Goal: Task Accomplishment & Management: Manage account settings

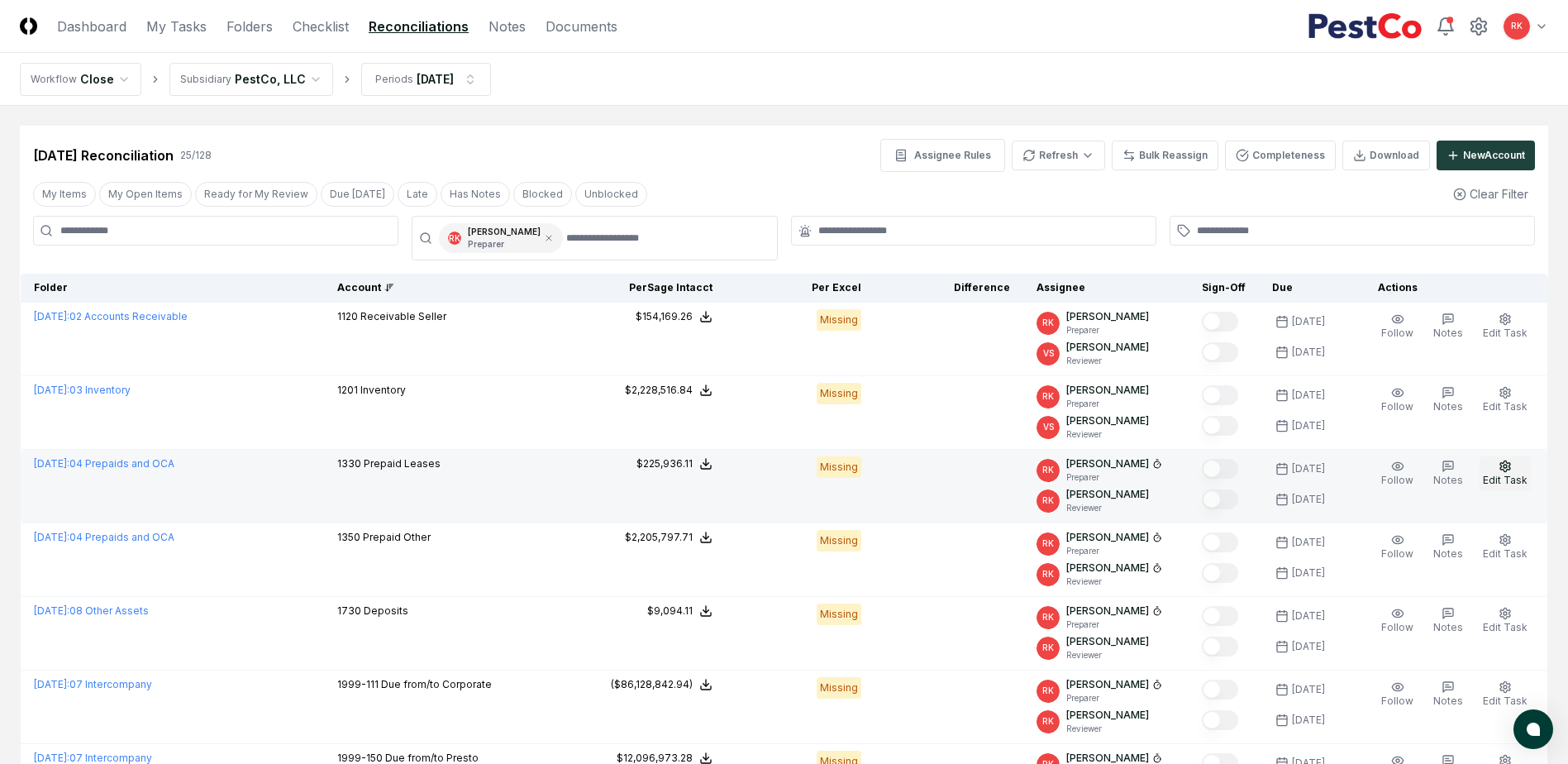
click at [1511, 479] on span "Edit Task" at bounding box center [1505, 480] width 44 height 12
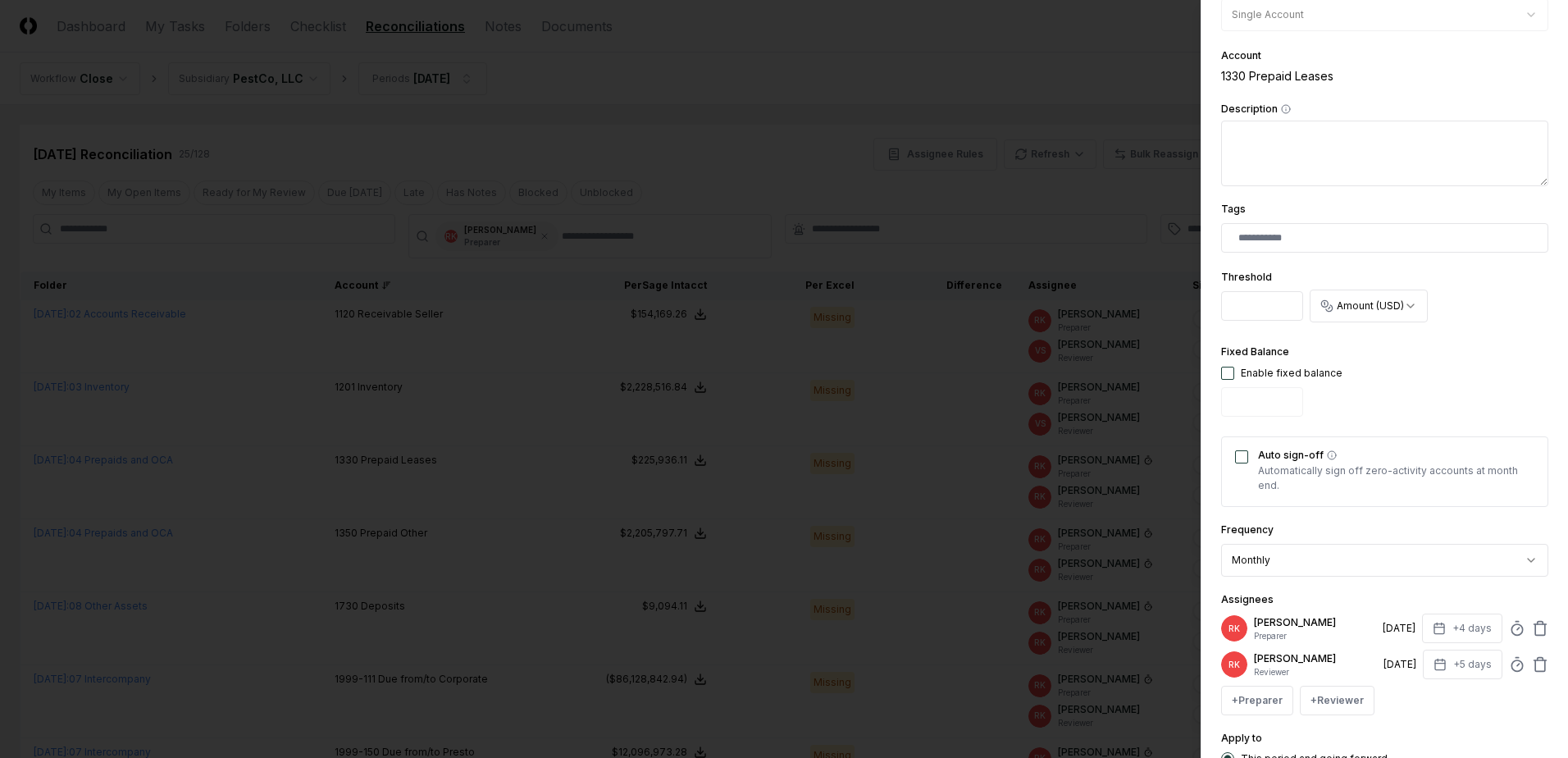
scroll to position [328, 0]
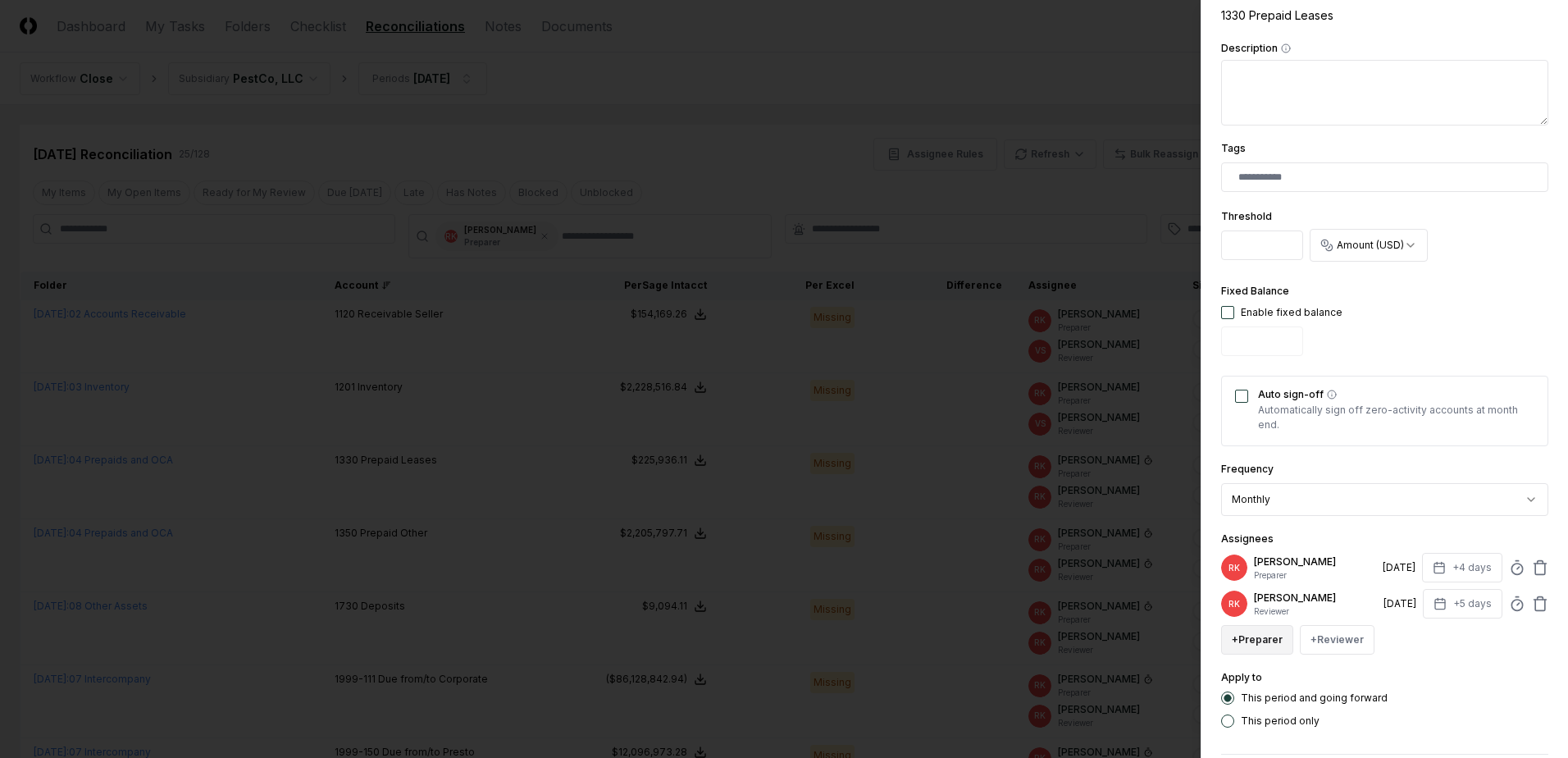
click at [1263, 631] on button "+ Preparer" at bounding box center [1258, 640] width 72 height 29
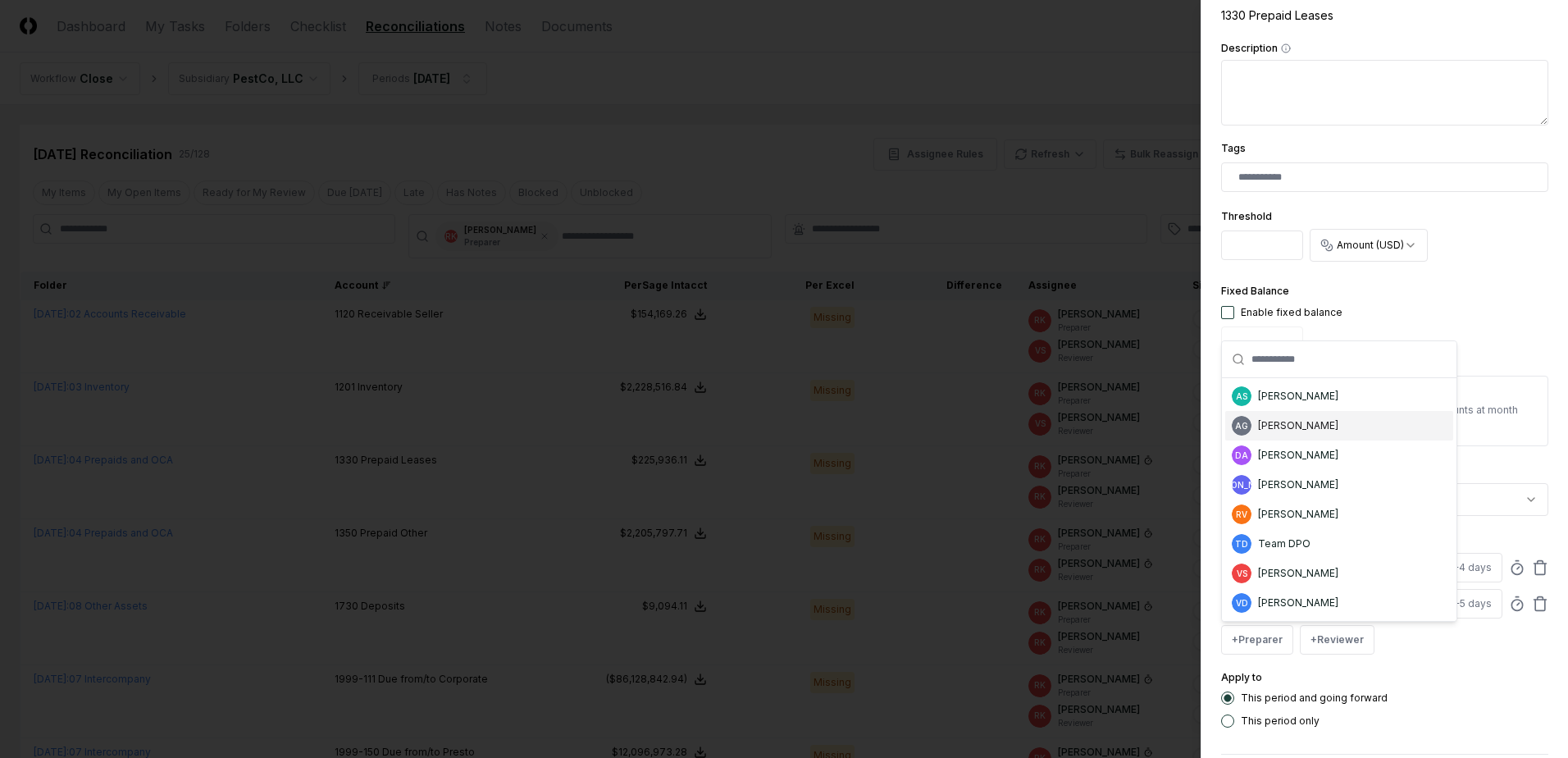
click at [1287, 414] on div "AG [PERSON_NAME]" at bounding box center [1339, 425] width 228 height 29
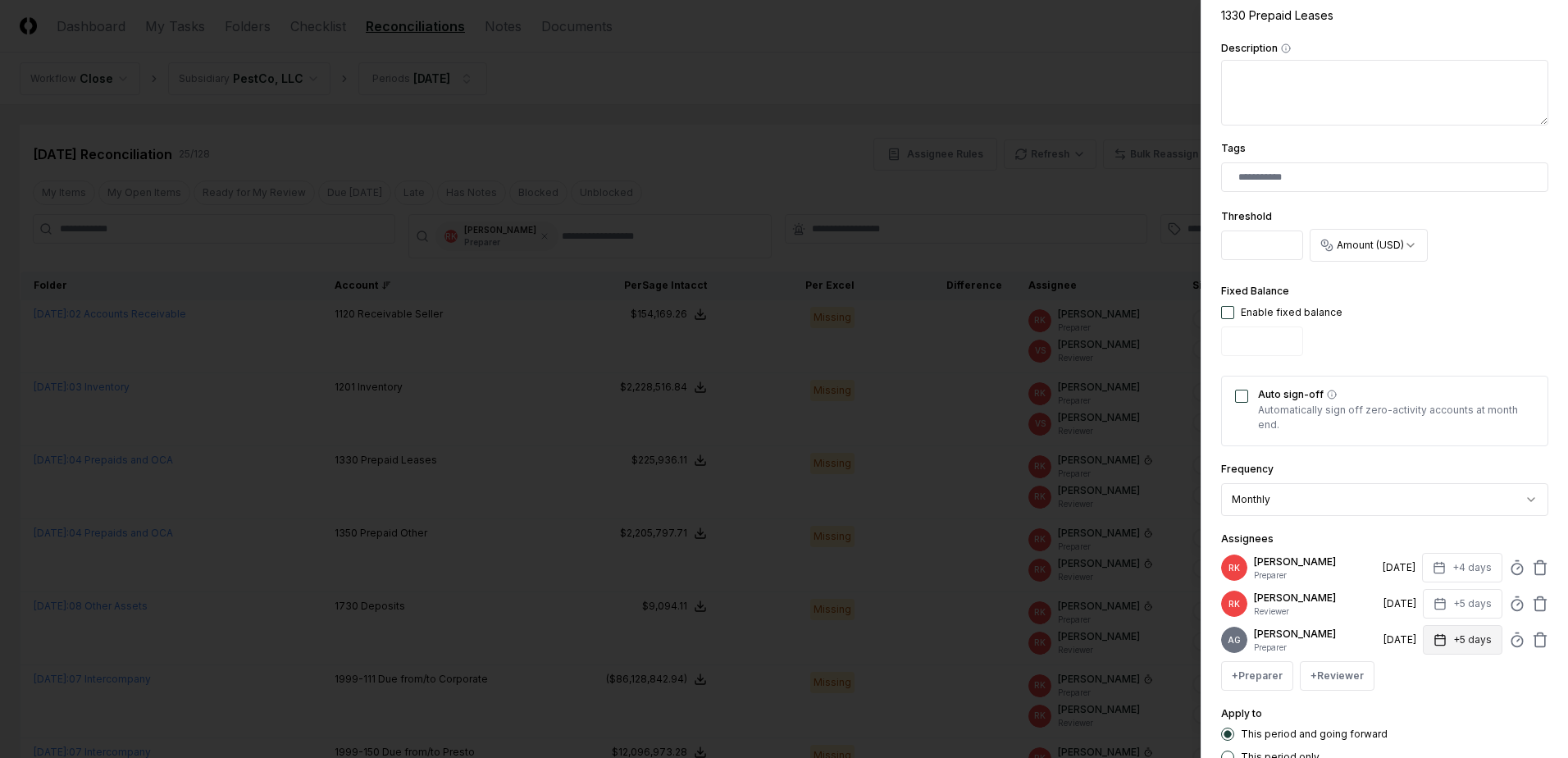
click at [1472, 653] on button "+5 days" at bounding box center [1462, 640] width 79 height 29
type input "*"
click at [1410, 715] on input "*" at bounding box center [1400, 710] width 57 height 29
click at [1532, 570] on icon at bounding box center [1540, 567] width 17 height 17
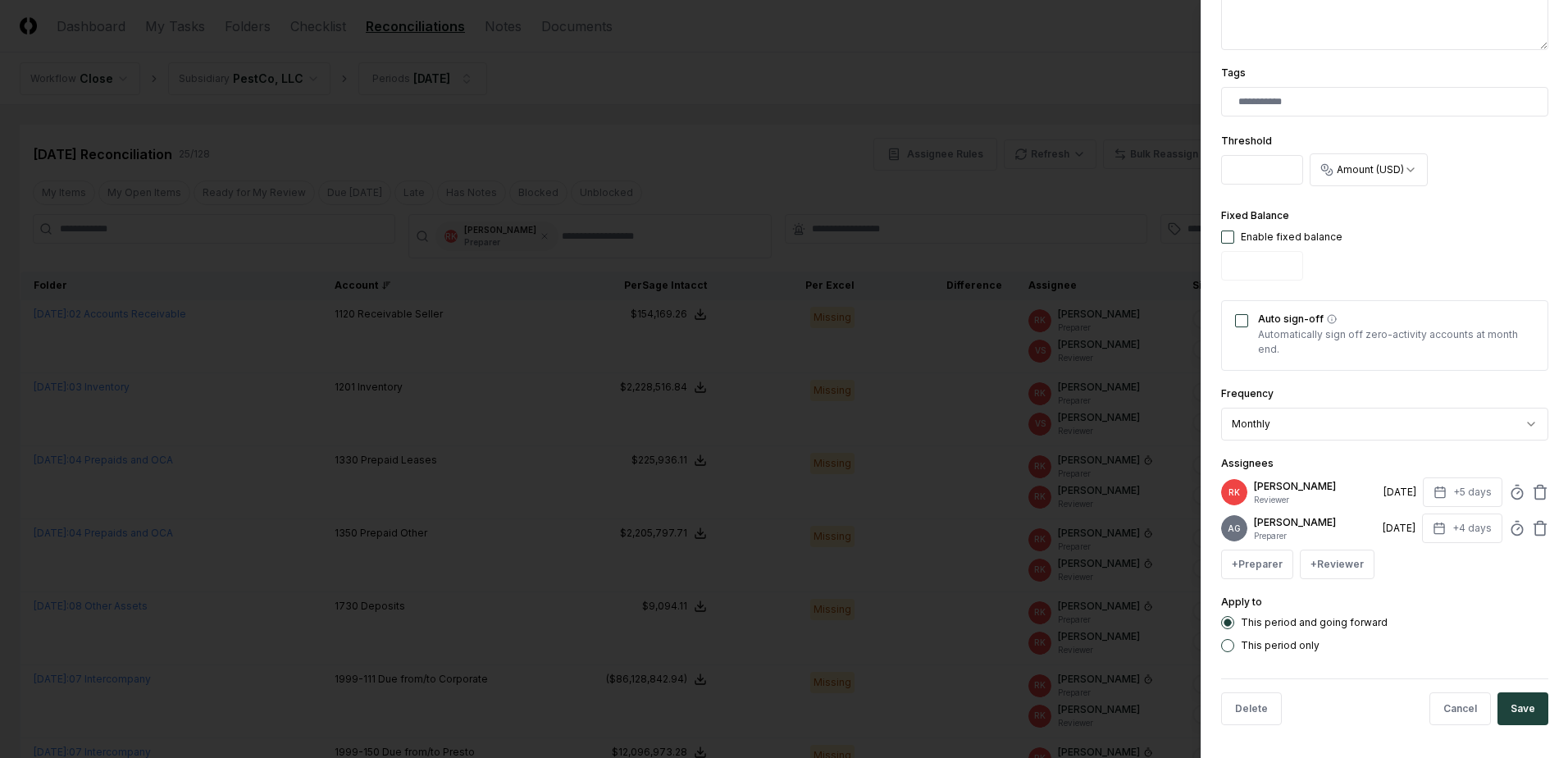
scroll to position [416, 0]
click at [1511, 714] on button "Save" at bounding box center [1523, 709] width 51 height 33
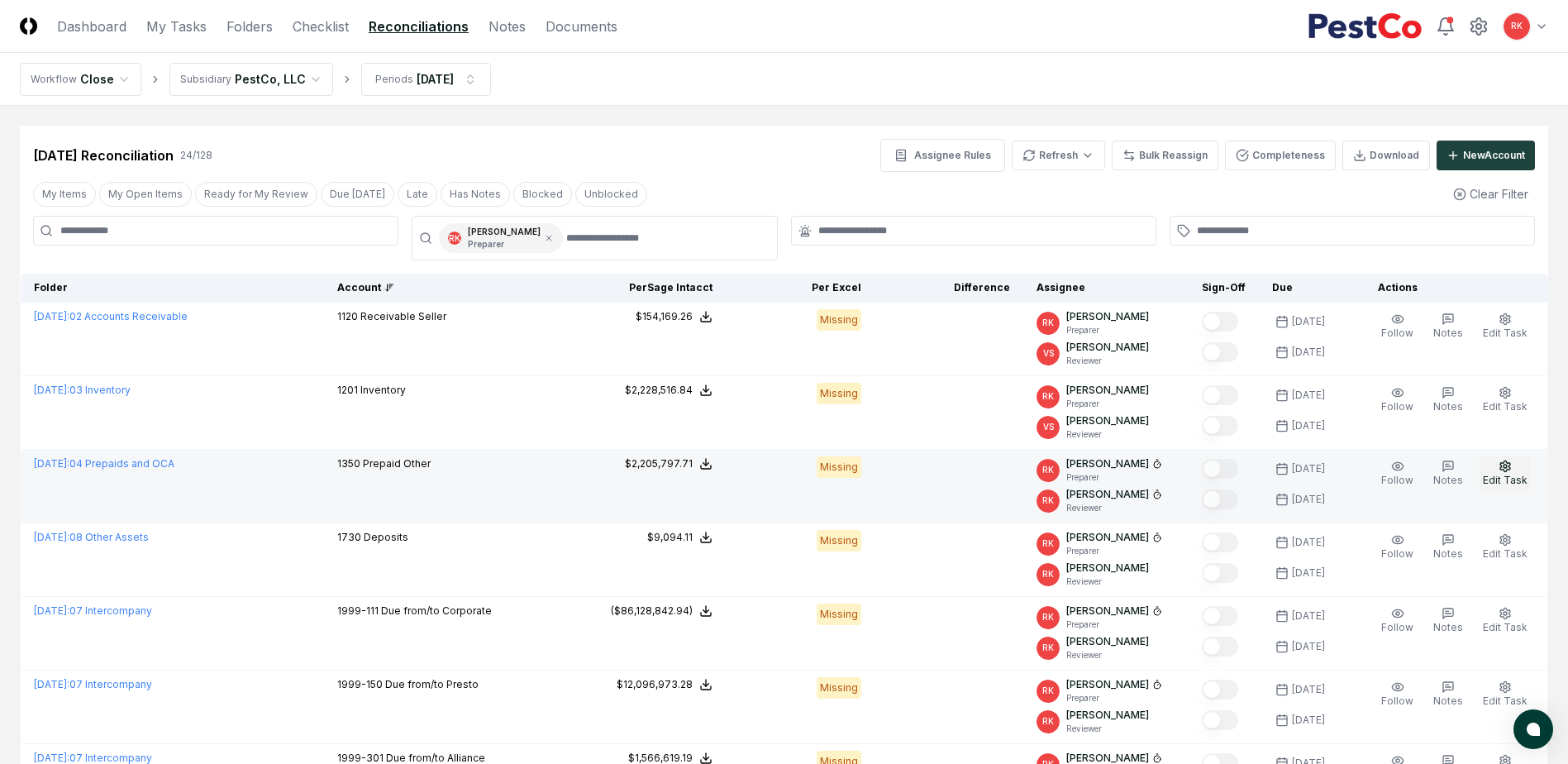
click at [1521, 472] on button "Edit Task" at bounding box center [1505, 473] width 52 height 35
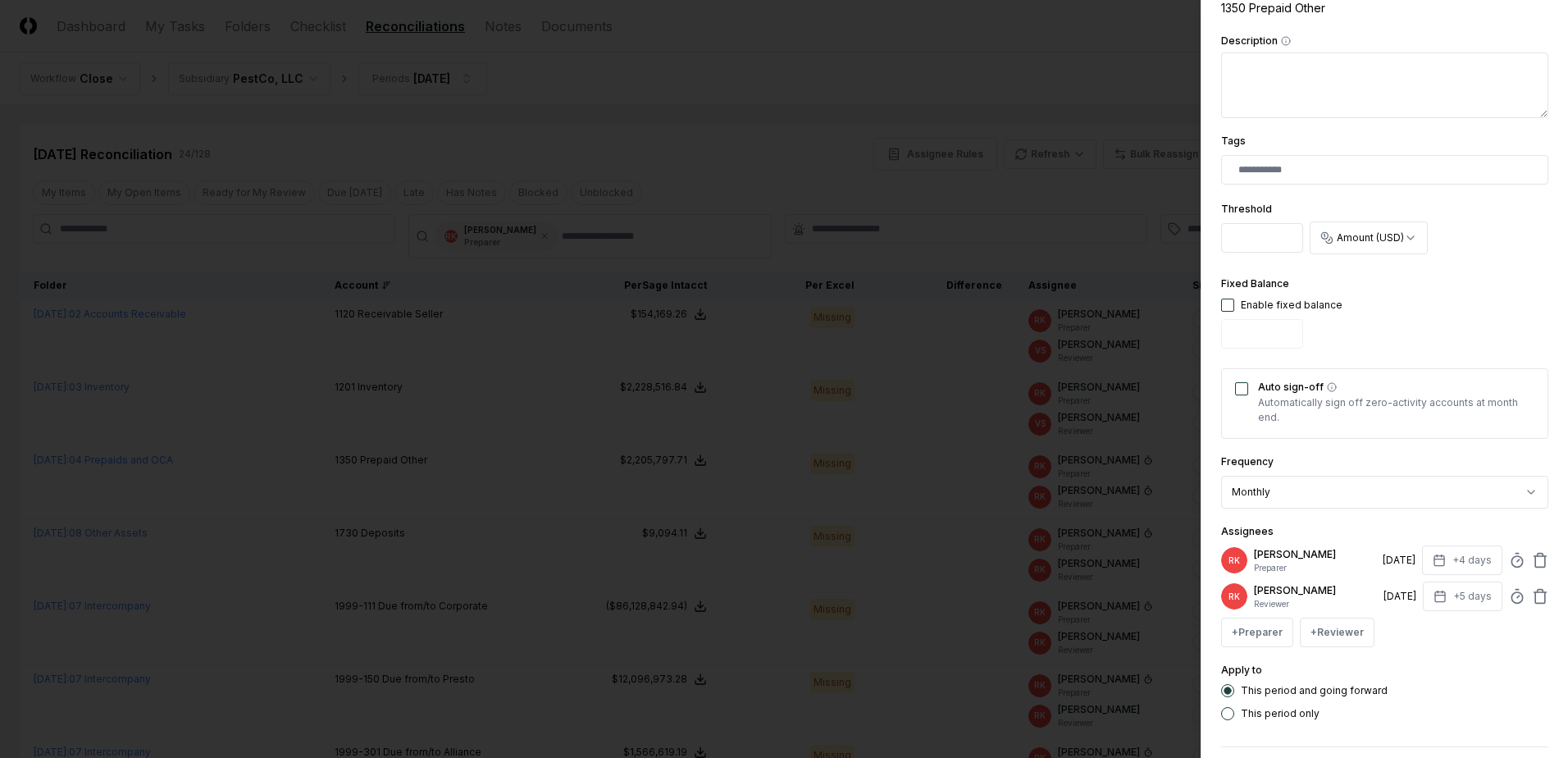
scroll to position [403, 0]
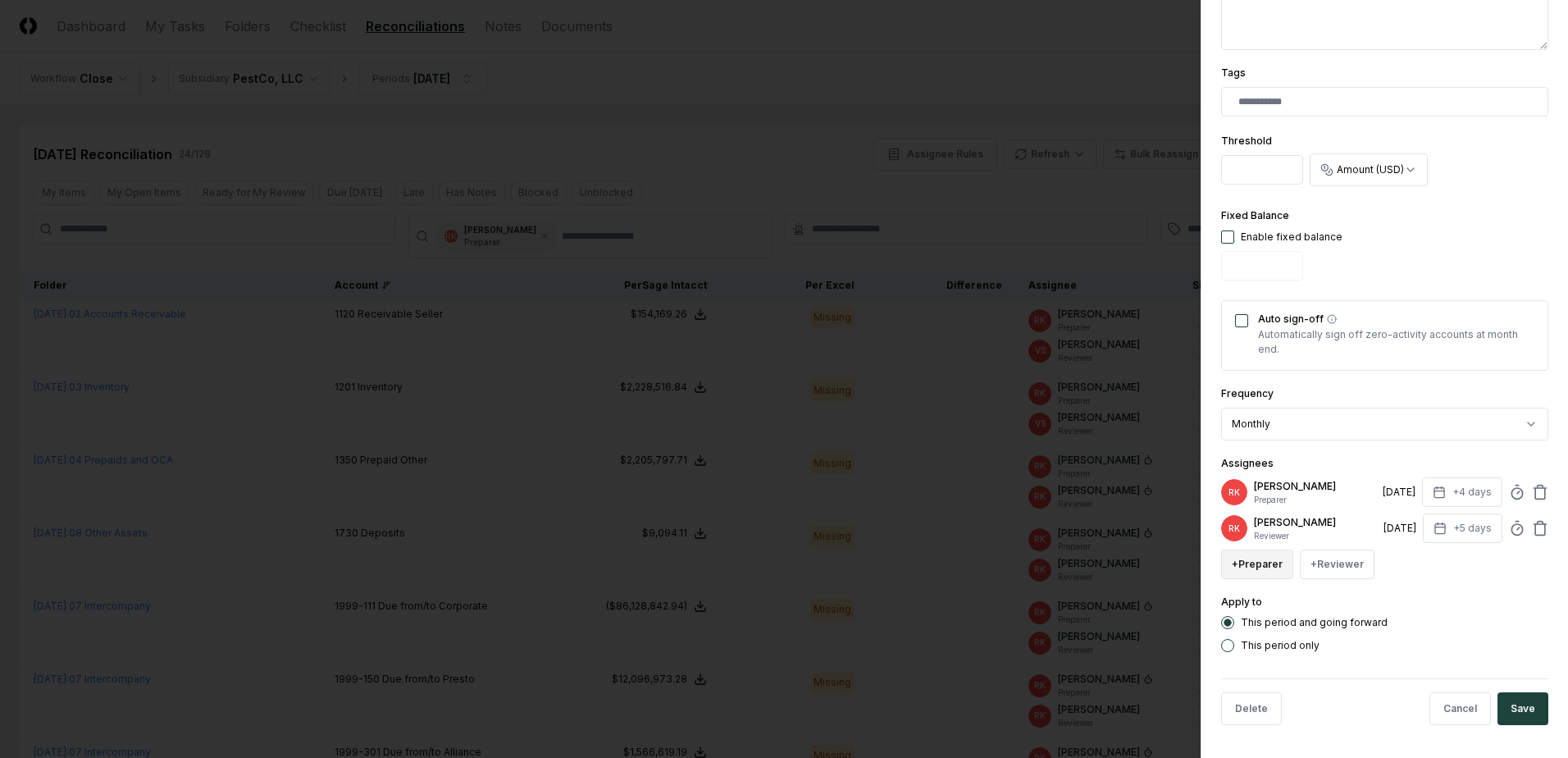
click at [1272, 561] on button "+ Preparer" at bounding box center [1258, 564] width 72 height 29
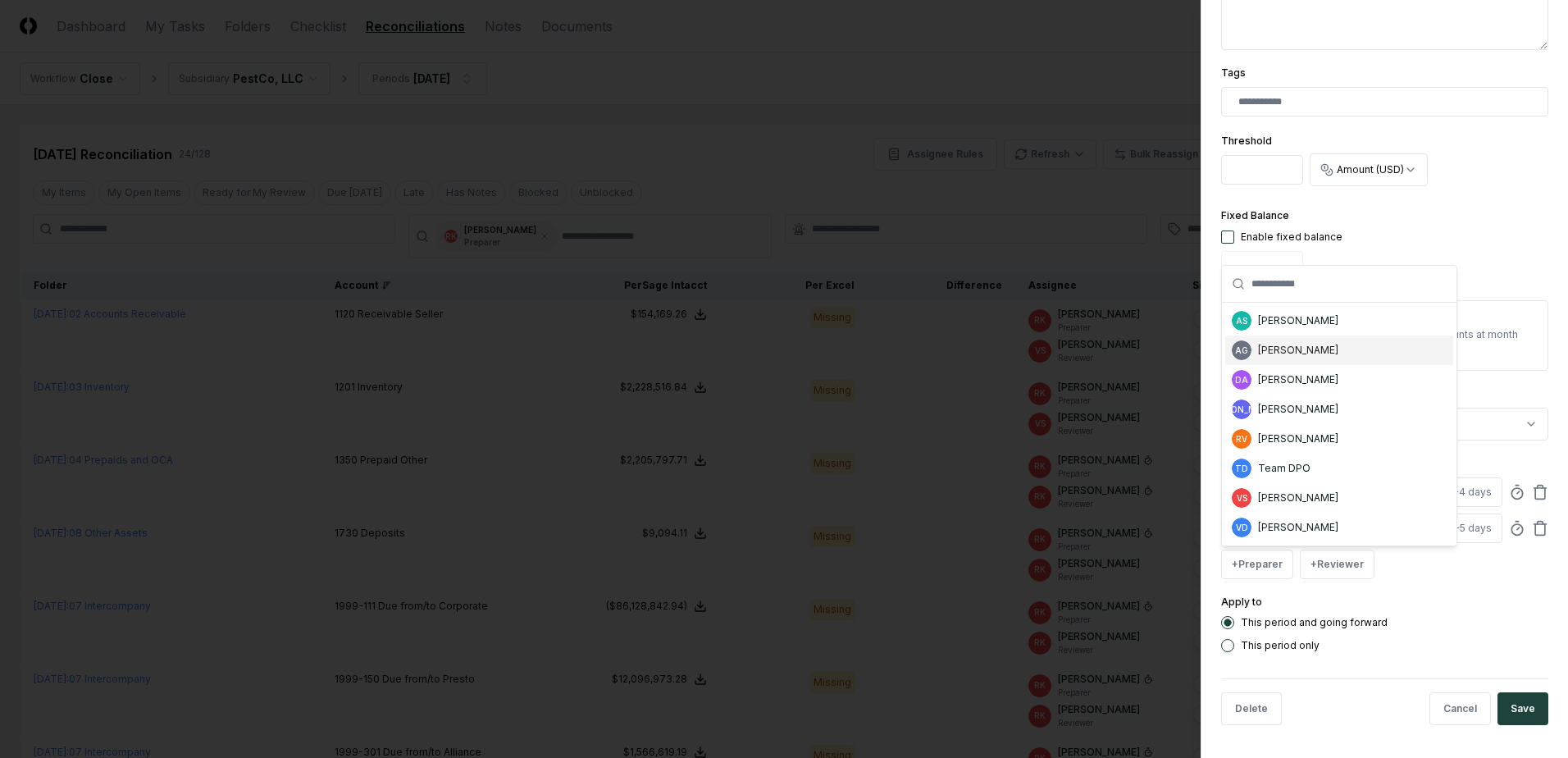
click at [1302, 349] on div "[PERSON_NAME]" at bounding box center [1297, 350] width 80 height 15
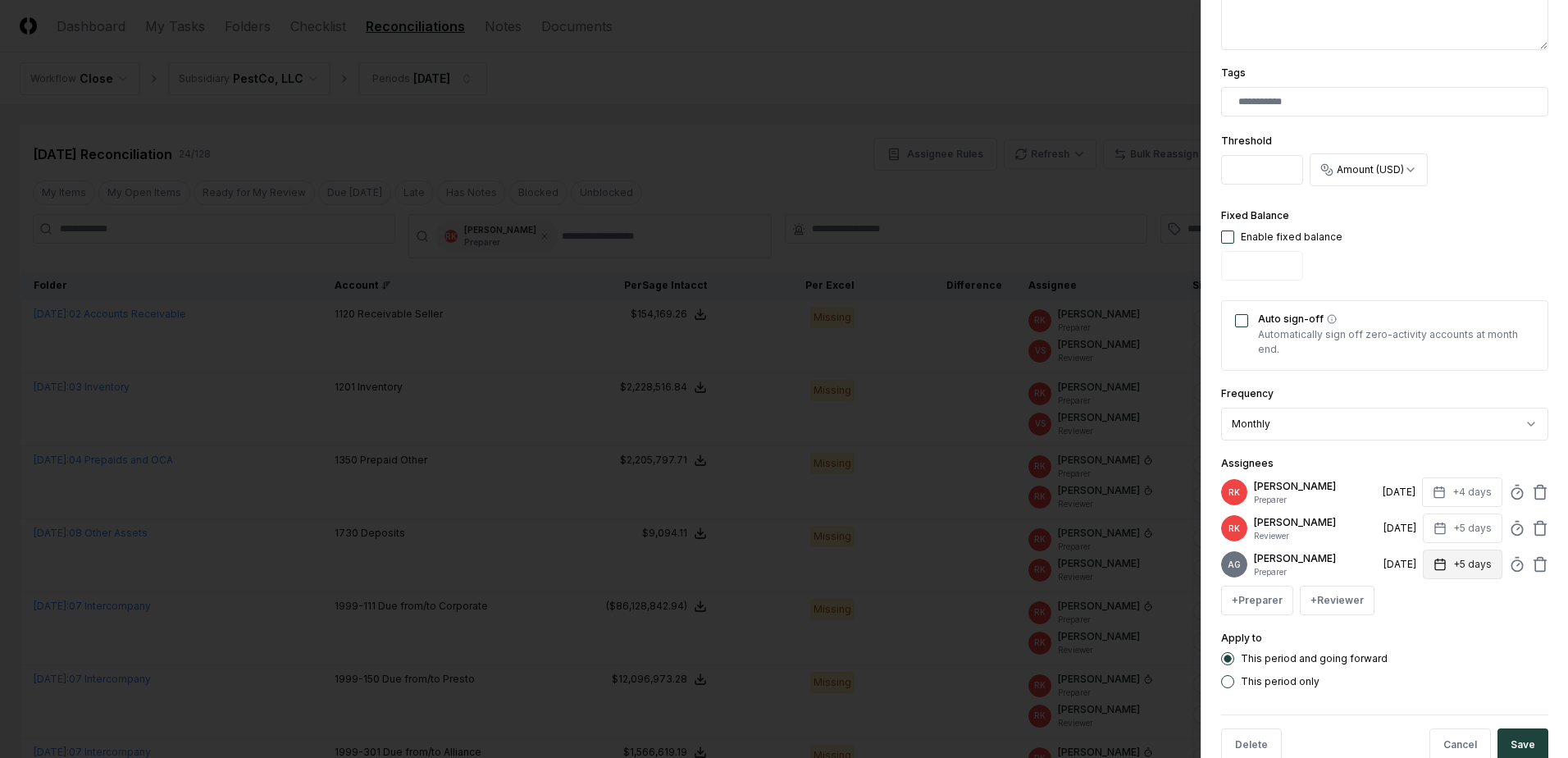
click at [1442, 565] on button "+5 days" at bounding box center [1462, 564] width 79 height 29
type input "*"
click at [1410, 636] on input "*" at bounding box center [1400, 635] width 57 height 29
click at [1535, 491] on icon at bounding box center [1540, 493] width 10 height 11
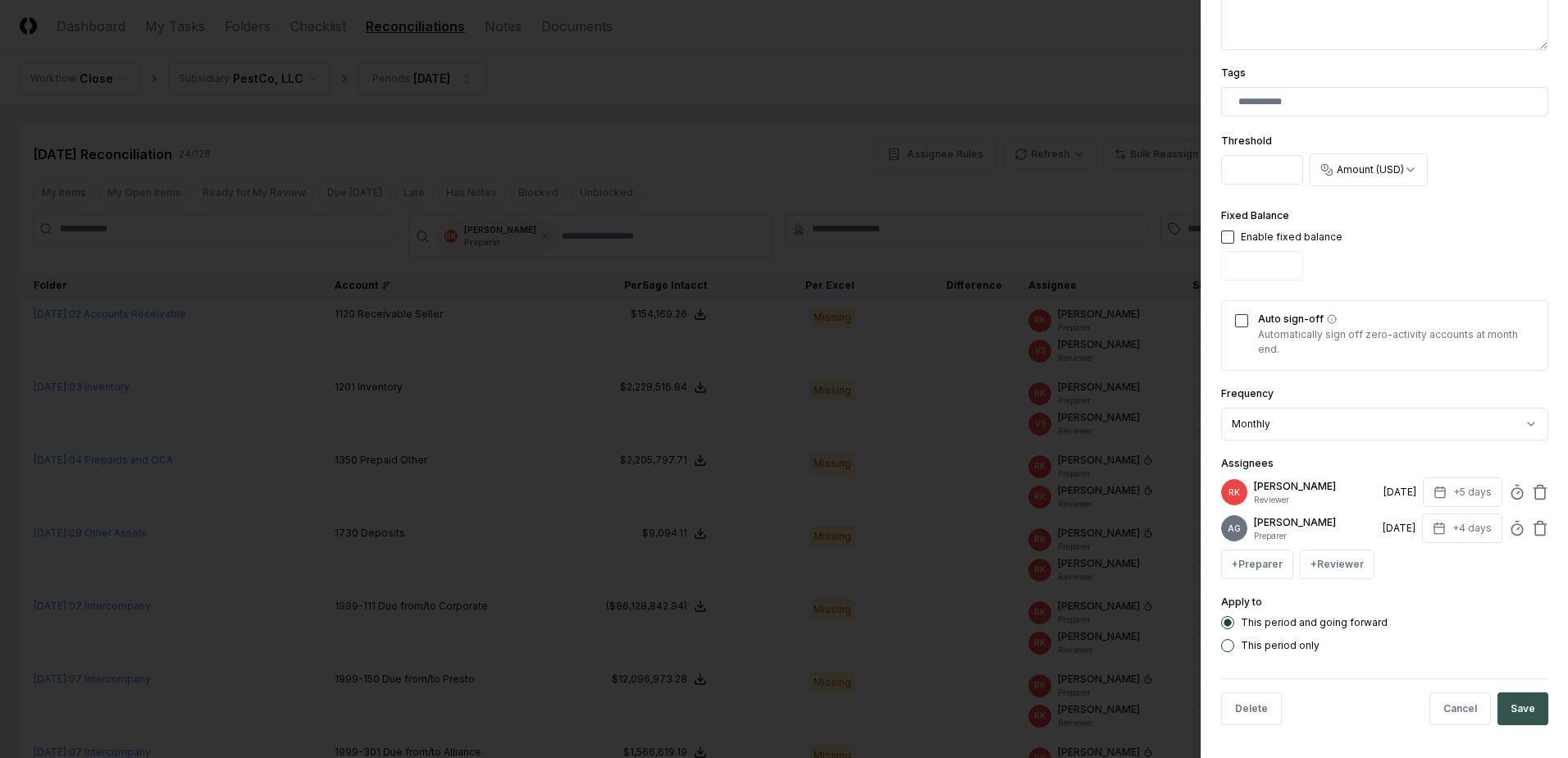
click at [1517, 707] on button "Save" at bounding box center [1523, 709] width 51 height 33
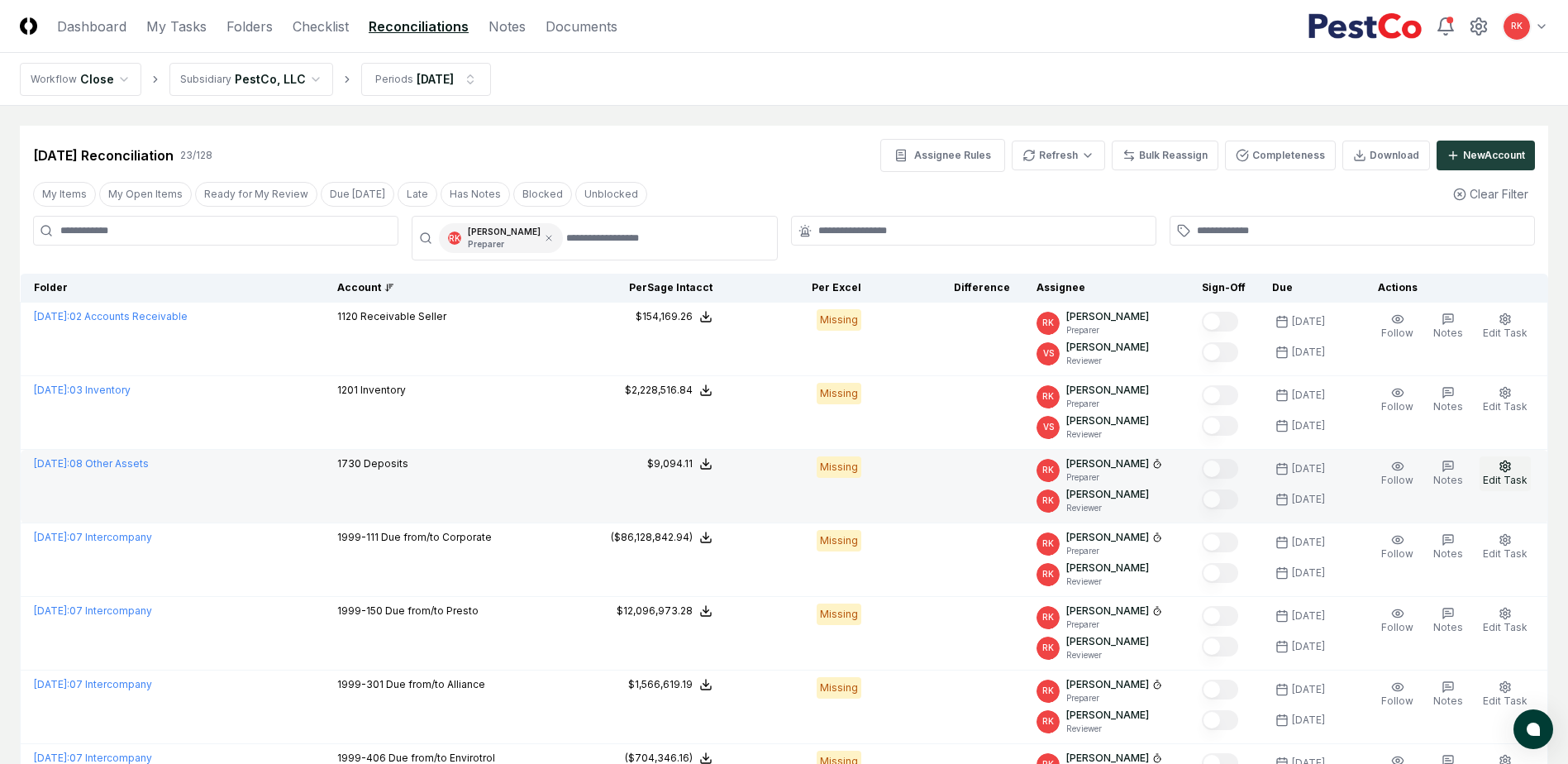
click at [1492, 463] on button "Edit Task" at bounding box center [1505, 473] width 52 height 35
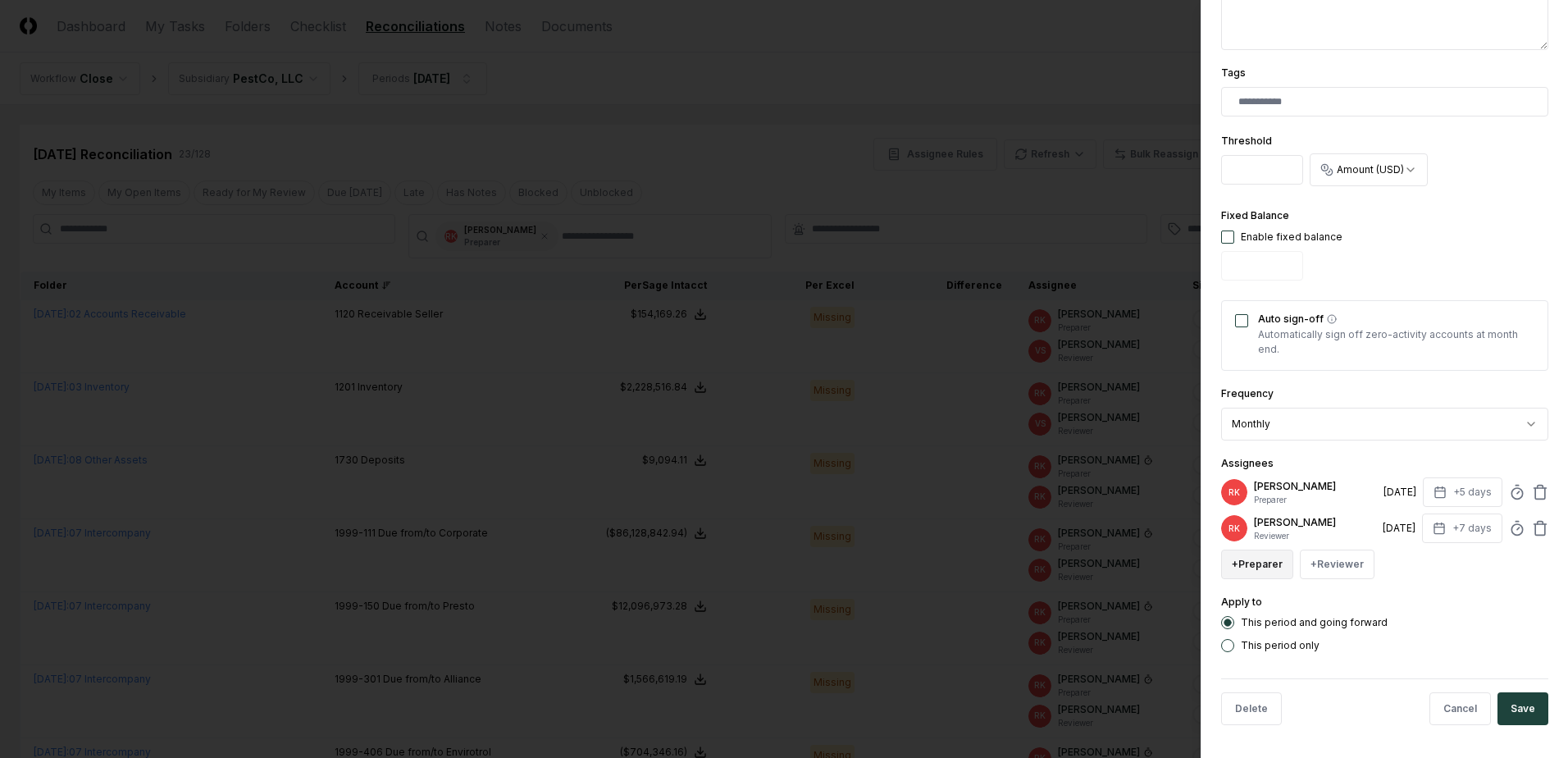
click at [1265, 567] on button "+ Preparer" at bounding box center [1258, 564] width 72 height 29
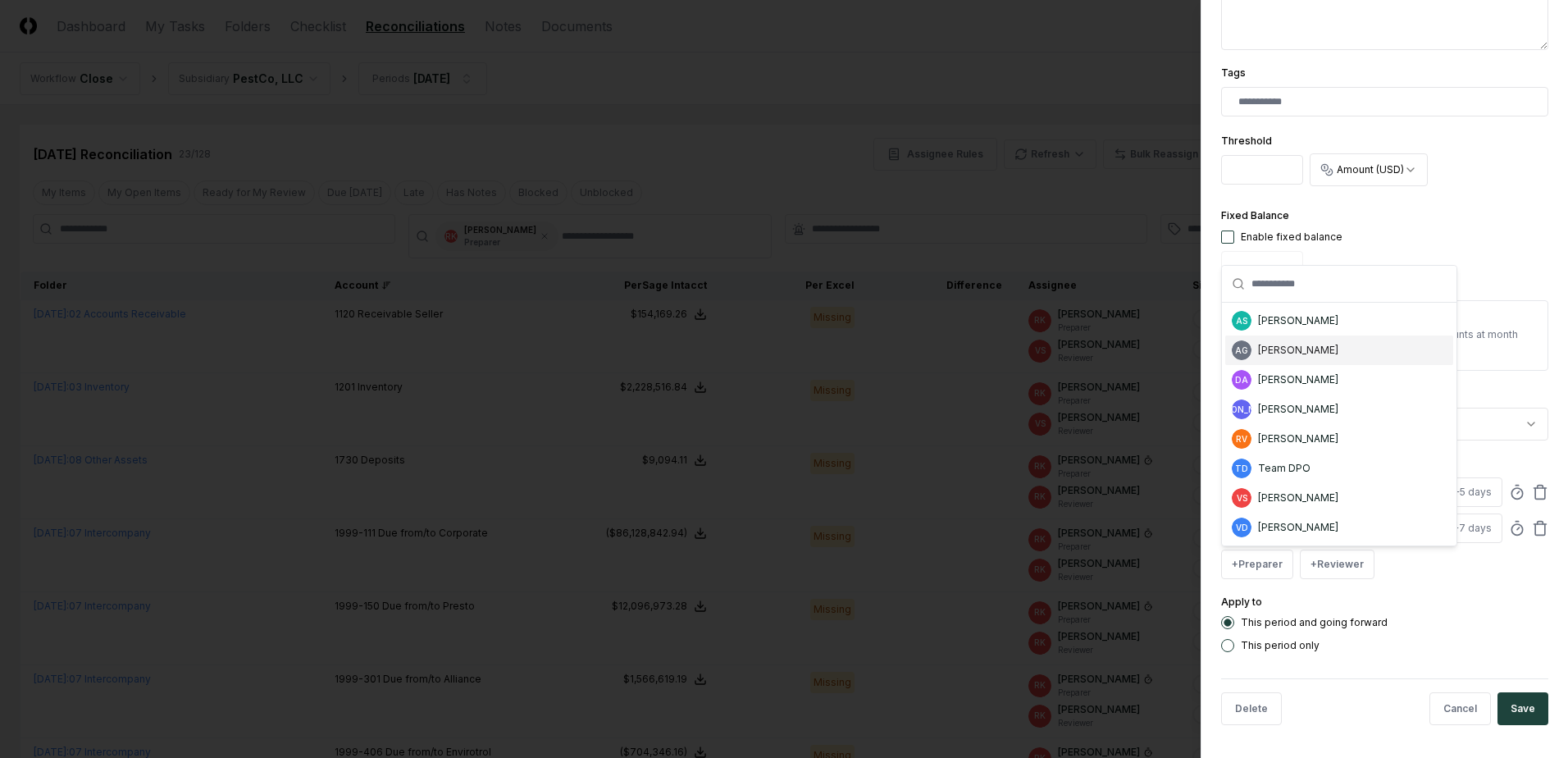
click at [1285, 355] on div "[PERSON_NAME]" at bounding box center [1297, 350] width 80 height 15
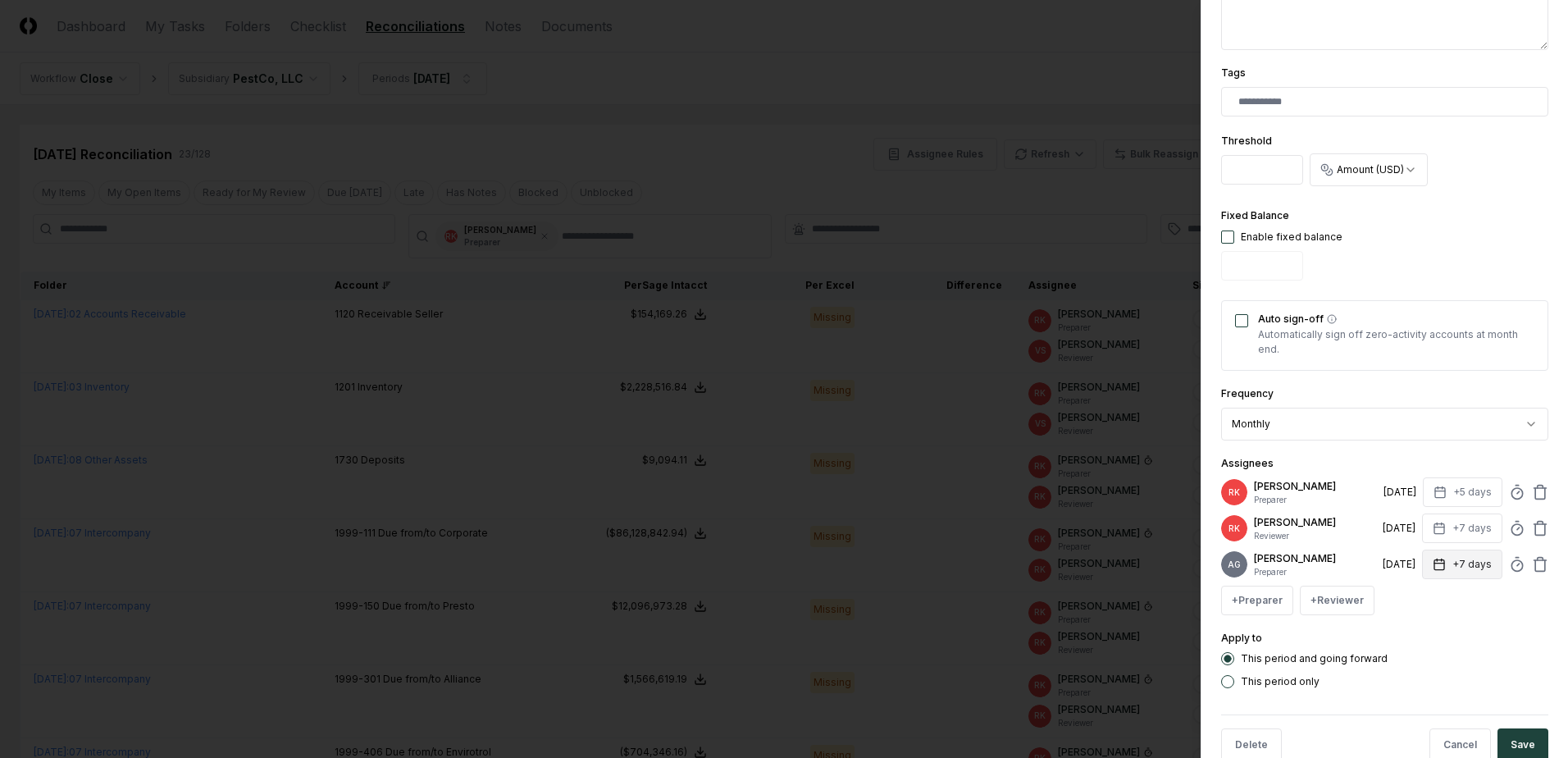
click at [1453, 572] on button "+7 days" at bounding box center [1461, 564] width 80 height 29
click at [1413, 638] on input "*" at bounding box center [1400, 635] width 57 height 29
type input "*"
click at [1413, 638] on input "*" at bounding box center [1400, 635] width 57 height 29
click at [1536, 485] on div "**********" at bounding box center [1384, 379] width 368 height 758
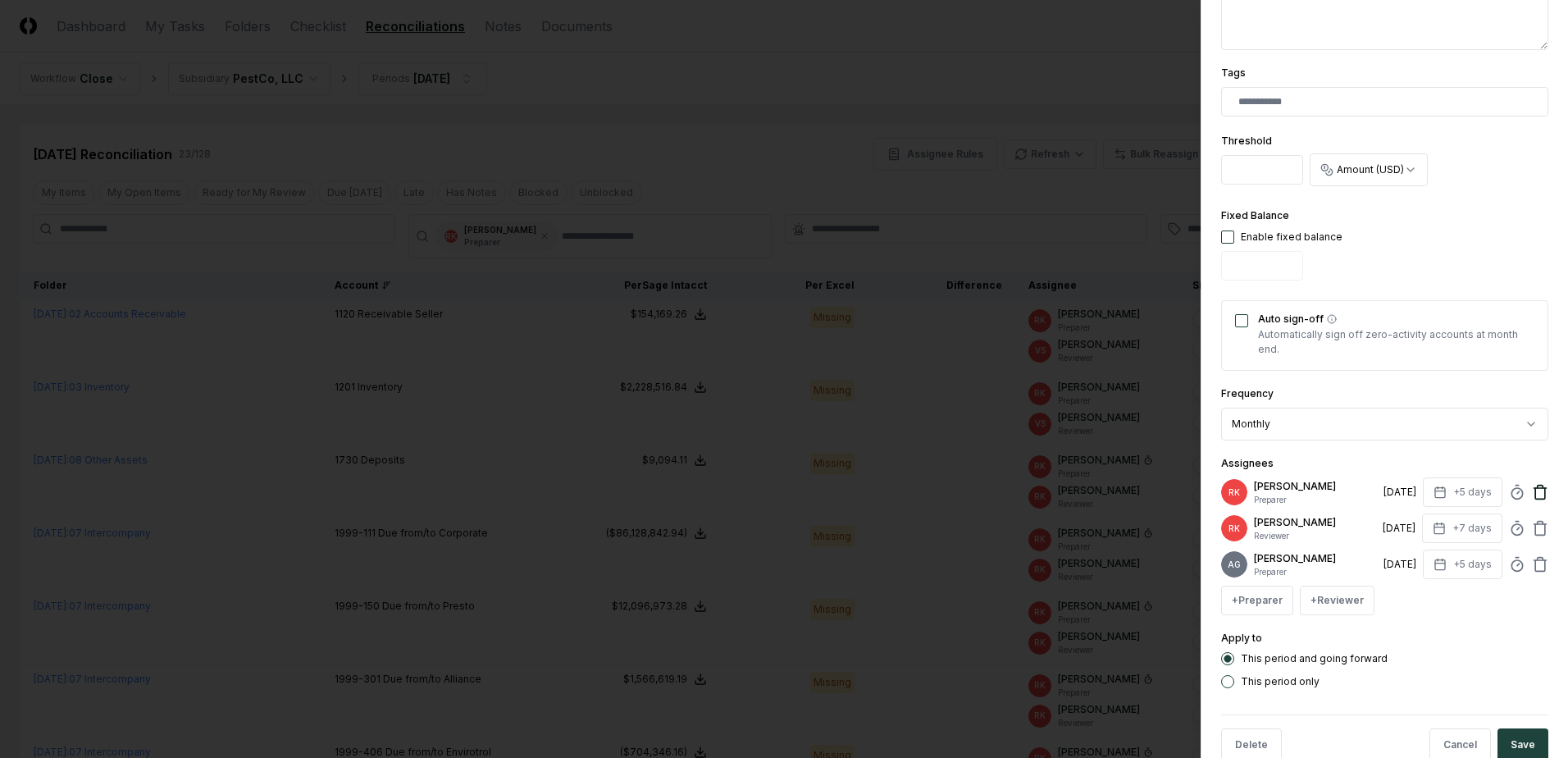
click at [1534, 491] on icon at bounding box center [1540, 492] width 17 height 17
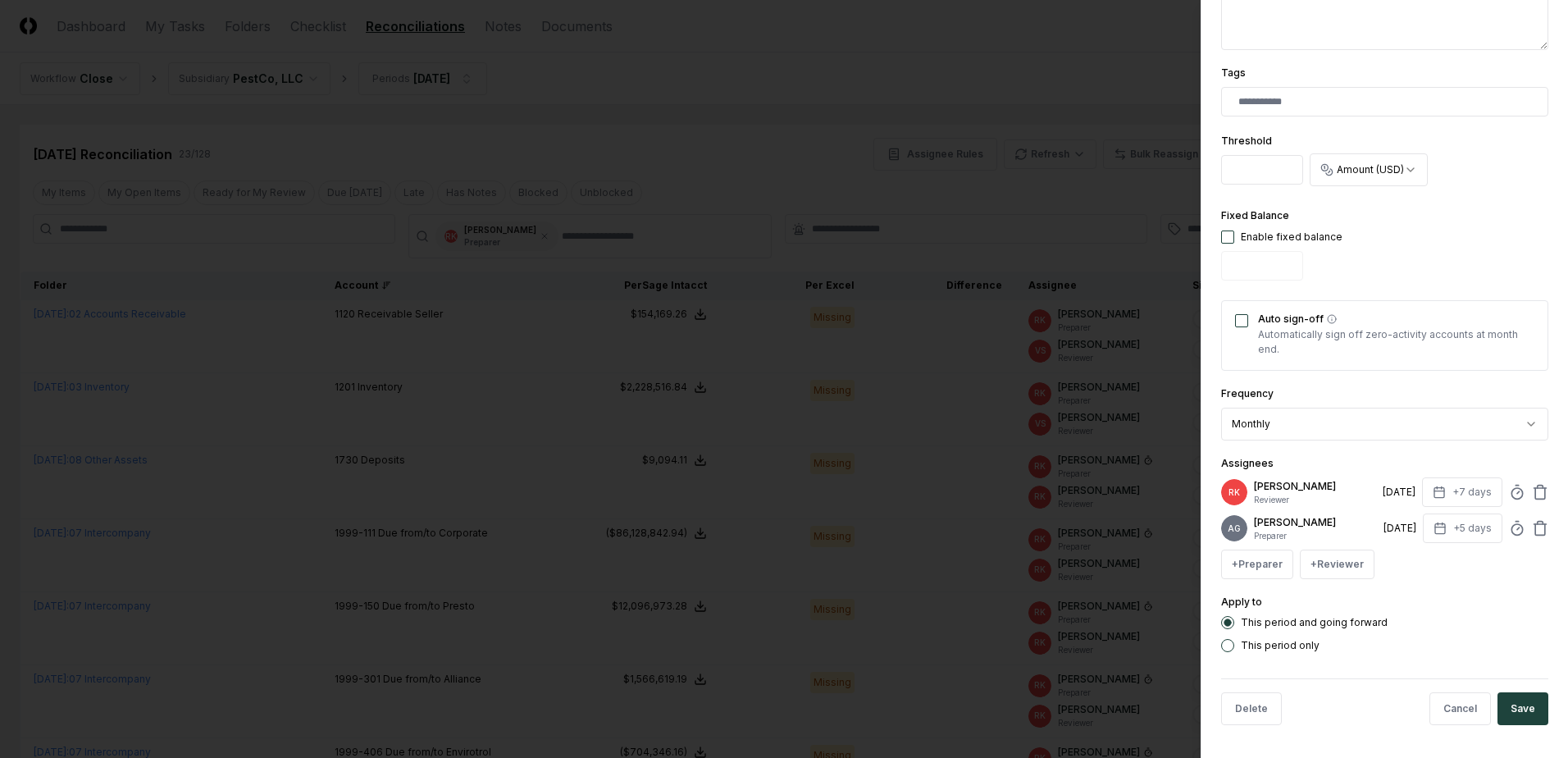
scroll to position [416, 0]
click at [1523, 709] on button "Save" at bounding box center [1523, 709] width 51 height 33
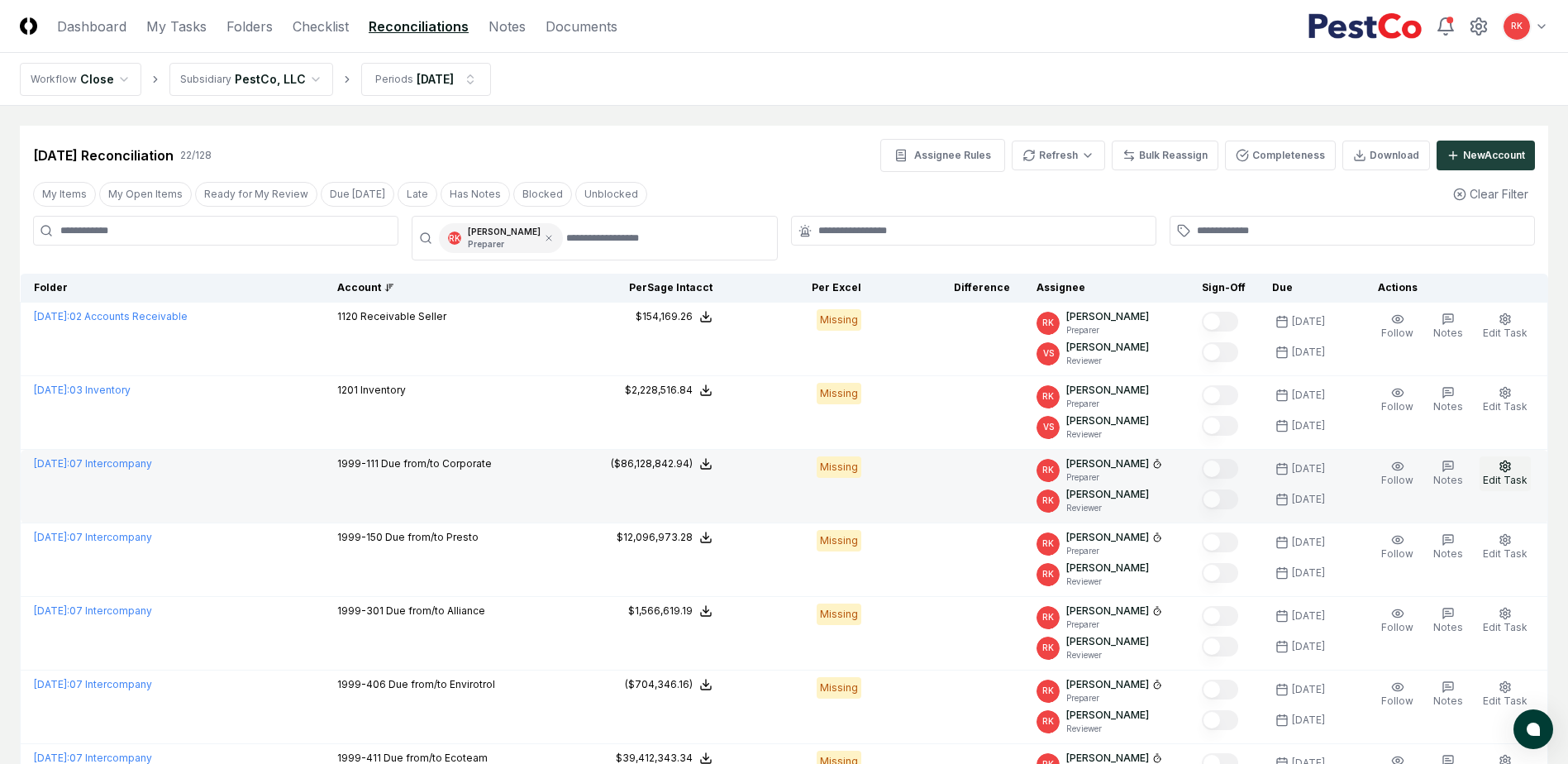
click at [1511, 478] on span "Edit Task" at bounding box center [1505, 480] width 44 height 12
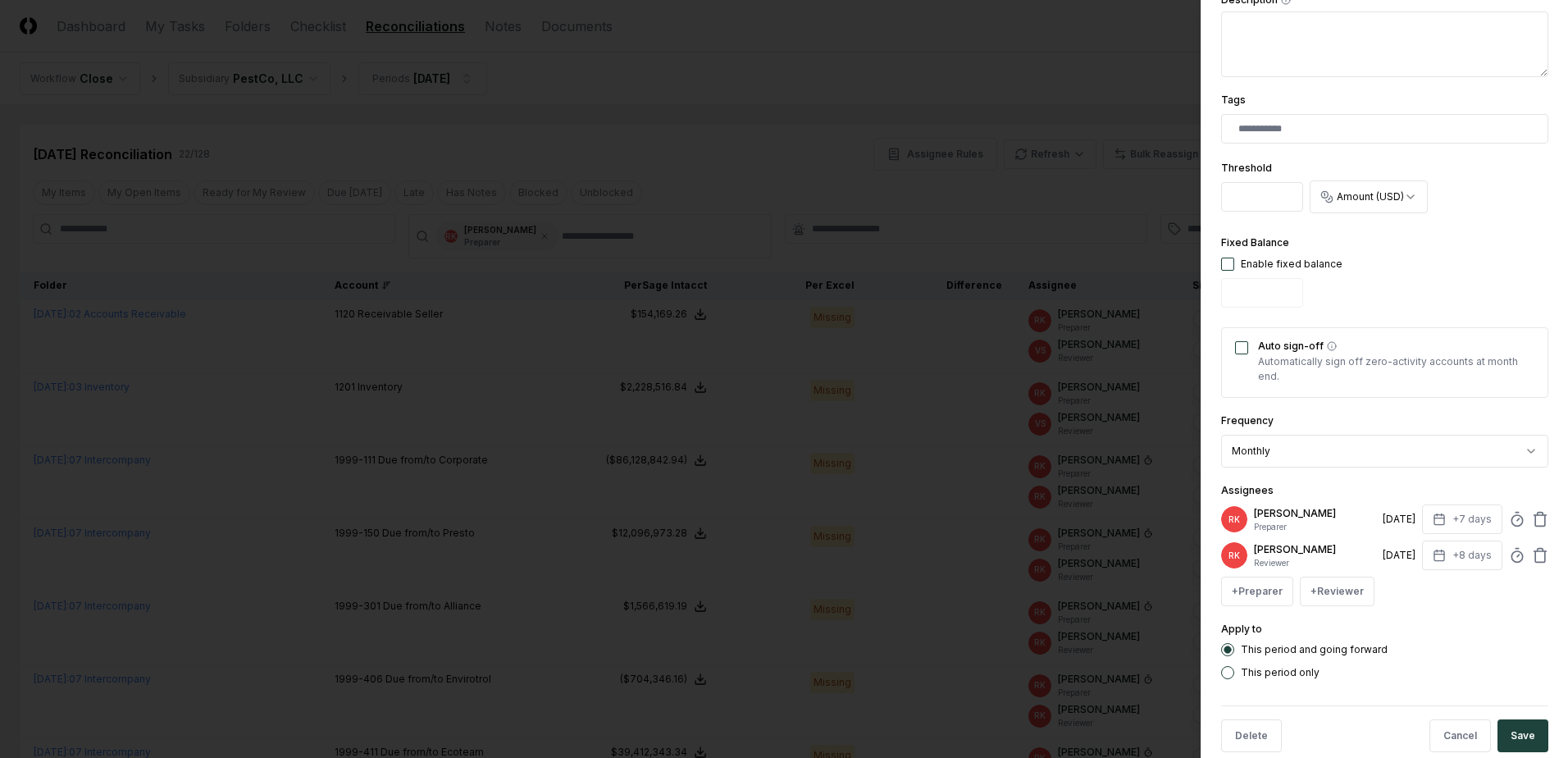
scroll to position [403, 0]
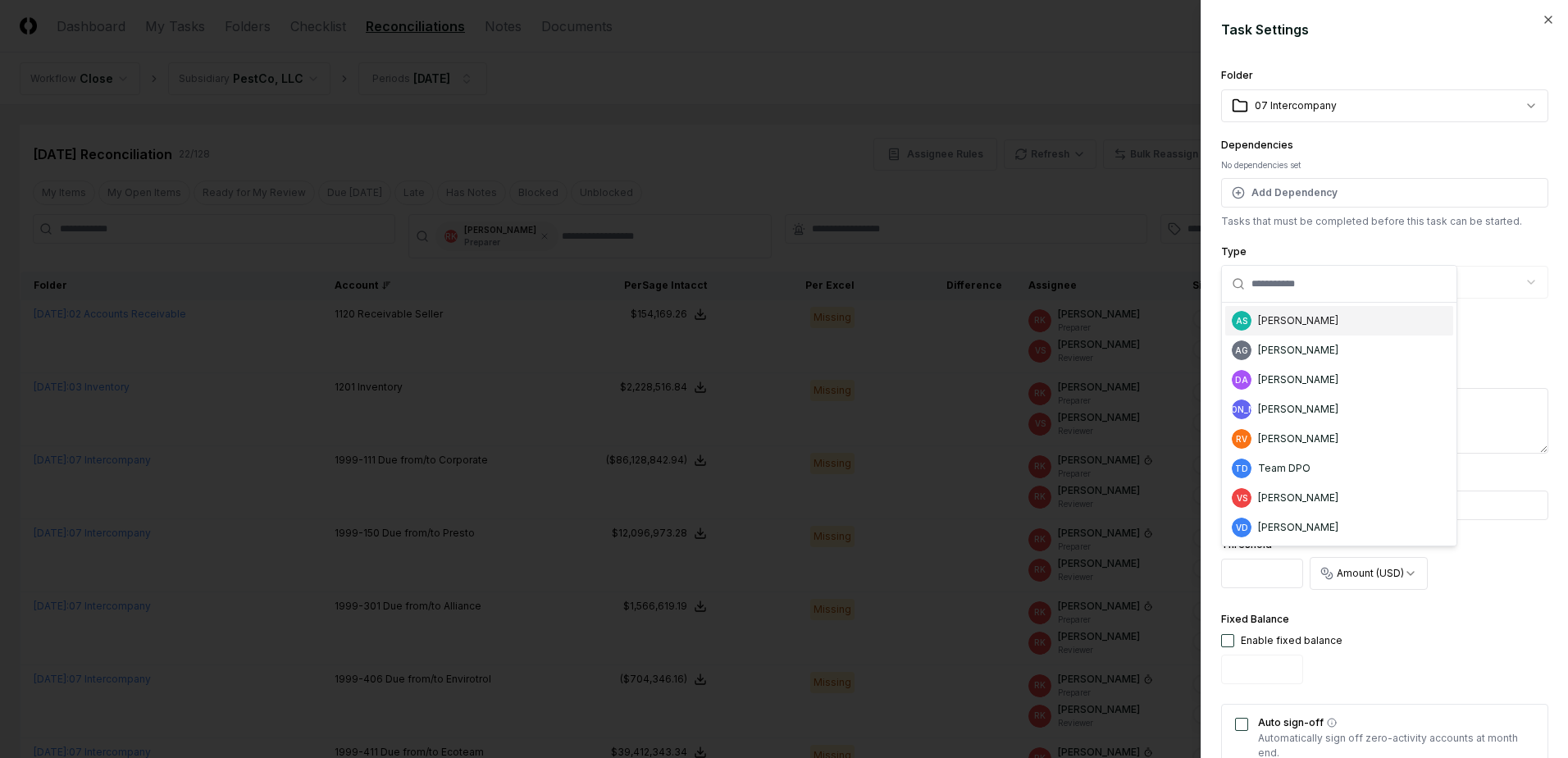
scroll to position [403, 0]
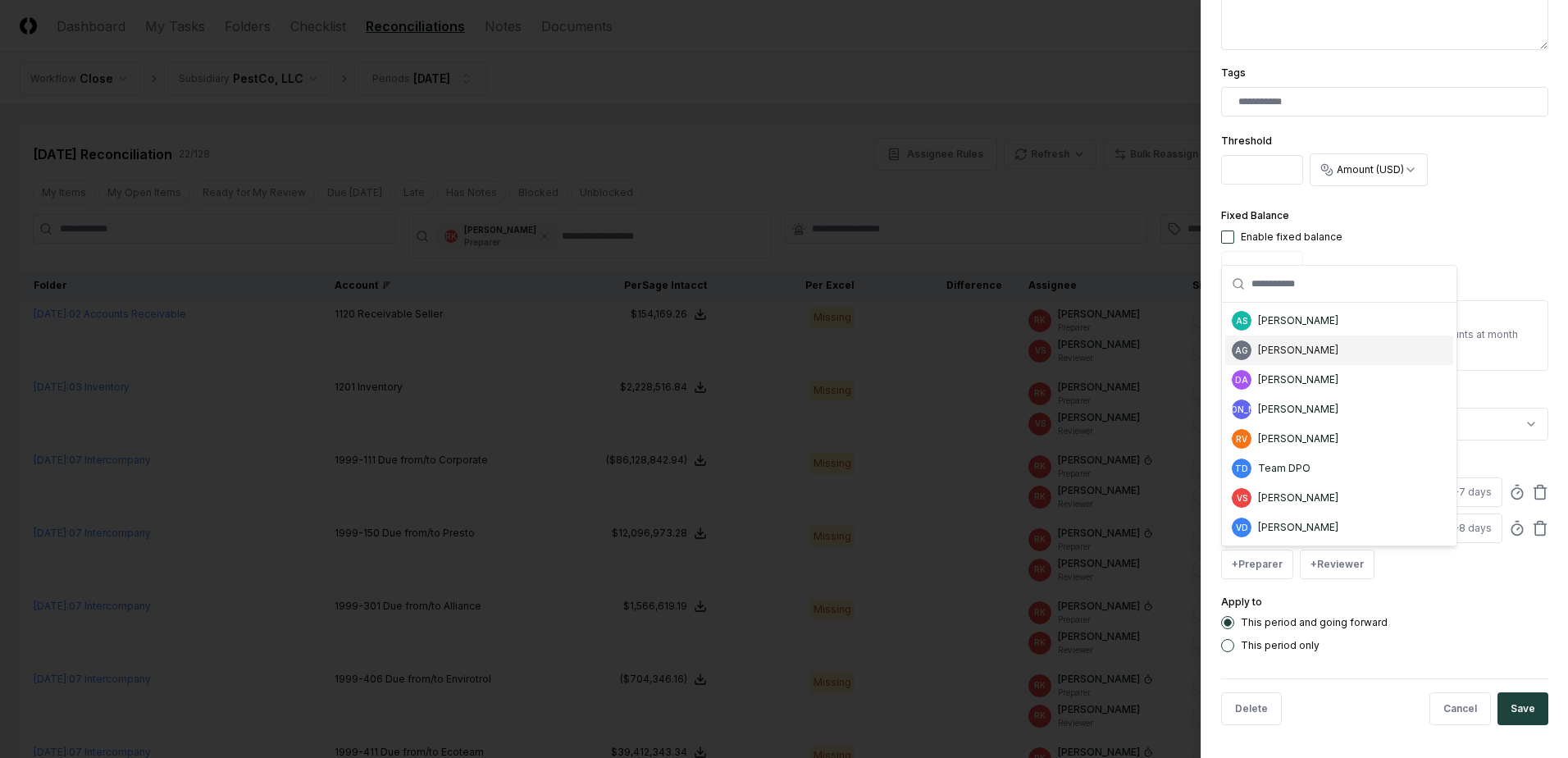
click at [1303, 341] on div "AG [PERSON_NAME]" at bounding box center [1339, 349] width 228 height 29
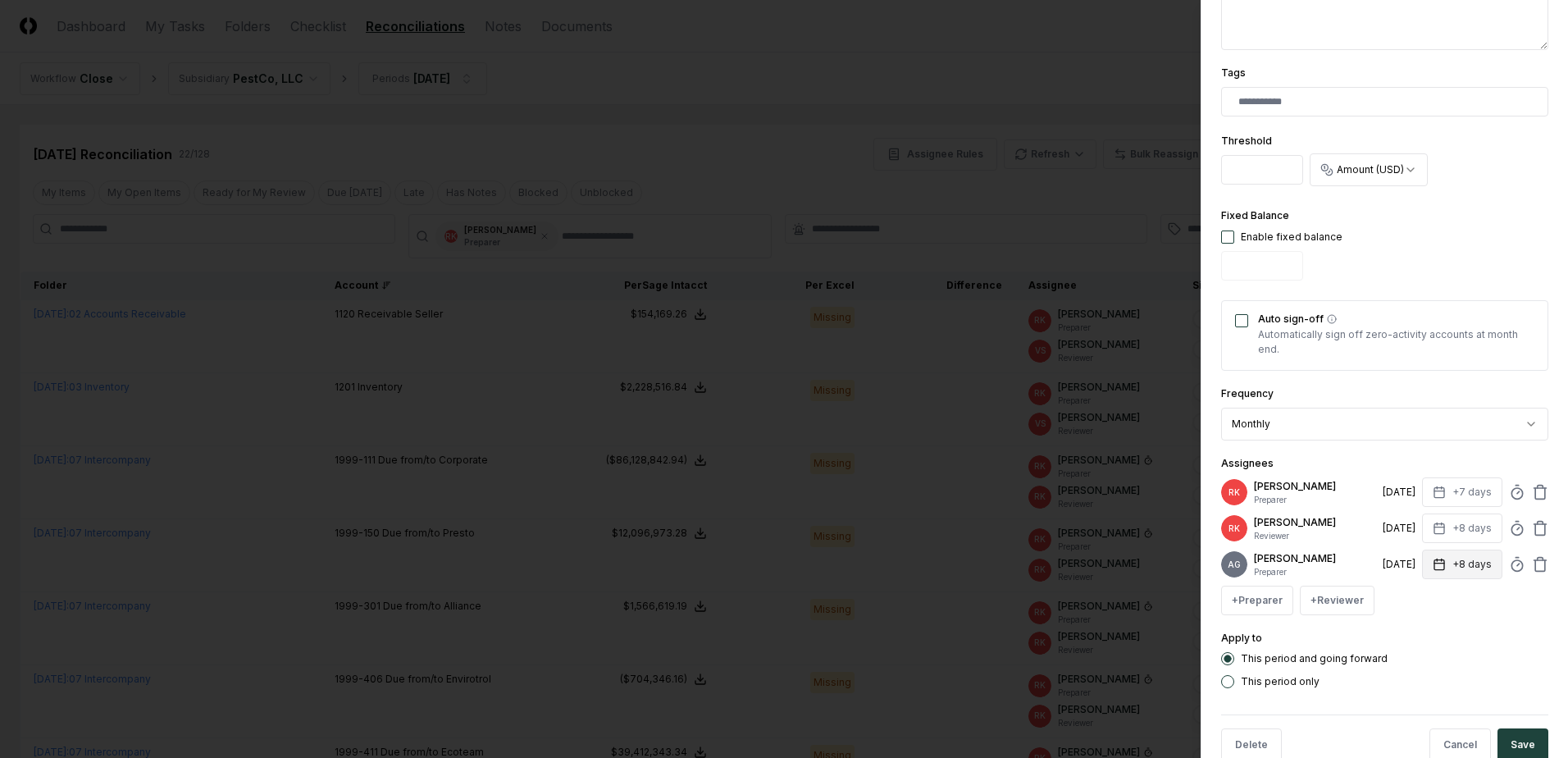
click at [1432, 567] on icon "button" at bounding box center [1438, 564] width 13 height 13
type input "*"
click at [1410, 640] on input "*" at bounding box center [1400, 635] width 57 height 29
click at [1532, 487] on icon at bounding box center [1540, 492] width 17 height 17
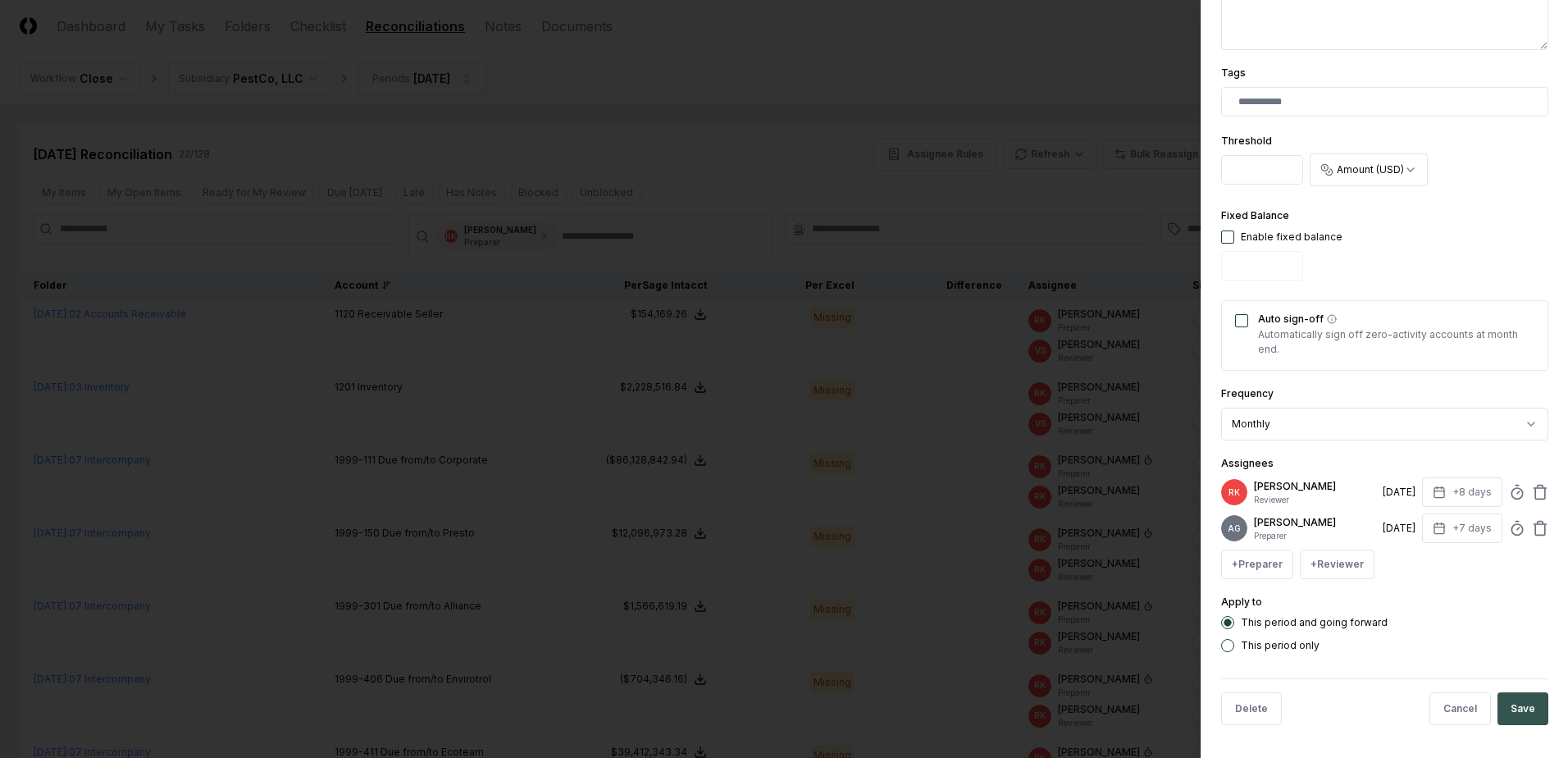
click at [1516, 719] on button "Save" at bounding box center [1523, 709] width 51 height 33
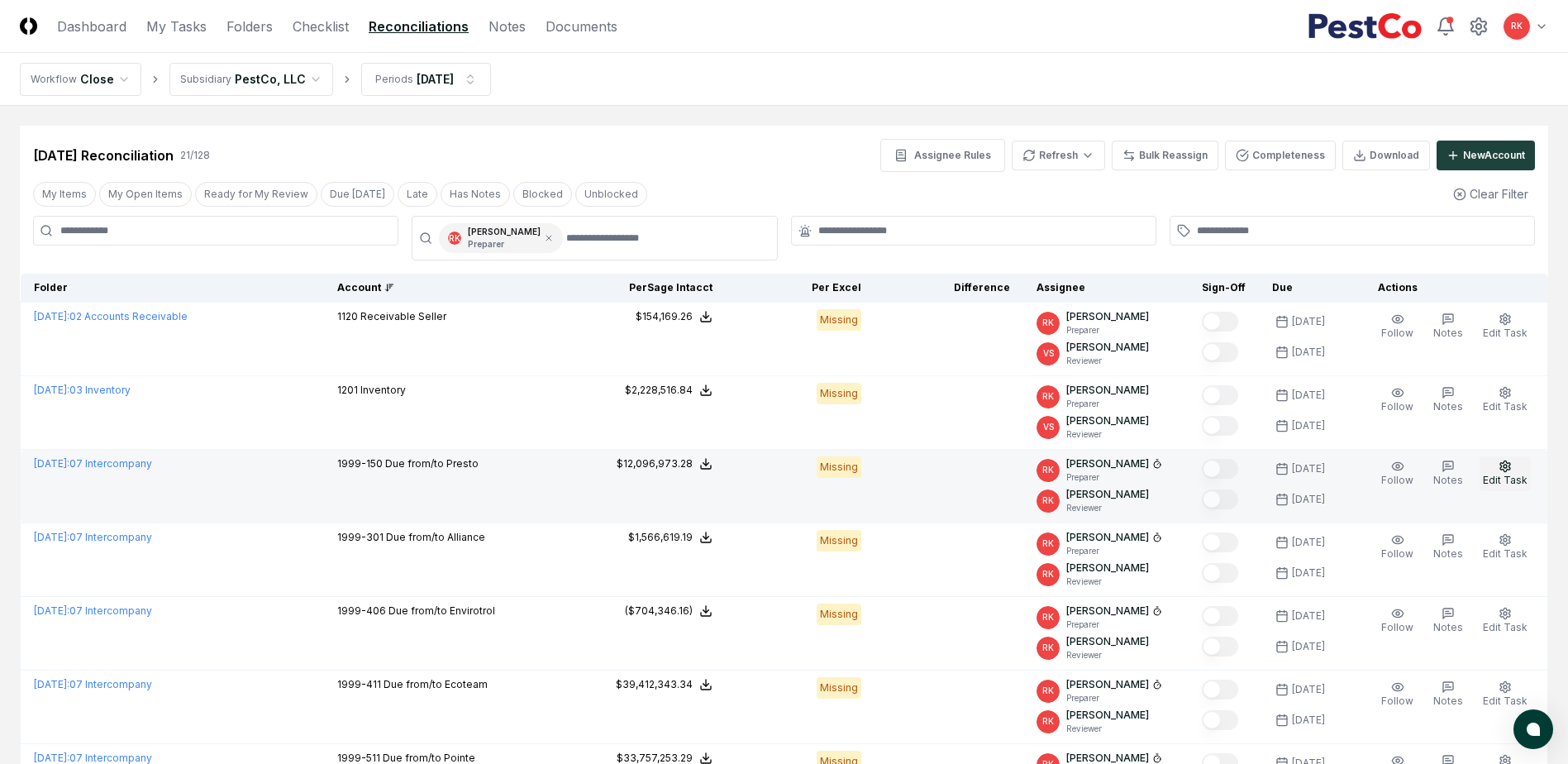
click at [1518, 479] on span "Edit Task" at bounding box center [1505, 480] width 44 height 12
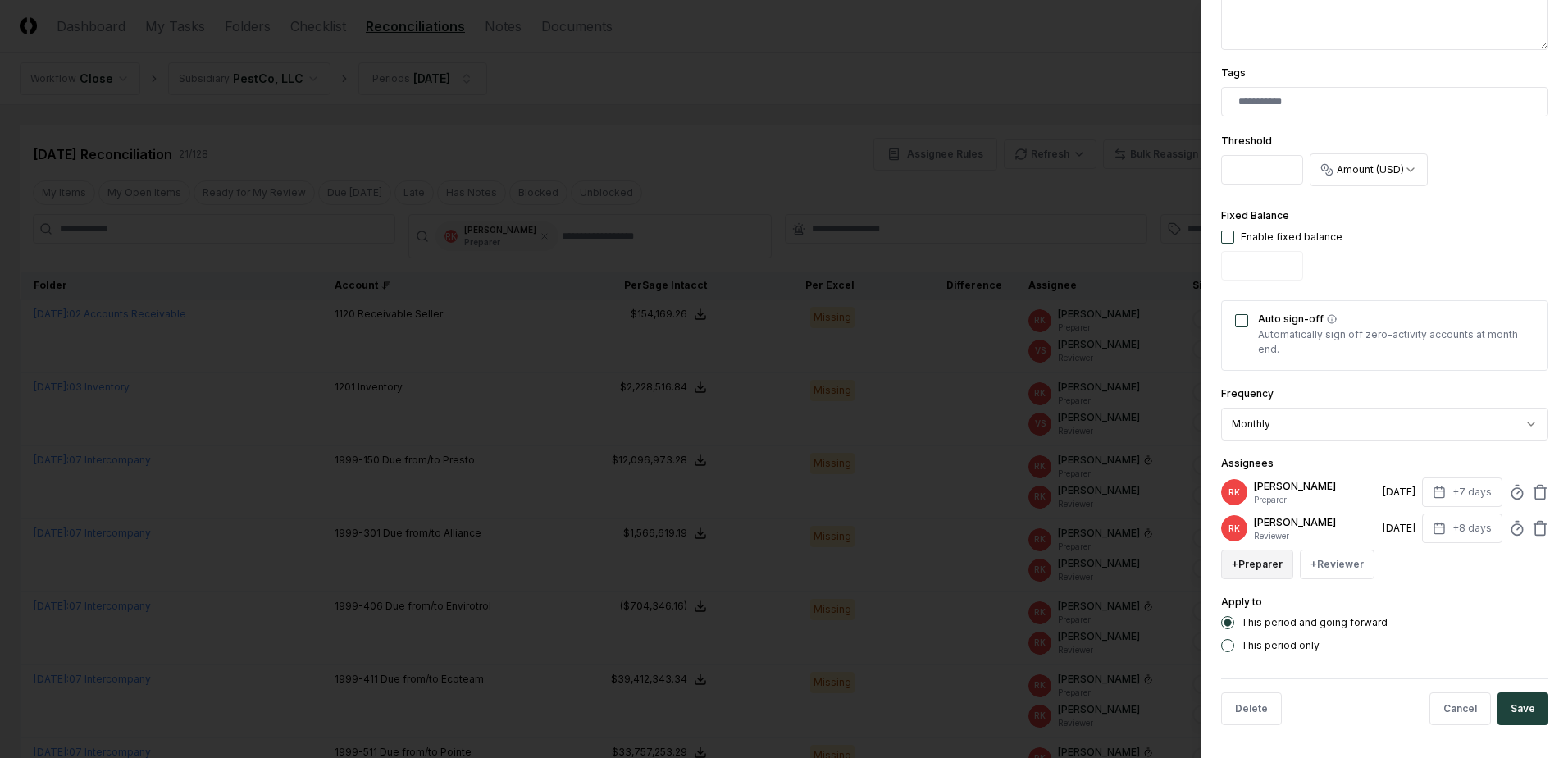
click at [1267, 559] on button "+ Preparer" at bounding box center [1258, 564] width 72 height 29
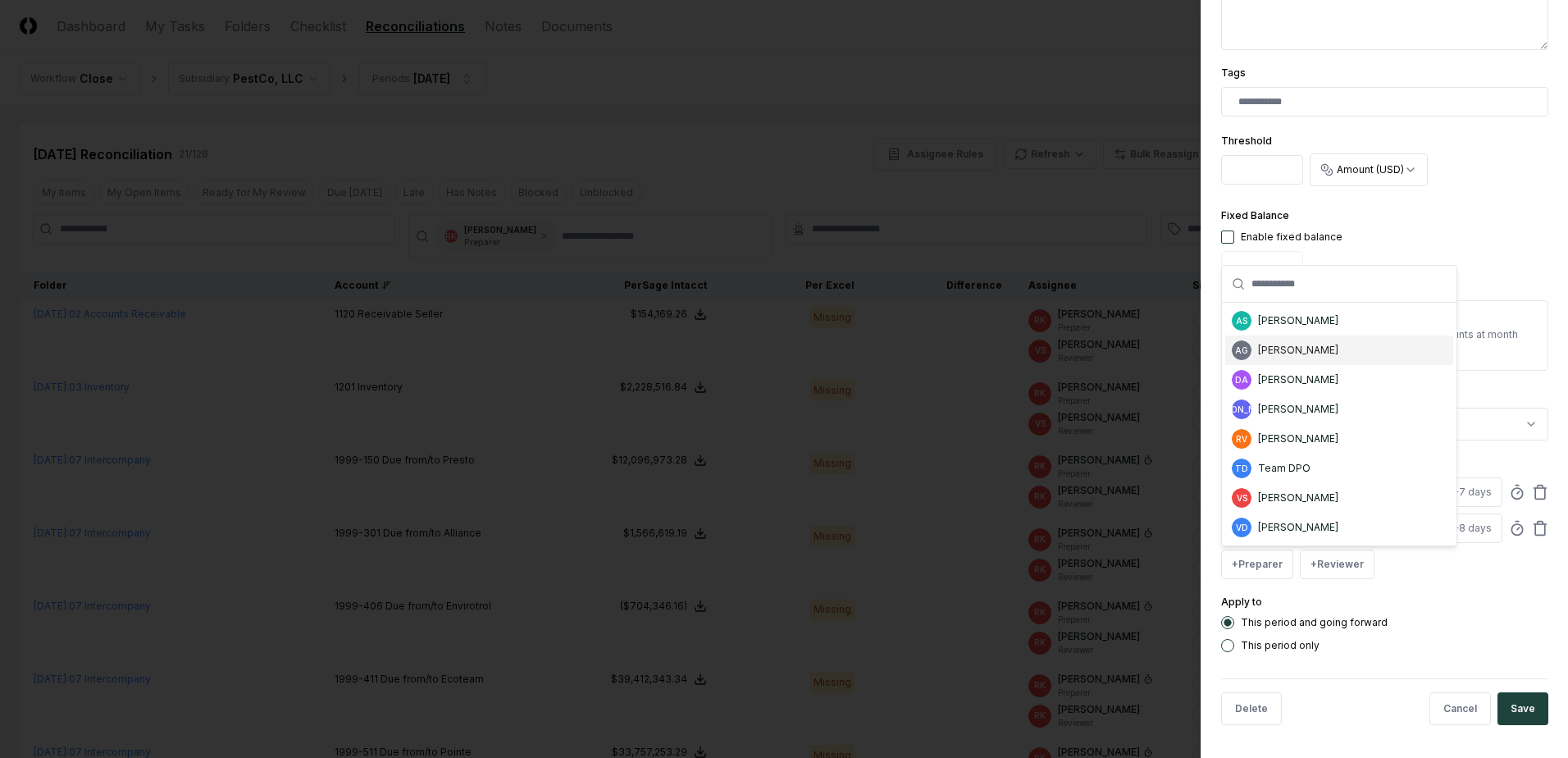
click at [1285, 345] on div "[PERSON_NAME]" at bounding box center [1297, 350] width 80 height 15
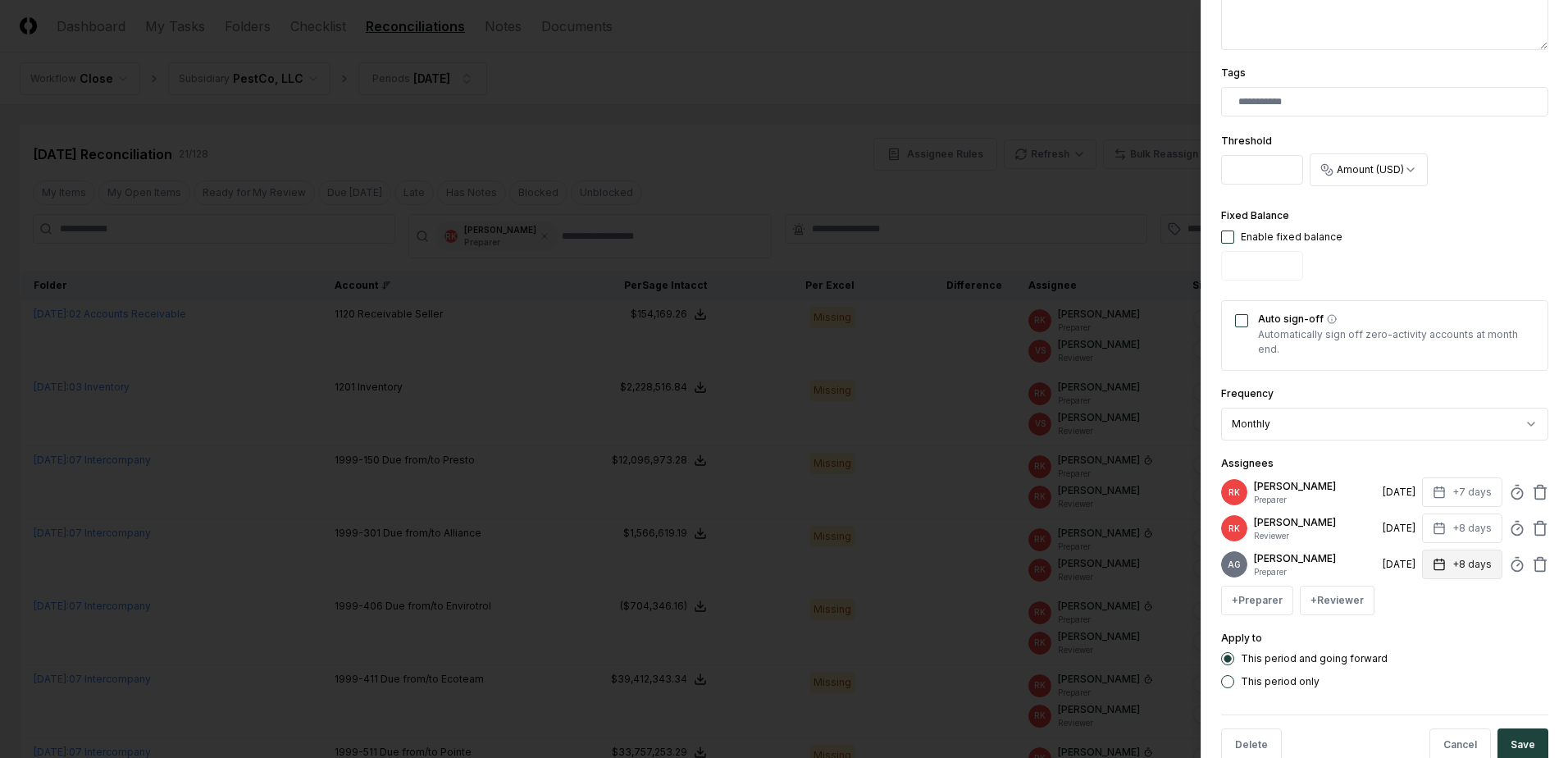
click at [1462, 576] on button "+8 days" at bounding box center [1461, 564] width 80 height 29
type input "*"
click at [1413, 638] on input "*" at bounding box center [1400, 635] width 57 height 29
click at [1532, 495] on icon at bounding box center [1540, 492] width 17 height 17
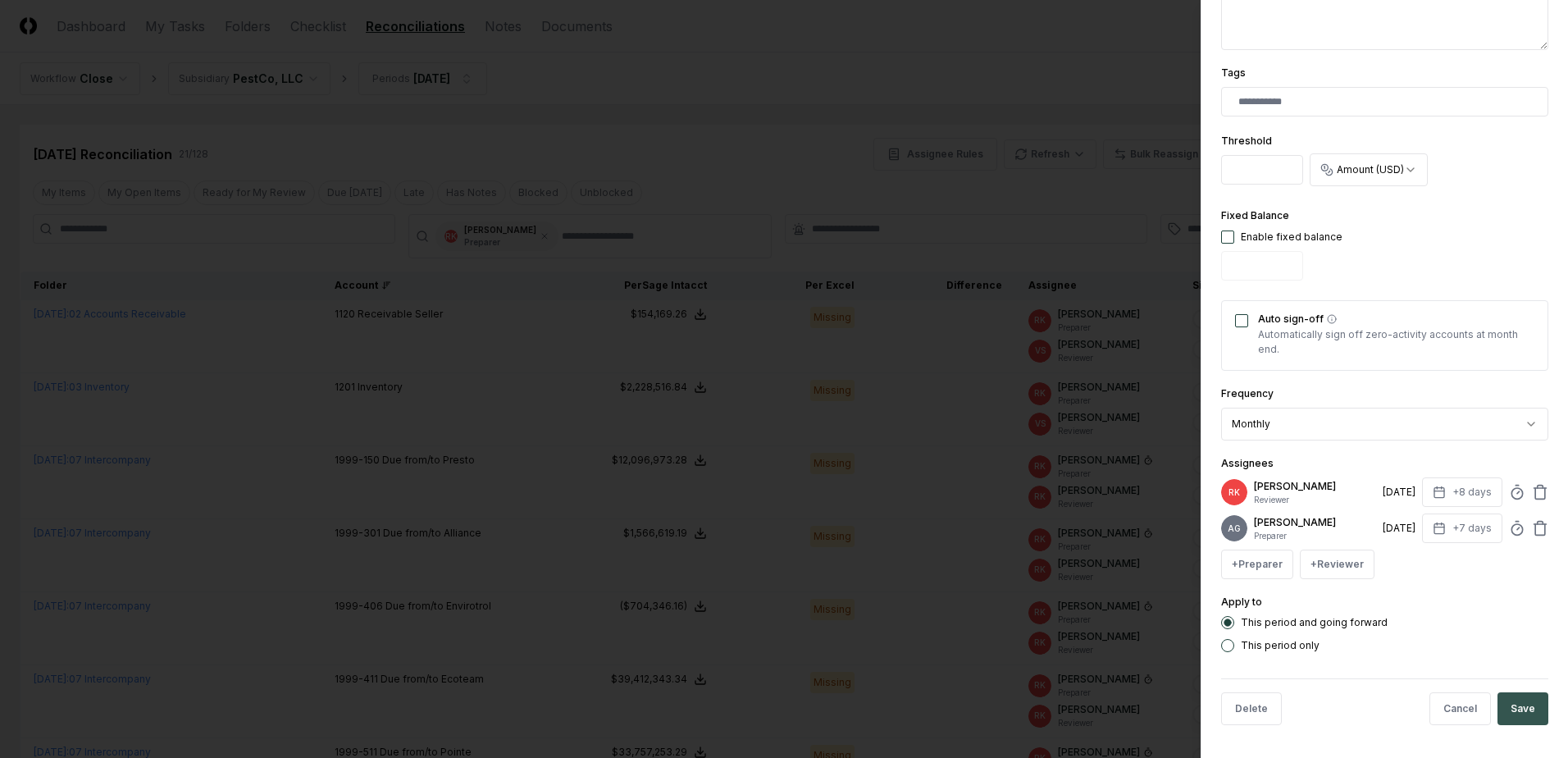
click at [1518, 715] on button "Save" at bounding box center [1523, 709] width 51 height 33
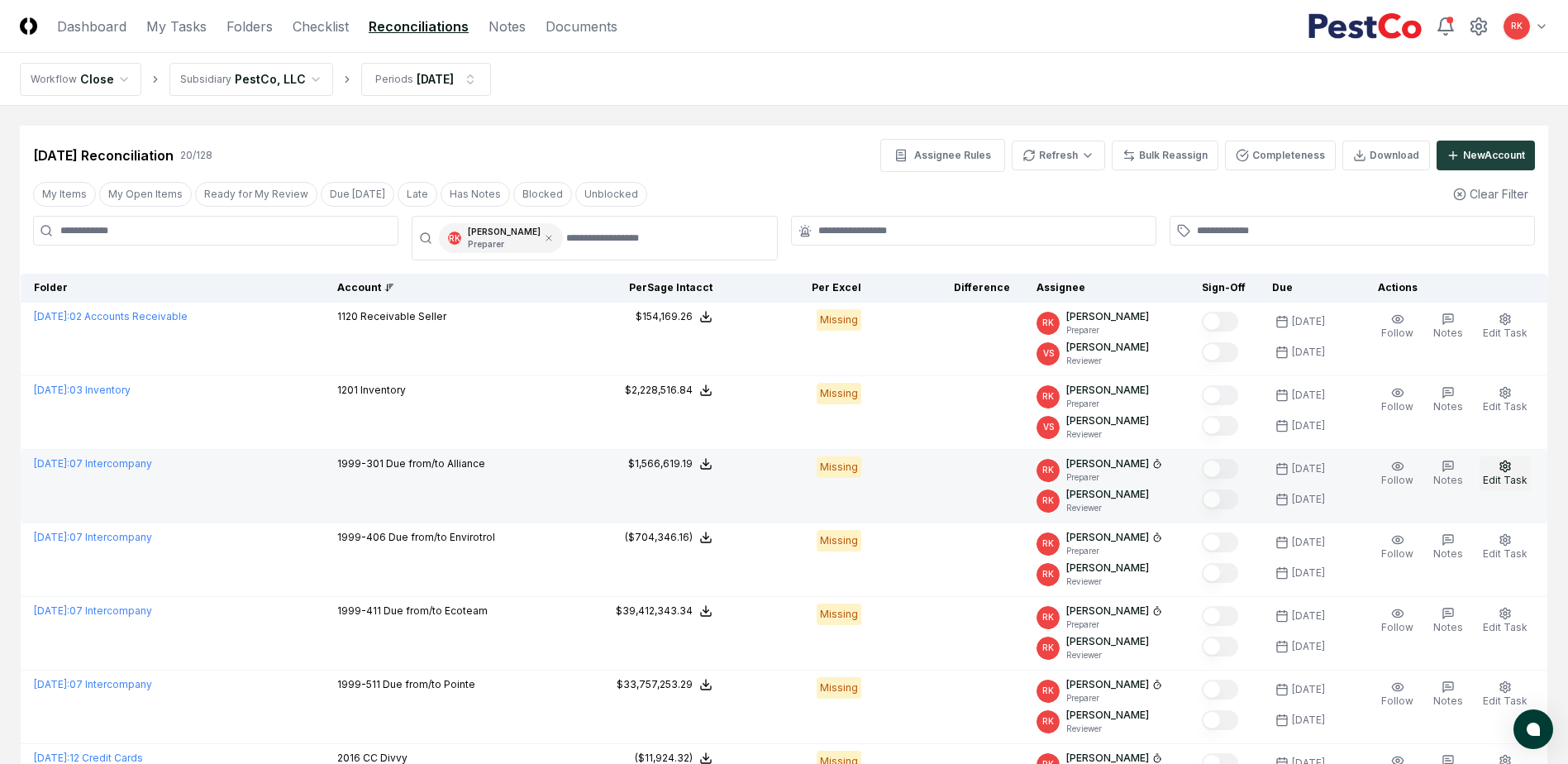
click at [1508, 470] on icon "button" at bounding box center [1505, 466] width 13 height 13
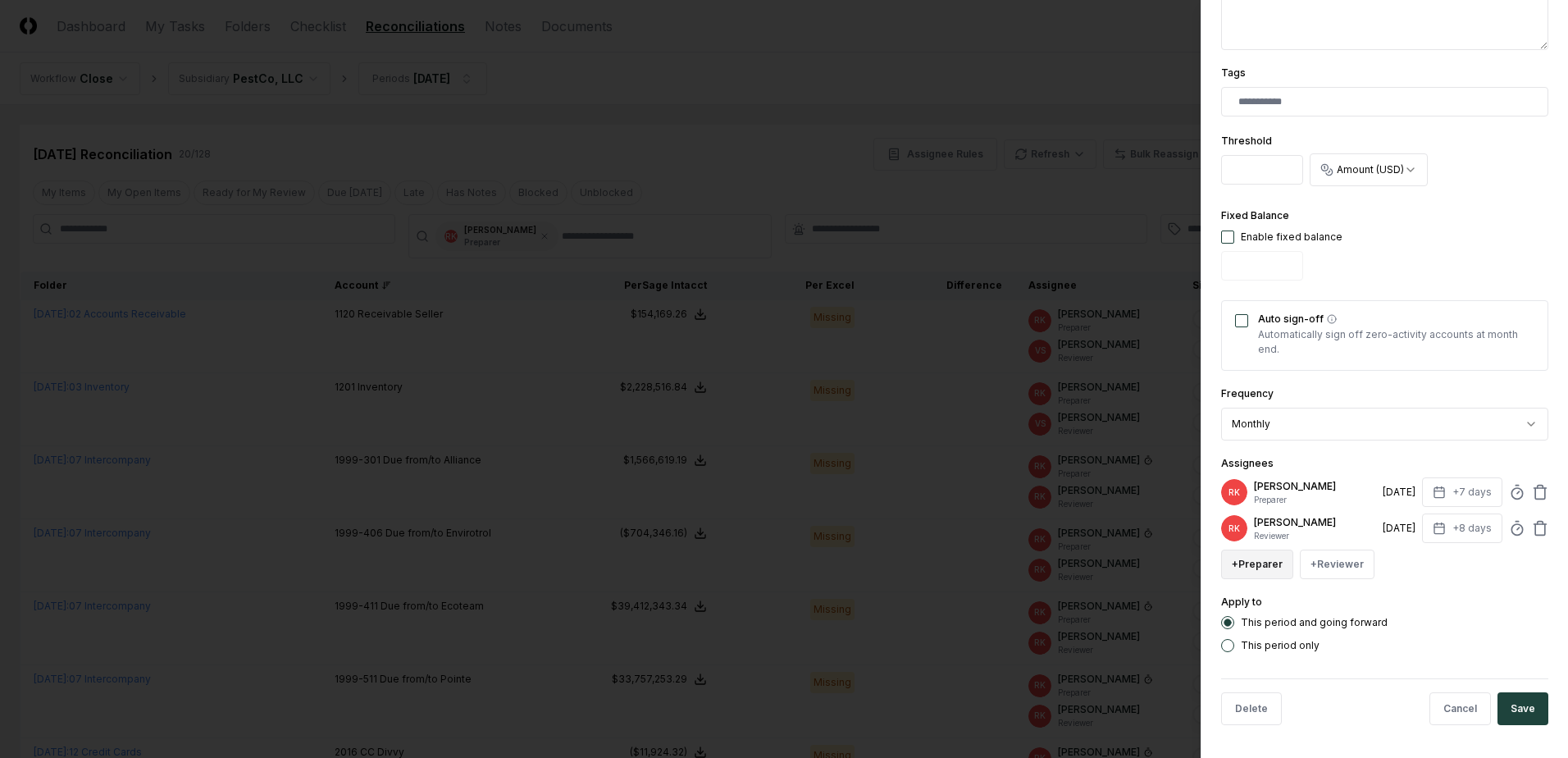
click at [1268, 561] on button "+ Preparer" at bounding box center [1258, 564] width 72 height 29
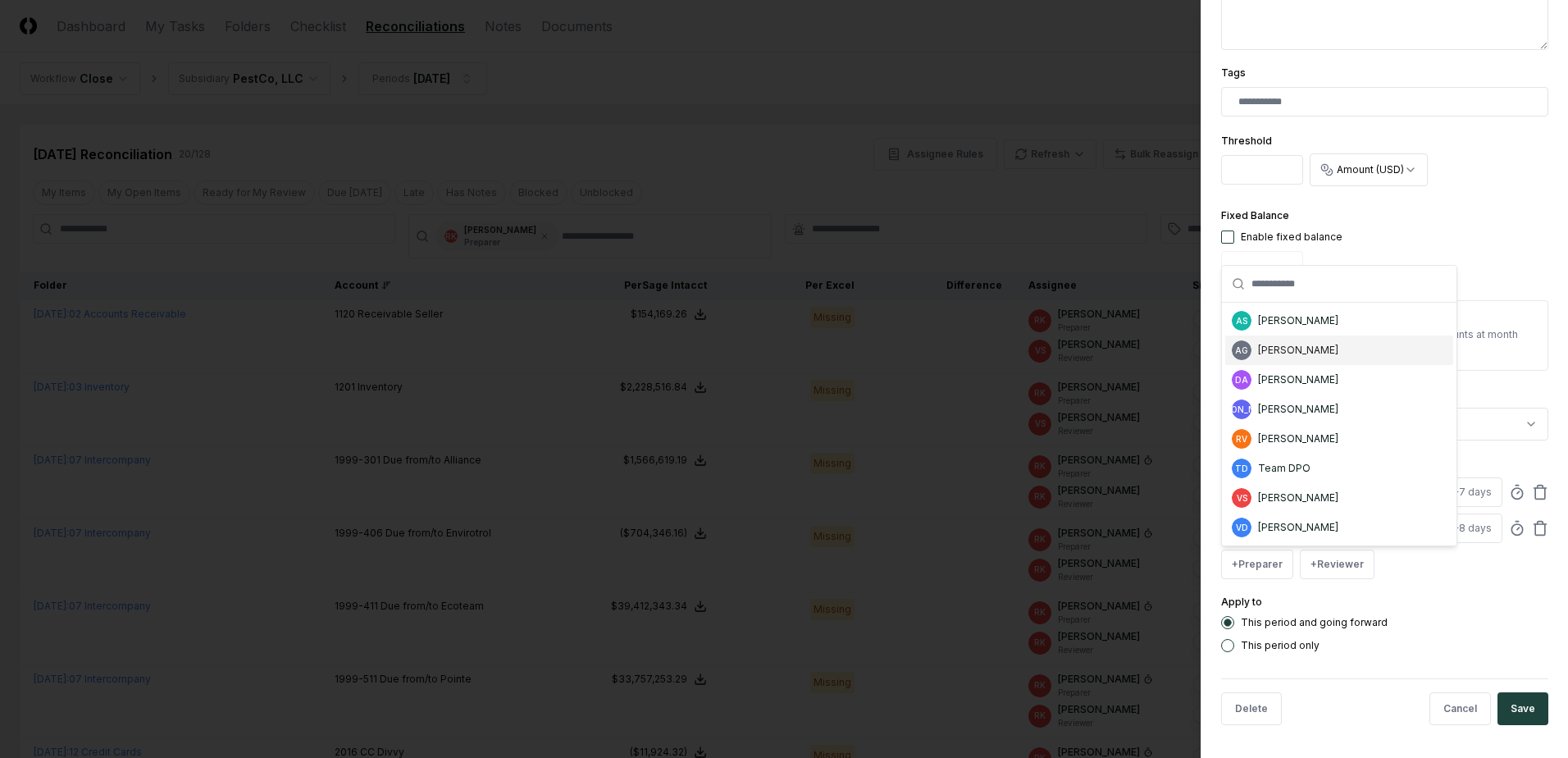
click at [1307, 355] on div "[PERSON_NAME]" at bounding box center [1297, 350] width 80 height 15
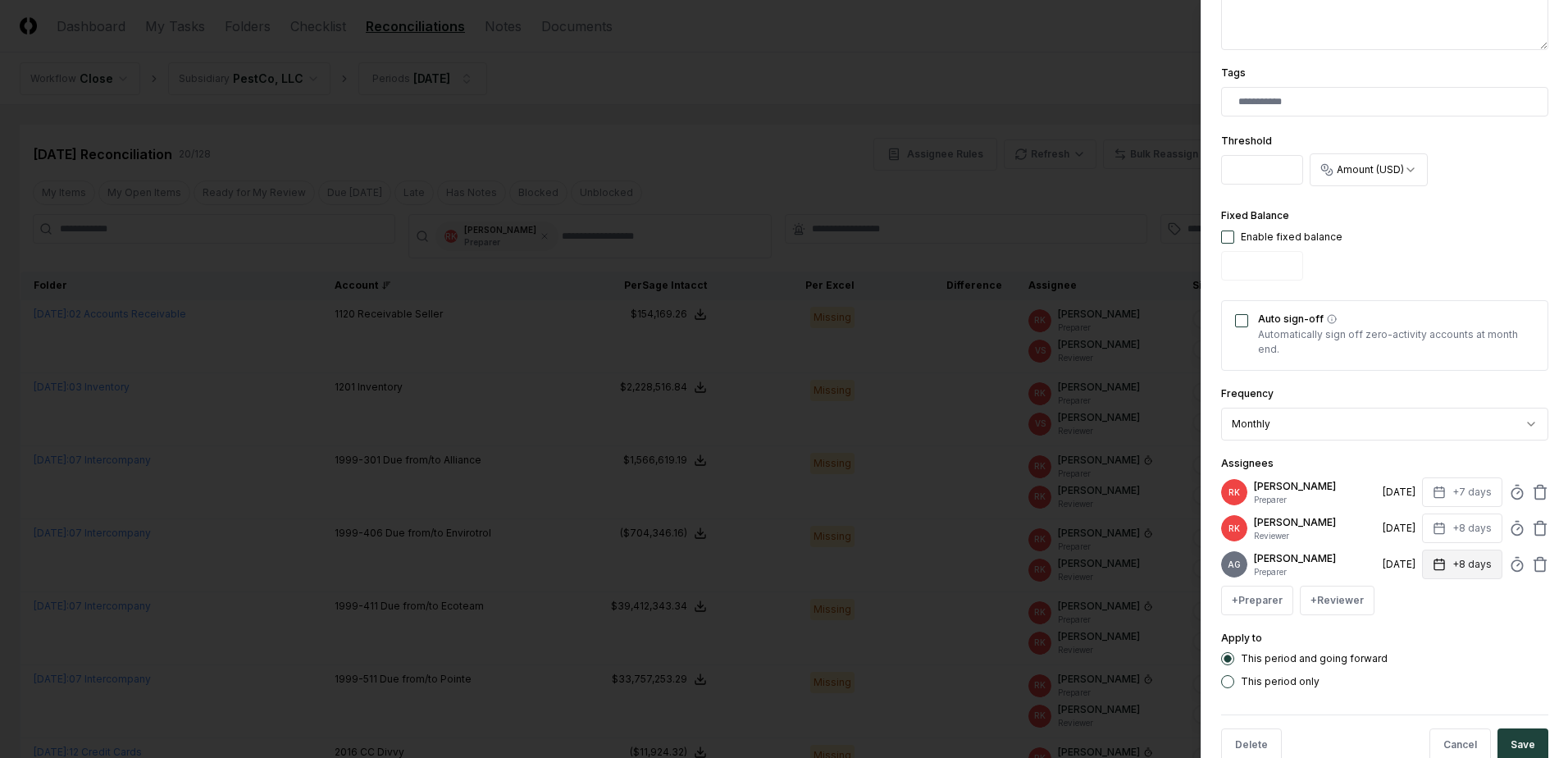
click at [1440, 568] on button "+8 days" at bounding box center [1461, 564] width 80 height 29
type input "*"
click at [1412, 640] on input "*" at bounding box center [1400, 635] width 57 height 29
click at [1532, 485] on icon at bounding box center [1540, 492] width 17 height 17
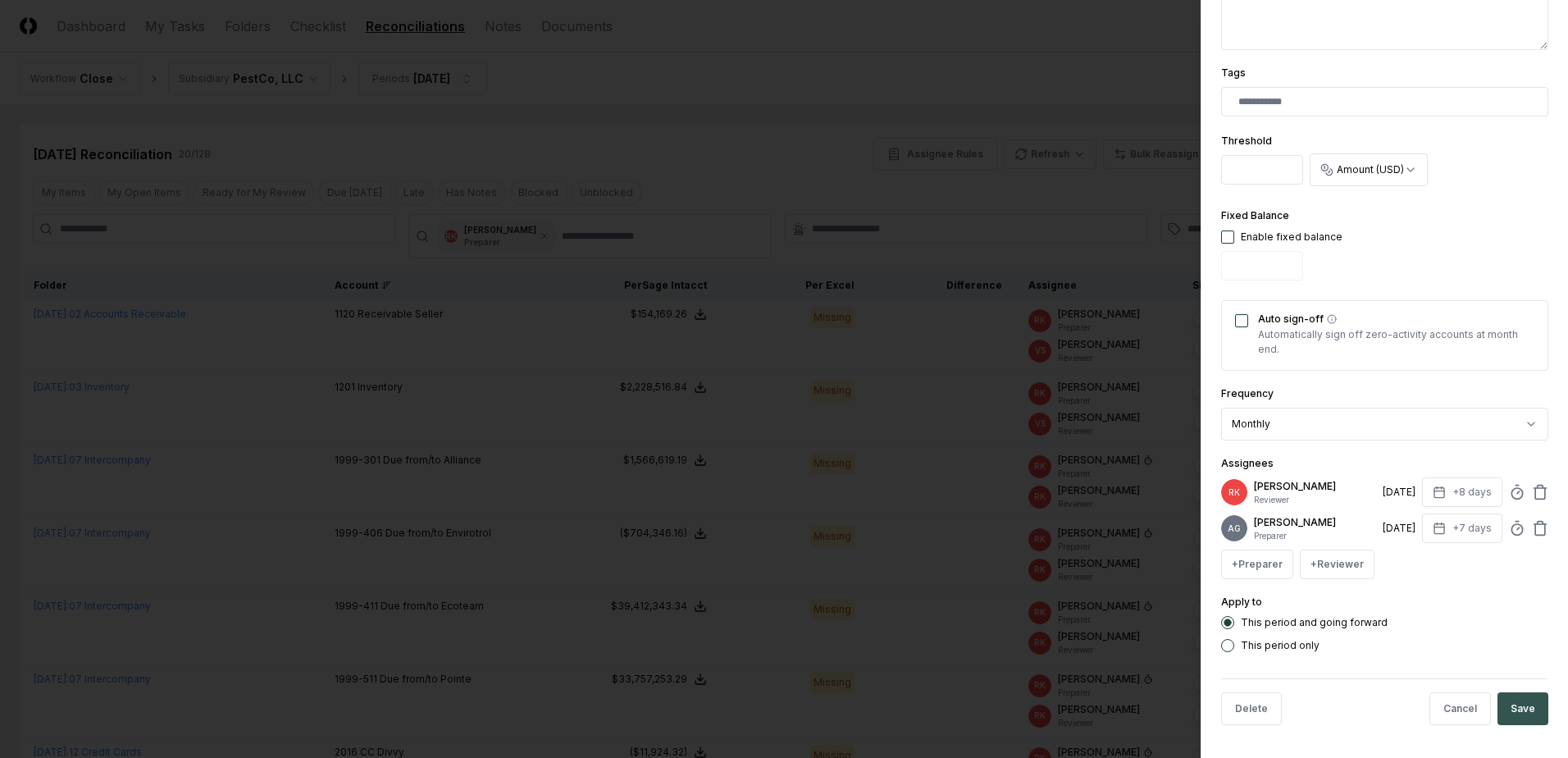
click at [1513, 718] on button "Save" at bounding box center [1523, 709] width 51 height 33
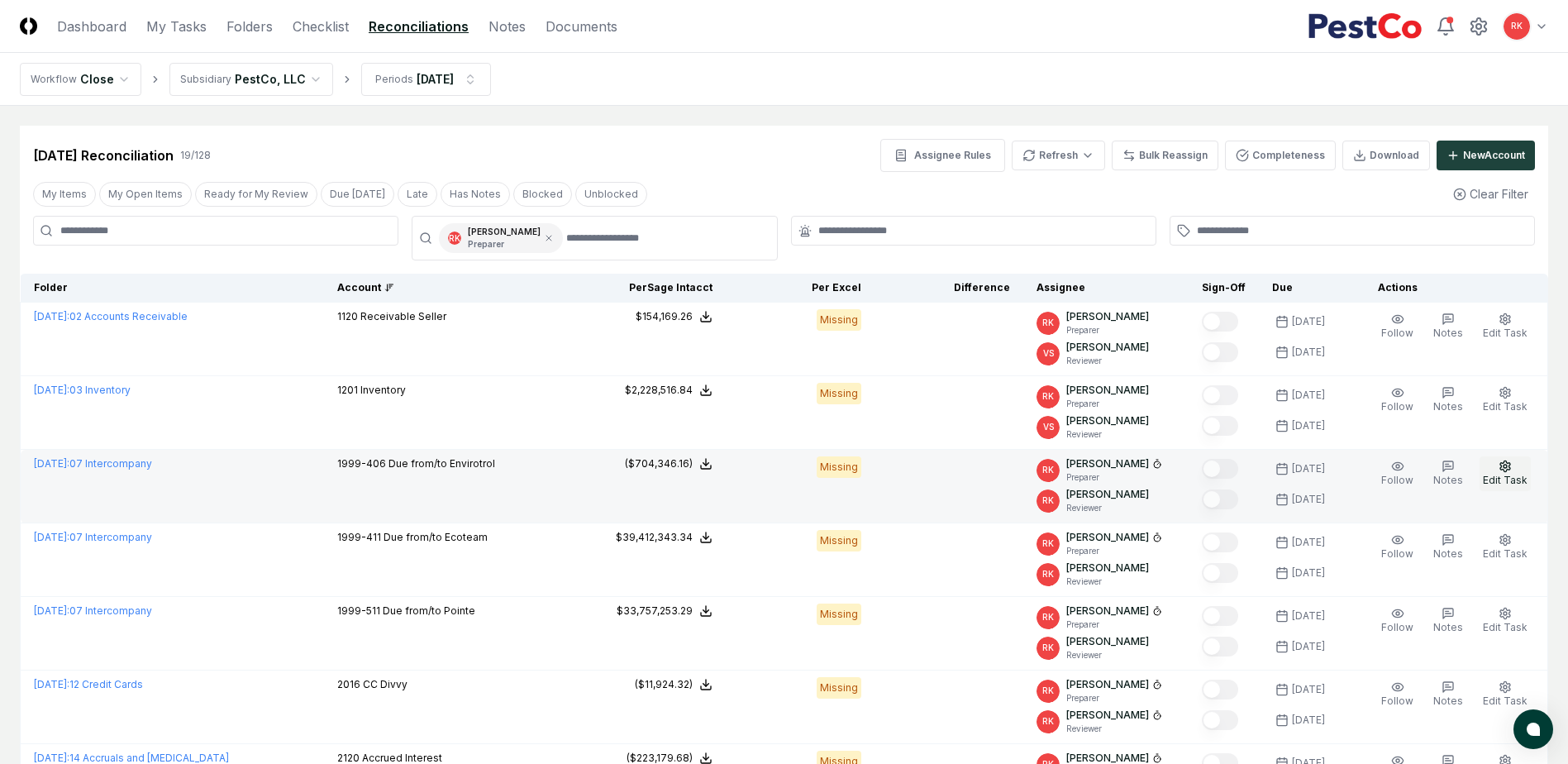
click at [1505, 468] on circle "button" at bounding box center [1505, 467] width 4 height 4
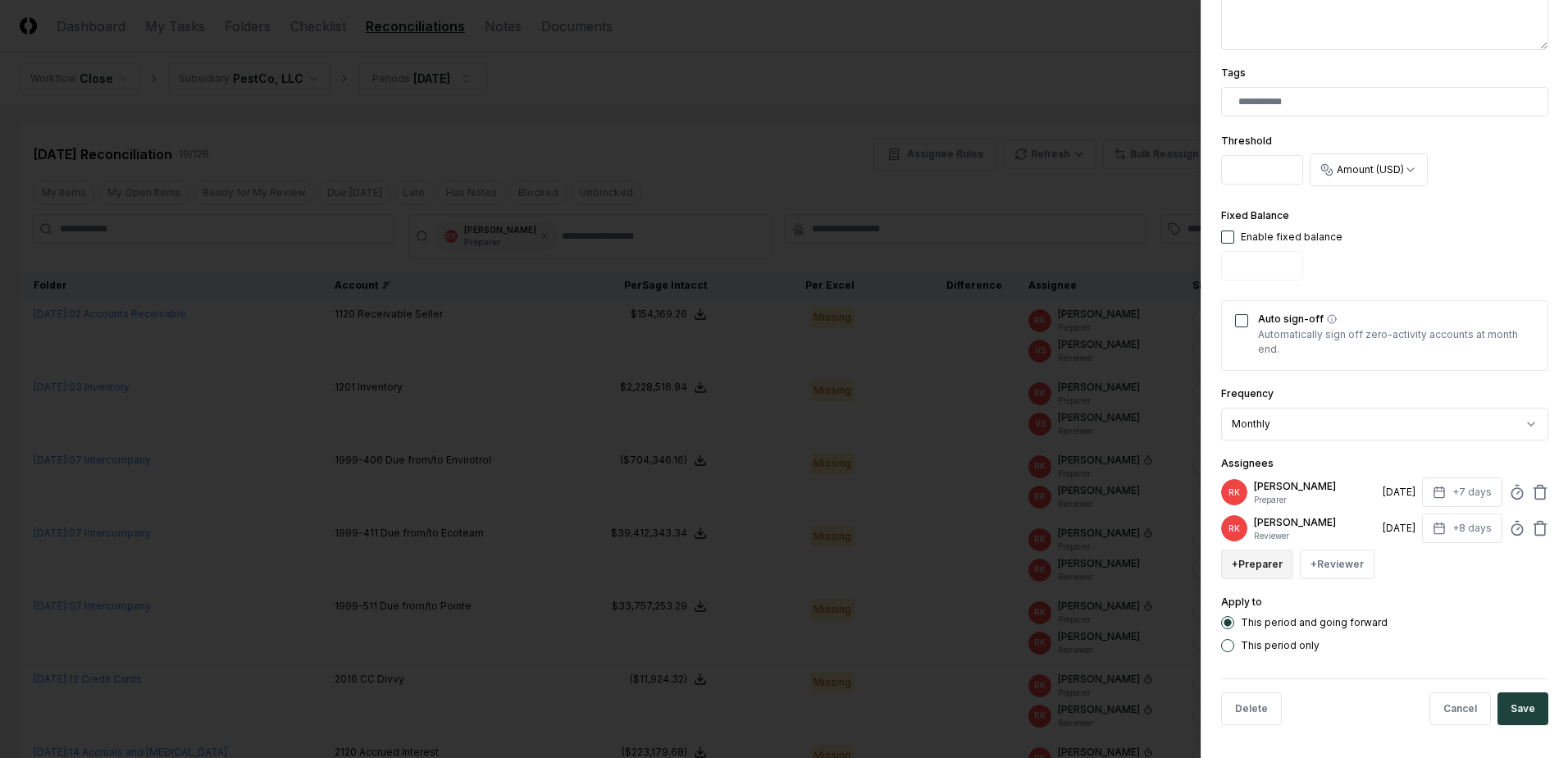
click at [1258, 560] on button "+ Preparer" at bounding box center [1258, 564] width 72 height 29
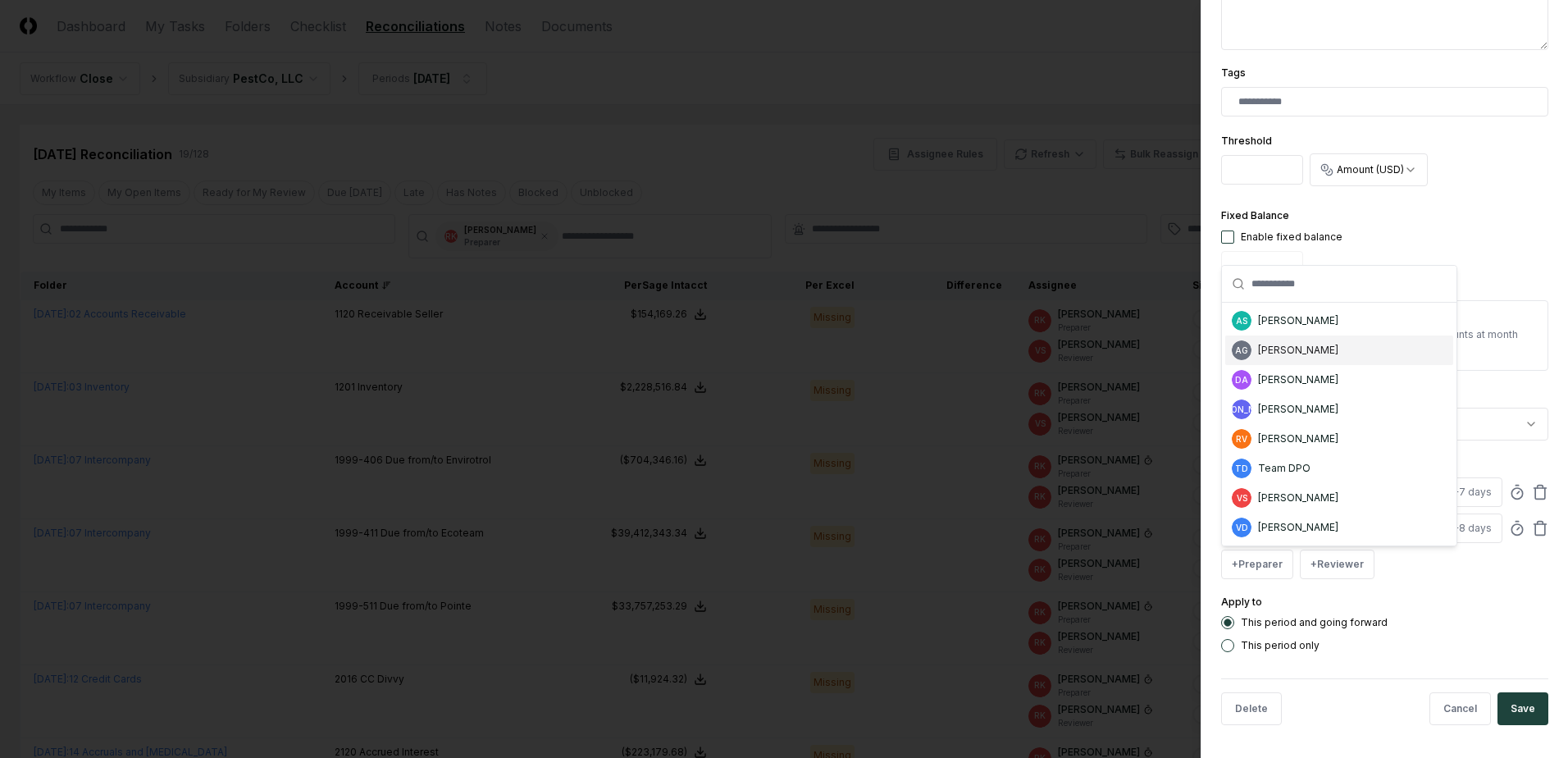
click at [1295, 360] on div "AG [PERSON_NAME]" at bounding box center [1339, 349] width 228 height 29
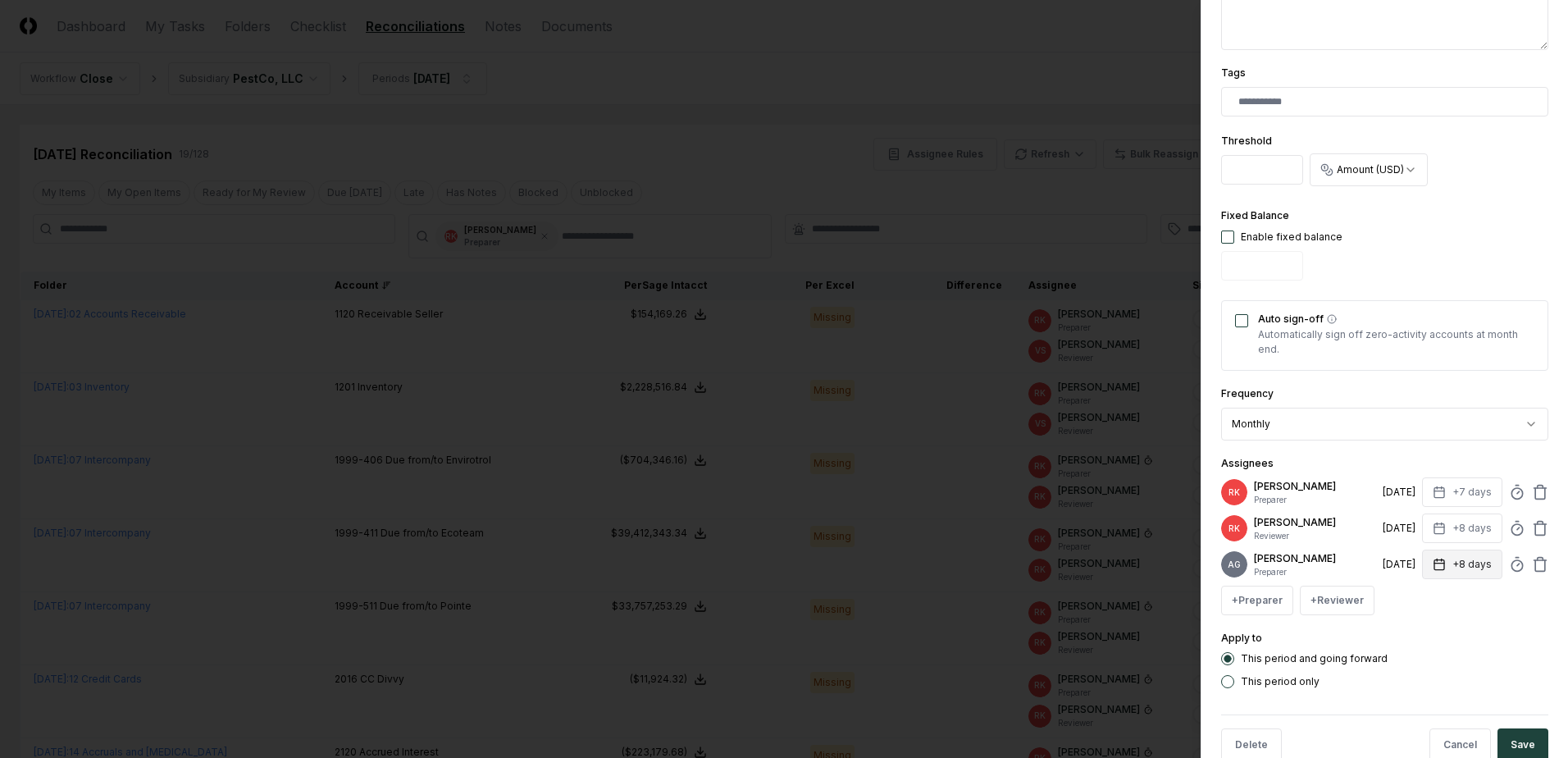
click at [1467, 574] on button "+8 days" at bounding box center [1461, 564] width 80 height 29
type input "*"
click at [1415, 638] on input "*" at bounding box center [1400, 635] width 57 height 29
click at [1532, 497] on icon at bounding box center [1540, 492] width 17 height 17
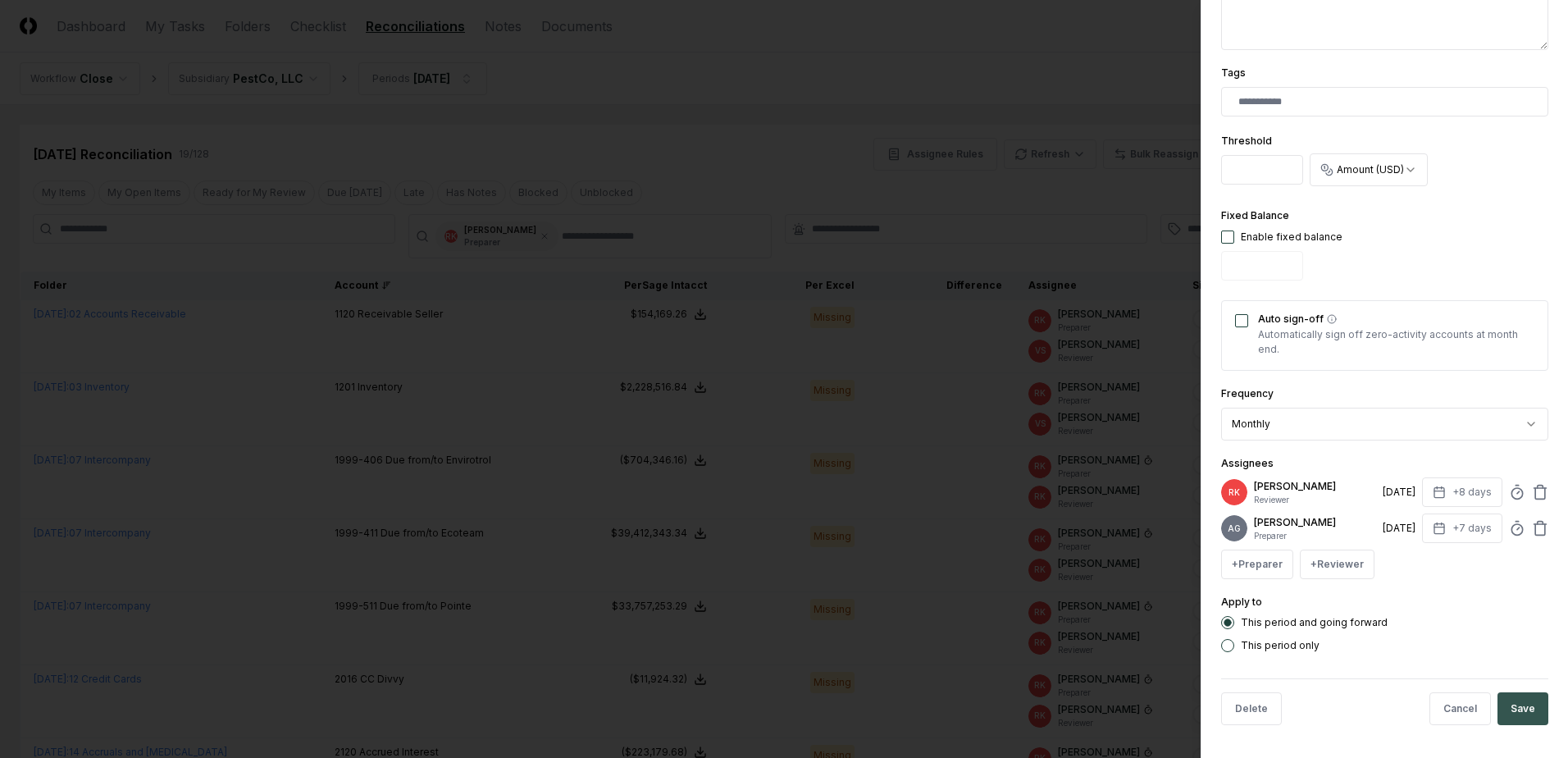
click at [1501, 725] on button "Save" at bounding box center [1523, 709] width 51 height 33
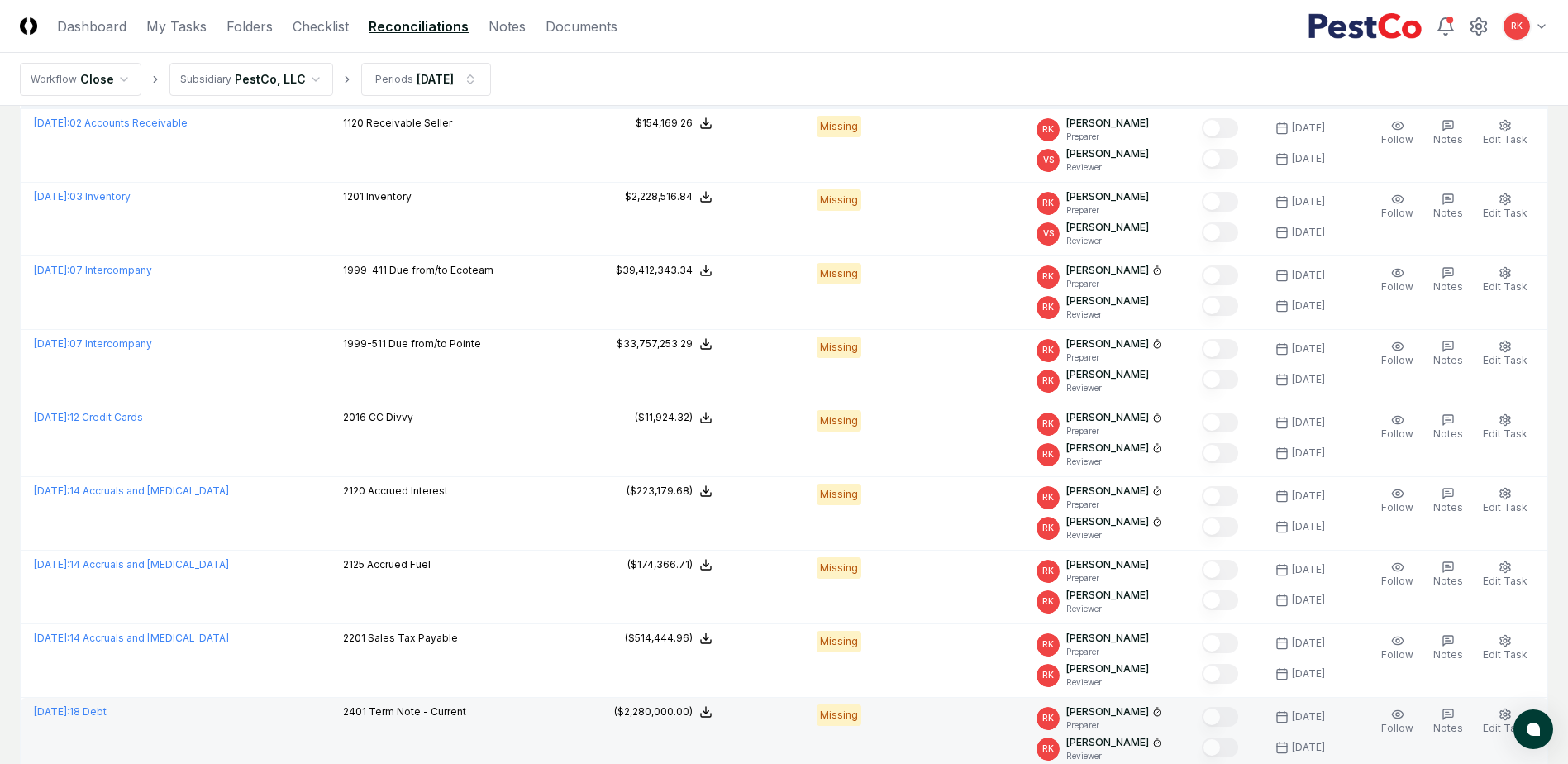
scroll to position [73, 0]
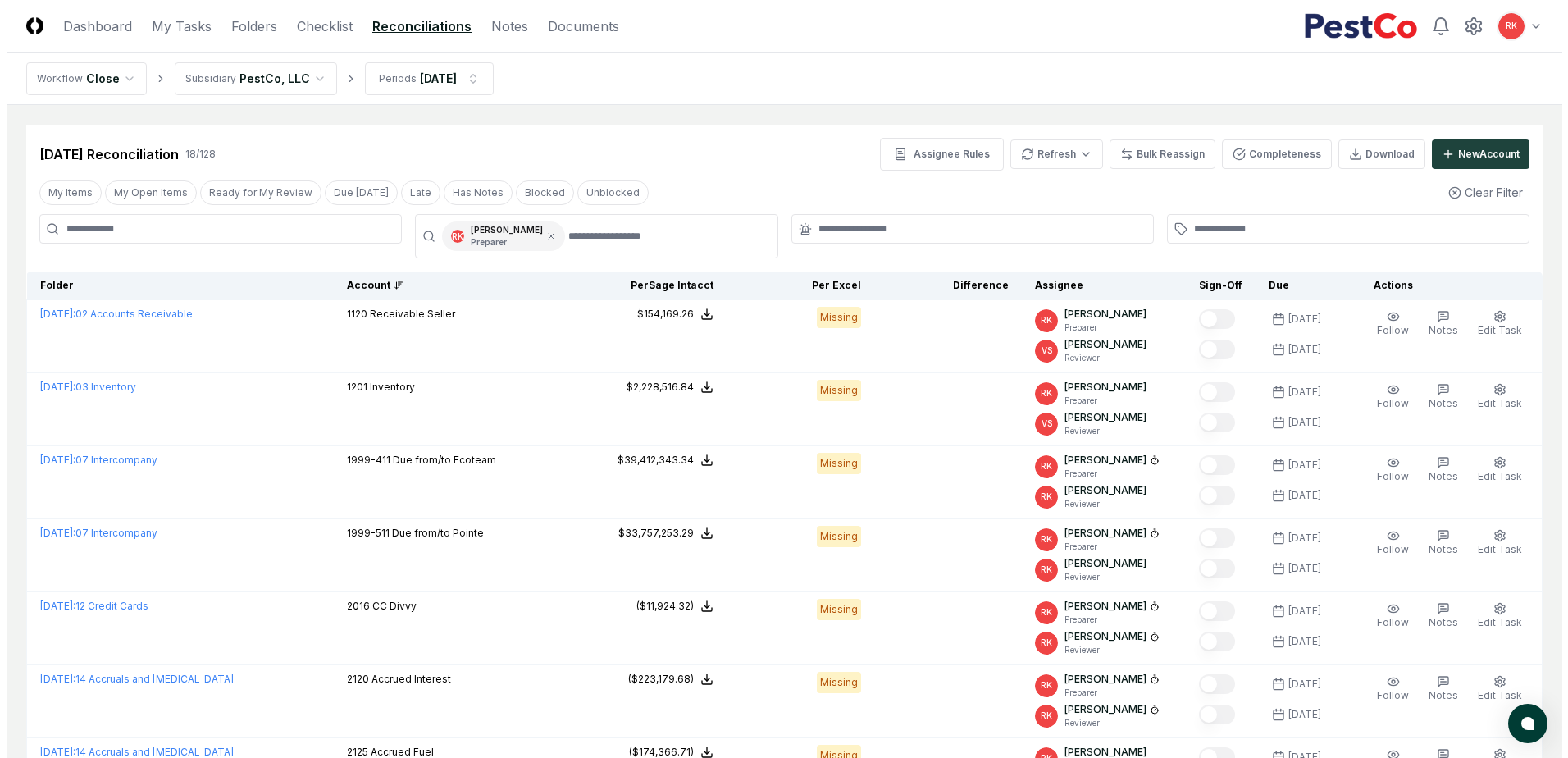
scroll to position [82, 0]
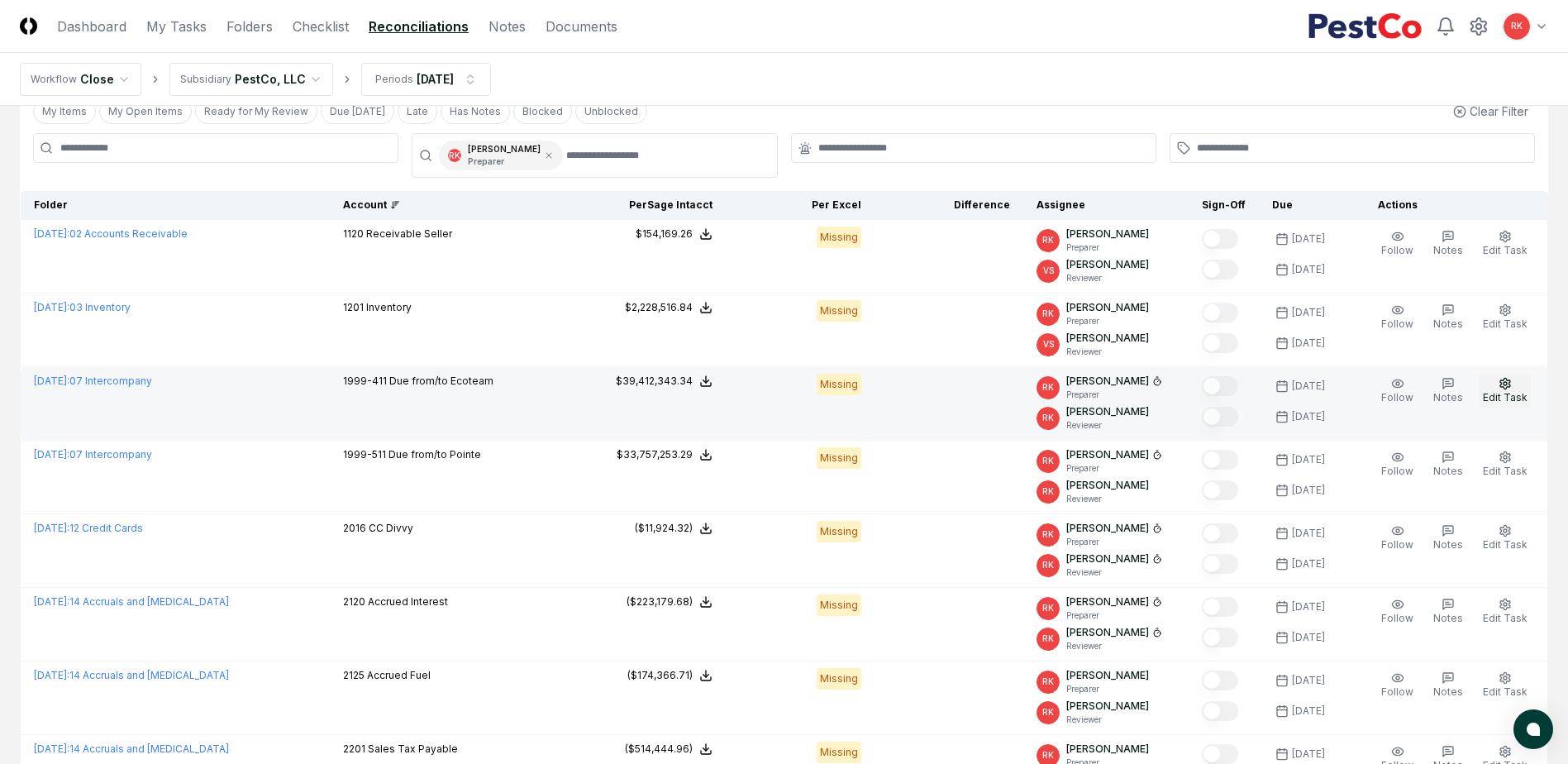
click at [1493, 392] on span "Edit Task" at bounding box center [1505, 398] width 44 height 12
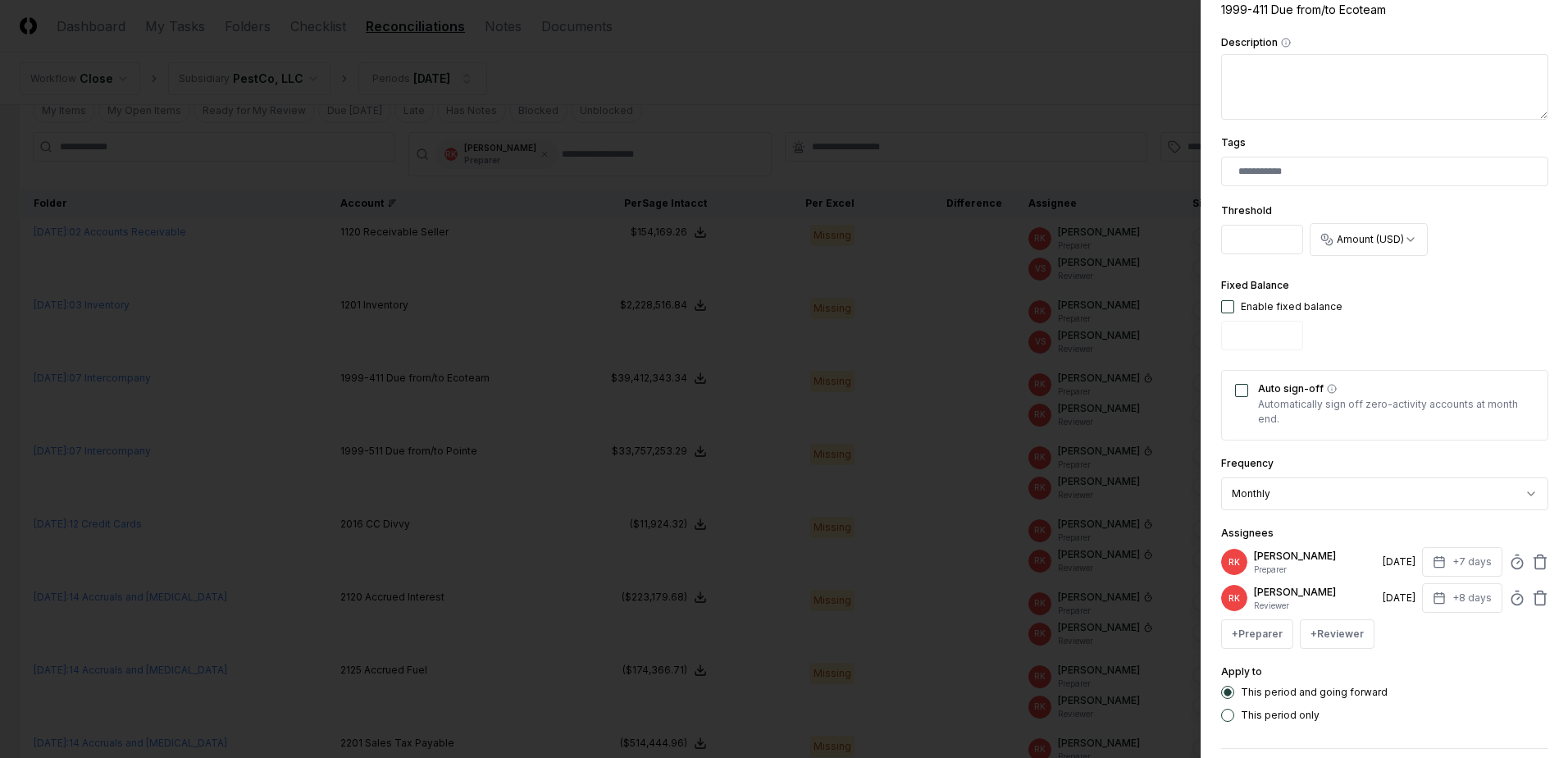
scroll to position [403, 0]
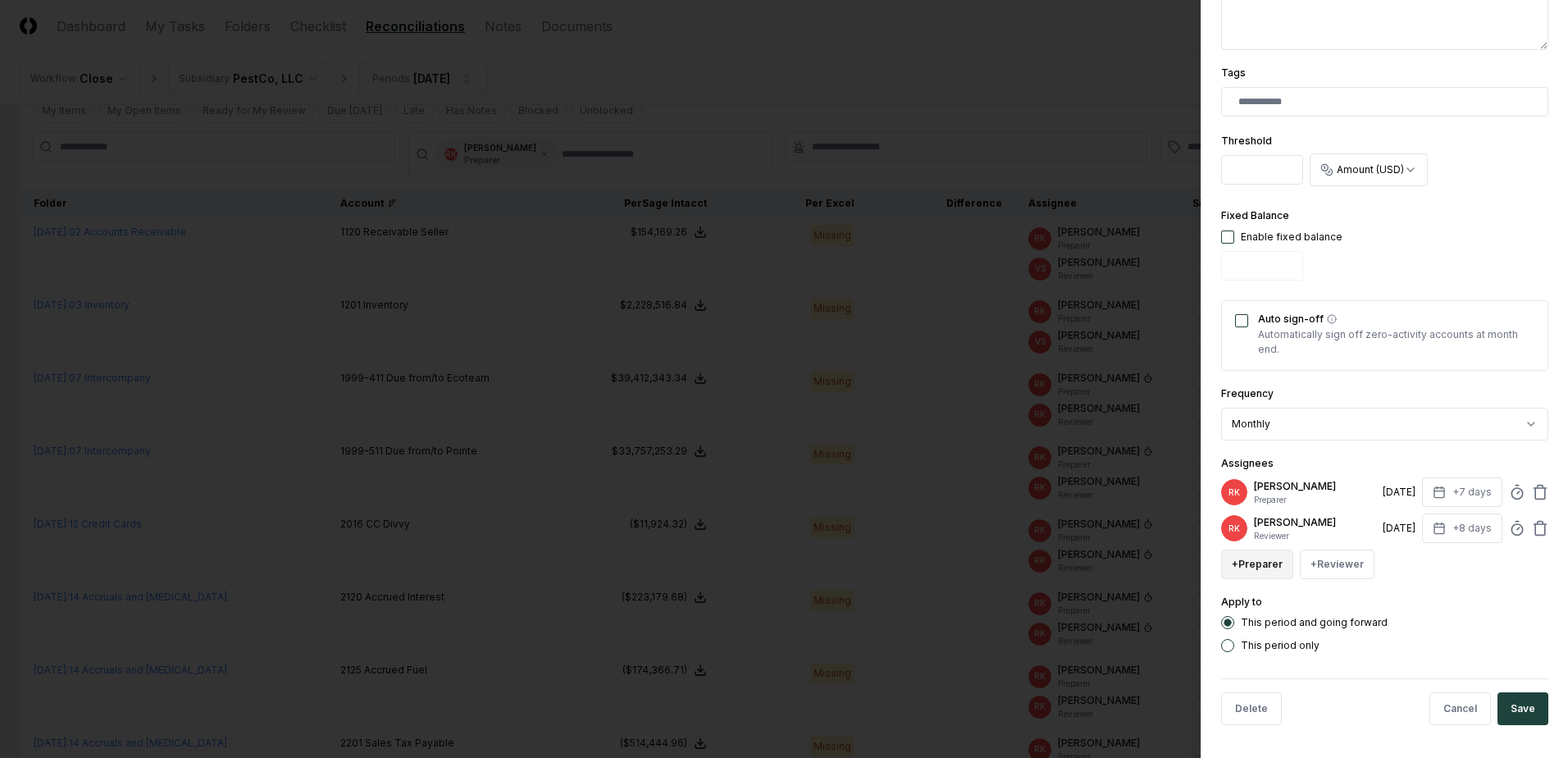
click at [1248, 560] on button "+ Preparer" at bounding box center [1258, 564] width 72 height 29
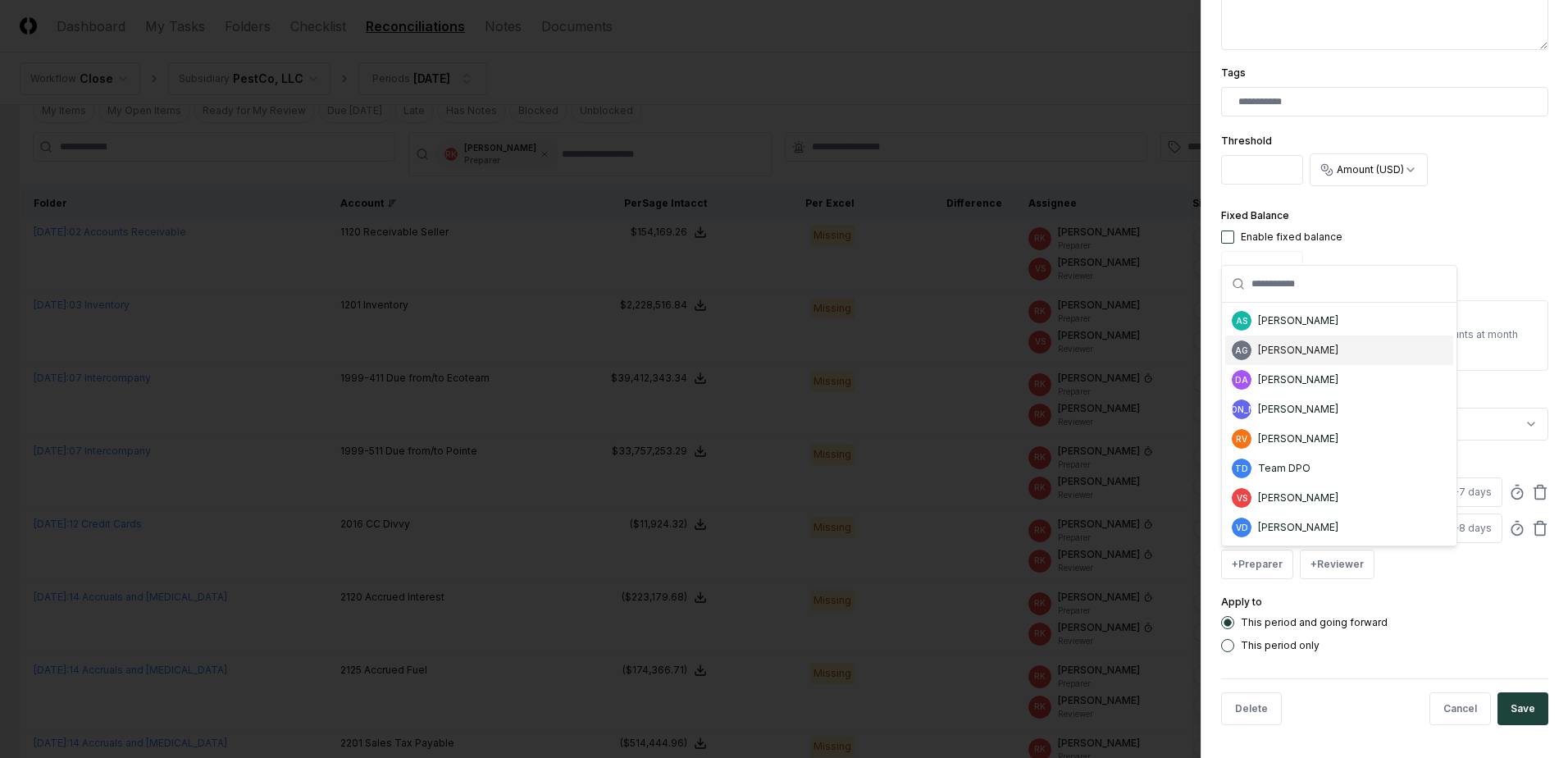
click at [1300, 360] on div "AG [PERSON_NAME]" at bounding box center [1339, 349] width 228 height 29
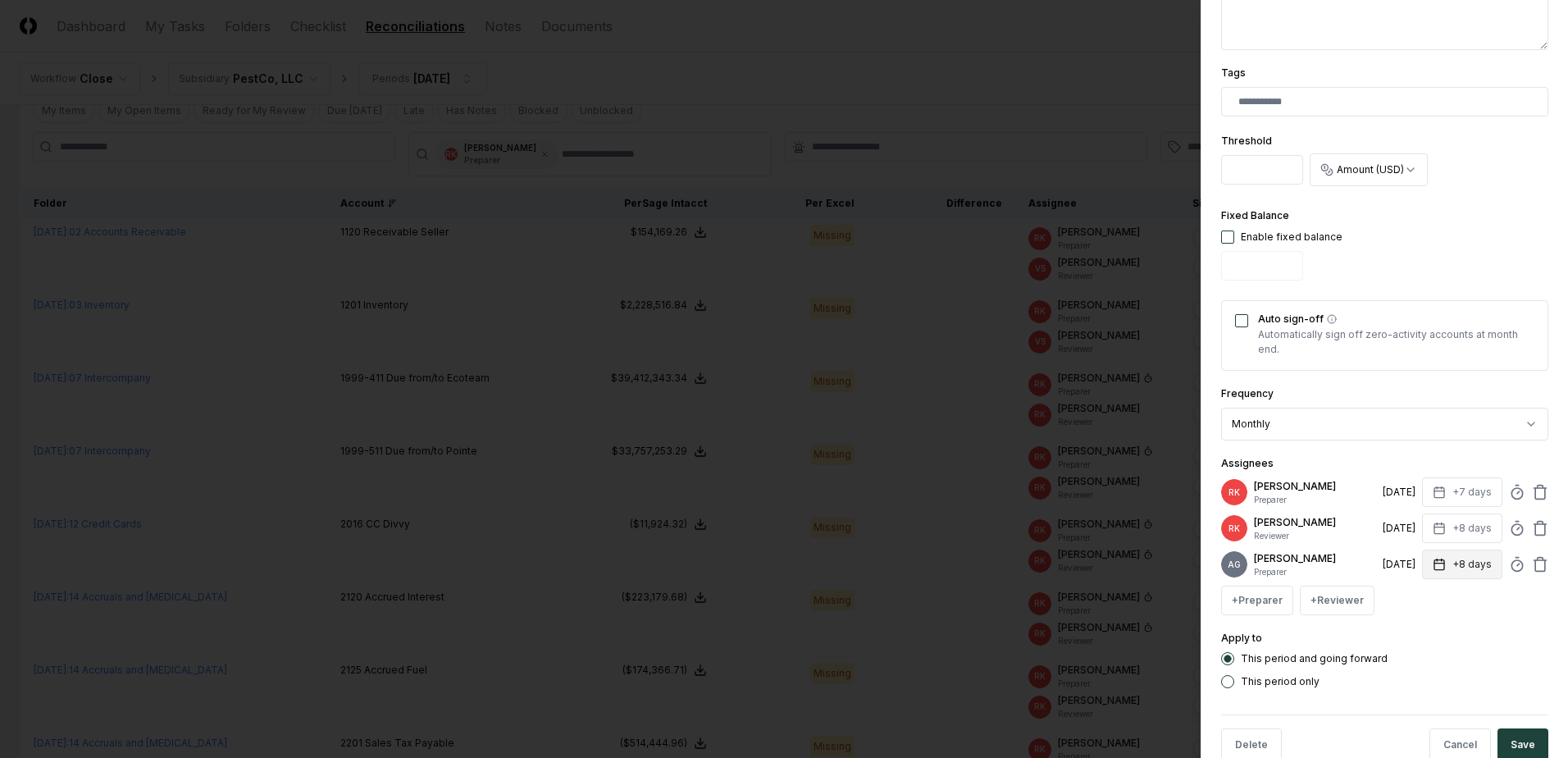
click at [1458, 562] on button "+8 days" at bounding box center [1461, 564] width 80 height 29
type input "*"
click at [1408, 637] on input "*" at bounding box center [1400, 635] width 57 height 29
click at [1532, 489] on icon at bounding box center [1540, 492] width 17 height 17
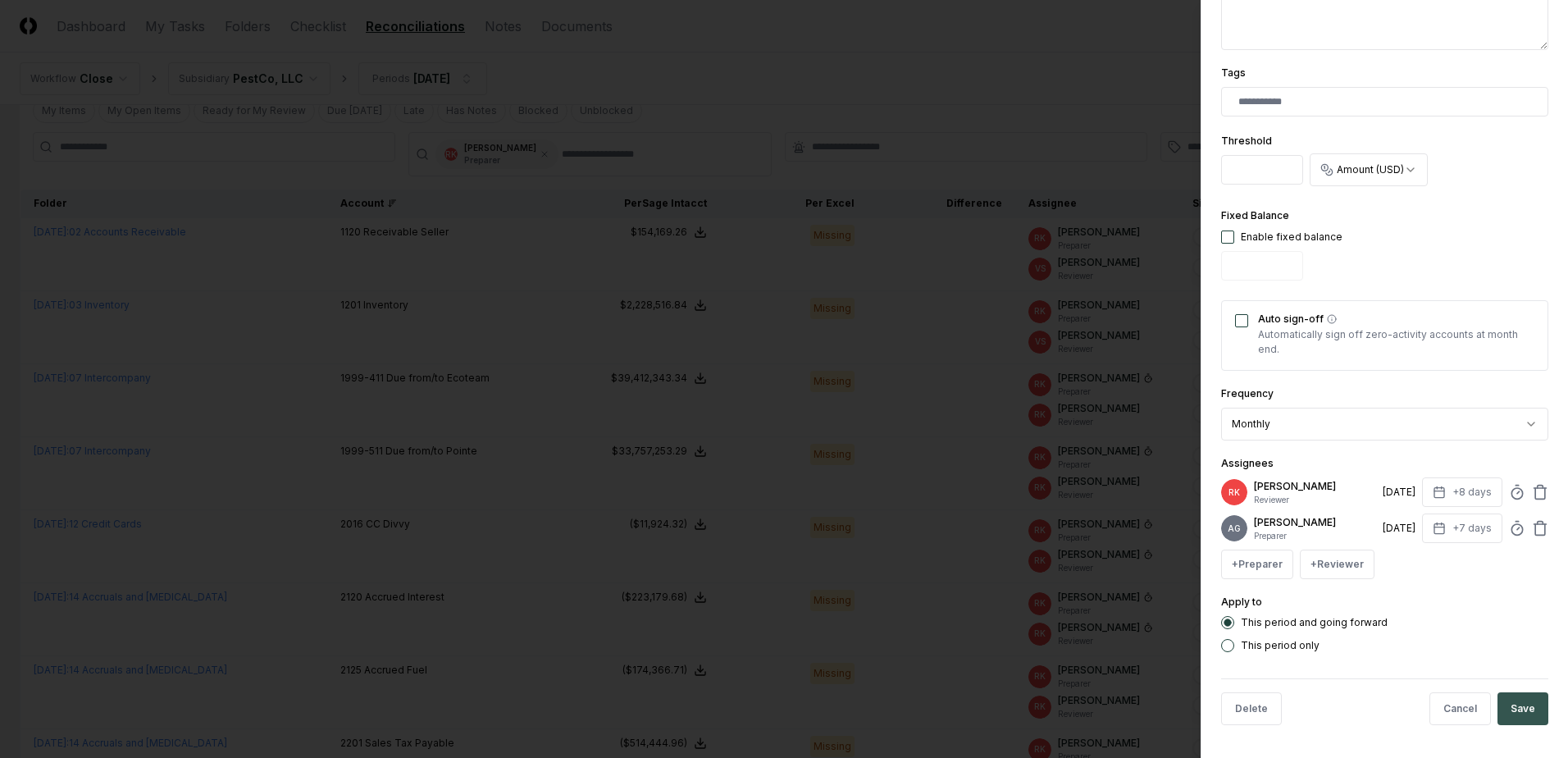
click at [1506, 725] on button "Save" at bounding box center [1523, 709] width 51 height 33
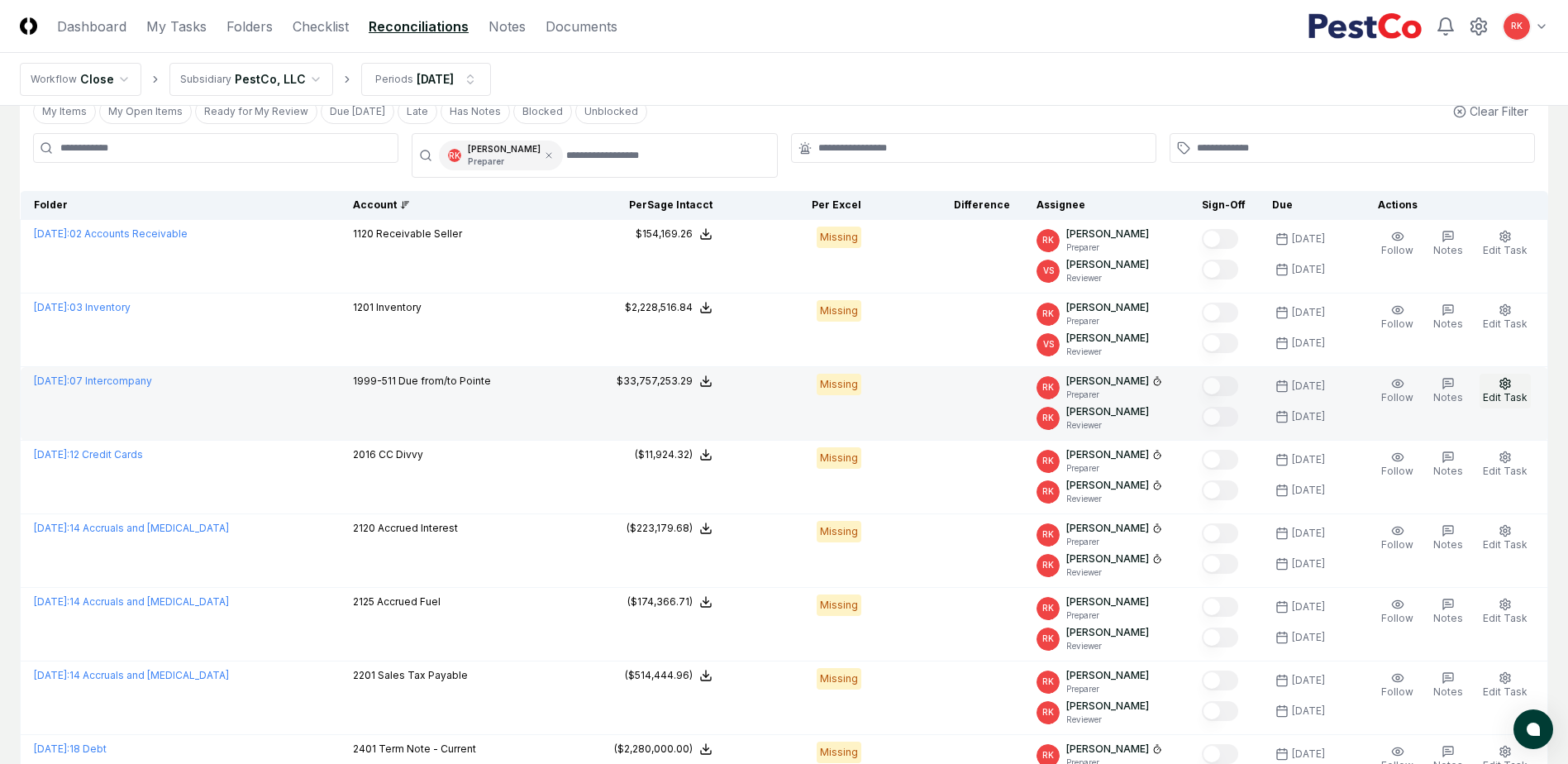
click at [1502, 396] on span "Edit Task" at bounding box center [1505, 398] width 44 height 12
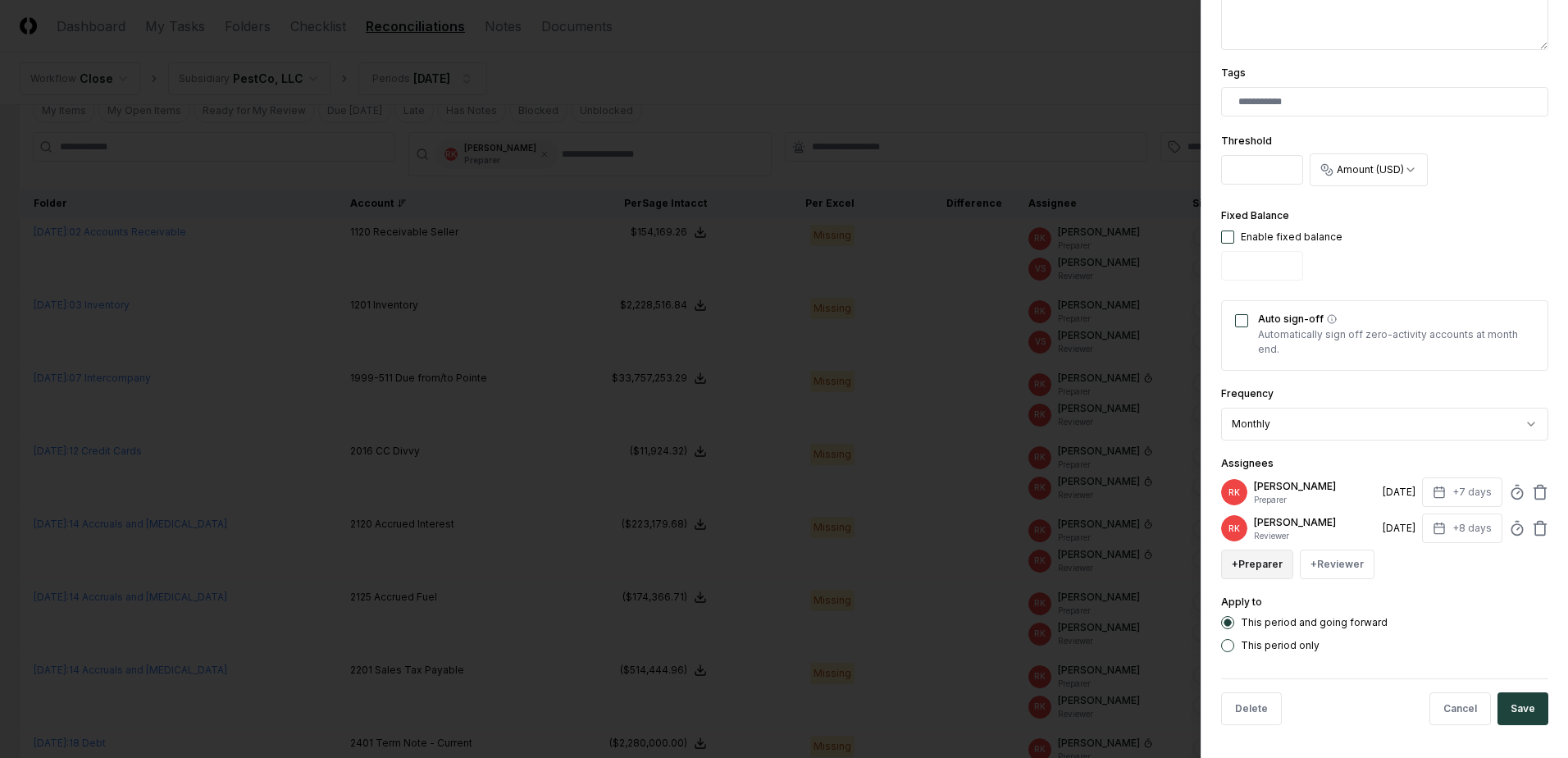
click at [1265, 562] on button "+ Preparer" at bounding box center [1258, 564] width 72 height 29
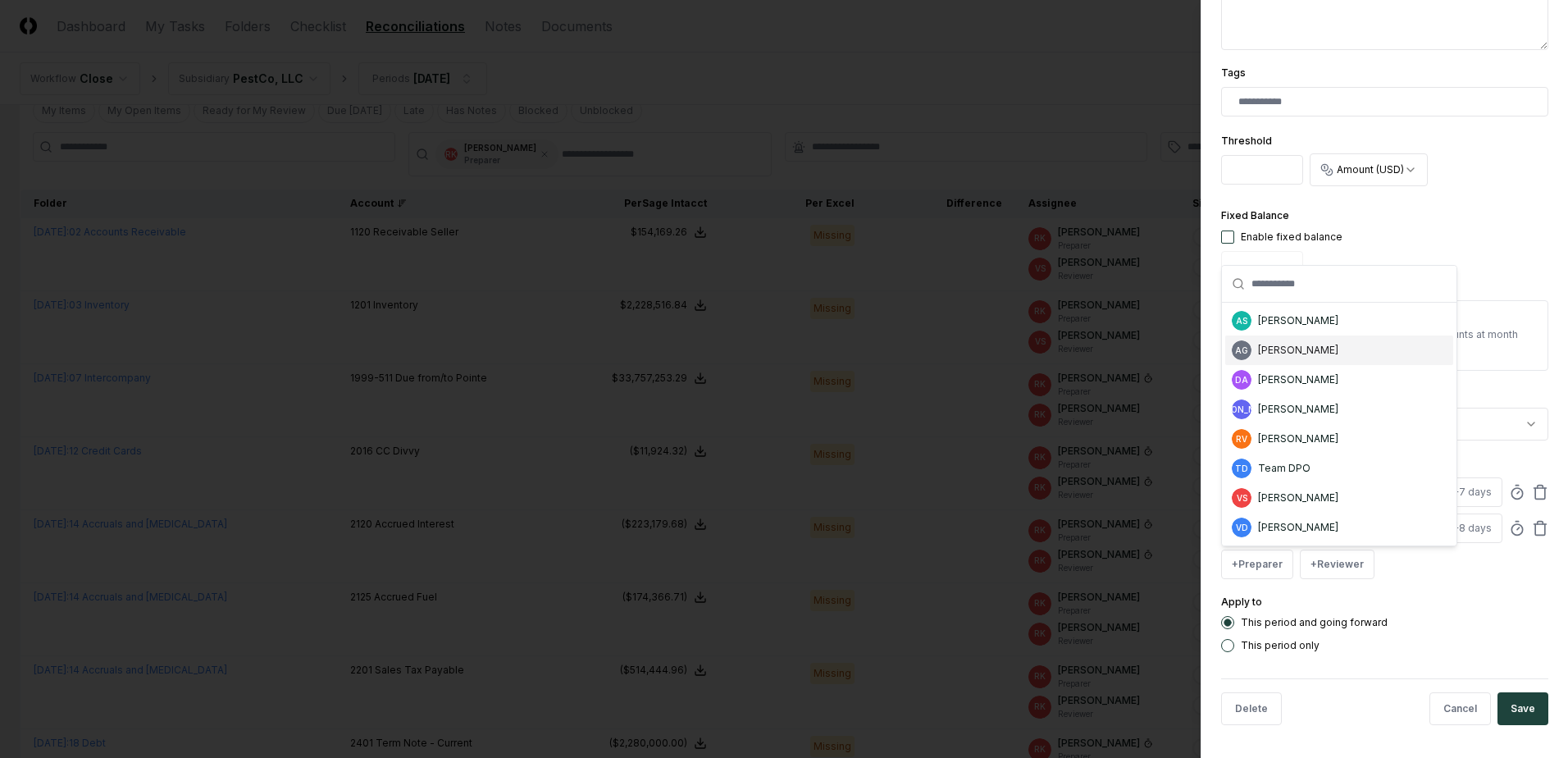
click at [1307, 345] on div "[PERSON_NAME]" at bounding box center [1297, 350] width 80 height 15
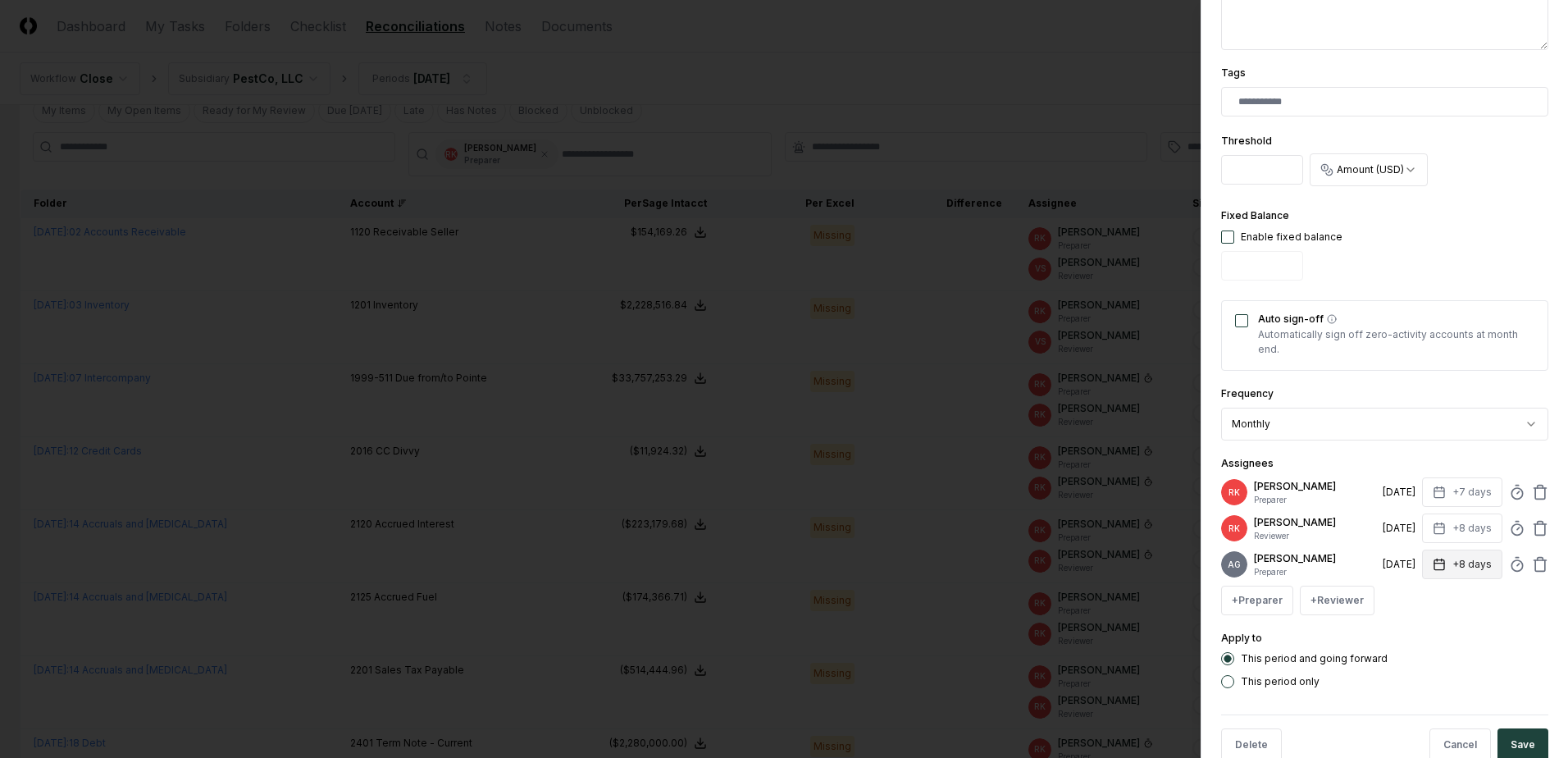
click at [1455, 570] on button "+8 days" at bounding box center [1461, 564] width 80 height 29
type input "*"
click at [1408, 638] on input "*" at bounding box center [1400, 635] width 57 height 29
click at [1535, 493] on icon at bounding box center [1540, 493] width 10 height 11
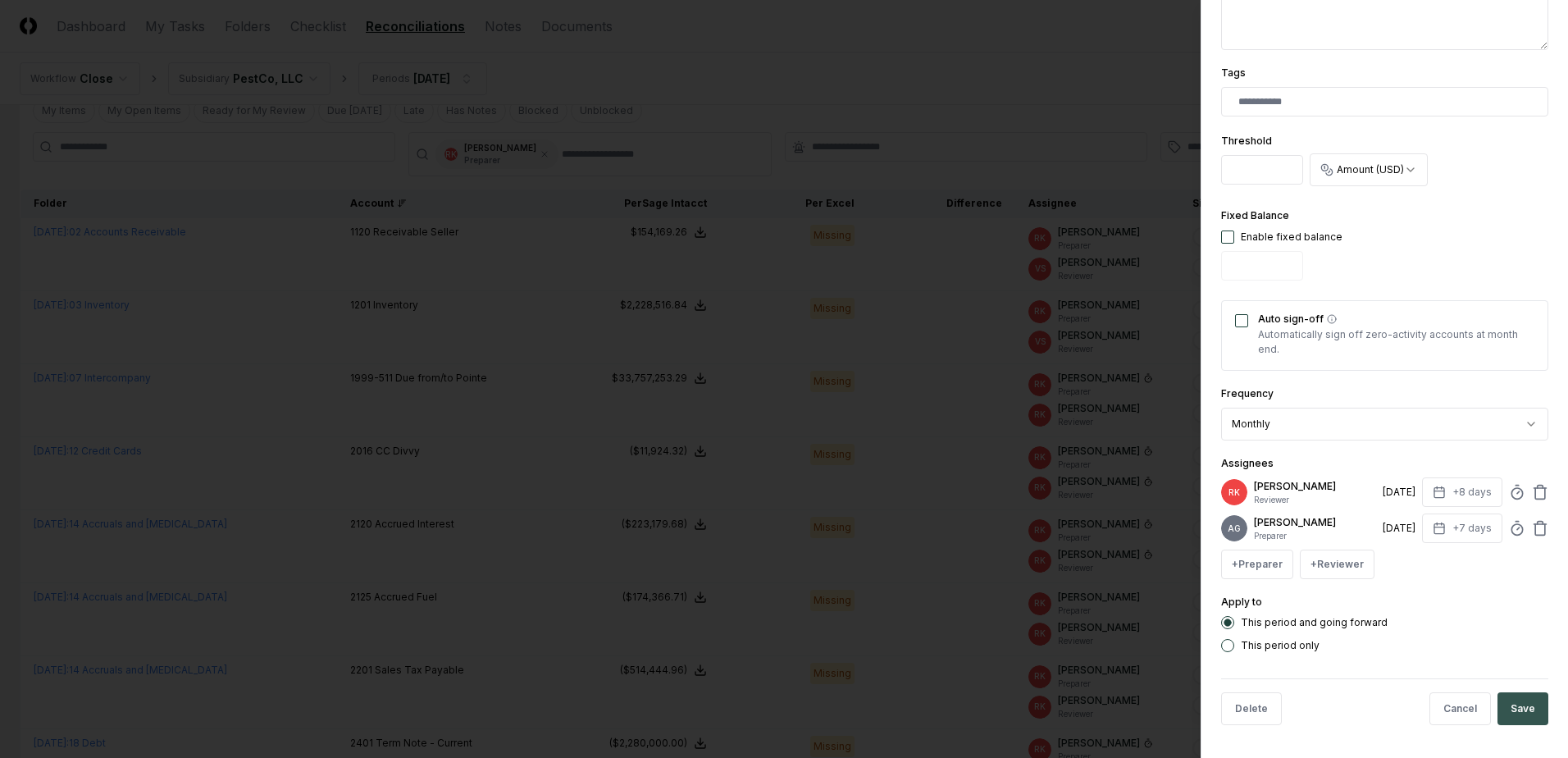
click at [1508, 716] on button "Save" at bounding box center [1523, 709] width 51 height 33
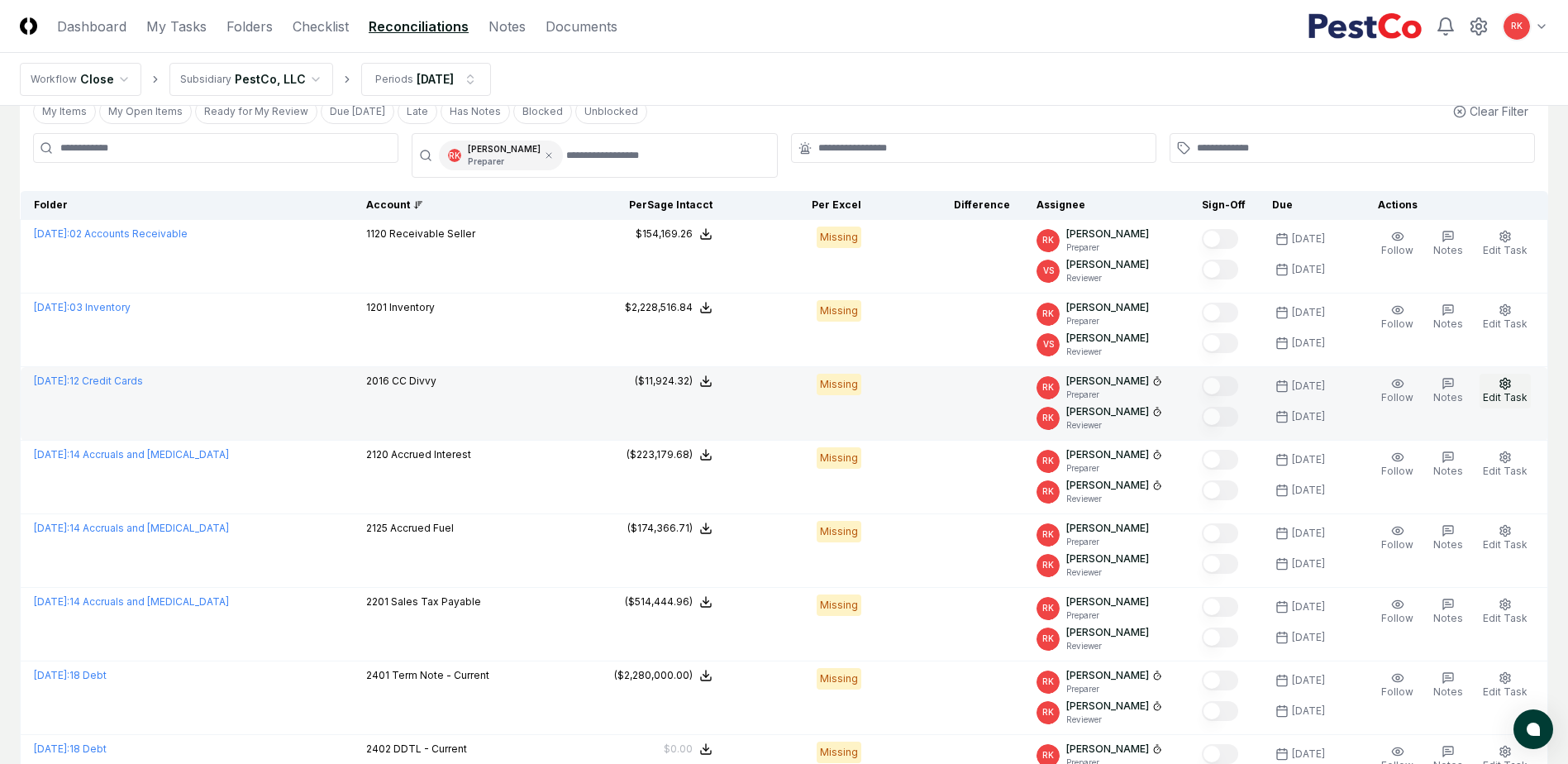
click at [1512, 383] on icon "button" at bounding box center [1505, 383] width 13 height 13
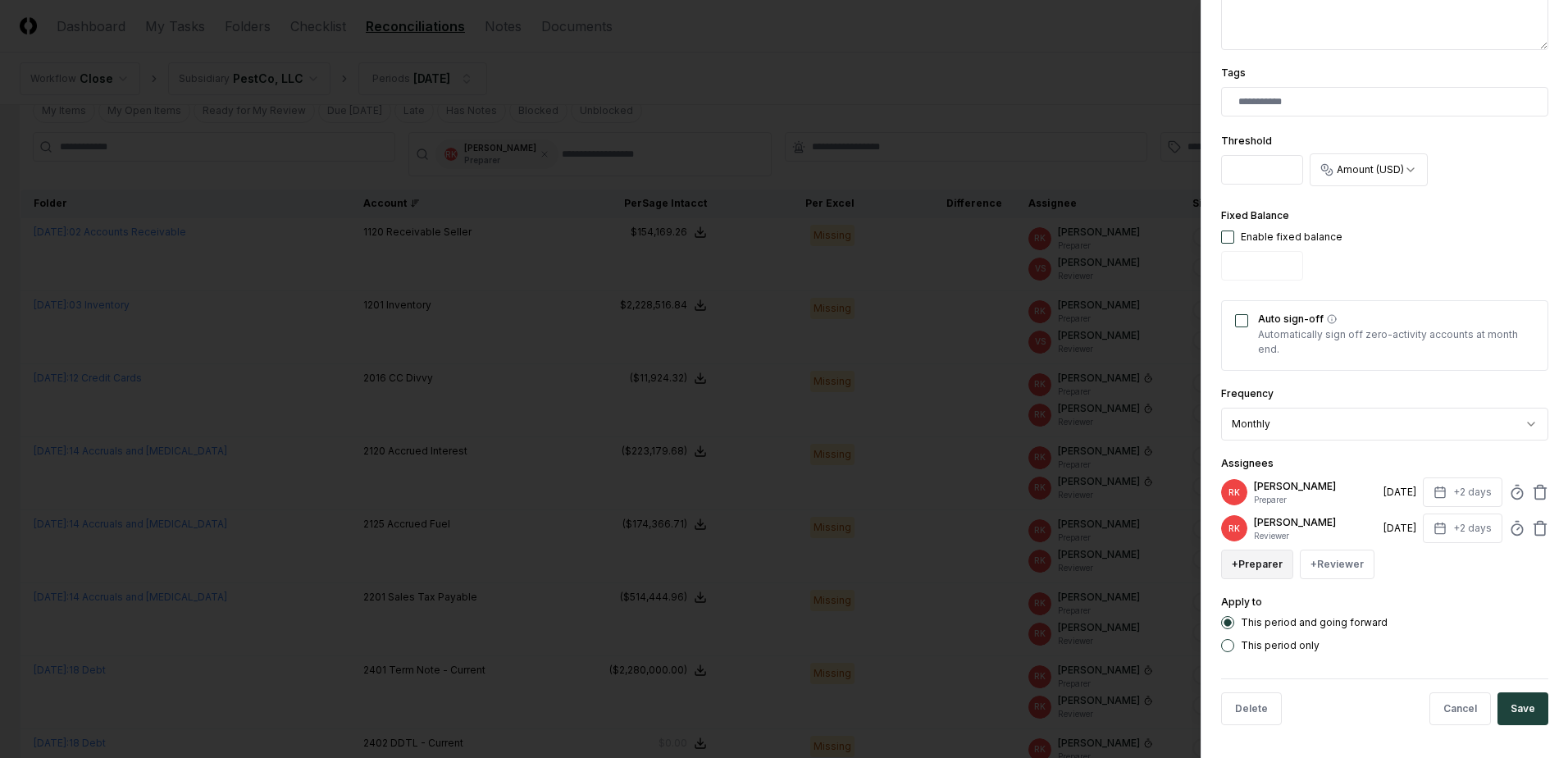
click at [1252, 562] on button "+ Preparer" at bounding box center [1258, 564] width 72 height 29
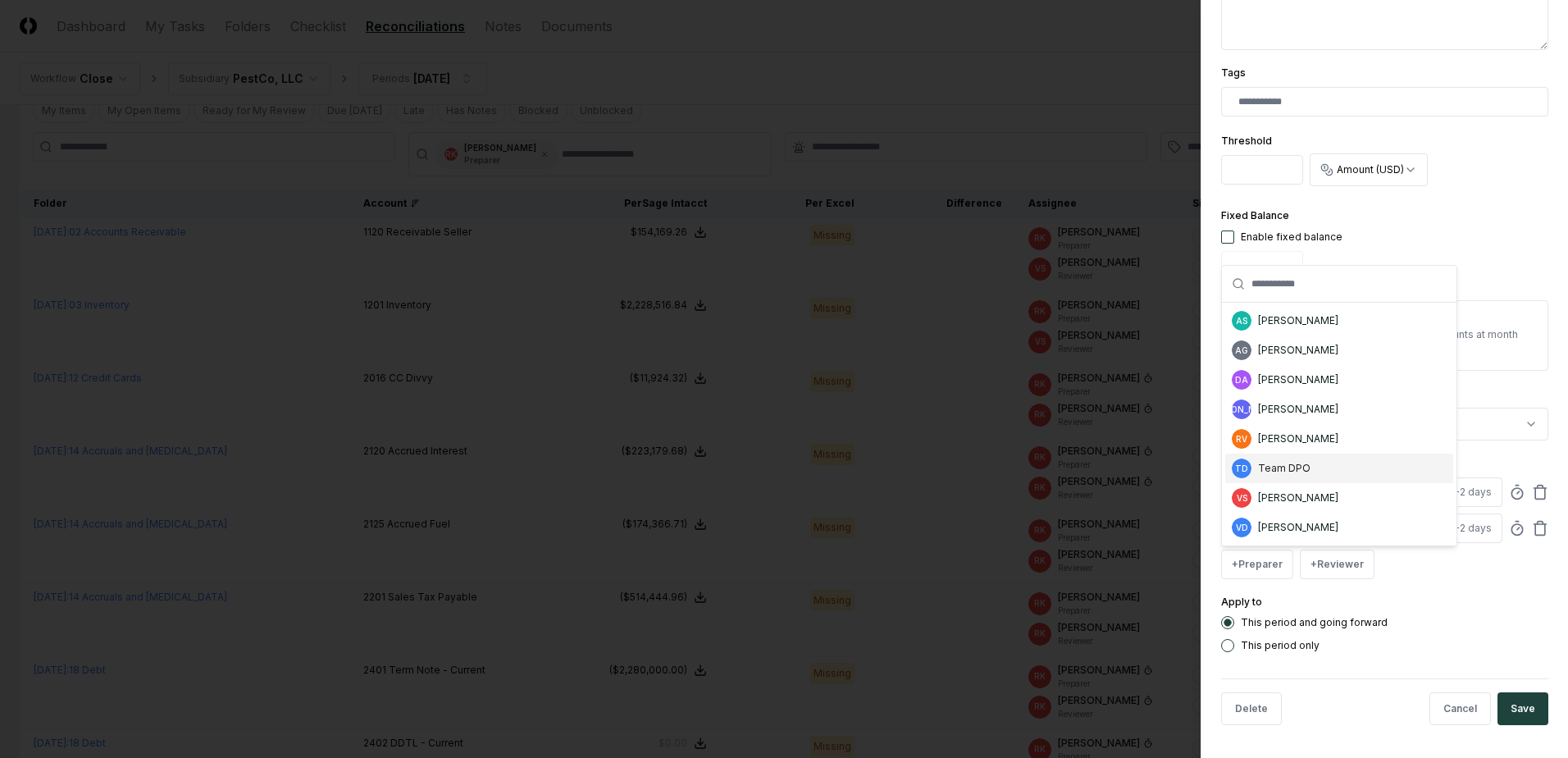
click at [1318, 476] on div "TD Team DPO" at bounding box center [1339, 468] width 228 height 29
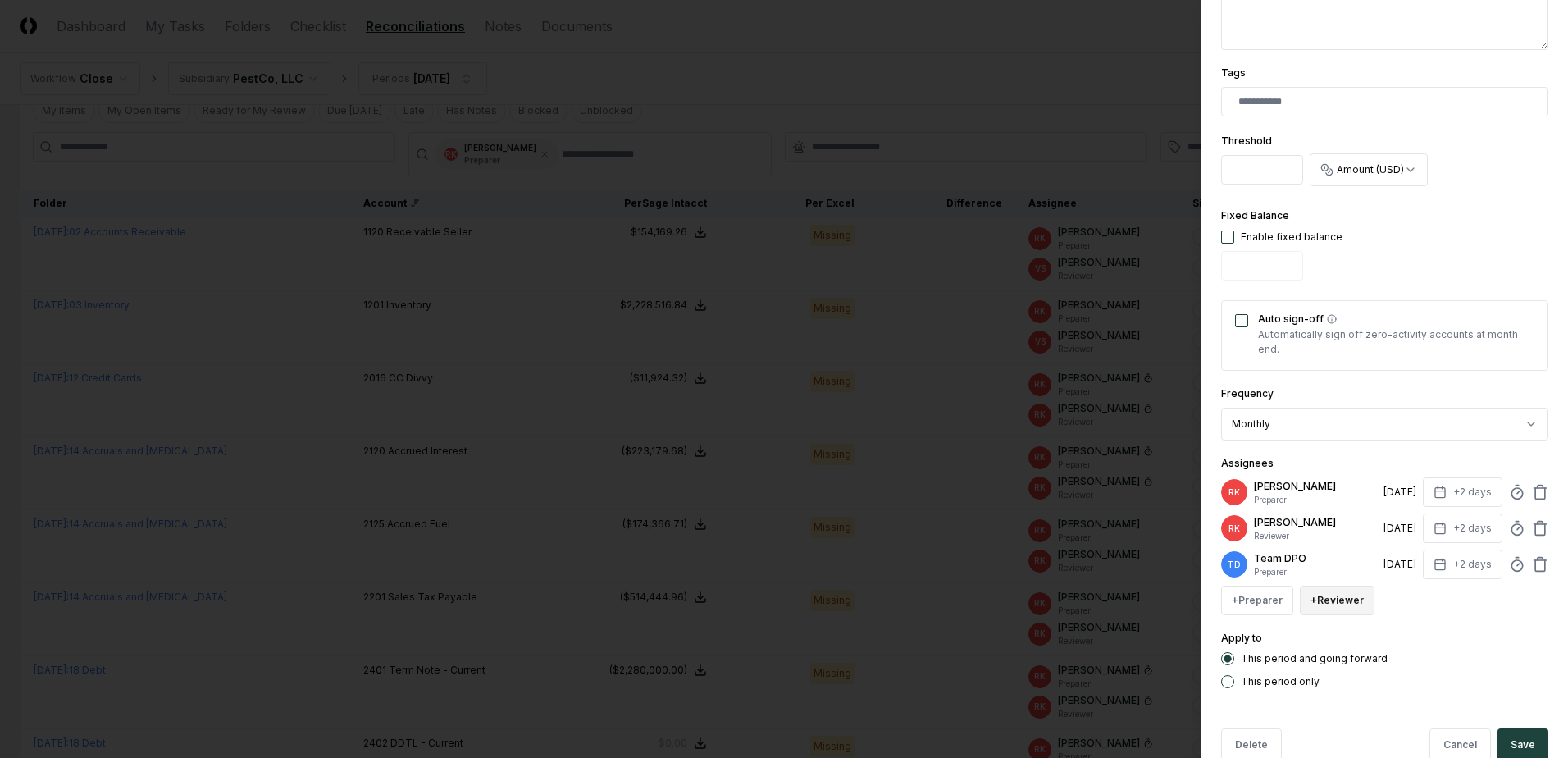
click at [1363, 592] on button "+ Reviewer" at bounding box center [1337, 600] width 75 height 29
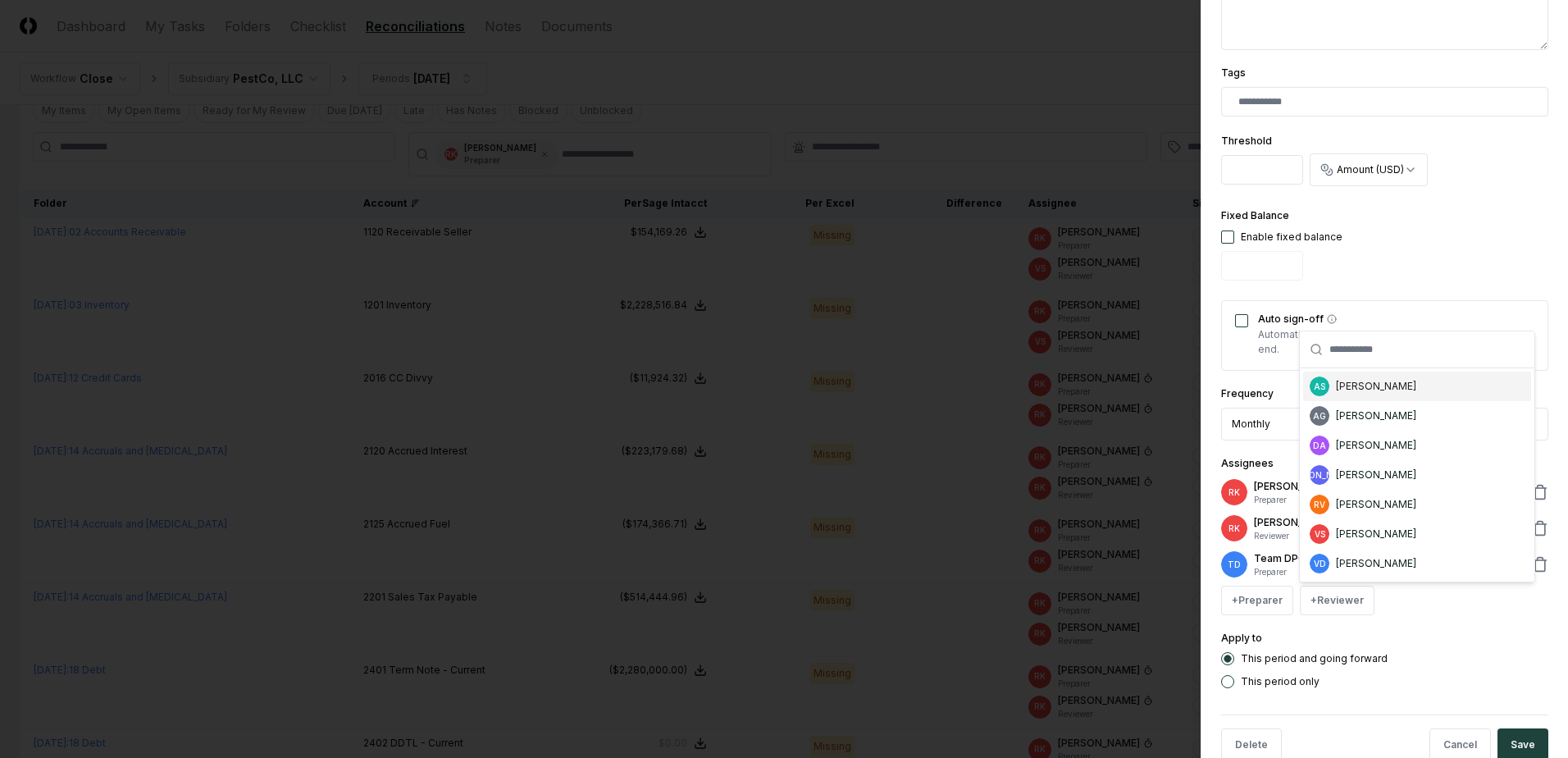
click at [1385, 377] on div "AS Aaron Steele" at bounding box center [1417, 386] width 228 height 29
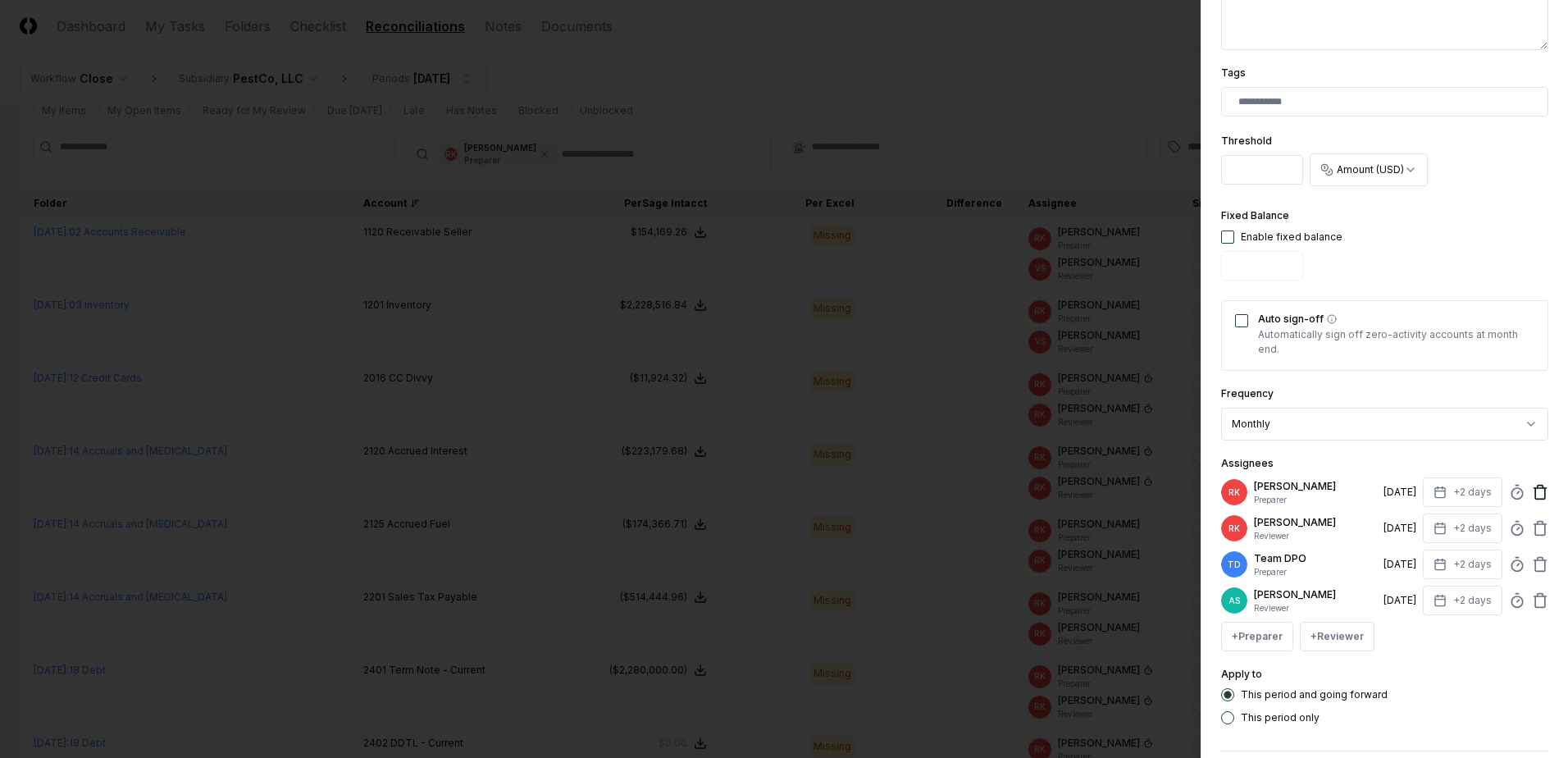
click at [1532, 491] on icon at bounding box center [1540, 492] width 17 height 17
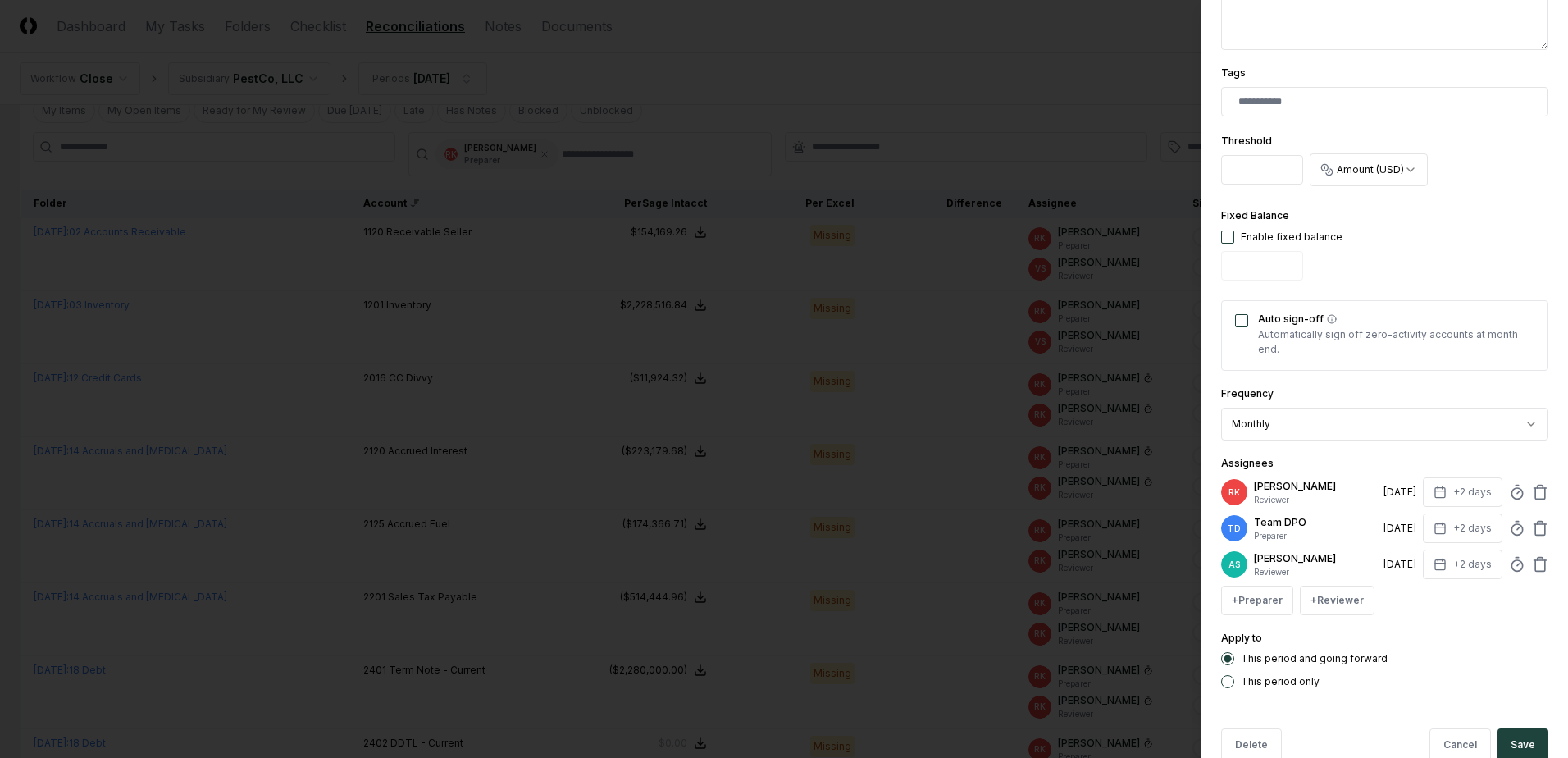
click at [1532, 491] on icon at bounding box center [1540, 492] width 17 height 17
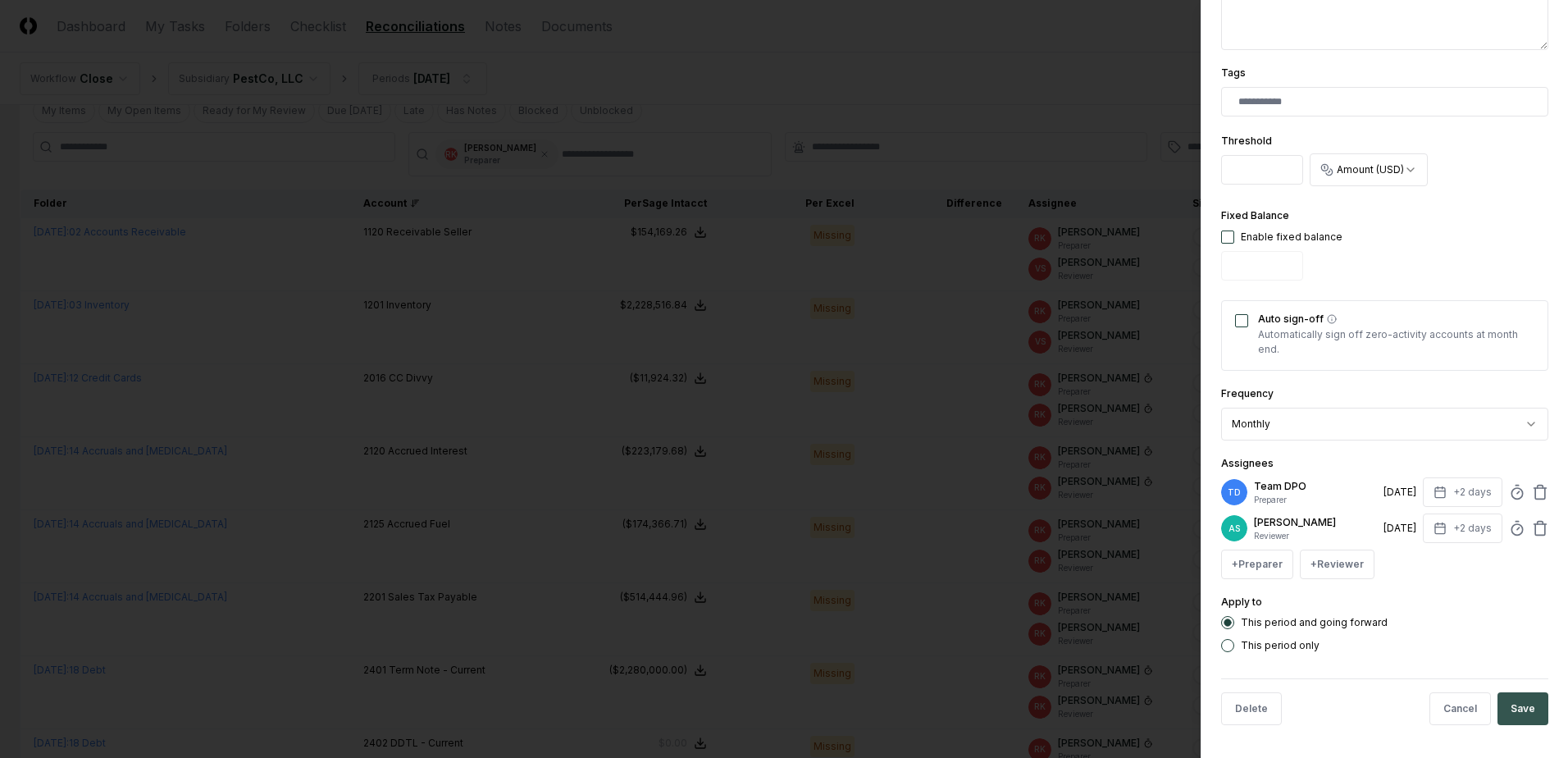
click at [1502, 695] on button "Save" at bounding box center [1523, 709] width 51 height 33
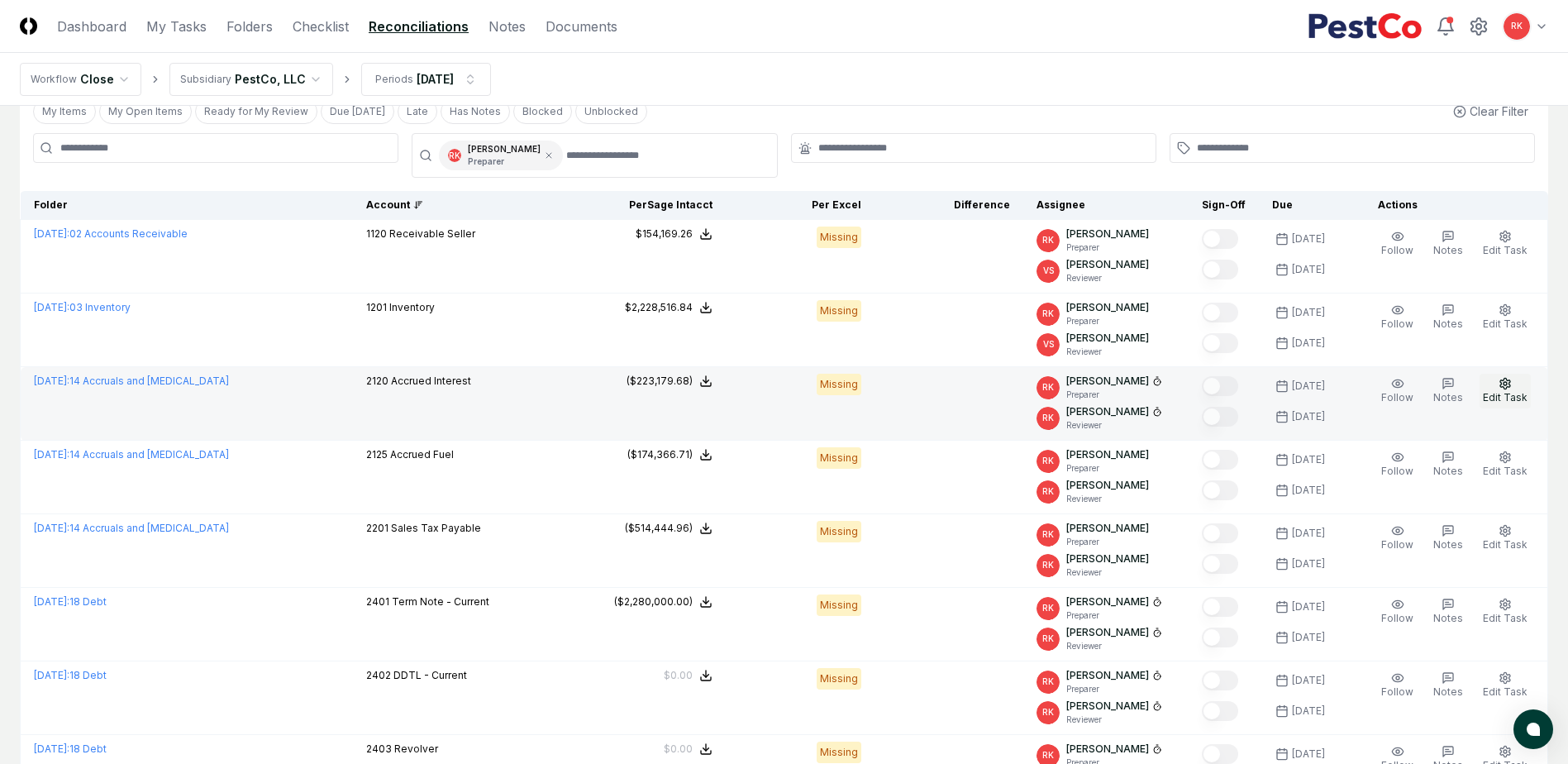
click at [1509, 392] on span "Edit Task" at bounding box center [1505, 398] width 44 height 12
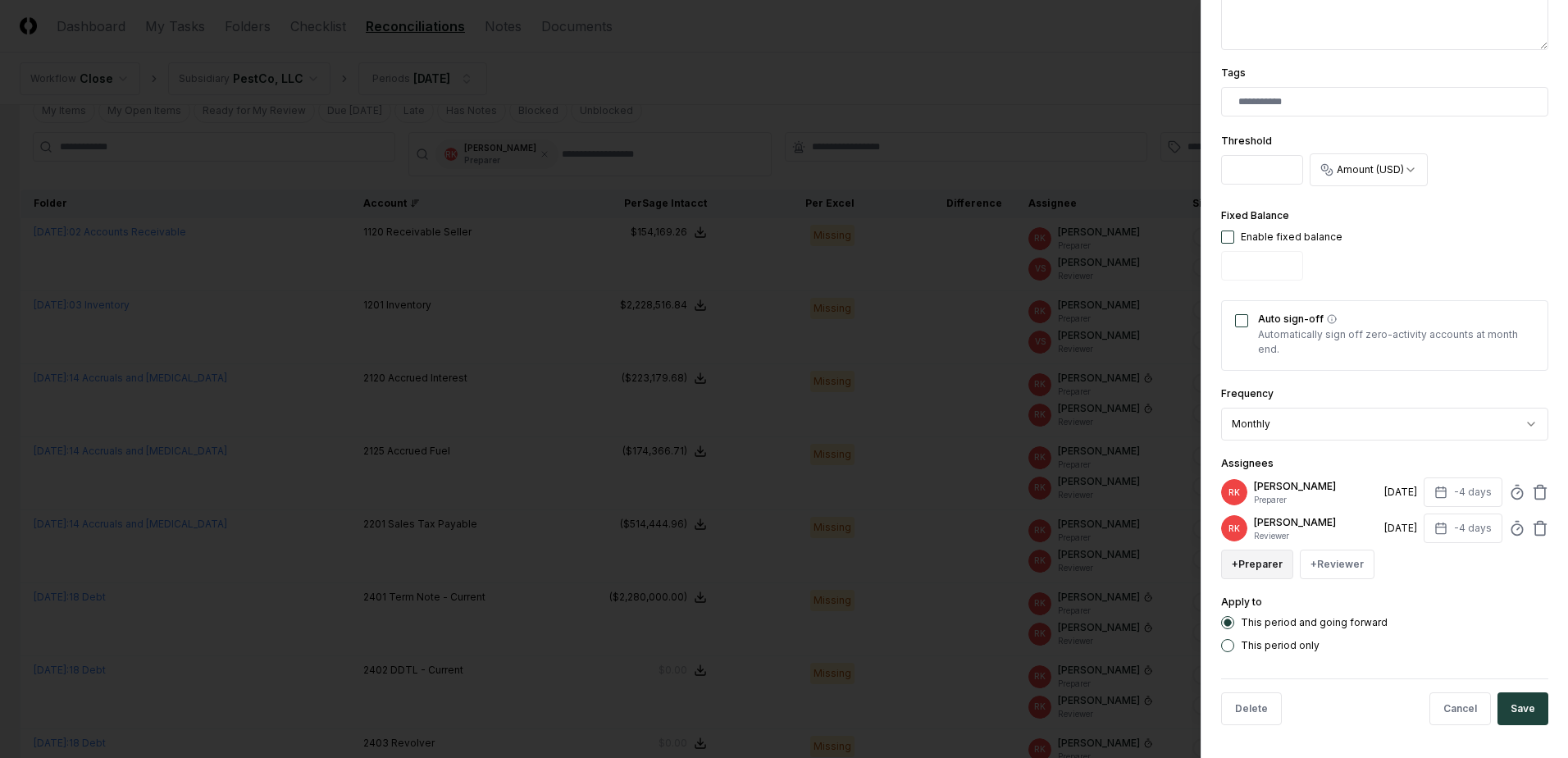
click at [1266, 565] on button "+ Preparer" at bounding box center [1258, 564] width 72 height 29
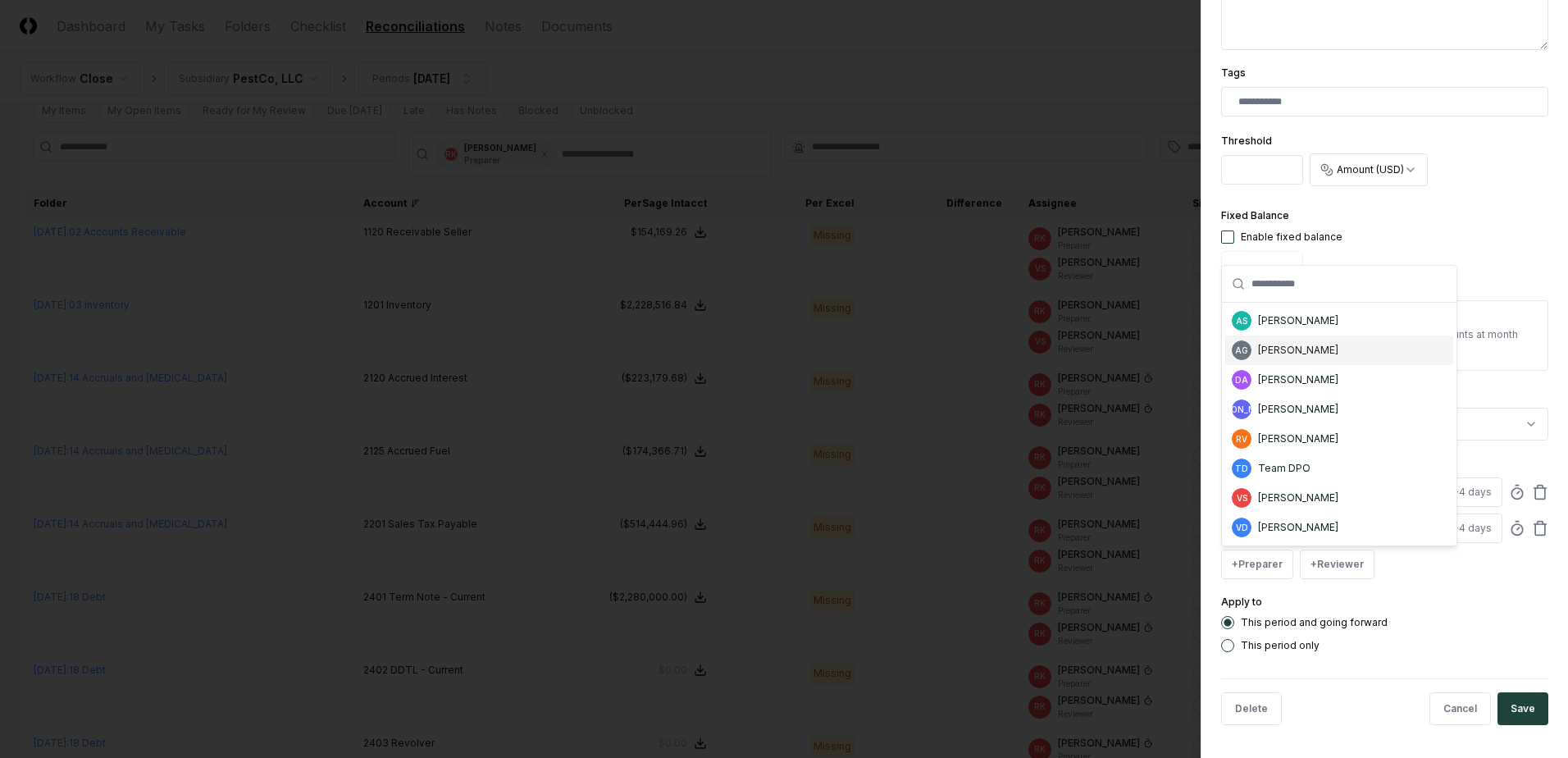
click at [1310, 349] on div "[PERSON_NAME]" at bounding box center [1297, 350] width 80 height 15
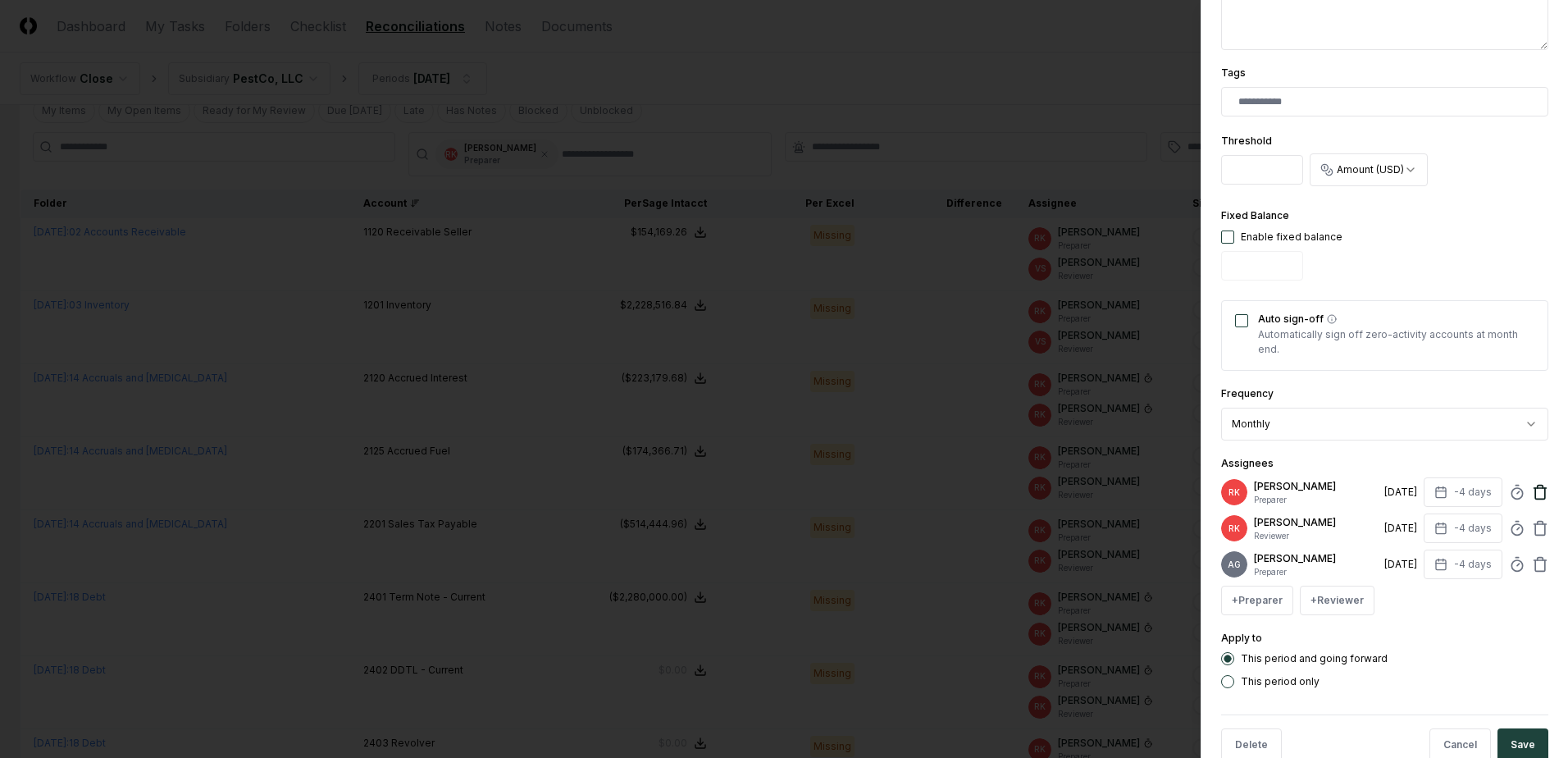
click at [1532, 491] on icon at bounding box center [1540, 492] width 17 height 17
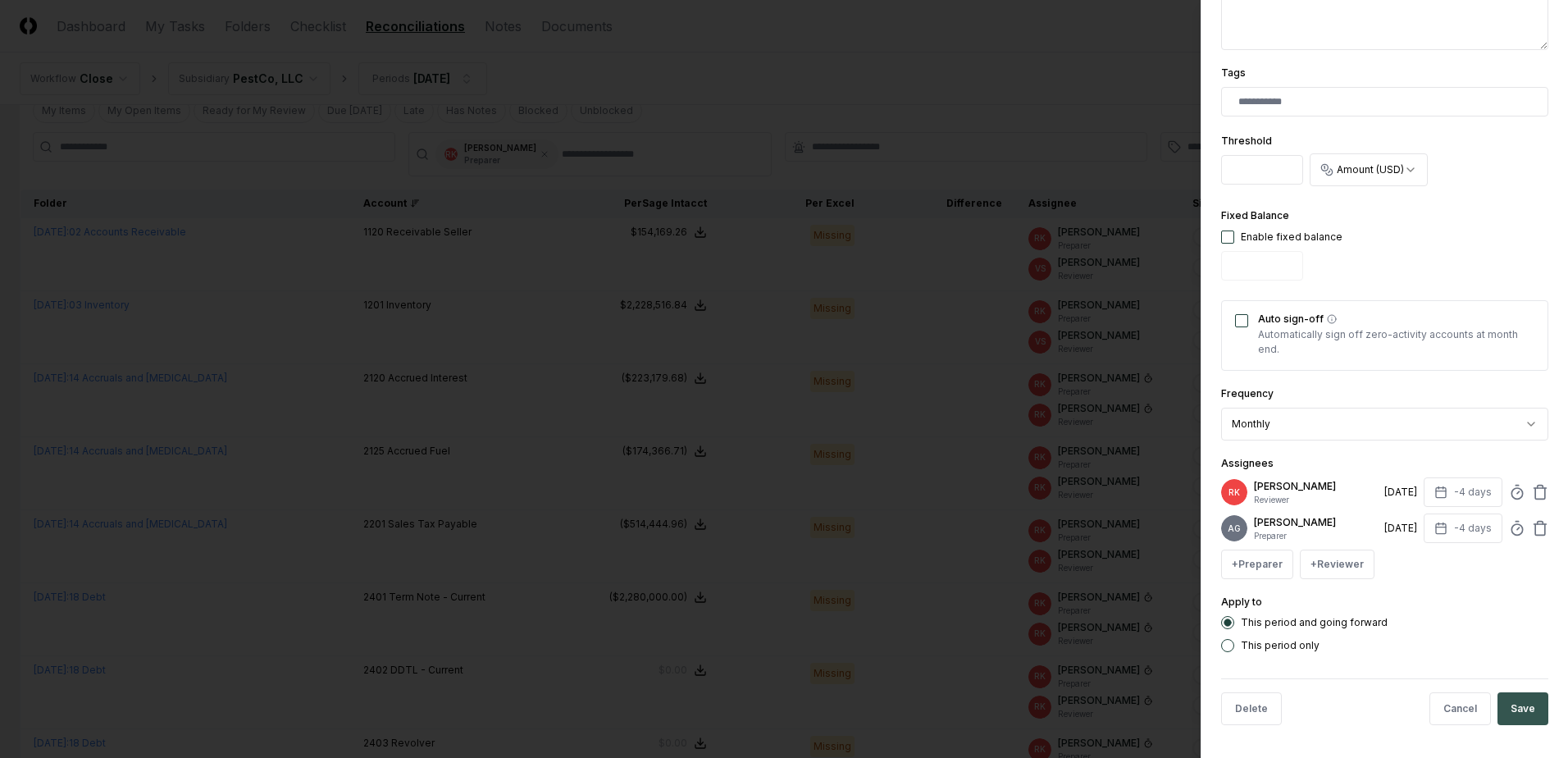
click at [1509, 725] on button "Save" at bounding box center [1523, 709] width 51 height 33
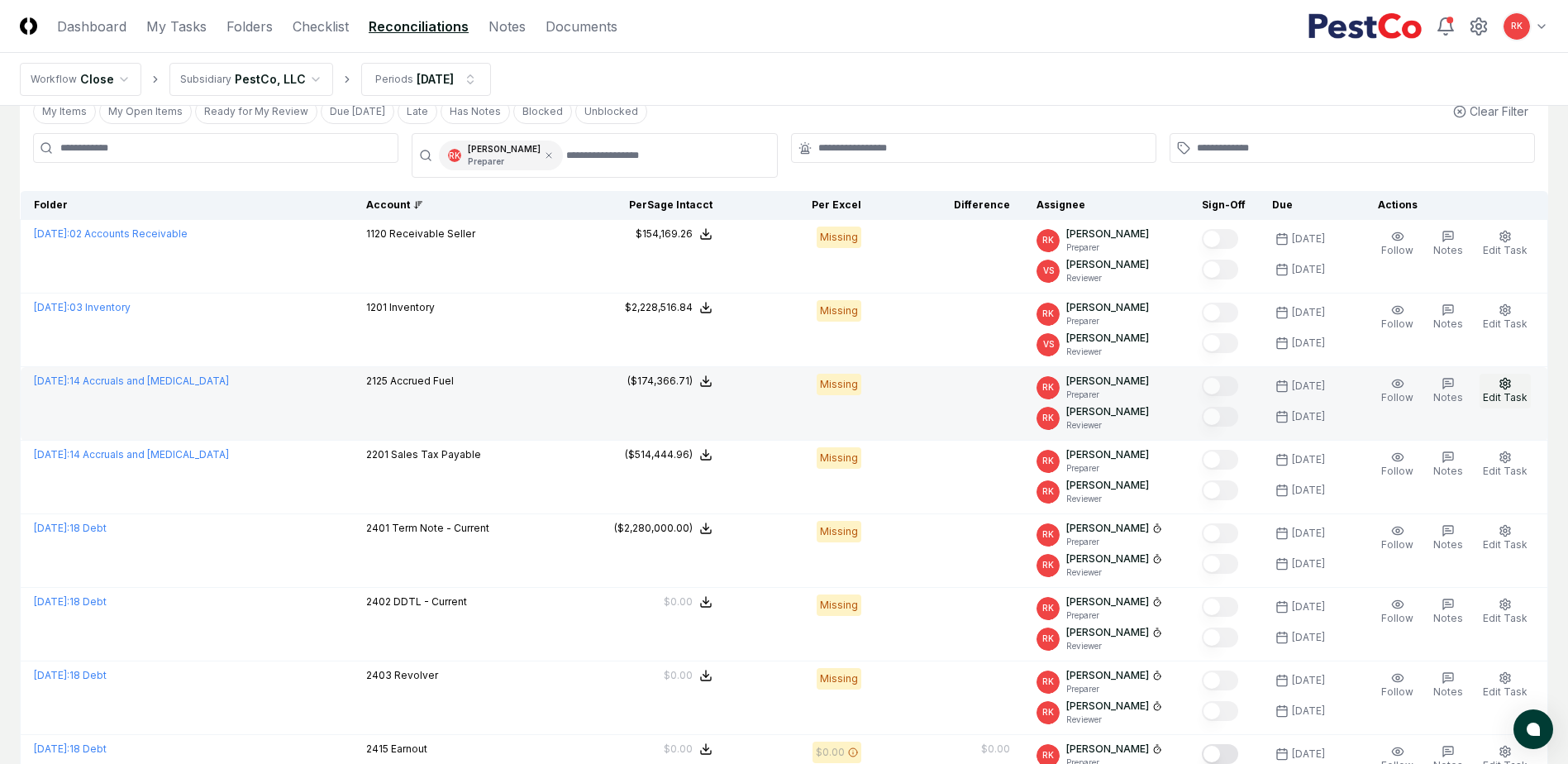
click at [1511, 393] on span "Edit Task" at bounding box center [1505, 398] width 44 height 12
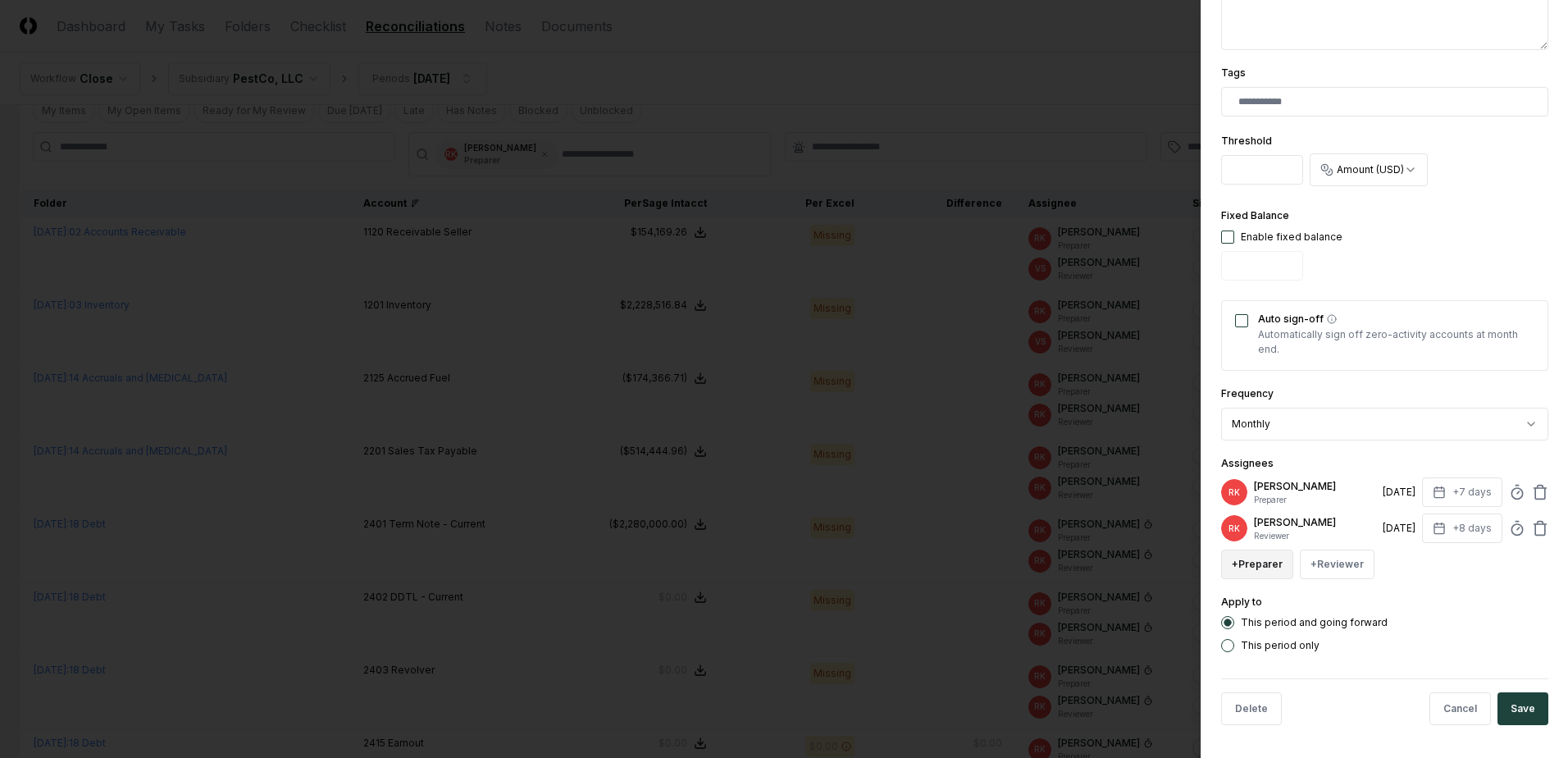
click at [1259, 562] on button "+ Preparer" at bounding box center [1258, 564] width 72 height 29
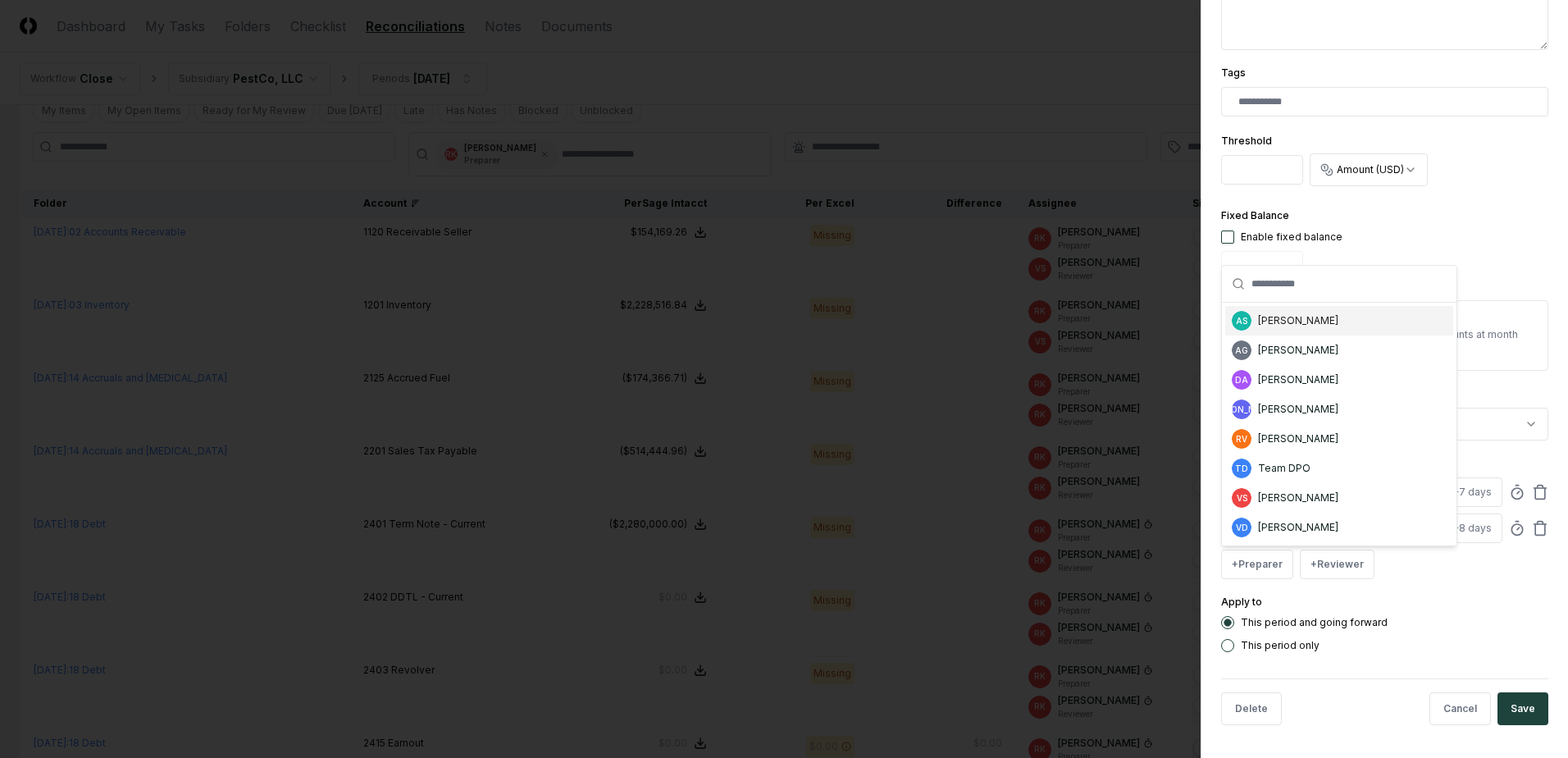
click at [1303, 321] on div "[PERSON_NAME]" at bounding box center [1297, 320] width 80 height 15
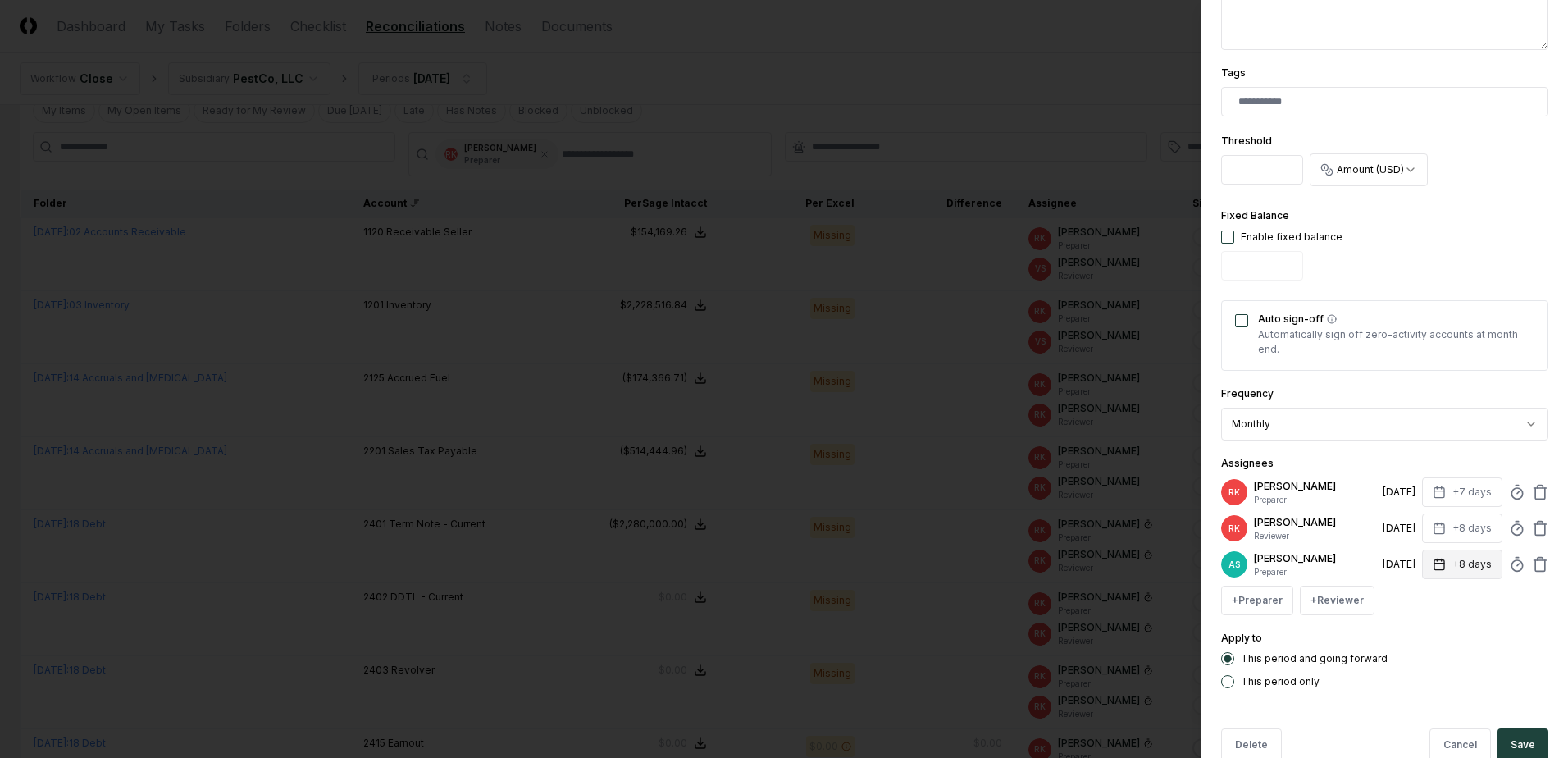
click at [1462, 568] on button "+8 days" at bounding box center [1461, 564] width 80 height 29
type input "*"
click at [1416, 633] on input "*" at bounding box center [1400, 628] width 57 height 29
click at [1532, 491] on icon at bounding box center [1540, 492] width 17 height 17
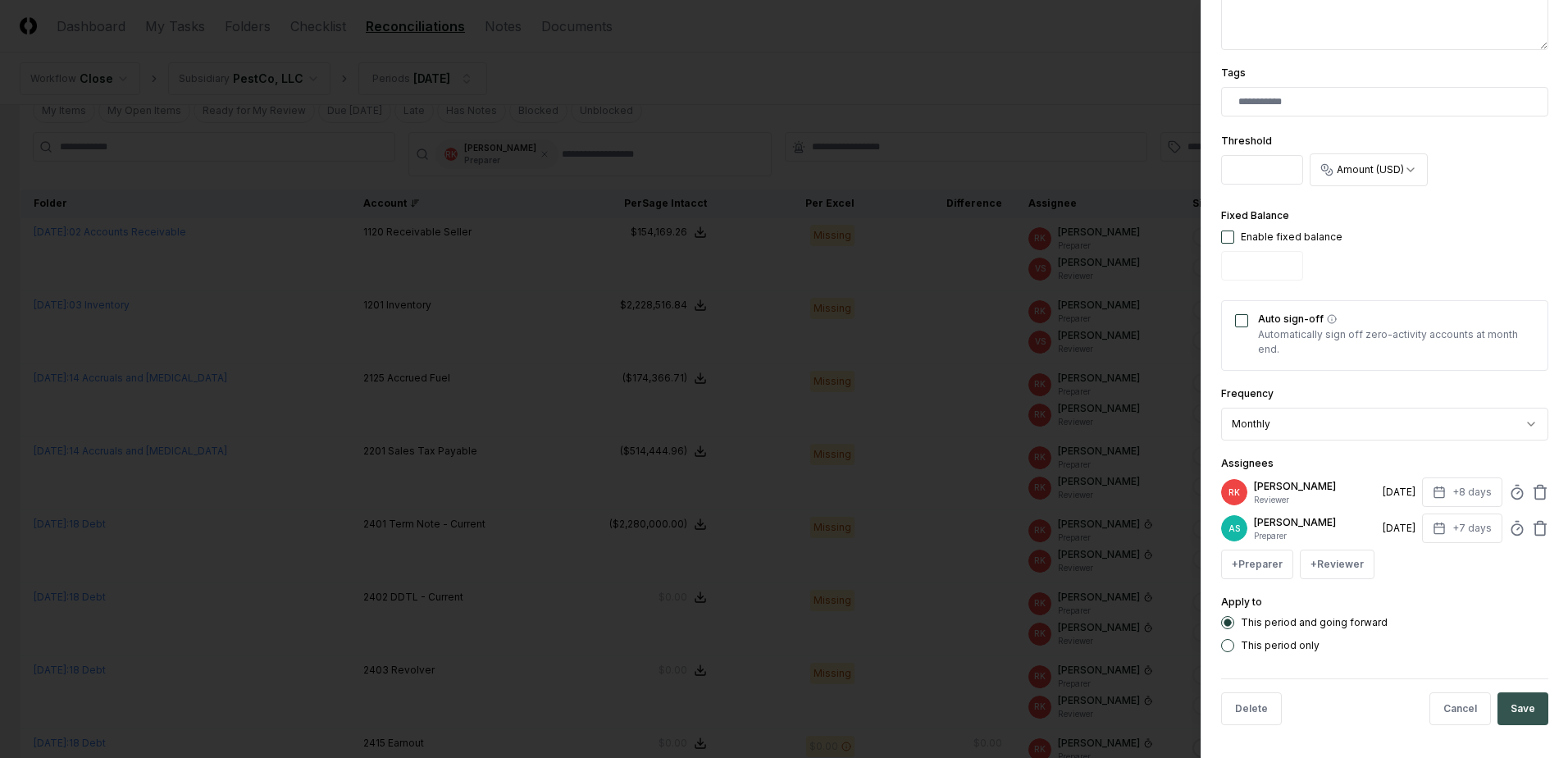
click at [1505, 694] on button "Save" at bounding box center [1523, 709] width 51 height 33
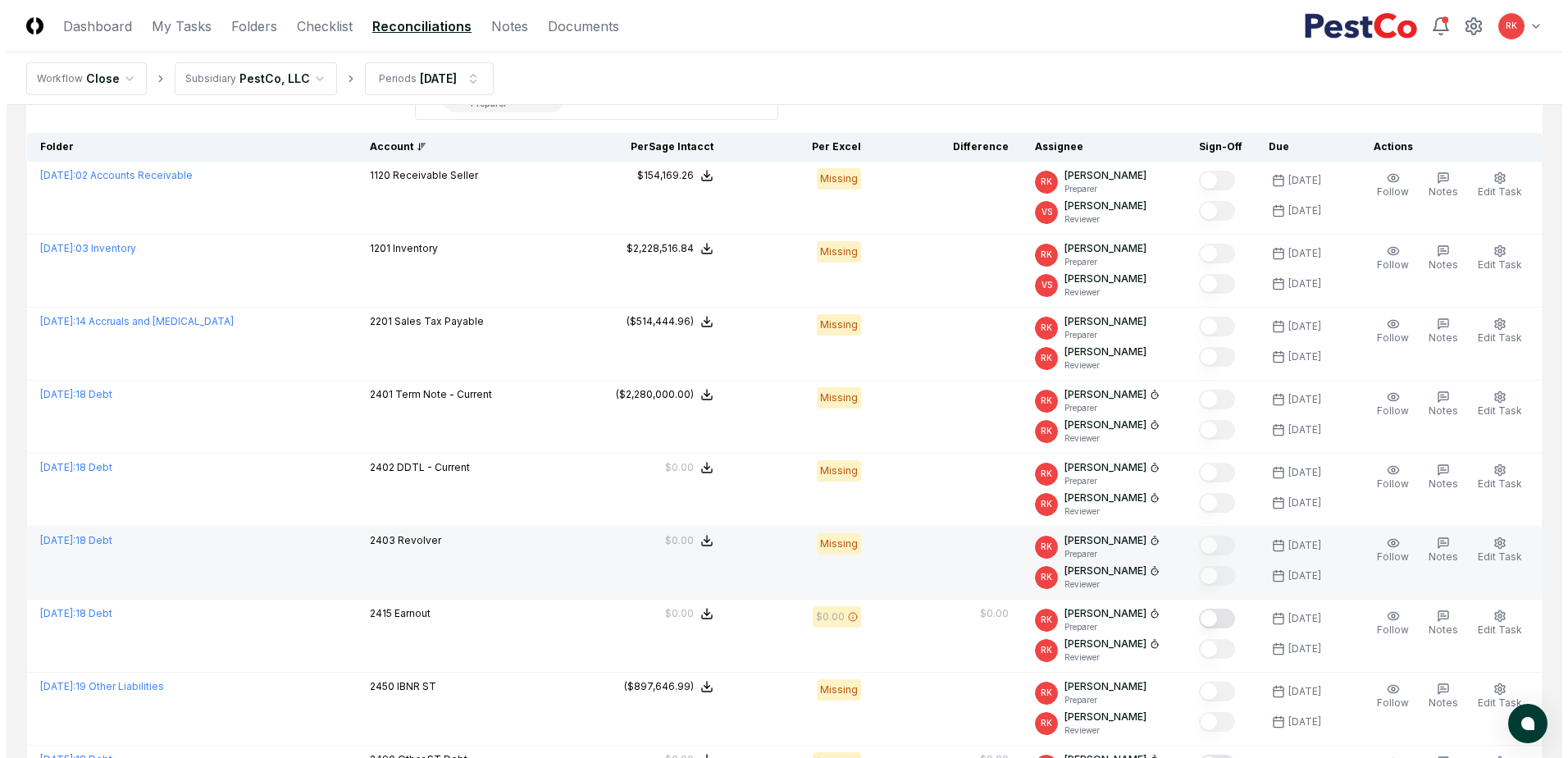
scroll to position [164, 0]
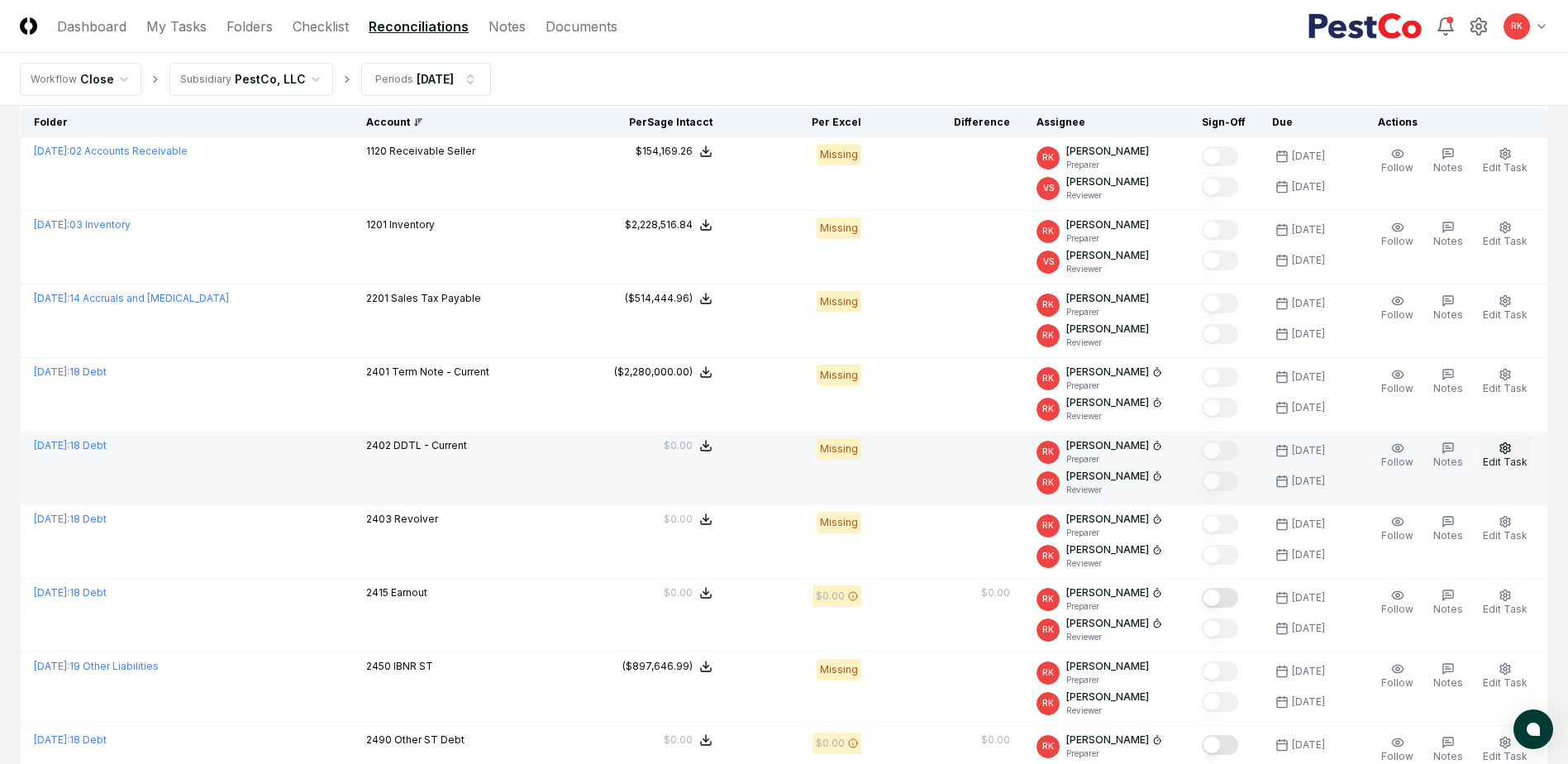
click at [1503, 463] on span "Edit Task" at bounding box center [1505, 462] width 44 height 12
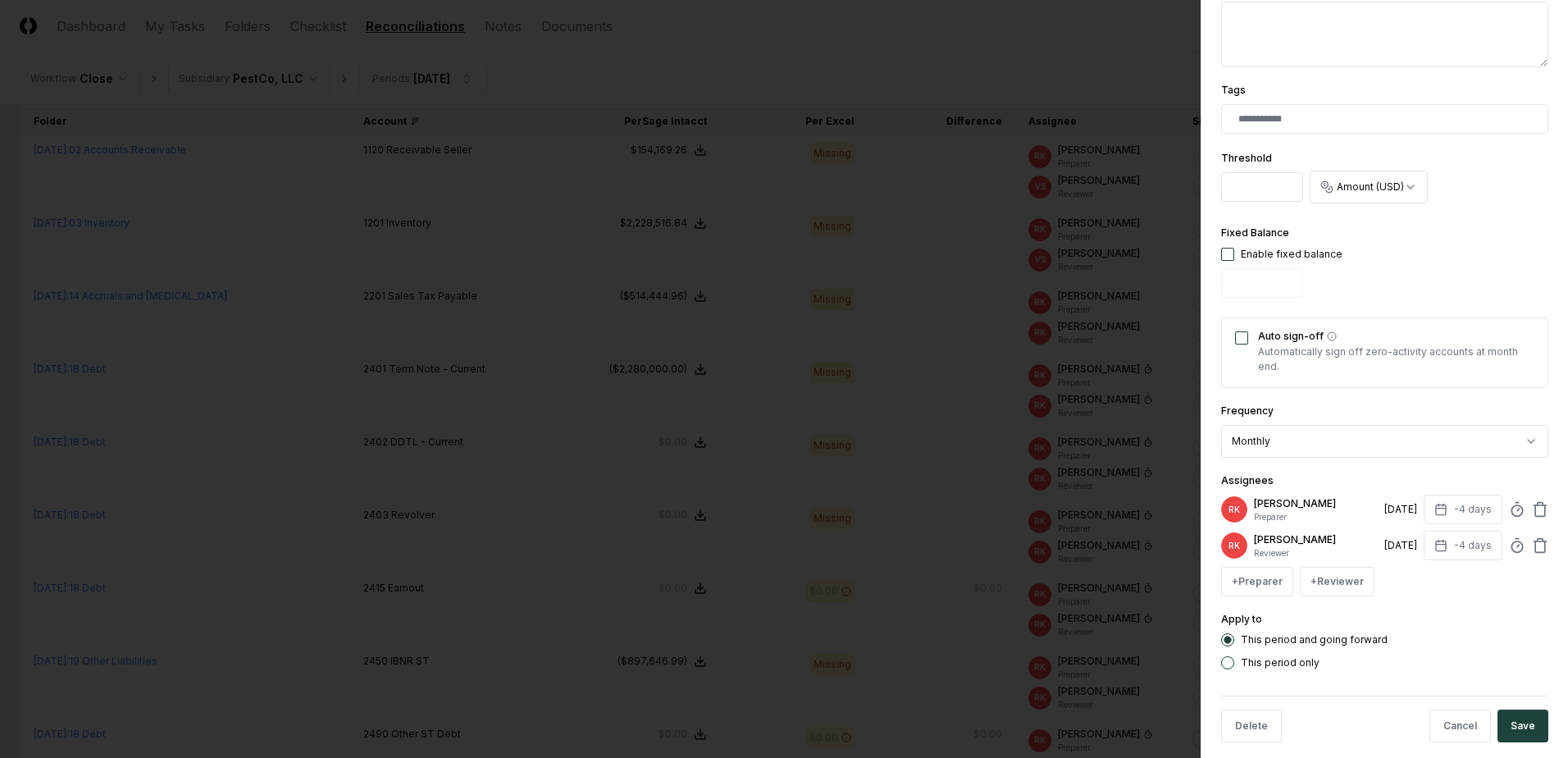
scroll to position [403, 0]
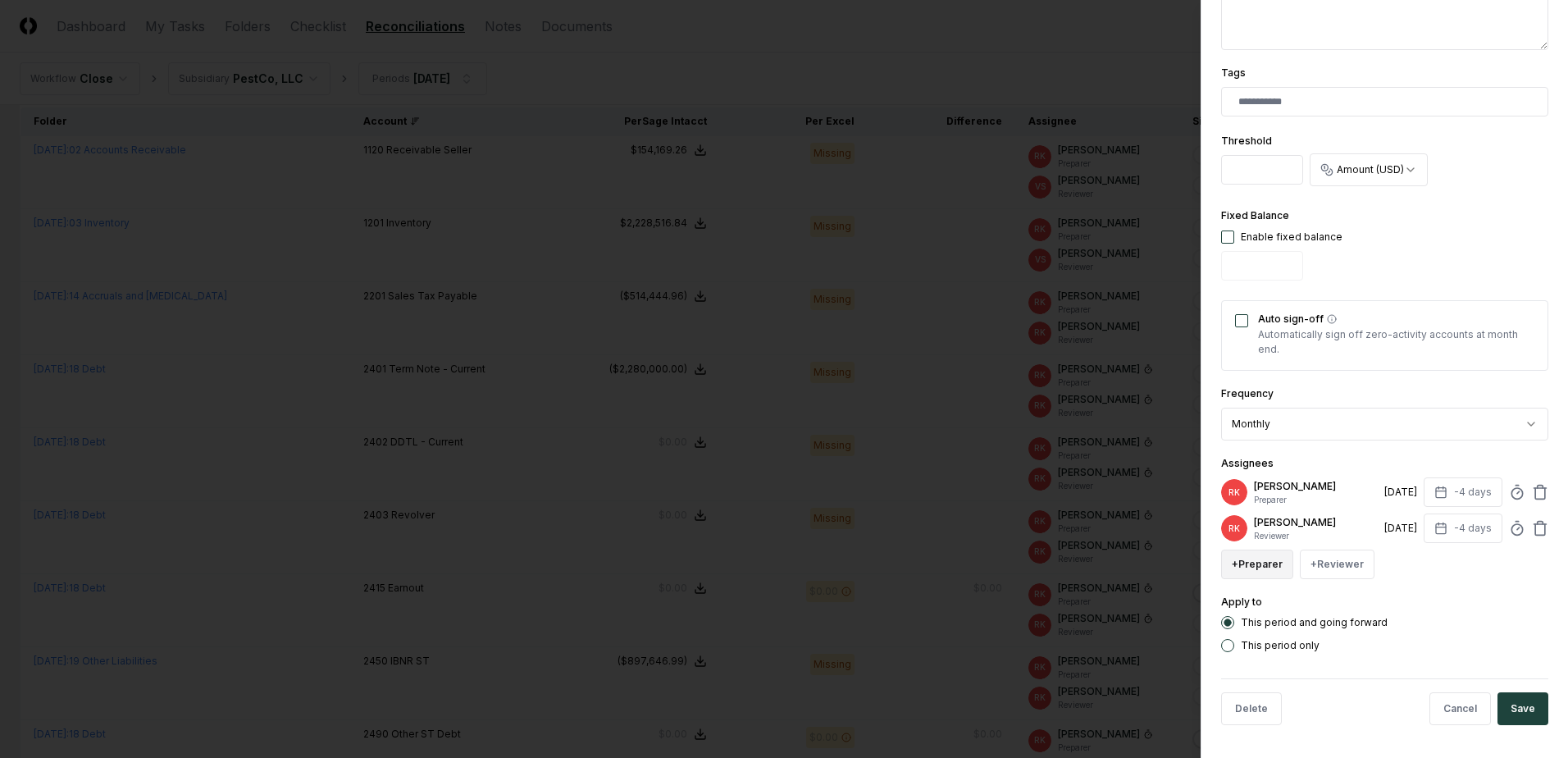
click at [1253, 561] on button "+ Preparer" at bounding box center [1258, 564] width 72 height 29
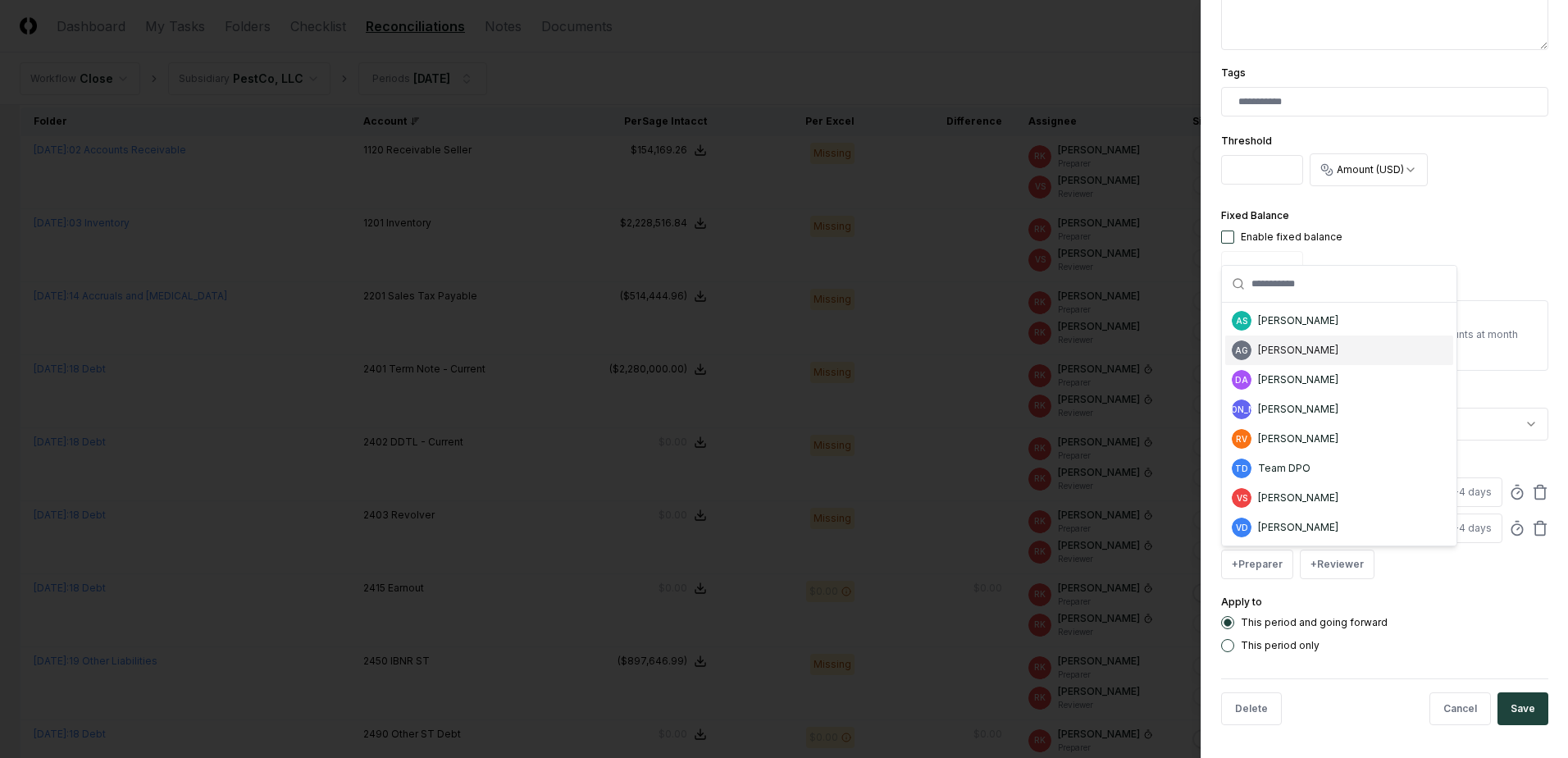
click at [1307, 357] on div "AG [PERSON_NAME]" at bounding box center [1339, 349] width 228 height 29
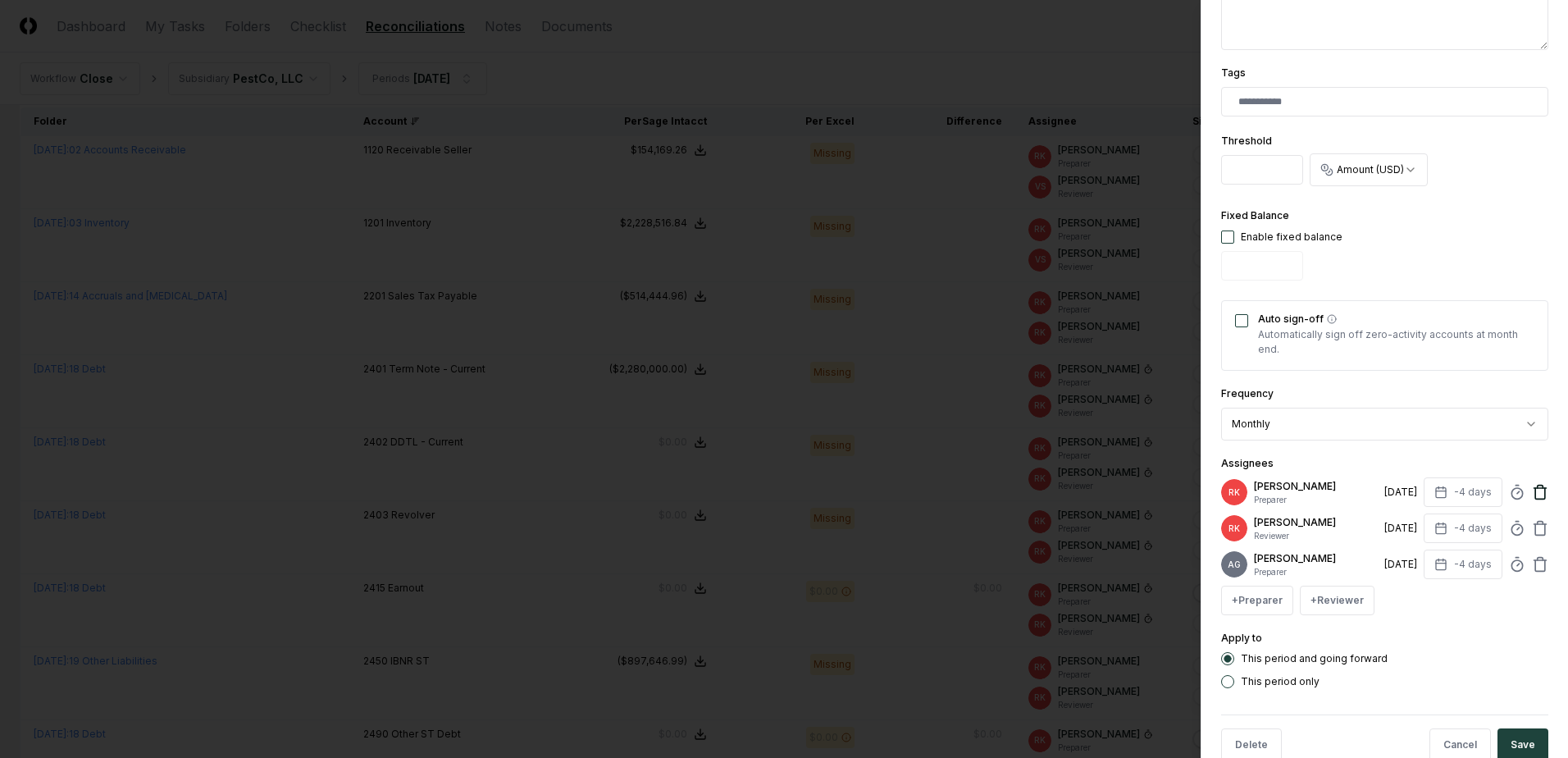
click at [1532, 491] on icon at bounding box center [1540, 492] width 17 height 17
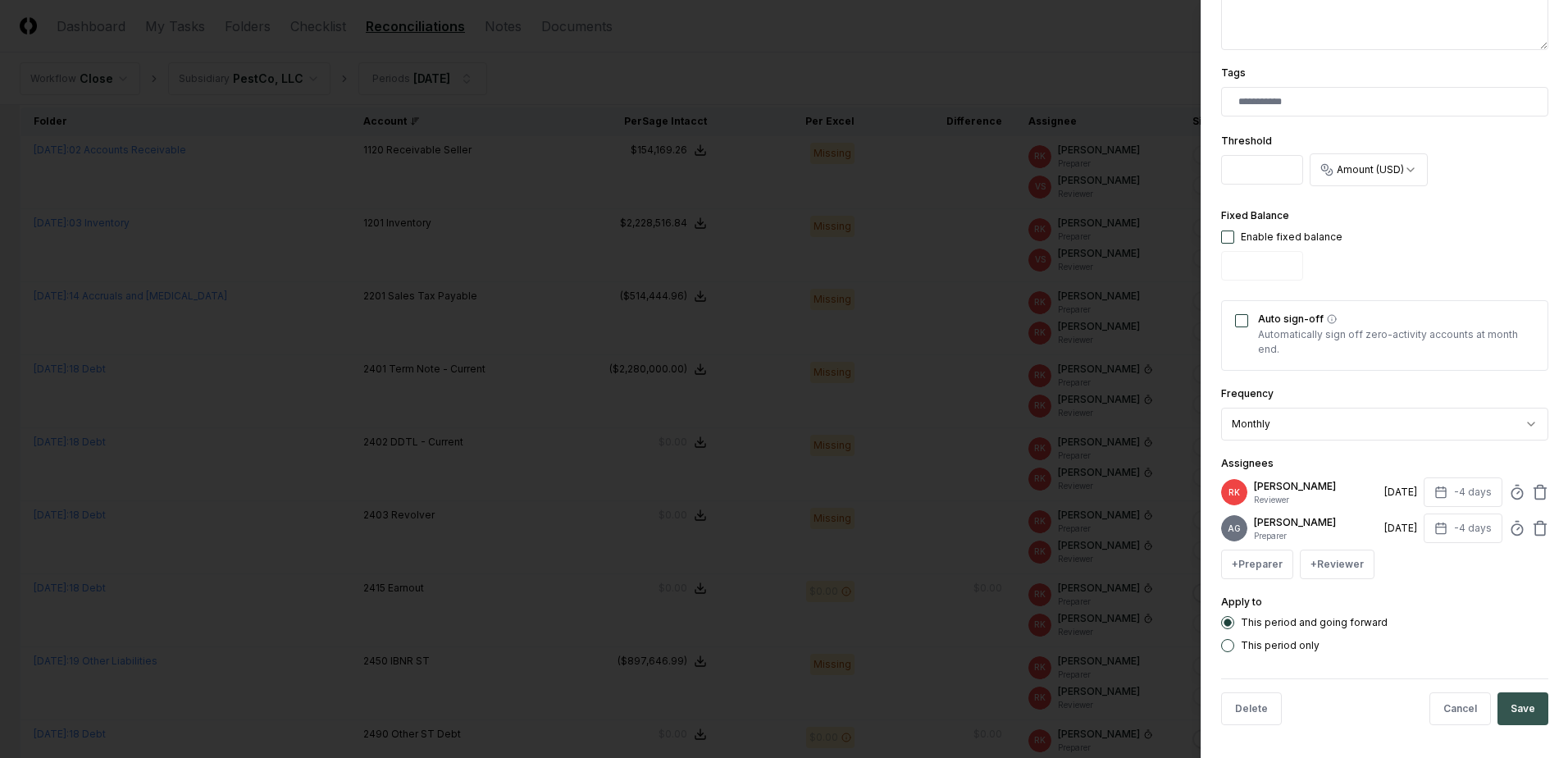
click at [1497, 712] on button "Save" at bounding box center [1523, 709] width 51 height 33
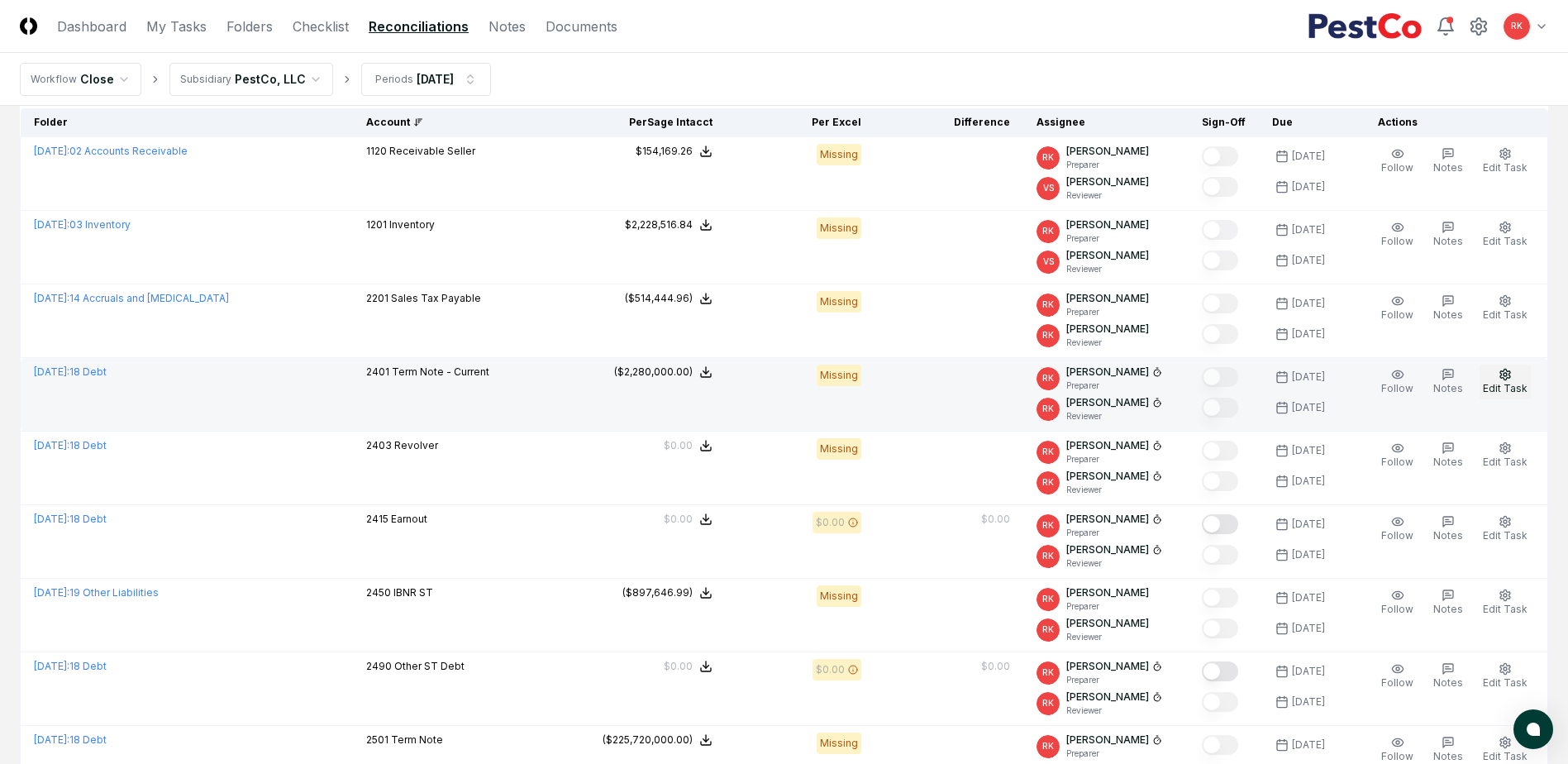
click at [1518, 381] on button "Edit Task" at bounding box center [1505, 382] width 52 height 35
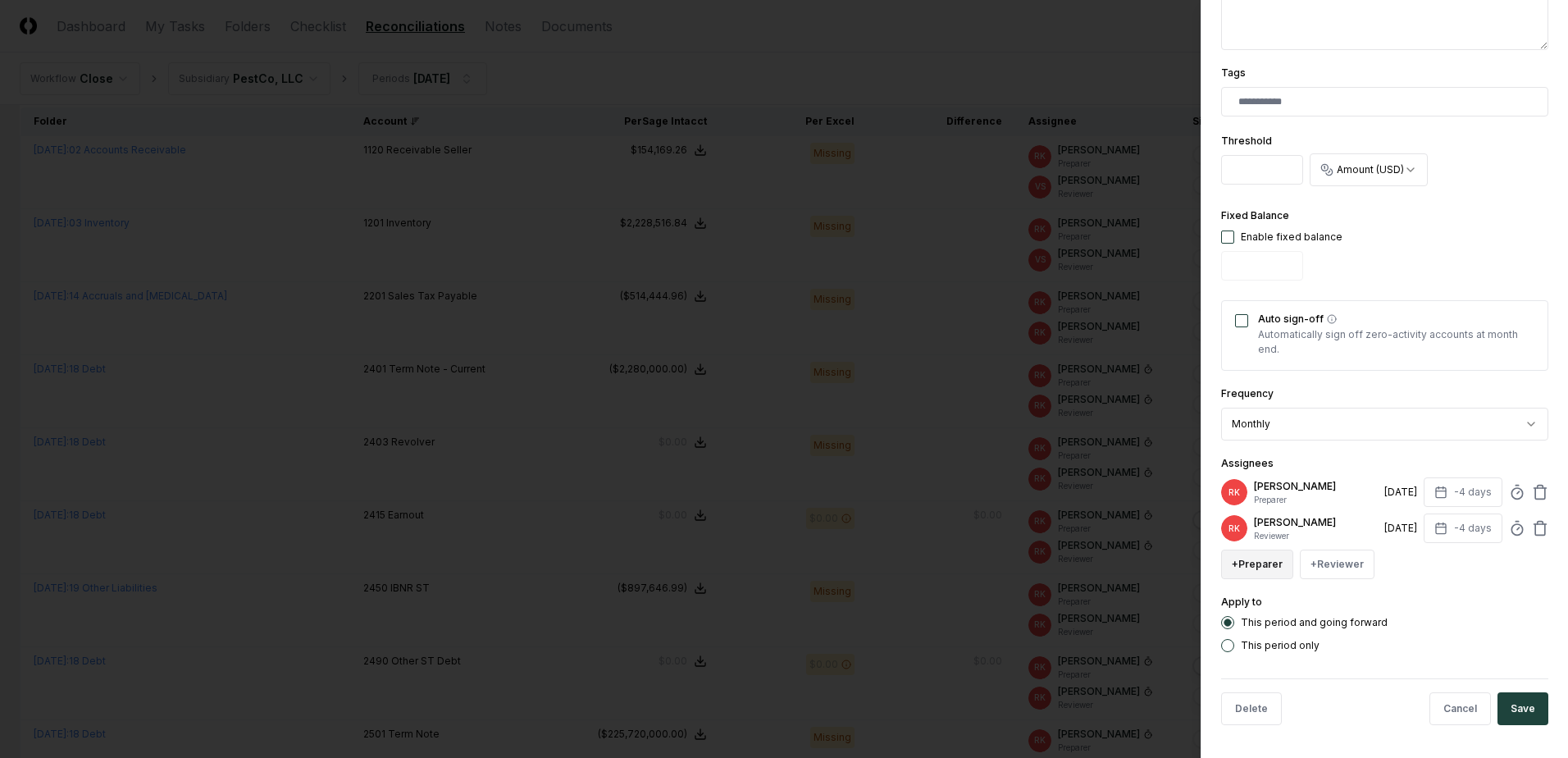
click at [1259, 567] on button "+ Preparer" at bounding box center [1258, 564] width 72 height 29
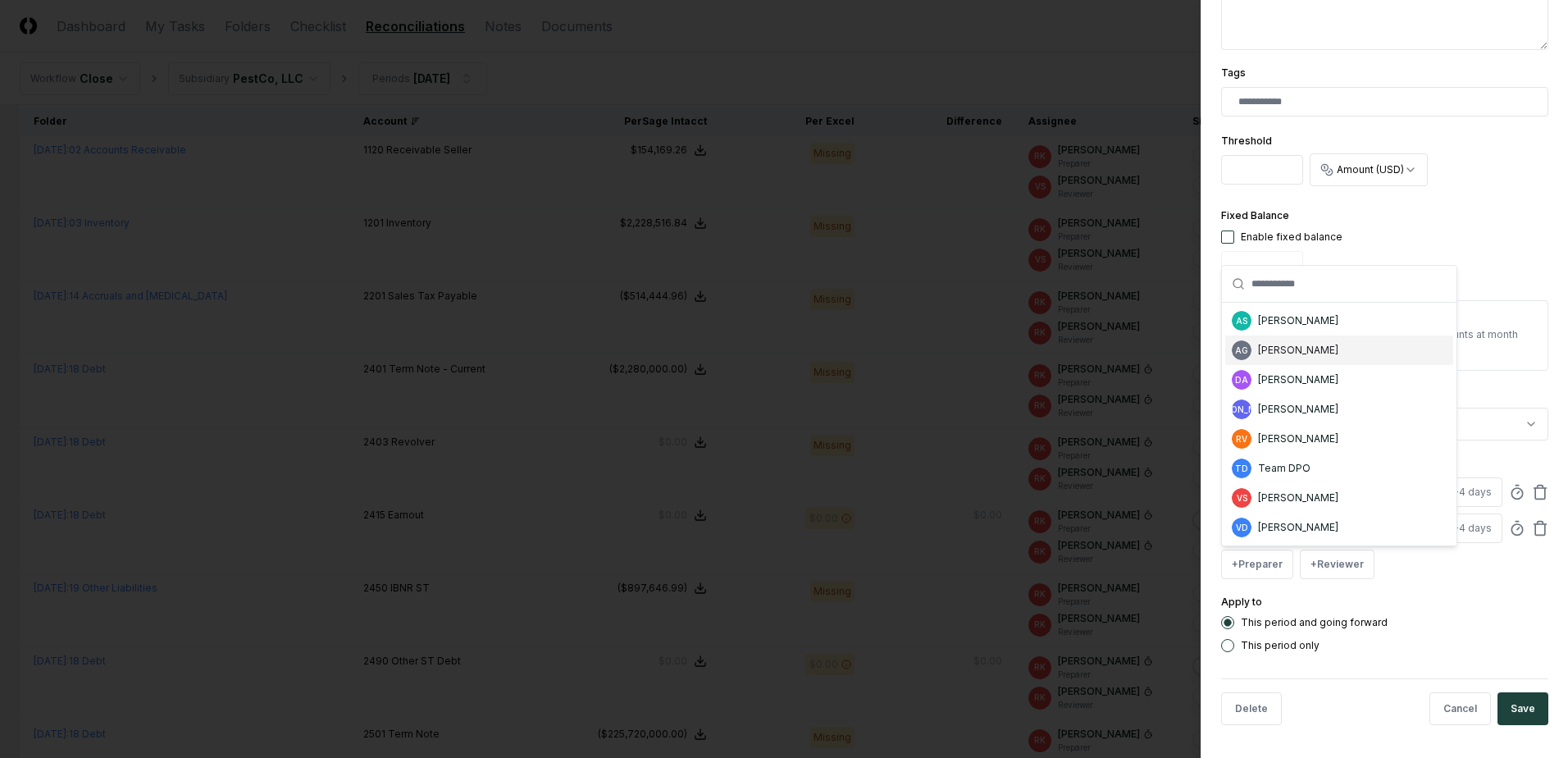
click at [1300, 357] on div "AG [PERSON_NAME]" at bounding box center [1339, 349] width 228 height 29
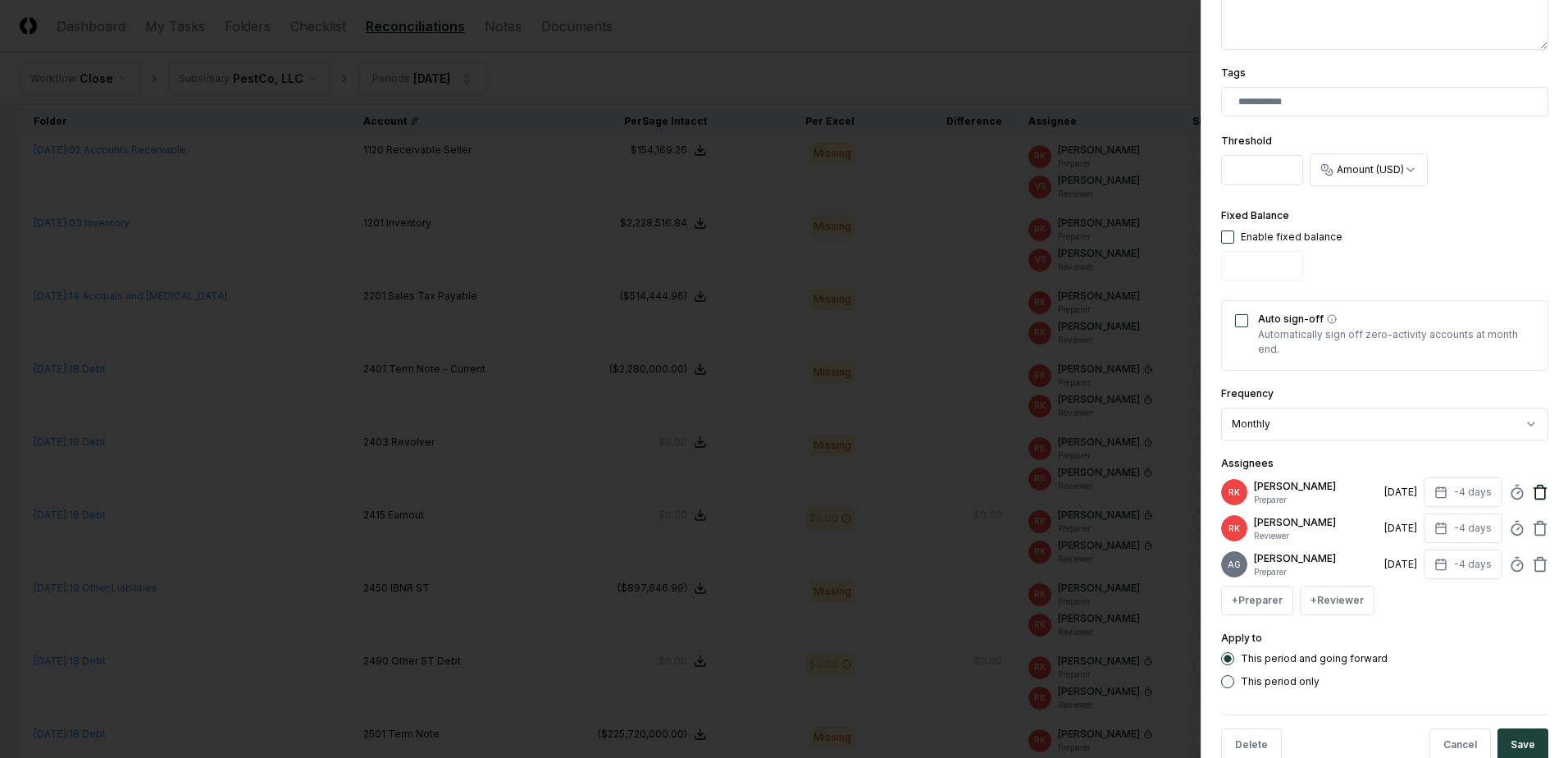
click at [1534, 488] on icon at bounding box center [1541, 488] width 12 height 0
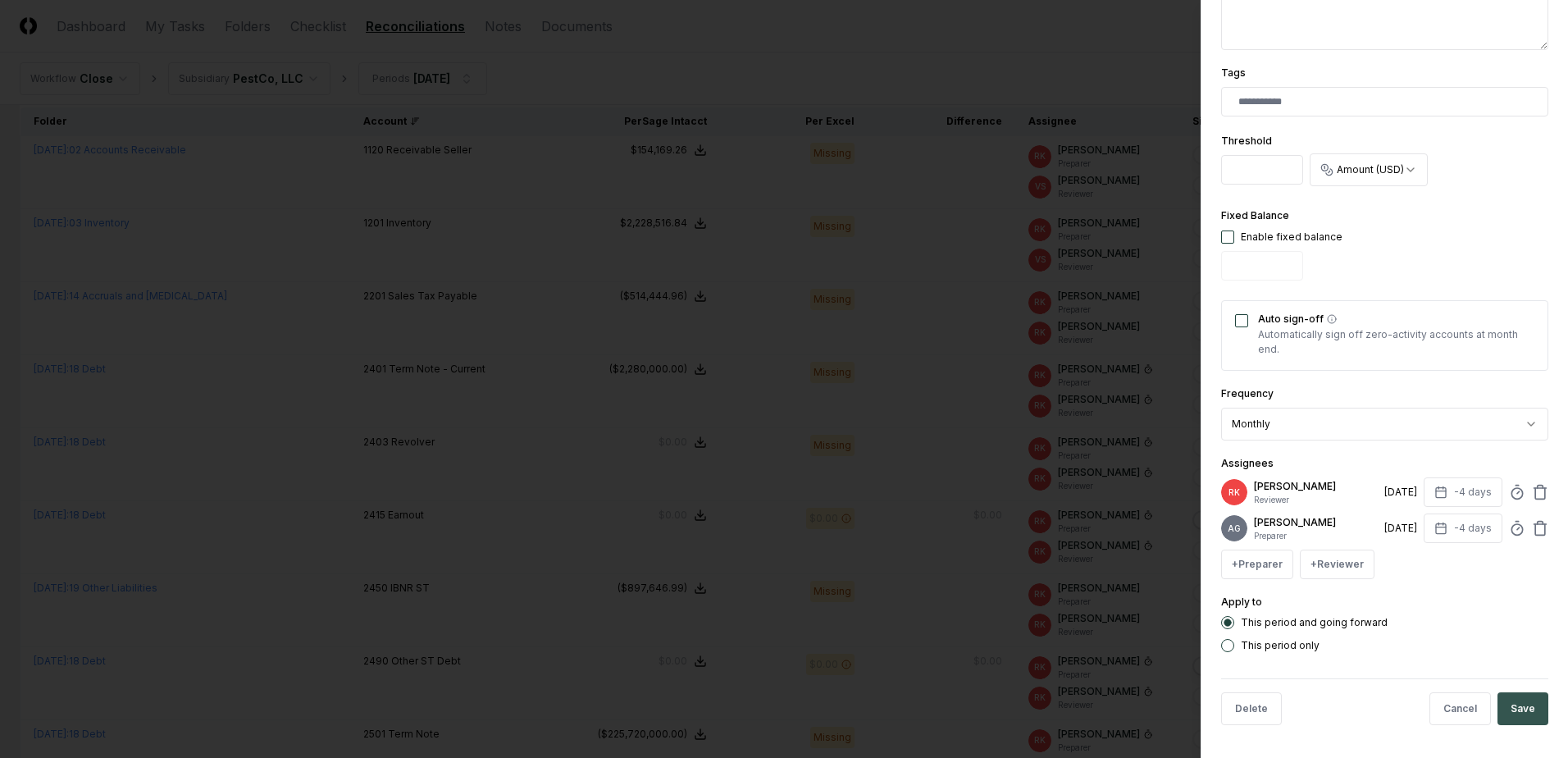
click at [1512, 725] on button "Save" at bounding box center [1523, 709] width 51 height 33
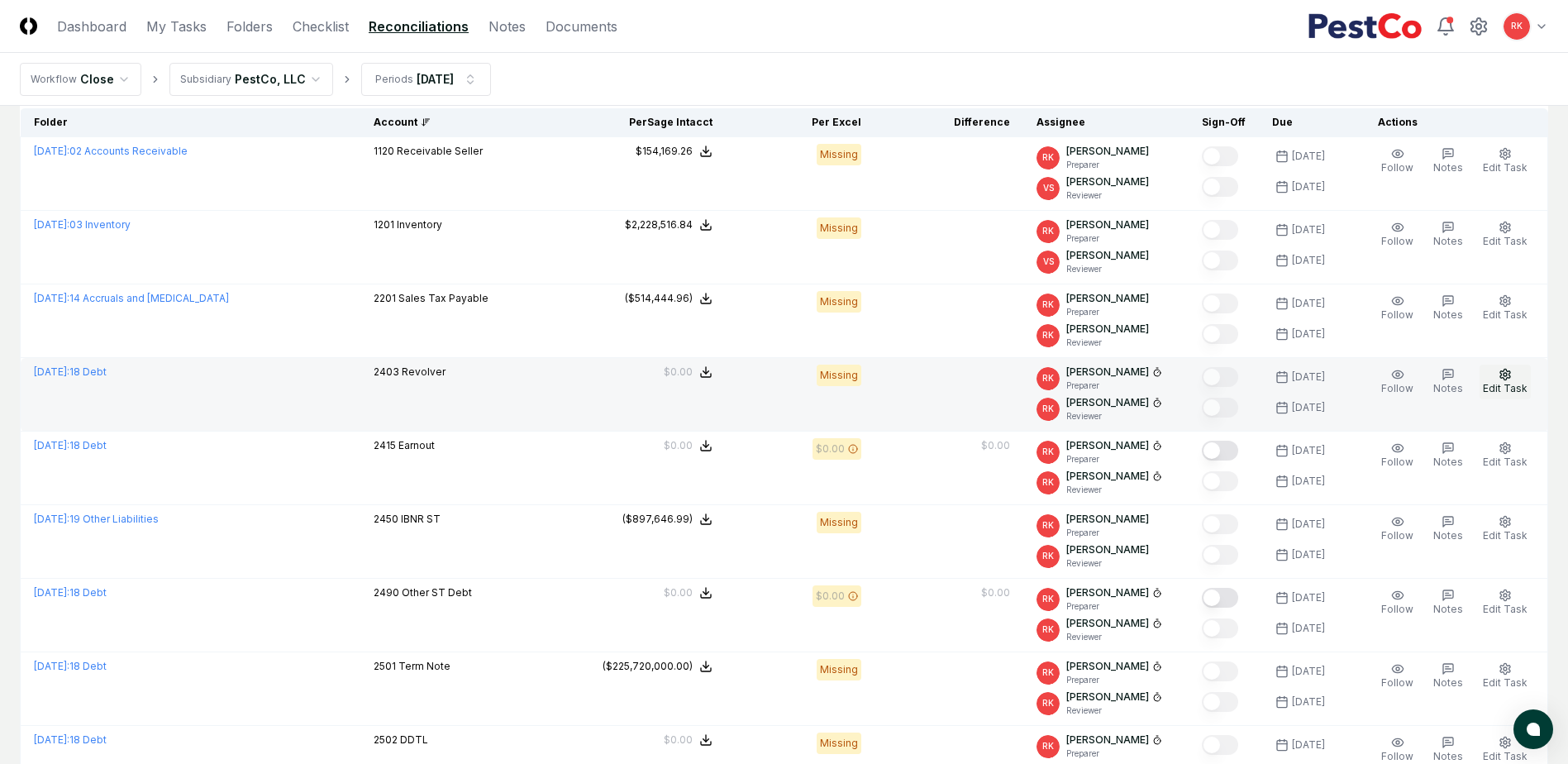
click at [1503, 382] on button "Edit Task" at bounding box center [1505, 382] width 52 height 35
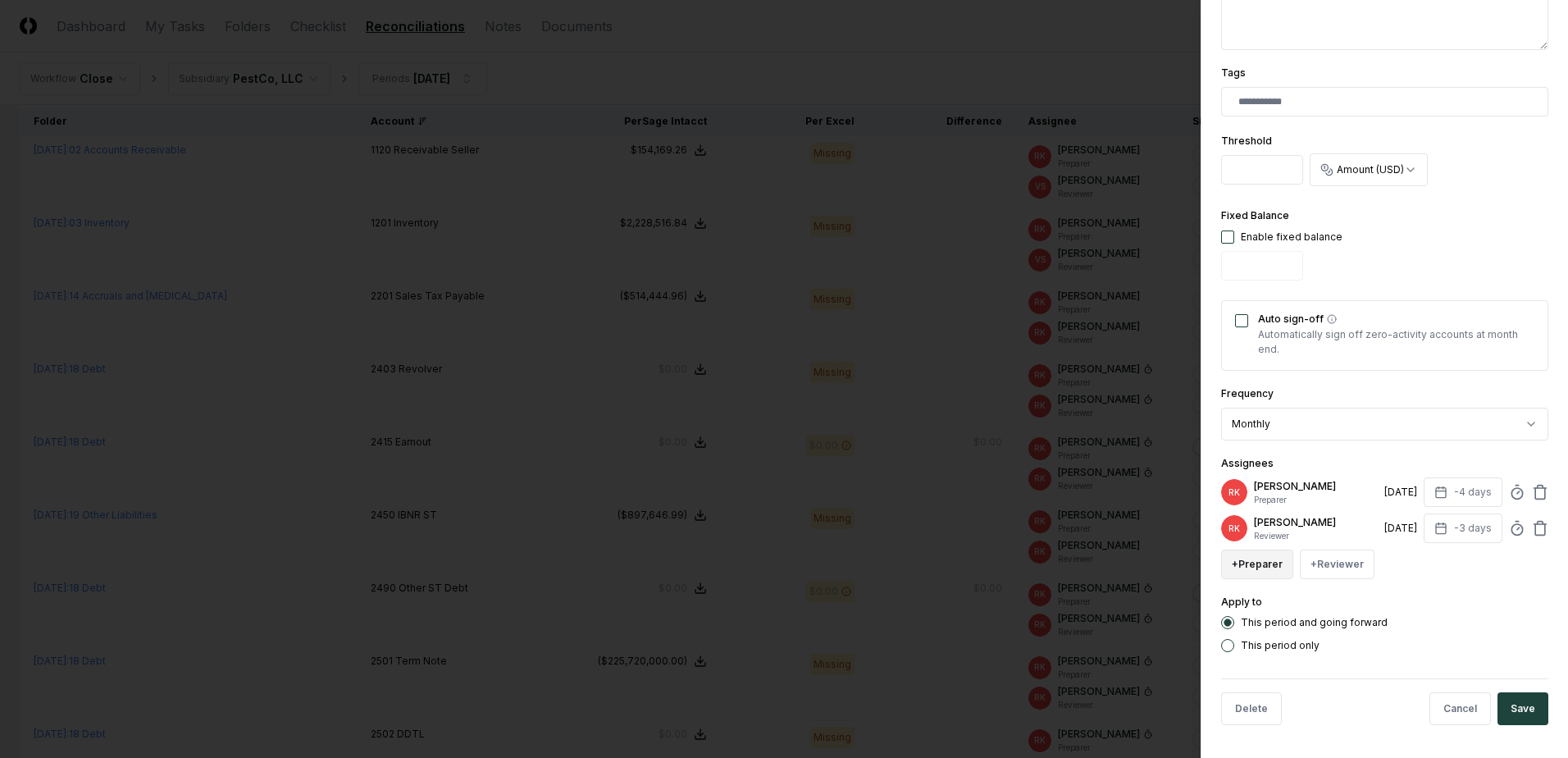
click at [1253, 567] on button "+ Preparer" at bounding box center [1258, 564] width 72 height 29
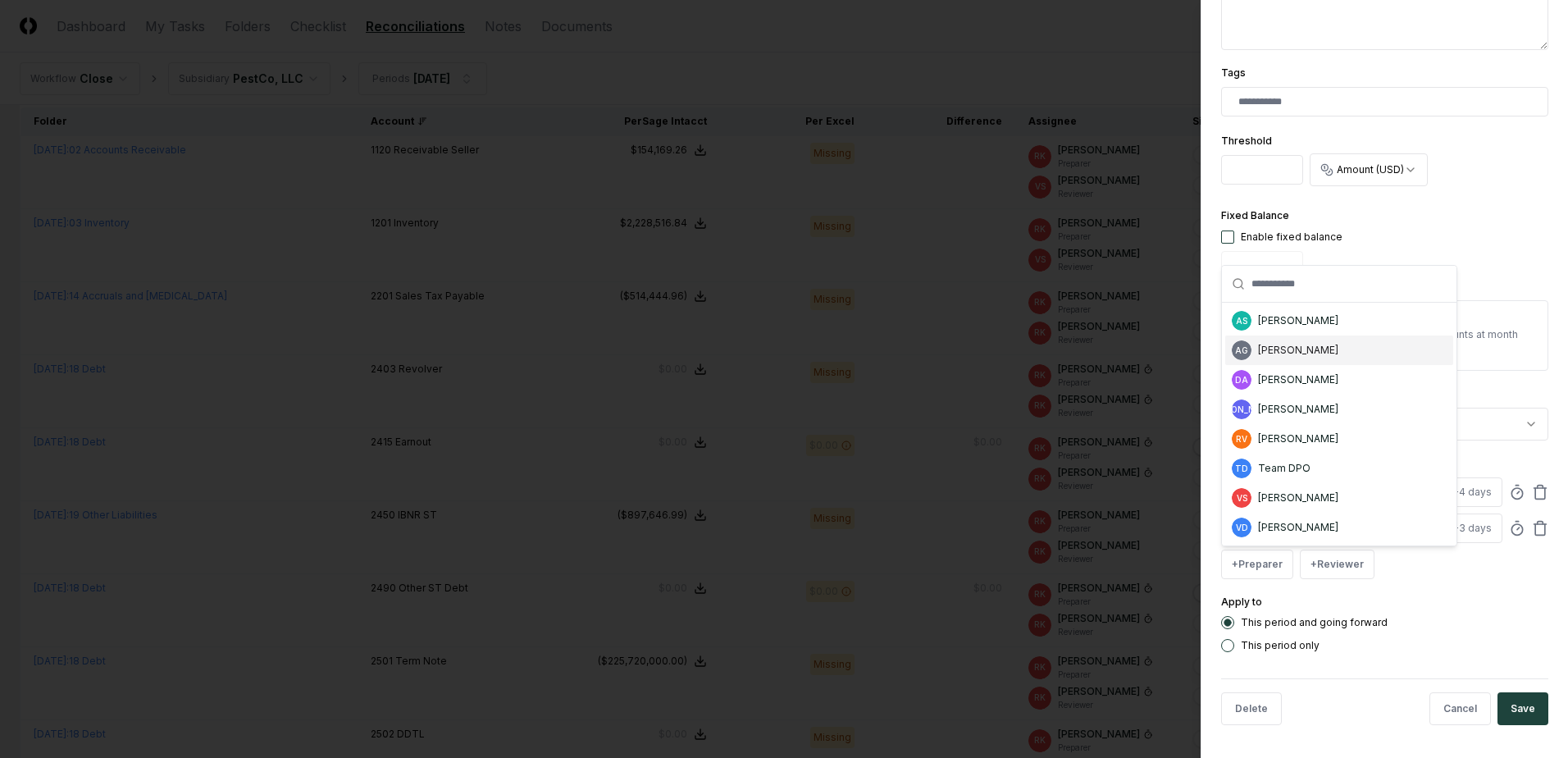
click at [1289, 355] on div "[PERSON_NAME]" at bounding box center [1297, 350] width 80 height 15
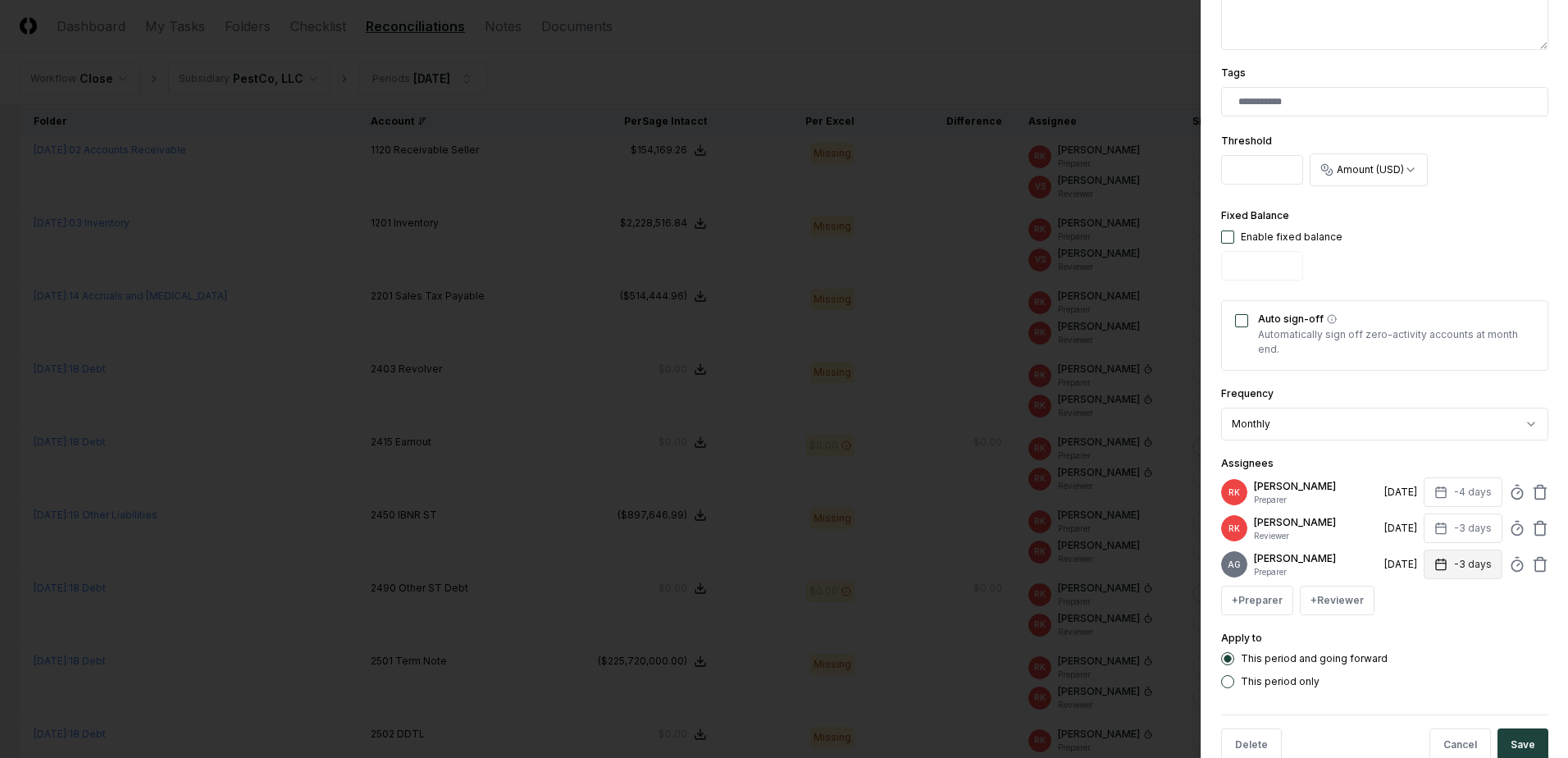
click at [1455, 569] on button "-3 days" at bounding box center [1462, 564] width 78 height 29
type input "**"
click at [1410, 638] on input "**" at bounding box center [1400, 635] width 57 height 29
click at [1535, 495] on icon at bounding box center [1540, 493] width 10 height 11
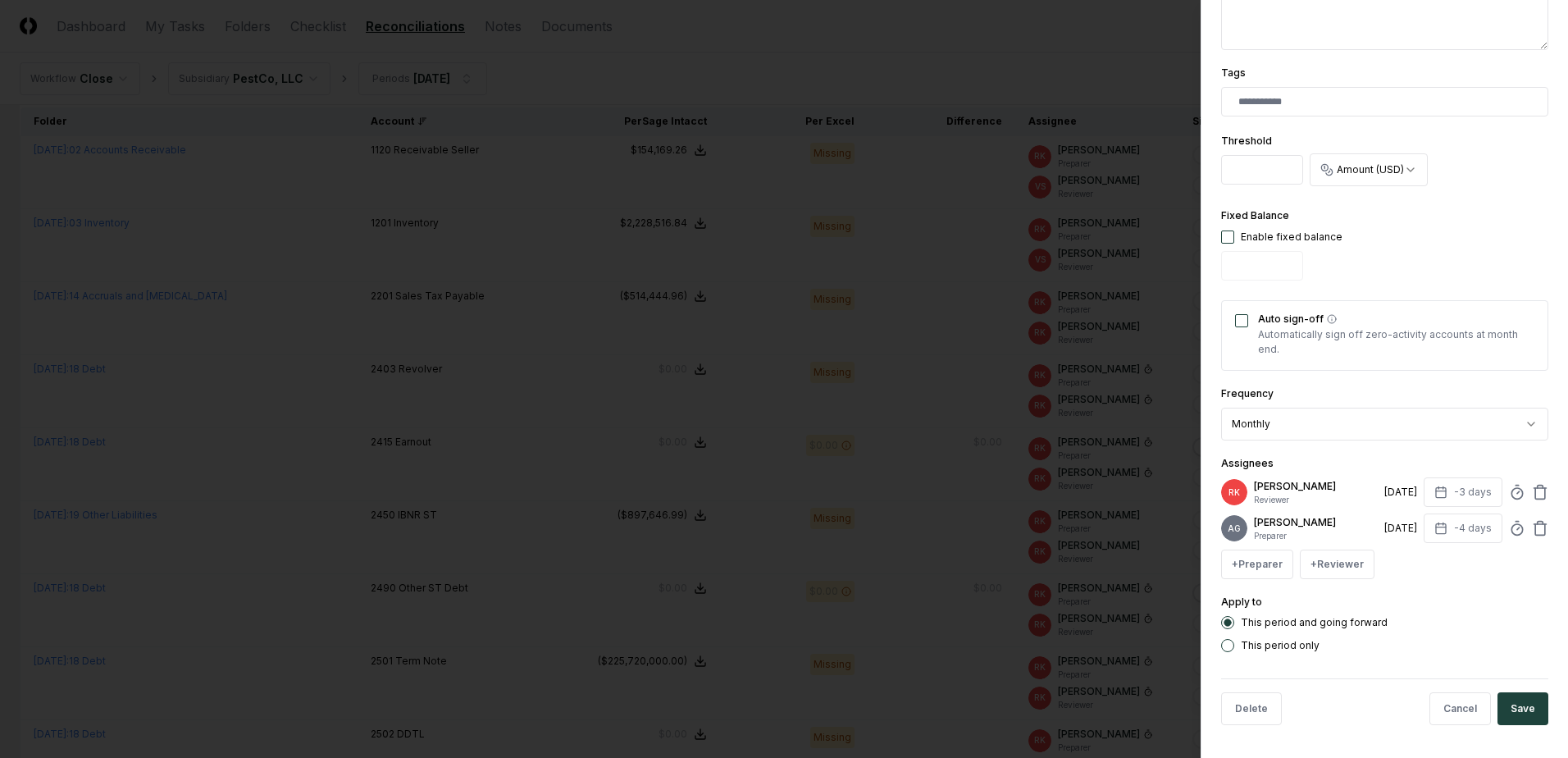
click at [1517, 718] on button "Save" at bounding box center [1523, 709] width 51 height 33
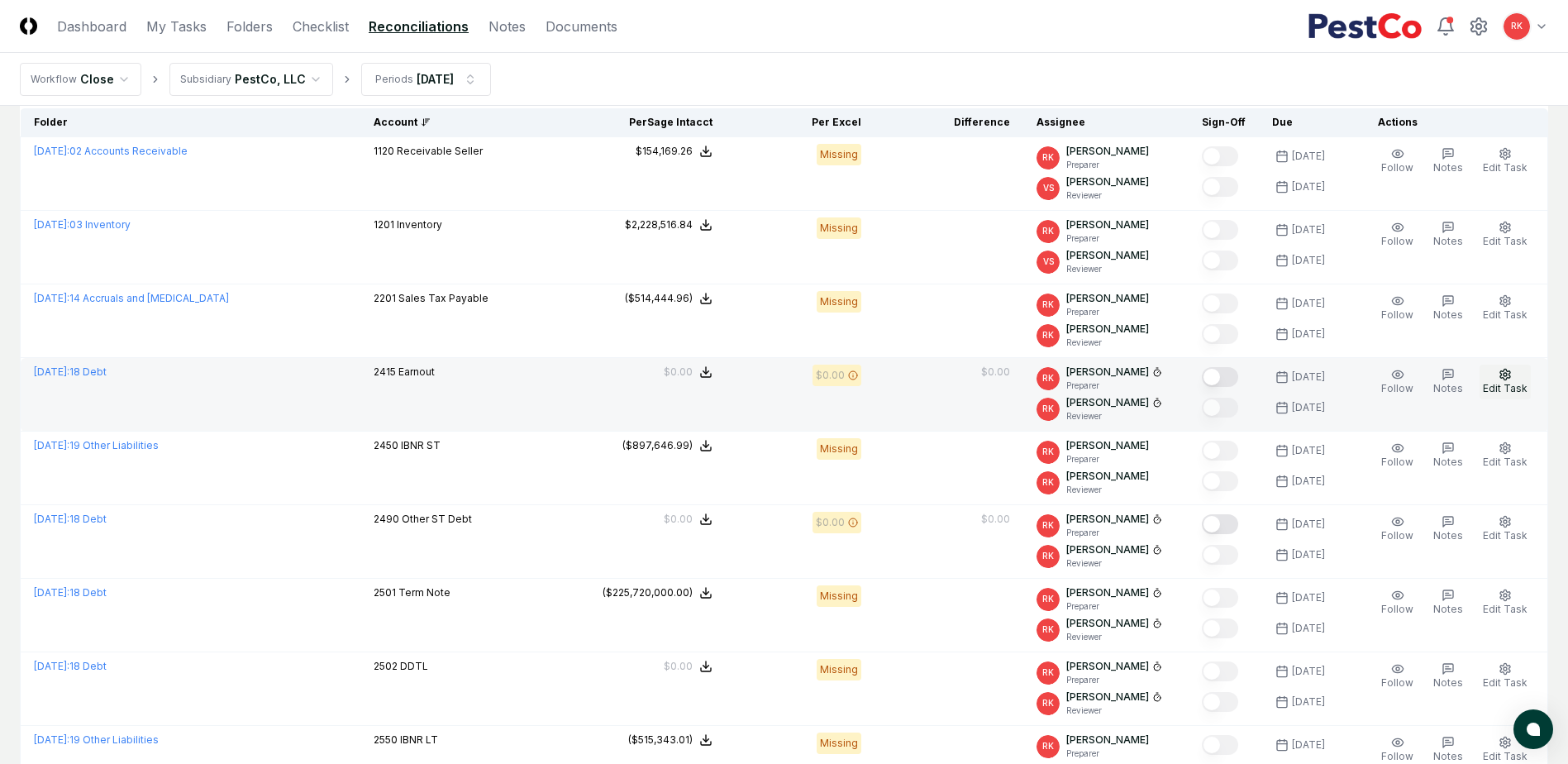
click at [1508, 387] on span "Edit Task" at bounding box center [1505, 389] width 44 height 12
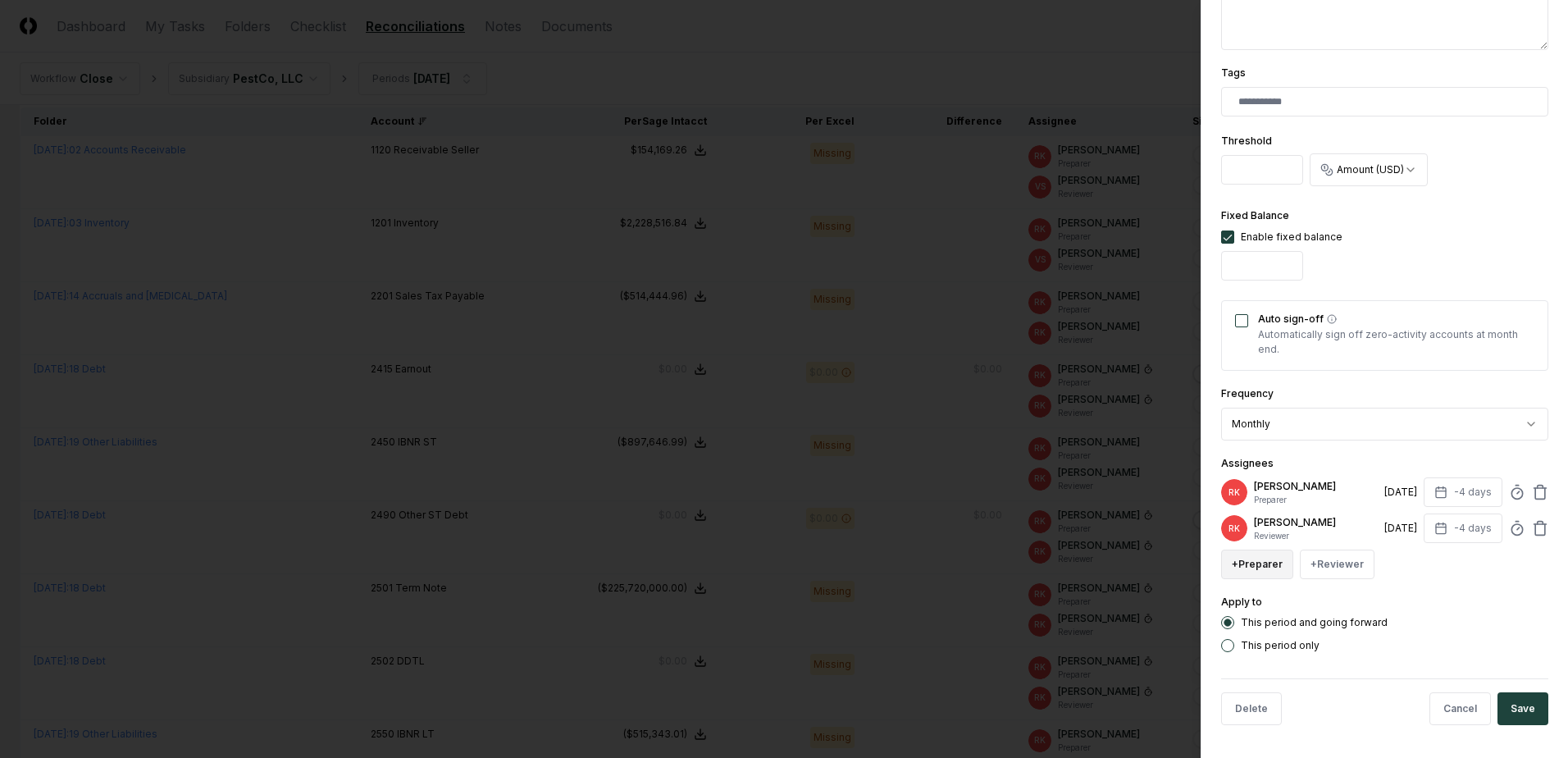
click at [1278, 565] on button "+ Preparer" at bounding box center [1258, 564] width 72 height 29
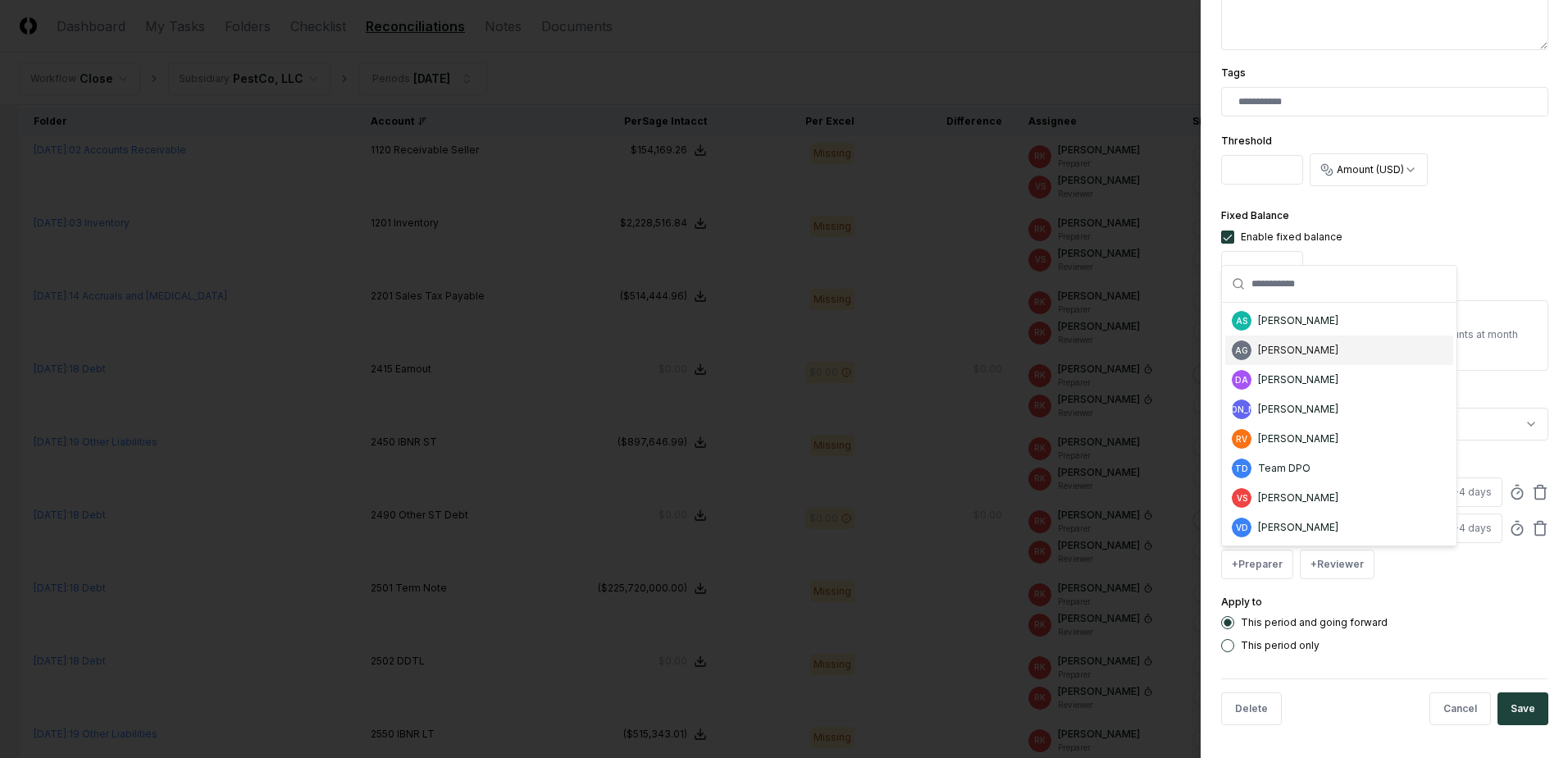
click at [1278, 362] on div "AG [PERSON_NAME]" at bounding box center [1339, 349] width 228 height 29
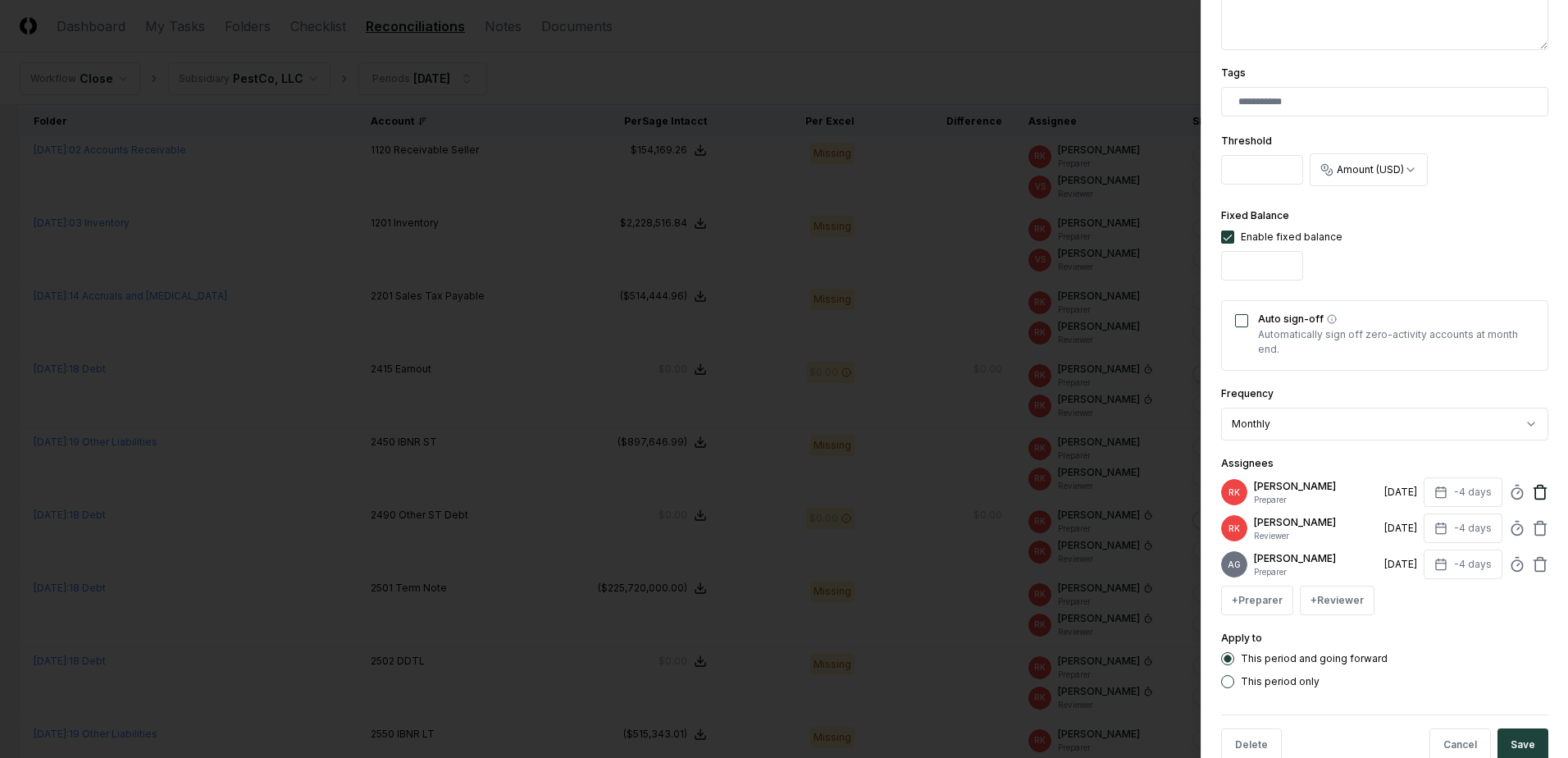
click at [1535, 496] on icon at bounding box center [1540, 493] width 10 height 11
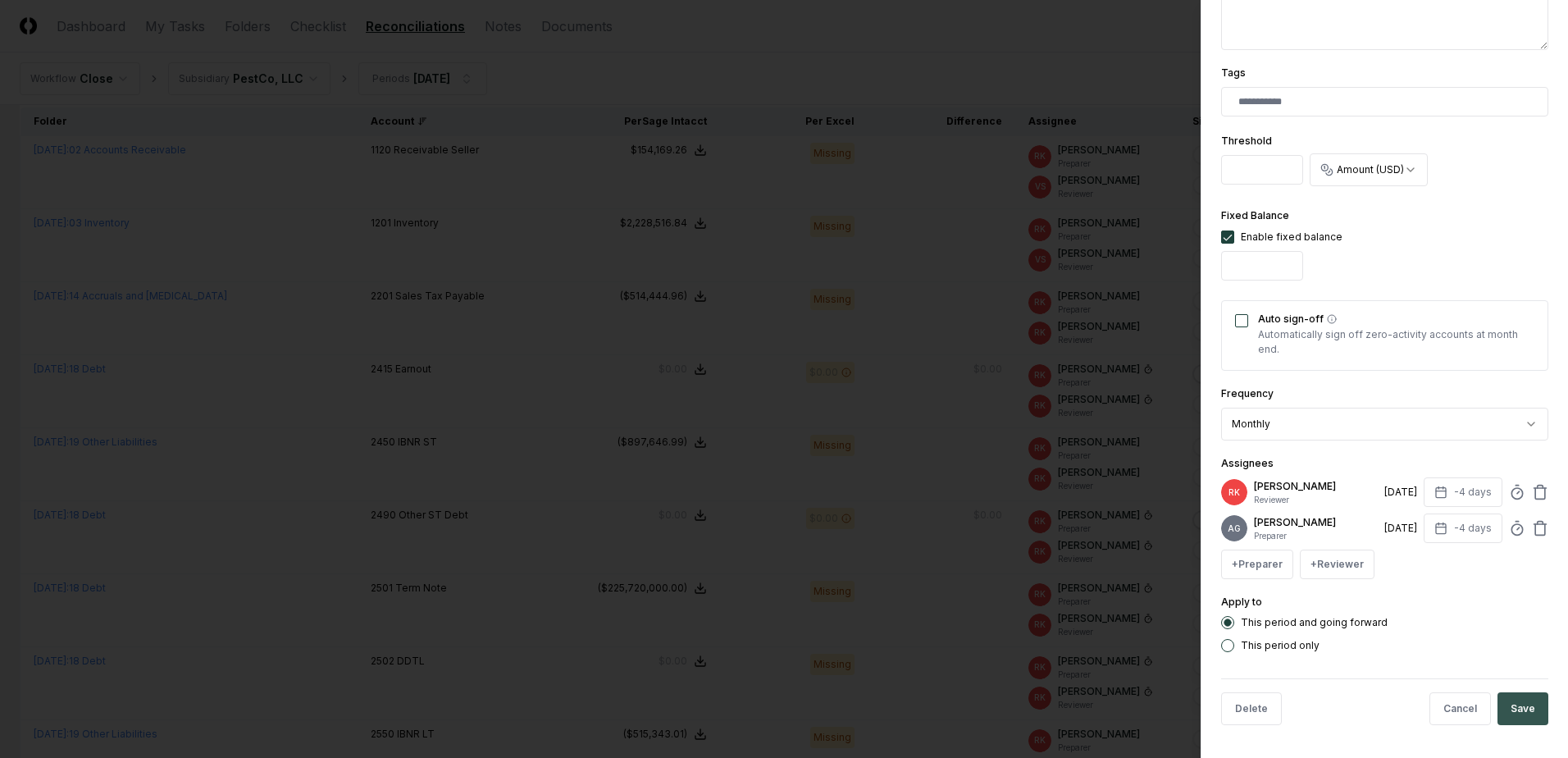
click at [1518, 717] on button "Save" at bounding box center [1523, 709] width 51 height 33
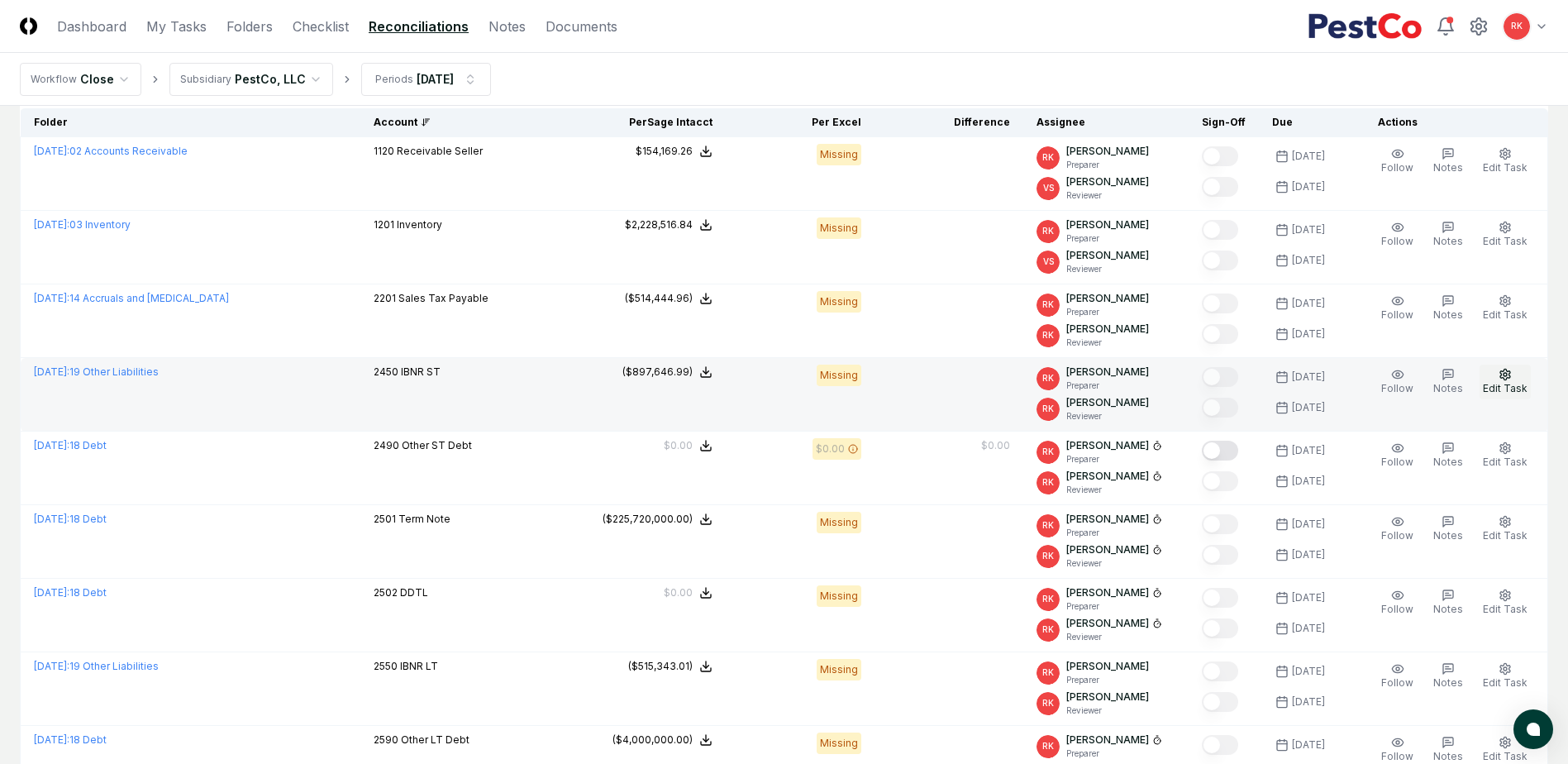
click at [1523, 371] on button "Edit Task" at bounding box center [1505, 382] width 52 height 35
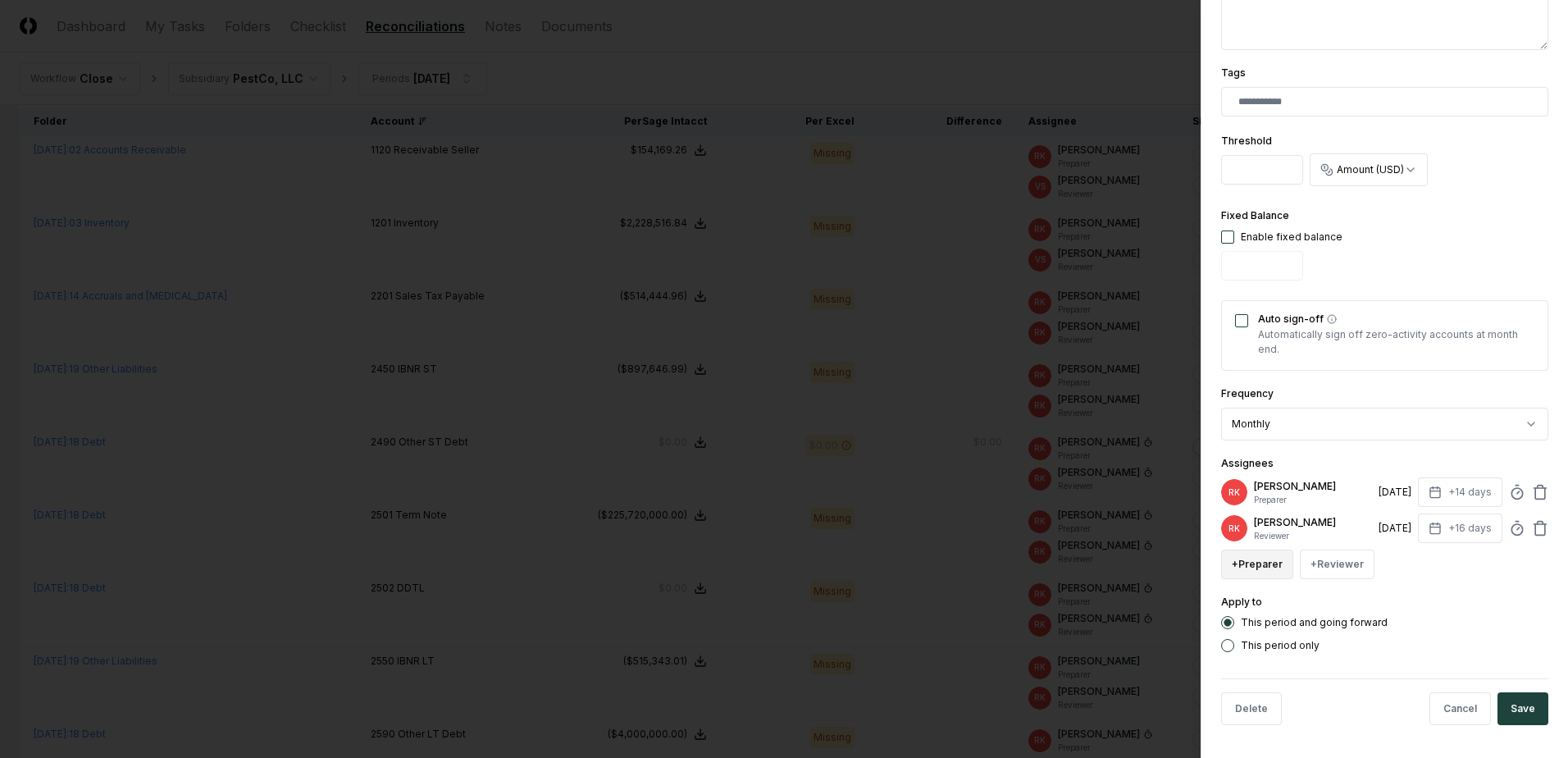
click at [1276, 562] on button "+ Preparer" at bounding box center [1258, 564] width 72 height 29
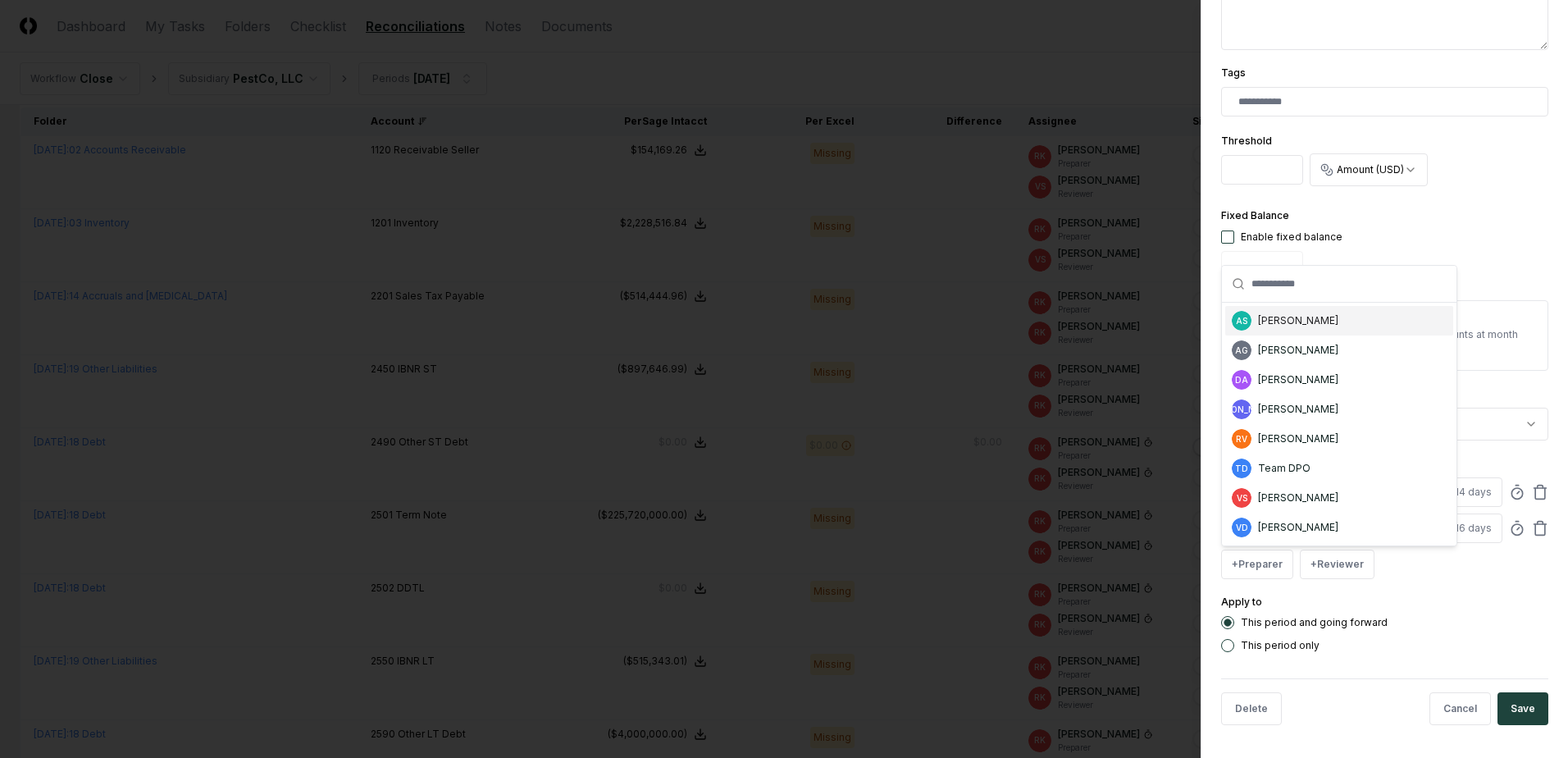
click at [1298, 321] on div "[PERSON_NAME]" at bounding box center [1297, 320] width 80 height 15
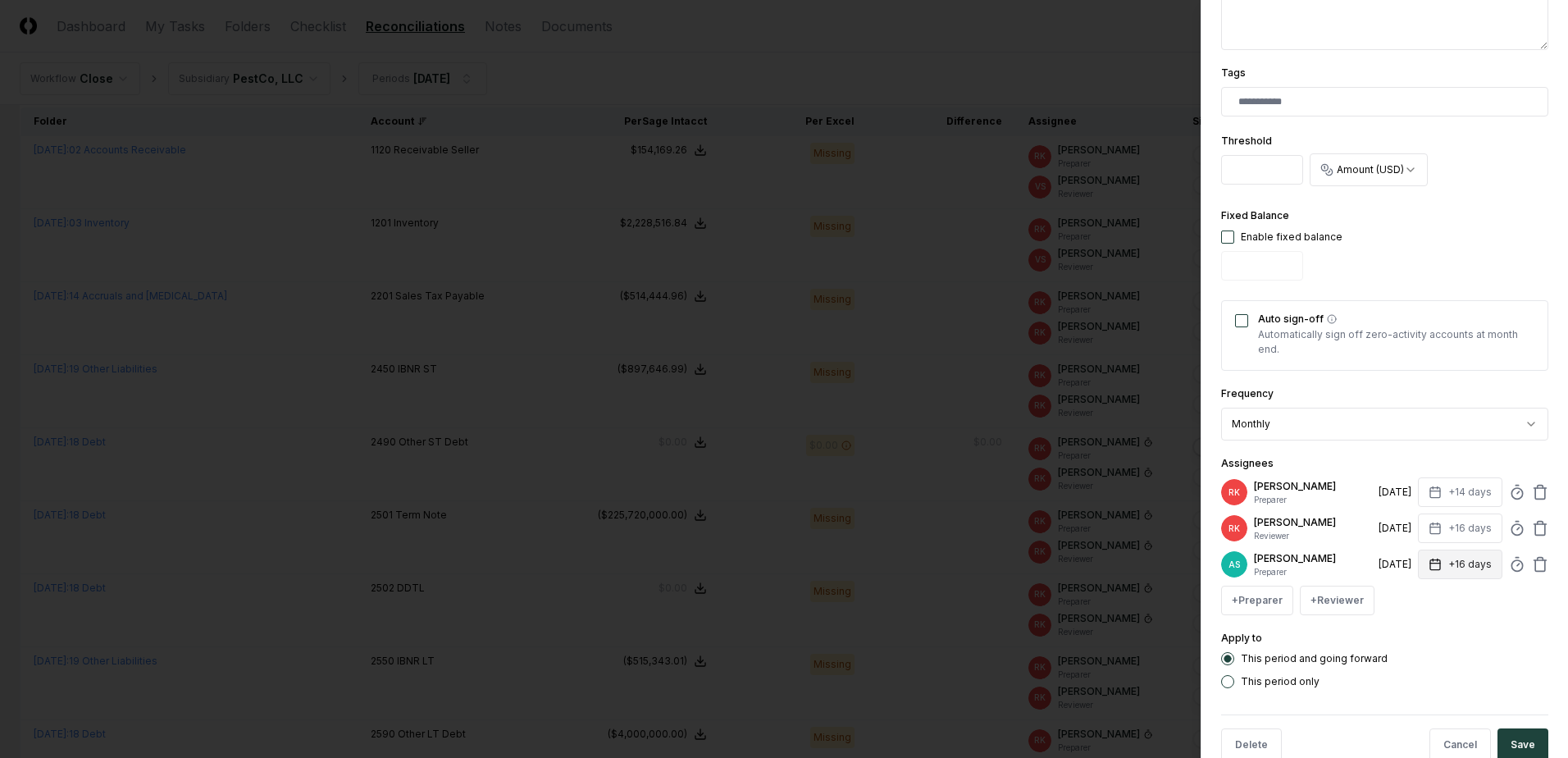
click at [1467, 567] on button "+16 days" at bounding box center [1460, 564] width 85 height 29
click at [1415, 634] on input "**" at bounding box center [1398, 628] width 57 height 29
type input "**"
click at [1415, 634] on input "**" at bounding box center [1398, 628] width 57 height 29
click at [1535, 492] on icon at bounding box center [1540, 493] width 10 height 11
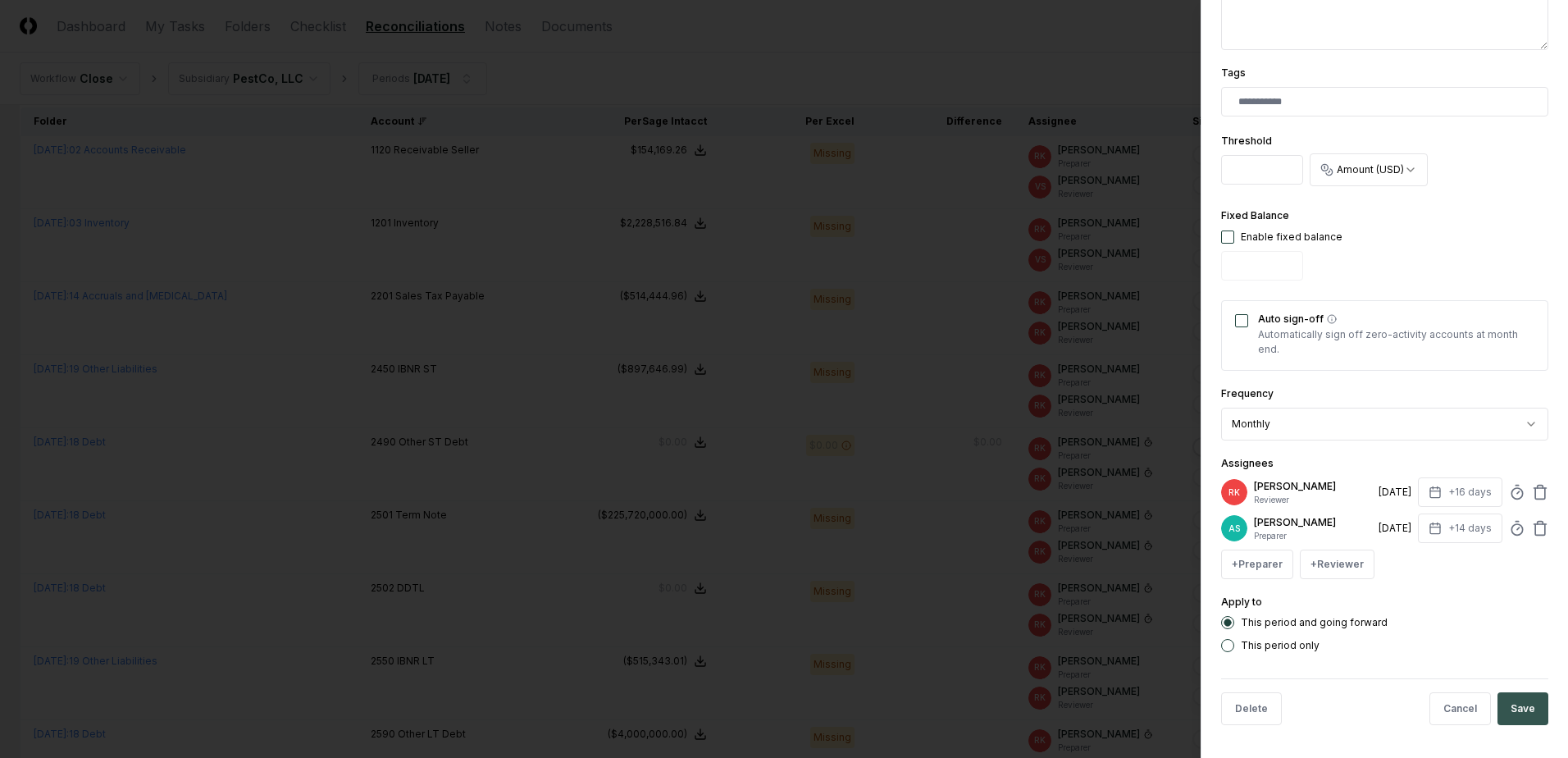
click at [1527, 697] on button "Save" at bounding box center [1523, 709] width 51 height 33
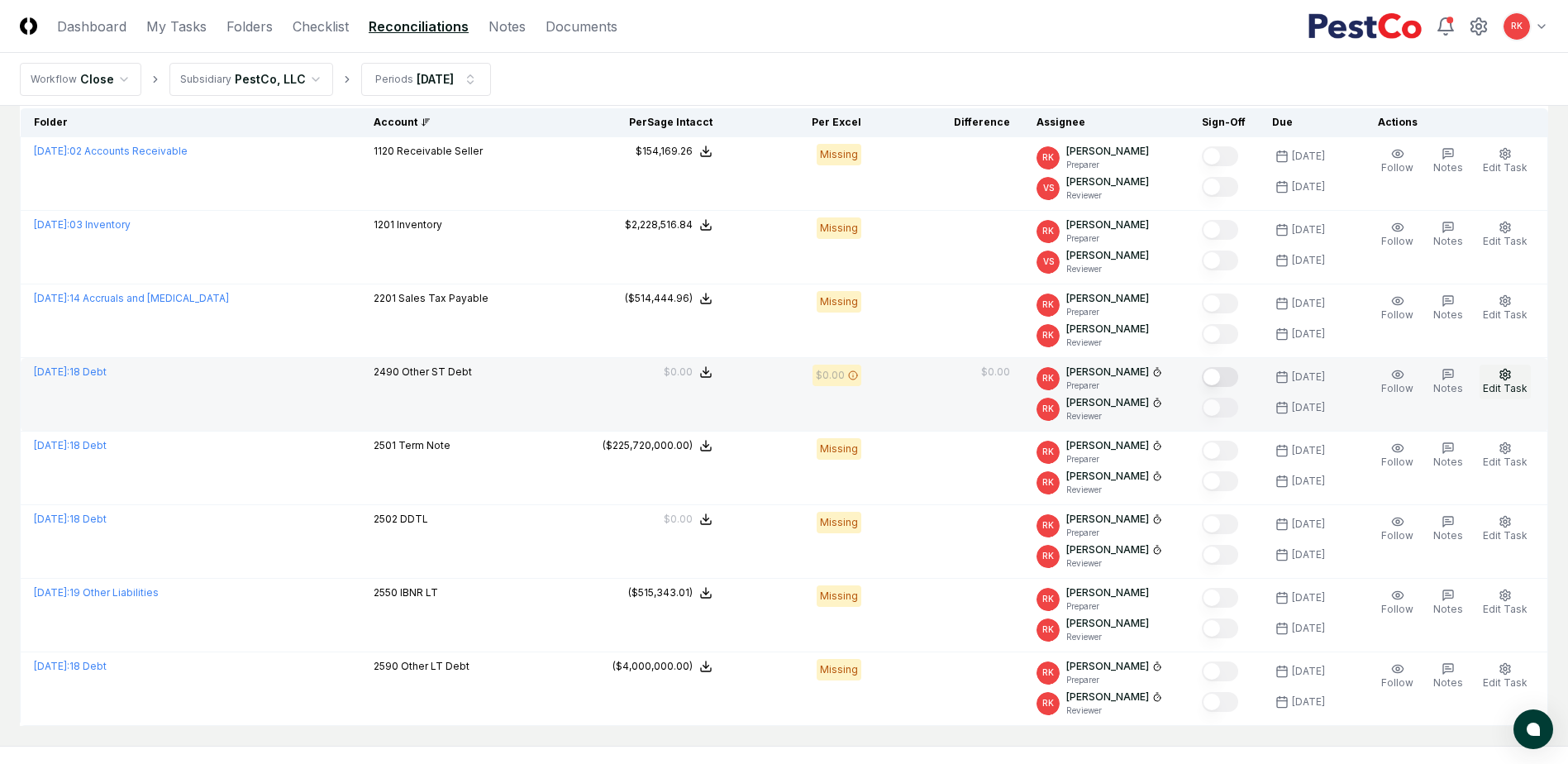
click at [1509, 382] on button "Edit Task" at bounding box center [1505, 382] width 52 height 35
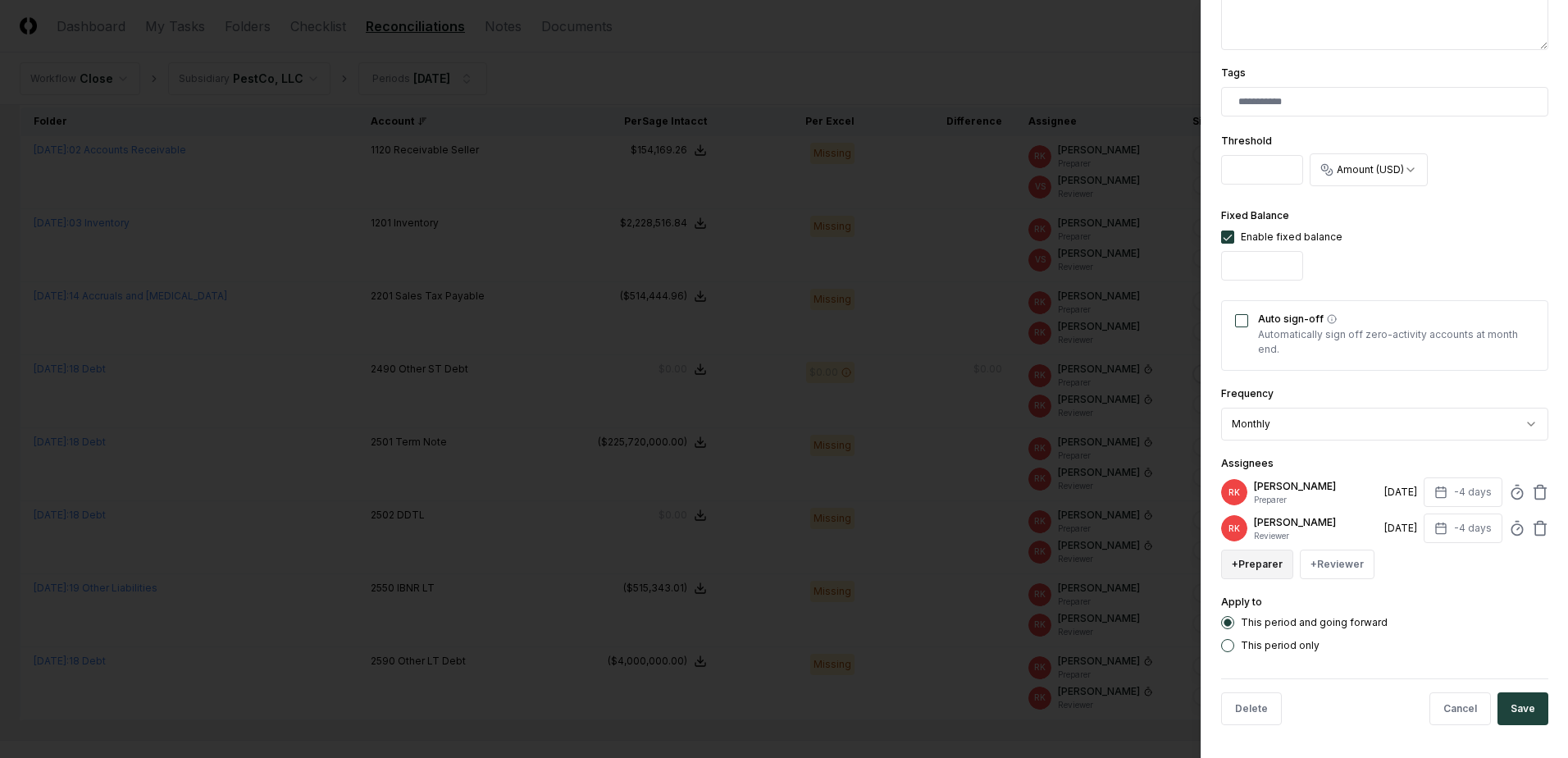
click at [1270, 567] on button "+ Preparer" at bounding box center [1258, 564] width 72 height 29
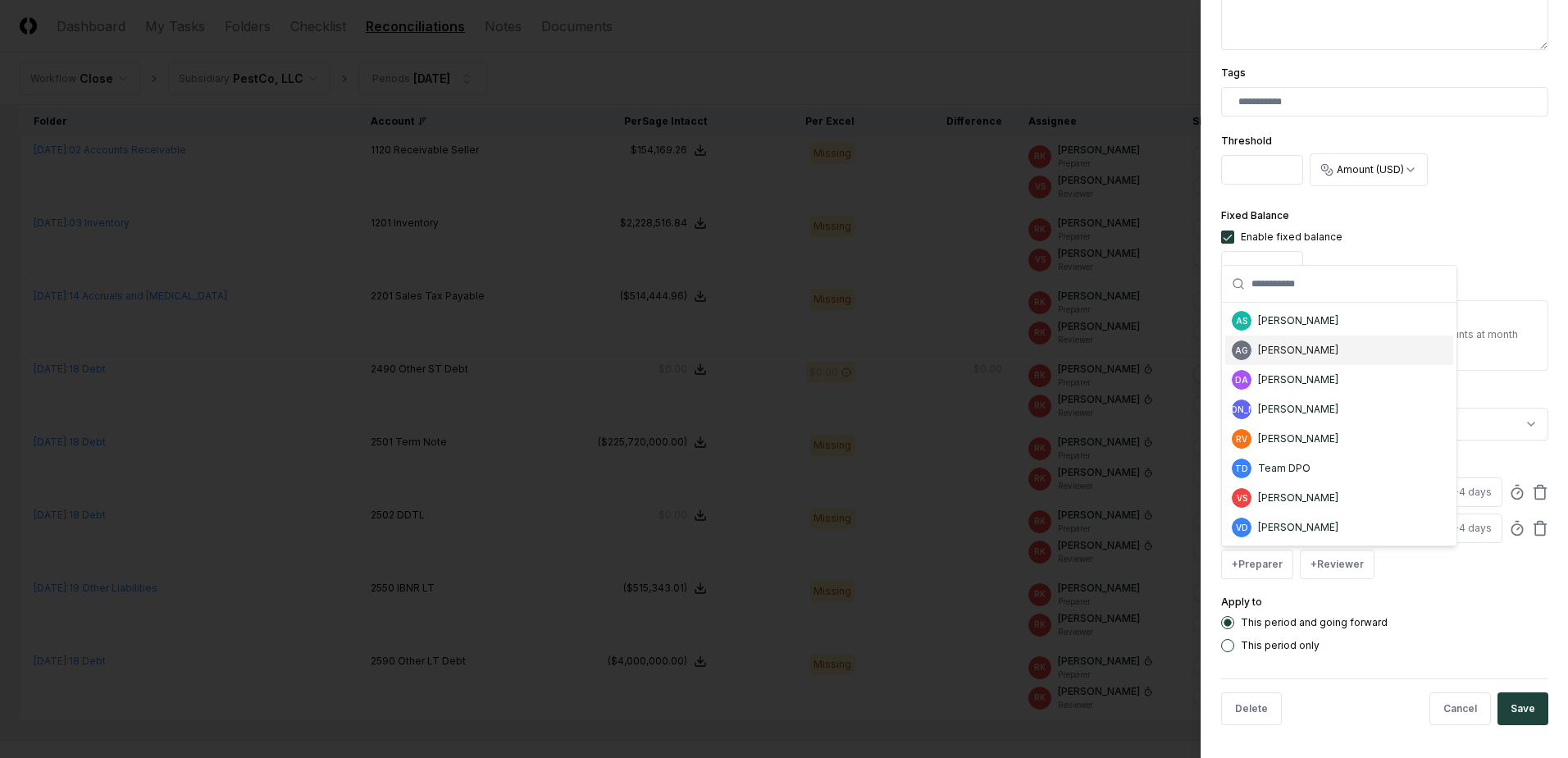
click at [1288, 357] on div "AG [PERSON_NAME]" at bounding box center [1339, 349] width 228 height 29
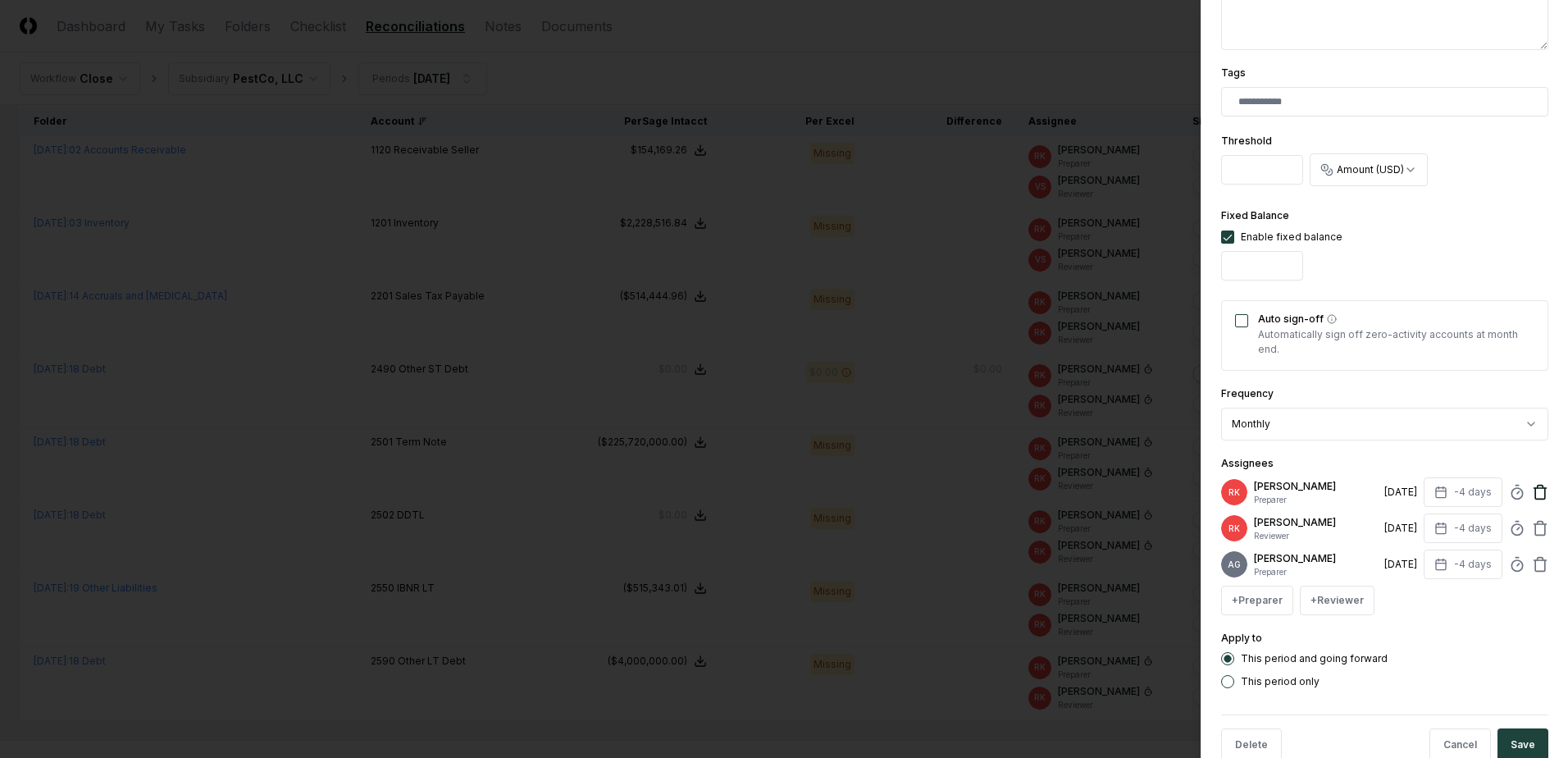
click at [1532, 487] on icon at bounding box center [1540, 492] width 17 height 17
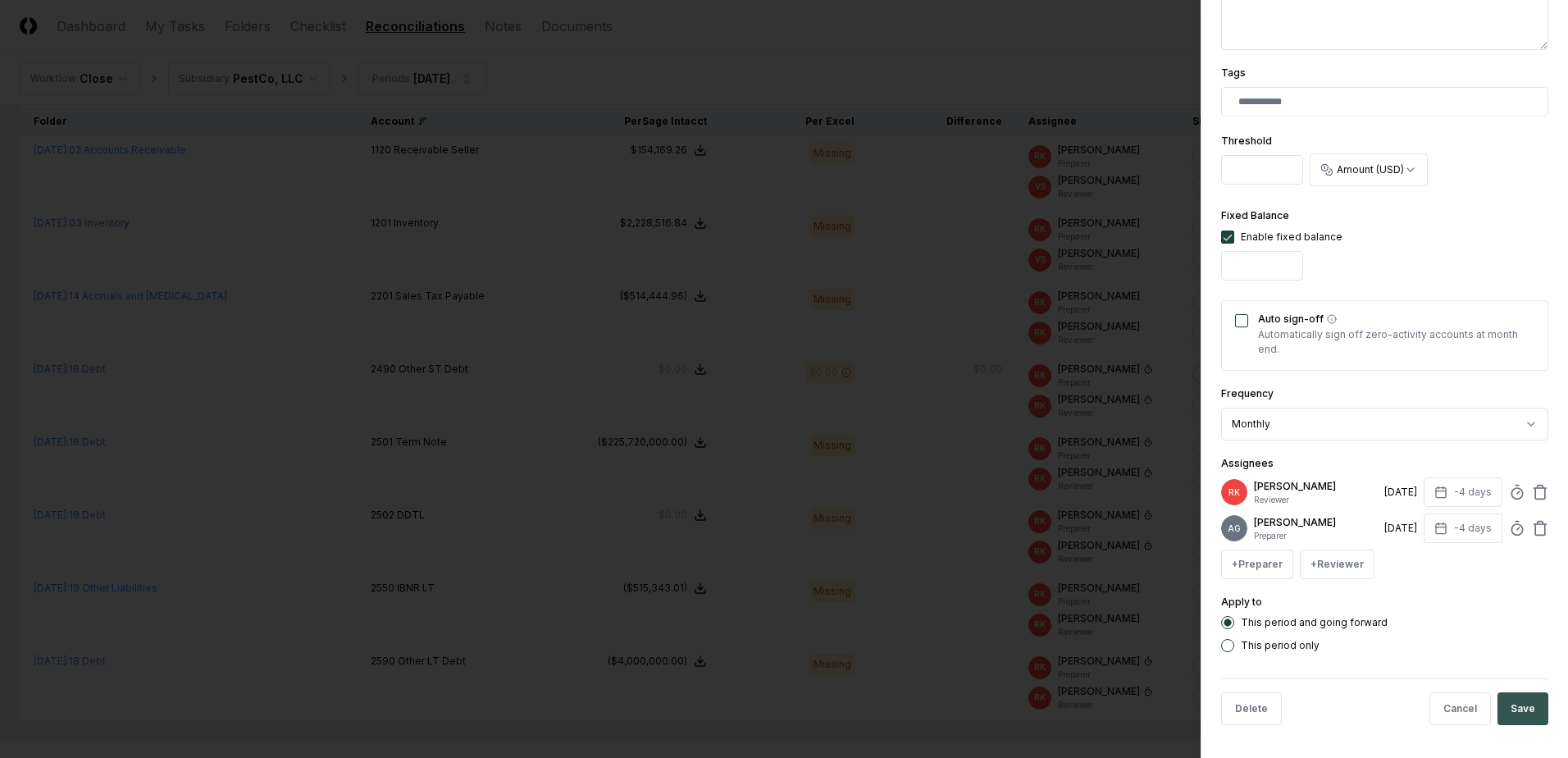
click at [1510, 717] on button "Save" at bounding box center [1523, 709] width 51 height 33
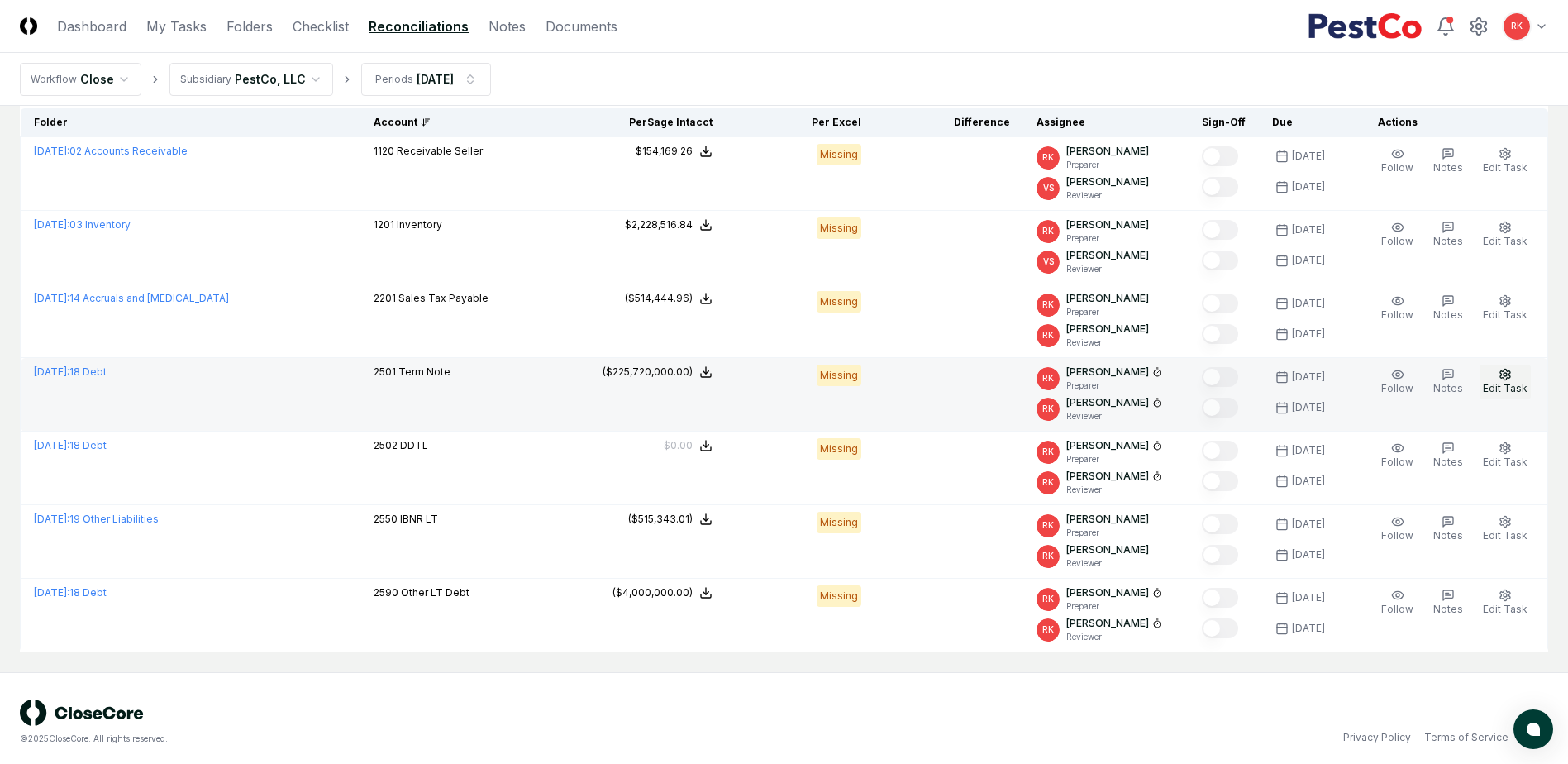
click at [1509, 382] on button "Edit Task" at bounding box center [1505, 382] width 52 height 35
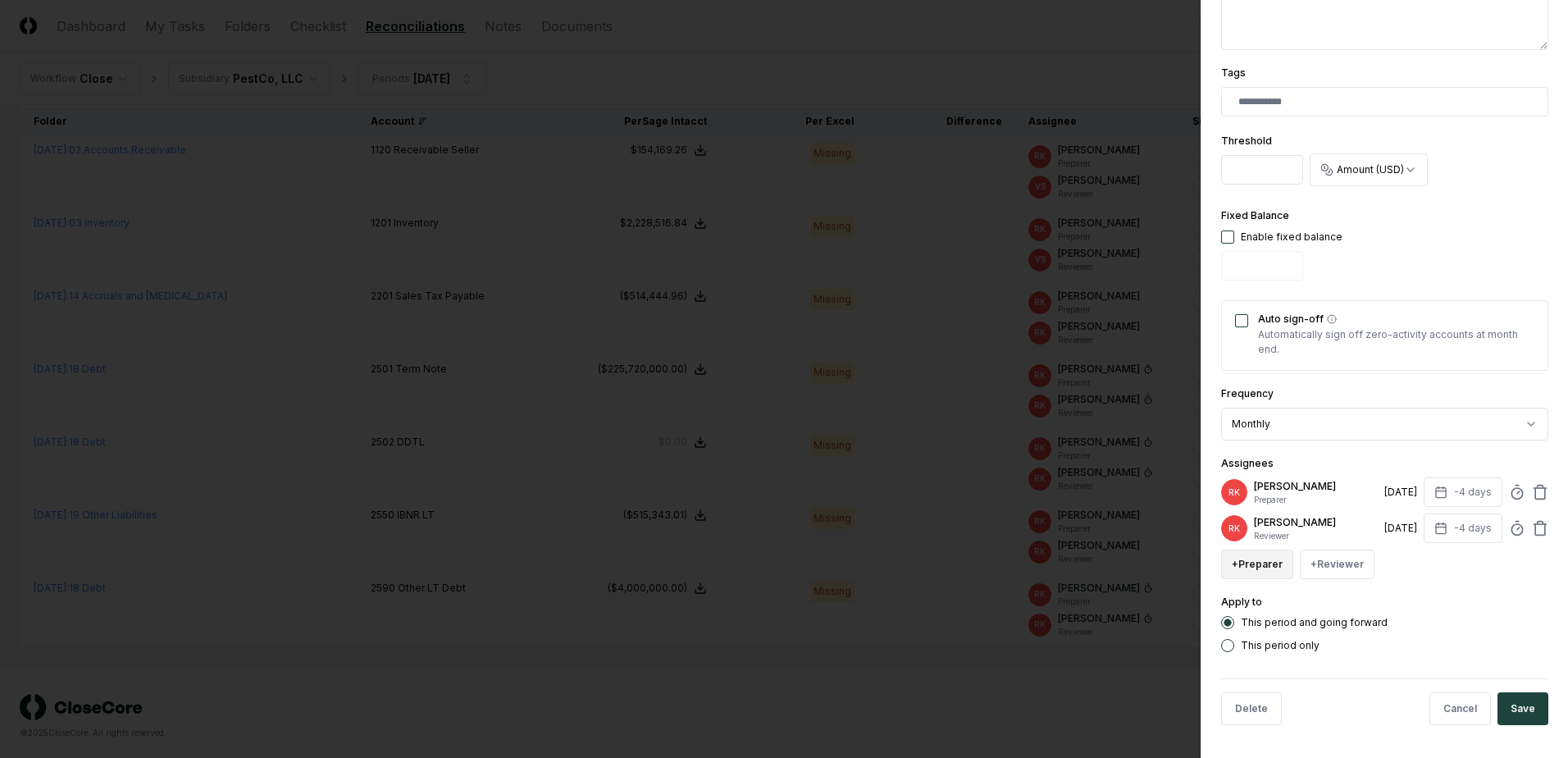
click at [1244, 567] on button "+ Preparer" at bounding box center [1258, 564] width 72 height 29
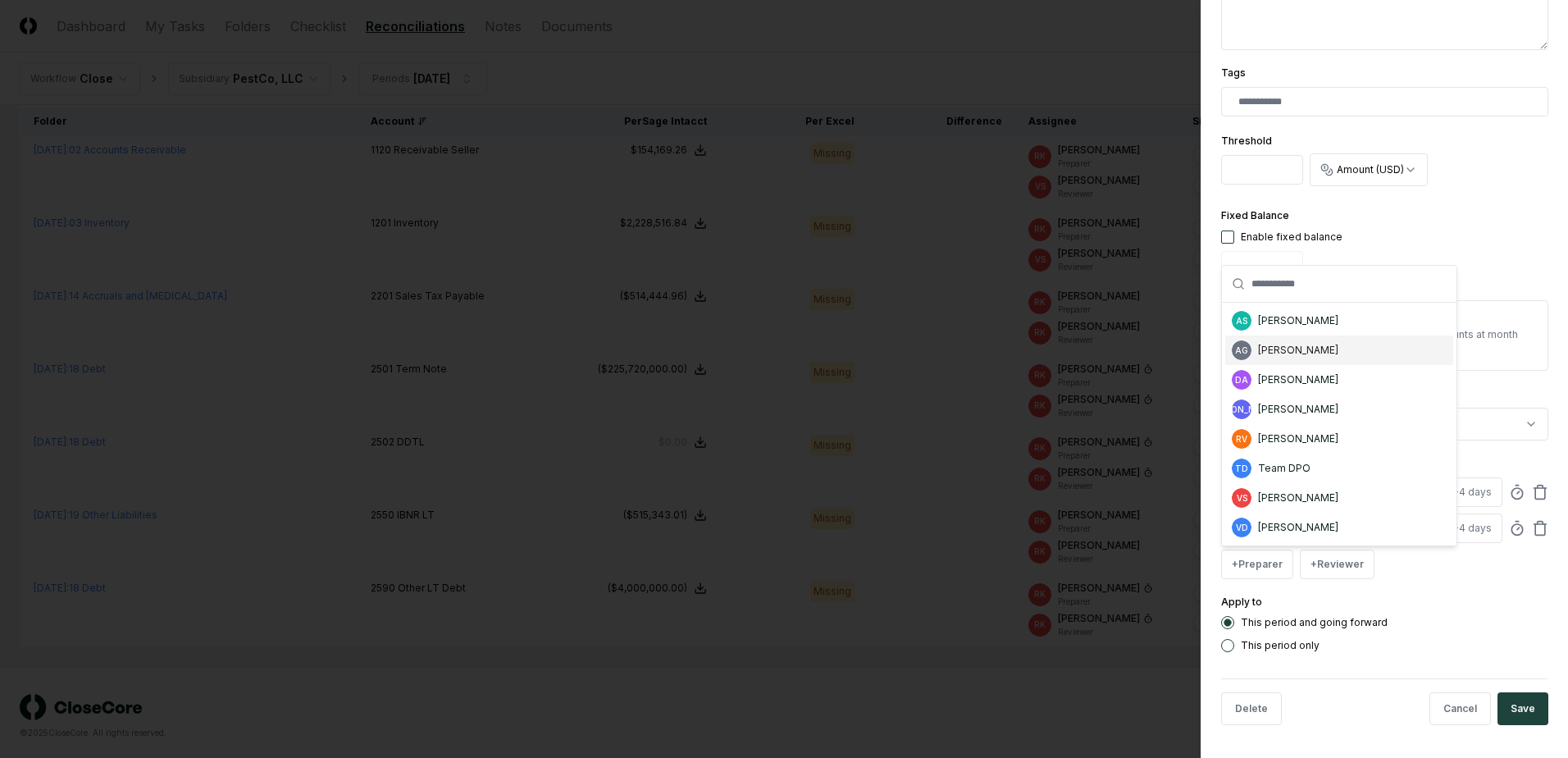
click at [1303, 350] on div "[PERSON_NAME]" at bounding box center [1297, 350] width 80 height 15
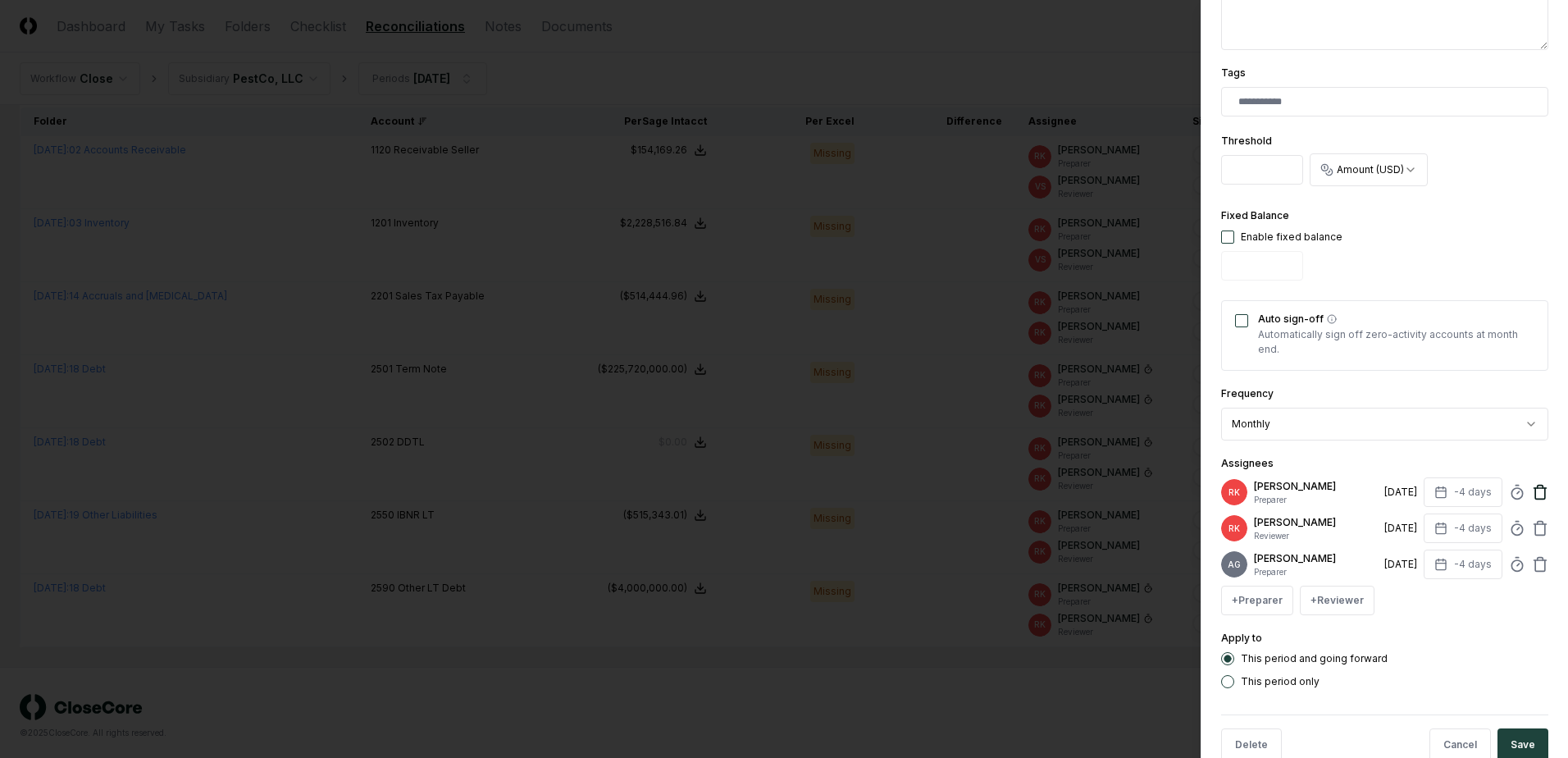
click at [1534, 488] on icon at bounding box center [1541, 488] width 12 height 0
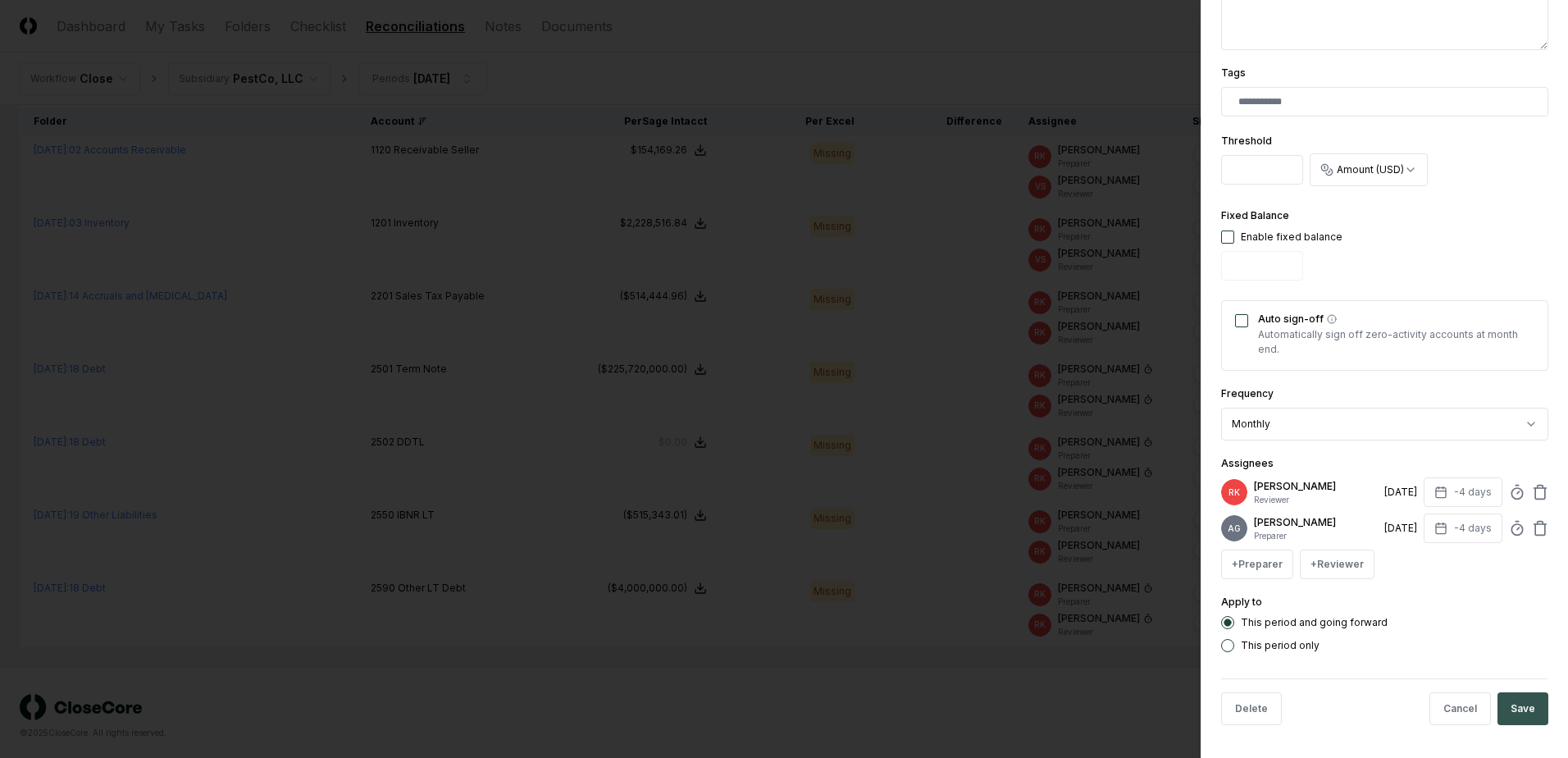
click at [1516, 723] on button "Save" at bounding box center [1523, 709] width 51 height 33
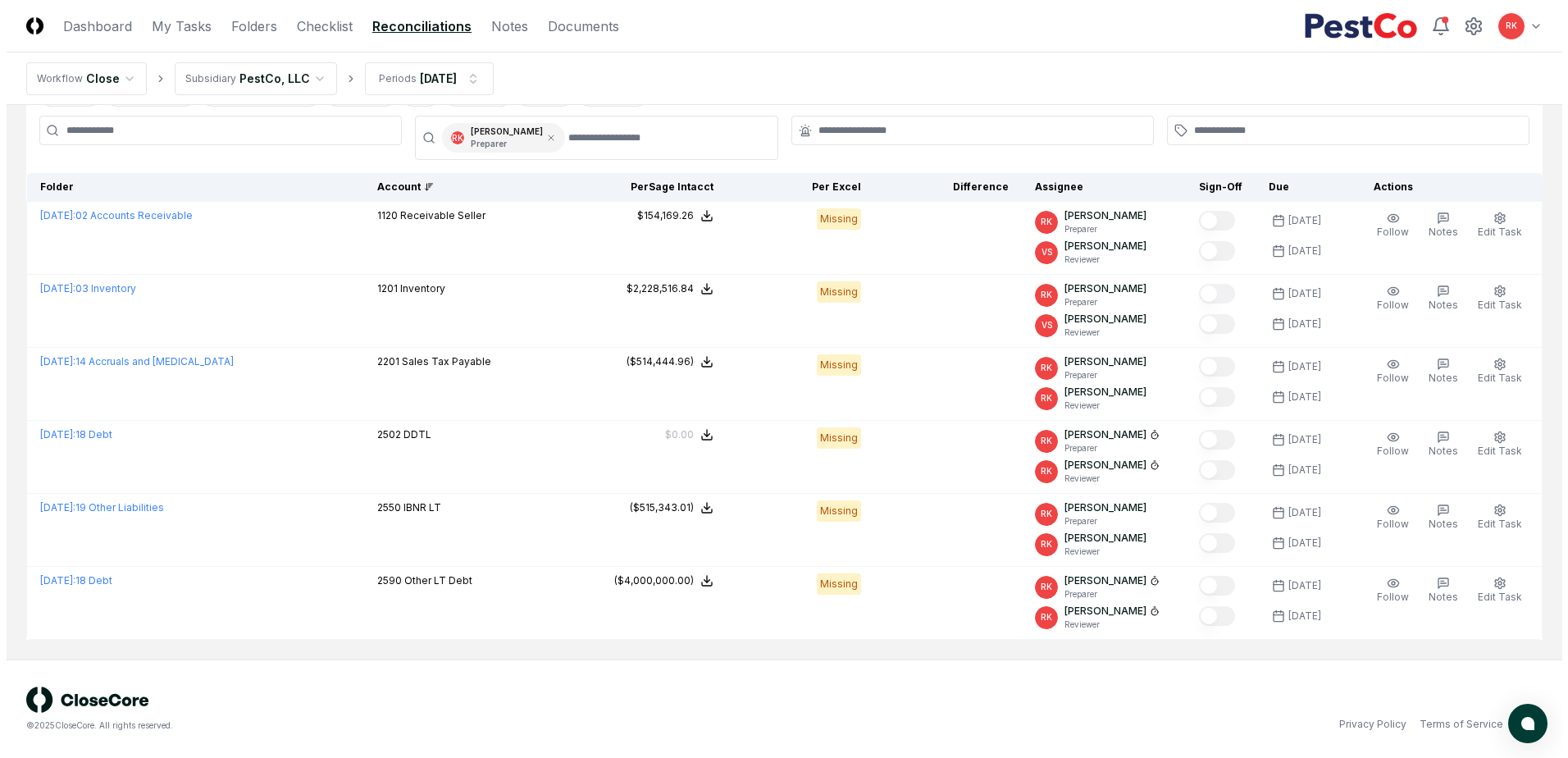
scroll to position [99, 0]
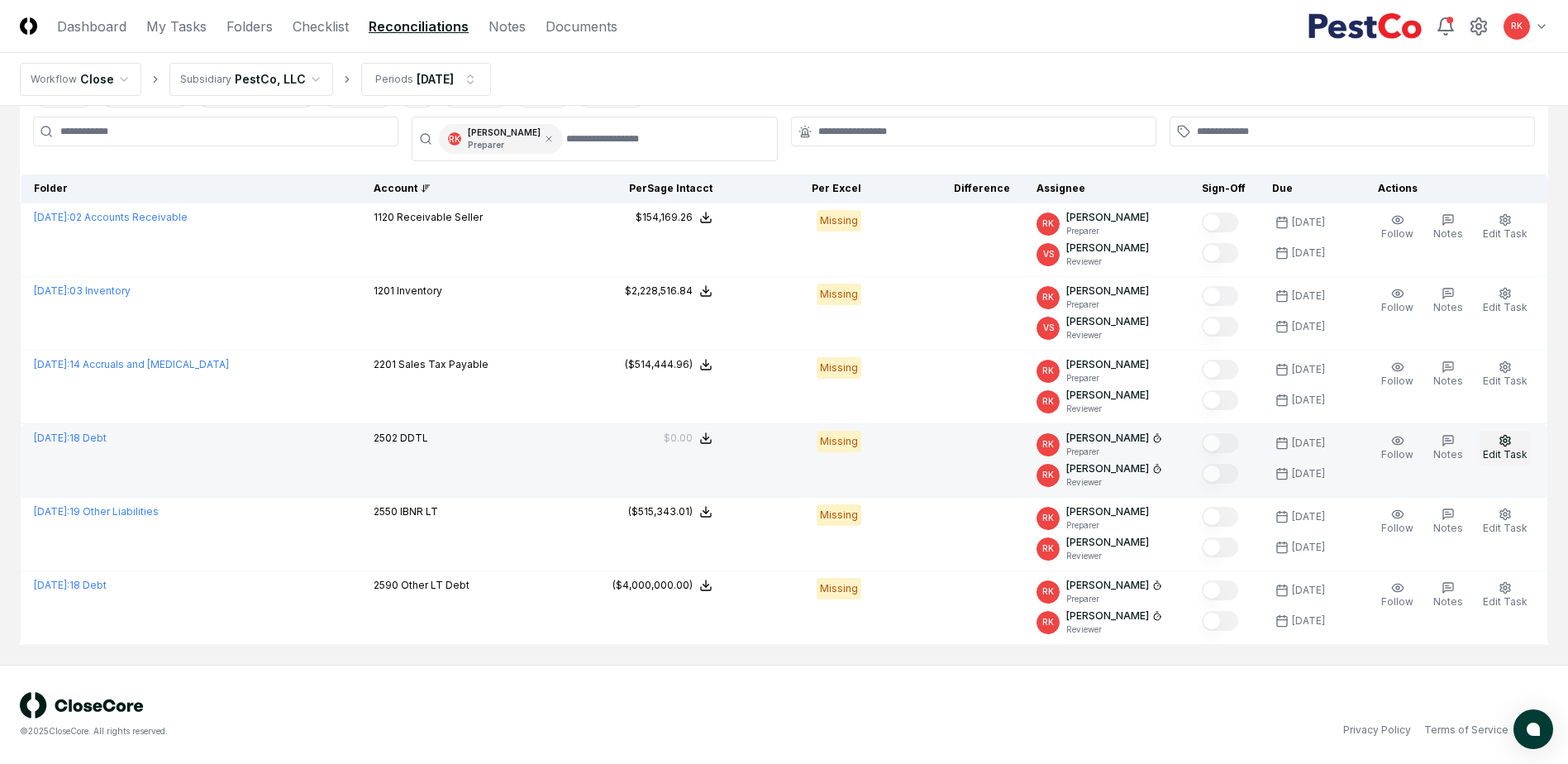
click at [1503, 441] on icon "button" at bounding box center [1505, 440] width 13 height 13
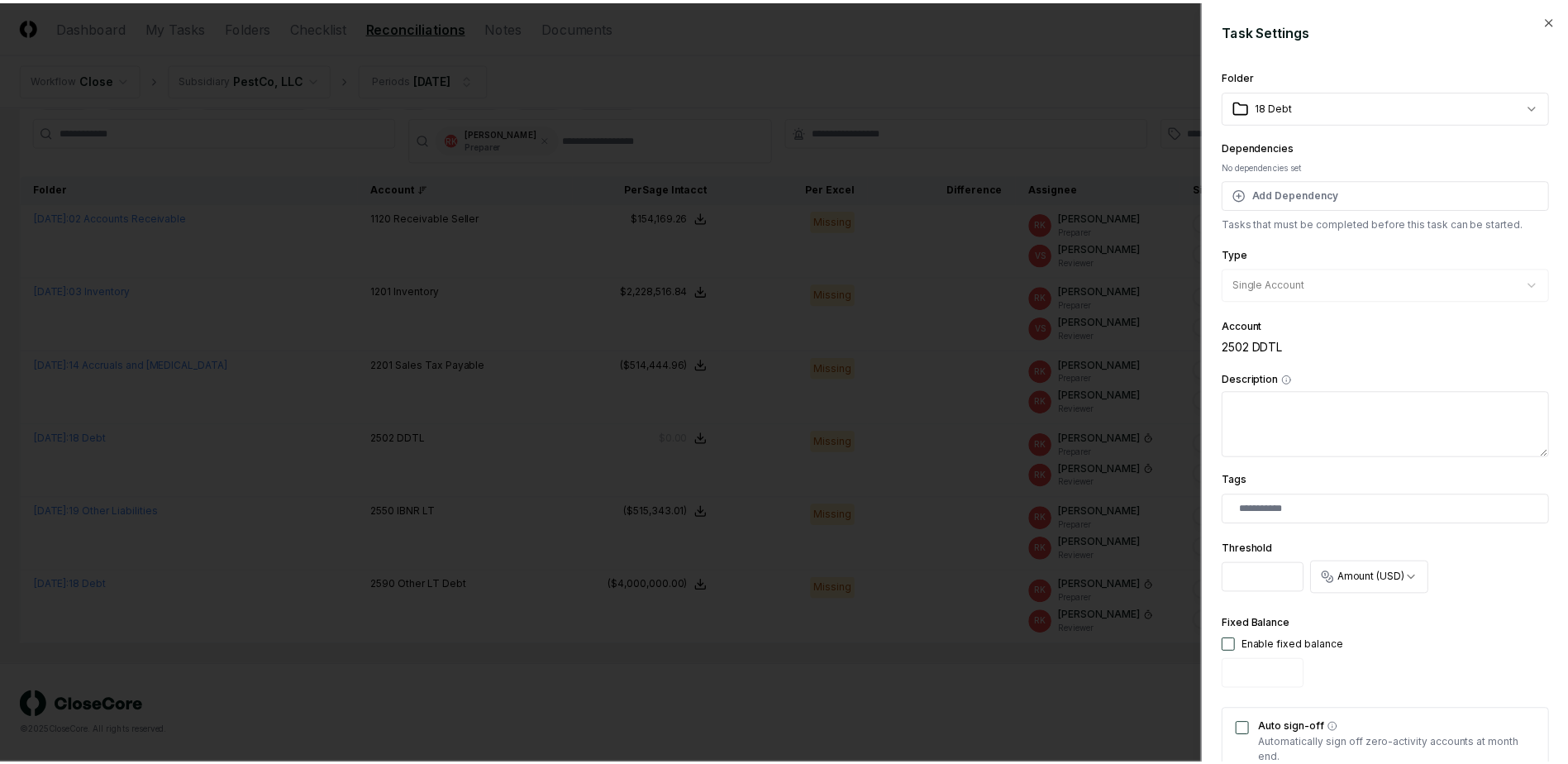
scroll to position [406, 0]
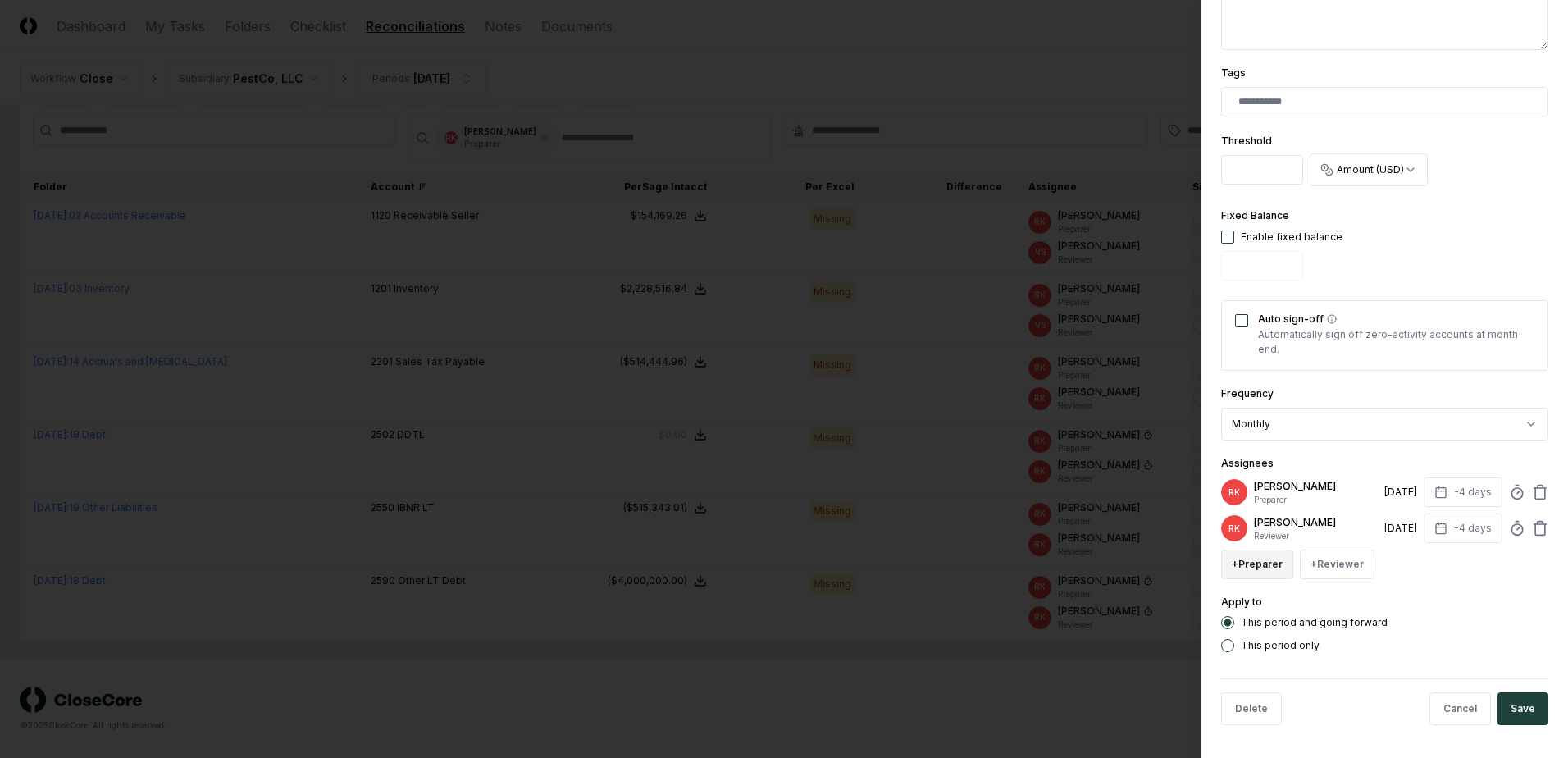
click at [1259, 565] on button "+ Preparer" at bounding box center [1258, 564] width 72 height 29
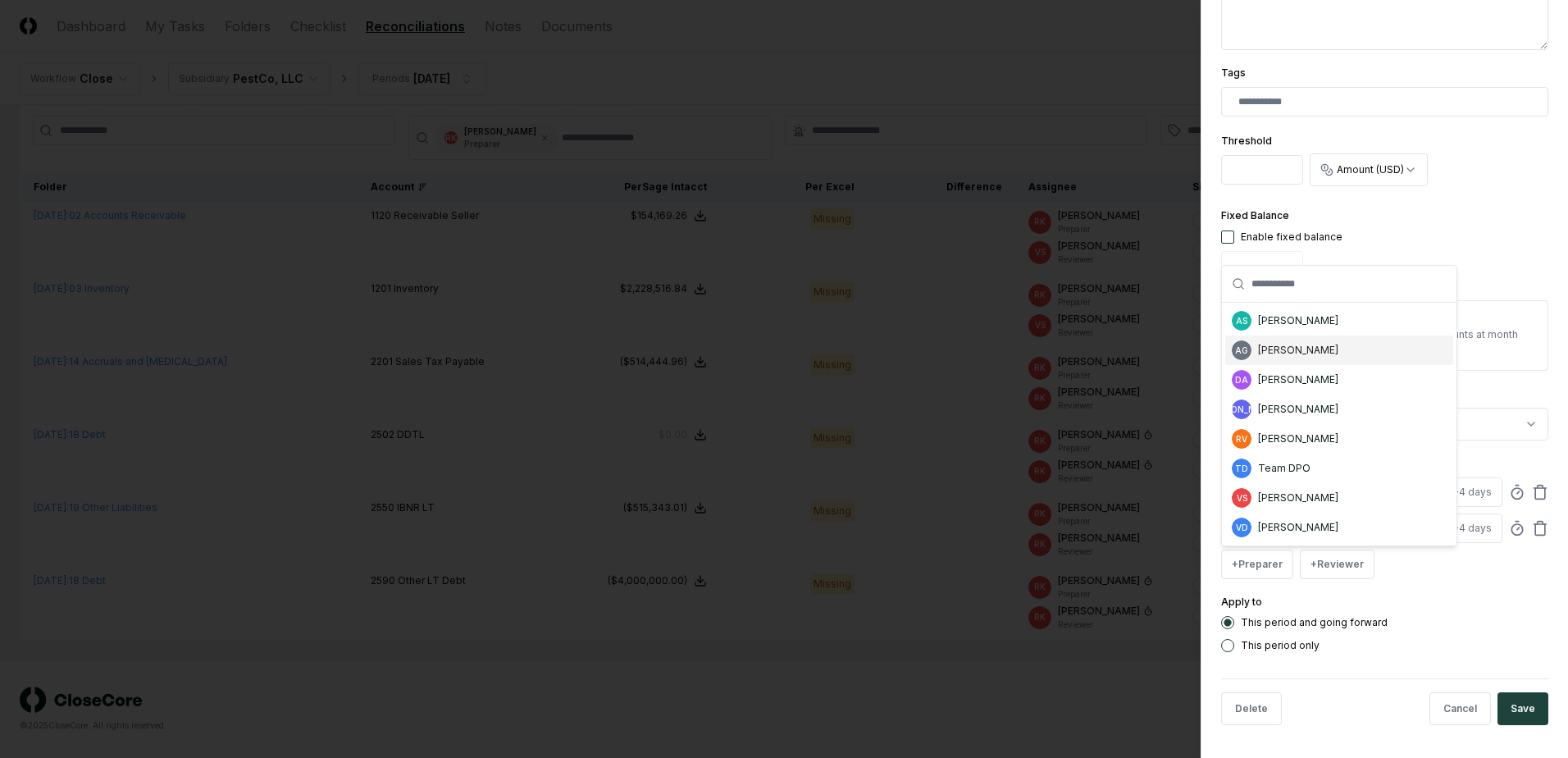
click at [1278, 345] on div "[PERSON_NAME]" at bounding box center [1297, 350] width 80 height 15
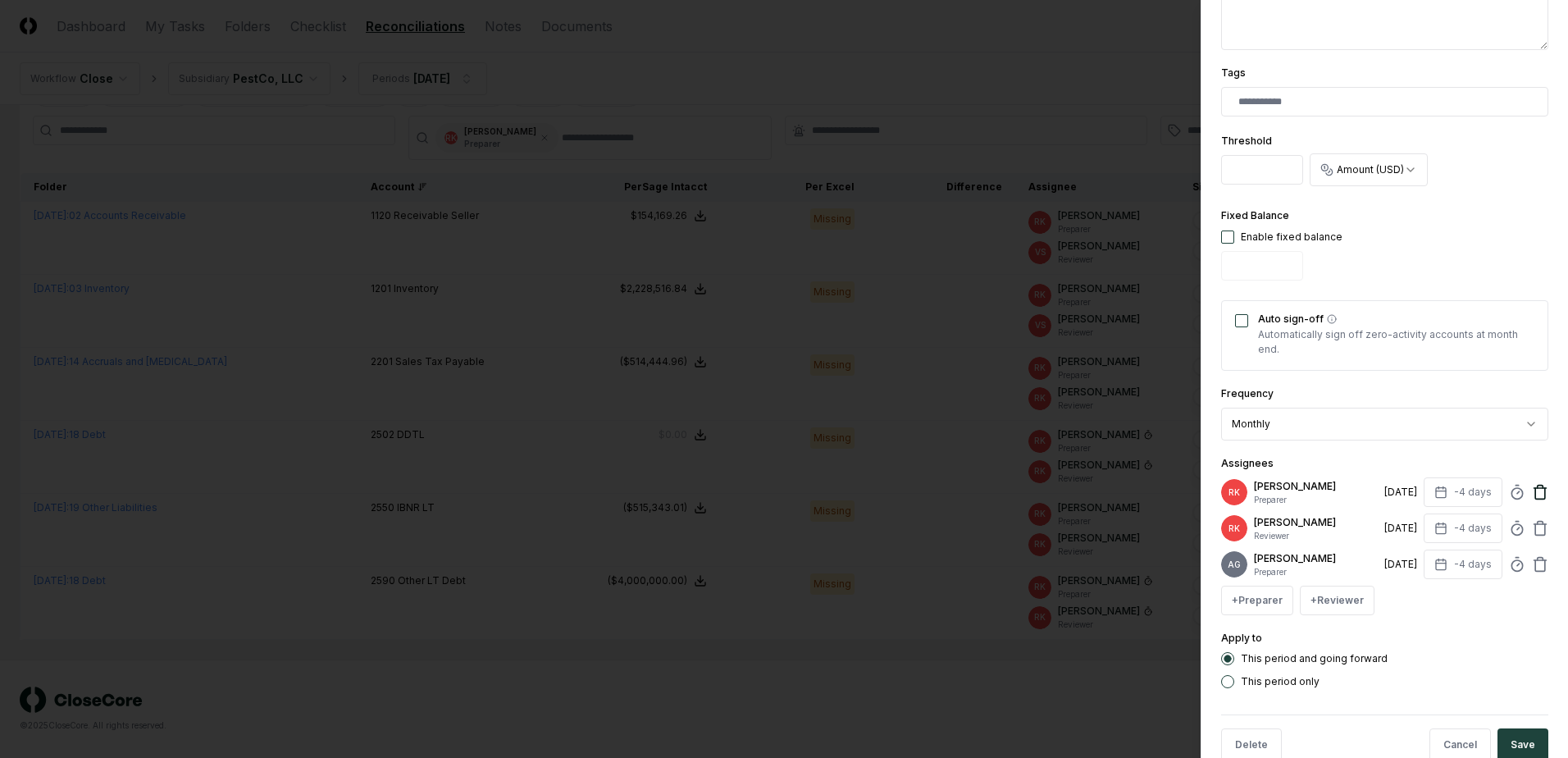
click at [1532, 486] on icon at bounding box center [1540, 492] width 17 height 17
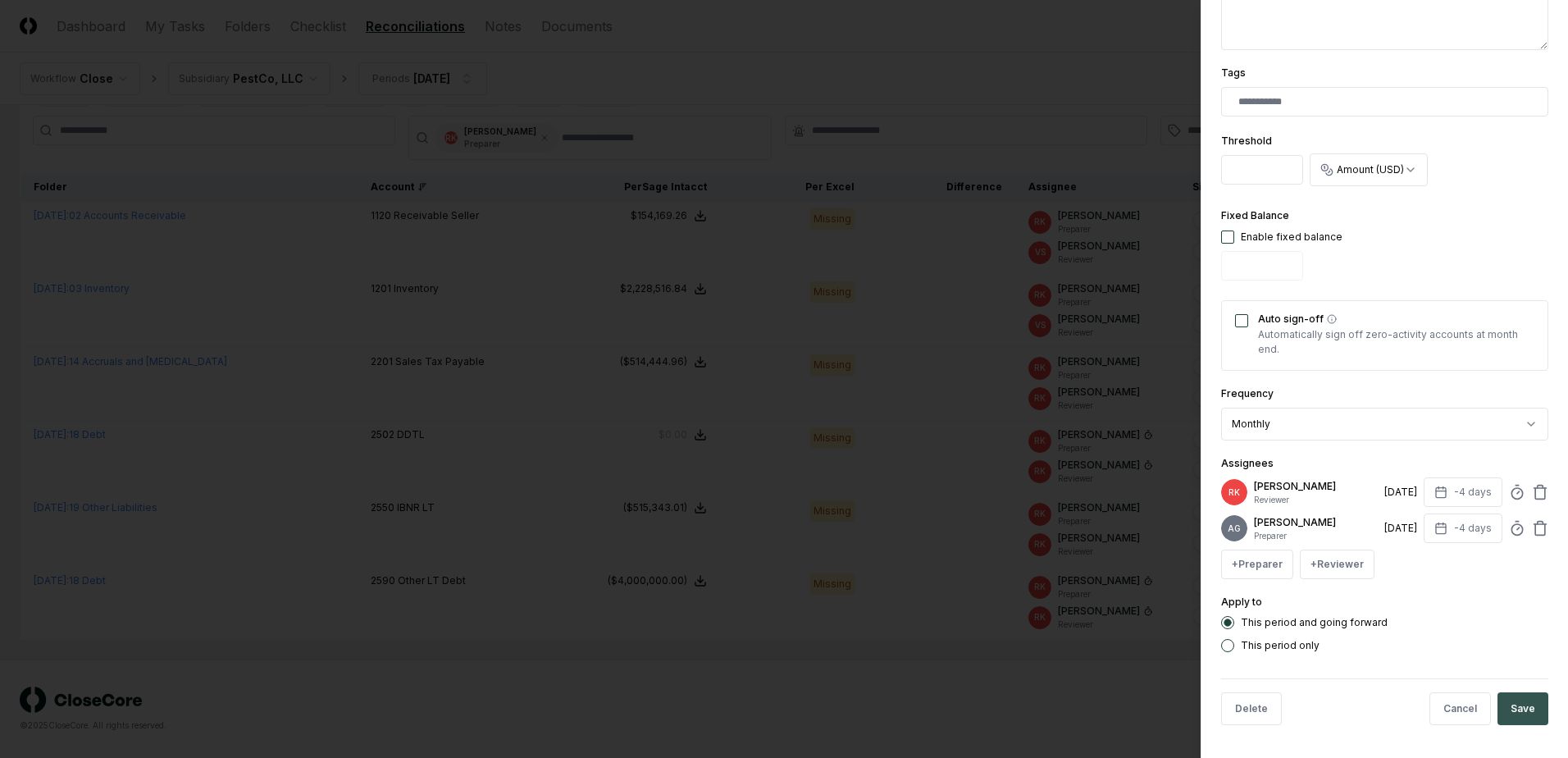
click at [1513, 712] on button "Save" at bounding box center [1523, 709] width 51 height 33
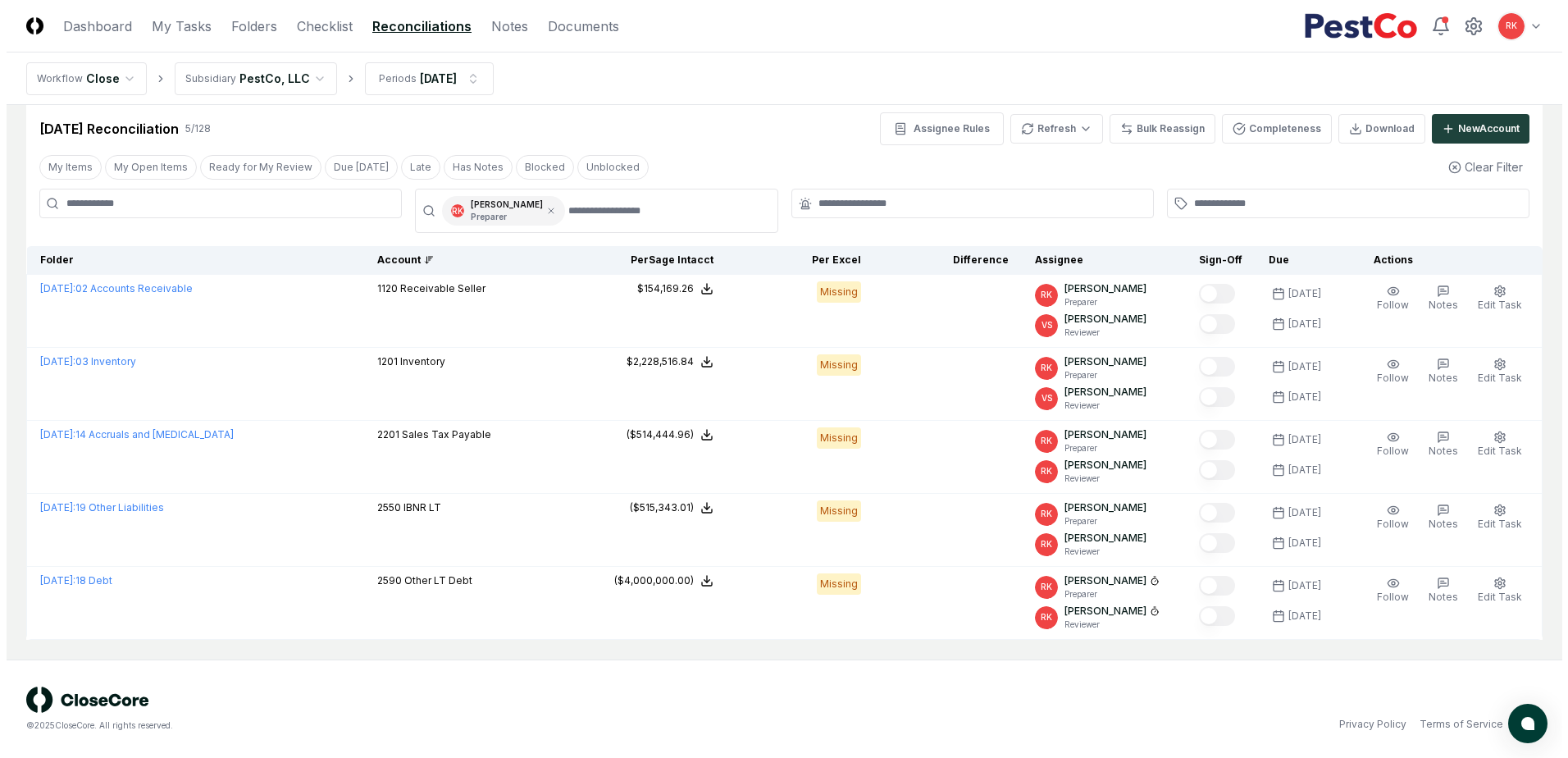
scroll to position [26, 0]
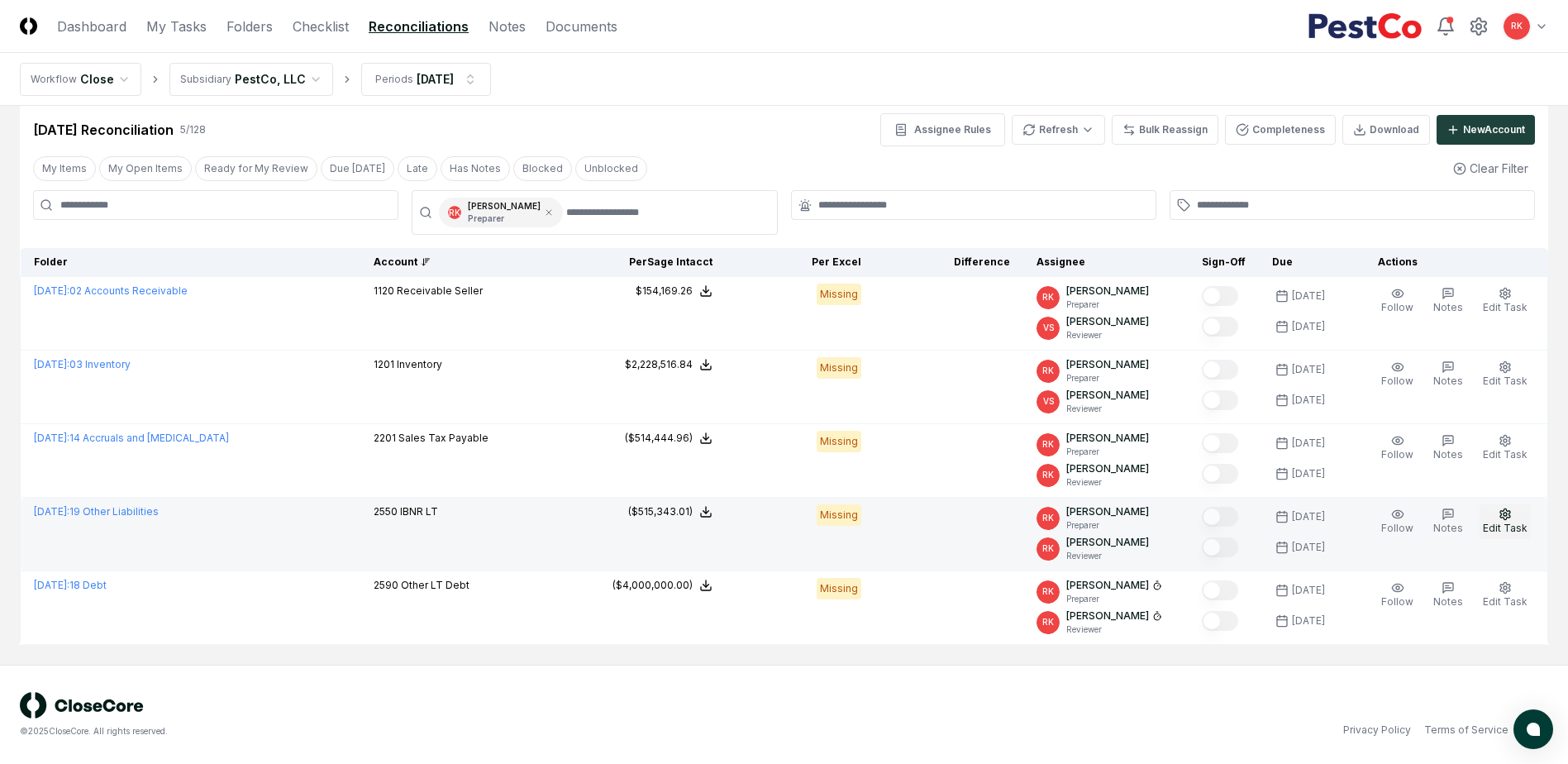
click at [1521, 519] on button "Edit Task" at bounding box center [1505, 521] width 52 height 35
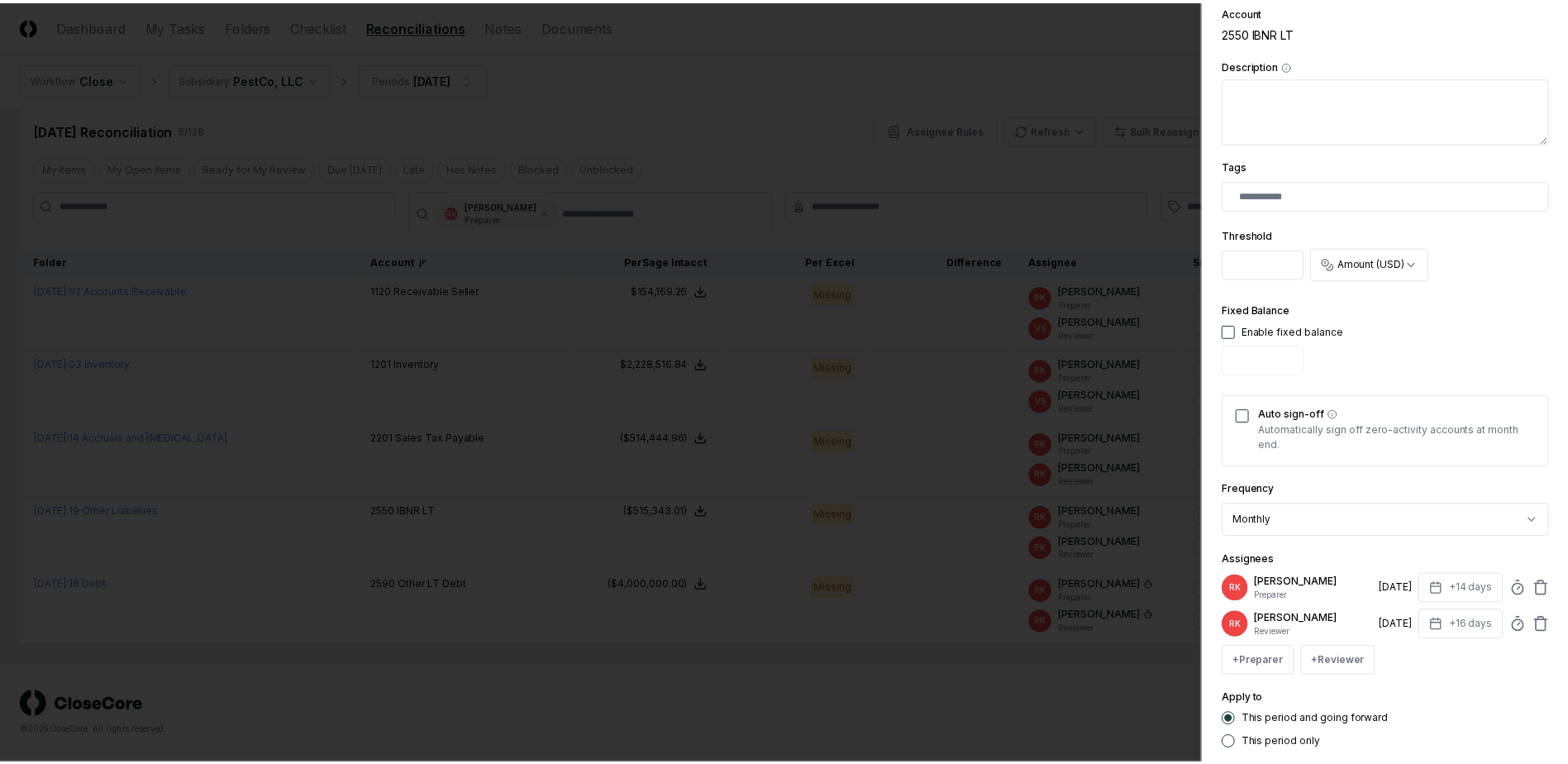
scroll to position [406, 0]
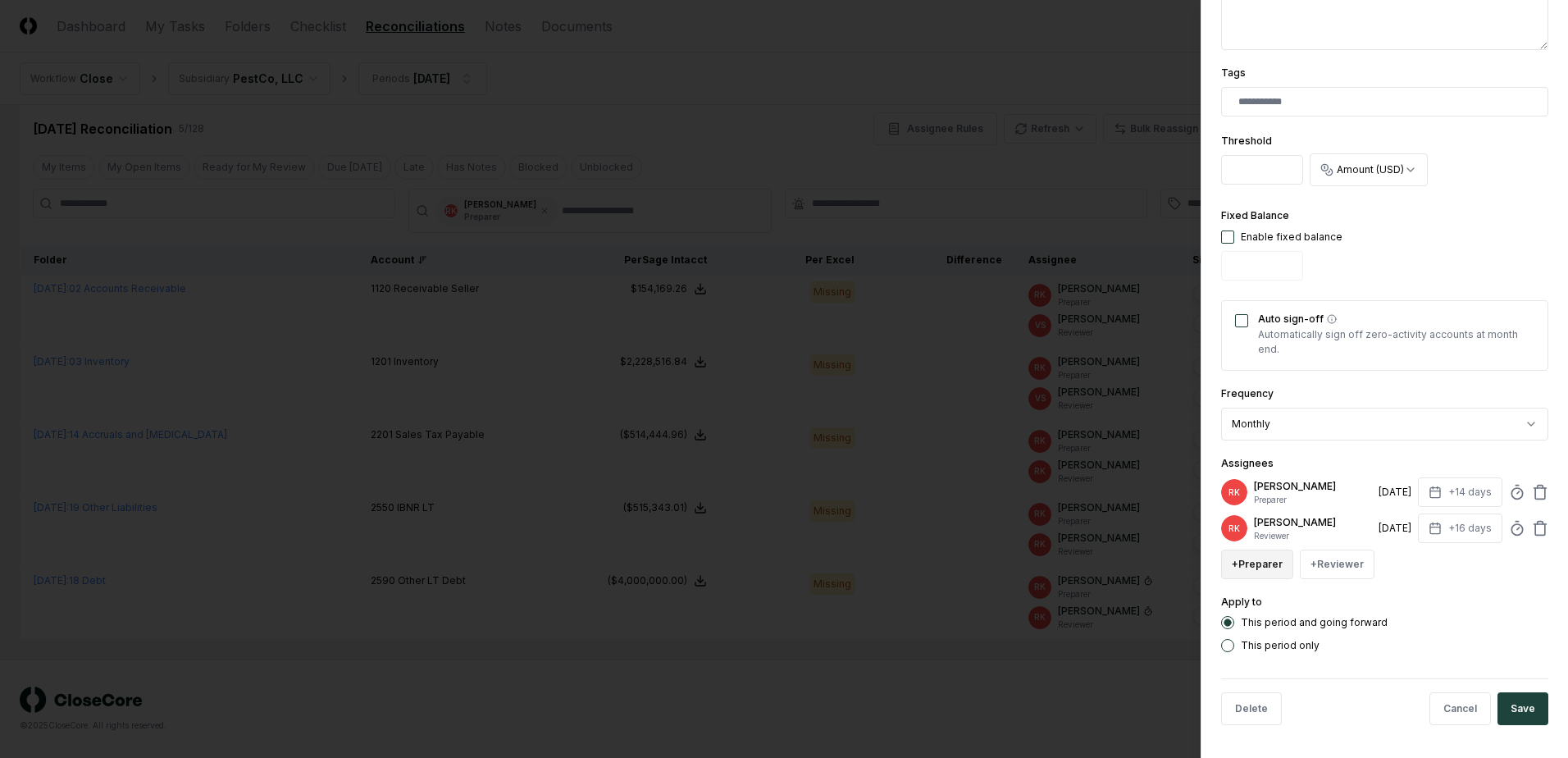
click at [1263, 572] on button "+ Preparer" at bounding box center [1258, 564] width 72 height 29
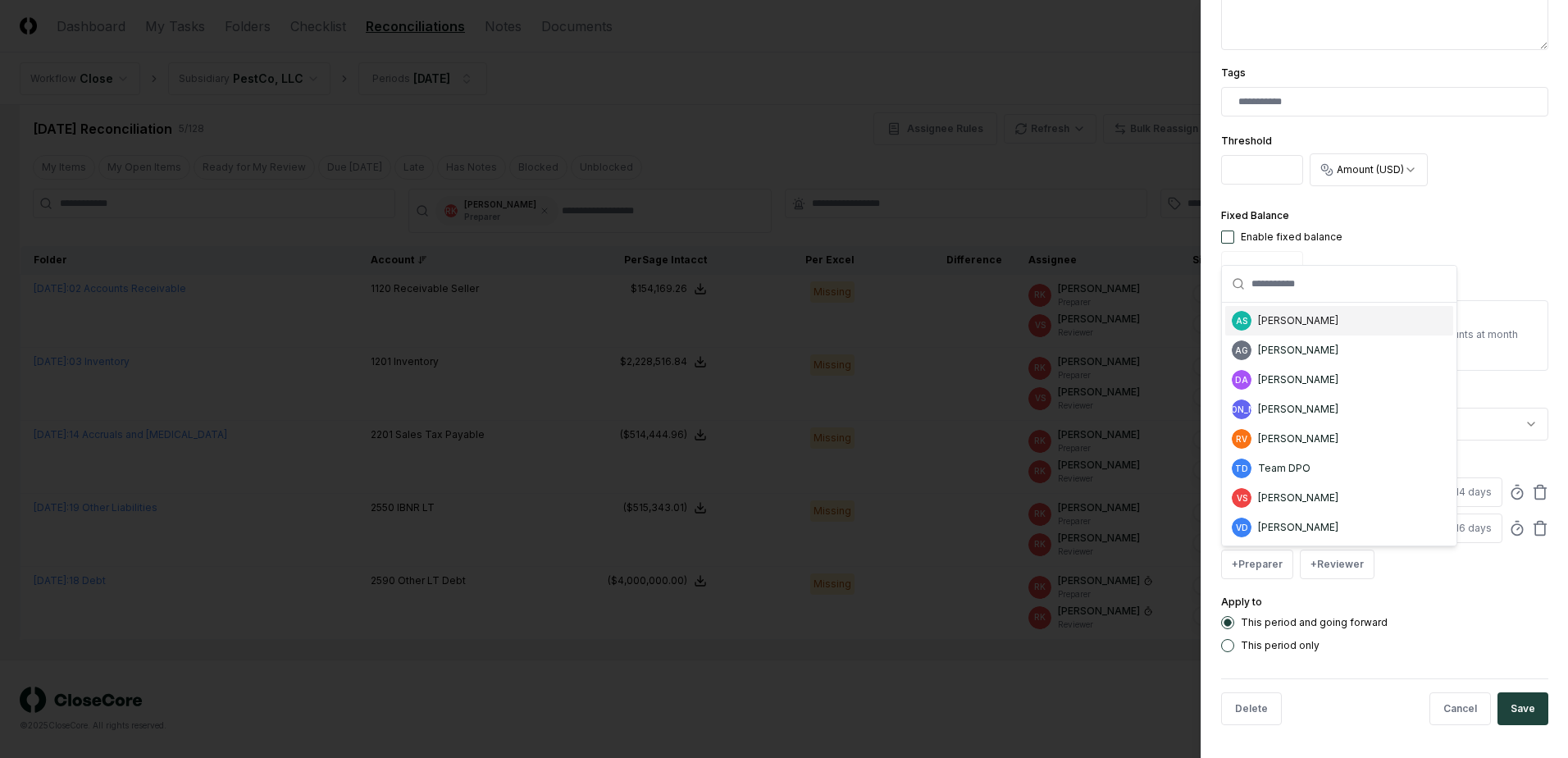
click at [1273, 331] on div "AS Aaron Steele" at bounding box center [1339, 320] width 228 height 29
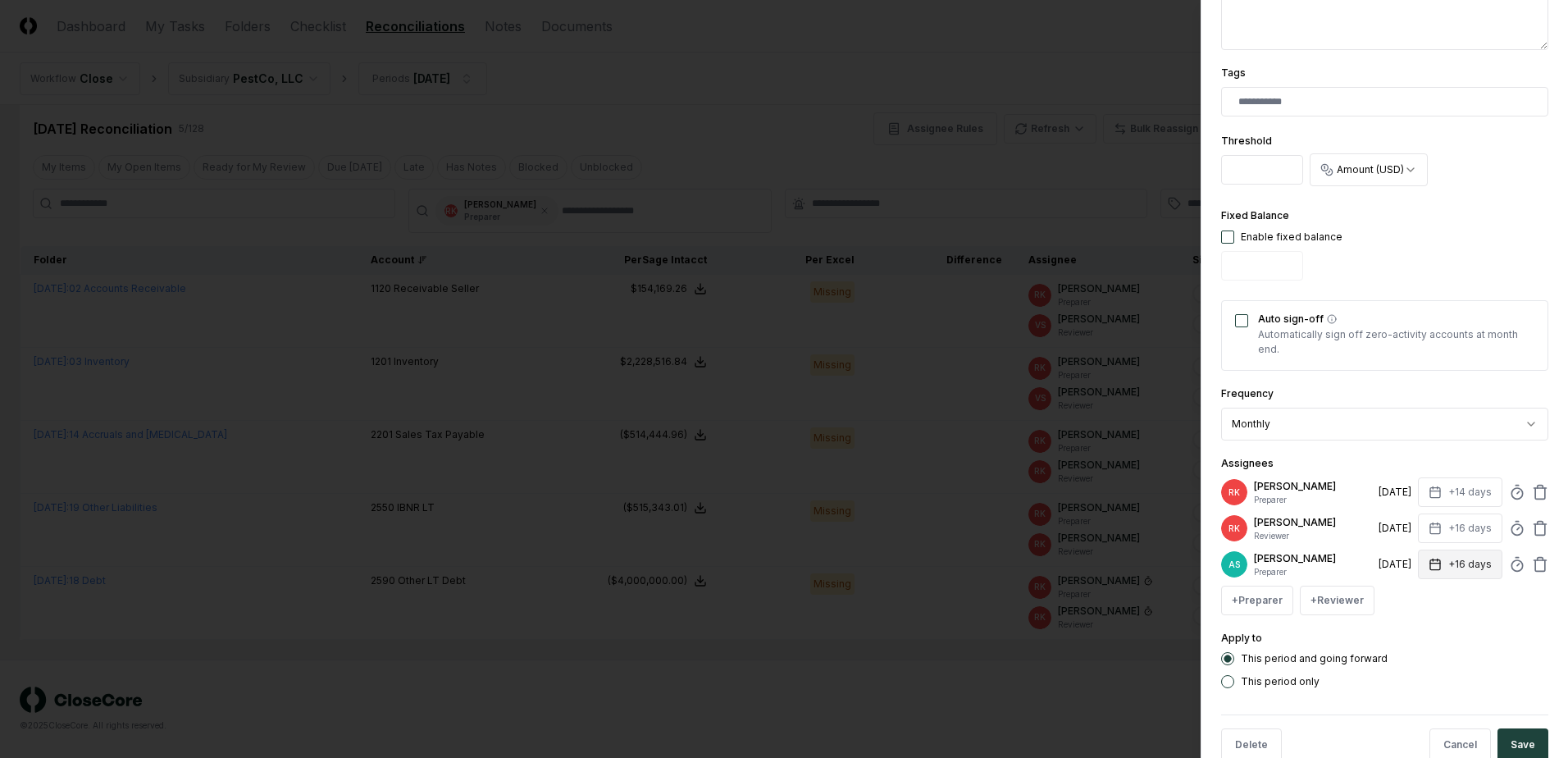
click at [1434, 556] on button "+16 days" at bounding box center [1460, 564] width 85 height 29
click at [1413, 633] on input "**" at bounding box center [1398, 628] width 57 height 29
type input "**"
click at [1413, 633] on input "**" at bounding box center [1398, 628] width 57 height 29
click at [1511, 679] on div "This period only" at bounding box center [1385, 681] width 327 height 13
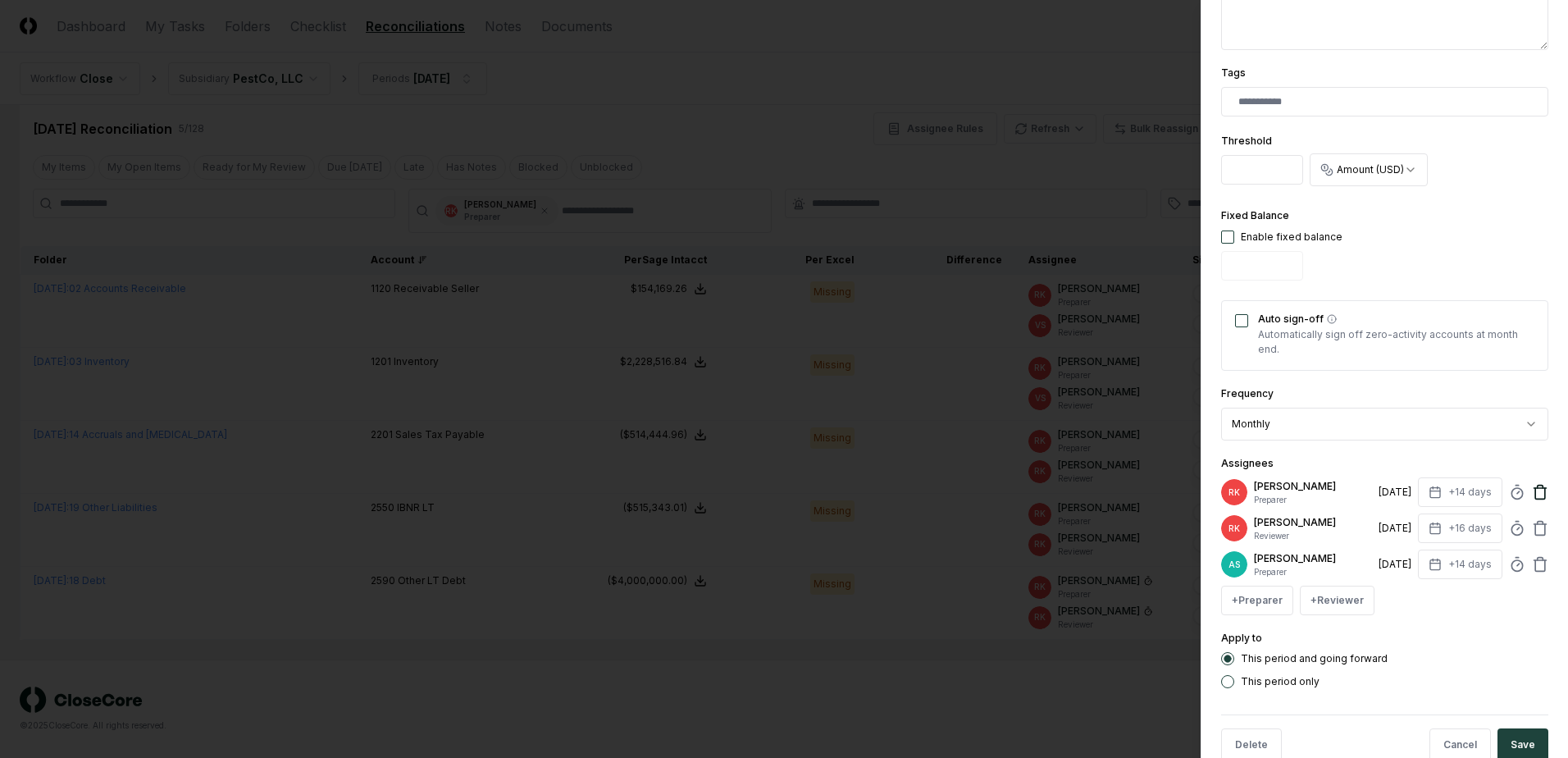
click at [1535, 491] on icon at bounding box center [1540, 493] width 10 height 11
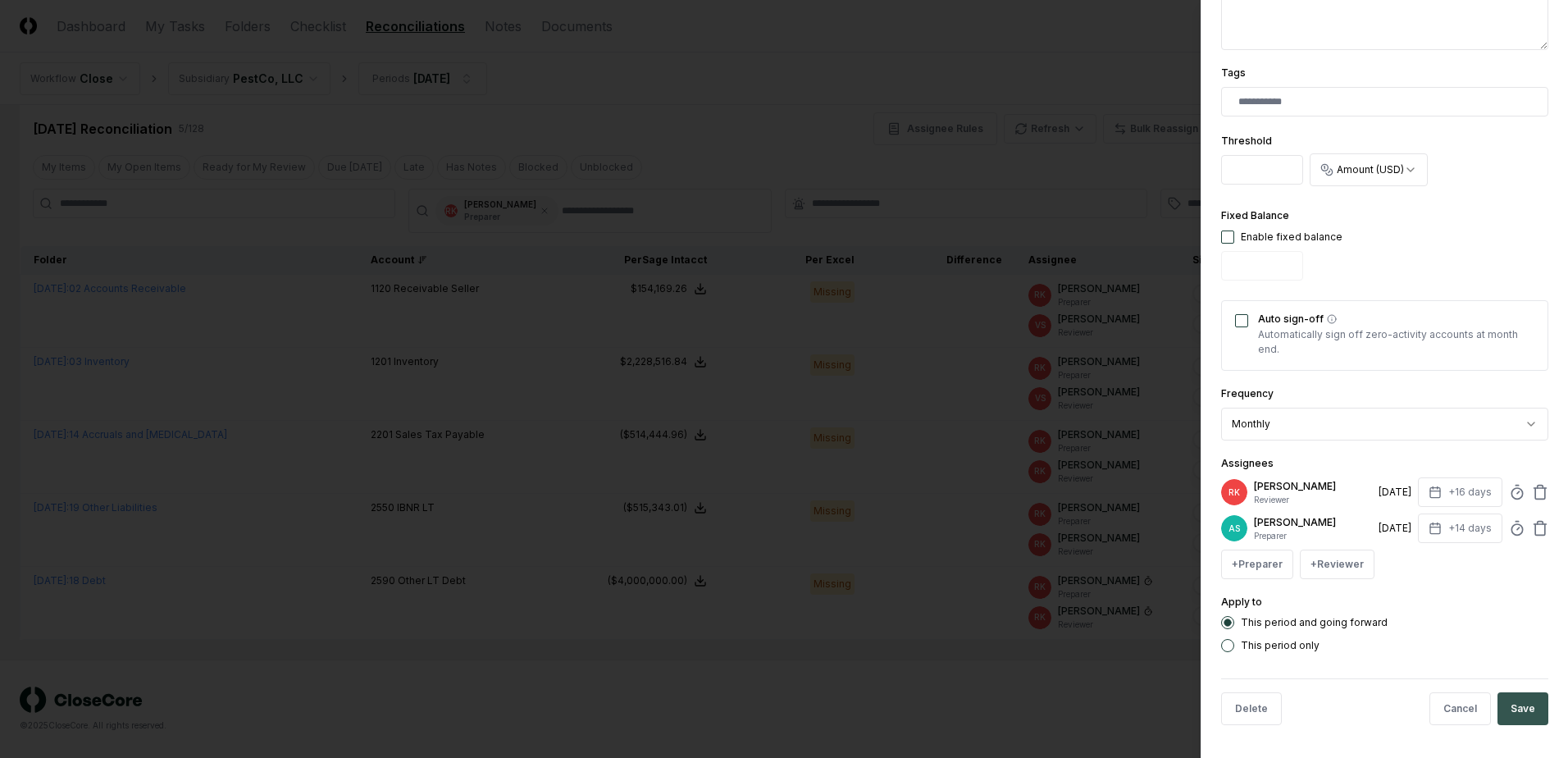
click at [1516, 702] on button "Save" at bounding box center [1523, 709] width 51 height 33
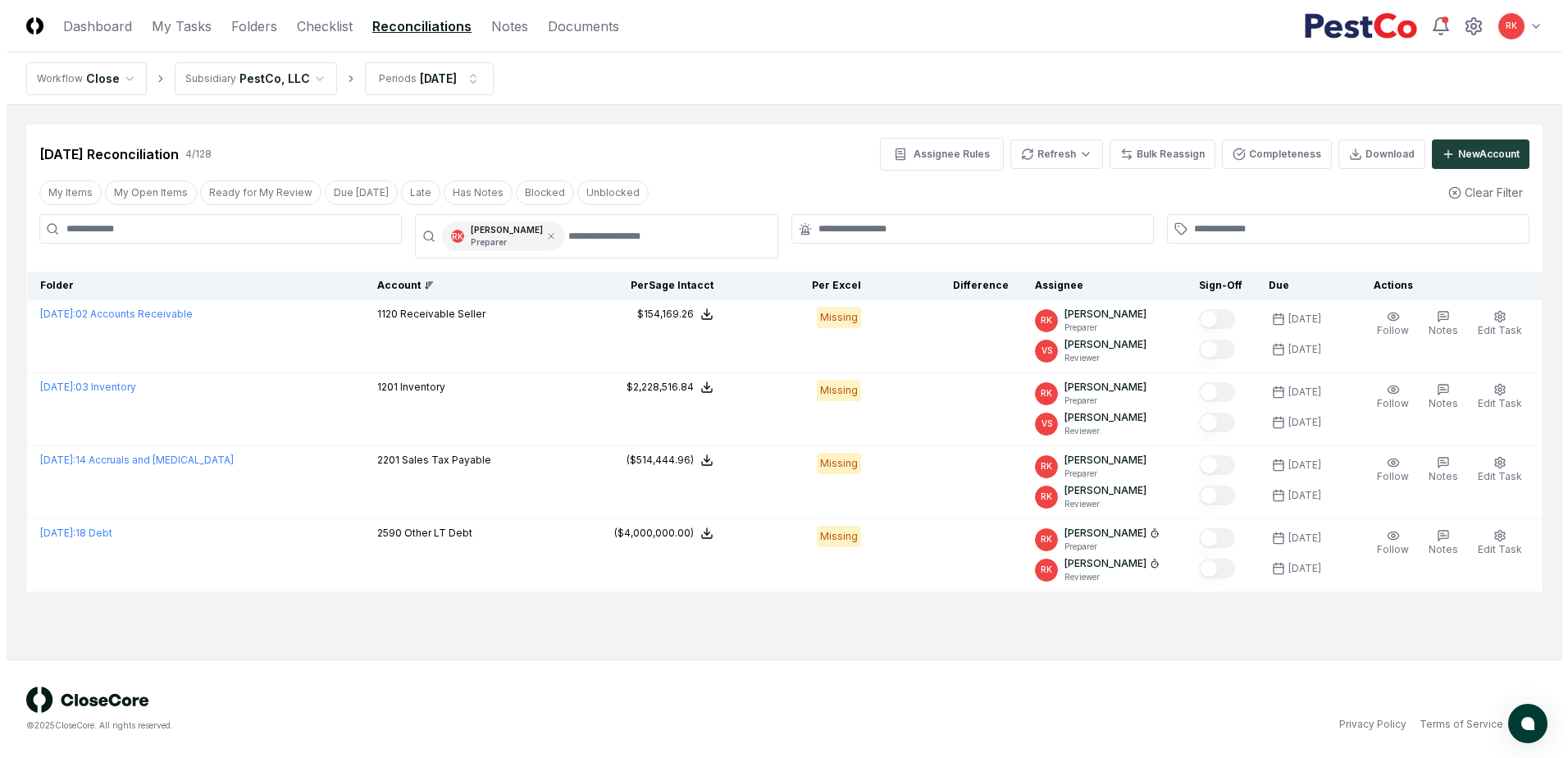
scroll to position [0, 0]
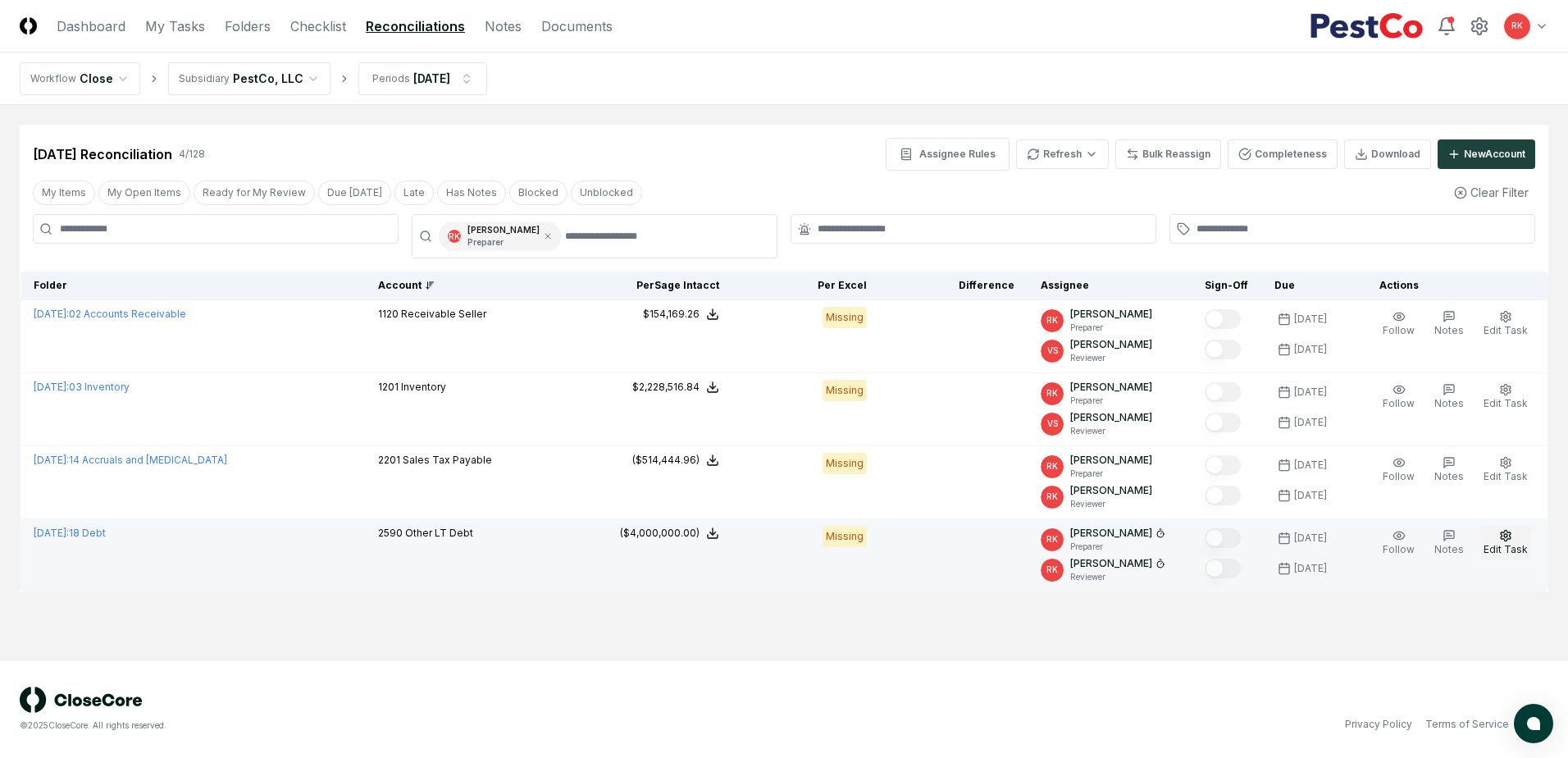
click at [1502, 550] on span "Edit Task" at bounding box center [1505, 550] width 44 height 12
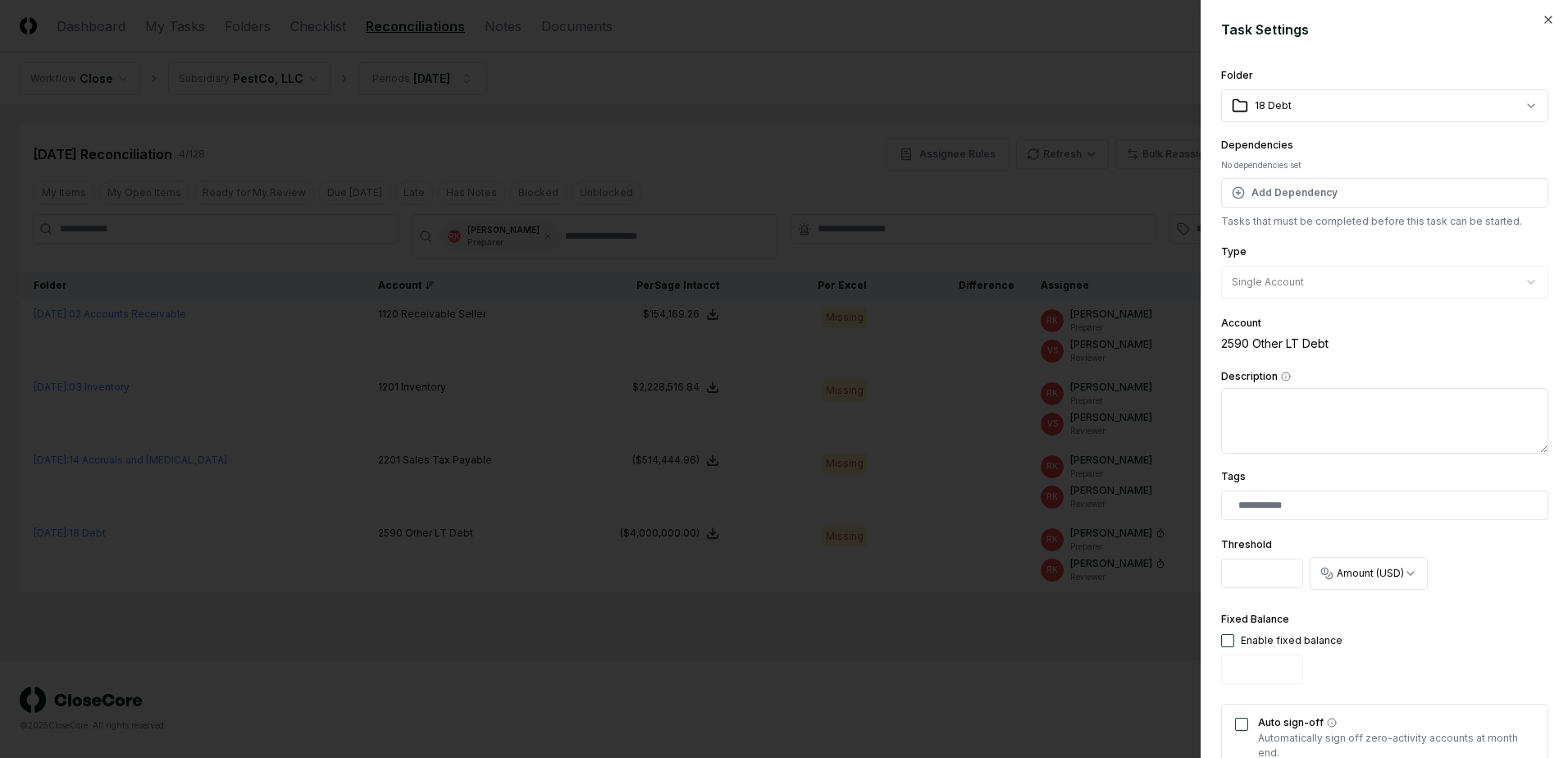
scroll to position [403, 0]
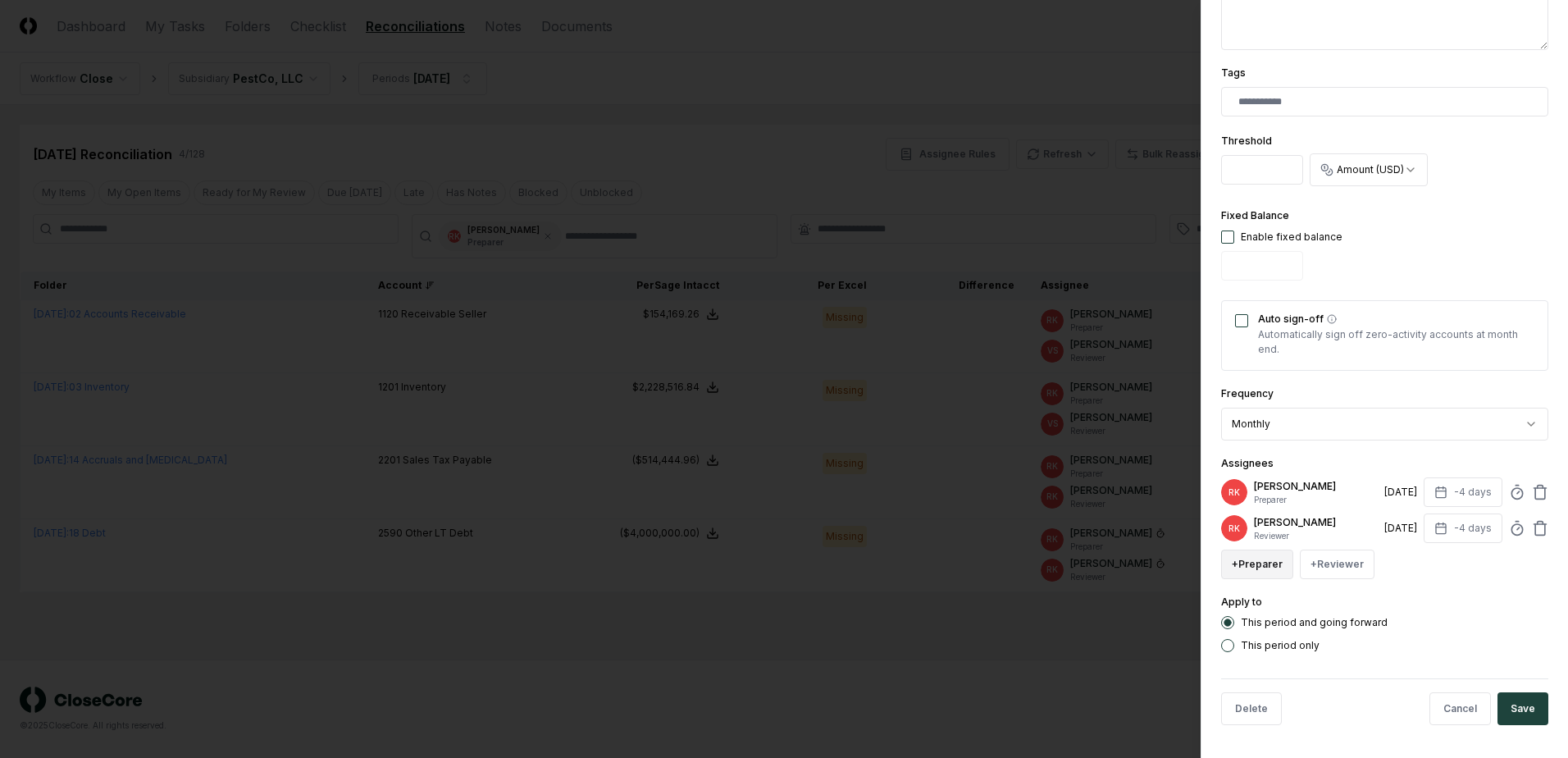
click at [1265, 572] on button "+ Preparer" at bounding box center [1258, 564] width 72 height 29
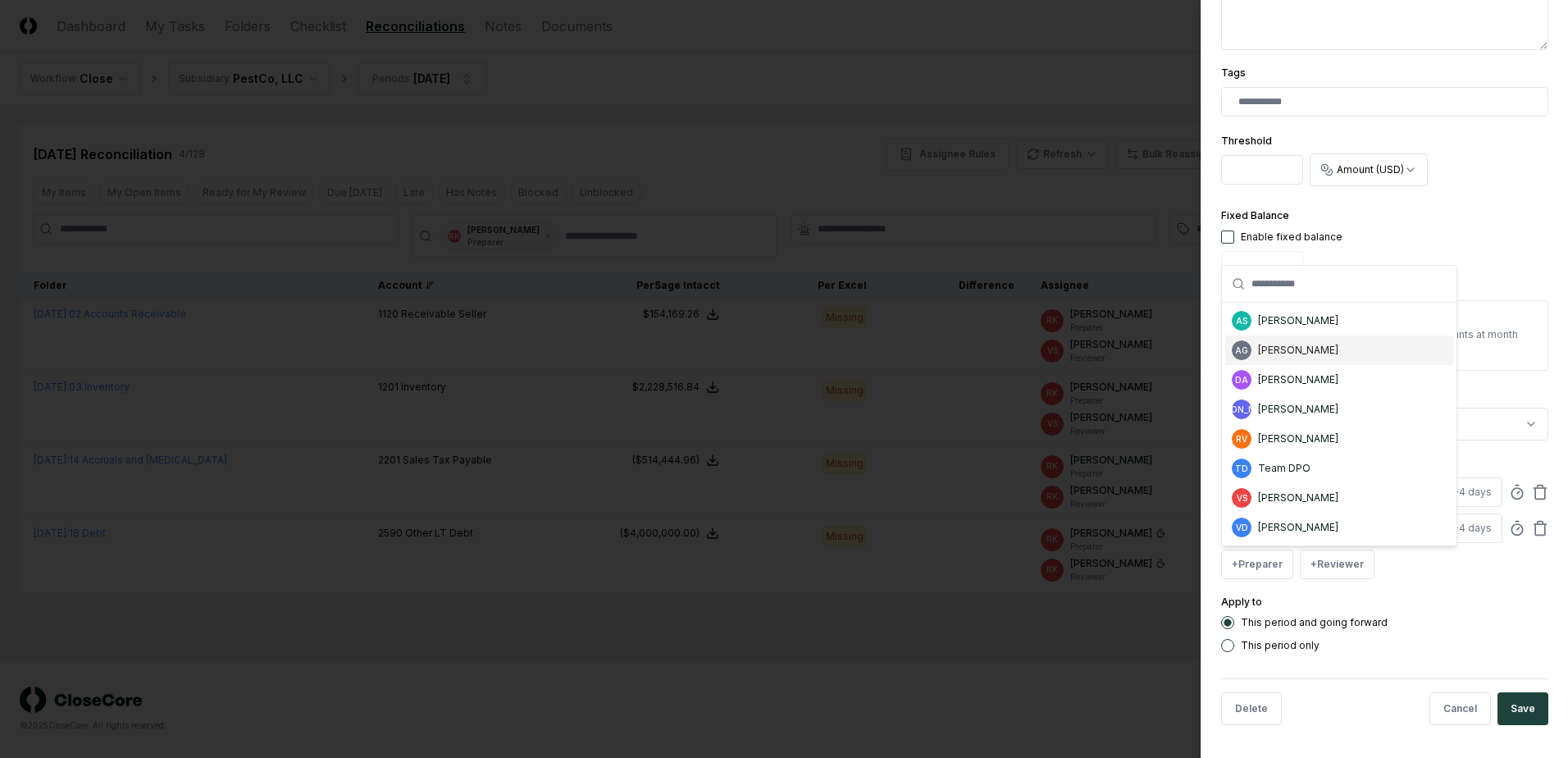
click at [1289, 345] on div "[PERSON_NAME]" at bounding box center [1297, 350] width 80 height 15
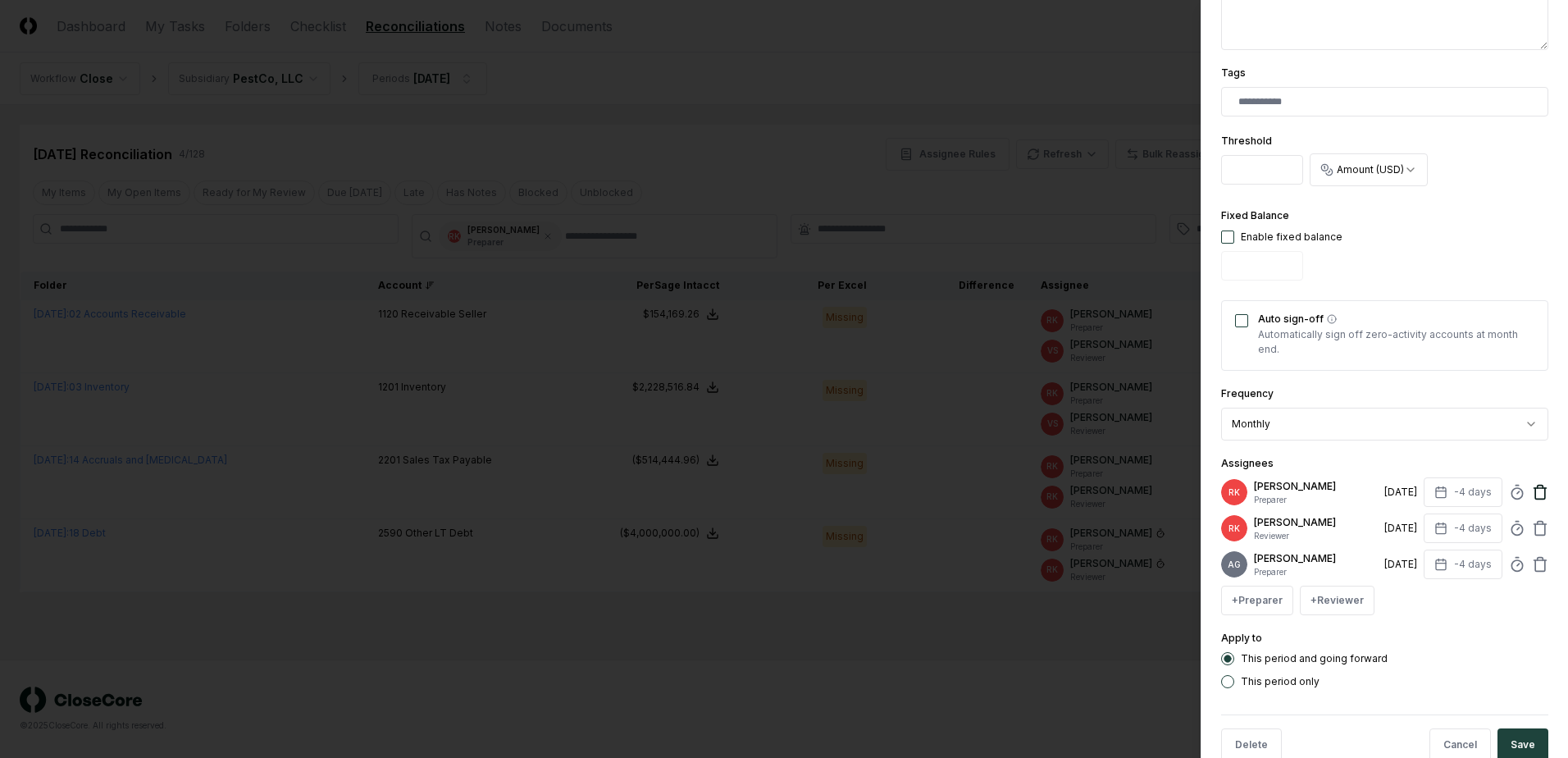
click at [1534, 486] on icon at bounding box center [1540, 492] width 17 height 17
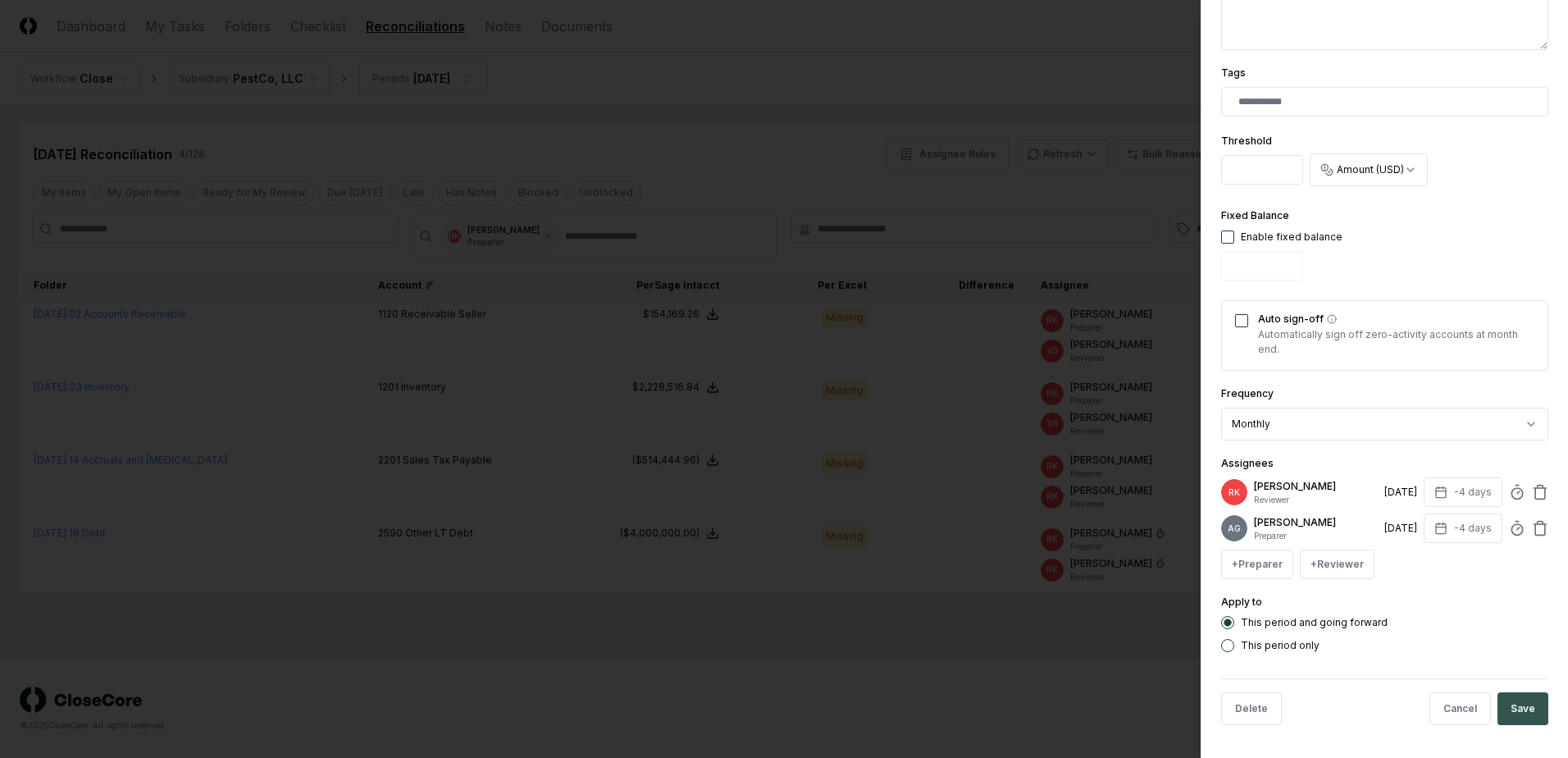
click at [1521, 712] on button "Save" at bounding box center [1523, 709] width 51 height 33
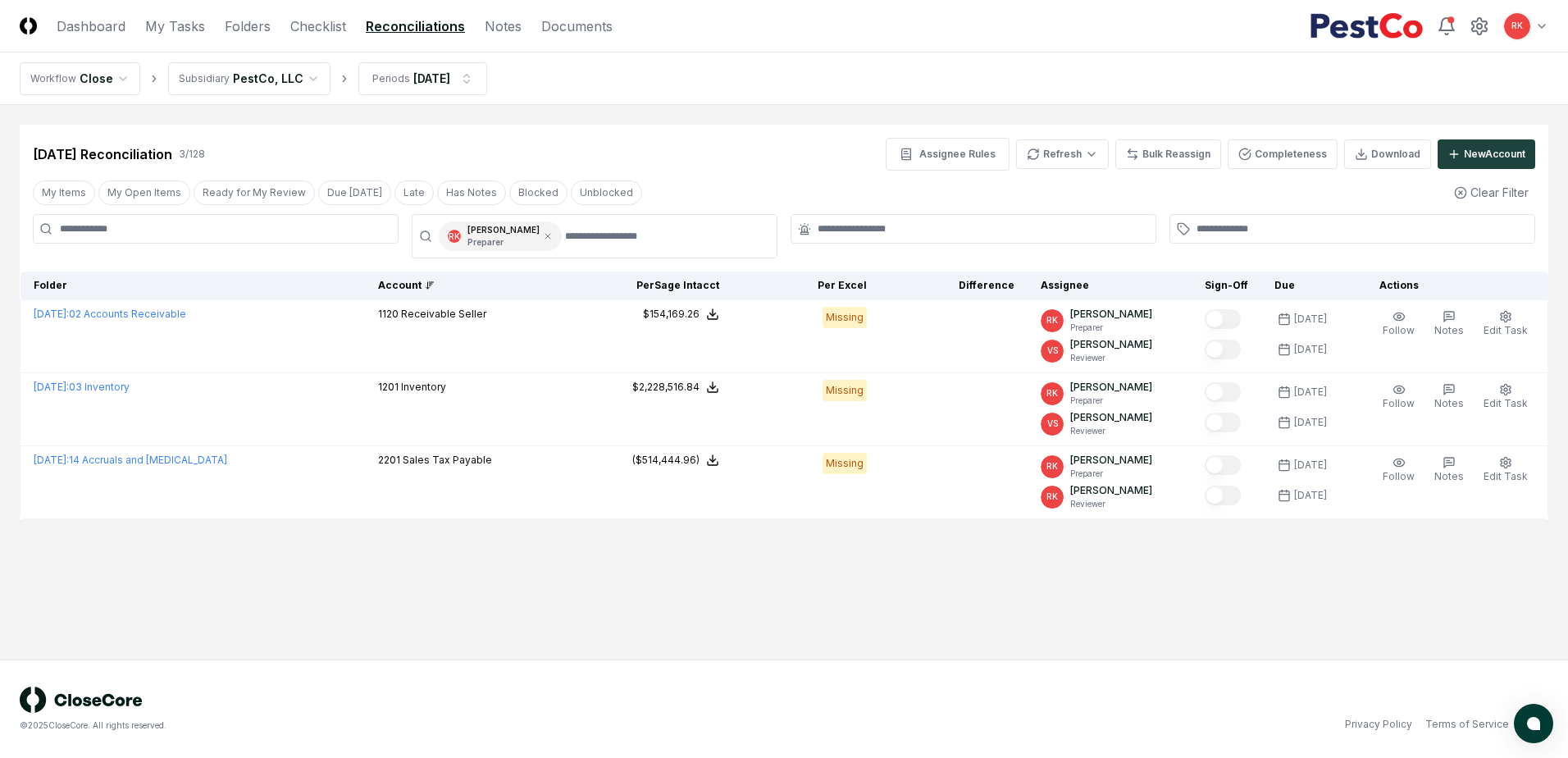
click at [796, 618] on main "Cancel Reassign Sep 2025 Reconciliation 3 / 128 Assignee Rules Refresh Bulk Rea…" at bounding box center [784, 382] width 1568 height 555
click at [543, 236] on icon at bounding box center [548, 236] width 10 height 10
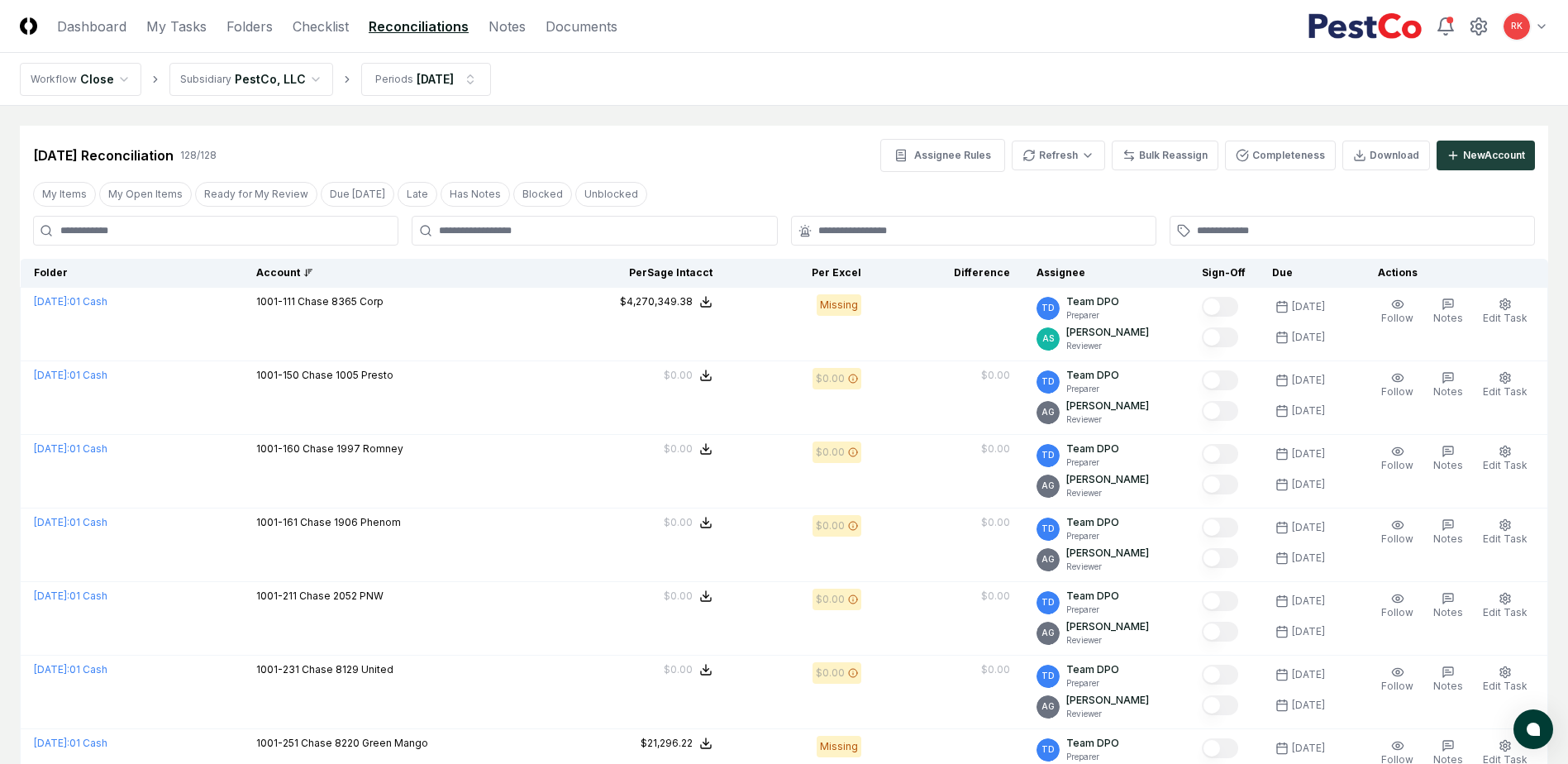
click at [108, 219] on input at bounding box center [215, 230] width 365 height 29
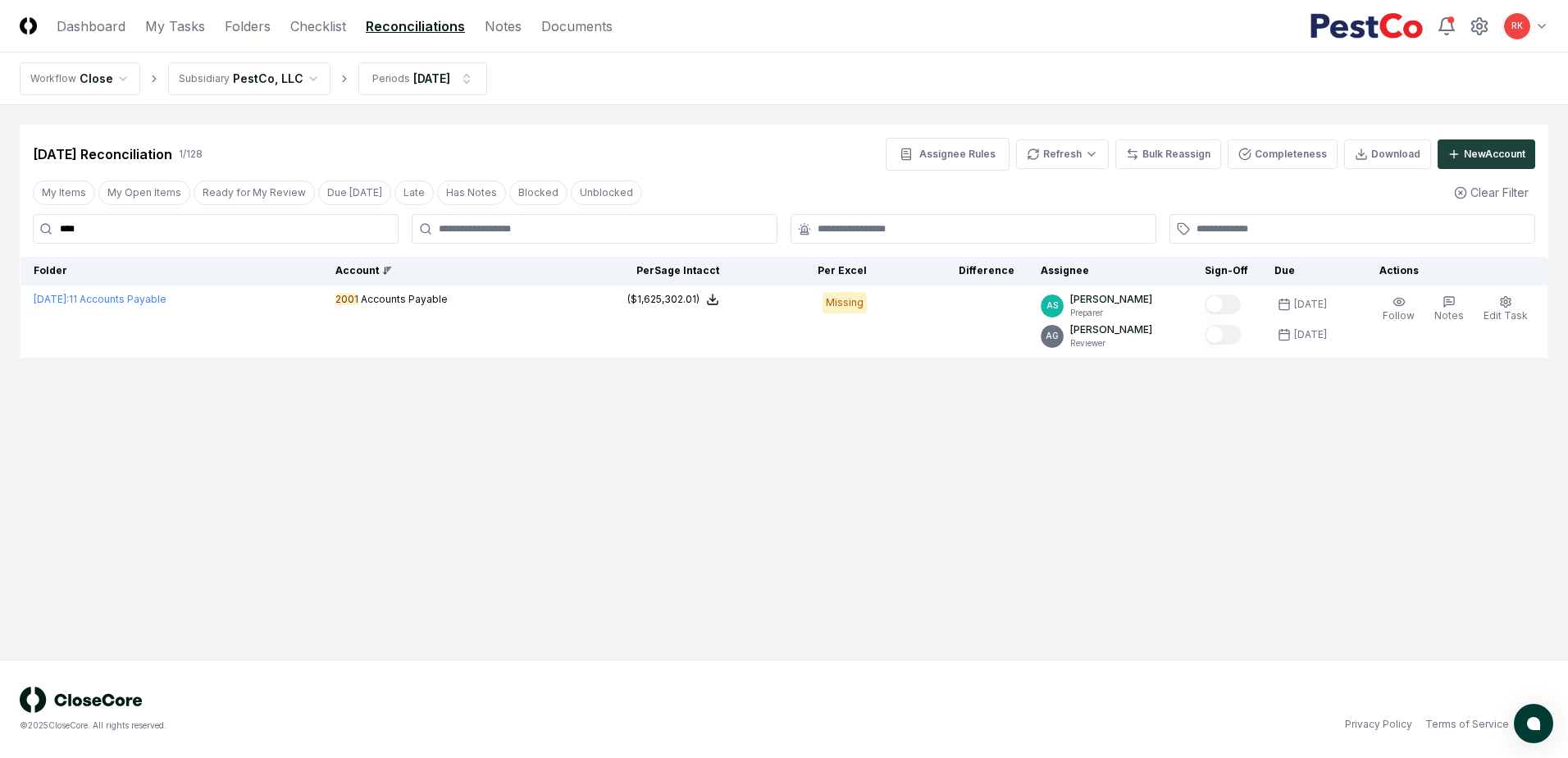
click at [123, 235] on input "****" at bounding box center [215, 229] width 366 height 29
click at [104, 232] on input "****" at bounding box center [215, 229] width 366 height 29
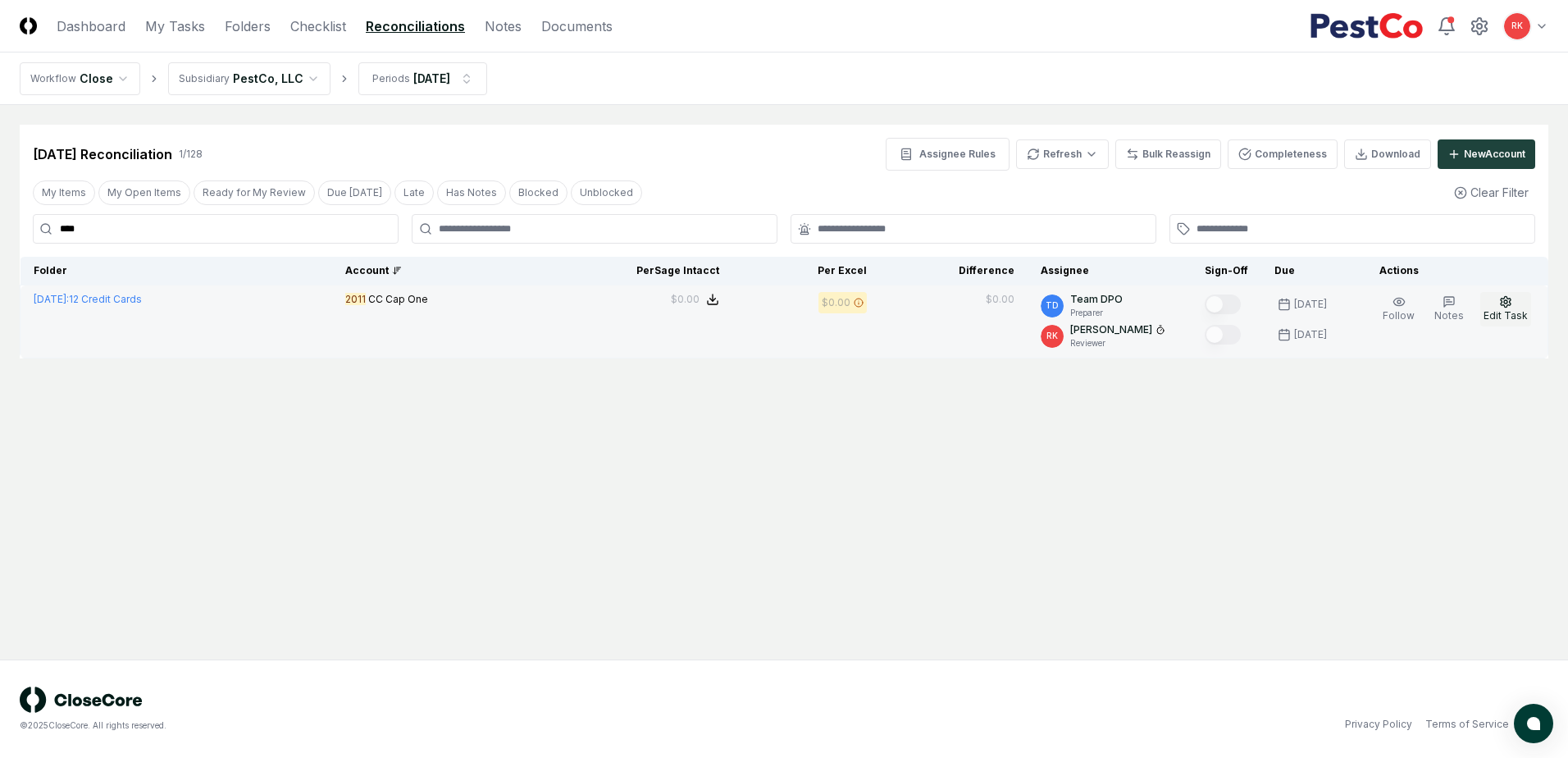
click at [1496, 309] on button "Edit Task" at bounding box center [1505, 309] width 51 height 34
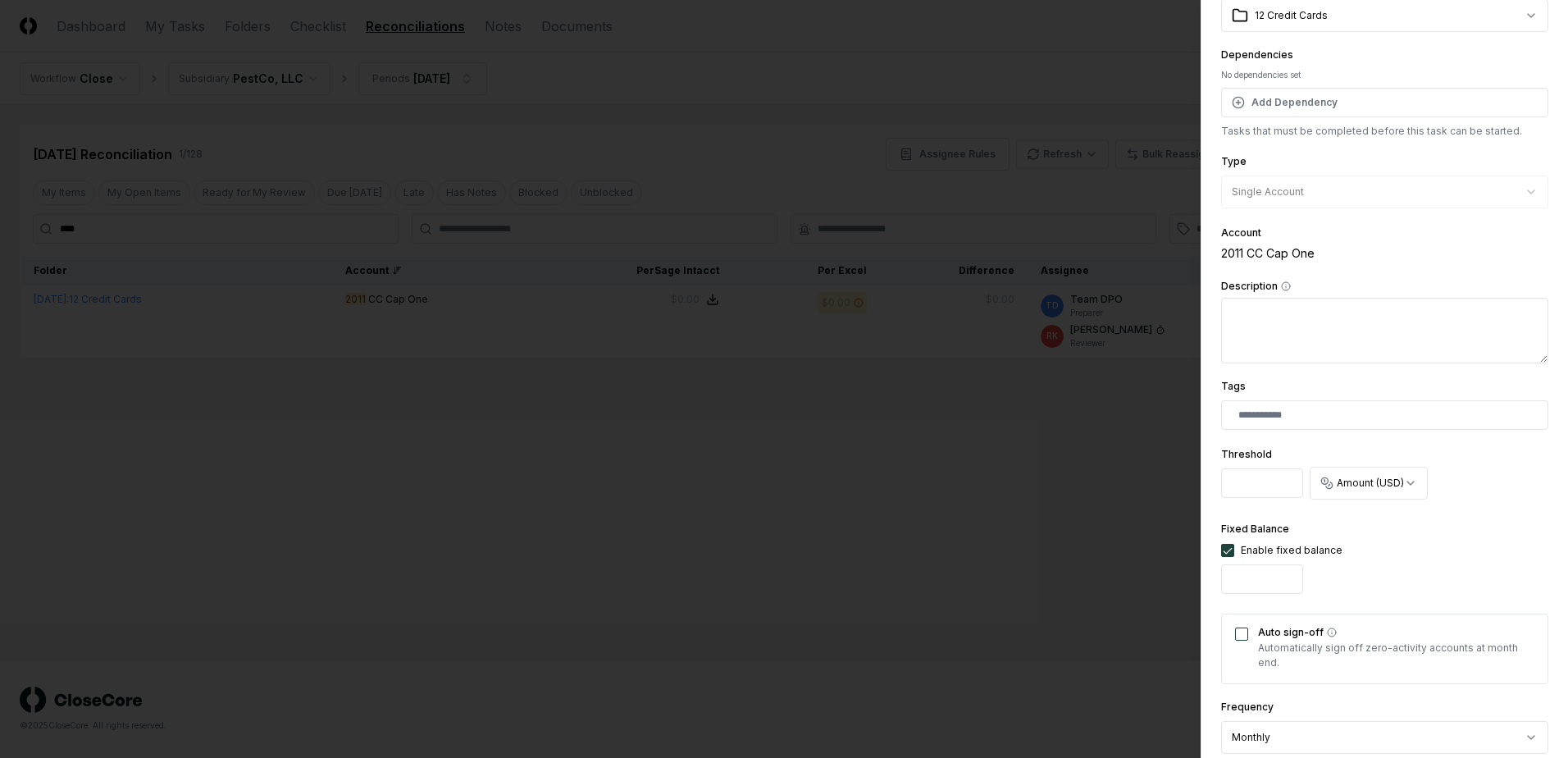
scroll to position [403, 0]
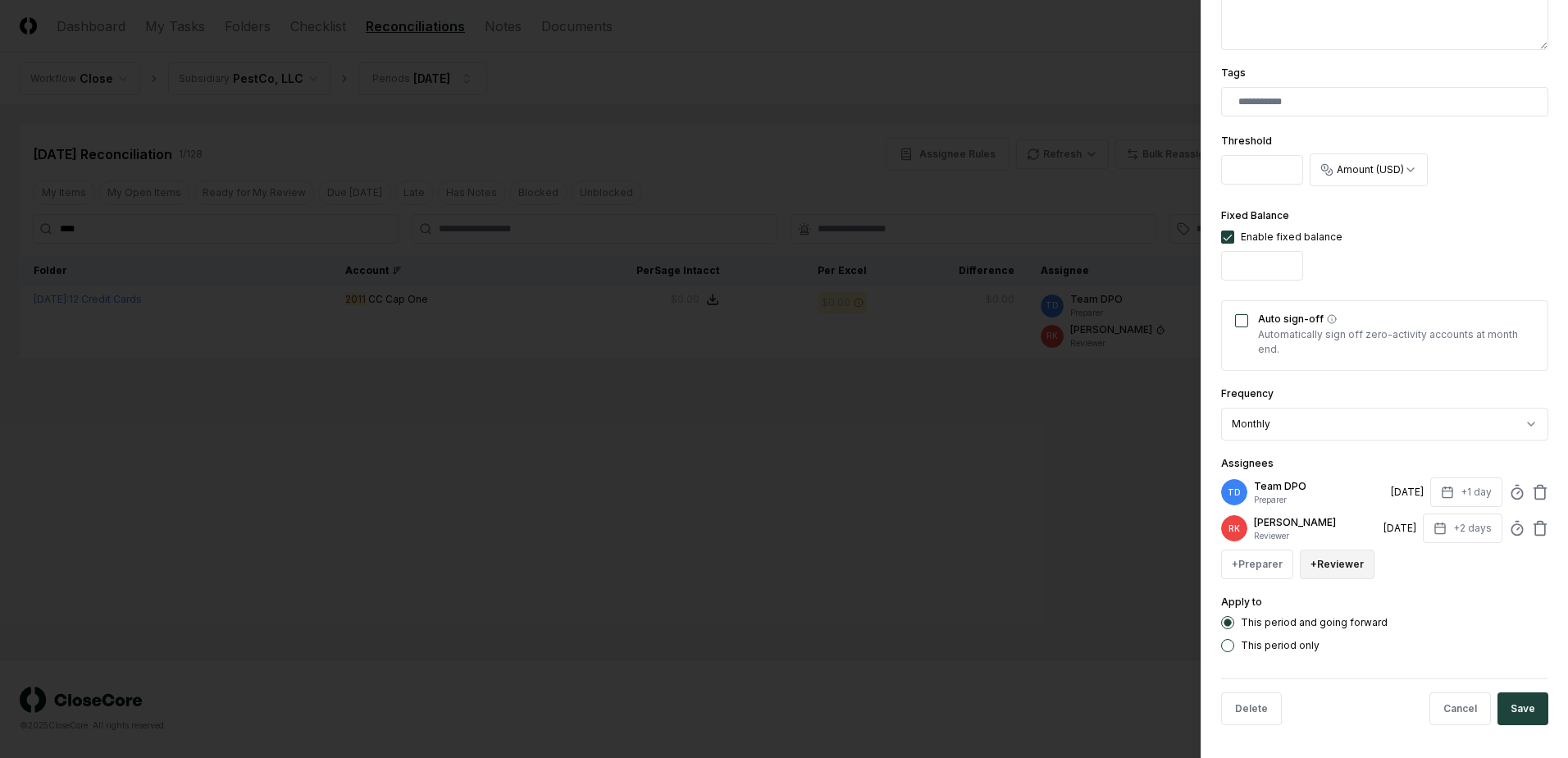
click at [1325, 567] on button "+ Reviewer" at bounding box center [1337, 564] width 75 height 29
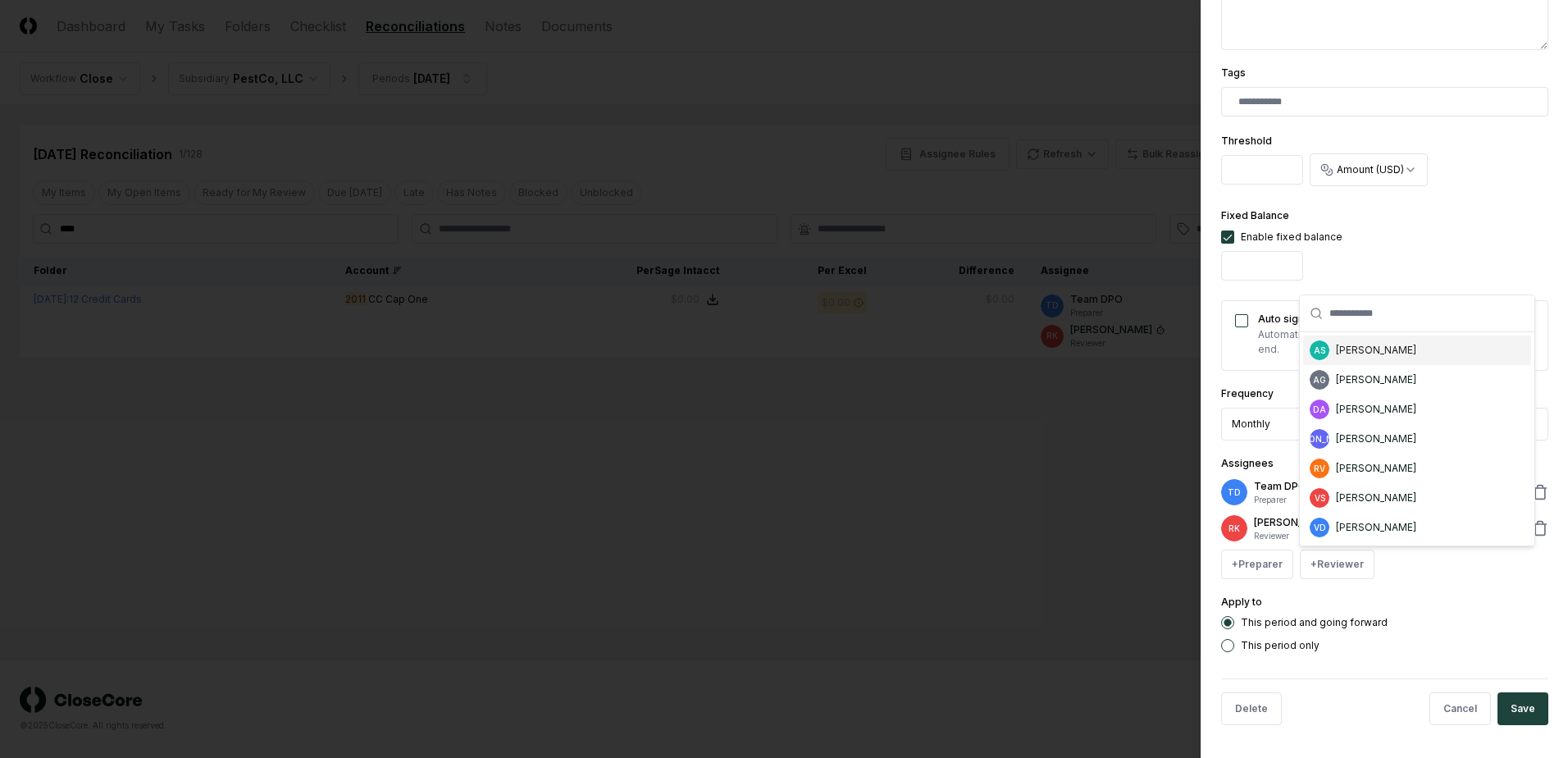
click at [1369, 340] on div "AS Aaron Steele" at bounding box center [1417, 349] width 228 height 29
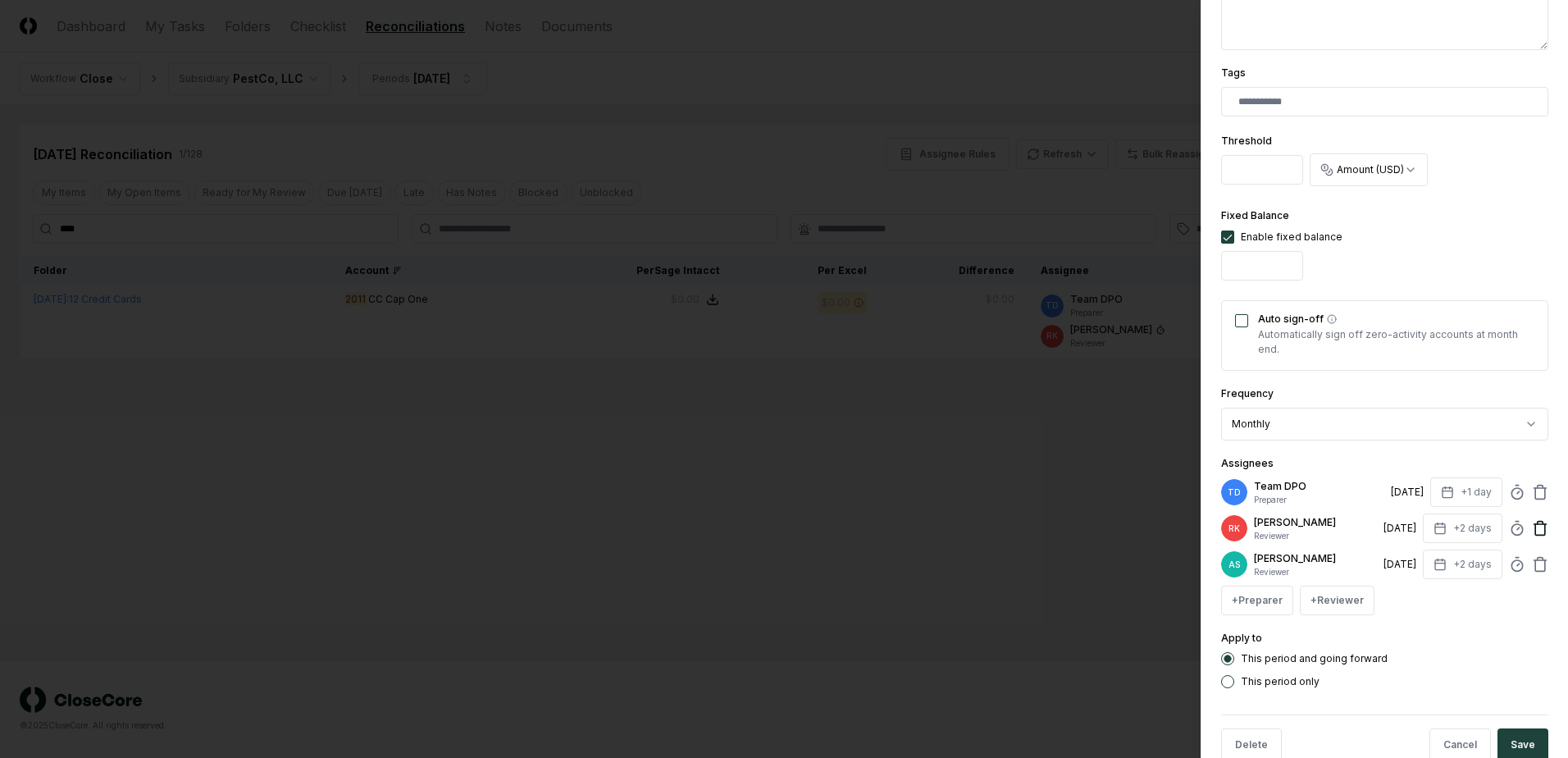
click at [1532, 521] on icon at bounding box center [1540, 529] width 17 height 17
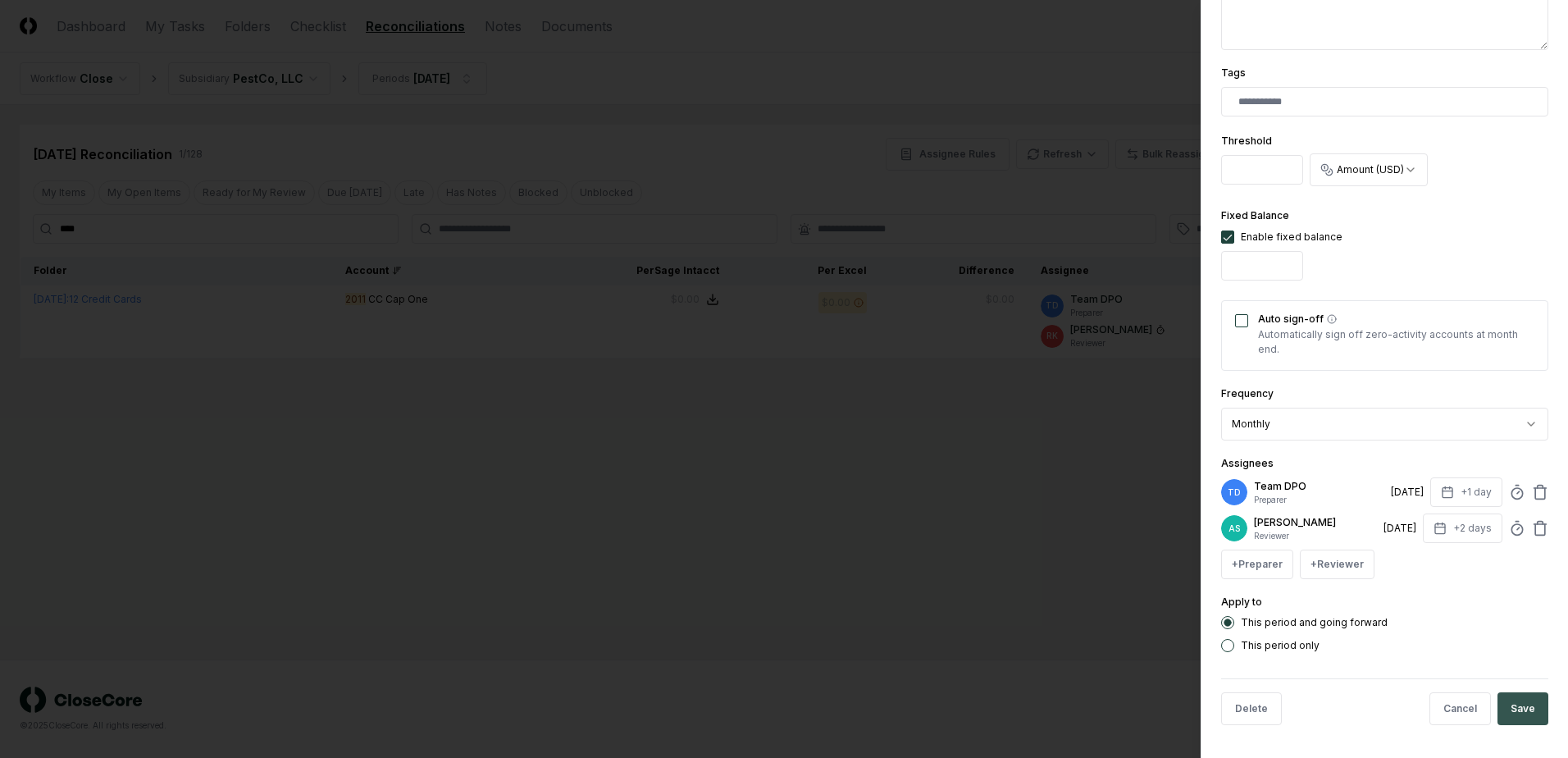
click at [1518, 712] on button "Save" at bounding box center [1523, 709] width 51 height 33
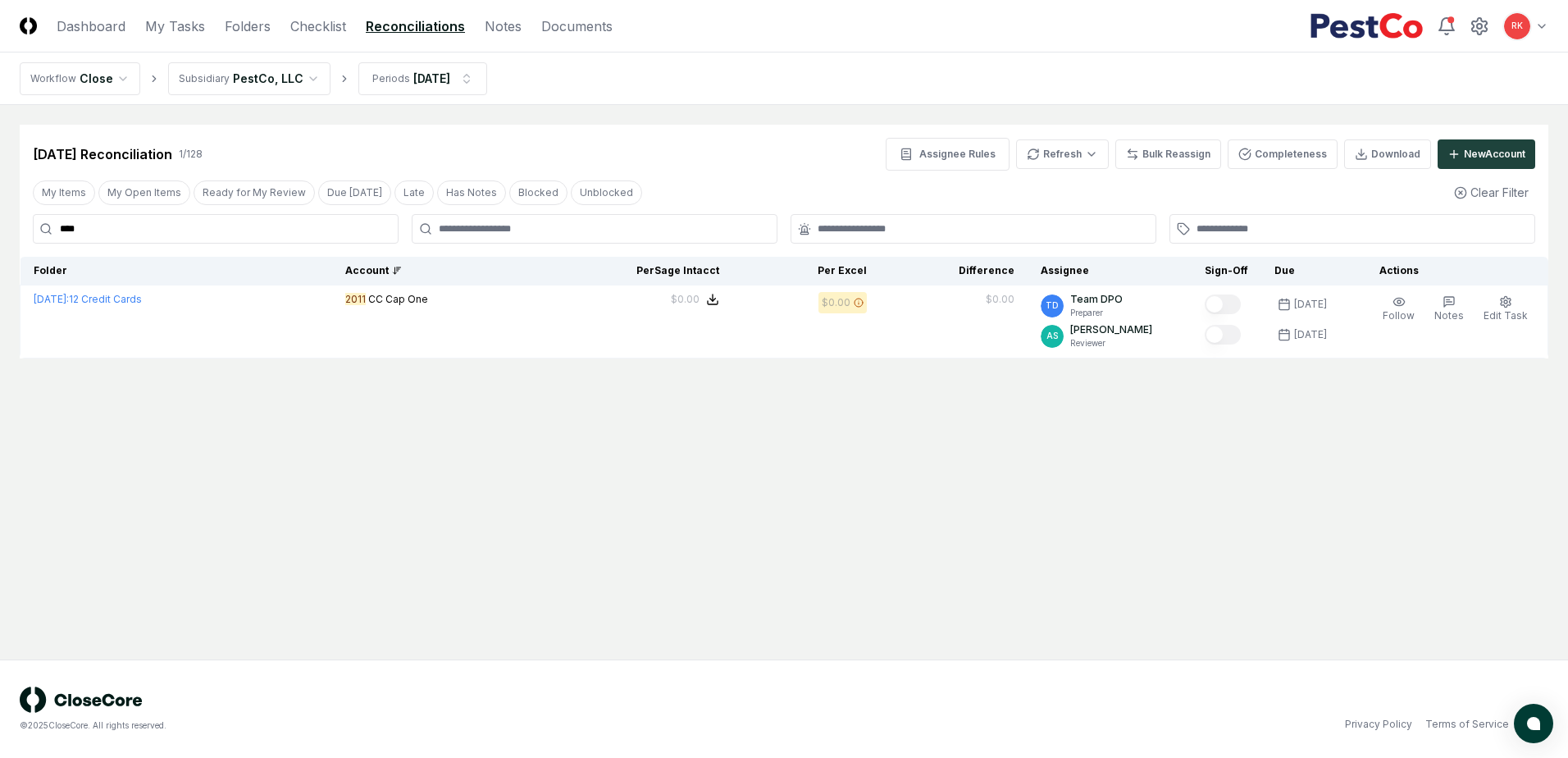
click at [87, 236] on input "****" at bounding box center [215, 229] width 366 height 29
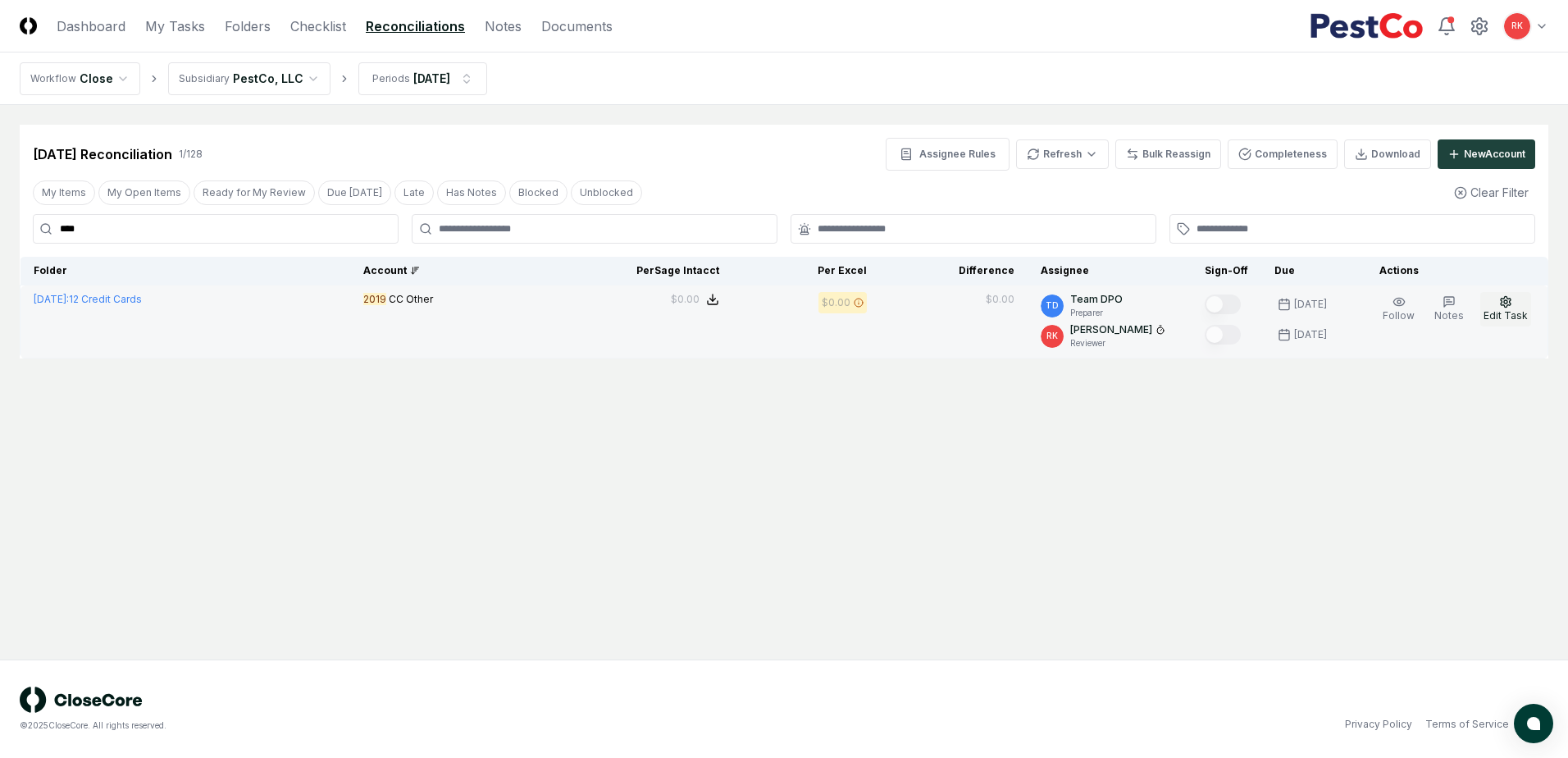
click at [1510, 311] on span "Edit Task" at bounding box center [1505, 316] width 44 height 12
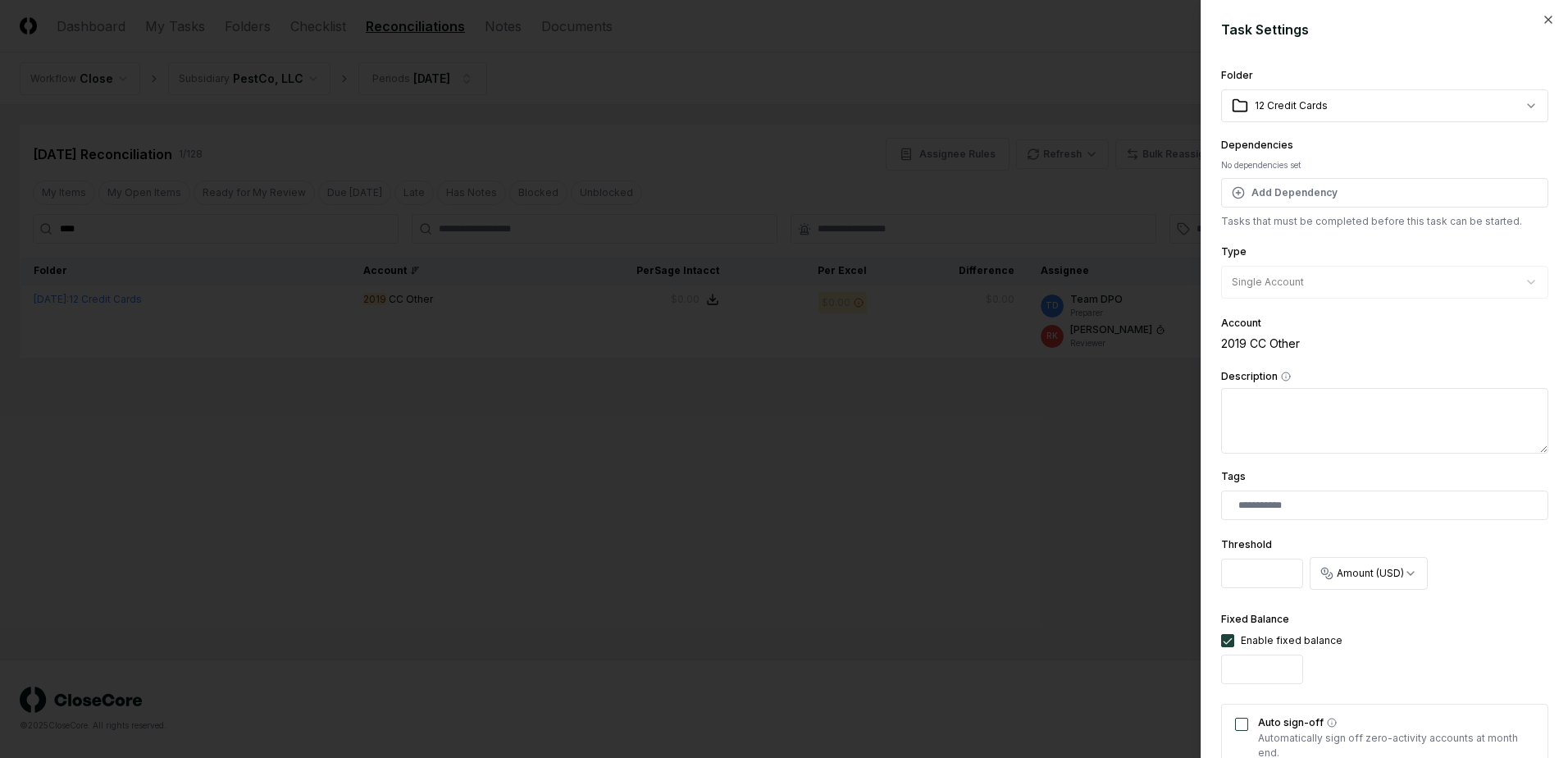
scroll to position [403, 0]
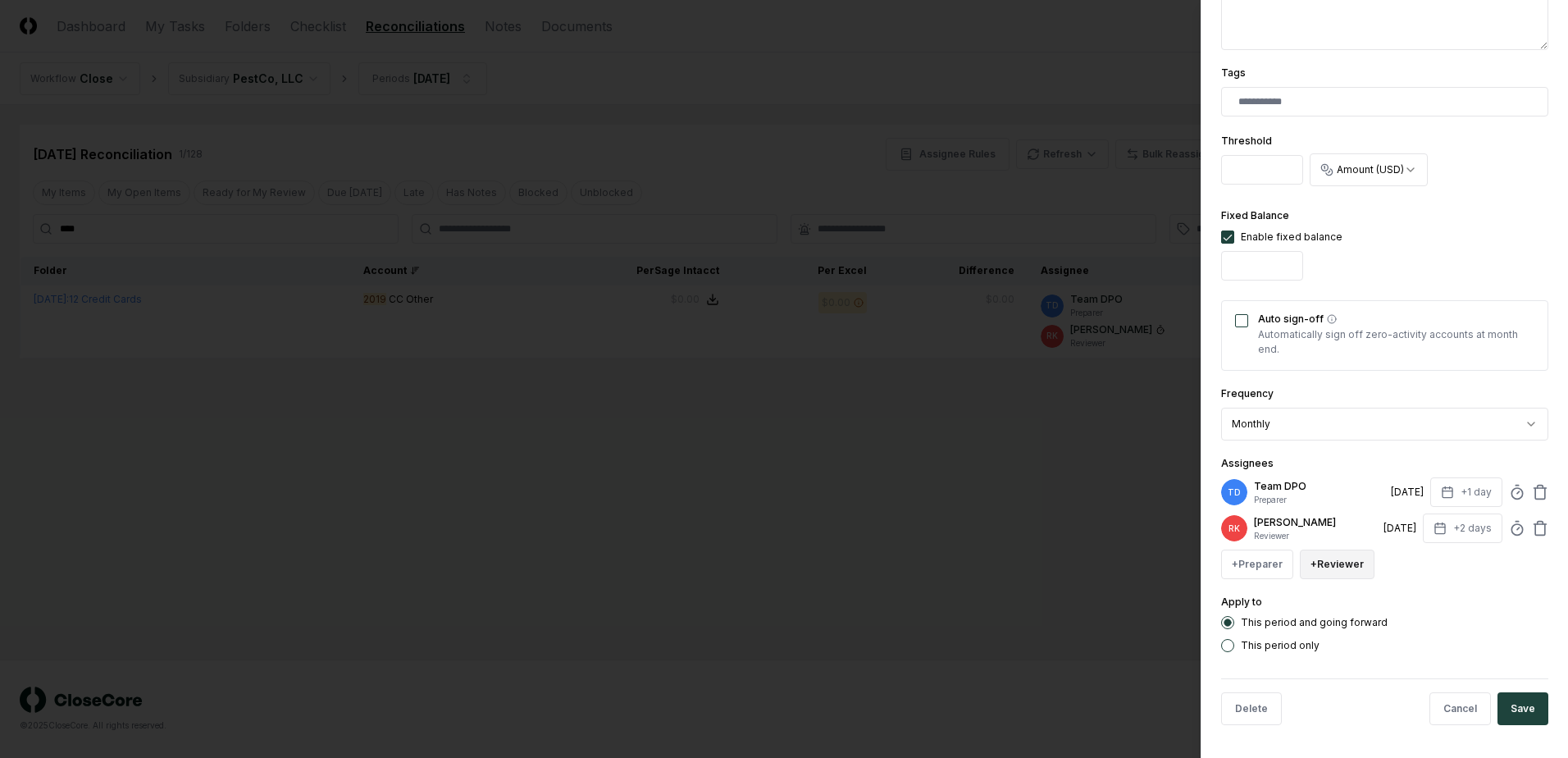
click at [1309, 568] on button "+ Reviewer" at bounding box center [1337, 564] width 75 height 29
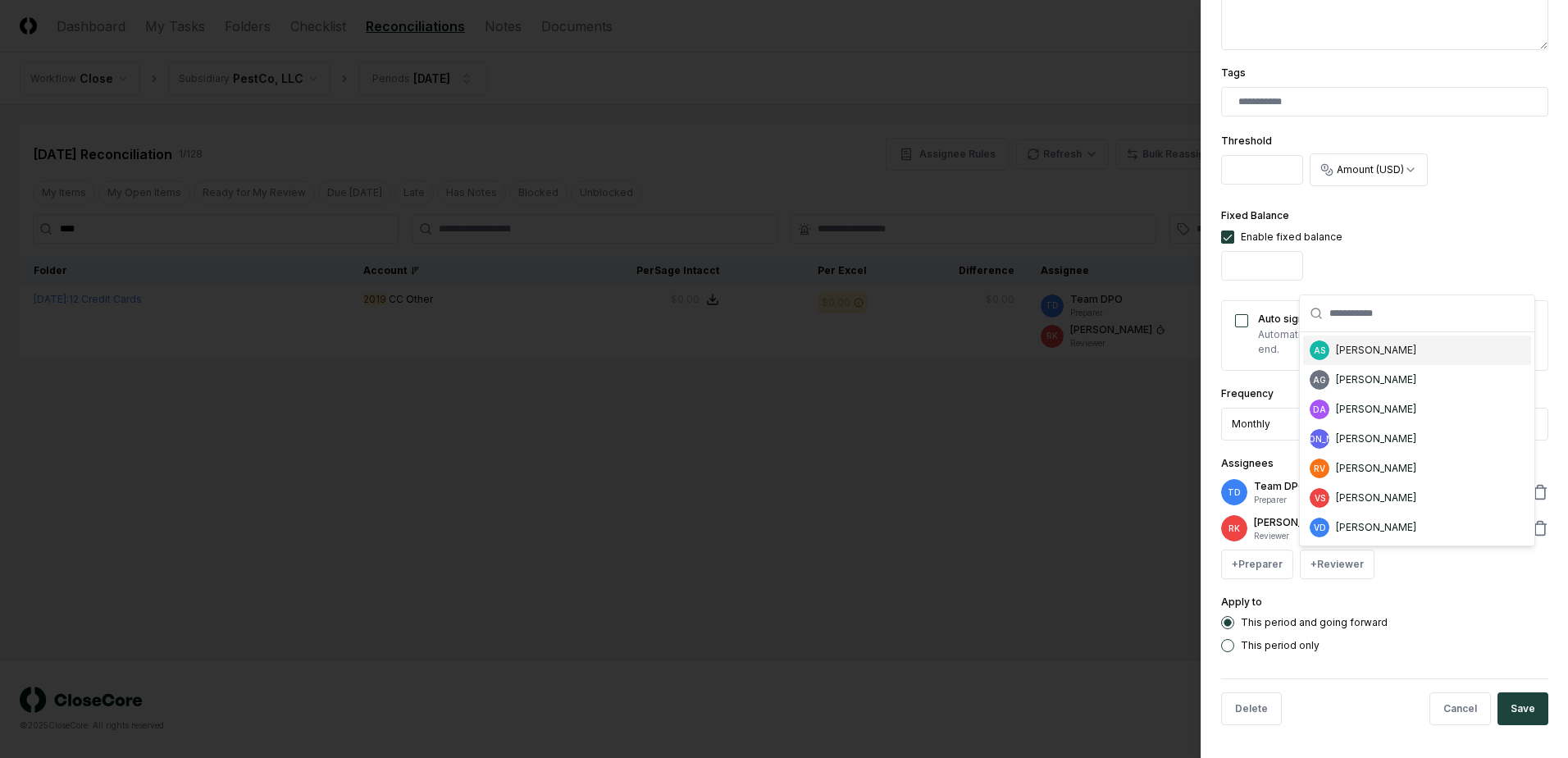
click at [1357, 356] on div "[PERSON_NAME]" at bounding box center [1376, 350] width 80 height 15
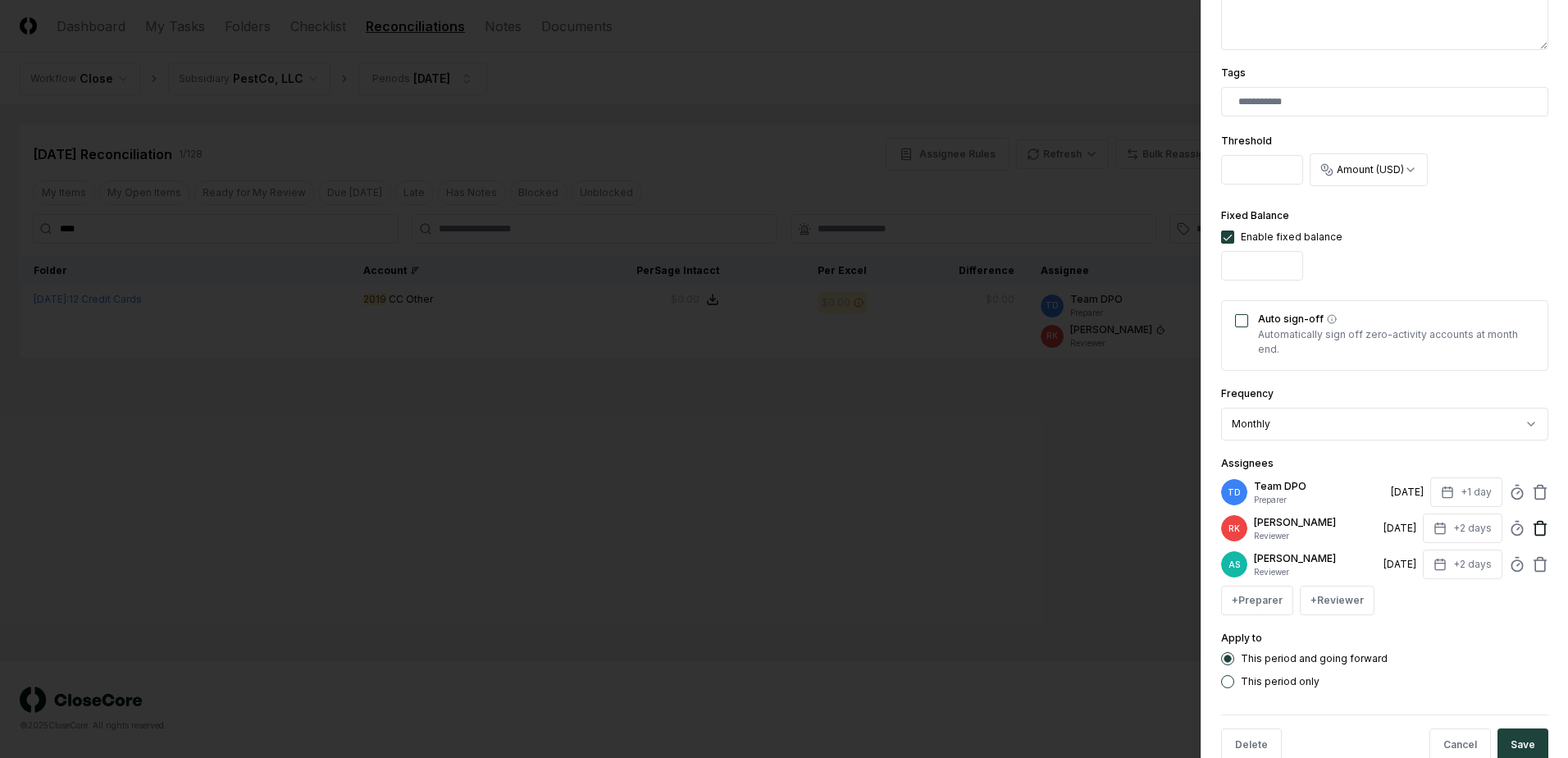
click at [1532, 525] on icon at bounding box center [1540, 529] width 17 height 17
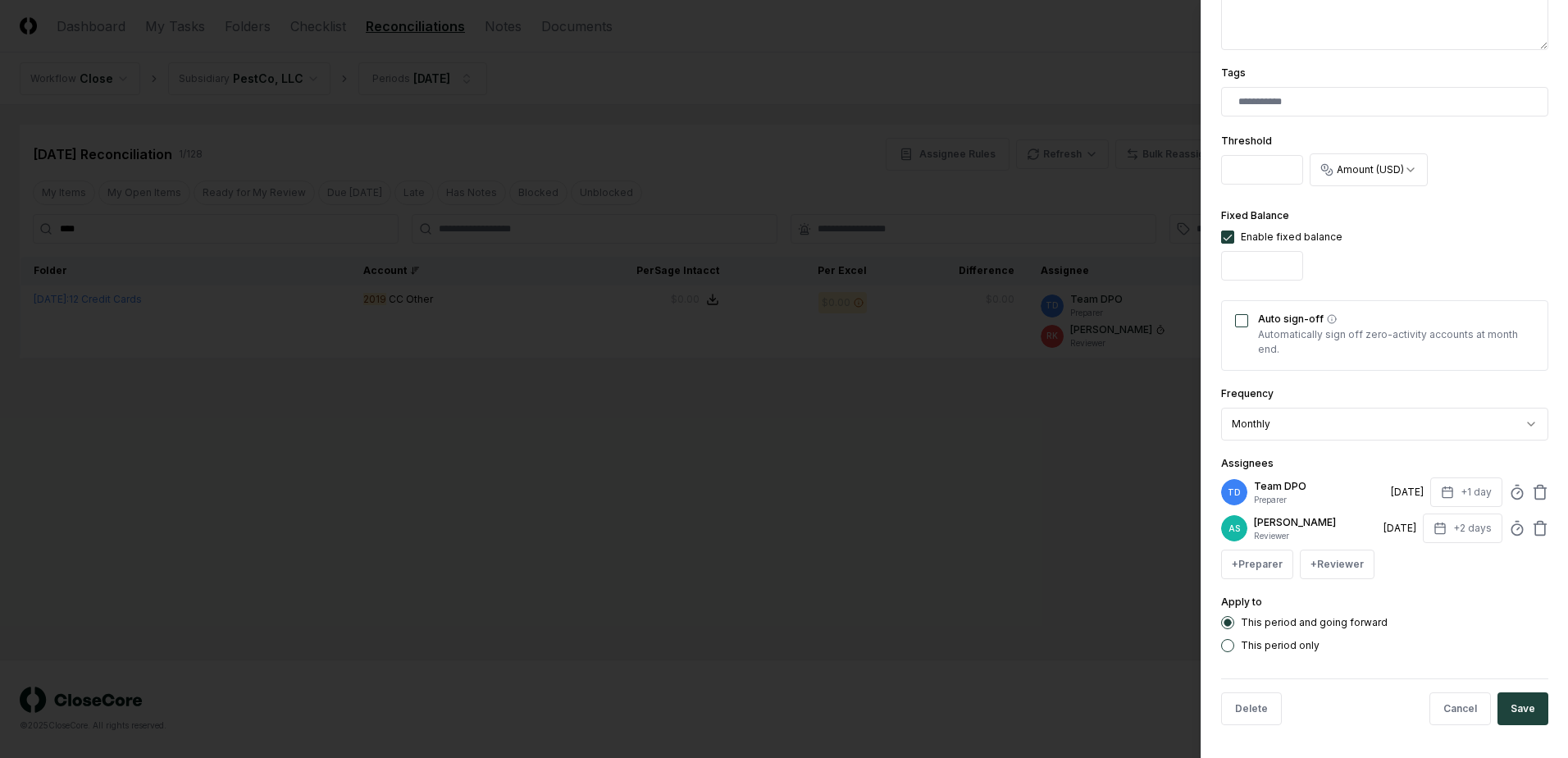
click at [1536, 709] on div "**********" at bounding box center [1384, 379] width 368 height 758
click at [1526, 709] on button "Save" at bounding box center [1523, 709] width 51 height 33
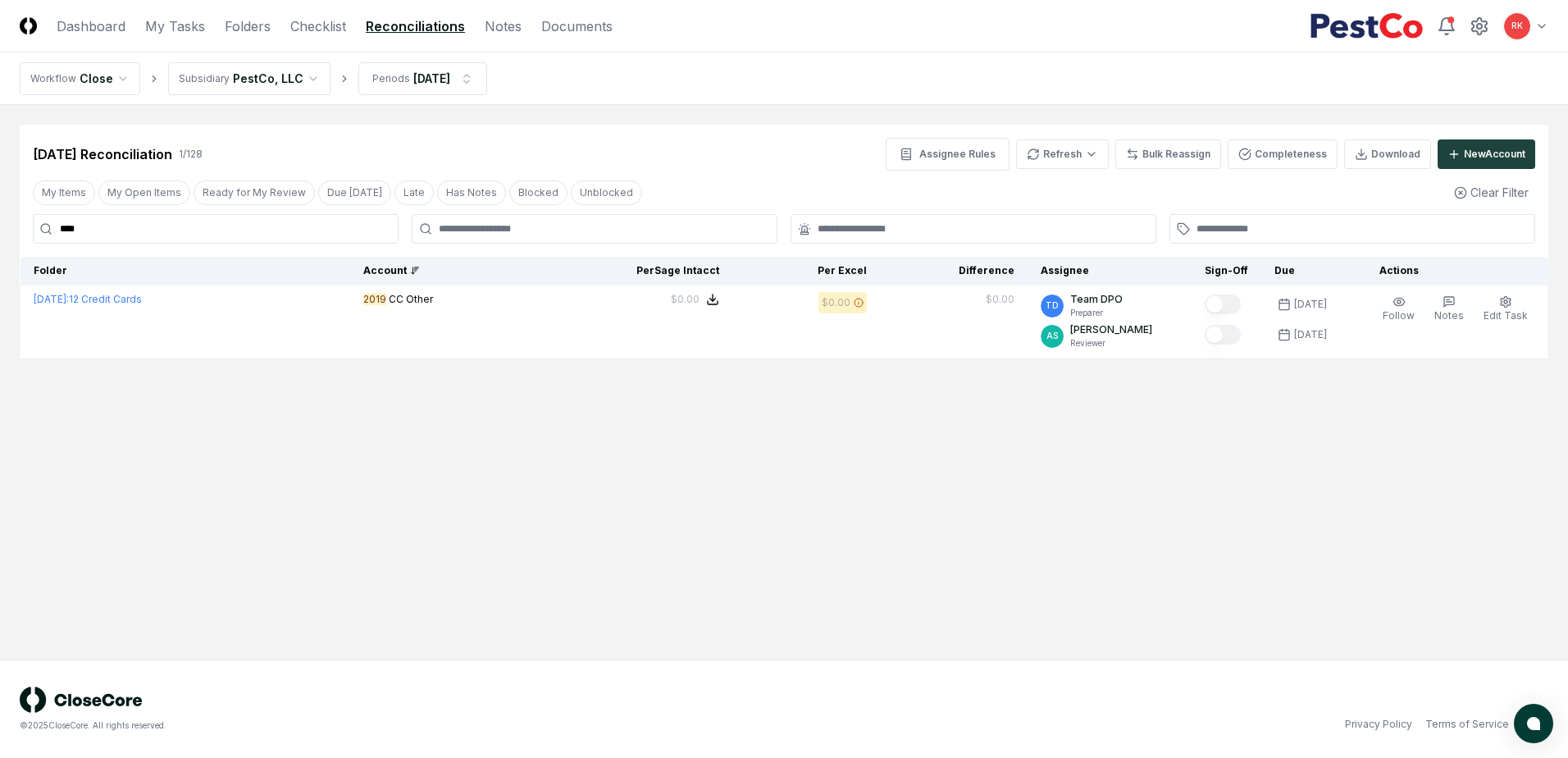
drag, startPoint x: 95, startPoint y: 222, endPoint x: -170, endPoint y: 220, distance: 265.0
click at [0, 220] on html "CloseCore Dashboard My Tasks Folders Checklist Reconciliations Notes Documents …" at bounding box center [784, 379] width 1568 height 758
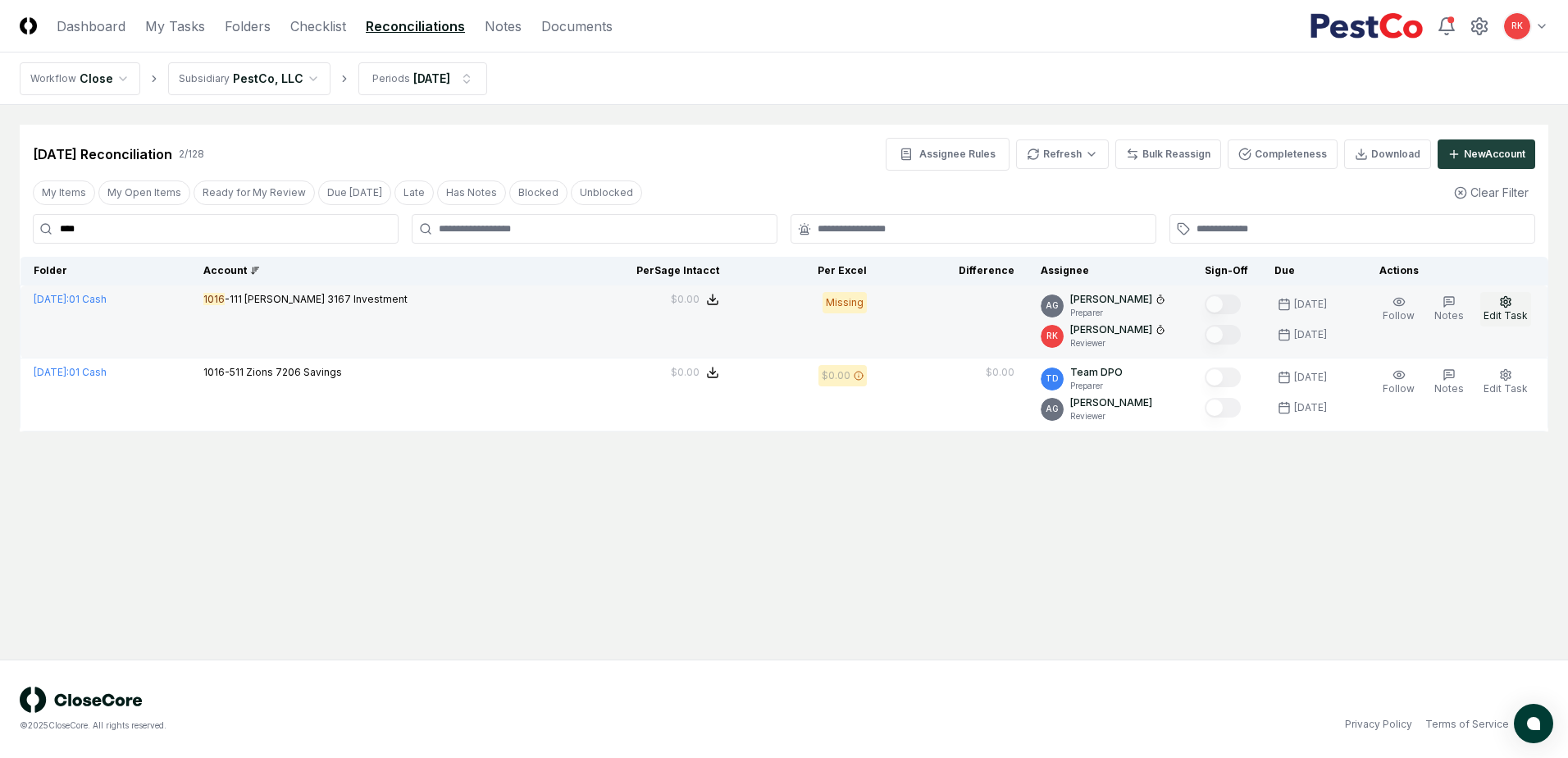
type input "****"
click at [1509, 321] on span "Edit Task" at bounding box center [1505, 316] width 44 height 12
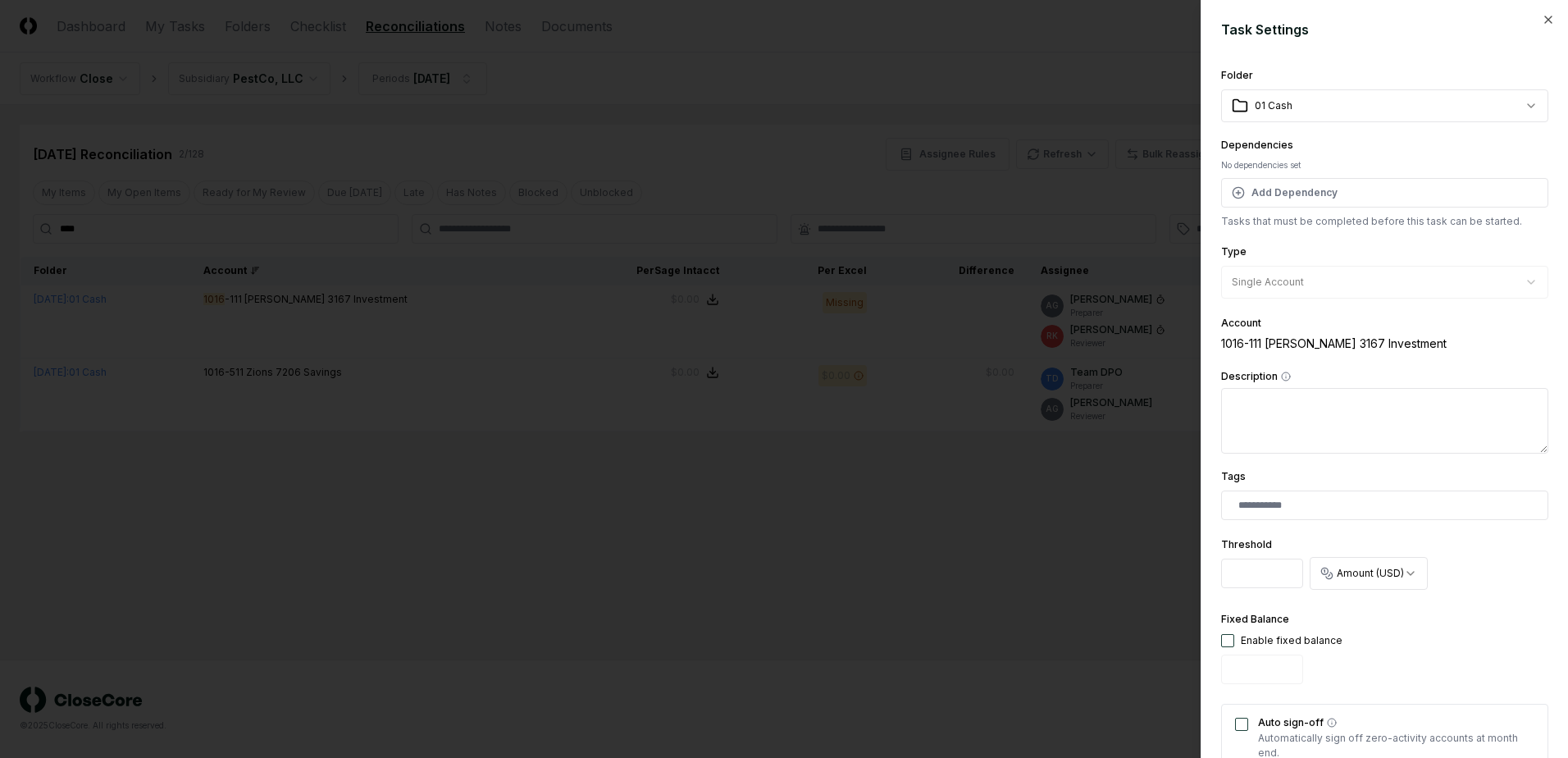
click at [935, 563] on div at bounding box center [784, 379] width 1568 height 758
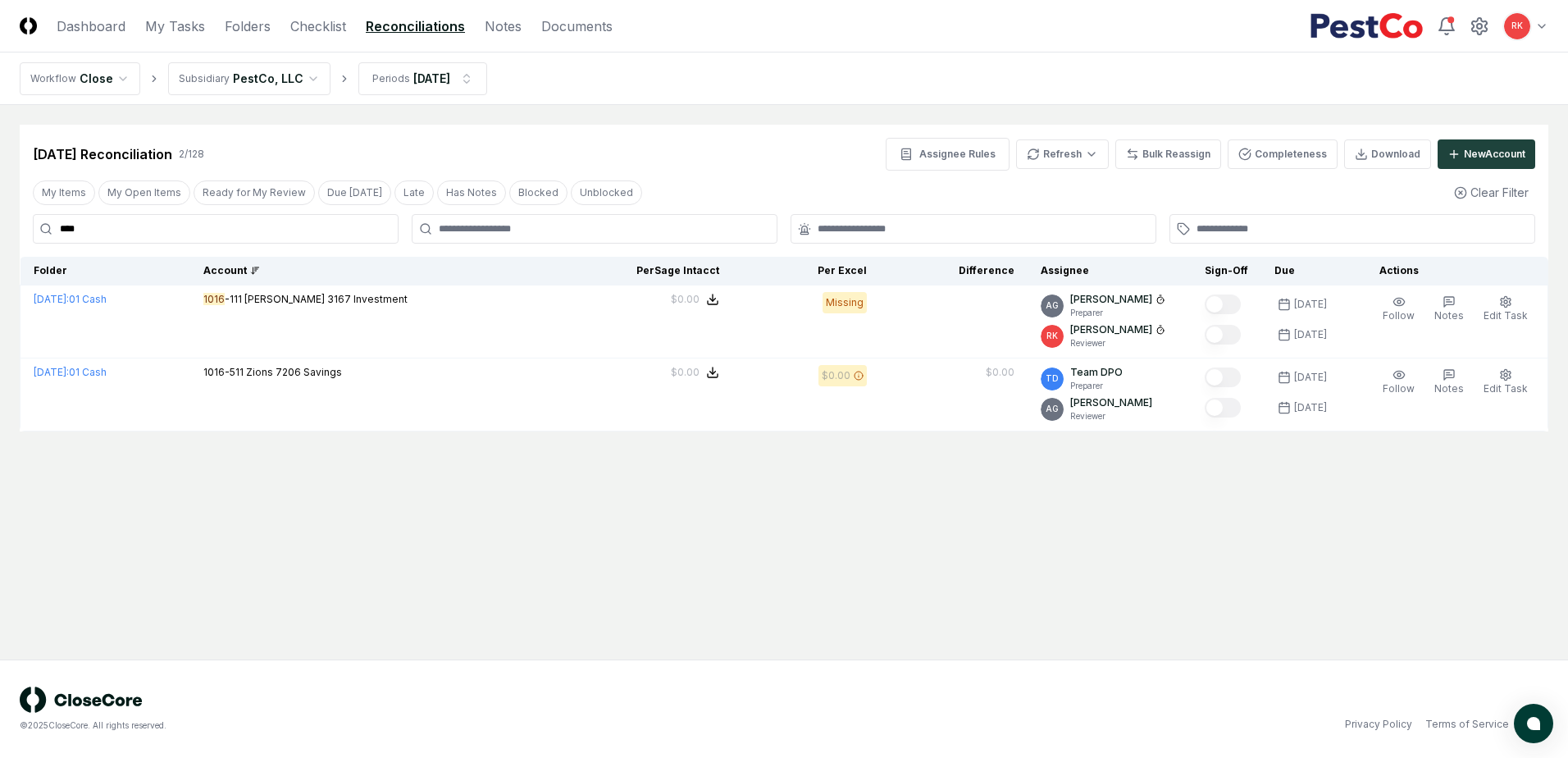
click at [1003, 448] on main "Cancel Reassign Sep 2025 Reconciliation 2 / 128 Assignee Rules Refresh Bulk Rea…" at bounding box center [784, 382] width 1568 height 555
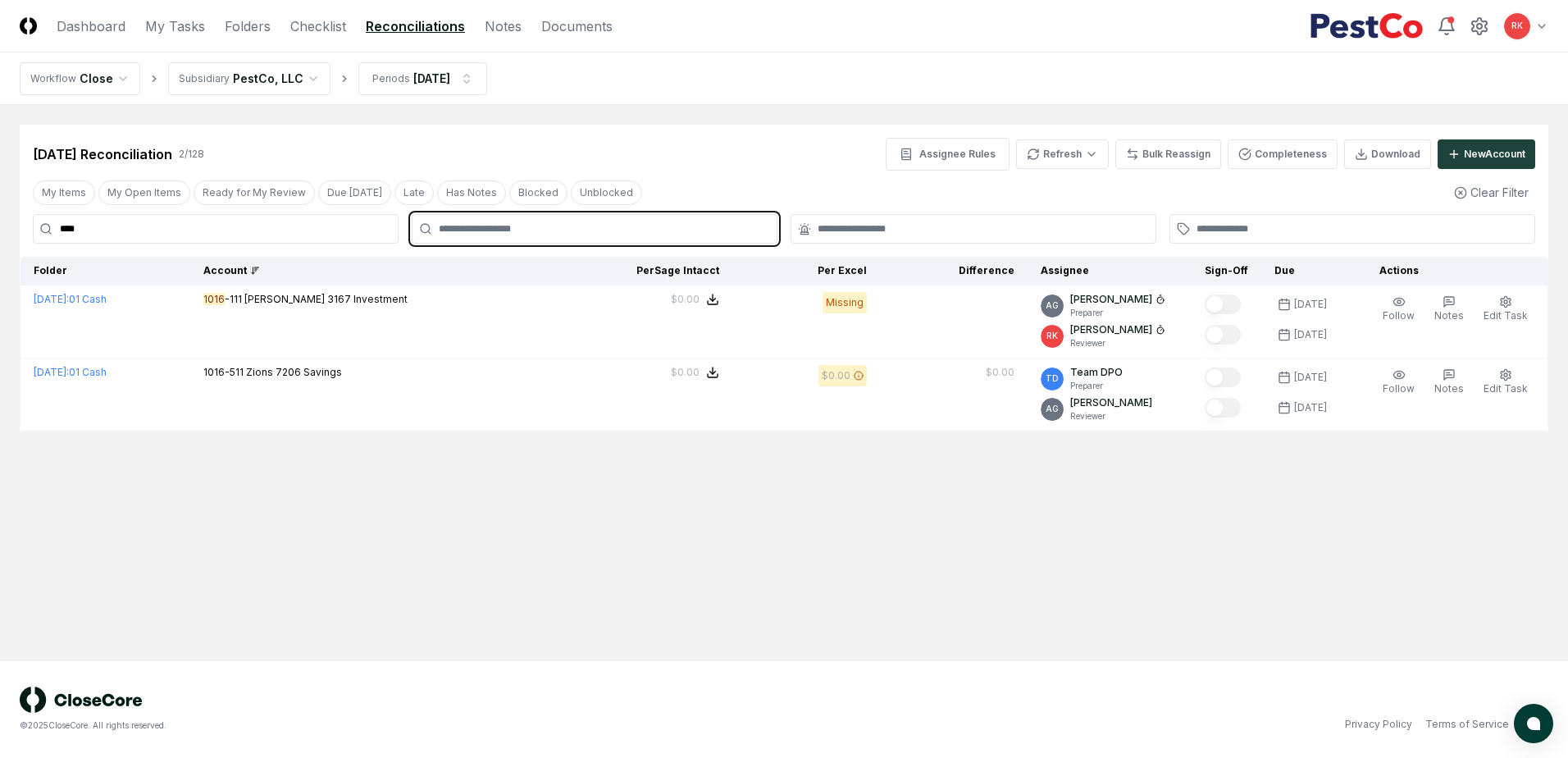
click at [523, 232] on input "text" at bounding box center [602, 229] width 328 height 15
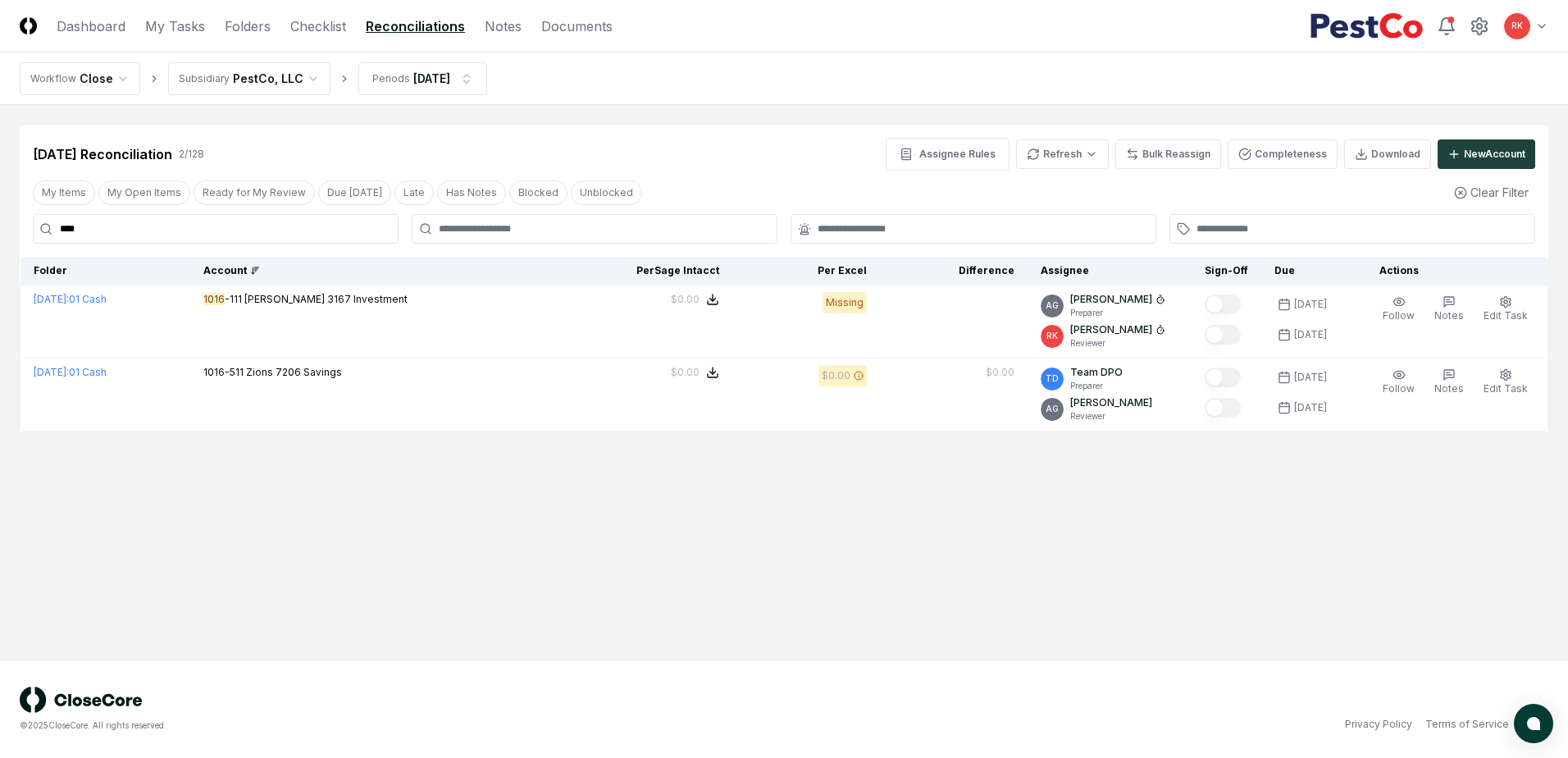
drag, startPoint x: 148, startPoint y: 214, endPoint x: -49, endPoint y: 243, distance: 199.1
click at [0, 243] on html "CloseCore Dashboard My Tasks Folders Checklist Reconciliations Notes Documents …" at bounding box center [784, 379] width 1568 height 758
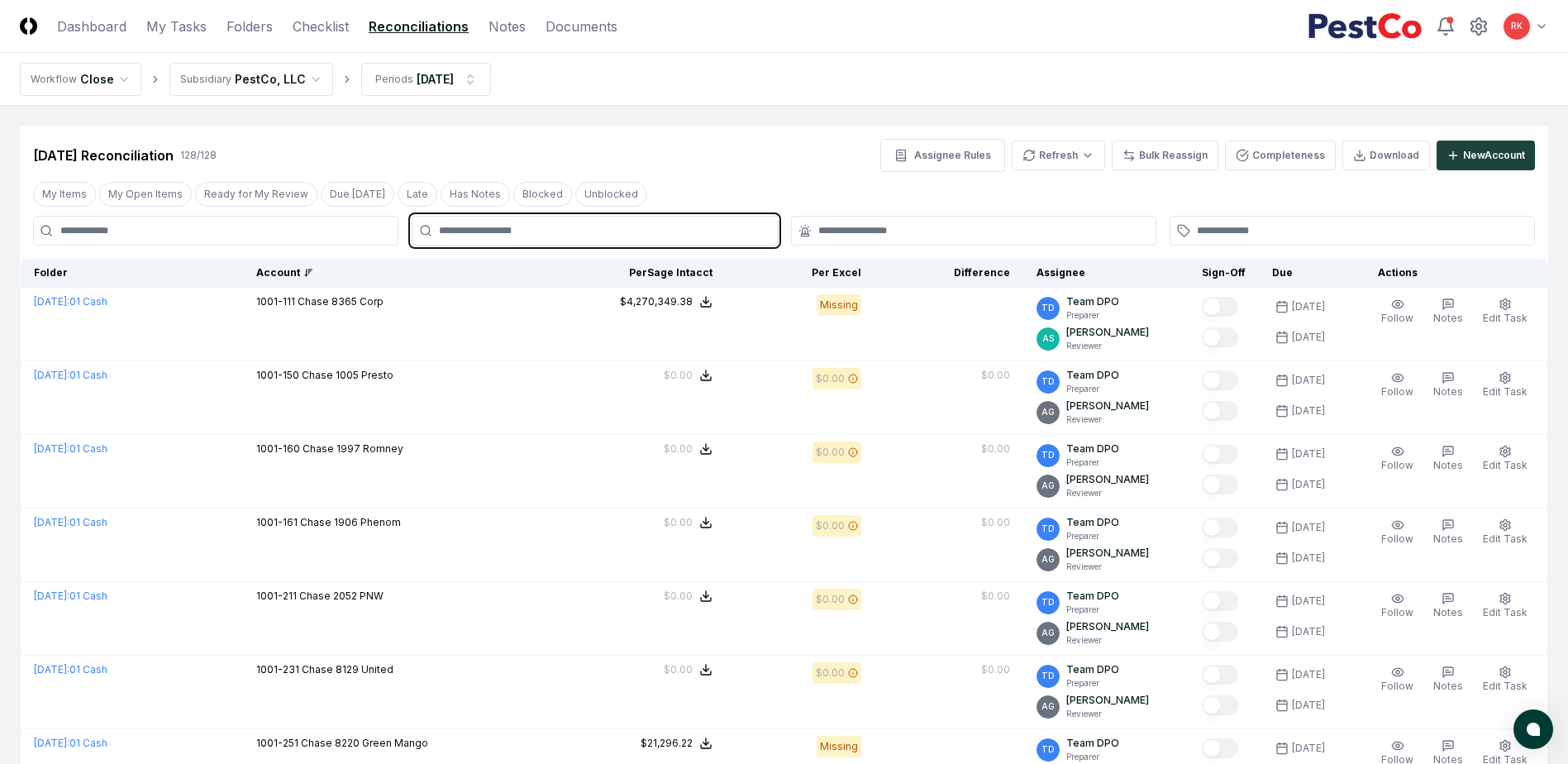
click at [496, 237] on input "text" at bounding box center [603, 230] width 327 height 15
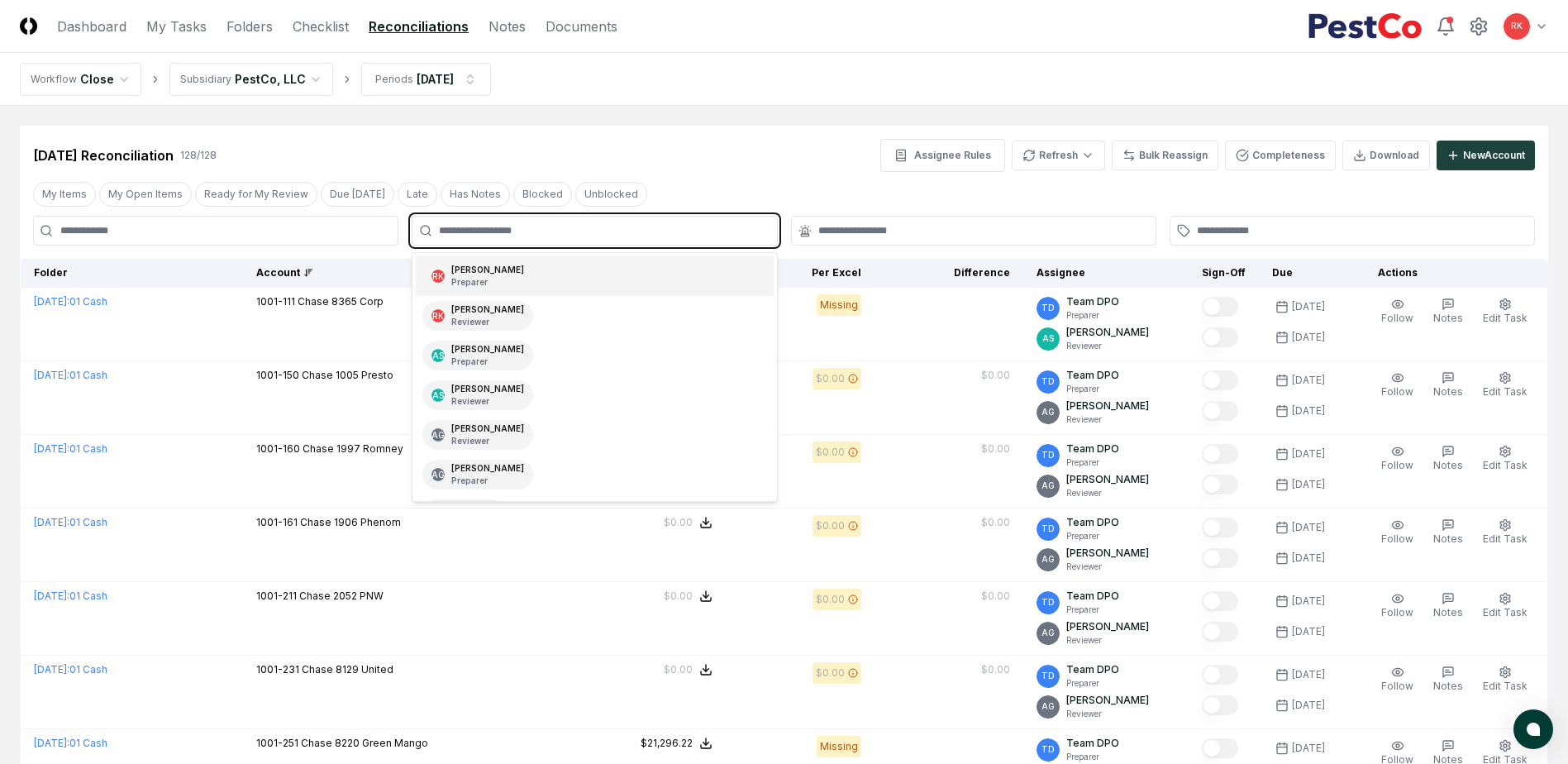
click at [453, 283] on p "Preparer" at bounding box center [488, 283] width 73 height 12
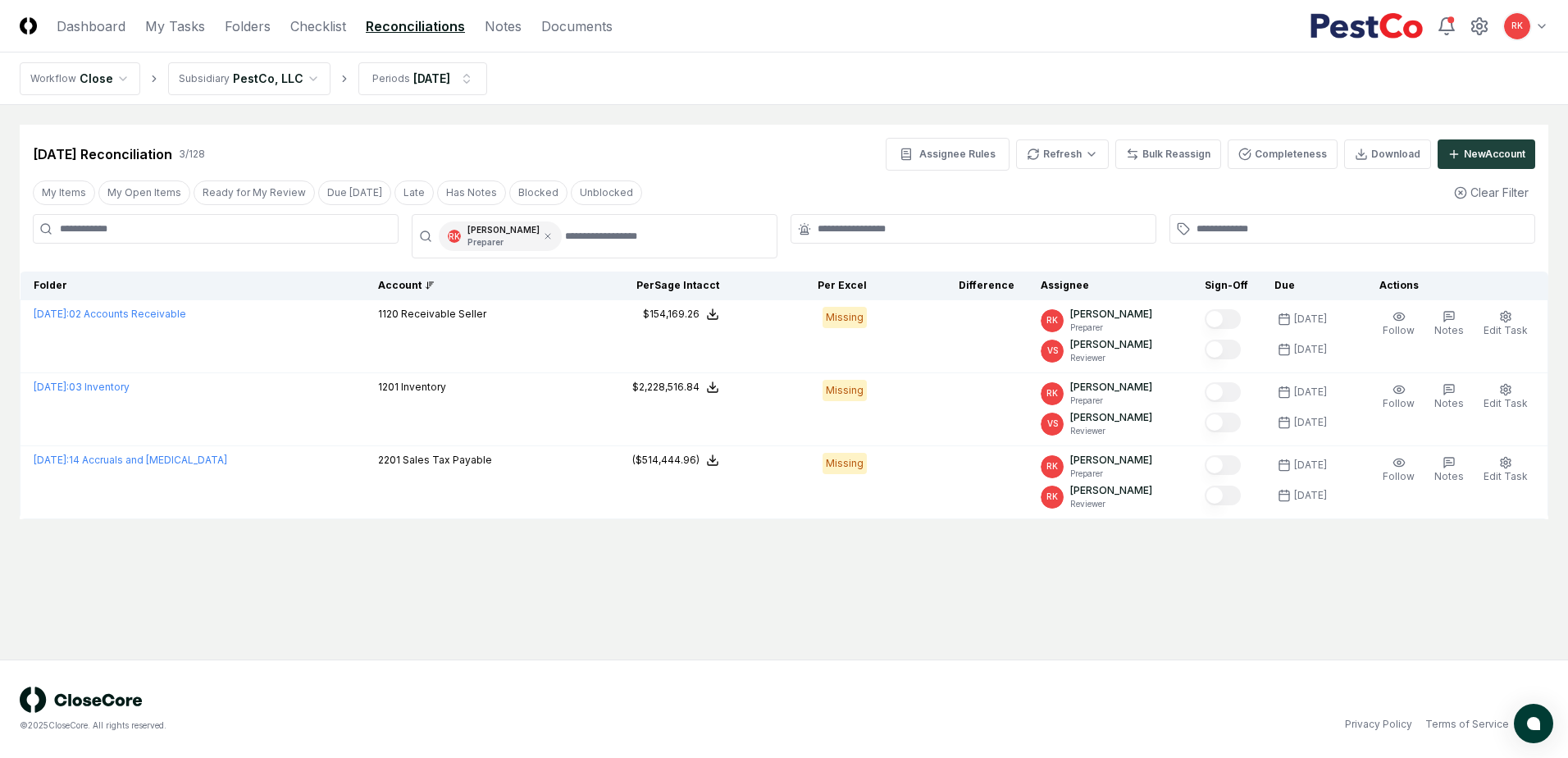
click at [1060, 591] on main "Cancel Reassign Sep 2025 Reconciliation 3 / 128 Assignee Rules Refresh Bulk Rea…" at bounding box center [784, 382] width 1568 height 555
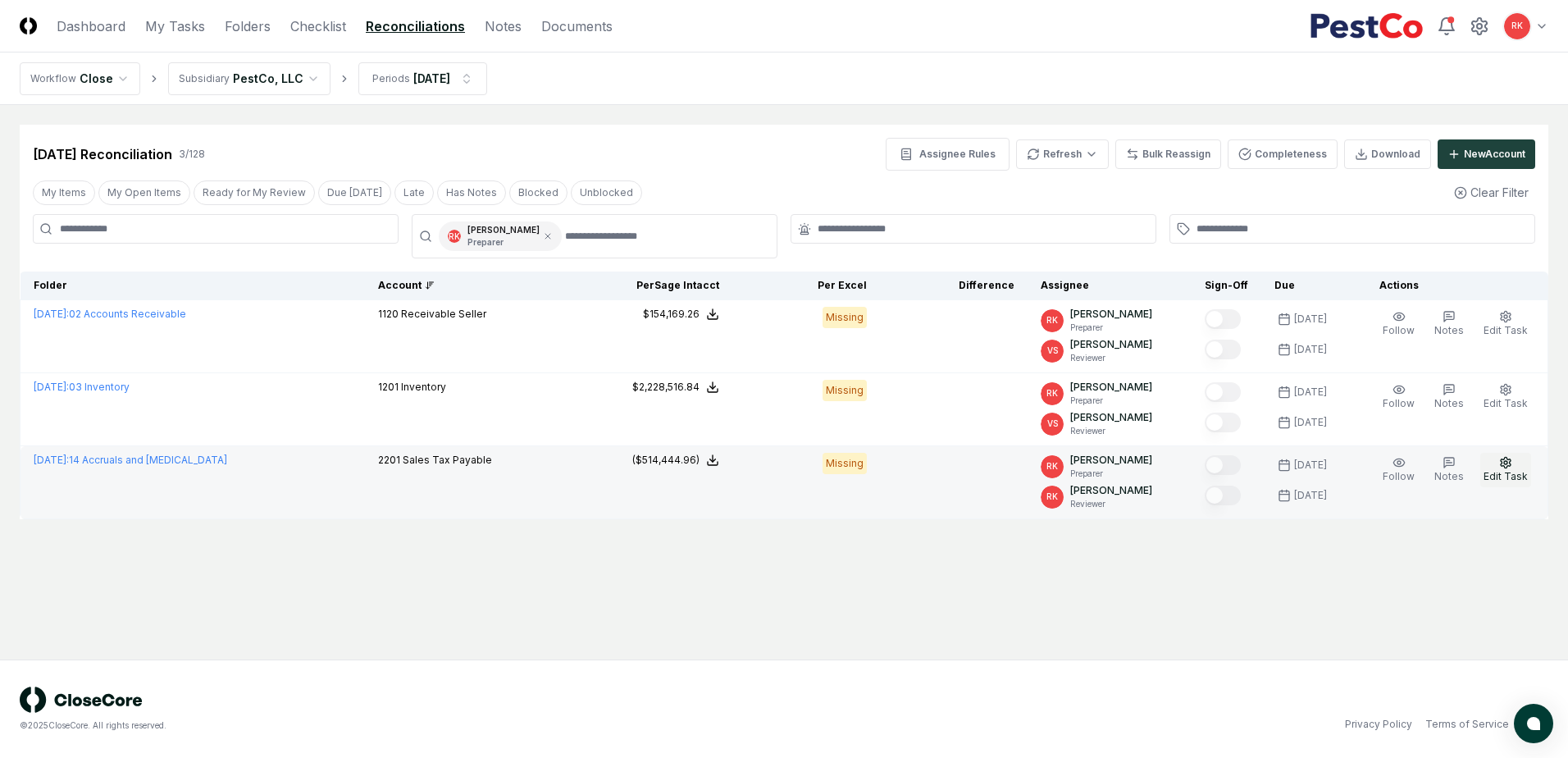
click at [1509, 473] on span "Edit Task" at bounding box center [1505, 477] width 44 height 12
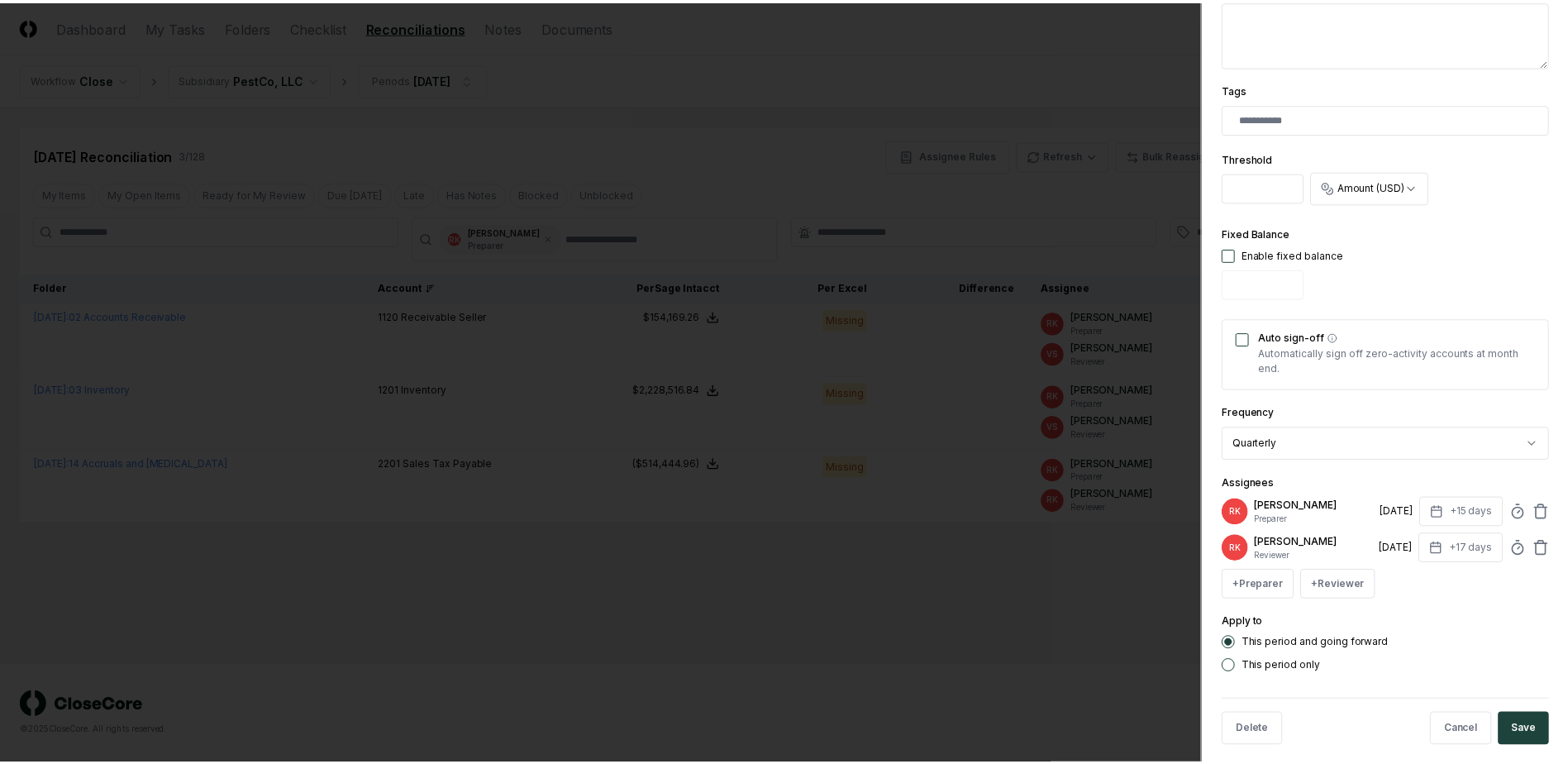
scroll to position [406, 0]
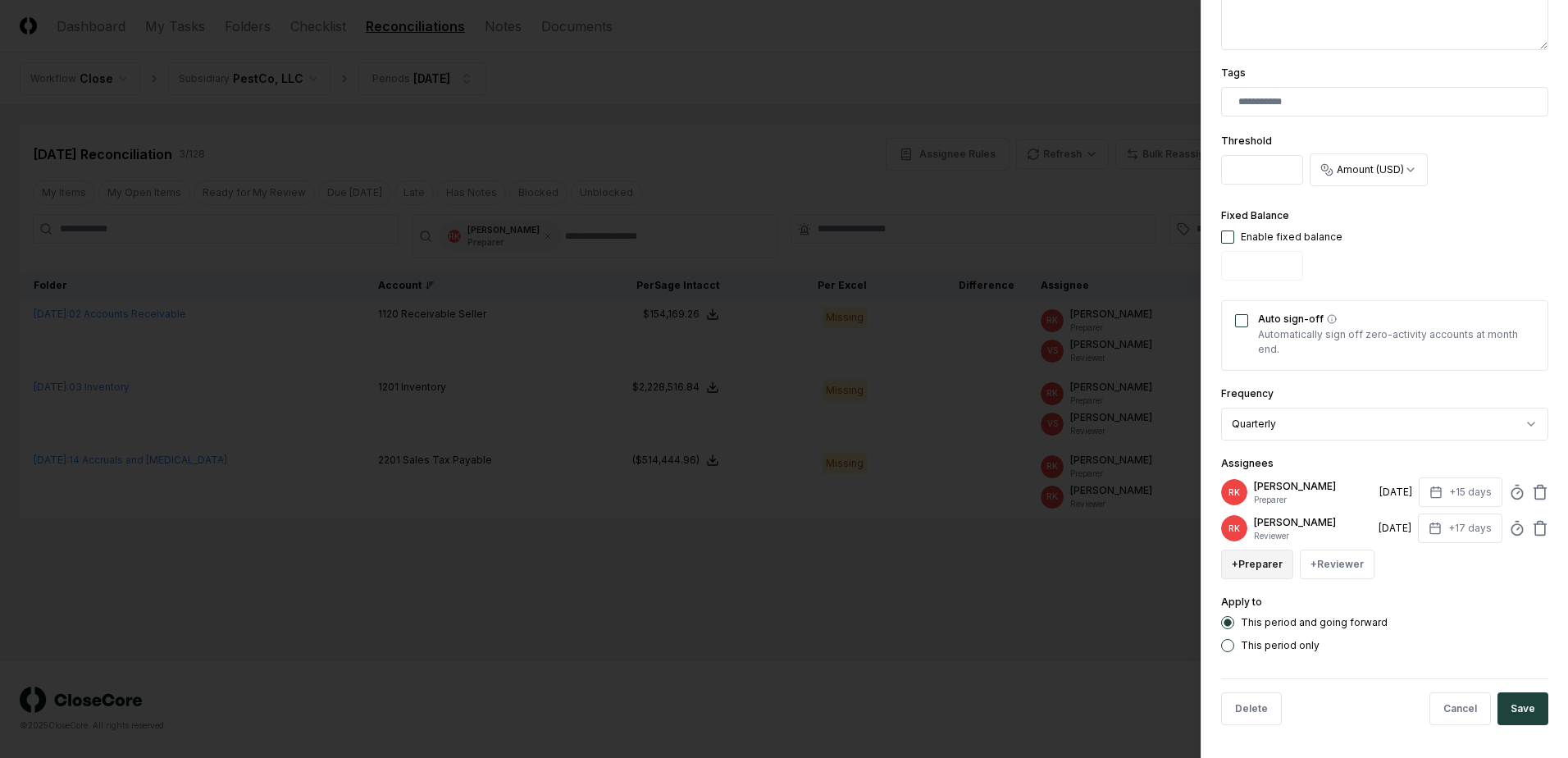
click at [1244, 570] on button "+ Preparer" at bounding box center [1258, 564] width 72 height 29
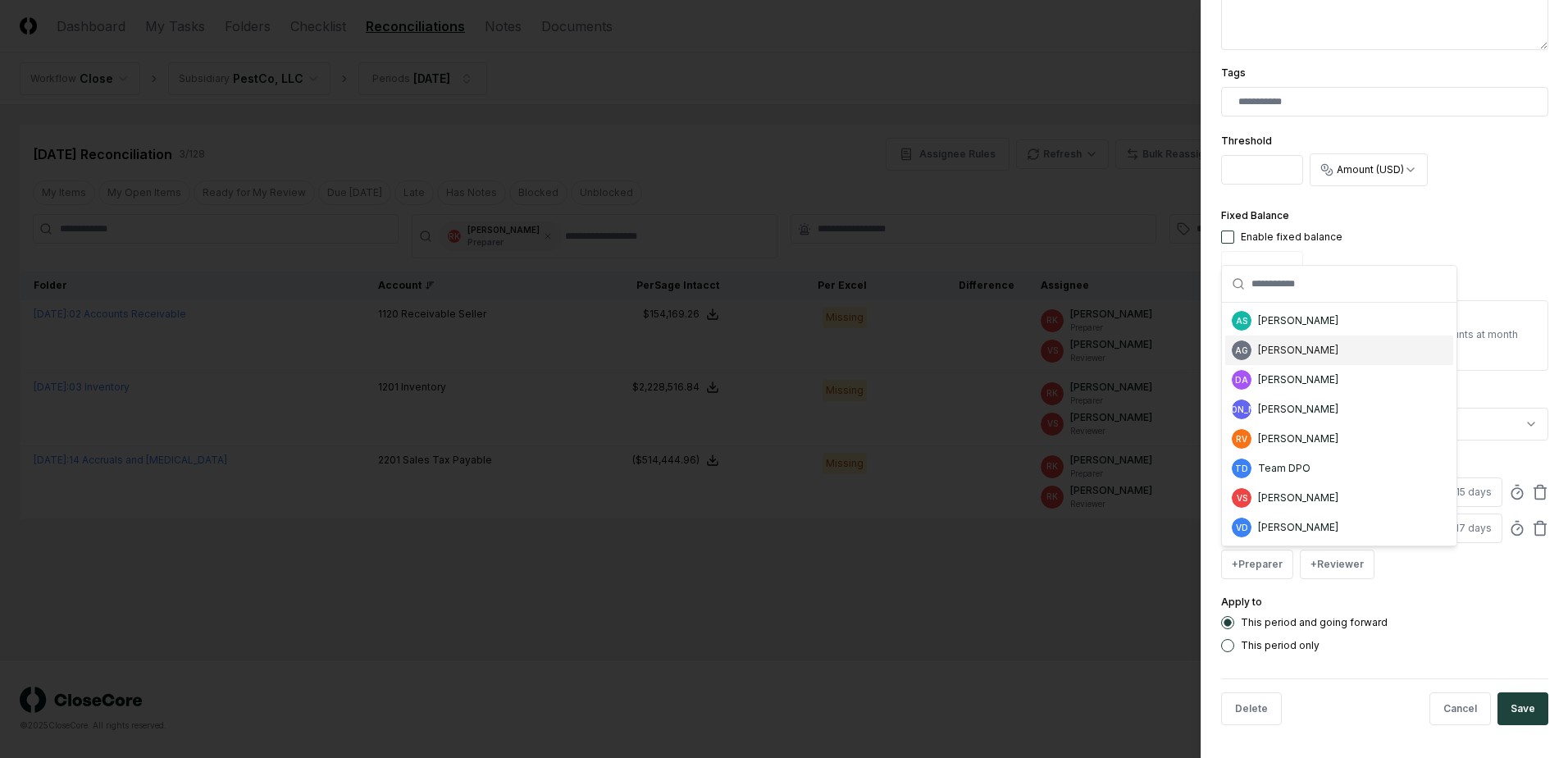
click at [1325, 340] on div "AG [PERSON_NAME]" at bounding box center [1339, 349] width 228 height 29
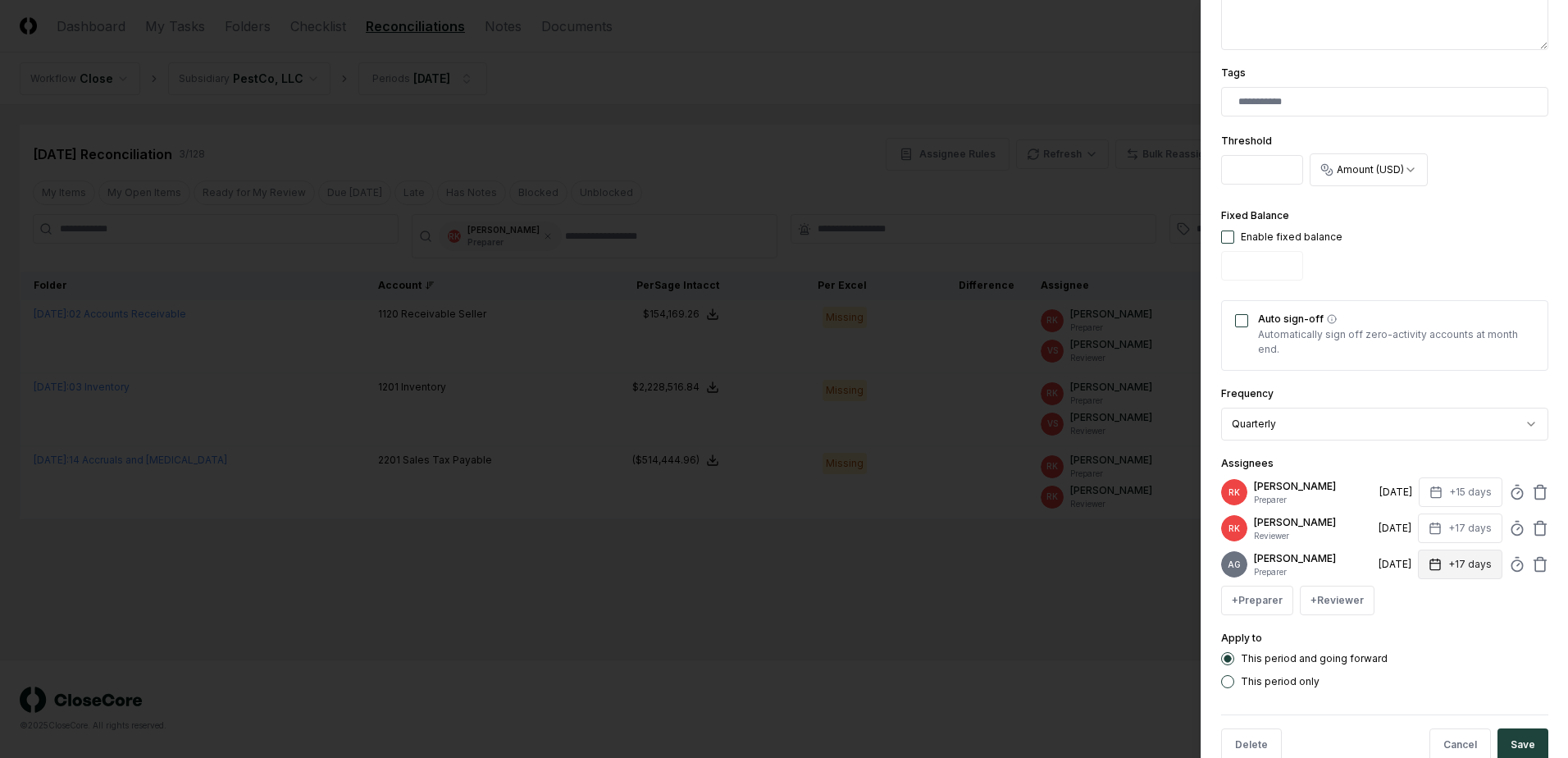
click at [1440, 574] on button "+17 days" at bounding box center [1460, 564] width 85 height 29
click at [1408, 637] on input "**" at bounding box center [1398, 635] width 57 height 29
type input "**"
click at [1408, 637] on input "**" at bounding box center [1398, 635] width 57 height 29
click at [1532, 491] on icon at bounding box center [1540, 492] width 17 height 17
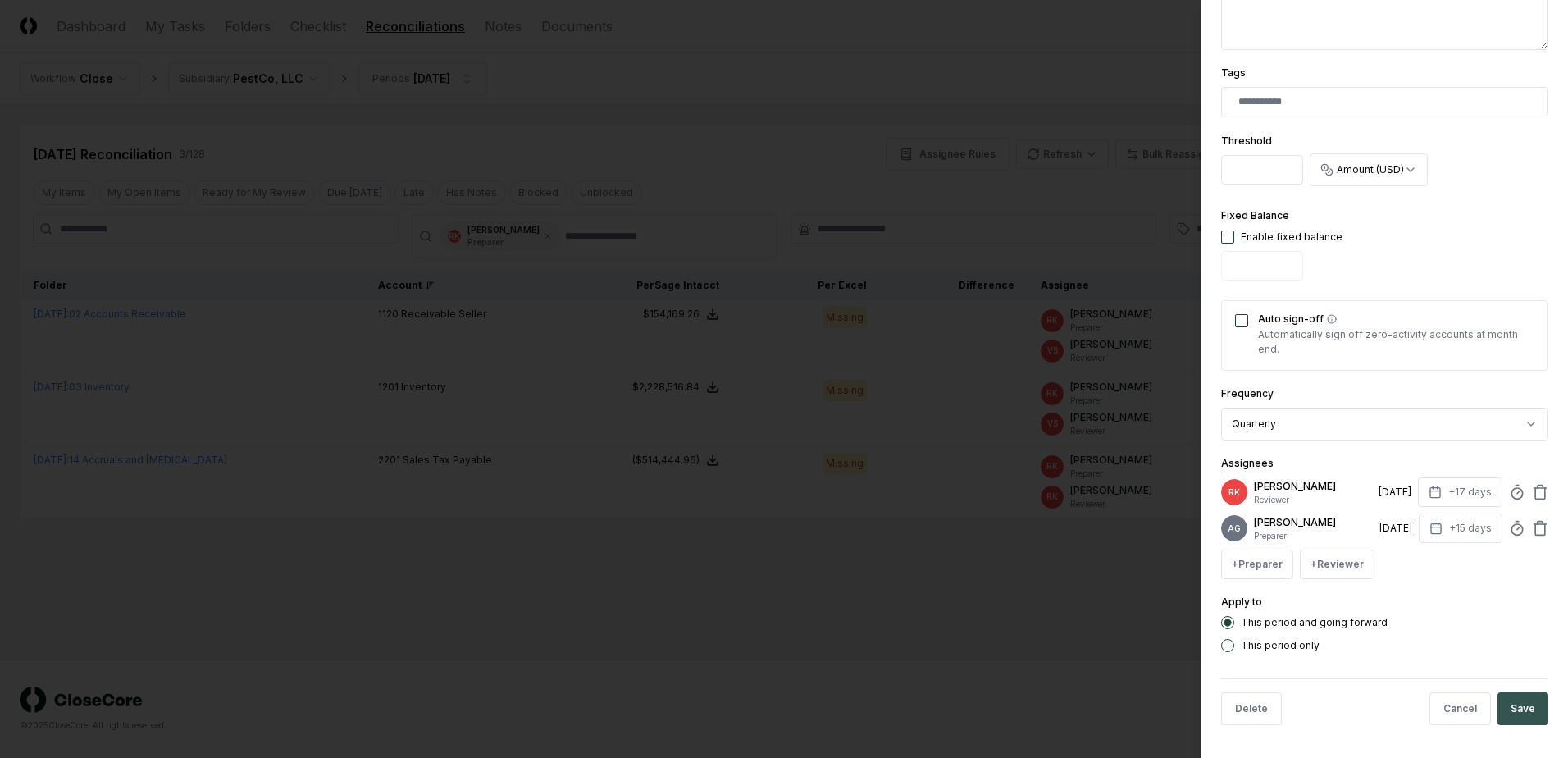
click at [1505, 716] on button "Save" at bounding box center [1523, 709] width 51 height 33
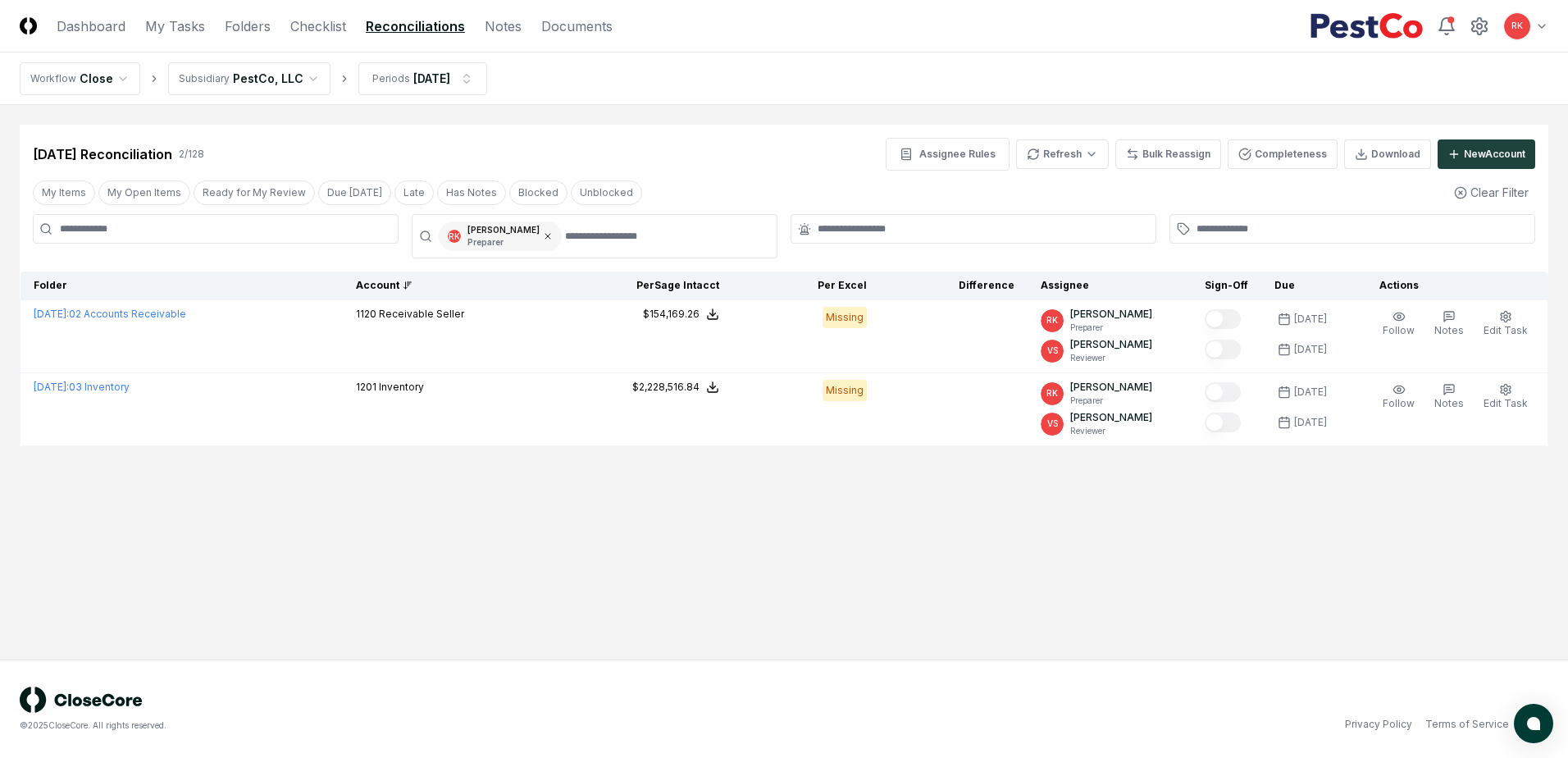
click at [543, 237] on icon at bounding box center [548, 236] width 10 height 10
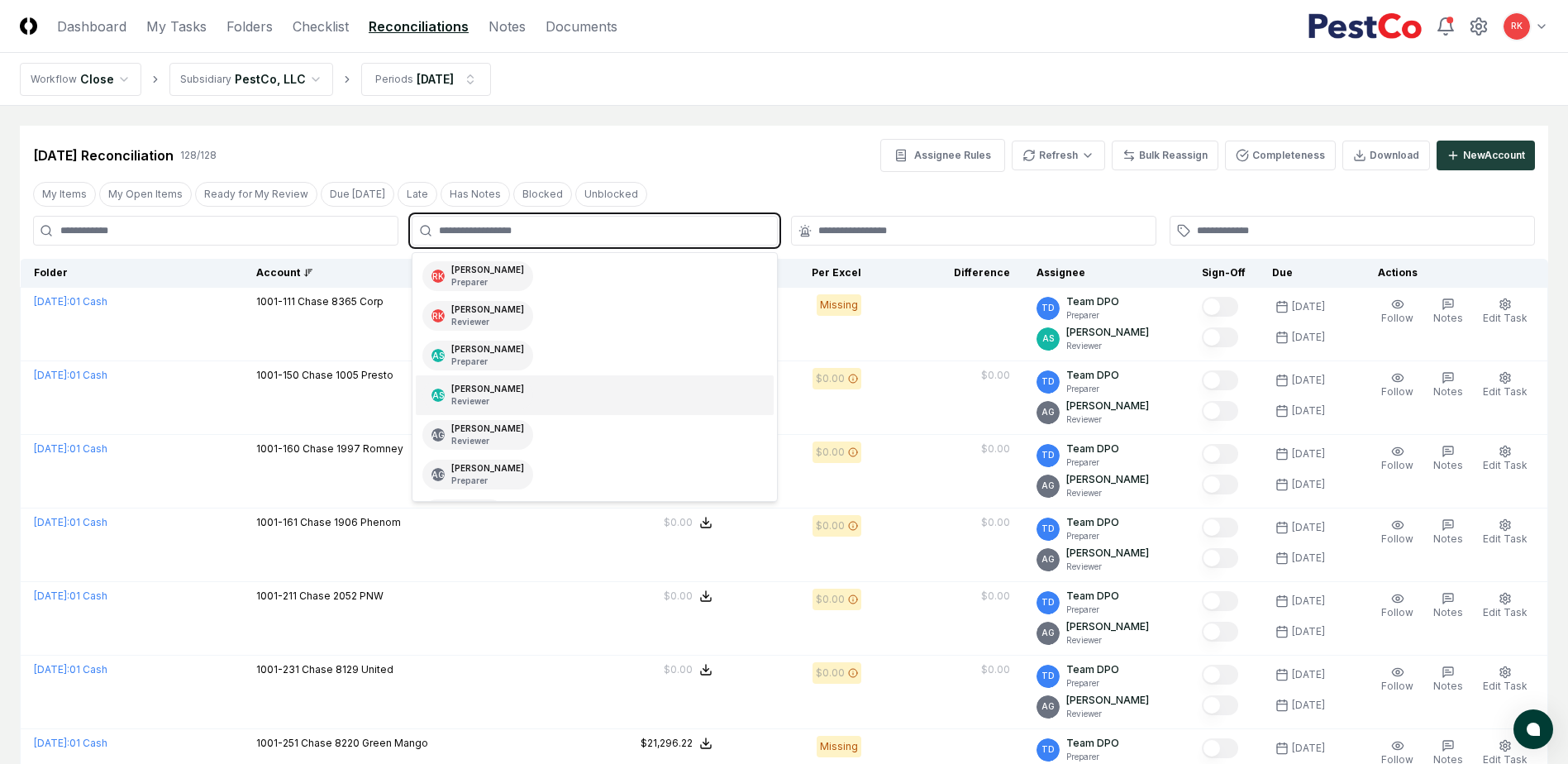
click at [525, 229] on input "text" at bounding box center [603, 230] width 327 height 15
click at [479, 316] on p "Reviewer" at bounding box center [488, 322] width 73 height 12
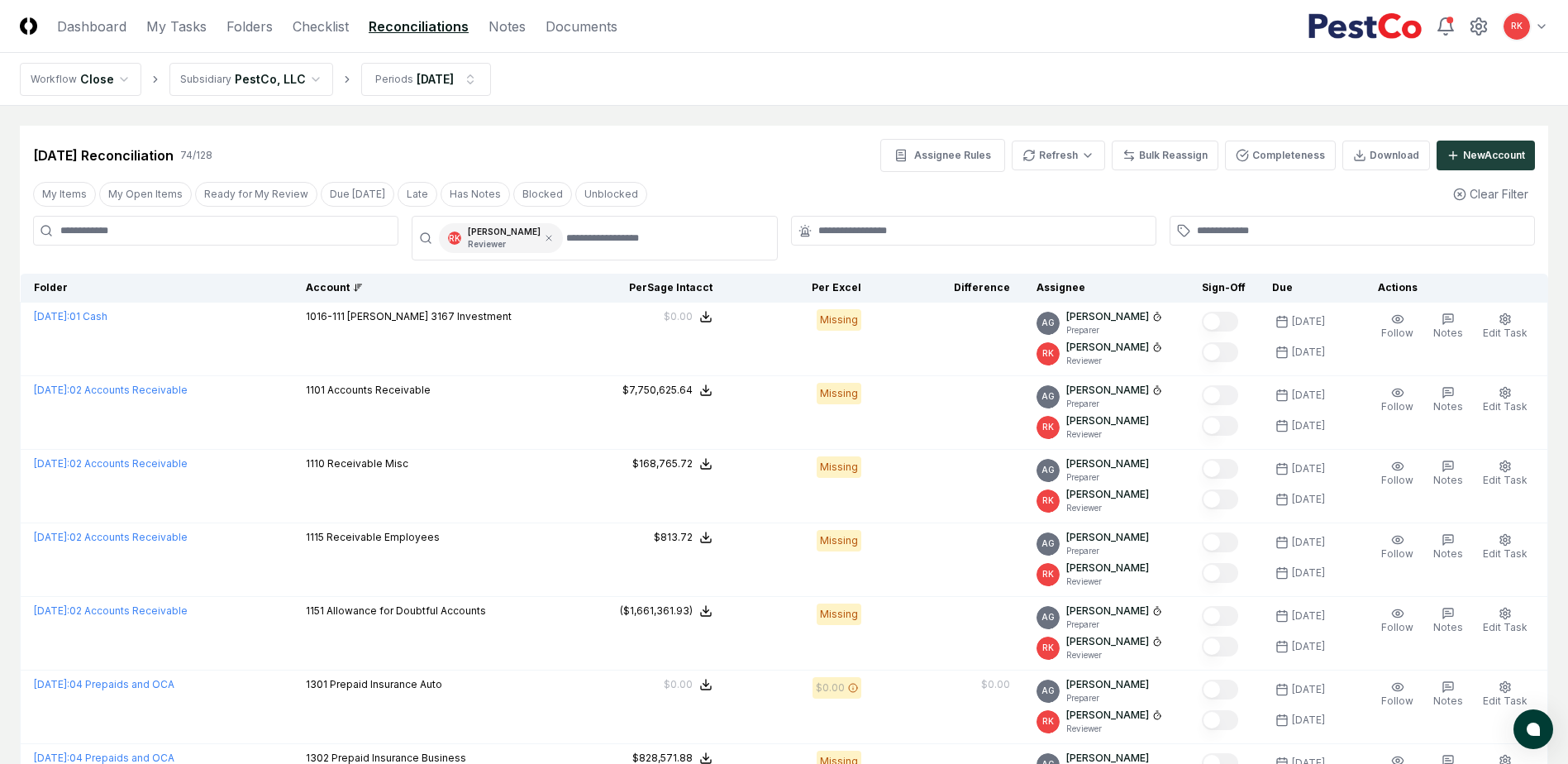
click at [709, 128] on div "Sep 2025 Reconciliation 74 / 128 Assignee Rules Refresh Bulk Reassign Completen…" at bounding box center [783, 149] width 1528 height 46
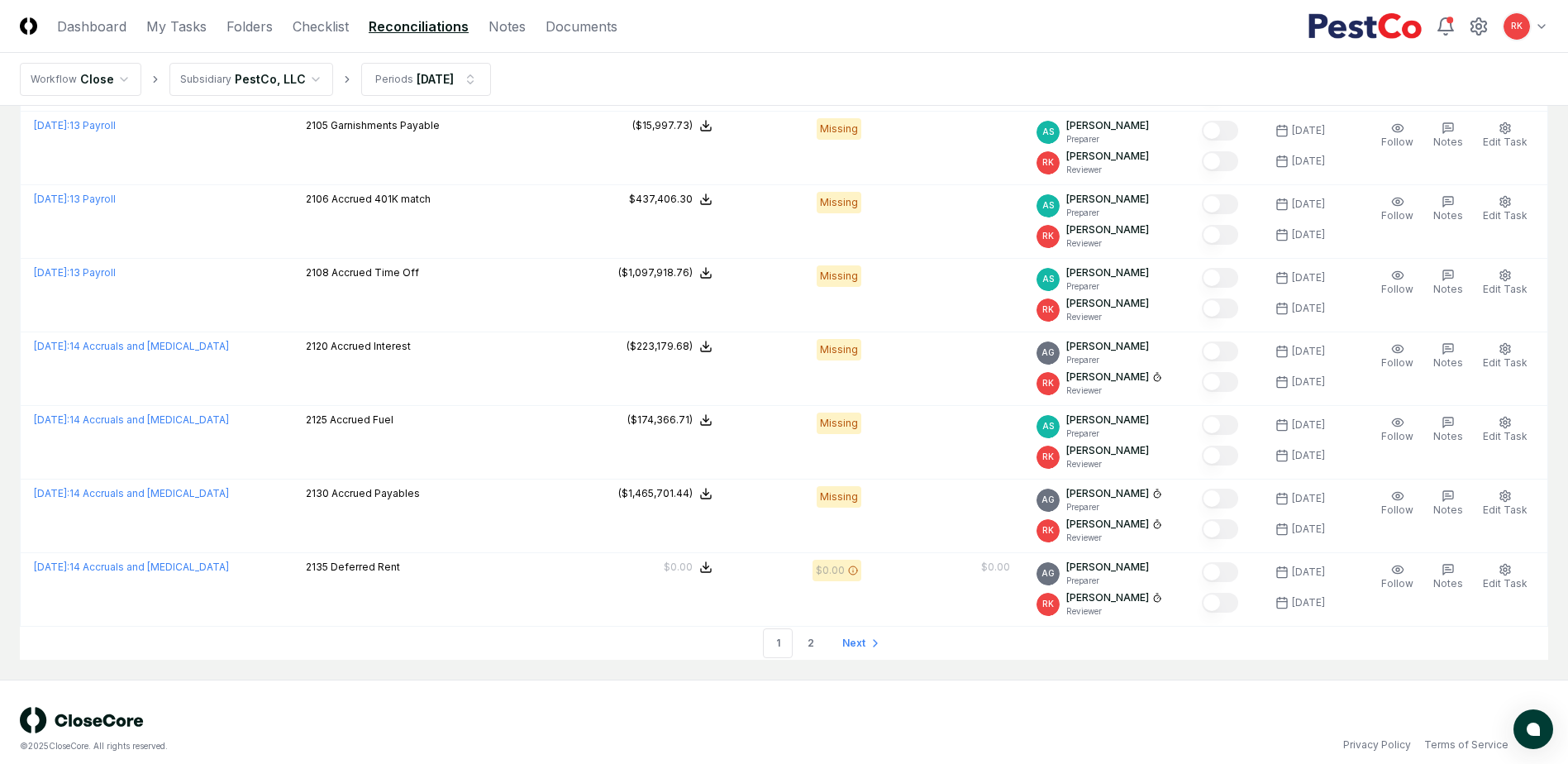
scroll to position [3371, 0]
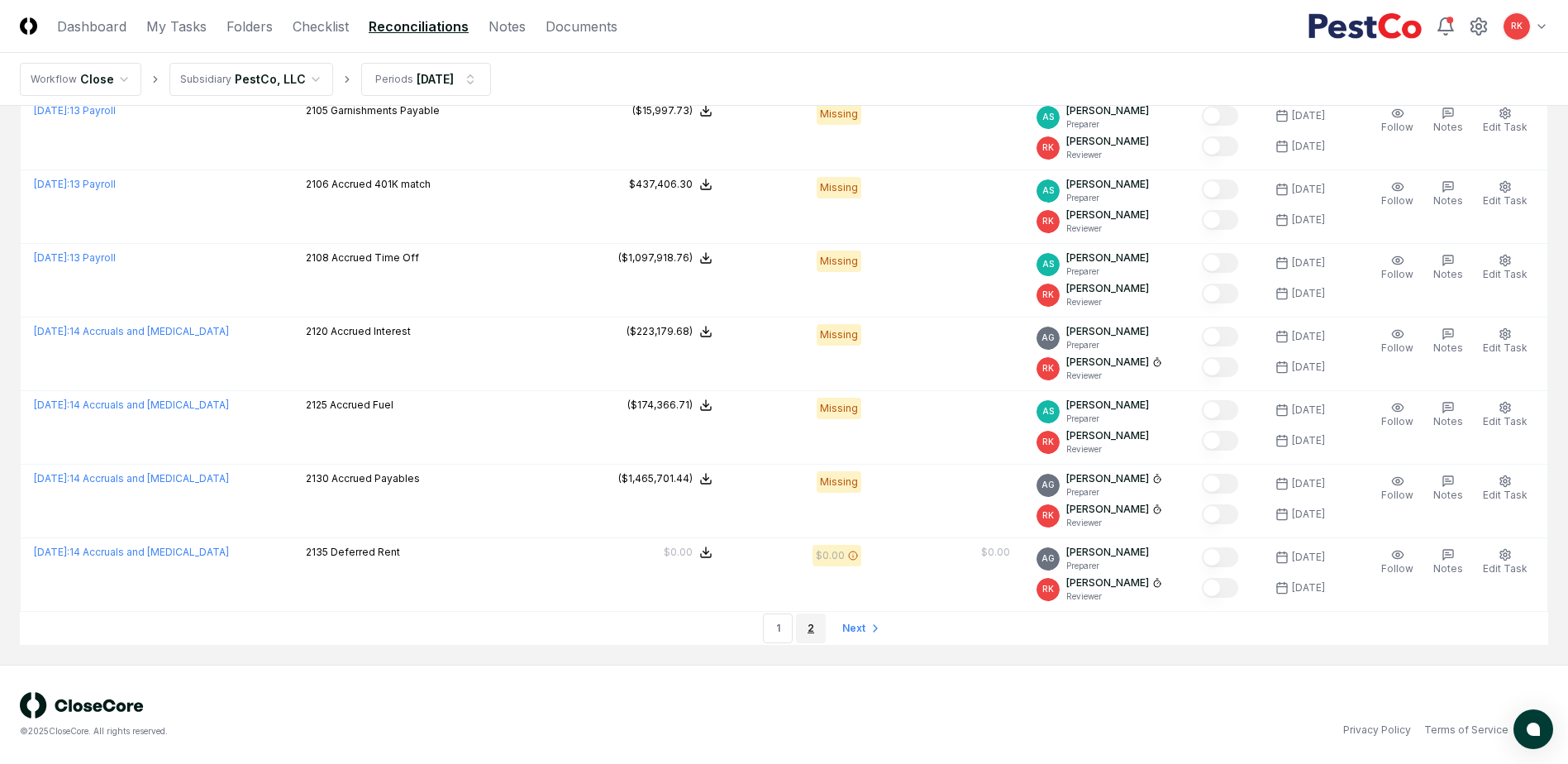
click at [808, 638] on link "2" at bounding box center [810, 628] width 29 height 29
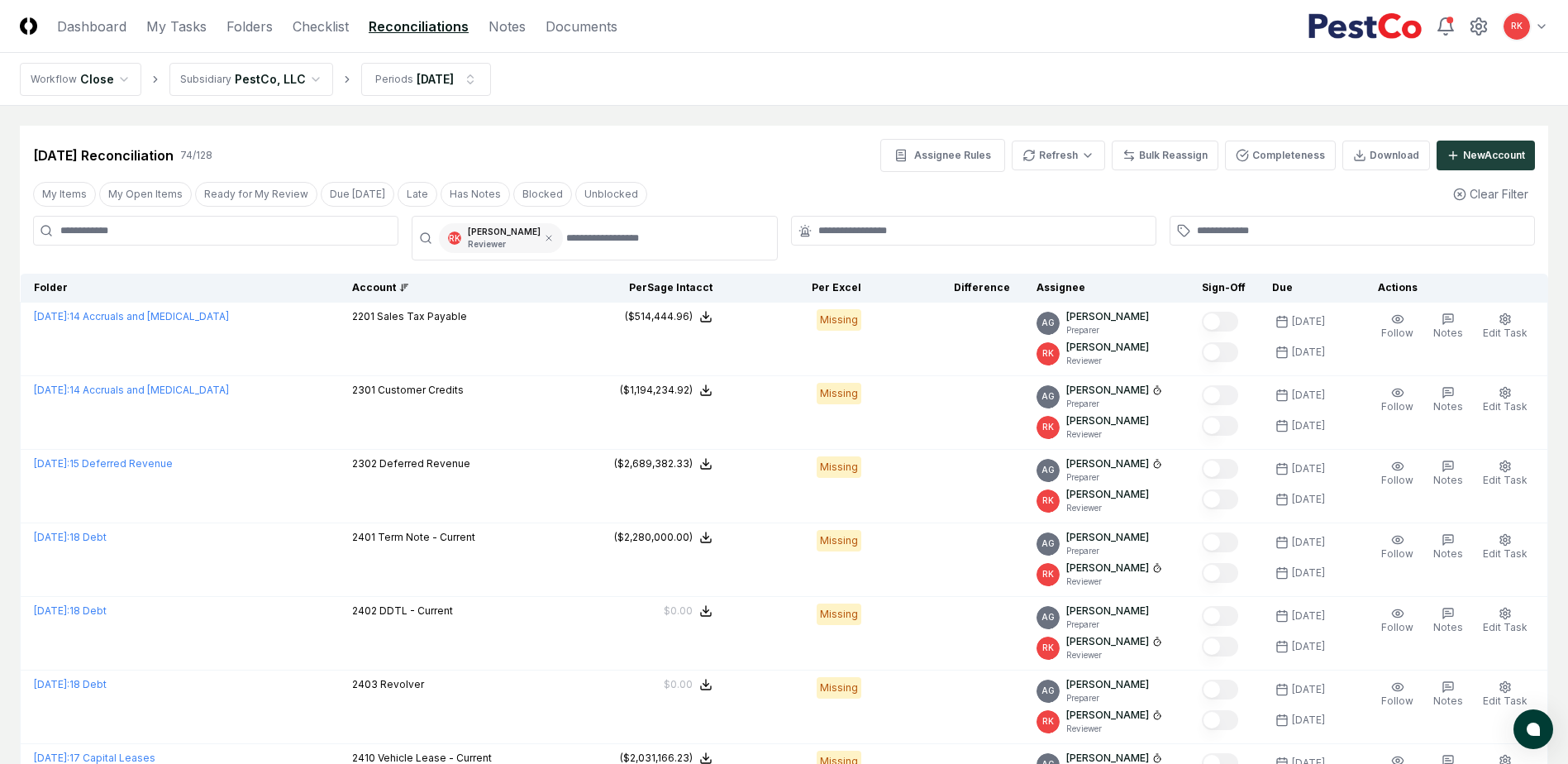
click at [529, 244] on div "RK Ryan Klapper Reviewer" at bounding box center [500, 237] width 124 height 29
click at [544, 234] on icon at bounding box center [548, 237] width 10 height 10
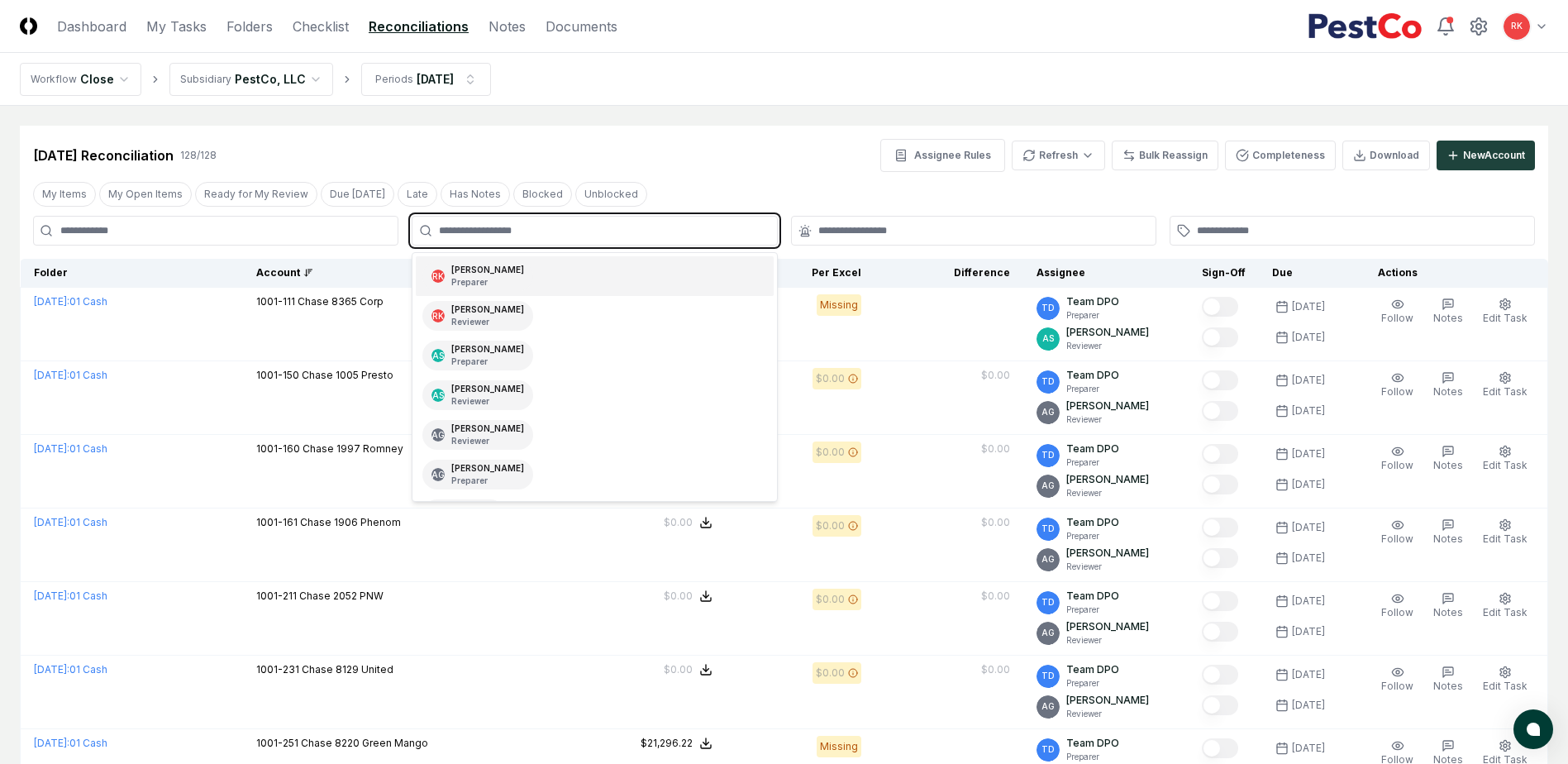
click at [516, 230] on input "text" at bounding box center [603, 230] width 327 height 15
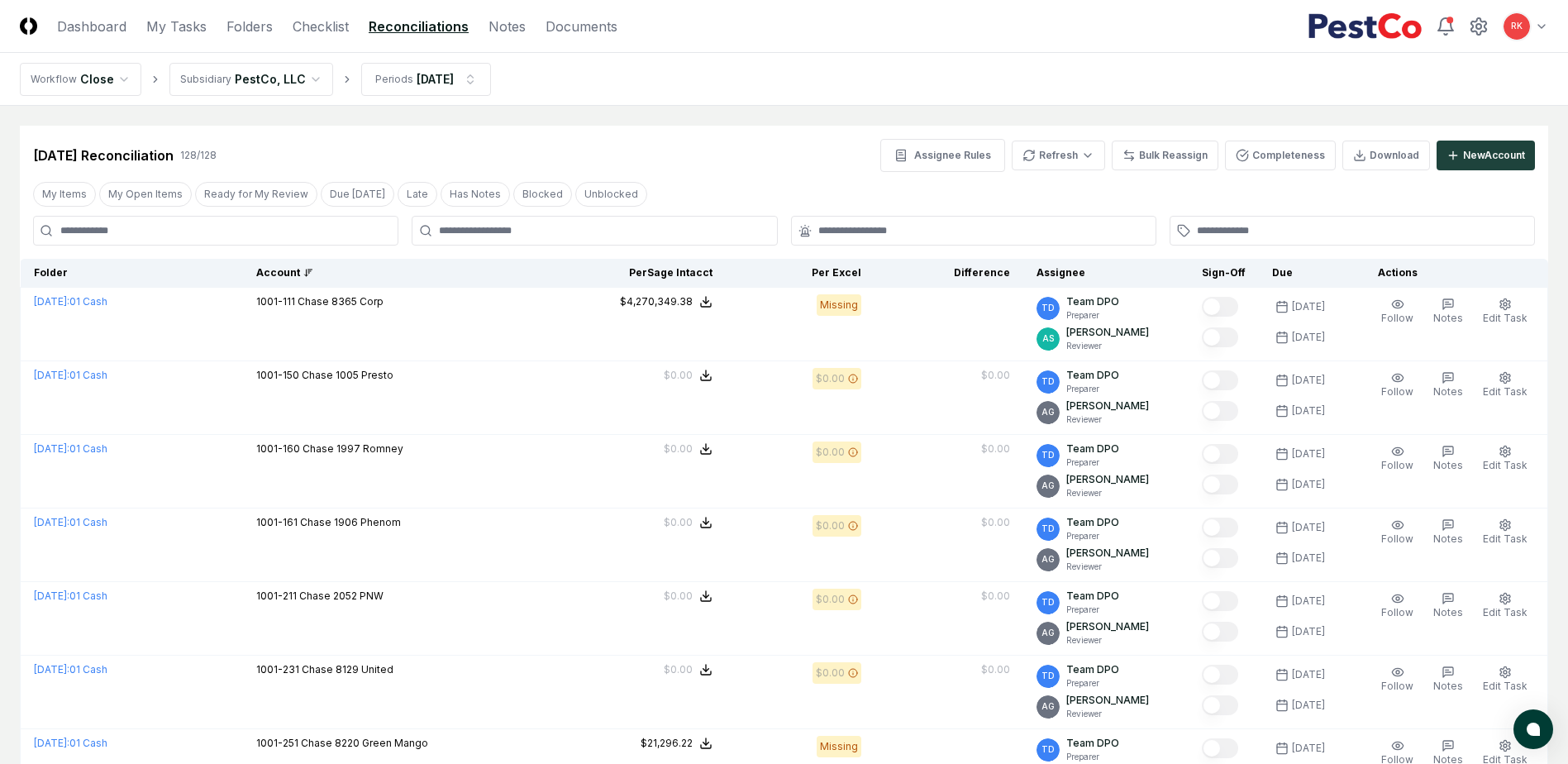
click at [748, 133] on div "Sep 2025 Reconciliation 128 / 128 Assignee Rules Refresh Bulk Reassign Complete…" at bounding box center [783, 149] width 1528 height 46
click at [317, 20] on link "Checklist" at bounding box center [320, 27] width 56 height 20
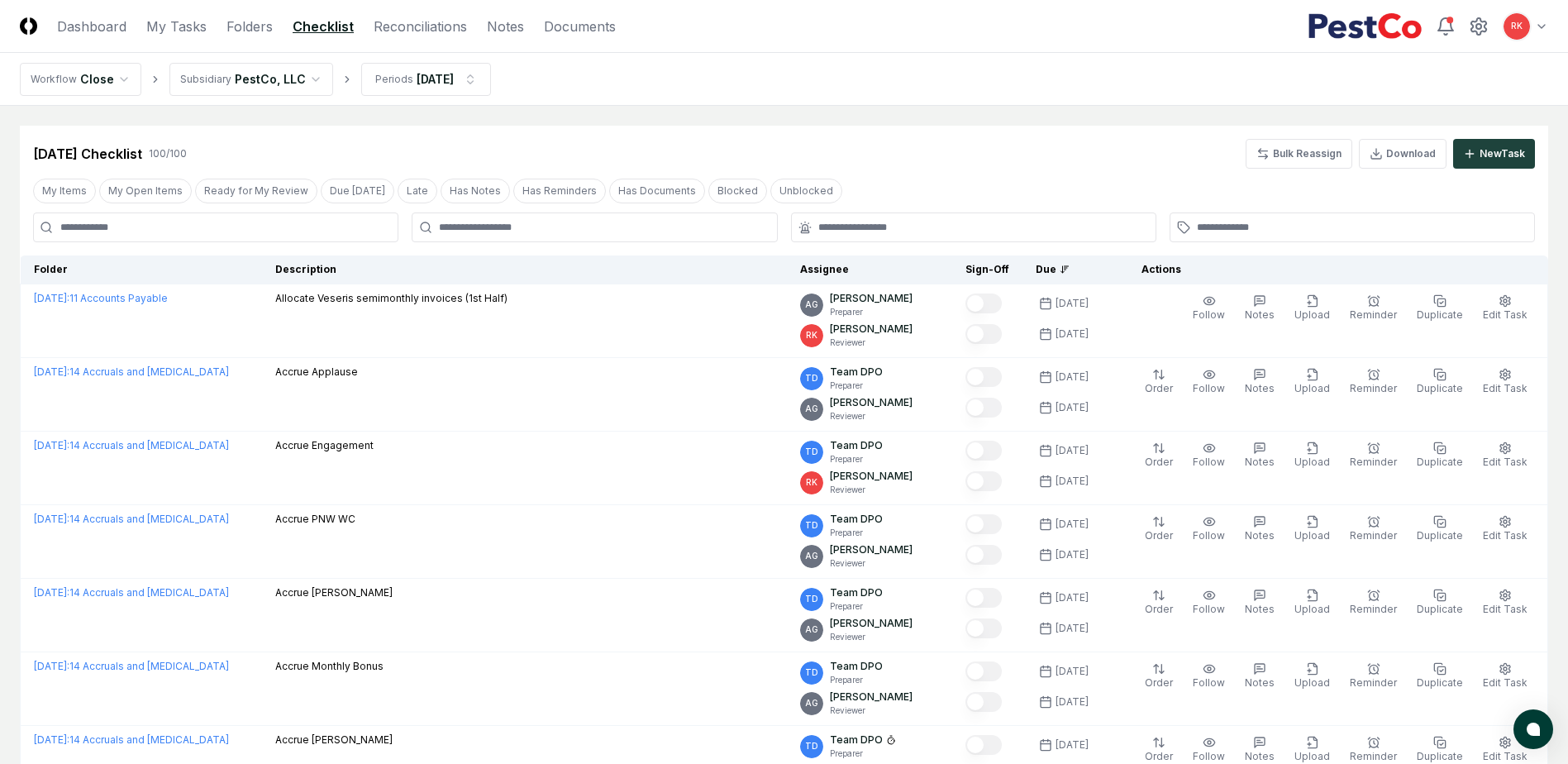
click at [490, 239] on div at bounding box center [594, 227] width 365 height 29
click at [476, 238] on div at bounding box center [594, 227] width 365 height 29
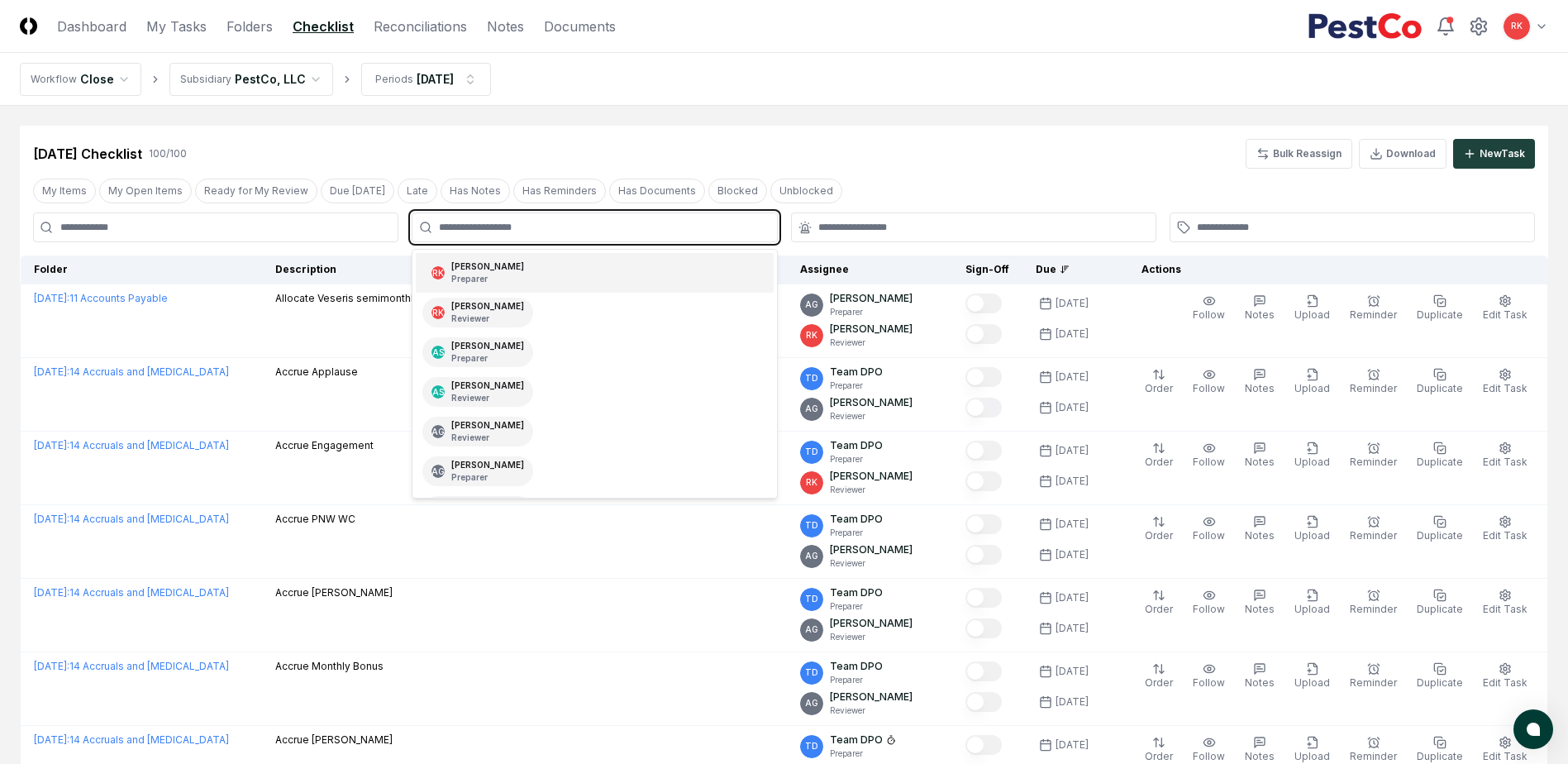
click at [469, 232] on input "text" at bounding box center [603, 227] width 327 height 15
click at [483, 320] on p "Reviewer" at bounding box center [488, 318] width 73 height 12
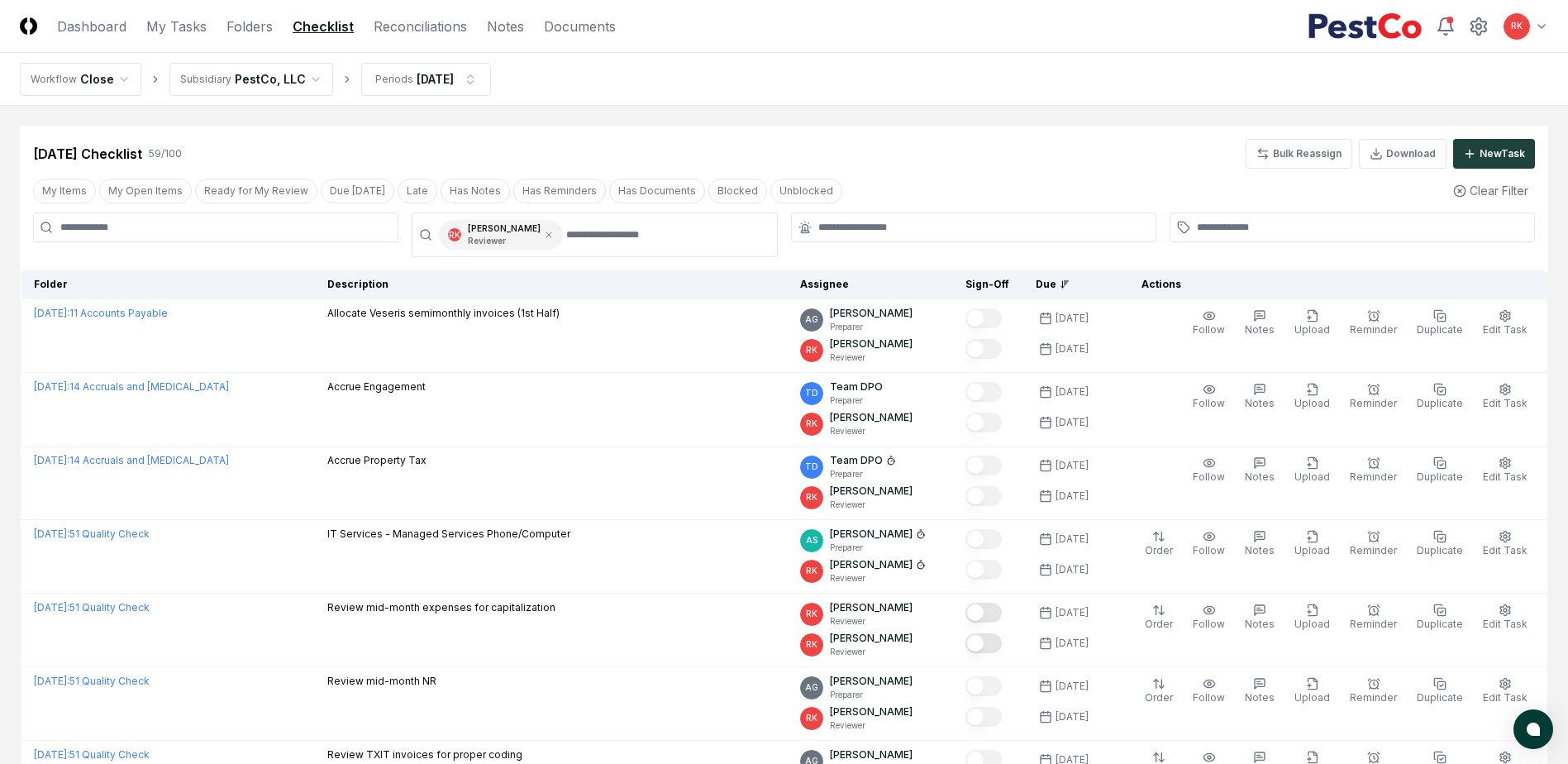
click at [949, 140] on div "Sep 2025 Checklist 59 / 100 Bulk Reassign Download New Task" at bounding box center [784, 153] width 1502 height 29
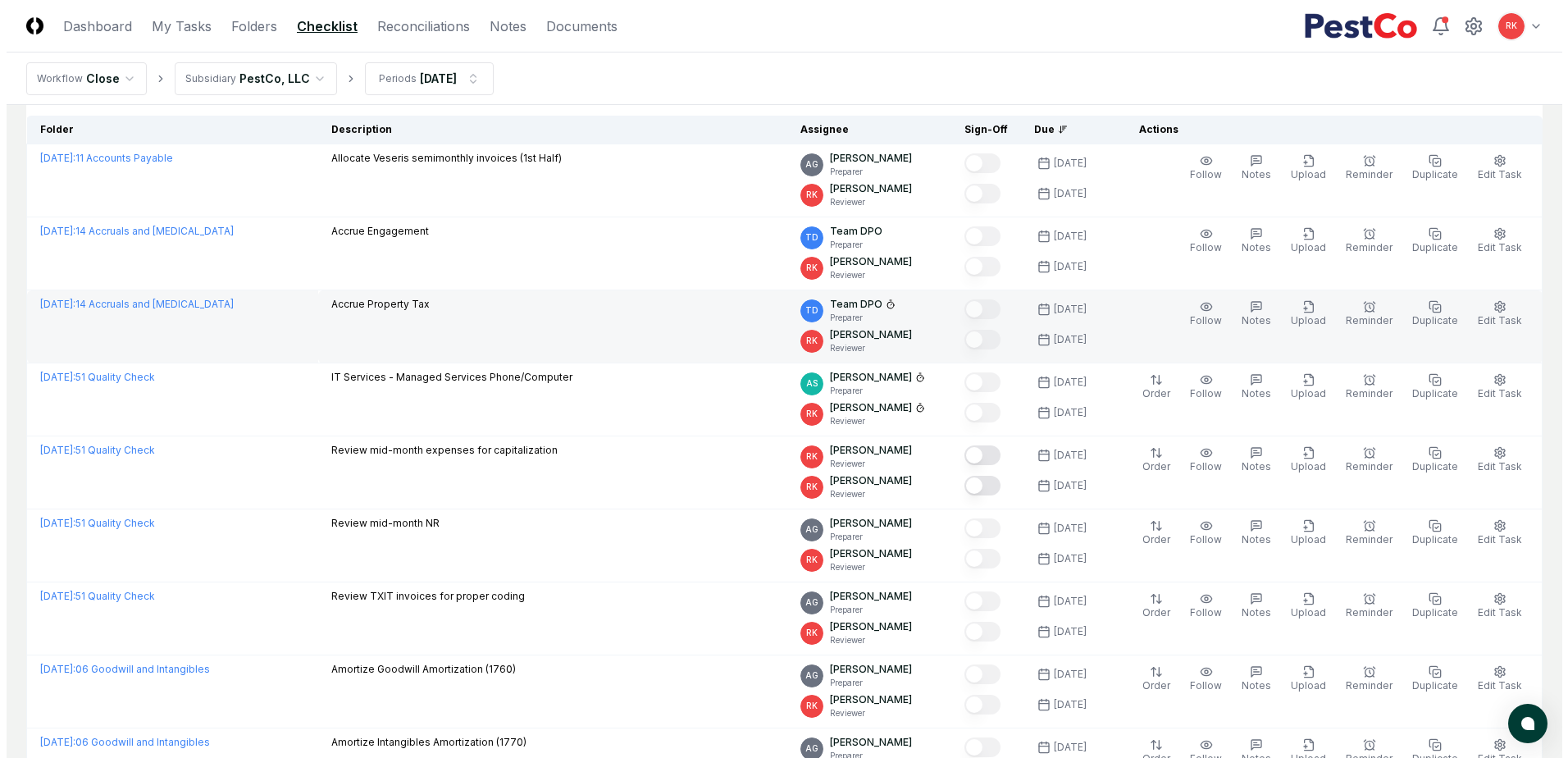
scroll to position [164, 0]
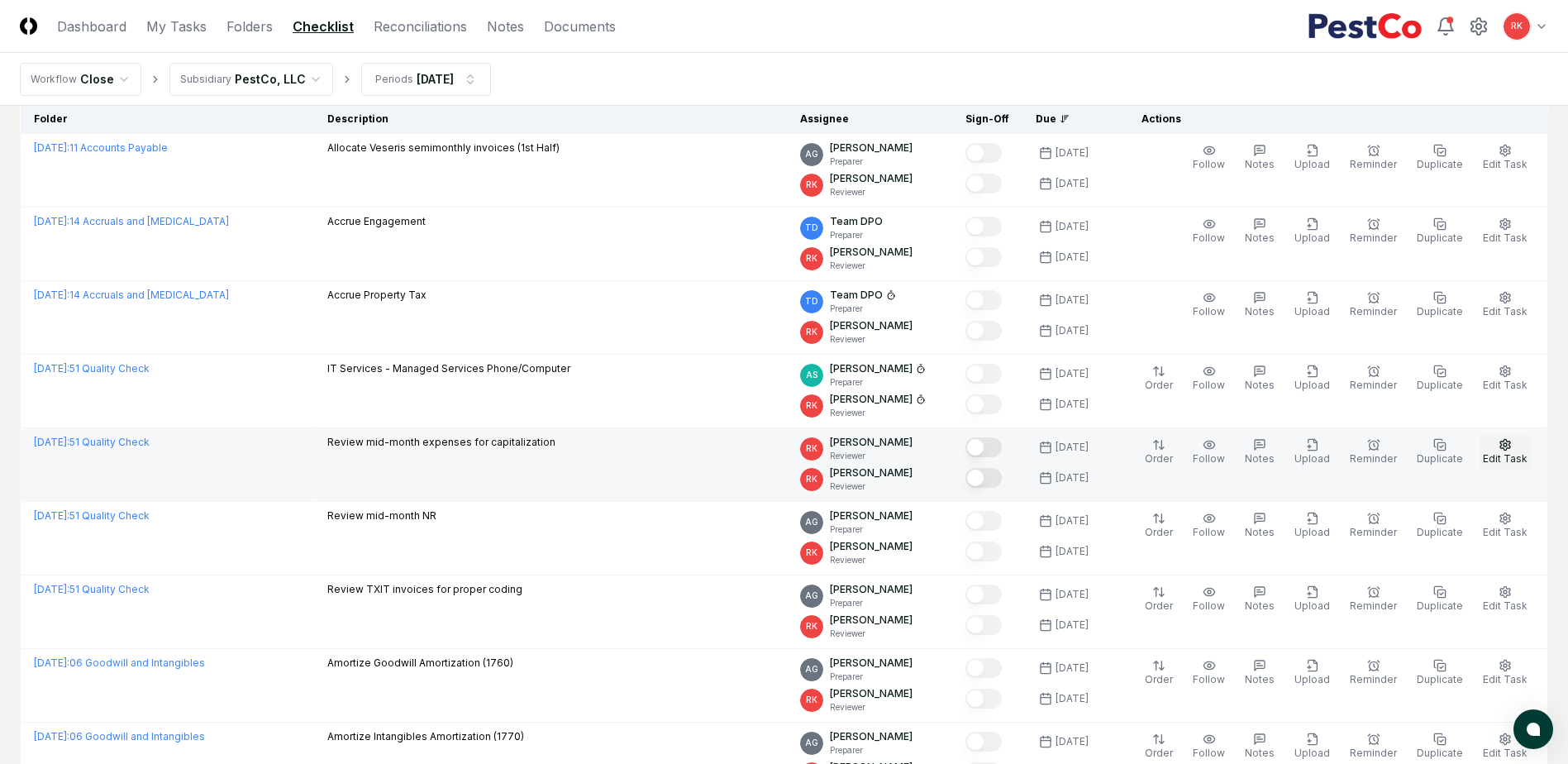
click at [1503, 466] on button "Edit Task" at bounding box center [1505, 452] width 52 height 35
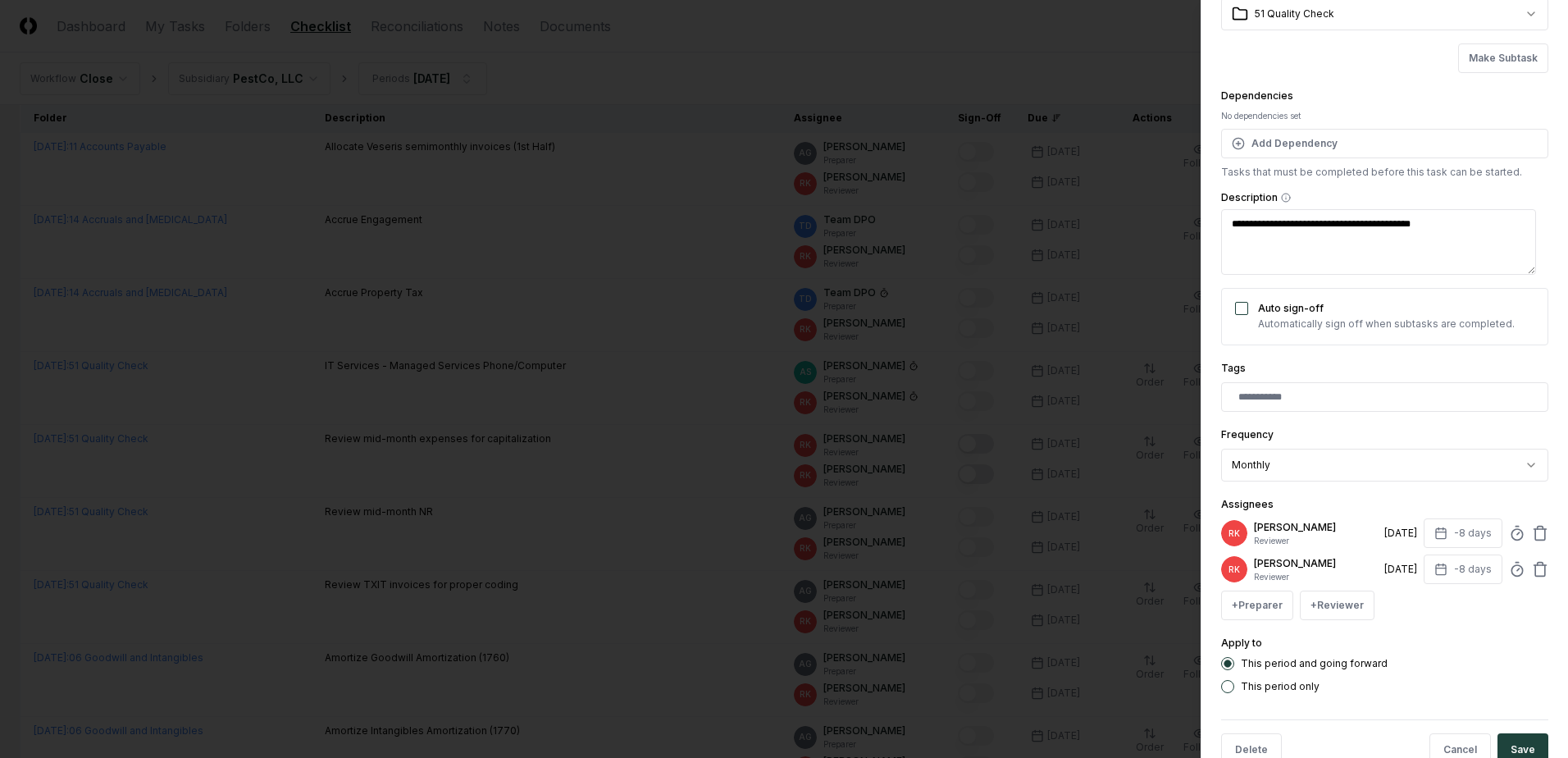
scroll to position [133, 0]
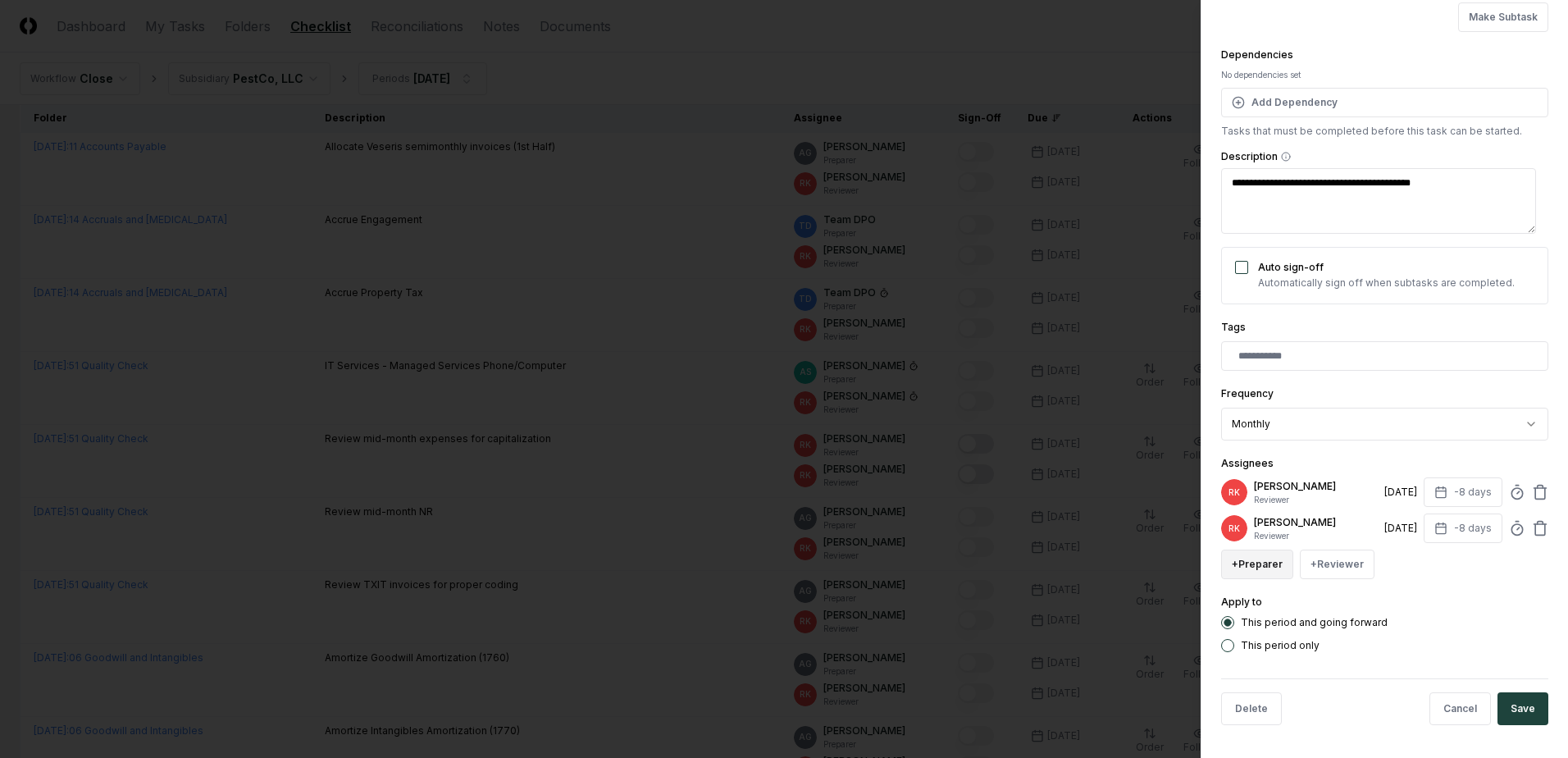
click at [1256, 567] on button "+ Preparer" at bounding box center [1258, 564] width 72 height 29
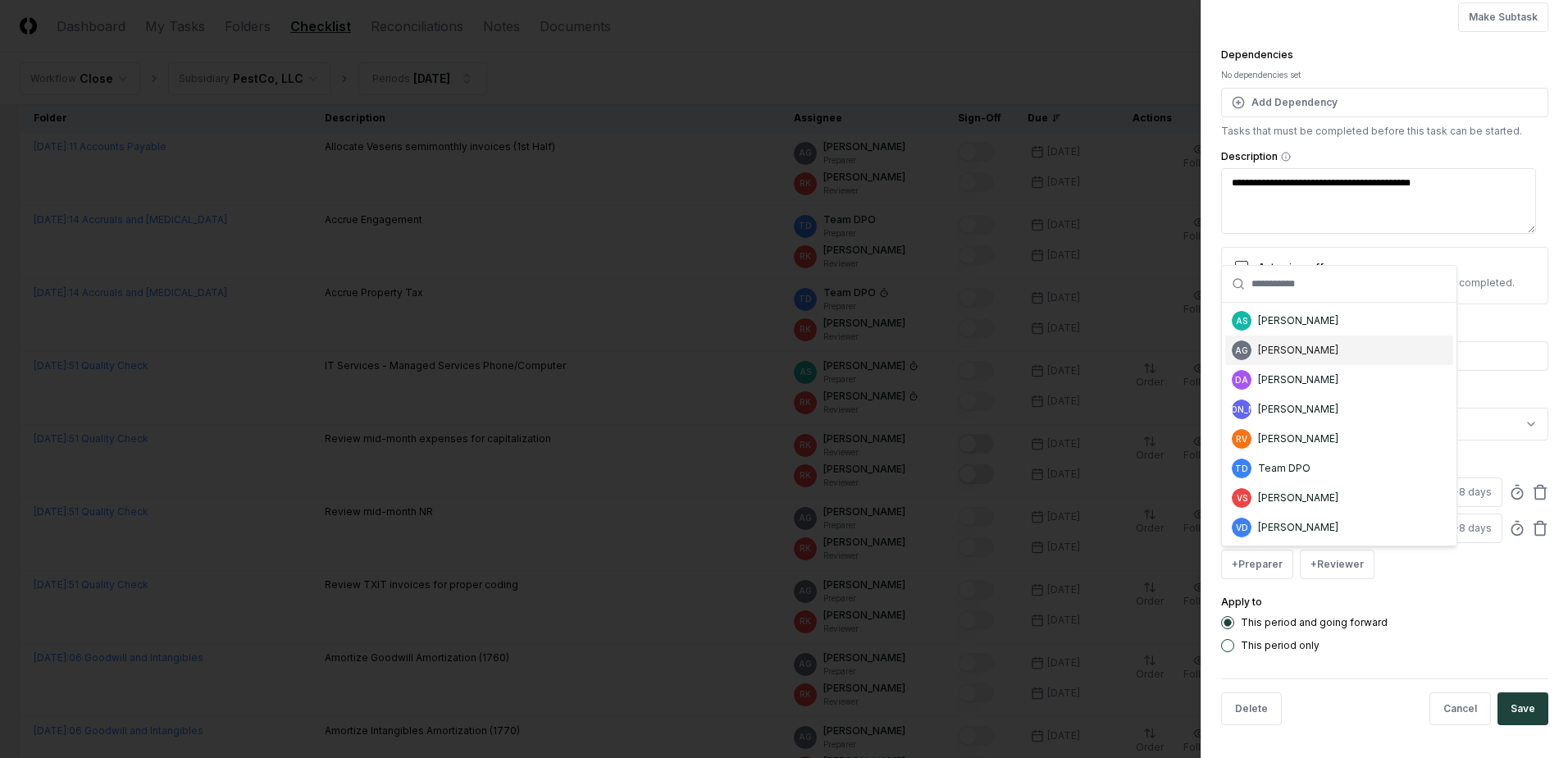
click at [1304, 355] on div "[PERSON_NAME]" at bounding box center [1297, 350] width 80 height 15
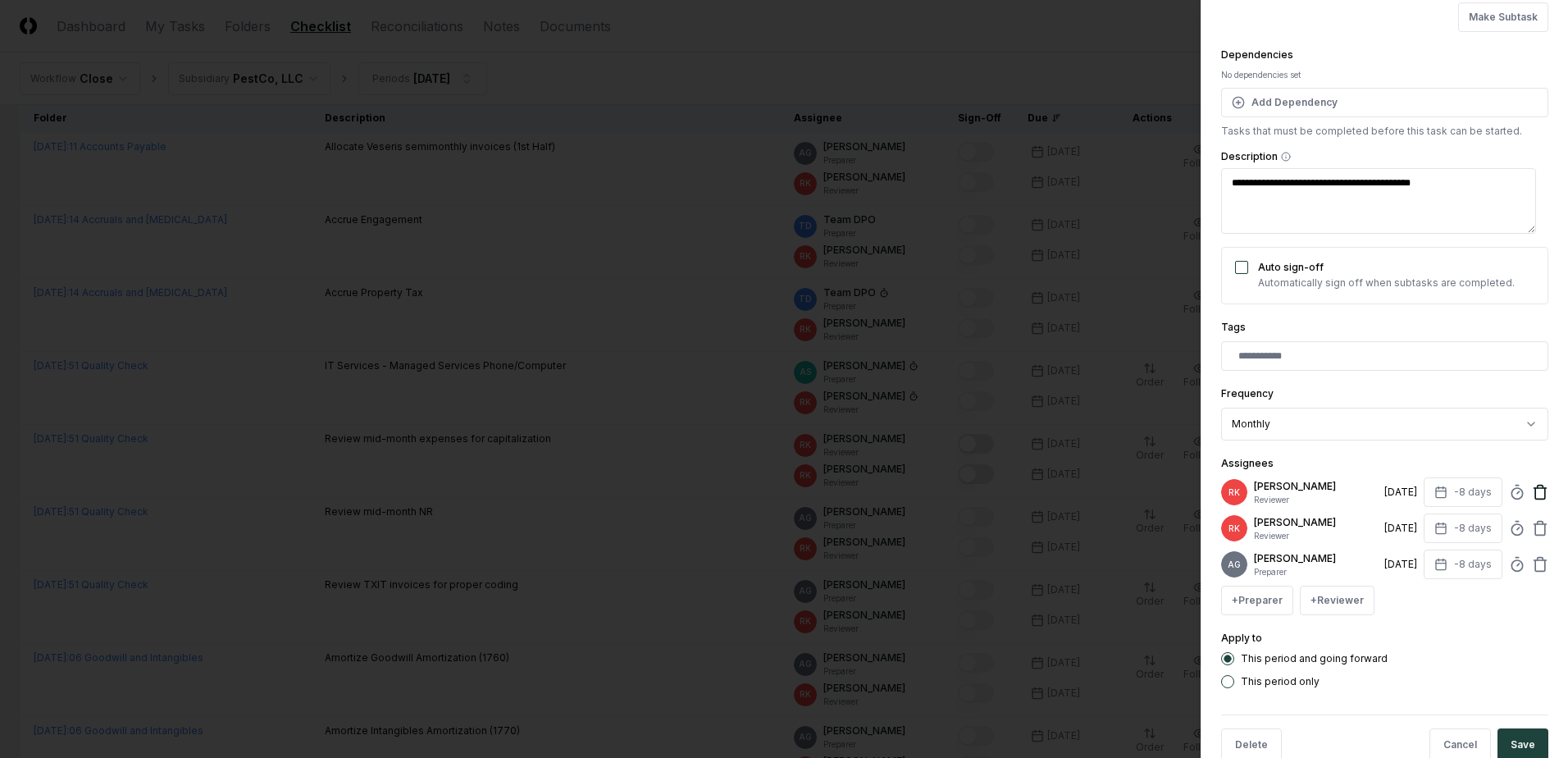
click at [1532, 487] on icon at bounding box center [1540, 492] width 17 height 17
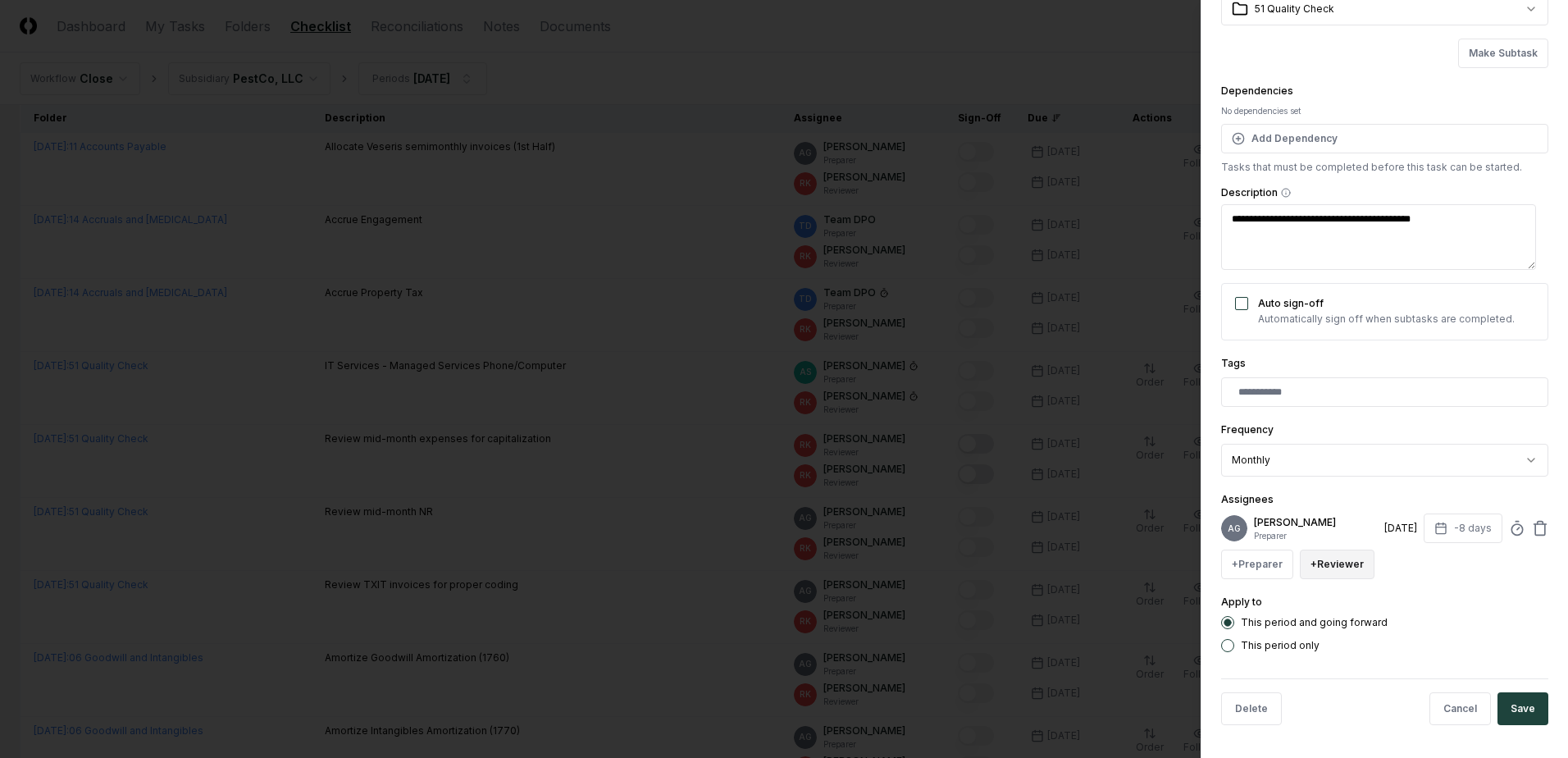
click at [1347, 569] on button "+ Reviewer" at bounding box center [1337, 564] width 75 height 29
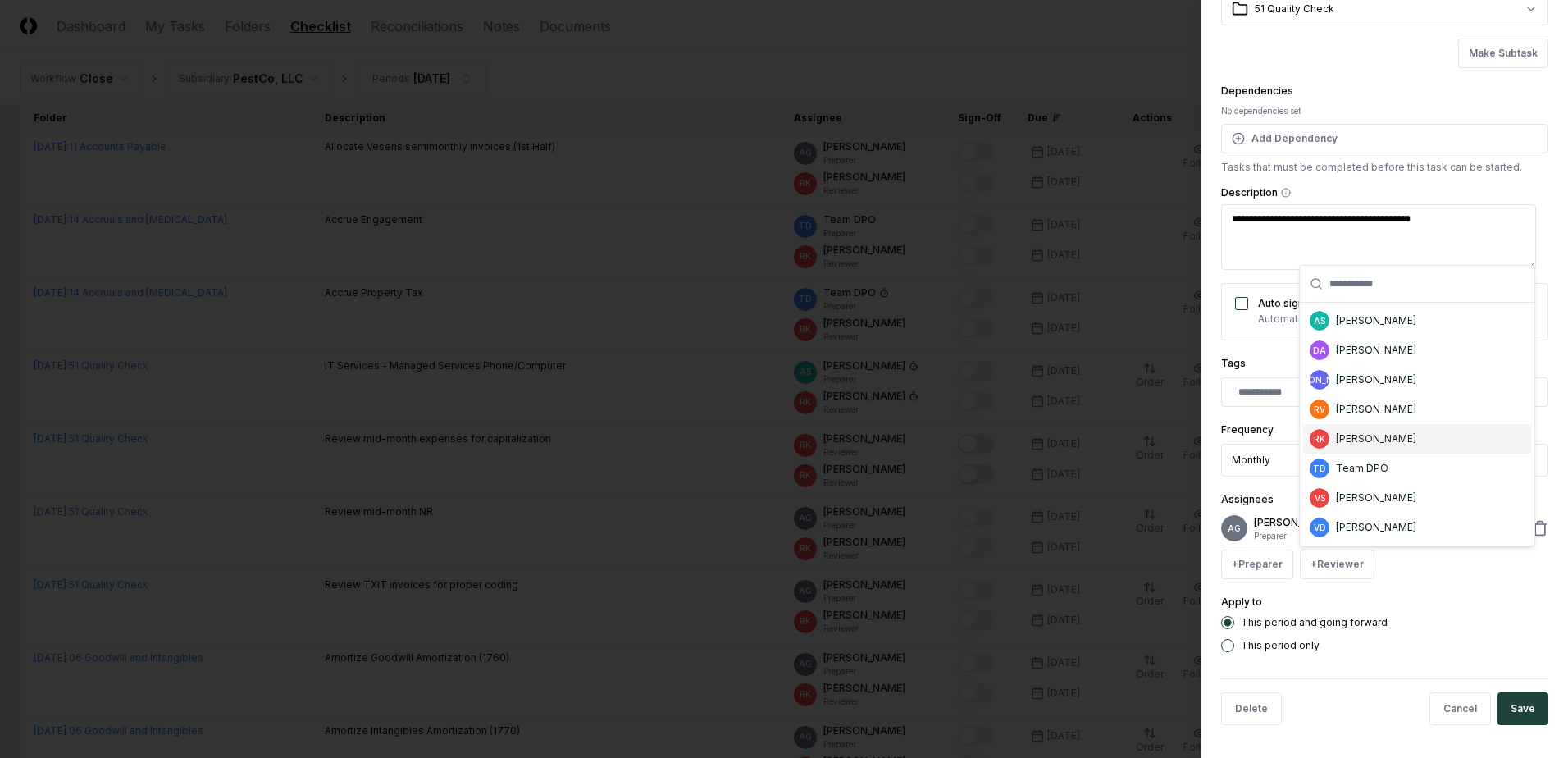
click at [1362, 432] on div "[PERSON_NAME]" at bounding box center [1376, 439] width 80 height 15
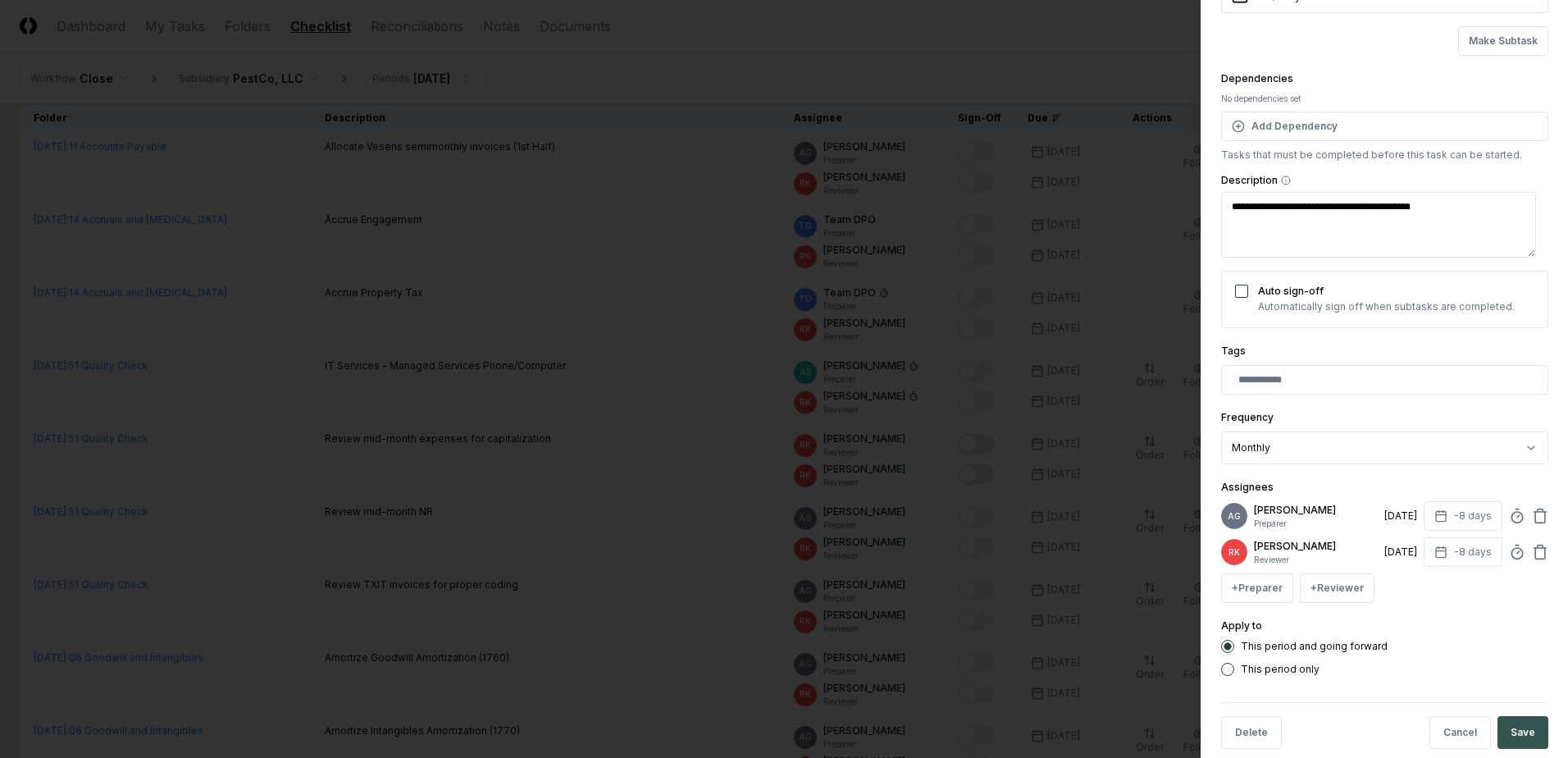
click at [1512, 737] on button "Save" at bounding box center [1523, 732] width 51 height 33
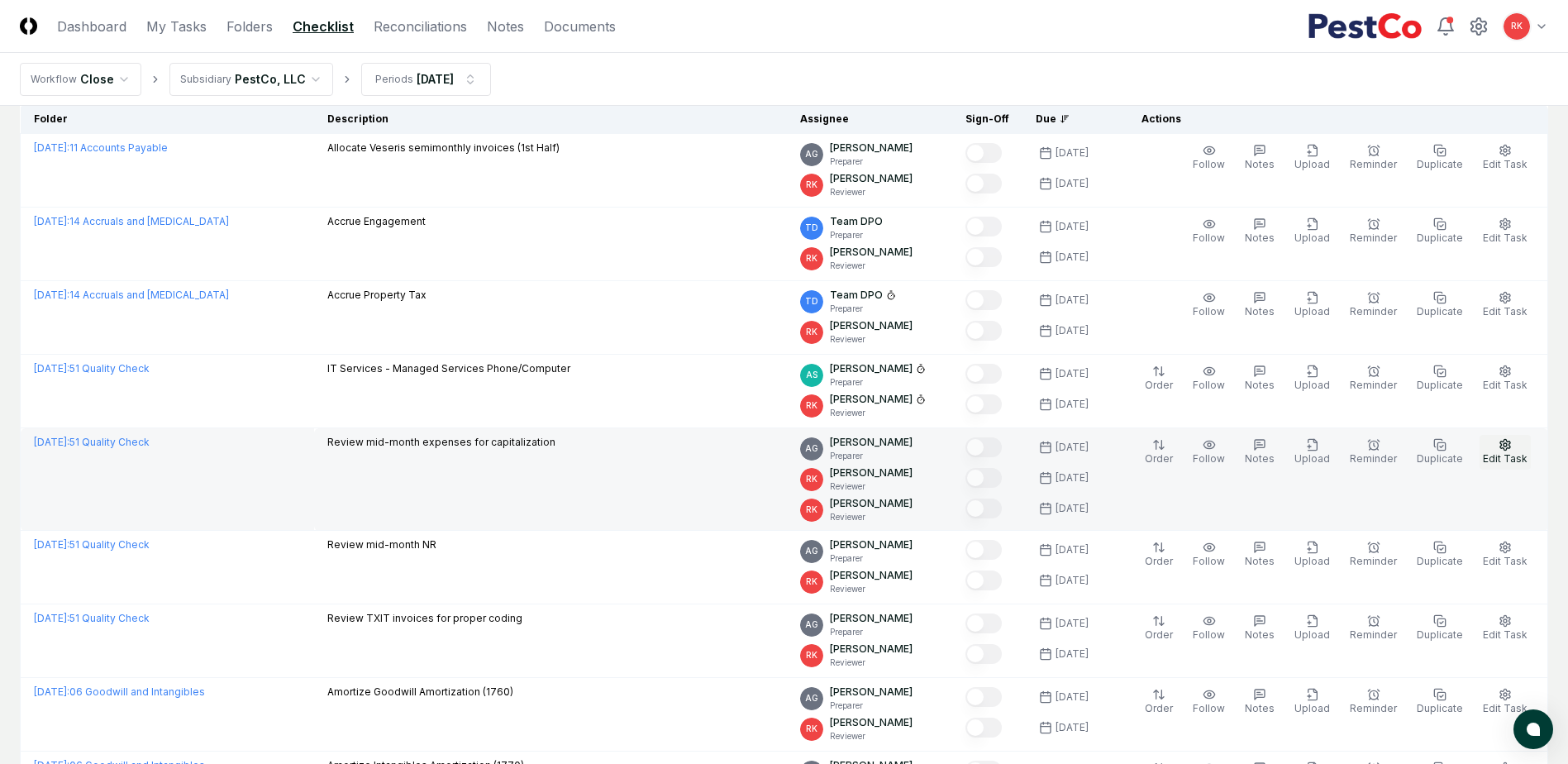
click at [1515, 454] on span "Edit Task" at bounding box center [1505, 459] width 44 height 12
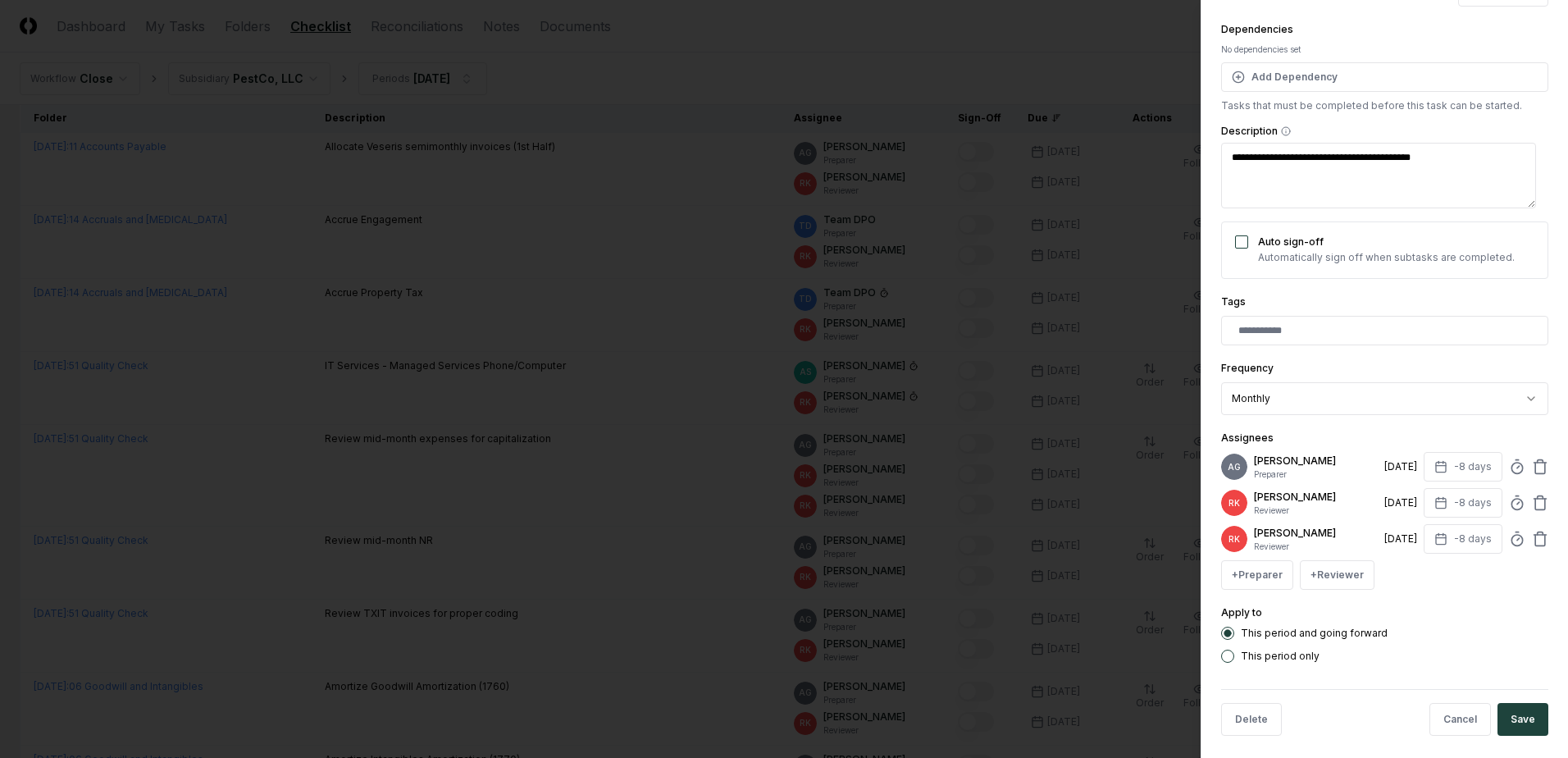
scroll to position [164, 0]
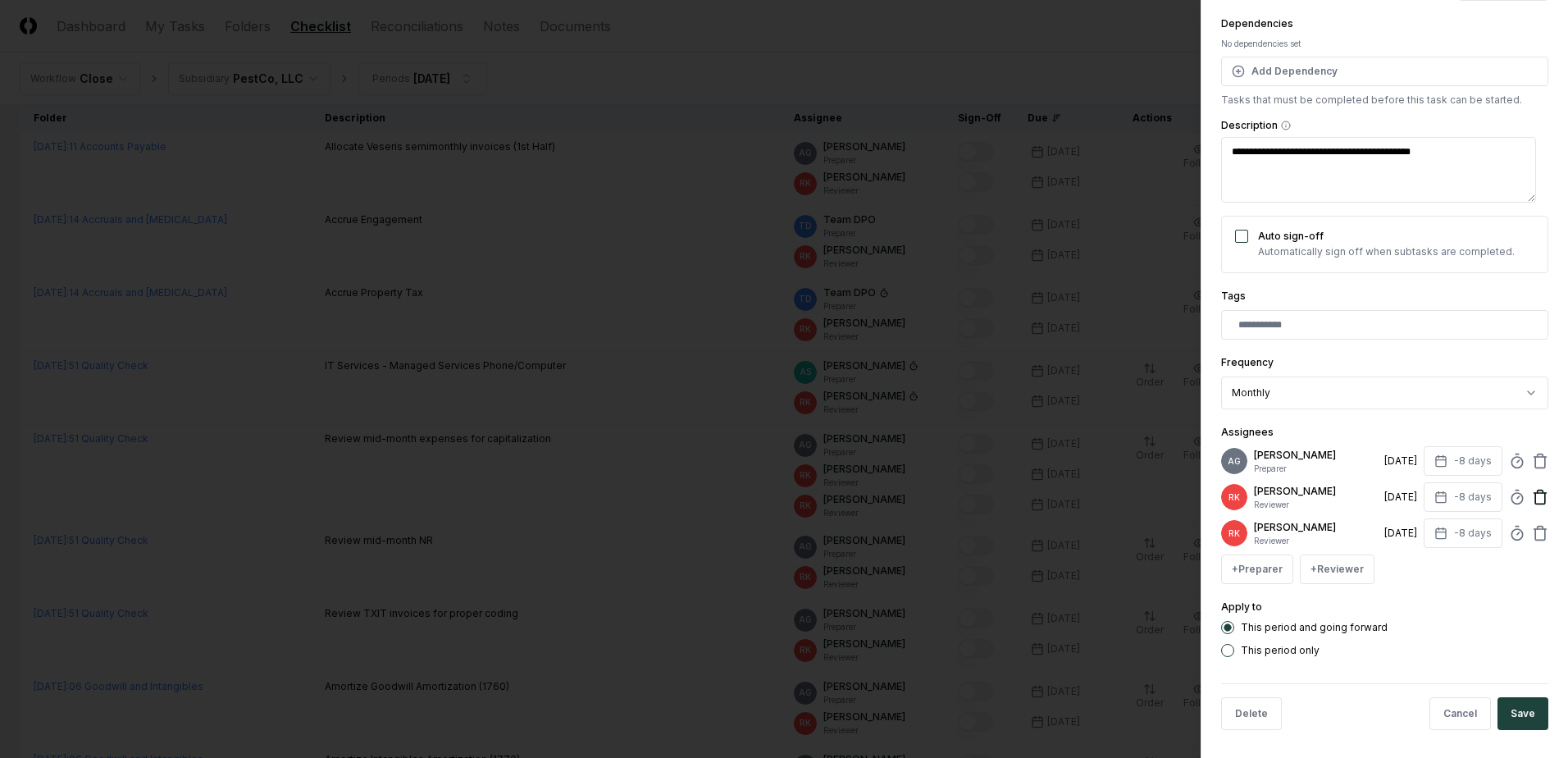
click at [1537, 493] on icon at bounding box center [1540, 492] width 6 height 3
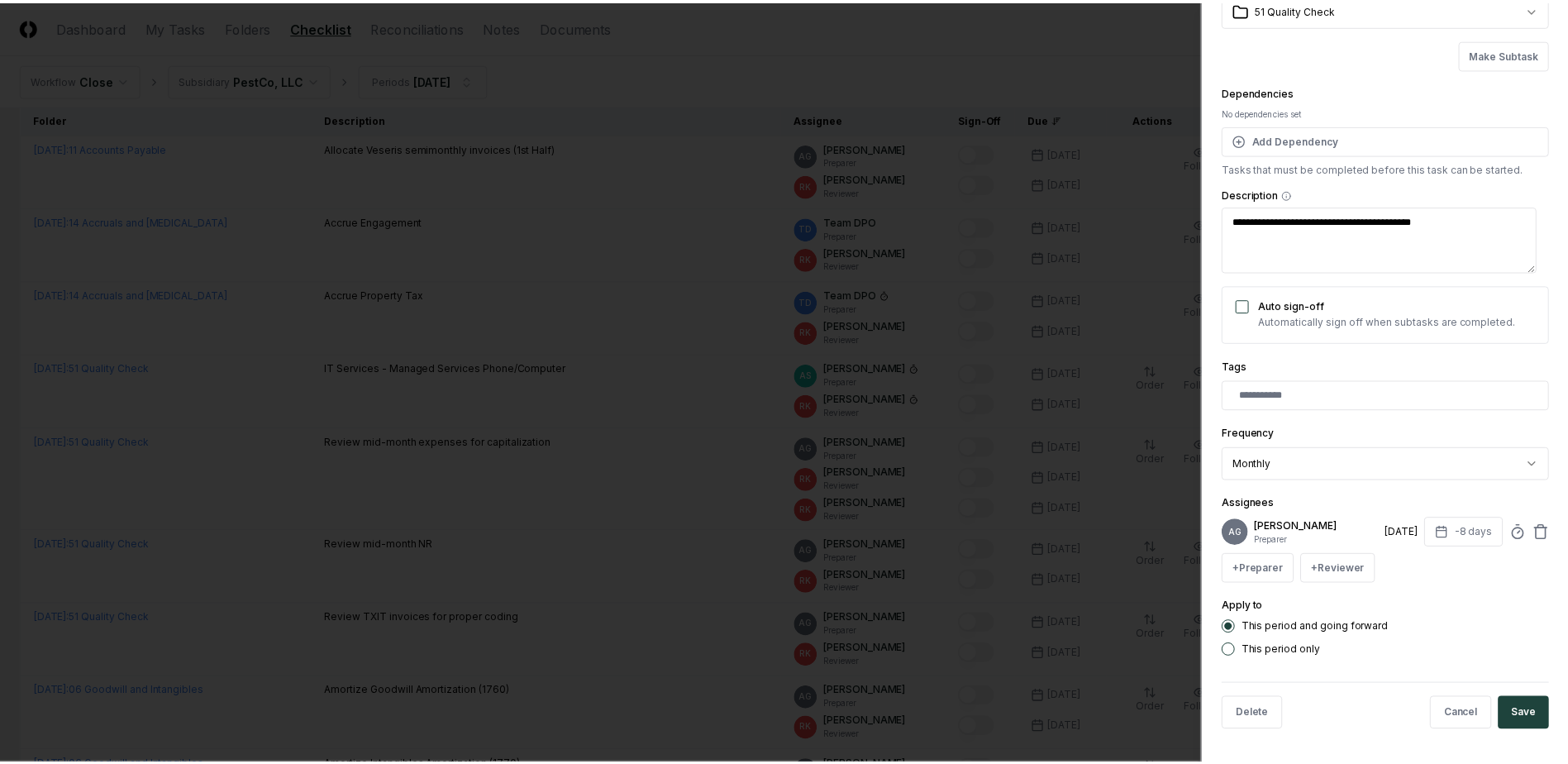
scroll to position [110, 0]
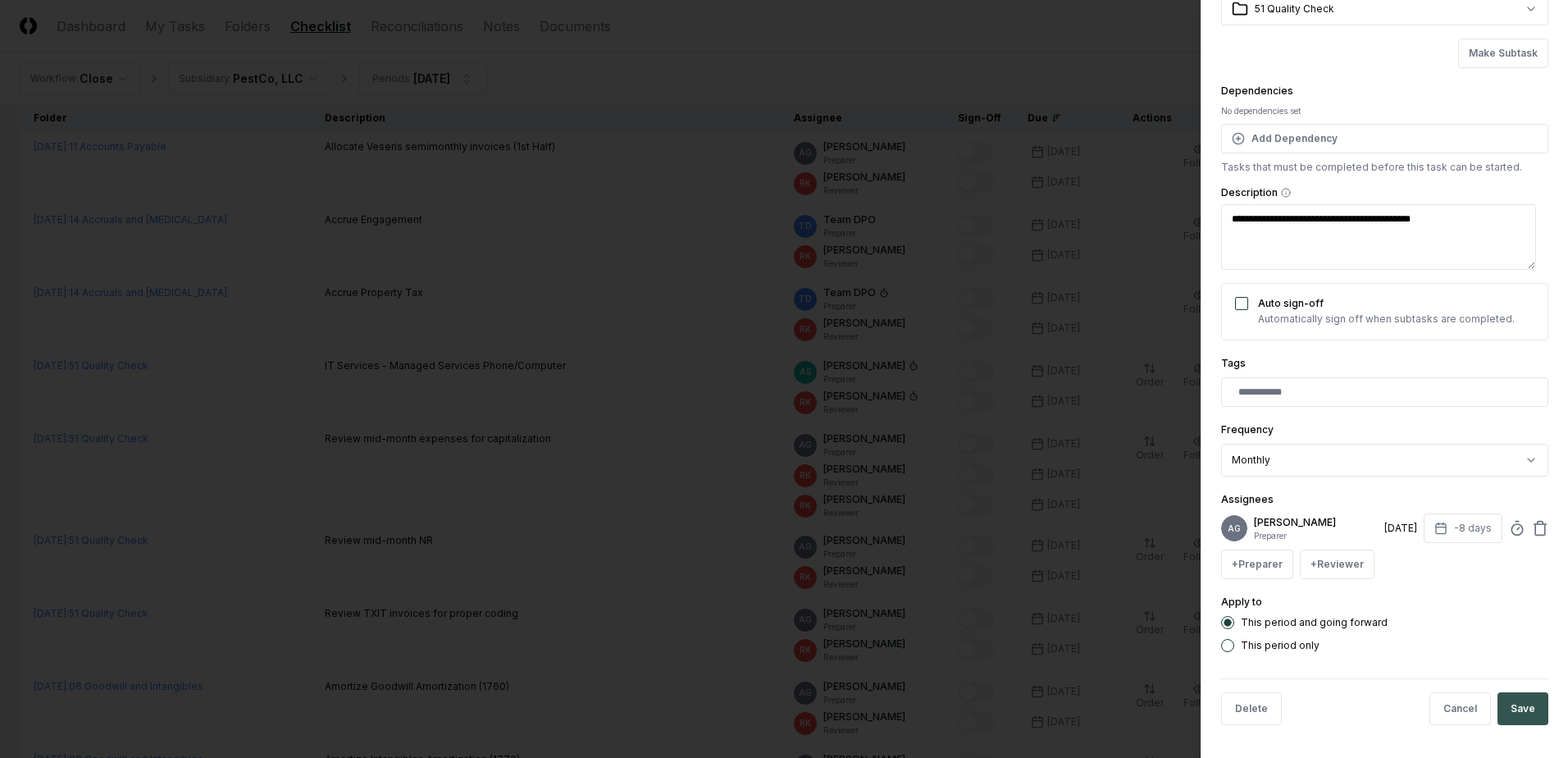
click at [1521, 719] on button "Save" at bounding box center [1523, 709] width 51 height 33
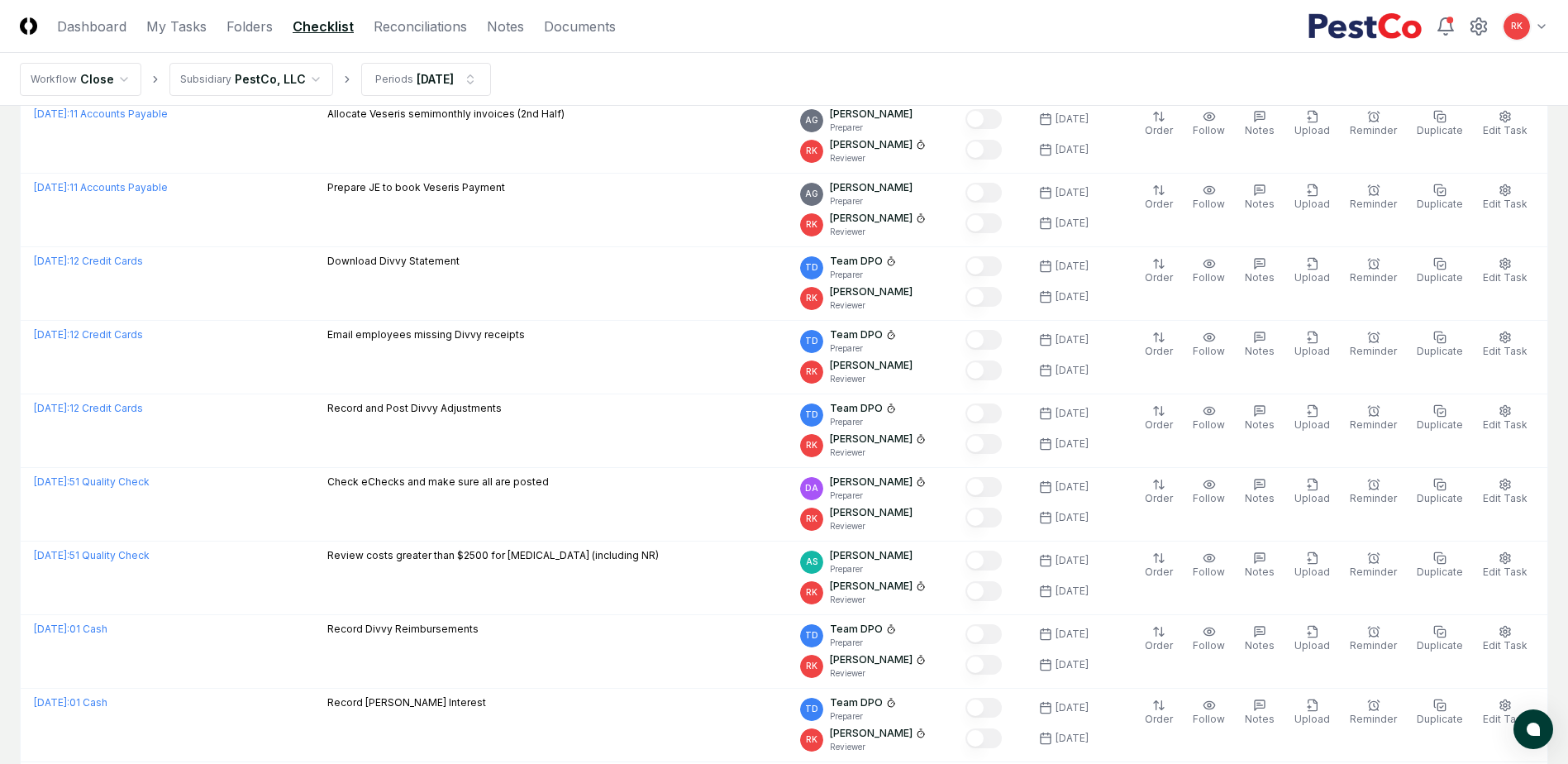
scroll to position [0, 0]
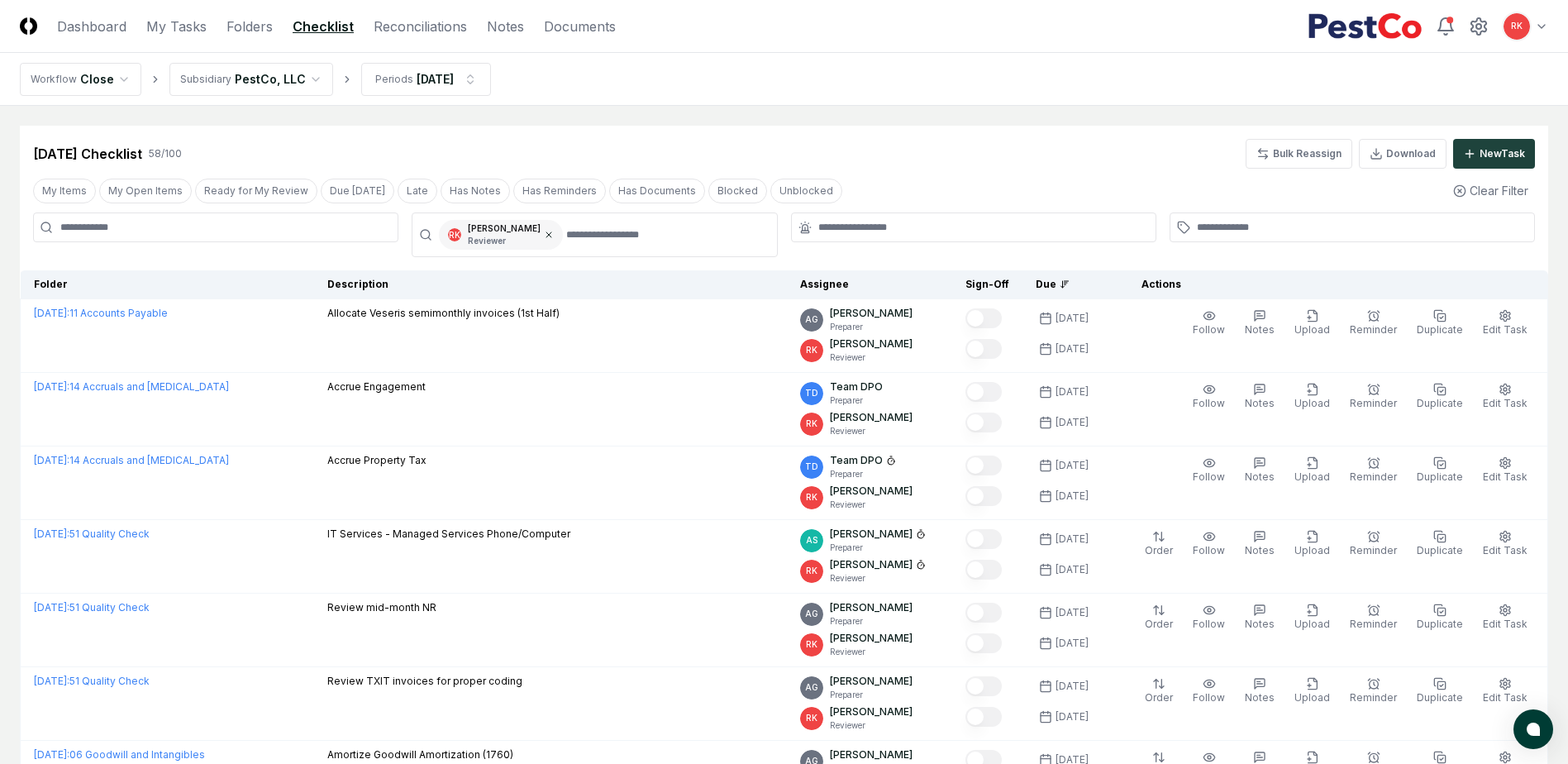
click at [547, 237] on icon at bounding box center [549, 235] width 5 height 5
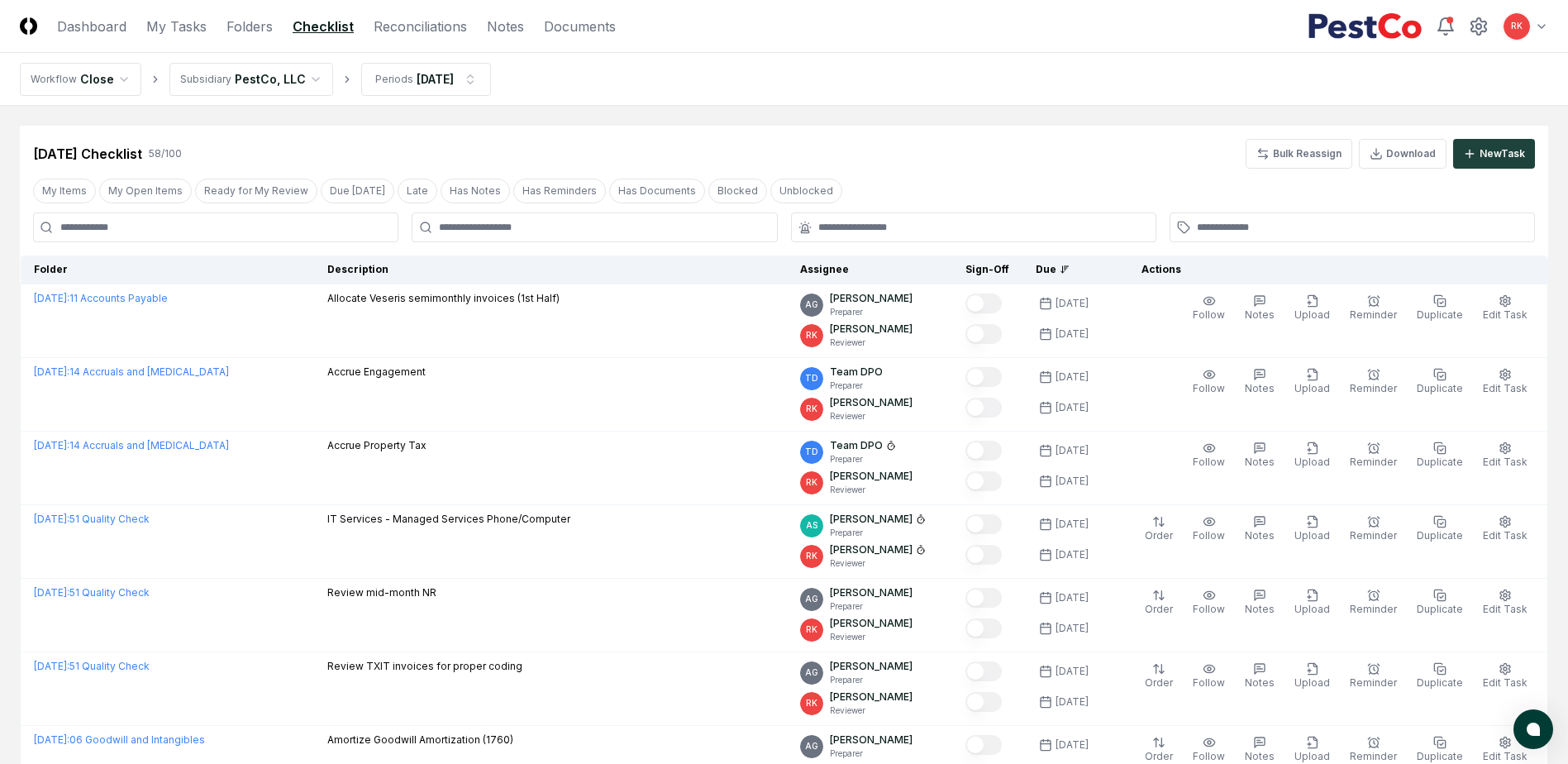
click at [577, 239] on div at bounding box center [594, 227] width 365 height 29
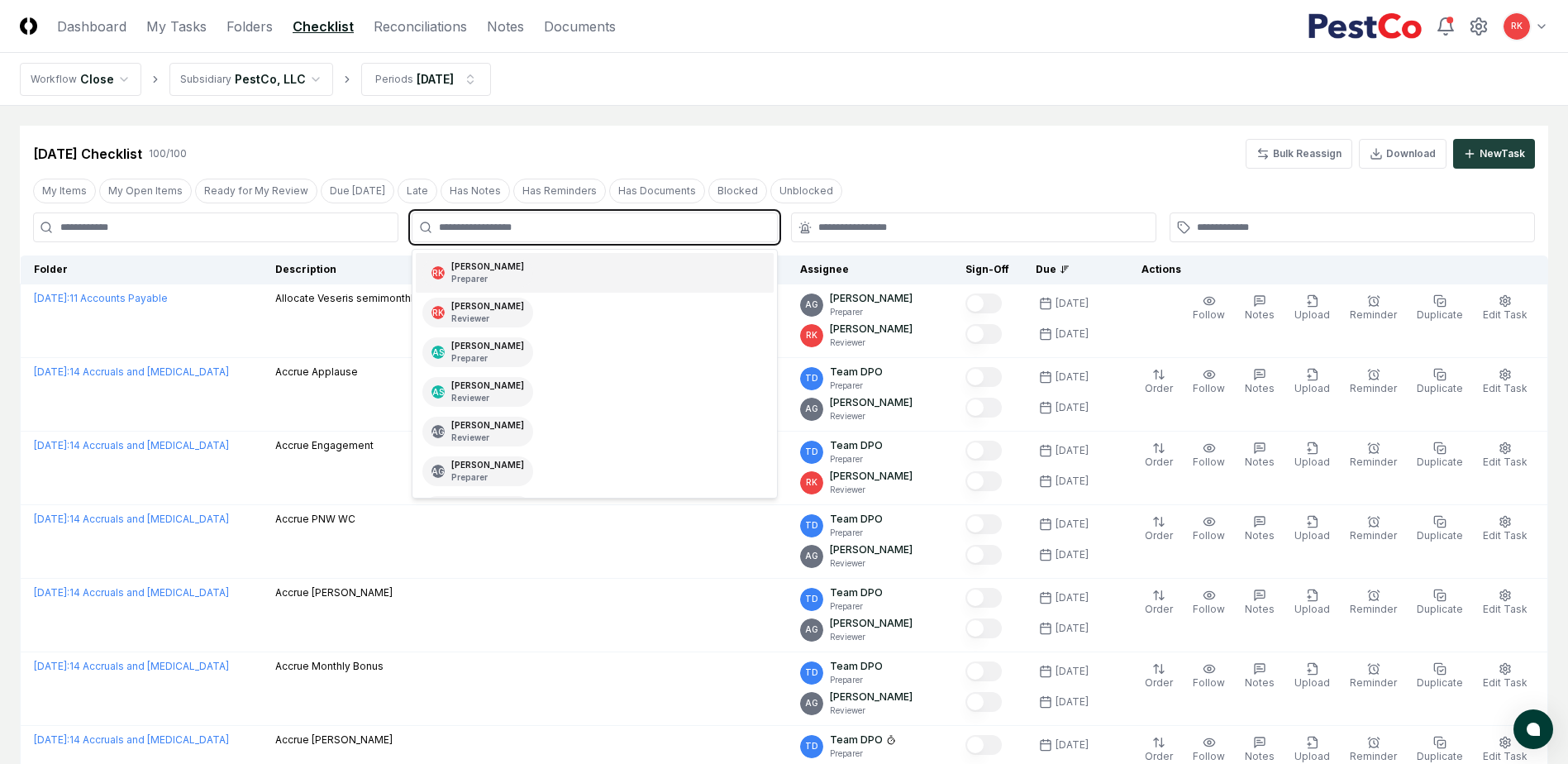
click at [544, 227] on input "text" at bounding box center [603, 227] width 327 height 15
click at [481, 278] on p "Preparer" at bounding box center [488, 279] width 73 height 12
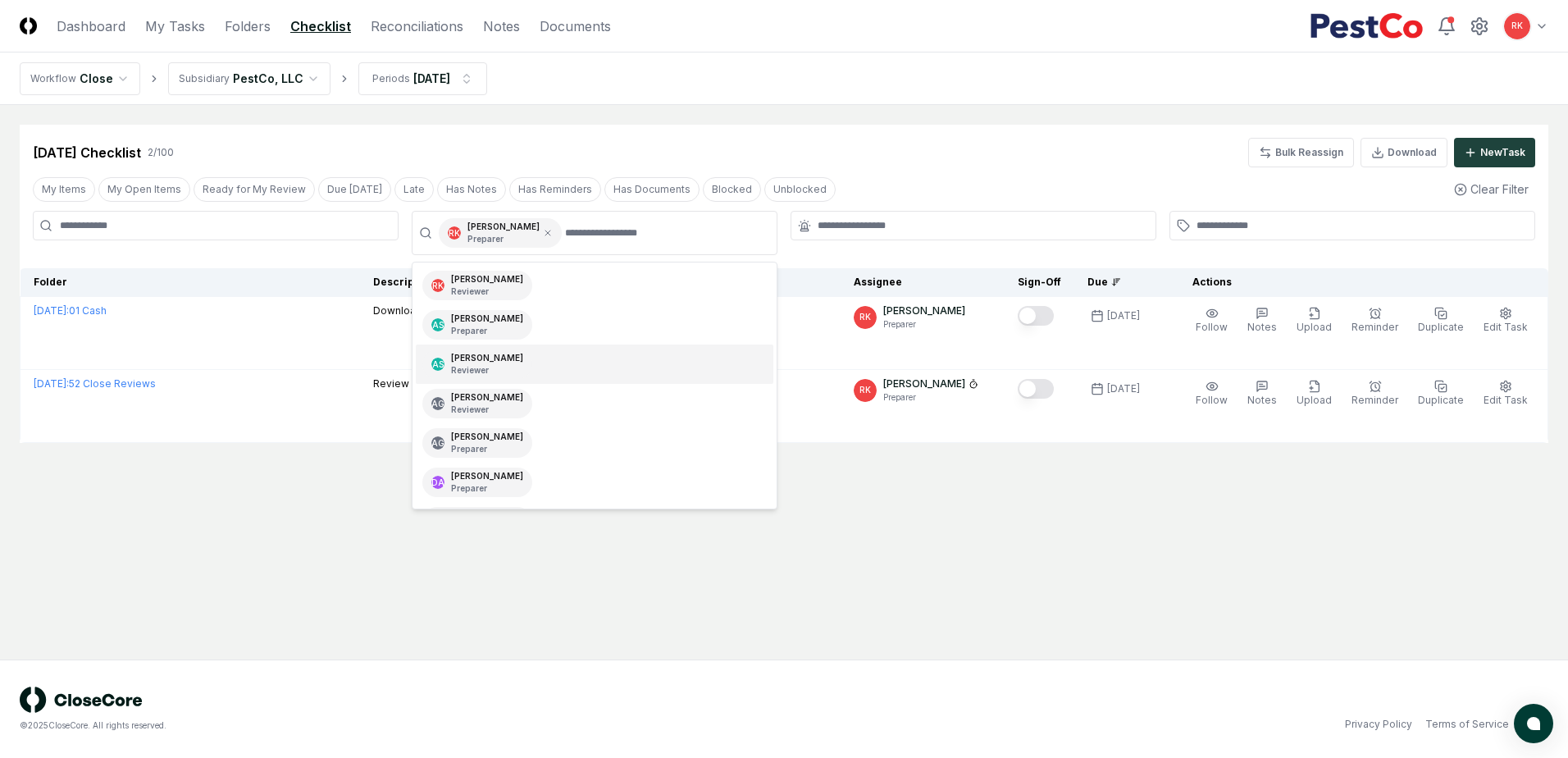
click at [1057, 584] on main "Cancel Reassign Sep 2025 Checklist 2 / 100 Bulk Reassign Download New Task My I…" at bounding box center [784, 382] width 1568 height 555
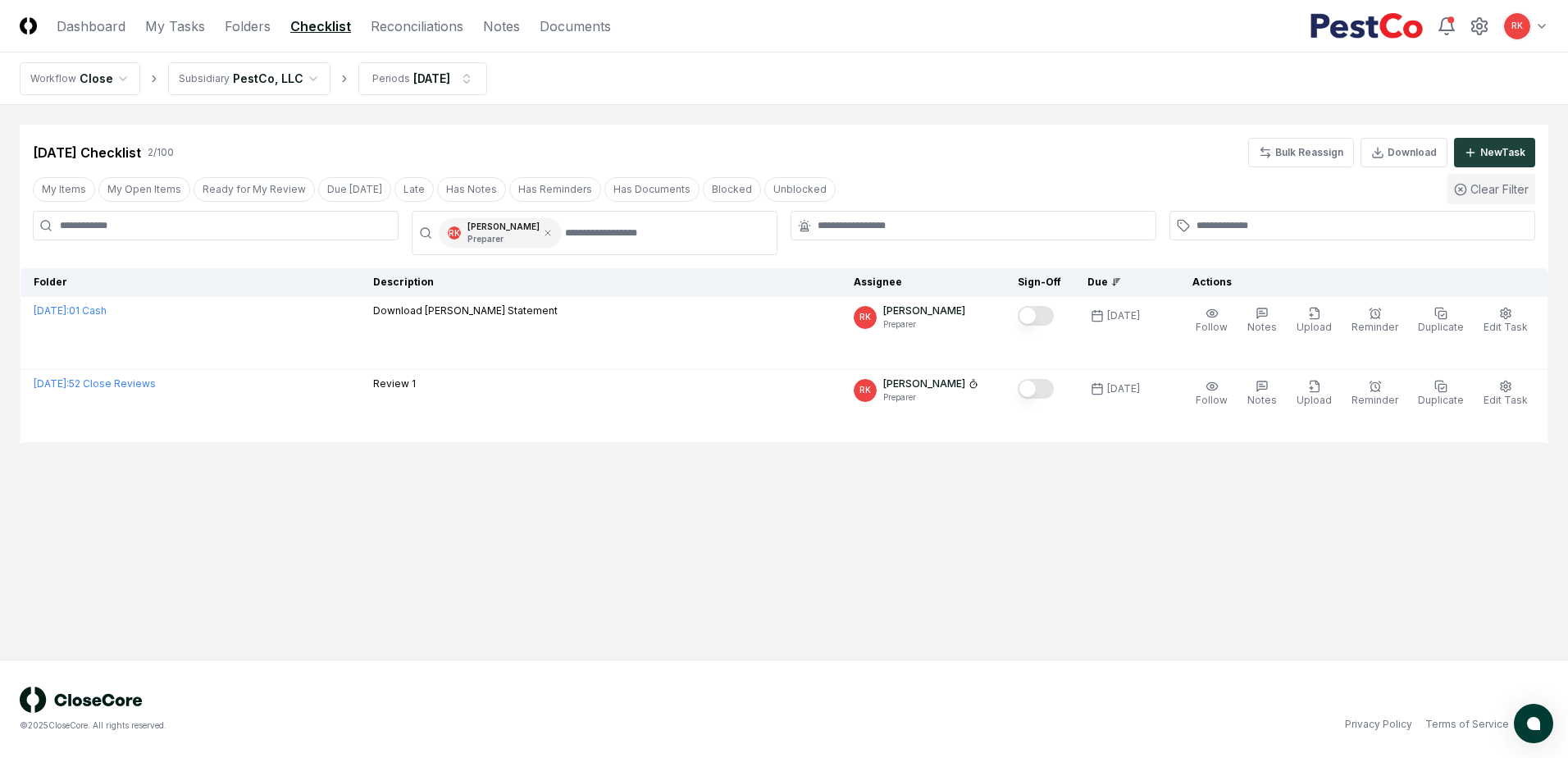
click at [1495, 182] on button "Clear Filter" at bounding box center [1490, 189] width 87 height 30
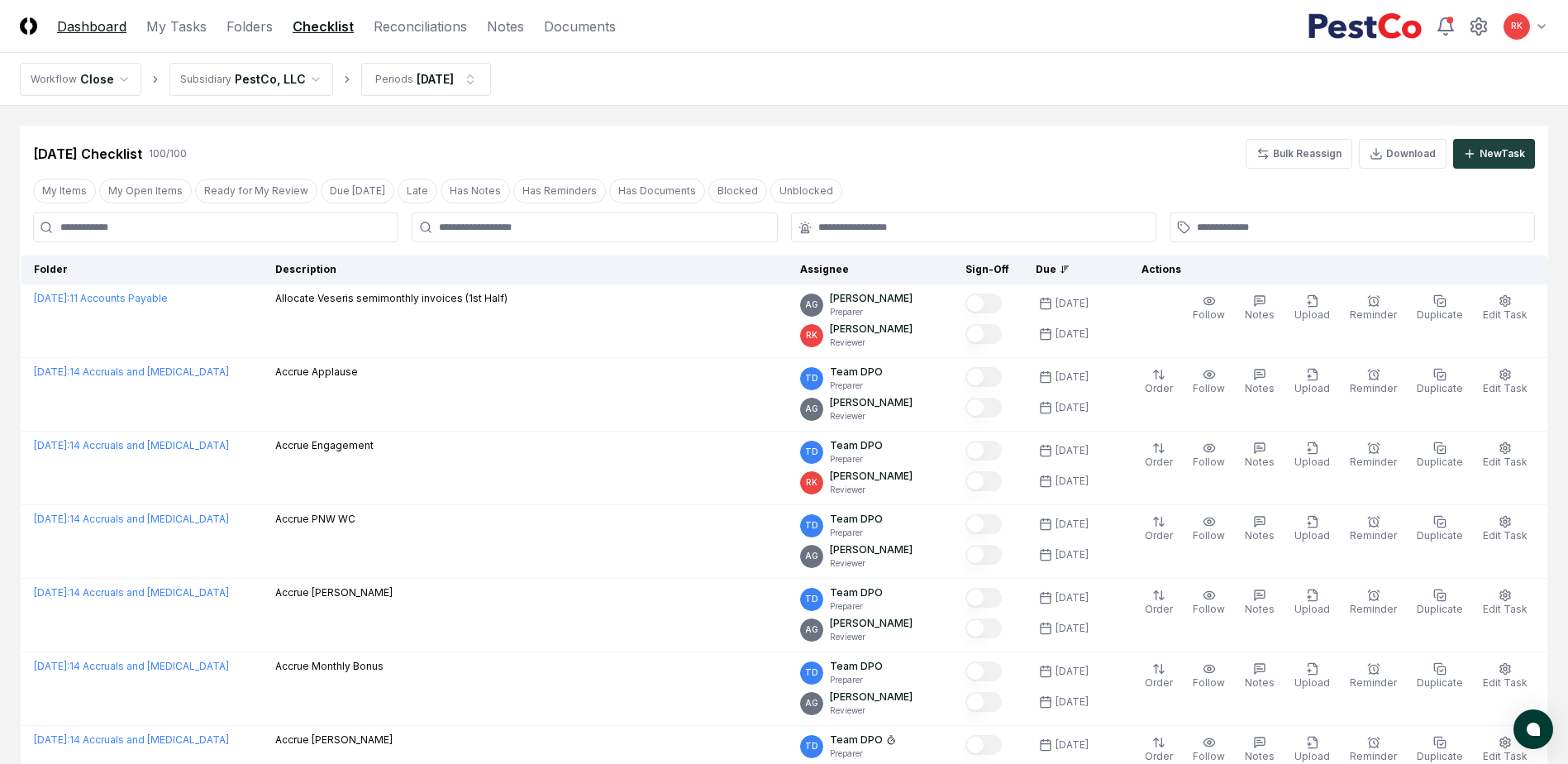
click at [87, 20] on link "Dashboard" at bounding box center [92, 27] width 69 height 20
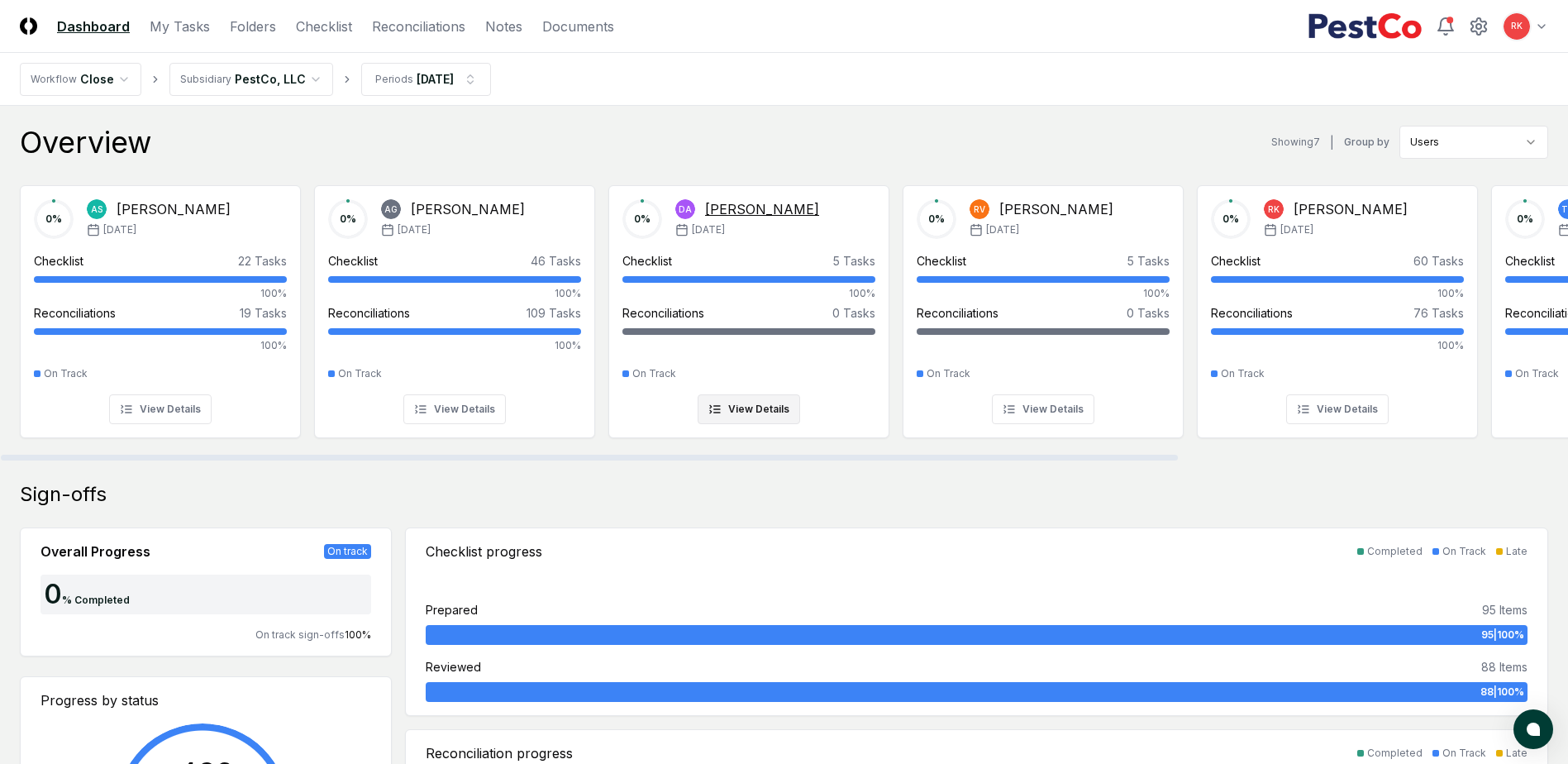
drag, startPoint x: 983, startPoint y: 460, endPoint x: 782, endPoint y: 411, distance: 206.9
click at [782, 454] on div at bounding box center [589, 457] width 1177 height 6
drag, startPoint x: 802, startPoint y: 457, endPoint x: 420, endPoint y: 462, distance: 382.0
click at [420, 461] on div at bounding box center [589, 457] width 1177 height 6
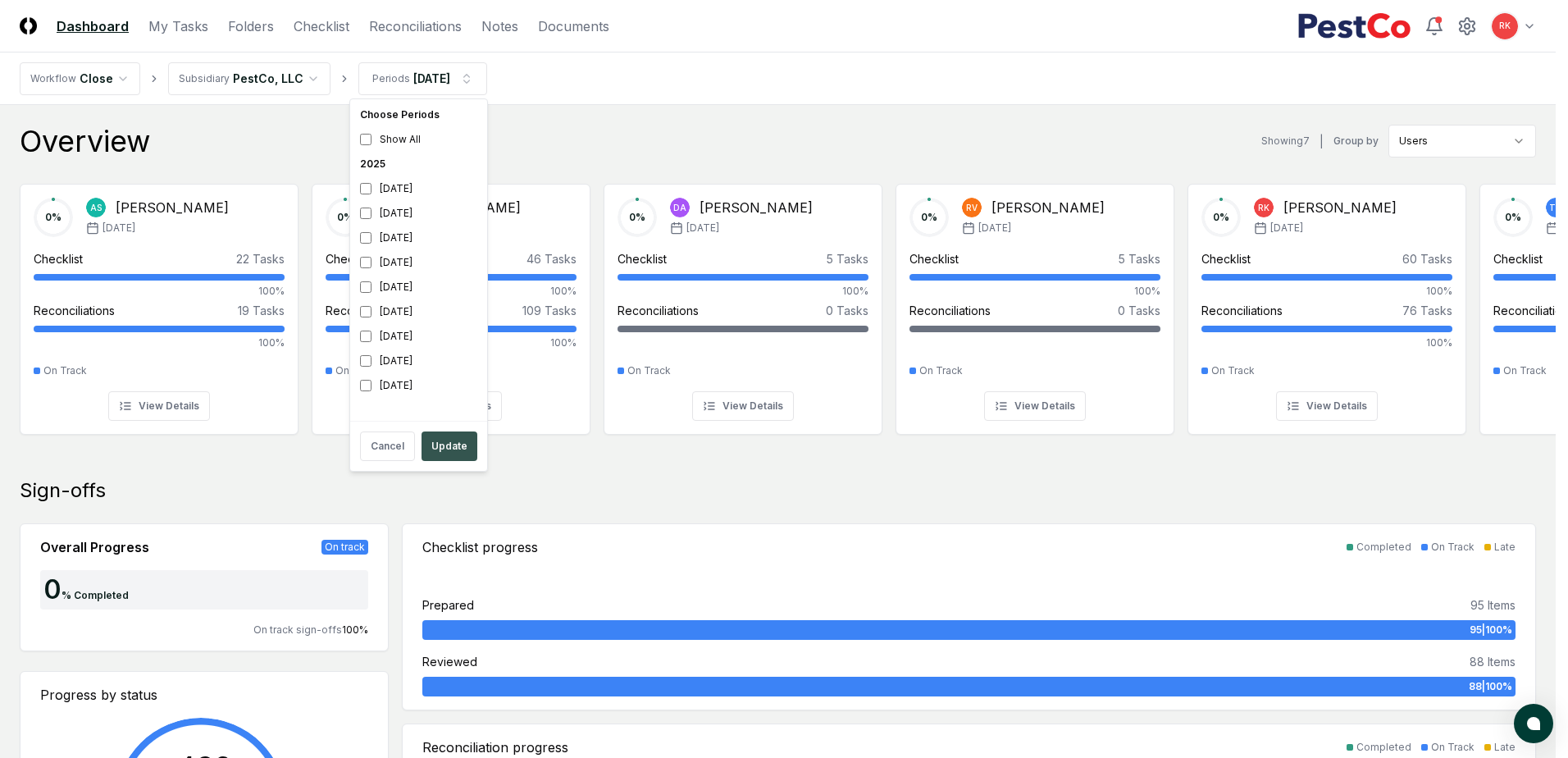
click at [446, 450] on button "Update" at bounding box center [449, 446] width 56 height 29
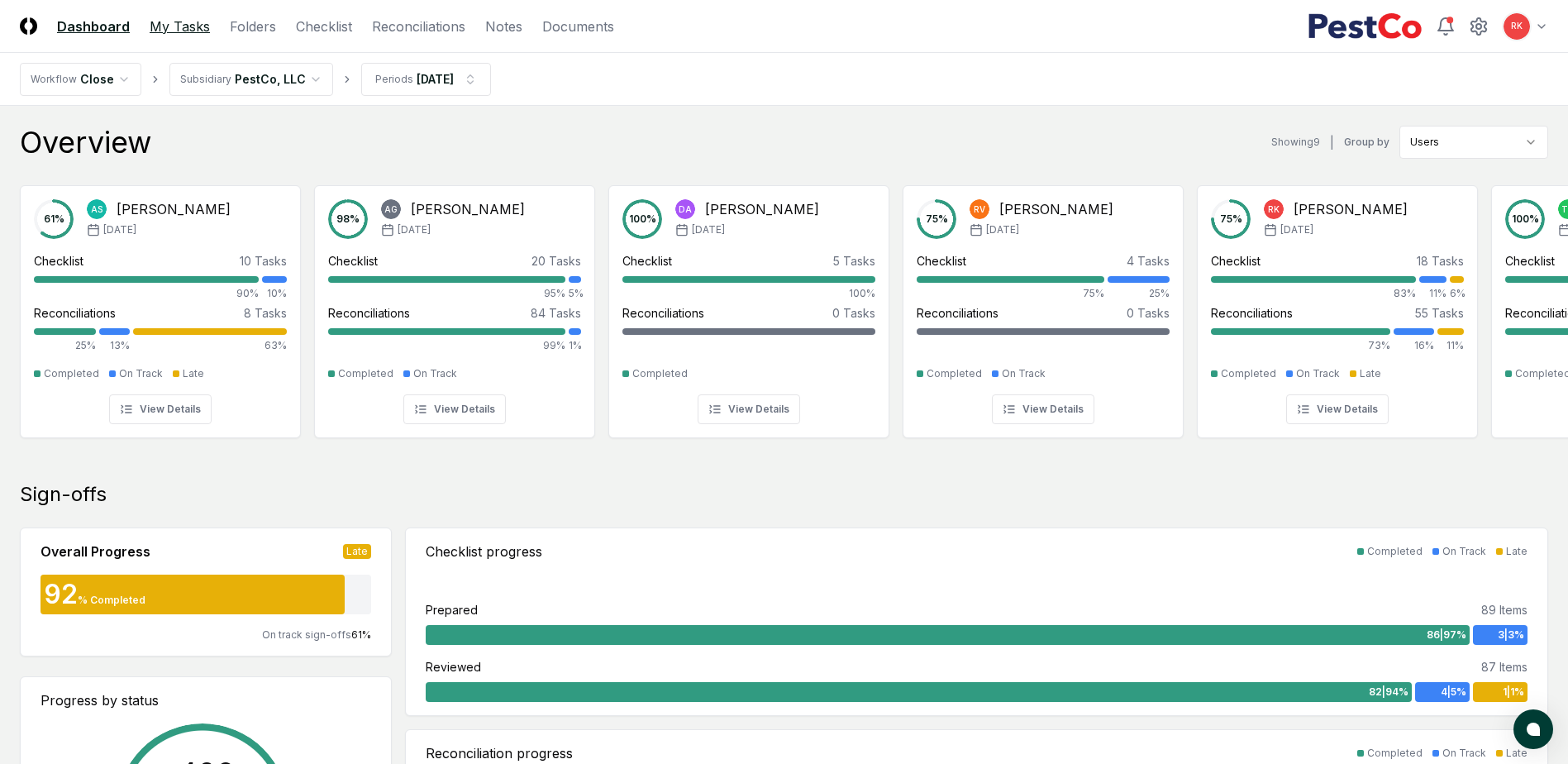
click at [172, 23] on link "My Tasks" at bounding box center [180, 27] width 60 height 20
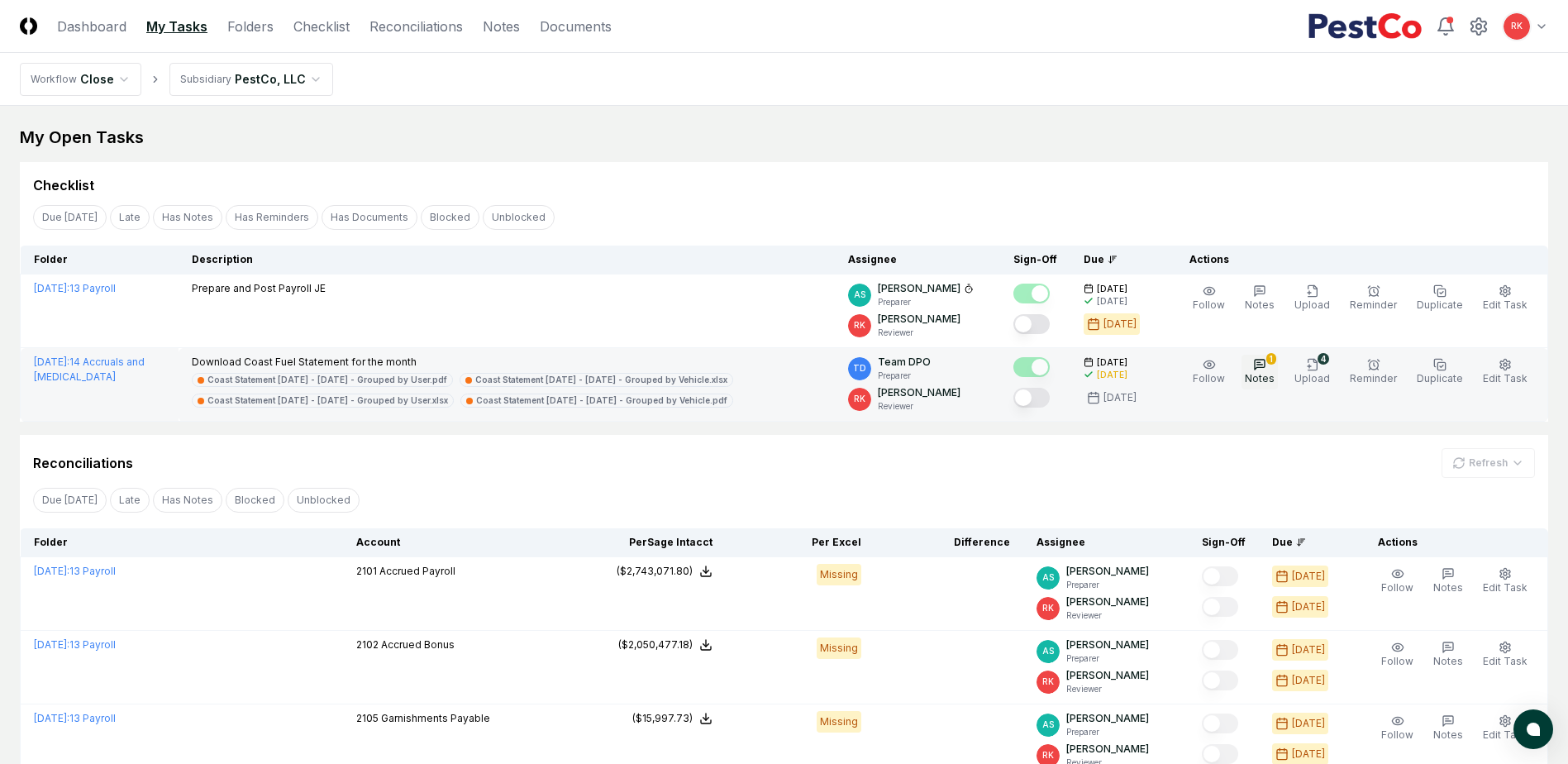
click at [1271, 371] on button "1 Notes" at bounding box center [1260, 372] width 36 height 35
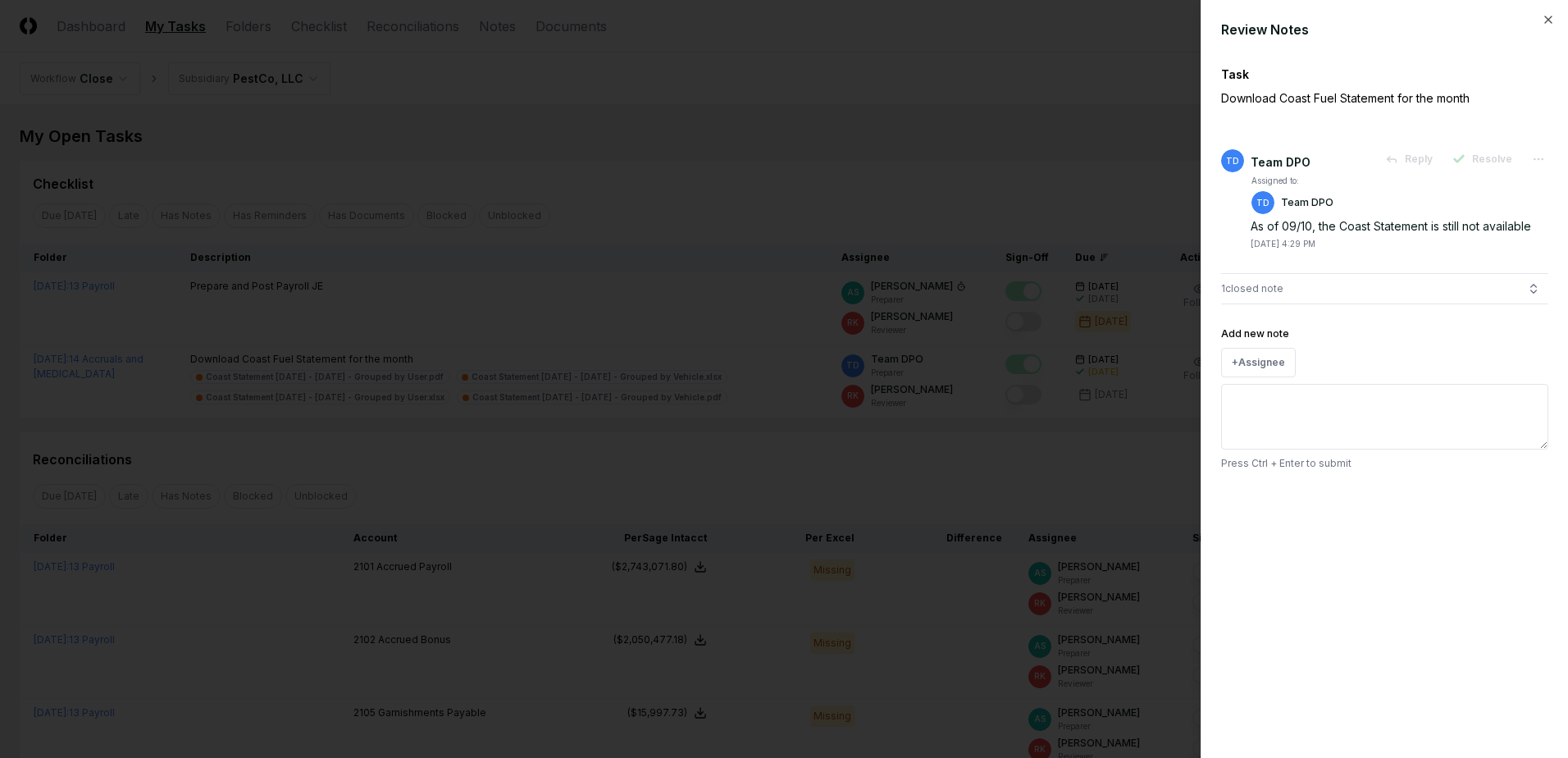
click at [1018, 452] on div at bounding box center [784, 379] width 1568 height 758
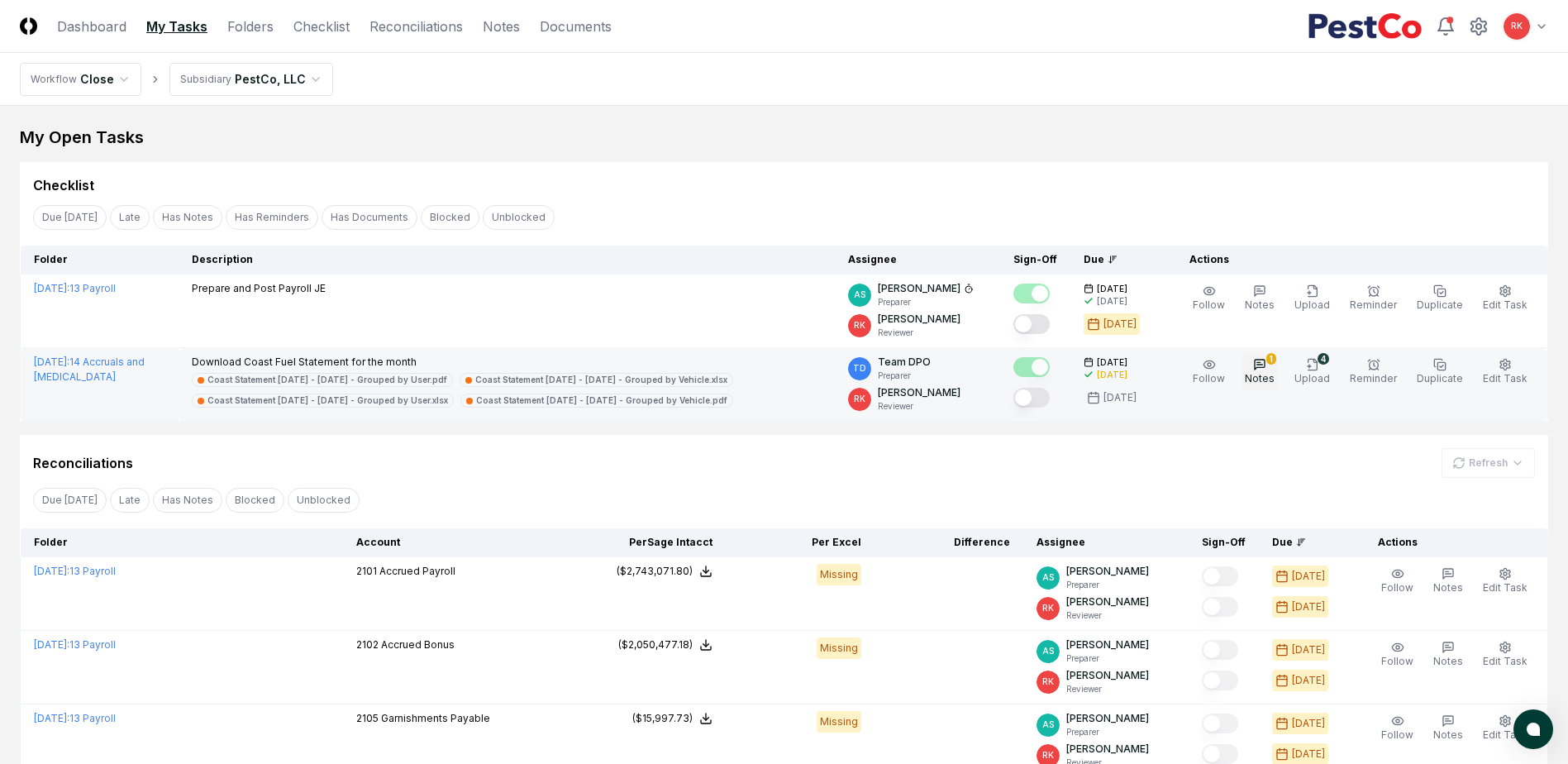
click at [1265, 370] on icon "button" at bounding box center [1260, 364] width 10 height 10
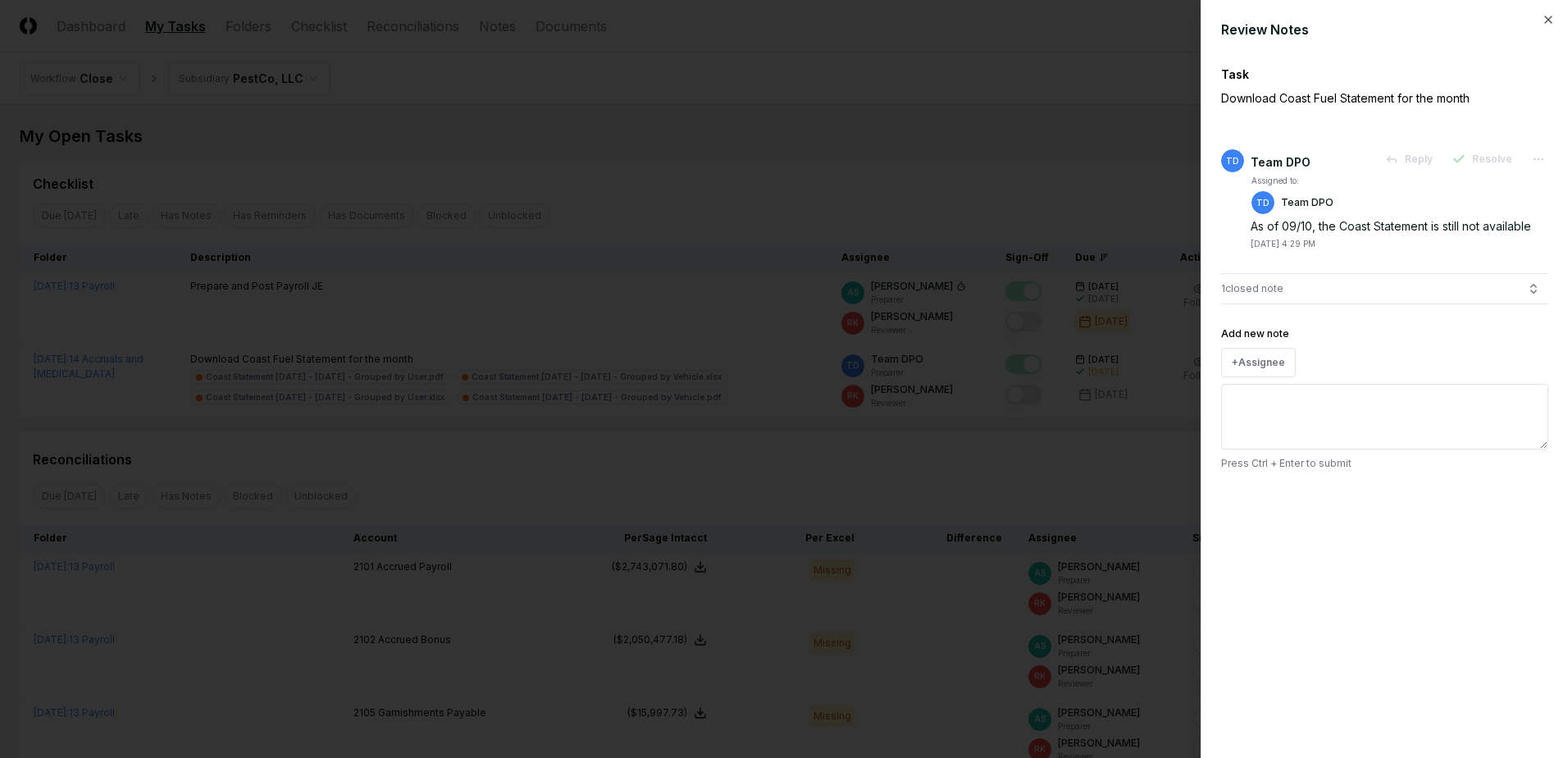
click at [1103, 447] on div at bounding box center [784, 379] width 1568 height 758
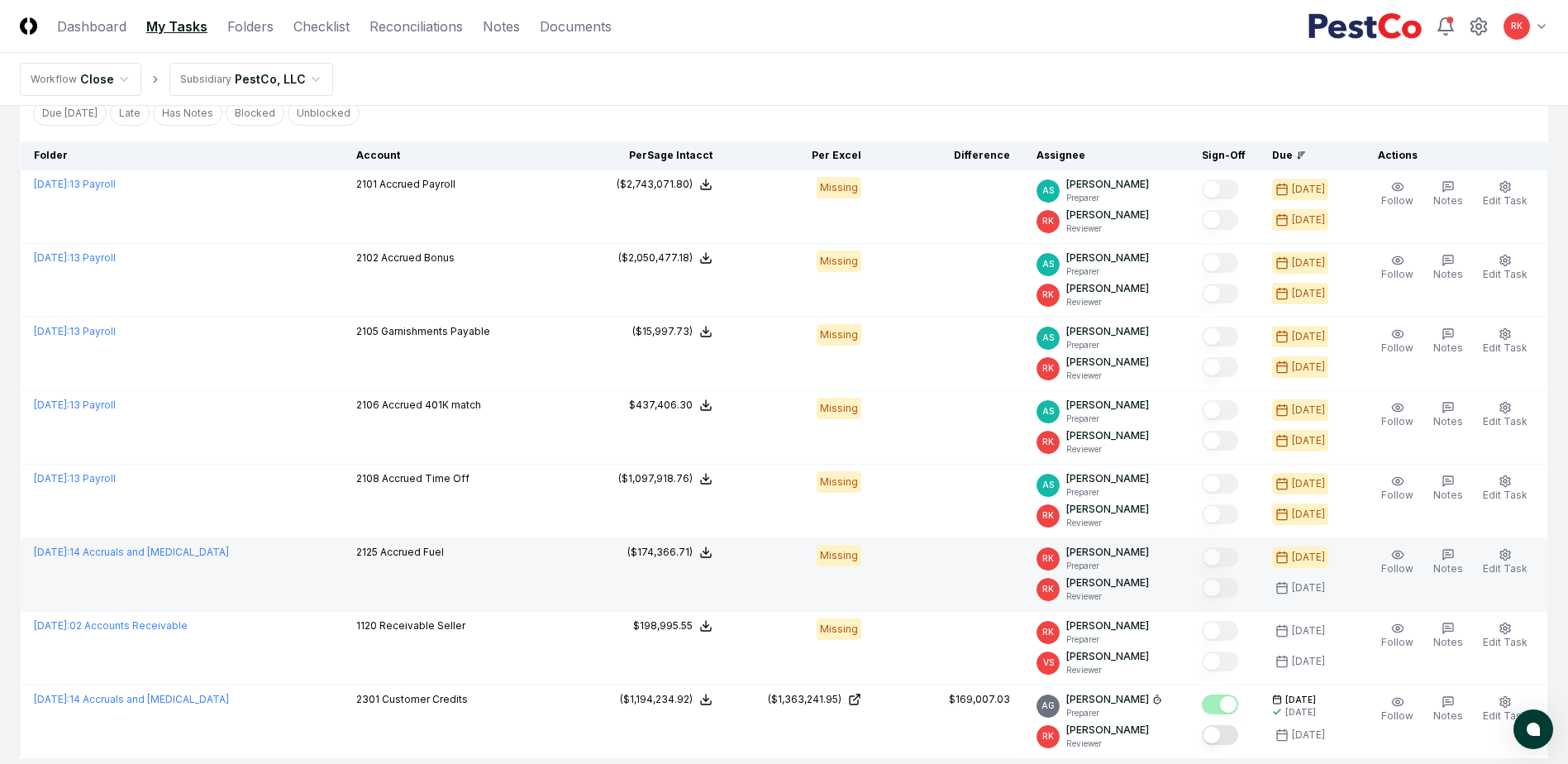
scroll to position [414, 0]
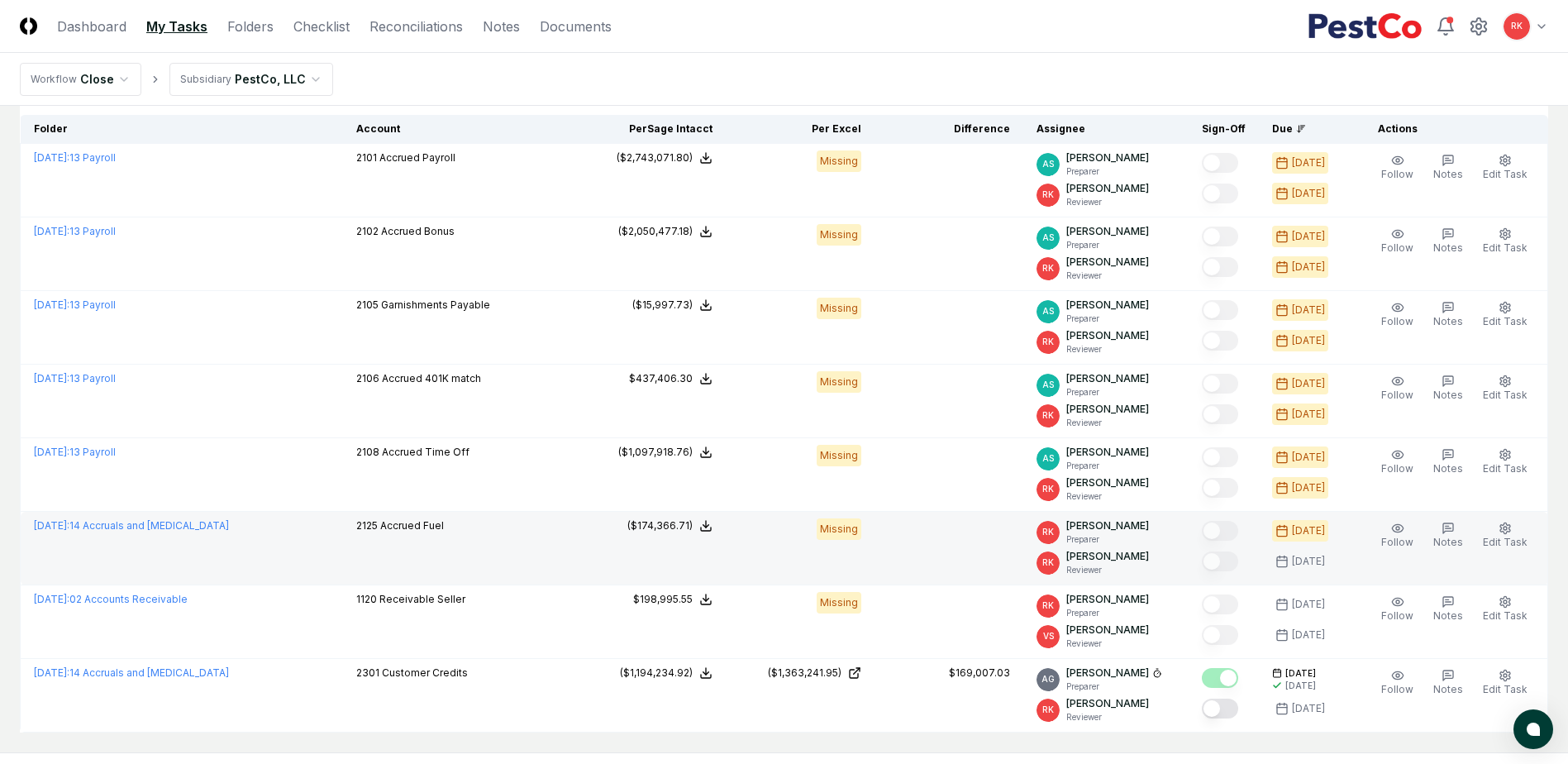
click at [838, 532] on div "Missing" at bounding box center [839, 529] width 44 height 21
drag, startPoint x: 823, startPoint y: 538, endPoint x: 819, endPoint y: 560, distance: 22.4
click at [819, 560] on td "Missing" at bounding box center [799, 549] width 148 height 74
click at [1508, 535] on icon "button" at bounding box center [1505, 528] width 13 height 13
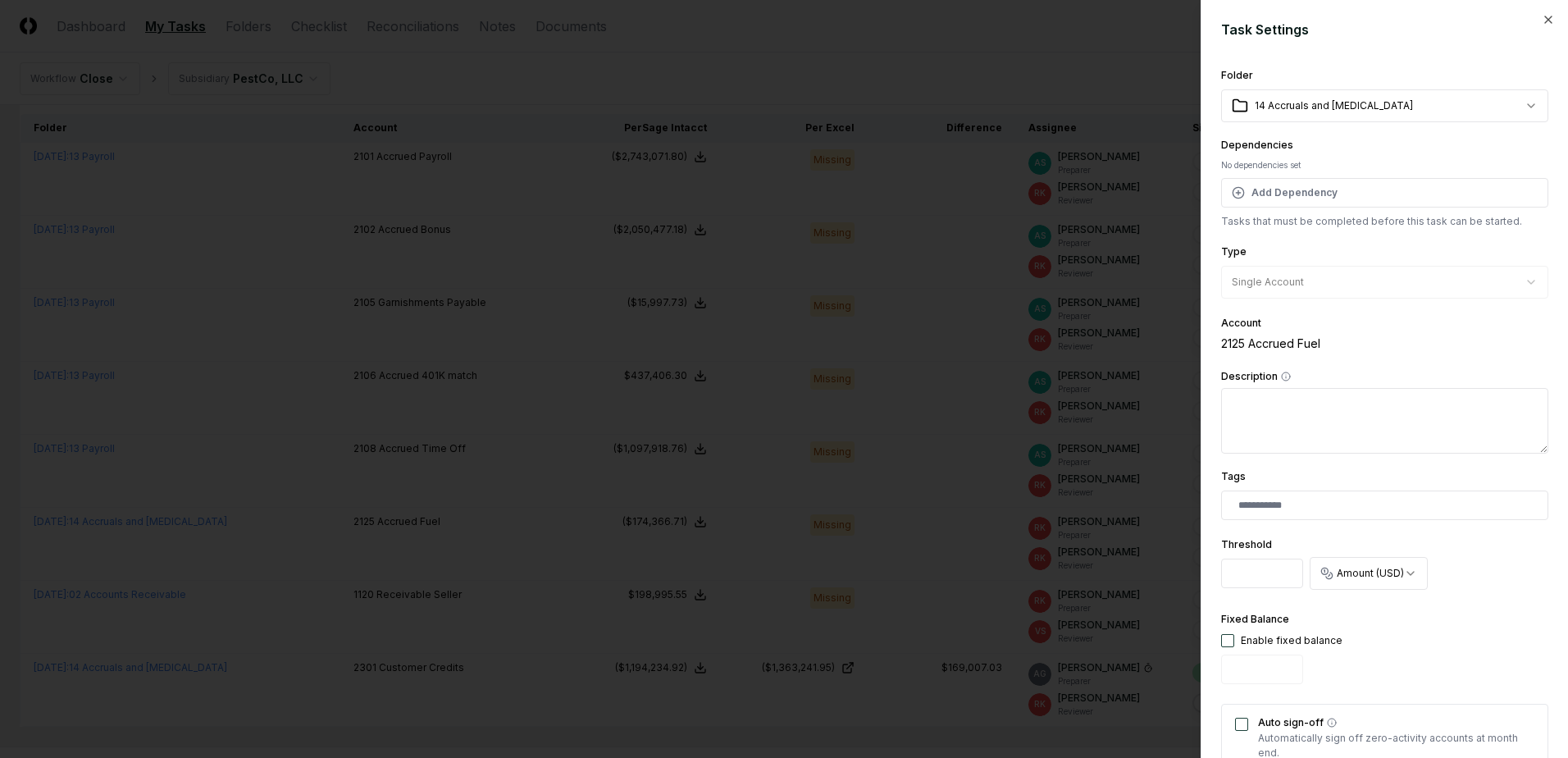
click at [917, 729] on div at bounding box center [784, 379] width 1568 height 758
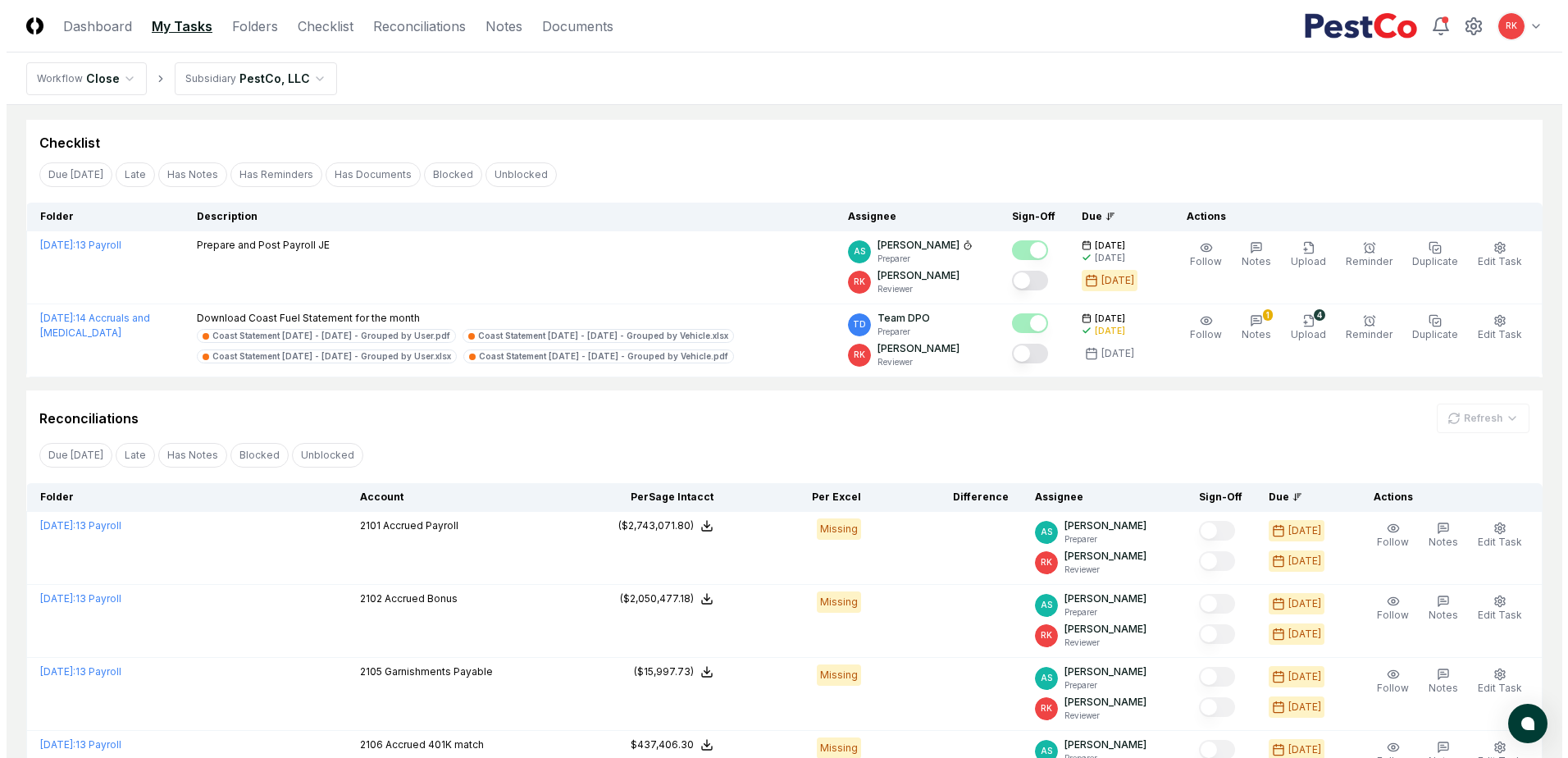
scroll to position [0, 0]
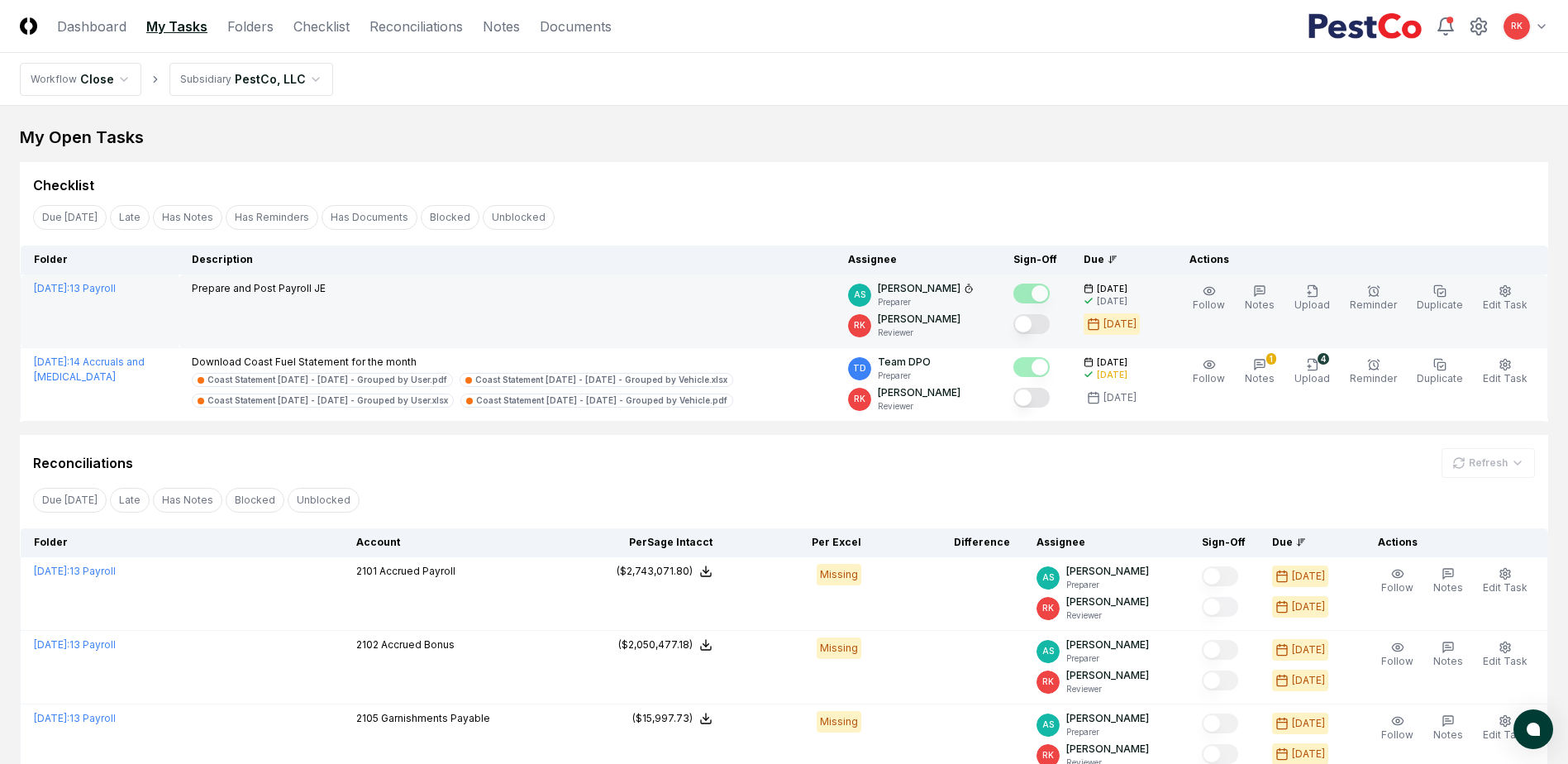
click at [1037, 326] on button "Mark complete" at bounding box center [1031, 324] width 36 height 20
click at [1519, 295] on button "Edit Task" at bounding box center [1505, 298] width 52 height 35
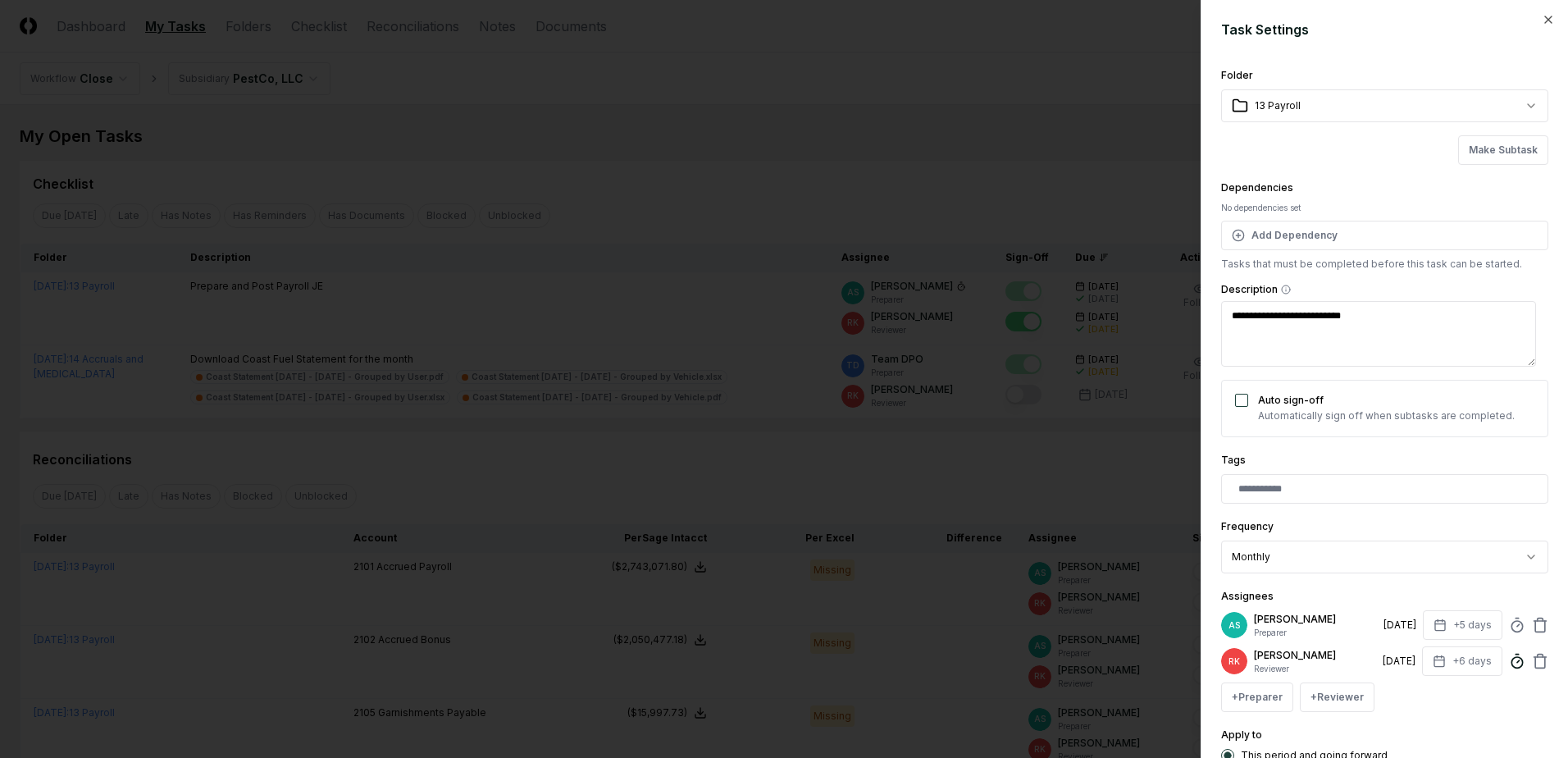
click at [1509, 665] on icon at bounding box center [1517, 661] width 17 height 17
type textarea "*"
type input "******"
click at [1493, 702] on div "+ Preparer + Reviewer" at bounding box center [1385, 697] width 327 height 29
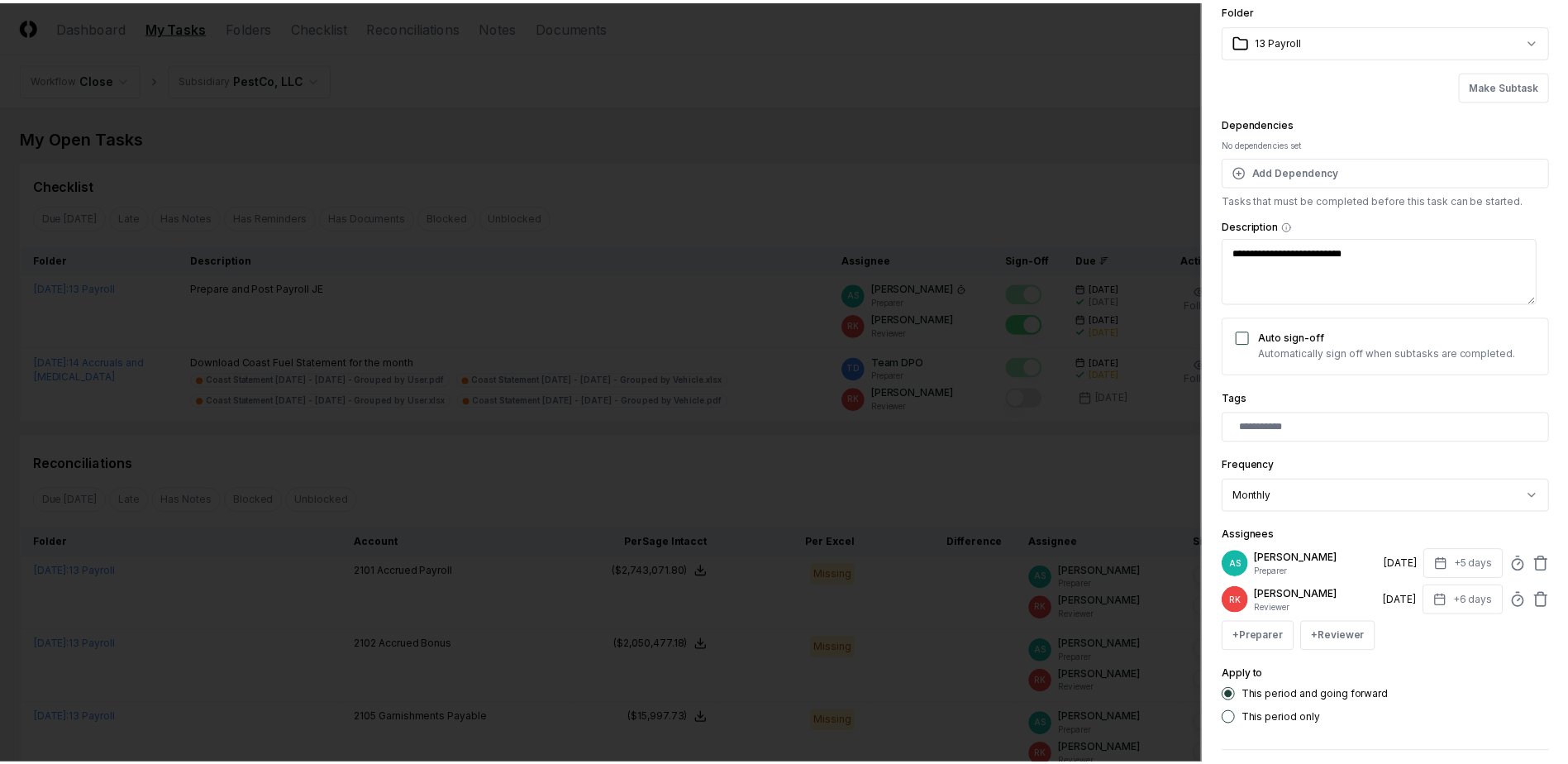
scroll to position [134, 0]
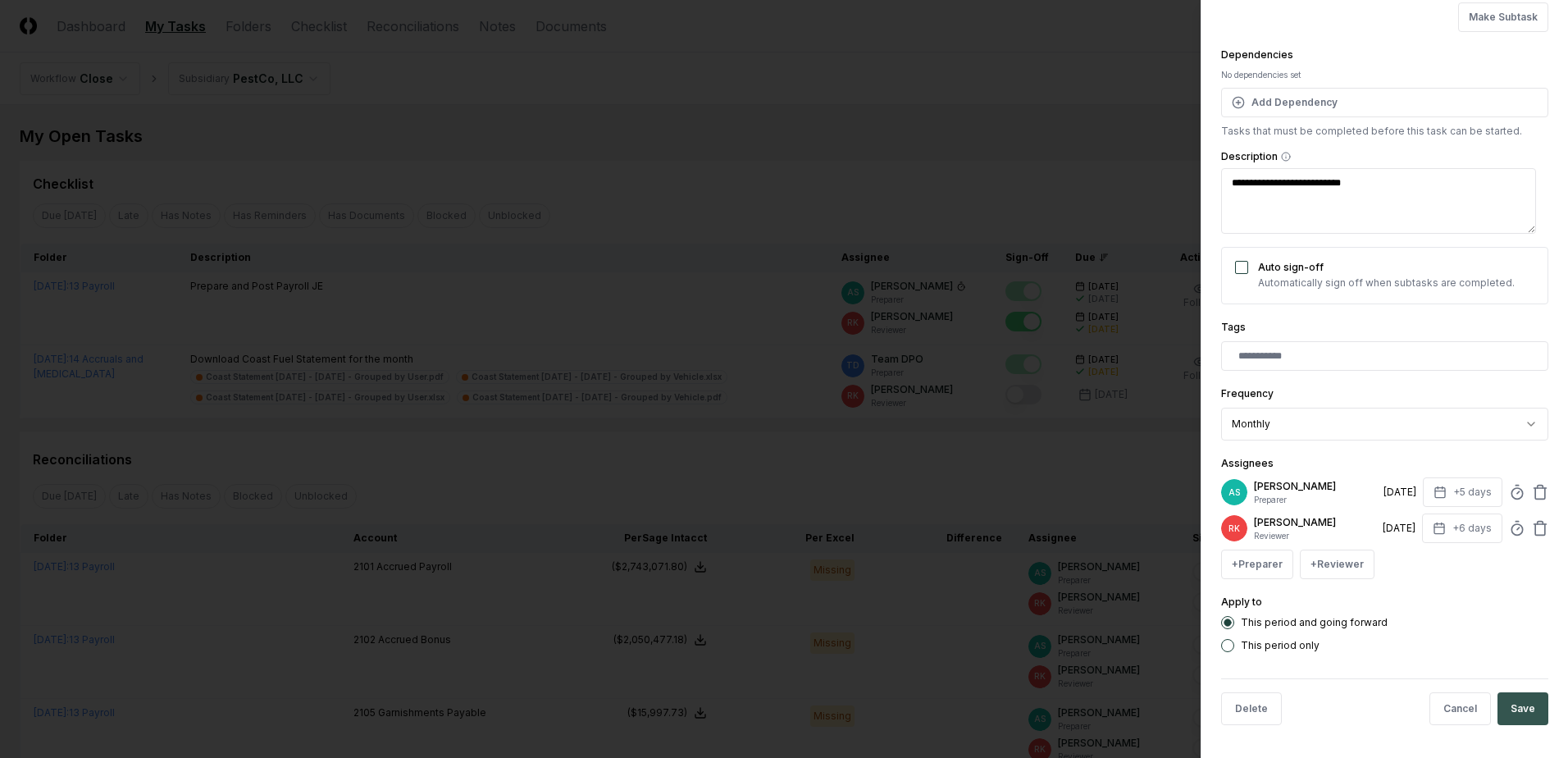
click at [1511, 707] on button "Save" at bounding box center [1523, 709] width 51 height 33
type textarea "*"
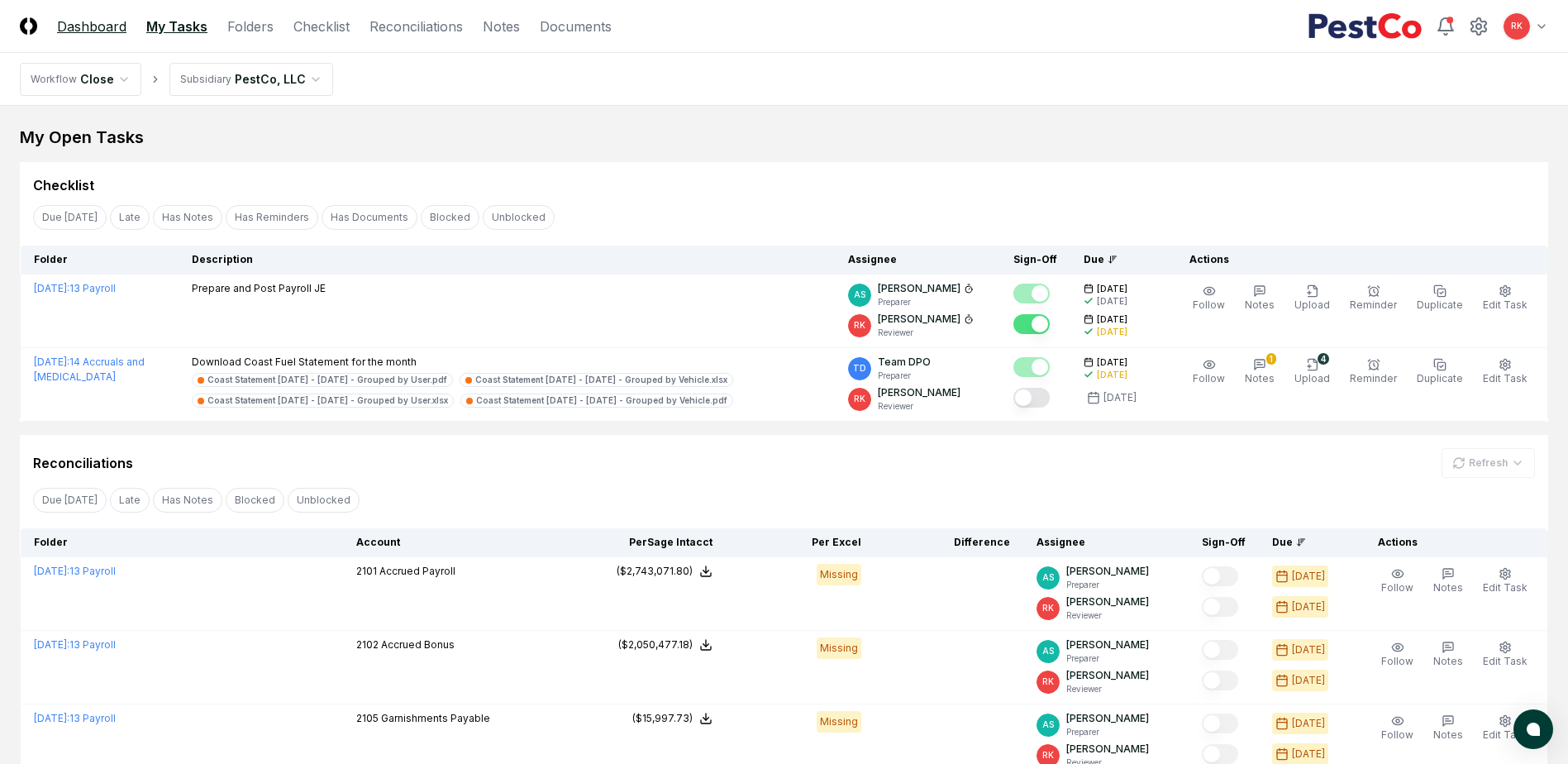
click at [99, 23] on link "Dashboard" at bounding box center [92, 27] width 69 height 20
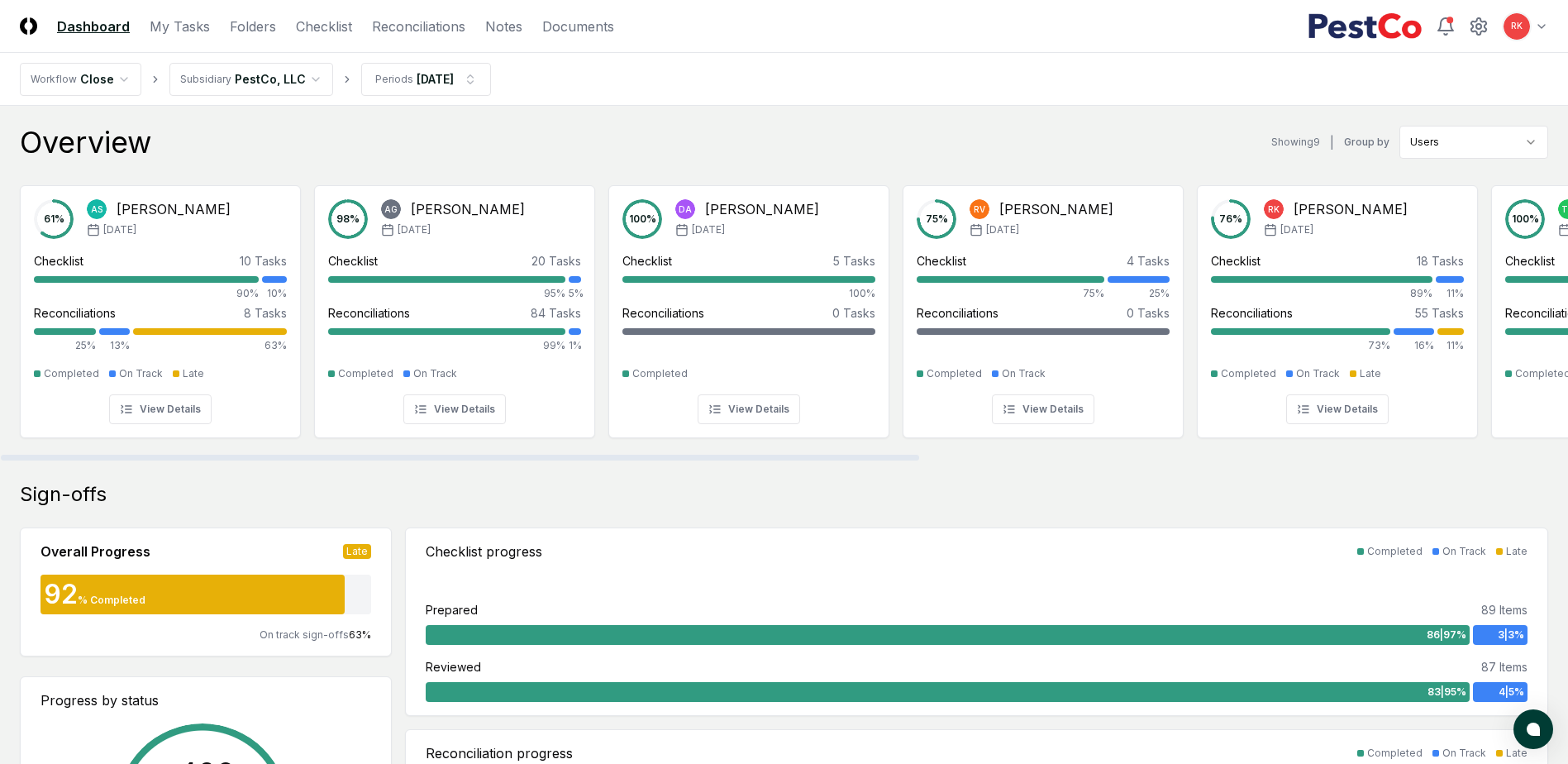
drag, startPoint x: 664, startPoint y: 452, endPoint x: 853, endPoint y: 462, distance: 189.3
click at [995, 511] on div "Sign-offs Overall Progress Late 92 % Completed On track sign-offs 63 % Progress…" at bounding box center [783, 699] width 1528 height 437
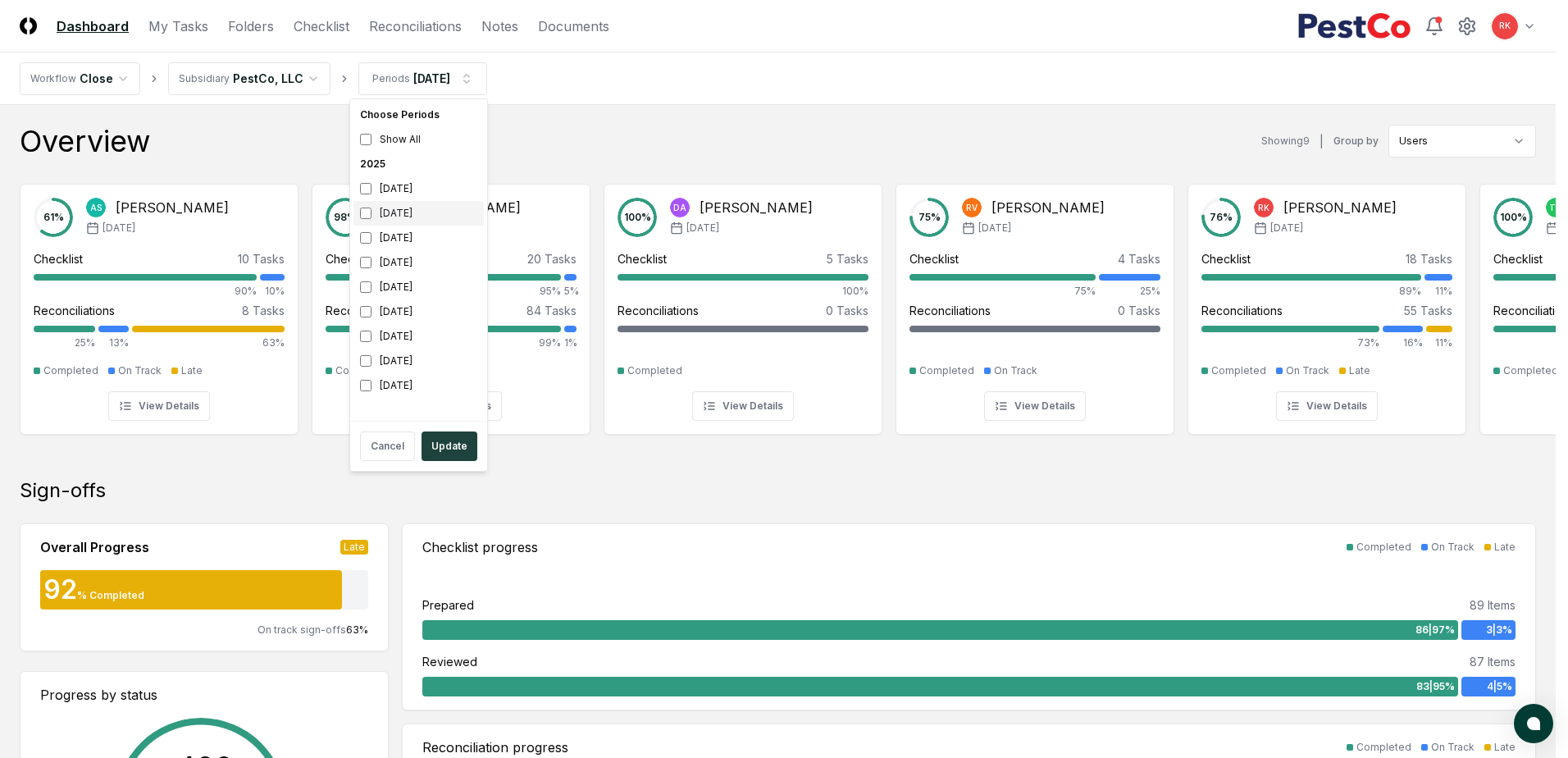
click at [359, 214] on div "August 2025" at bounding box center [419, 214] width 131 height 25
click at [446, 446] on button "Update" at bounding box center [449, 446] width 56 height 29
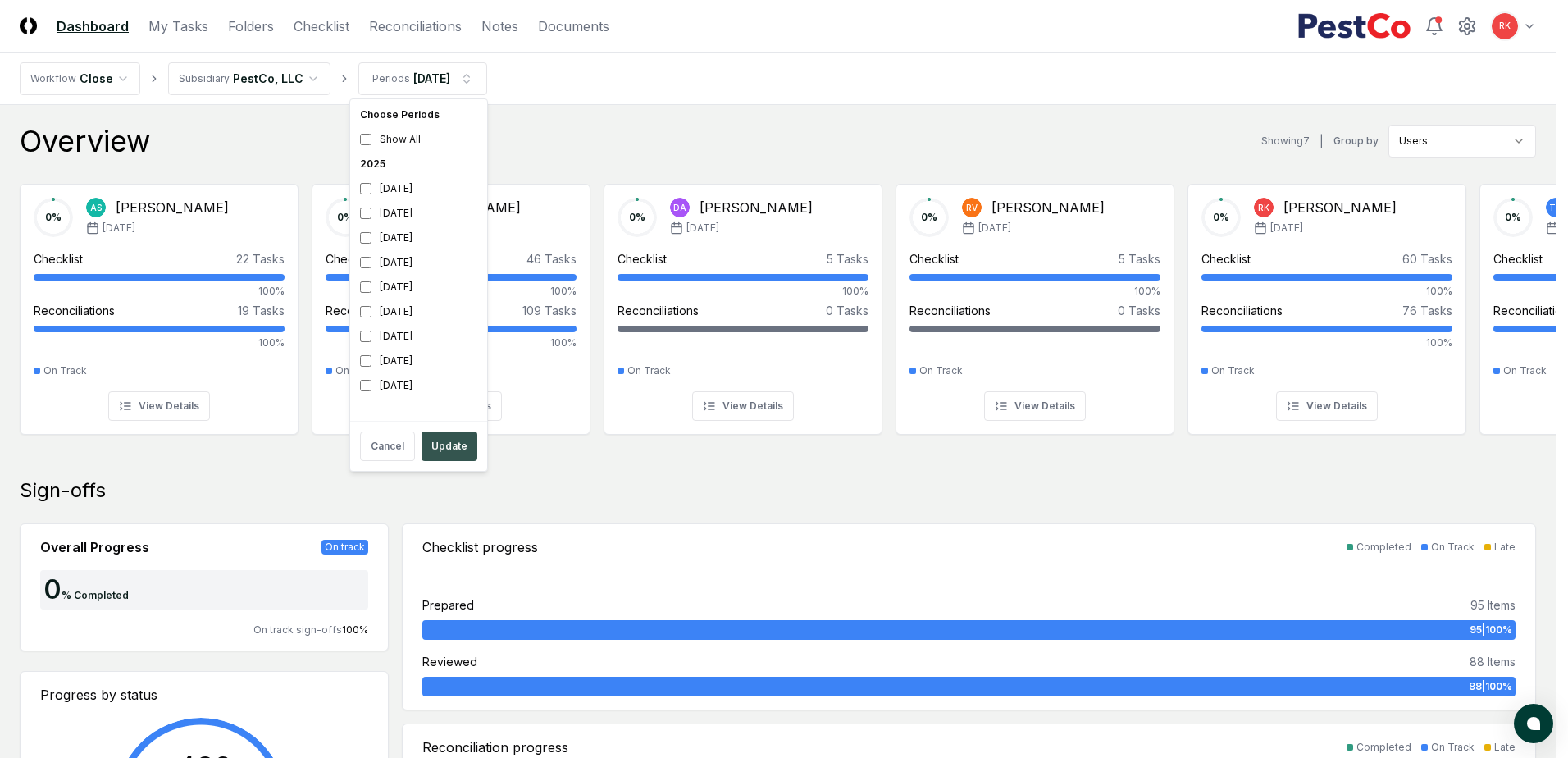
click at [446, 450] on button "Update" at bounding box center [449, 446] width 56 height 29
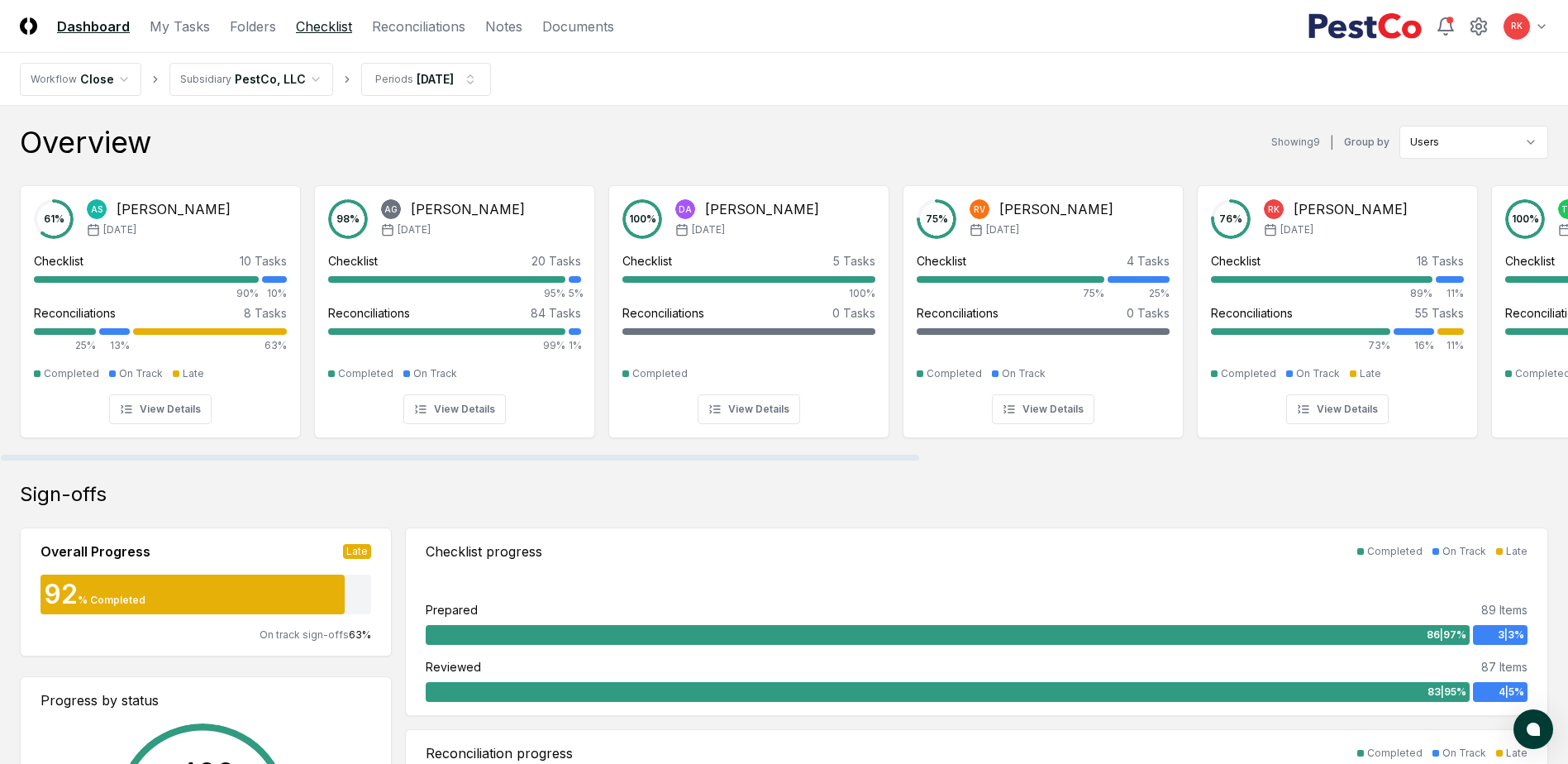
click at [310, 22] on link "Checklist" at bounding box center [324, 27] width 56 height 20
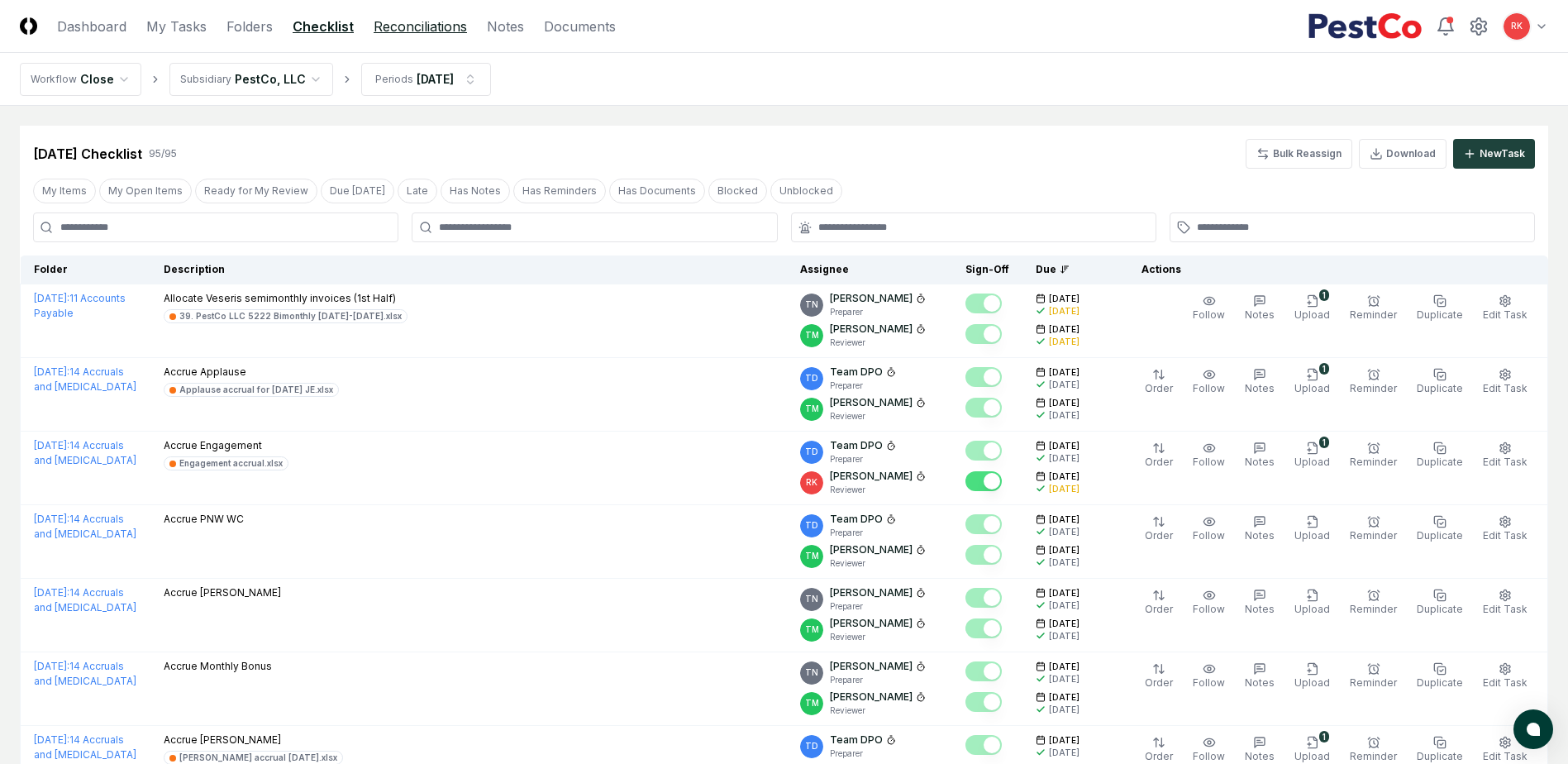
click at [446, 23] on link "Reconciliations" at bounding box center [420, 27] width 93 height 20
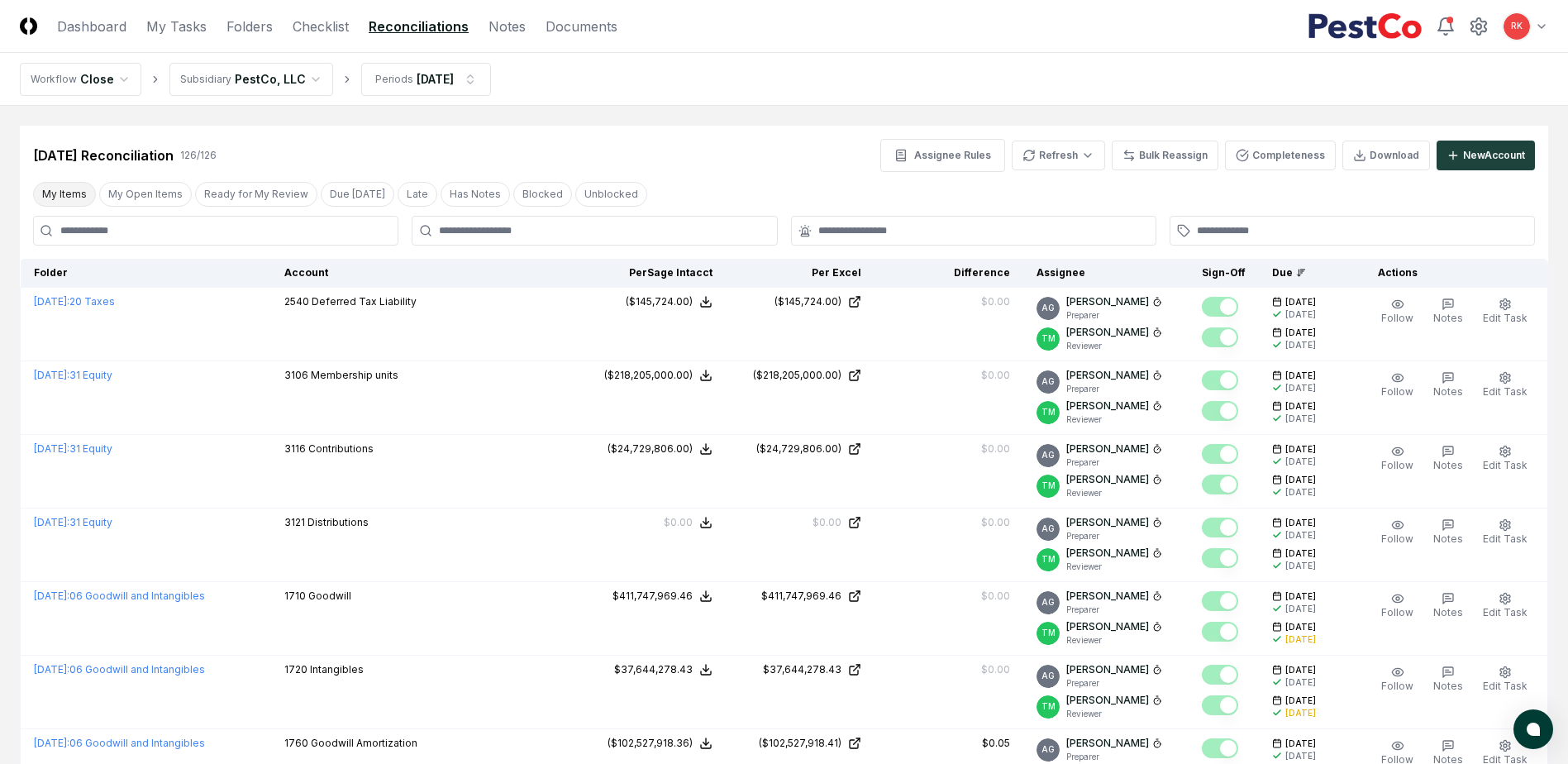
click at [67, 200] on button "My Items" at bounding box center [64, 195] width 63 height 25
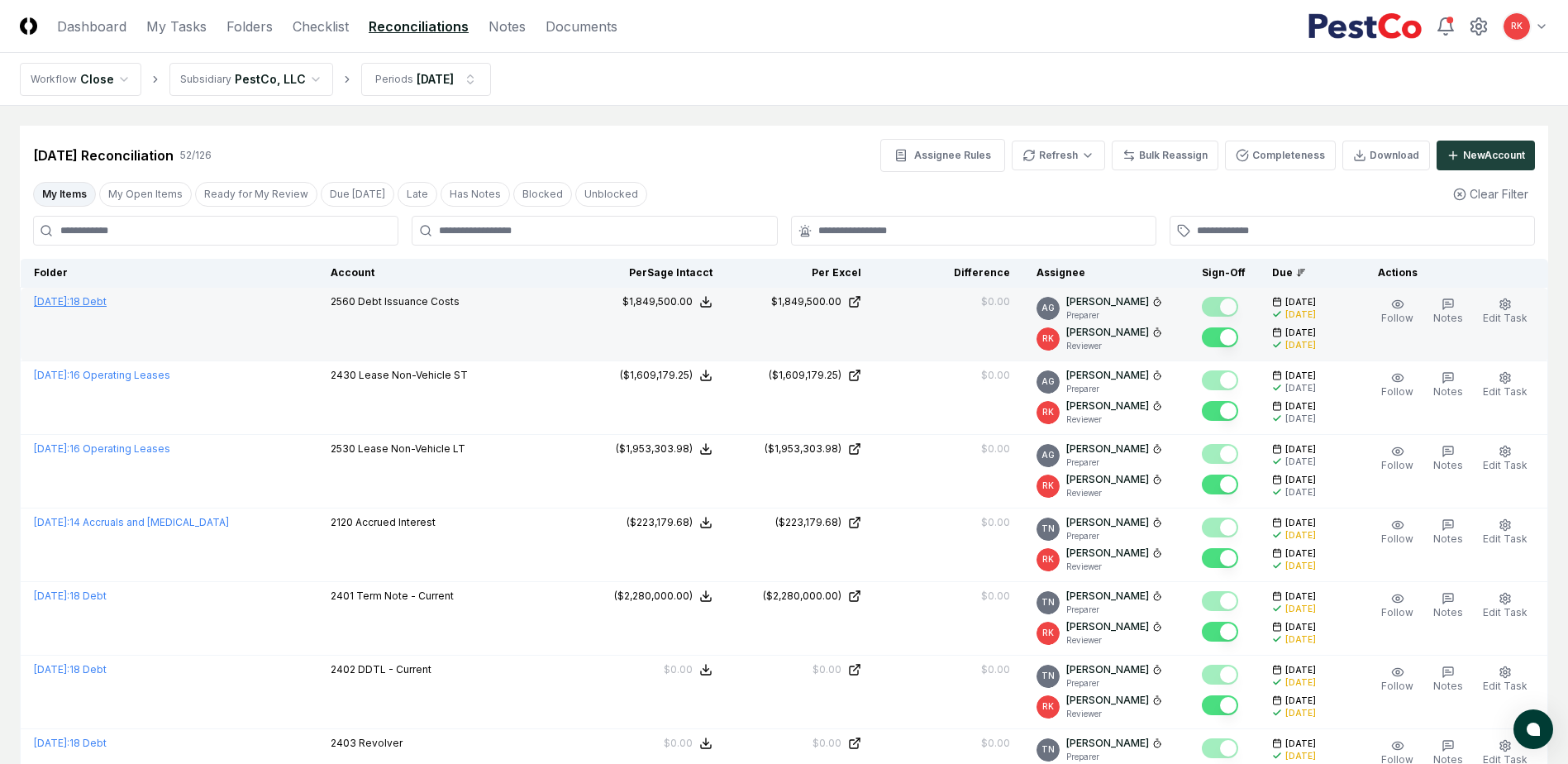
click at [69, 298] on span "August 2025 :" at bounding box center [52, 302] width 36 height 12
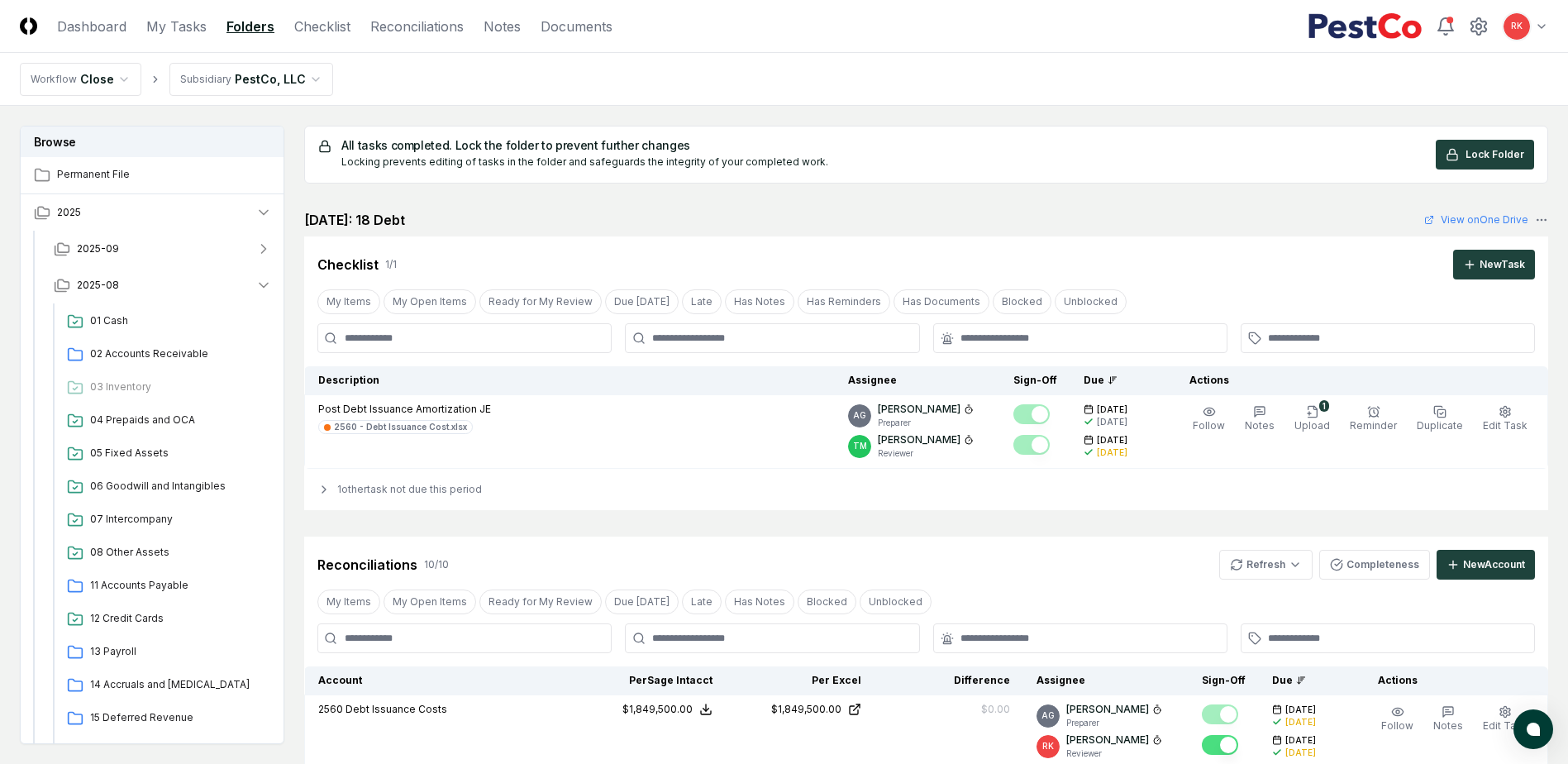
click at [418, 36] on header "CloseCore Dashboard My Tasks Folders Checklist Reconciliations Notes Documents …" at bounding box center [784, 27] width 1568 height 53
click at [405, 31] on link "Reconciliations" at bounding box center [417, 27] width 93 height 20
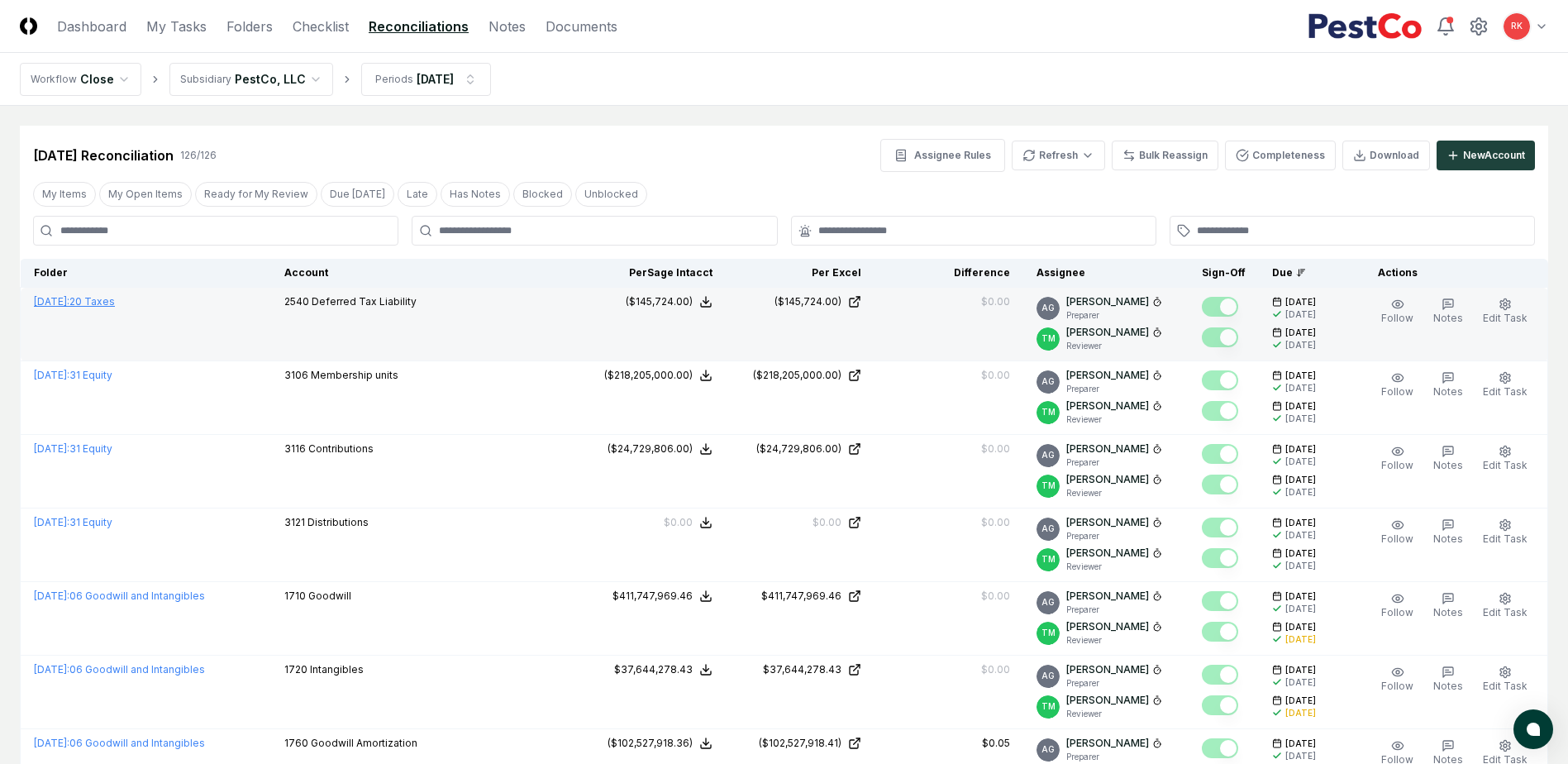
click at [113, 300] on link "August 2025 : 20 Taxes" at bounding box center [74, 302] width 81 height 12
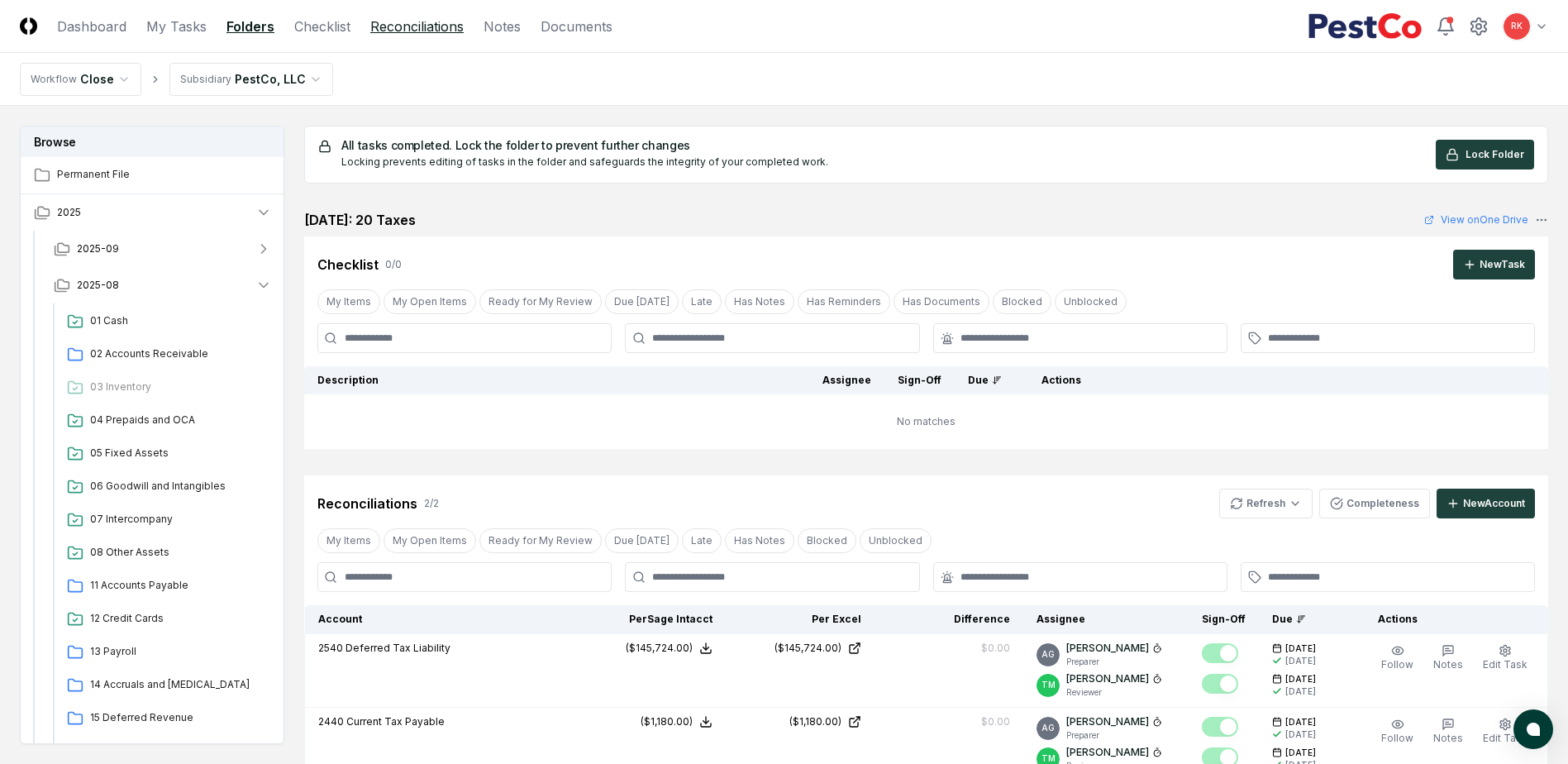
click at [423, 26] on link "Reconciliations" at bounding box center [417, 27] width 93 height 20
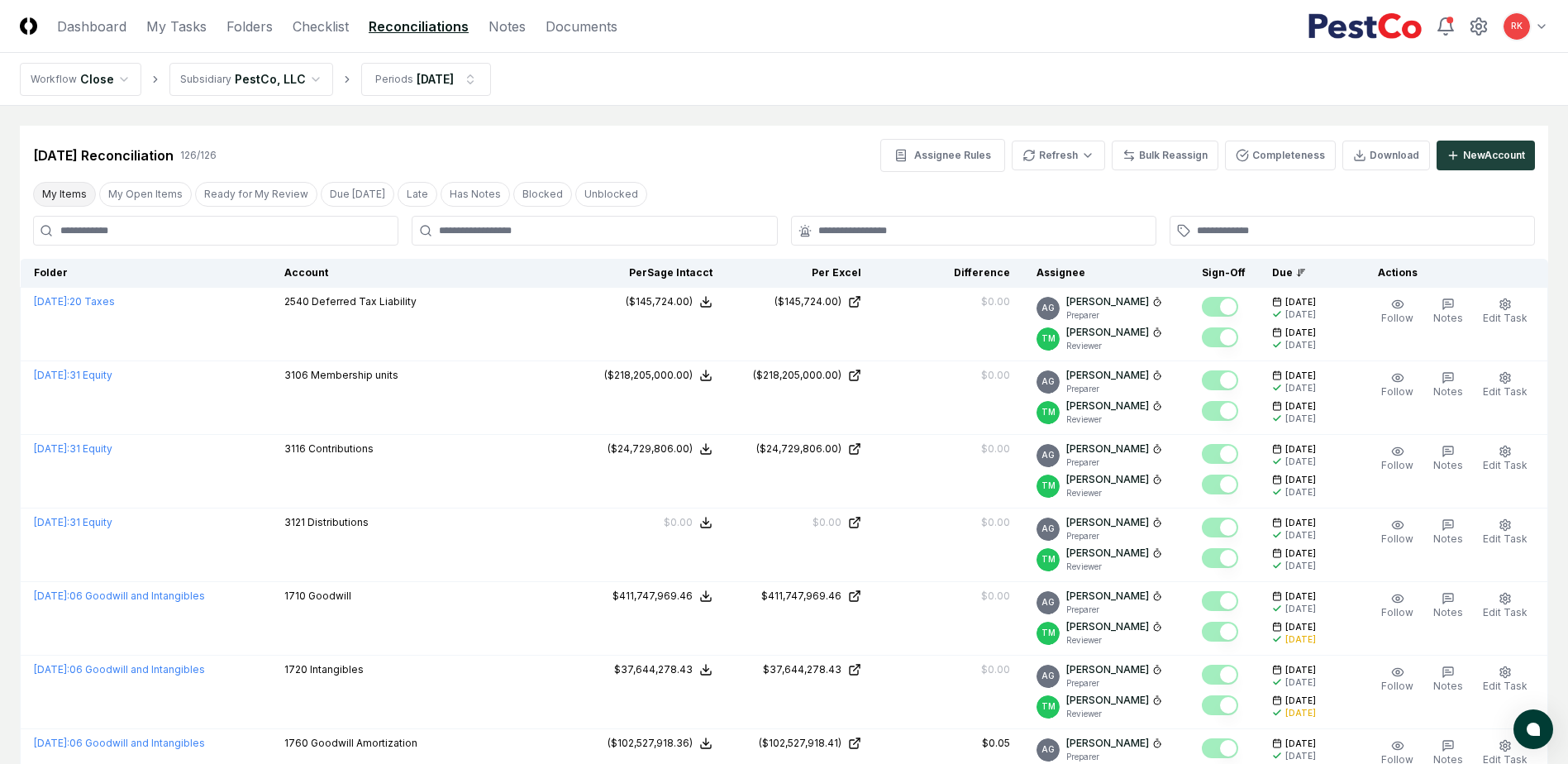
click at [65, 188] on button "My Items" at bounding box center [64, 195] width 63 height 25
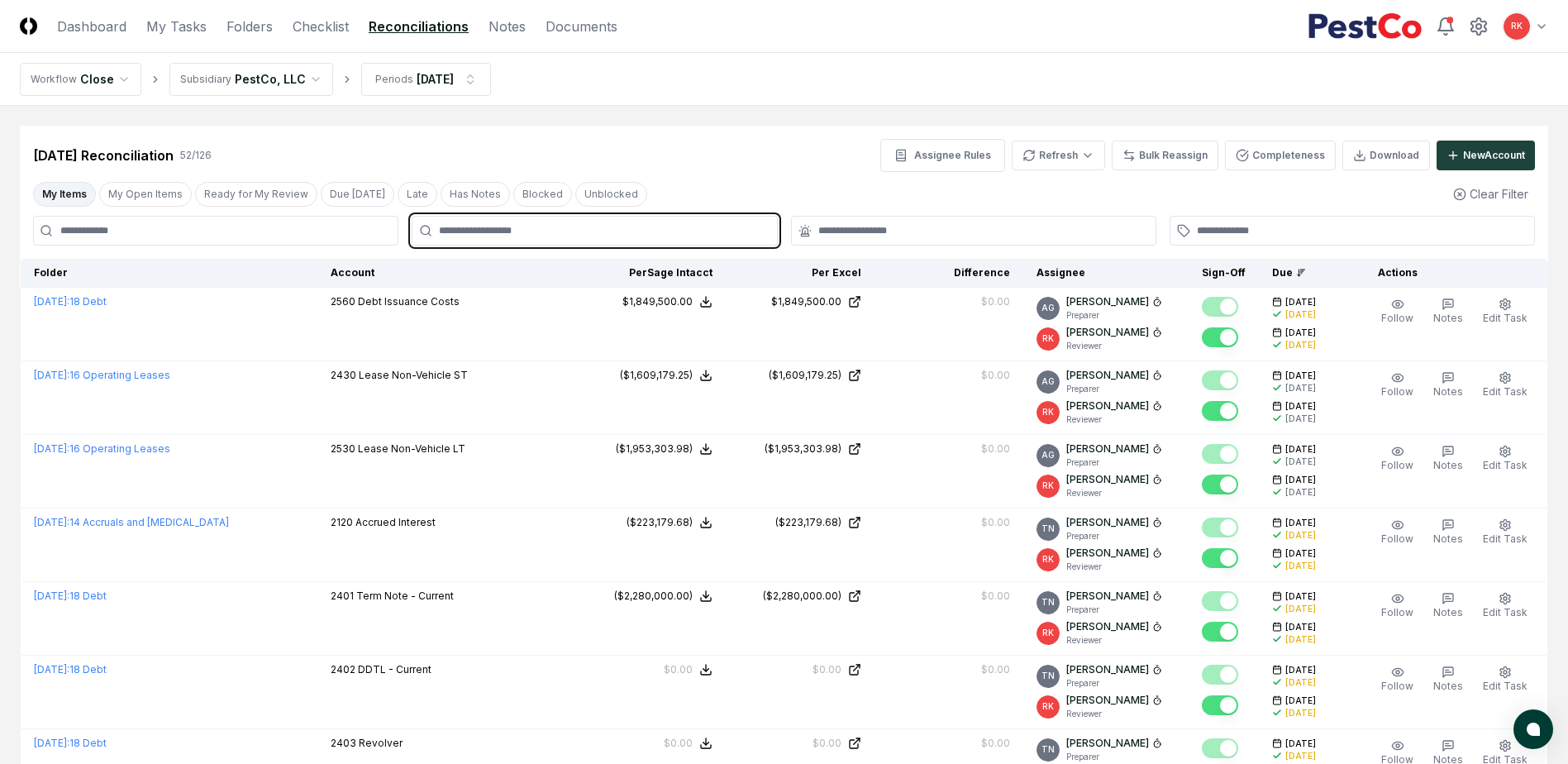
click at [524, 230] on input "text" at bounding box center [603, 230] width 327 height 15
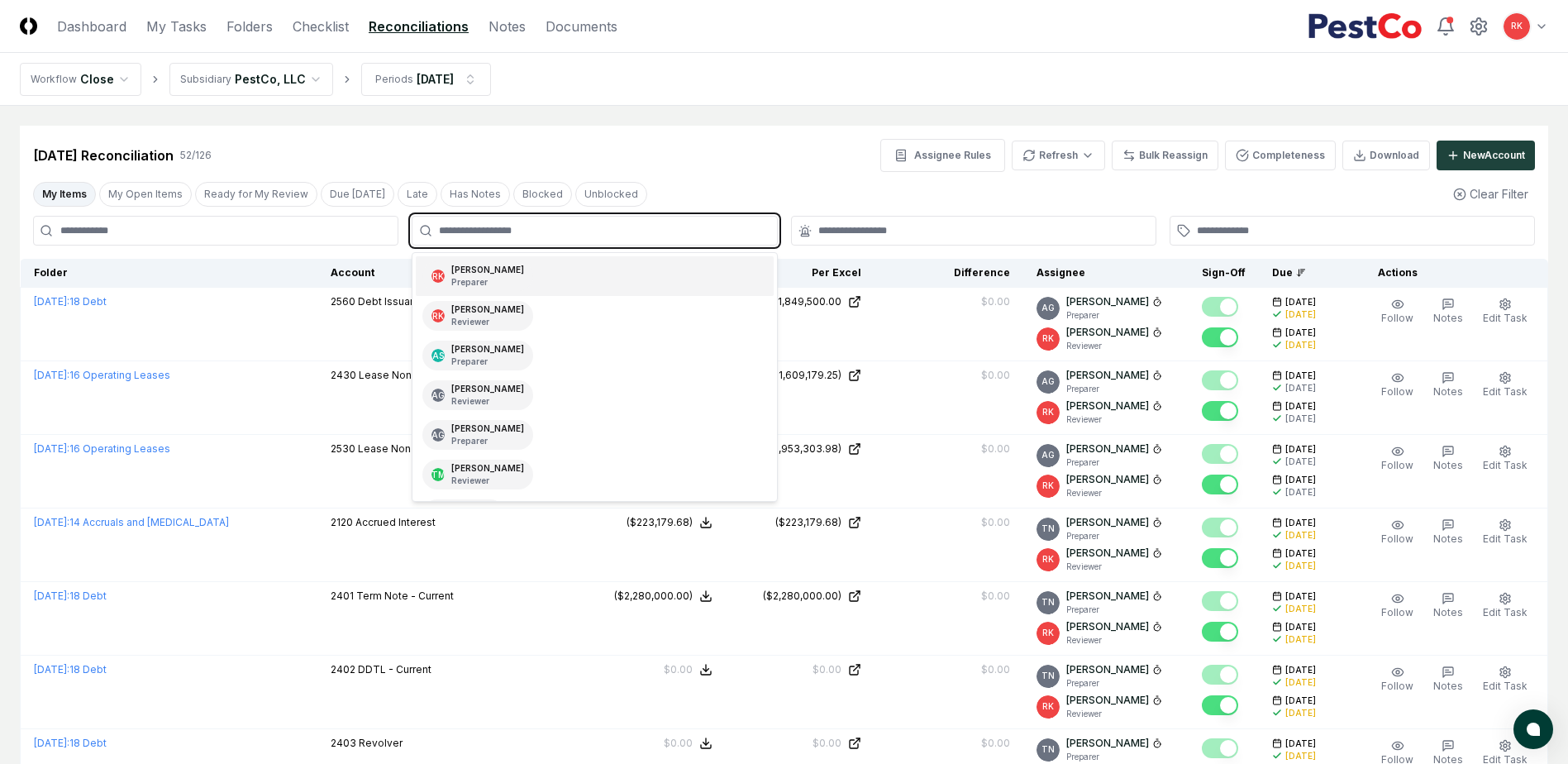
click at [481, 274] on div "Ryan Klapper Preparer" at bounding box center [488, 277] width 73 height 25
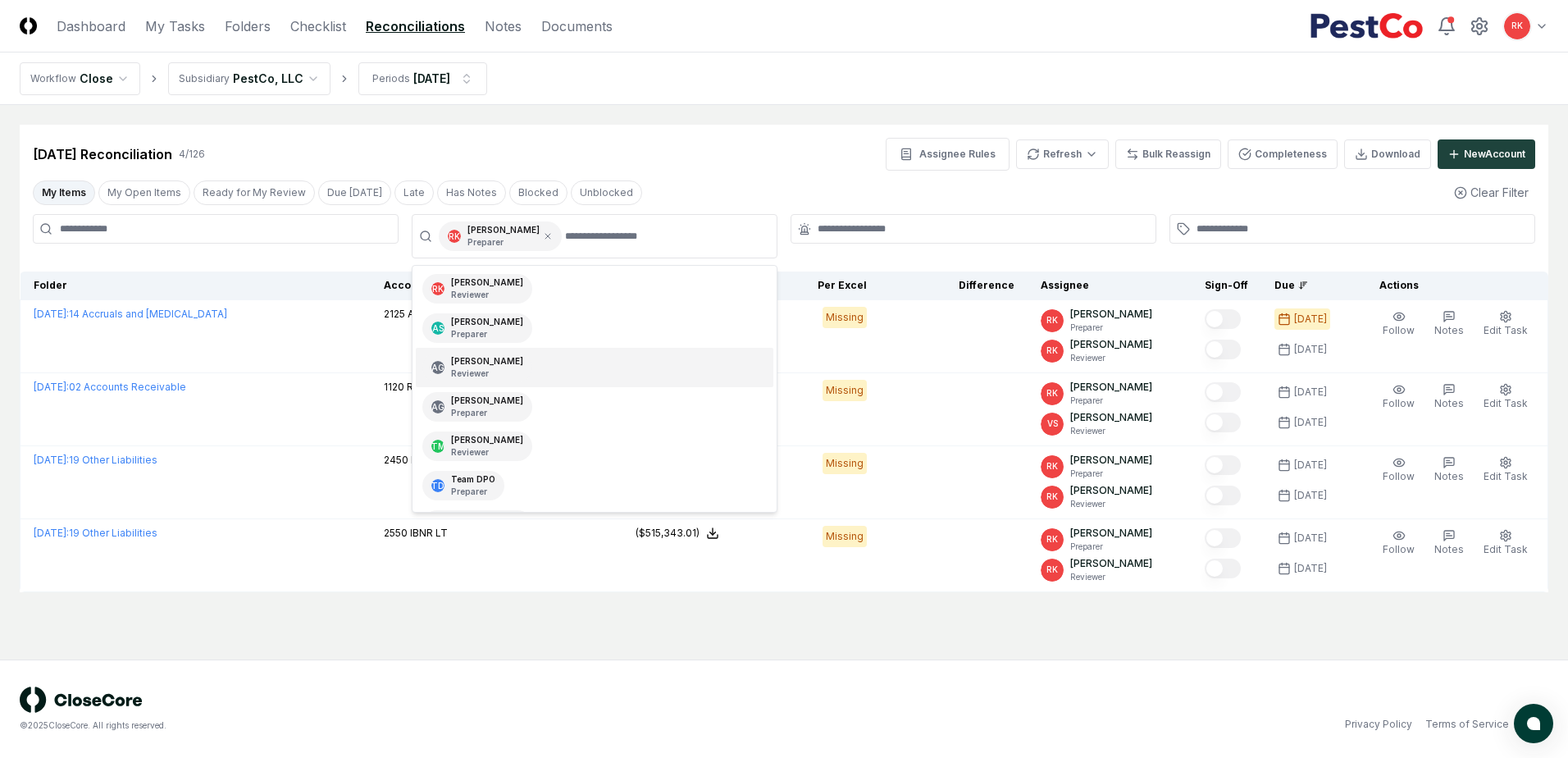
click at [863, 206] on div "My Items My Open Items Ready for My Review Due Today Late Has Notes Blocked Unb…" at bounding box center [783, 192] width 1528 height 30
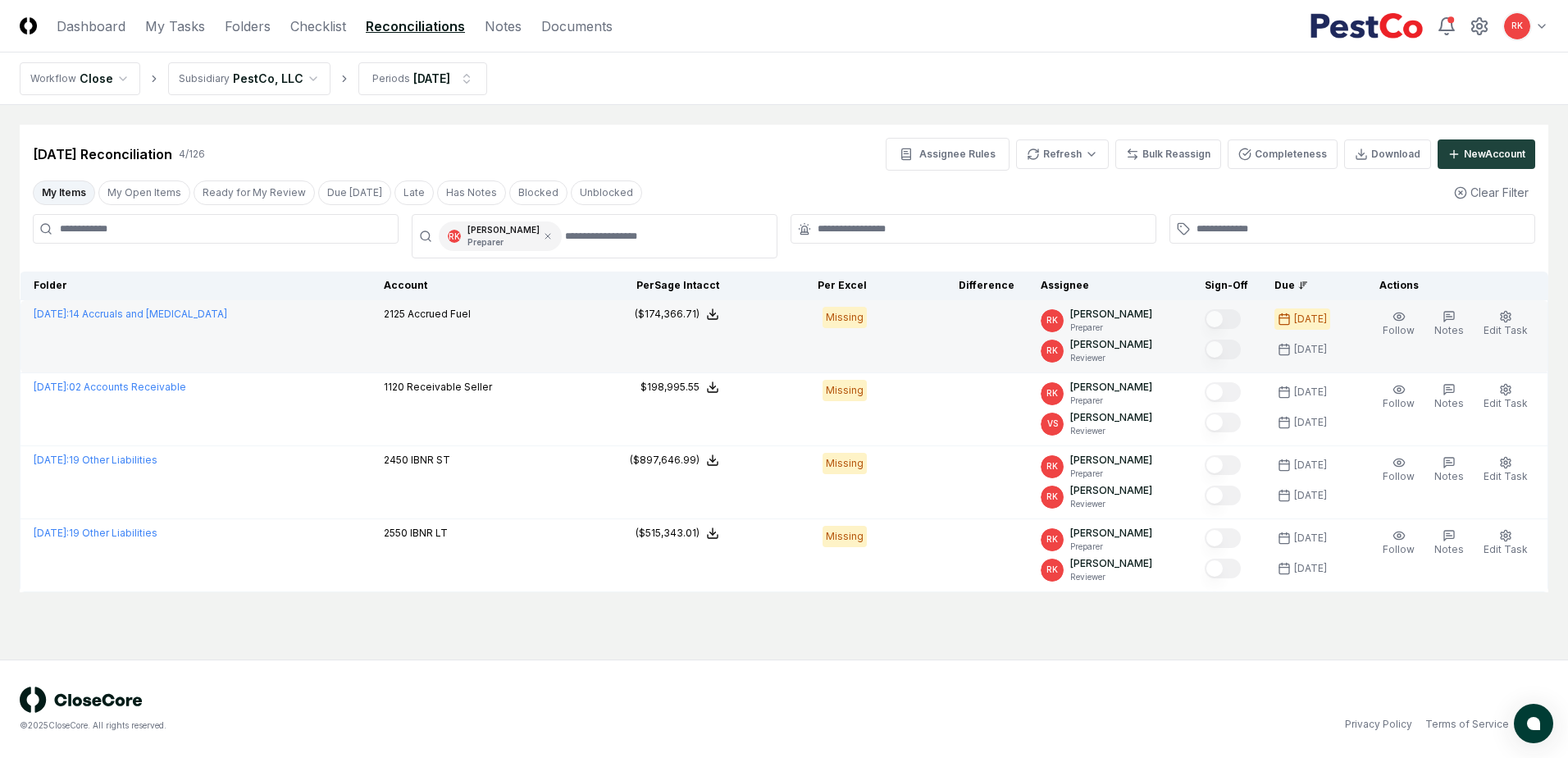
click at [438, 311] on span "Accrued Fuel" at bounding box center [439, 314] width 63 height 12
click at [828, 345] on td "Missing" at bounding box center [805, 336] width 147 height 73
click at [1511, 325] on span "Edit Task" at bounding box center [1505, 330] width 44 height 12
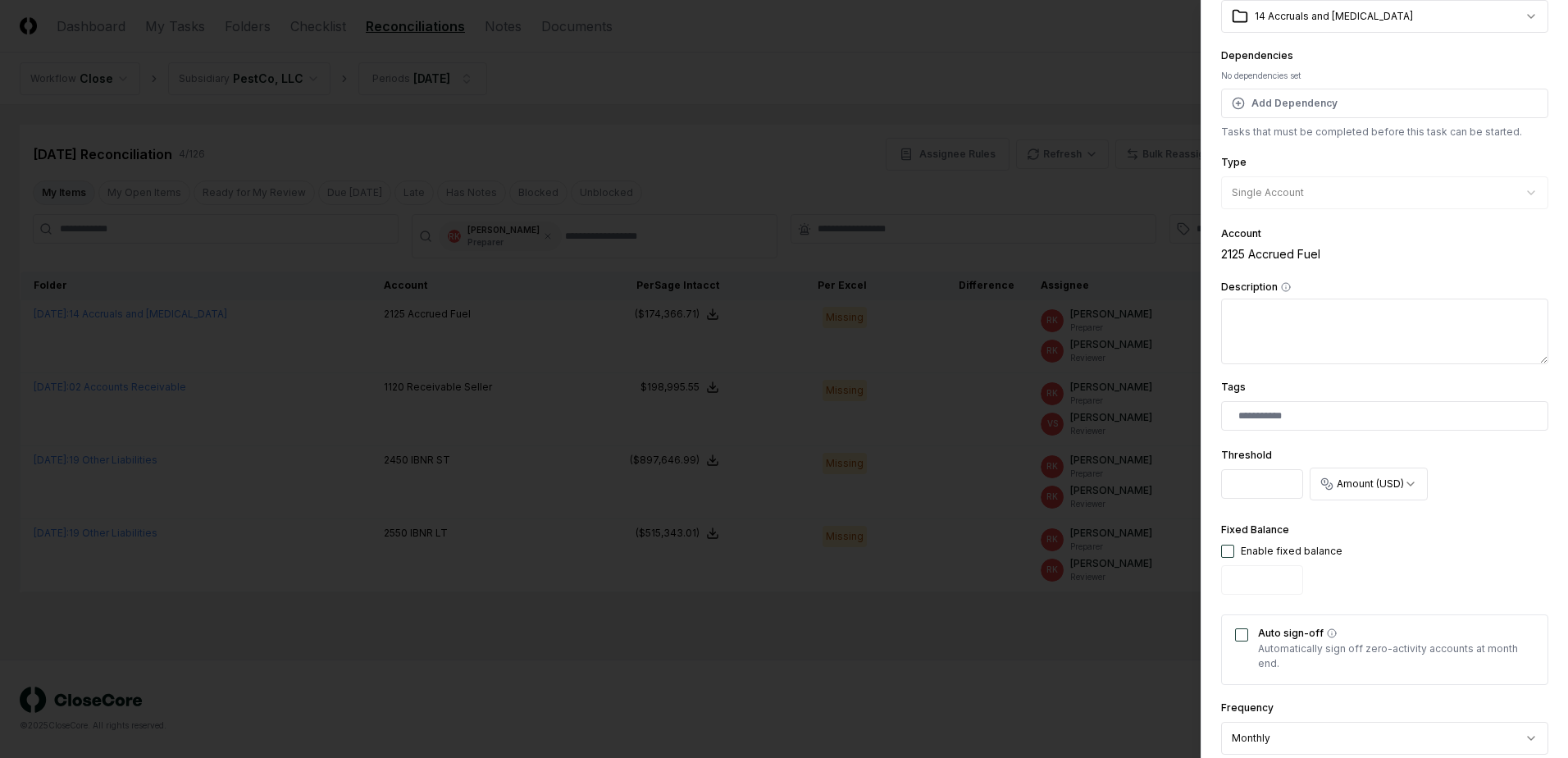
scroll to position [403, 0]
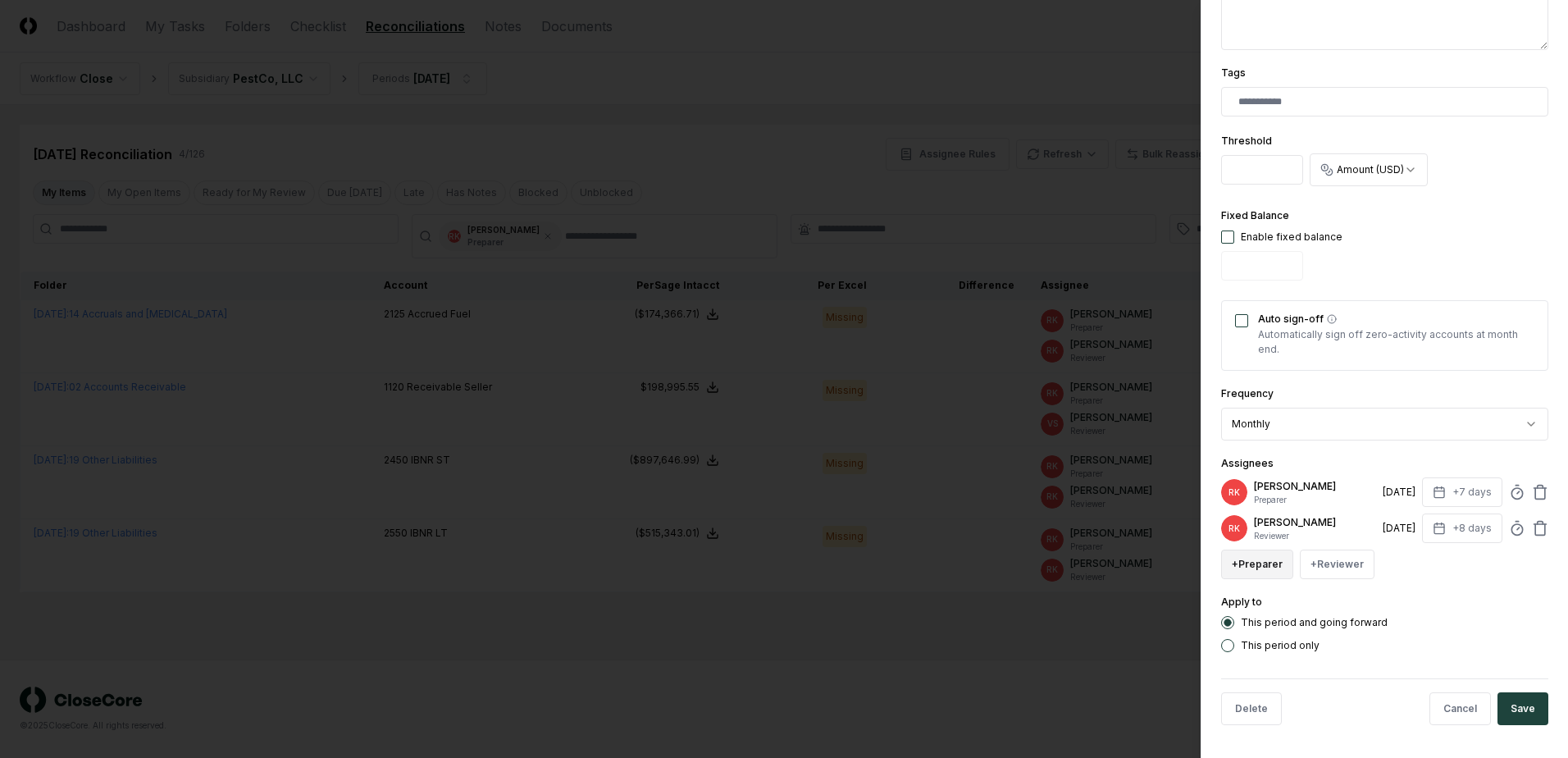
click at [1259, 565] on button "+ Preparer" at bounding box center [1258, 564] width 72 height 29
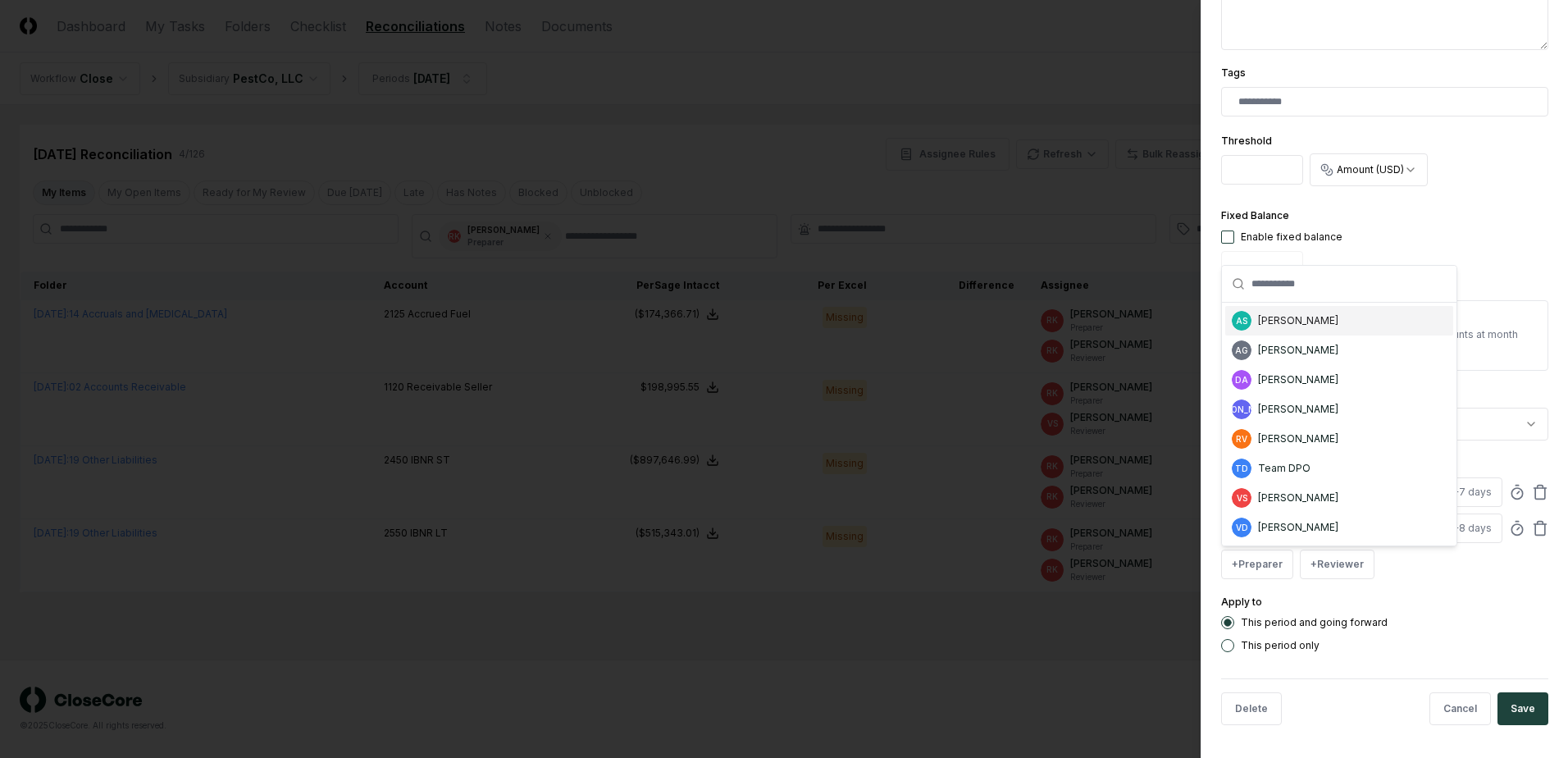
click at [1299, 325] on div "[PERSON_NAME]" at bounding box center [1297, 320] width 80 height 15
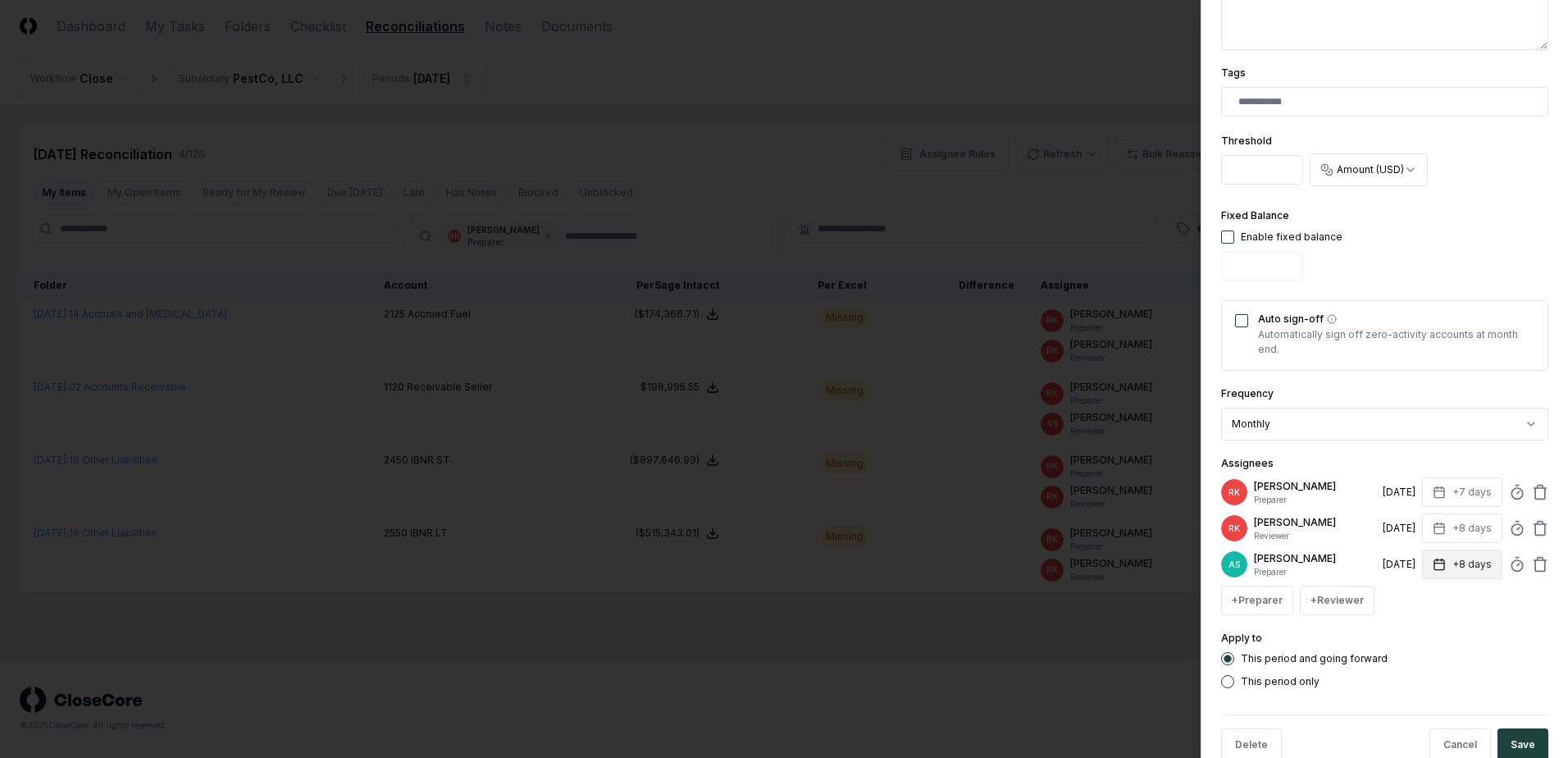
click at [1432, 565] on icon "button" at bounding box center [1438, 564] width 13 height 13
type input "*"
click at [1413, 634] on input "*" at bounding box center [1400, 628] width 57 height 29
drag, startPoint x: 1529, startPoint y: 481, endPoint x: 1524, endPoint y: 501, distance: 20.6
click at [1529, 485] on div "RK Ryan Klapper Preparer 9/10/2025 +7 days" at bounding box center [1385, 492] width 327 height 29
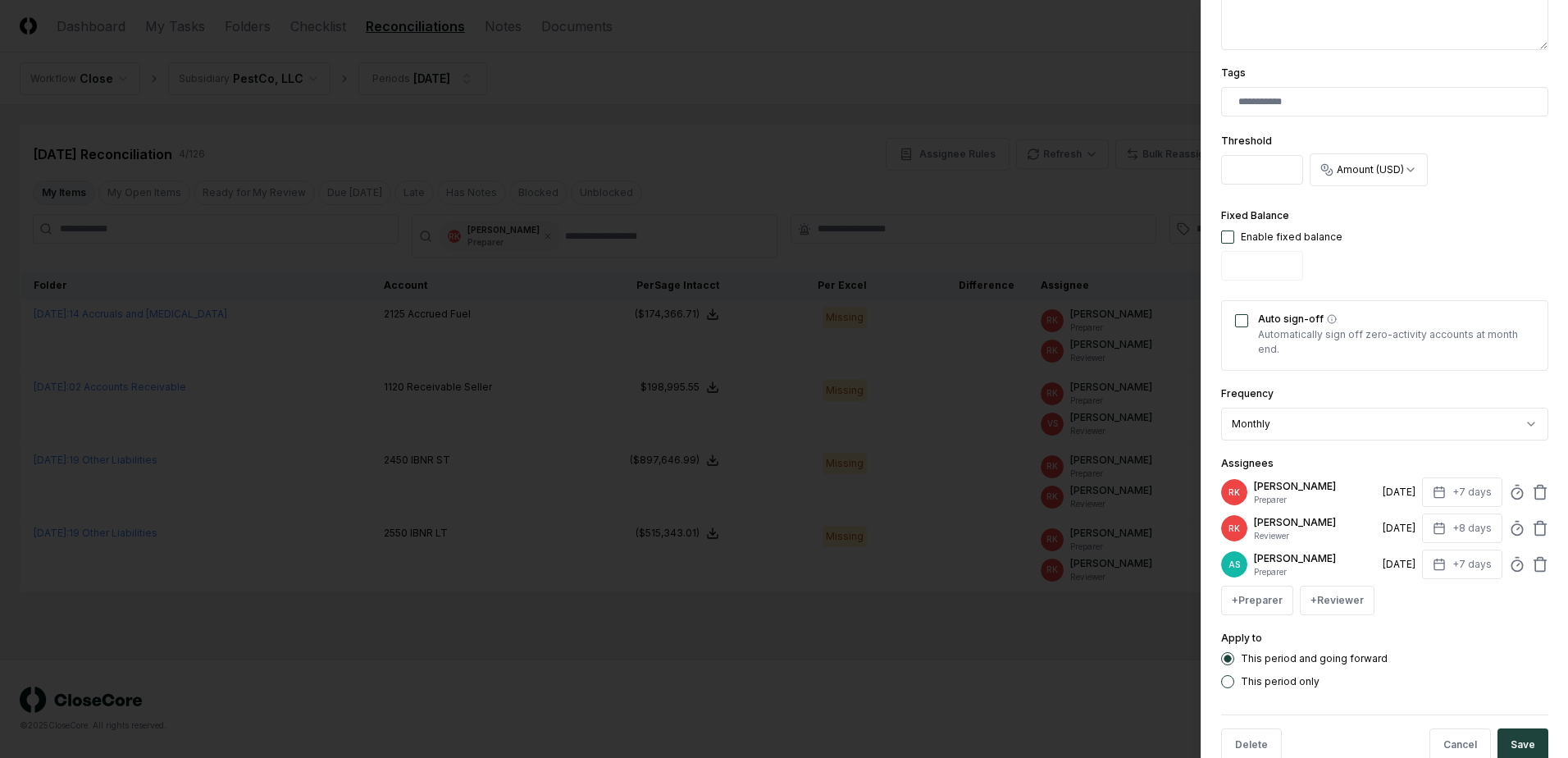
click at [1524, 501] on div "RK Ryan Klapper Preparer 9/10/2025 +7 days" at bounding box center [1385, 492] width 327 height 29
click at [1532, 495] on icon at bounding box center [1540, 492] width 17 height 17
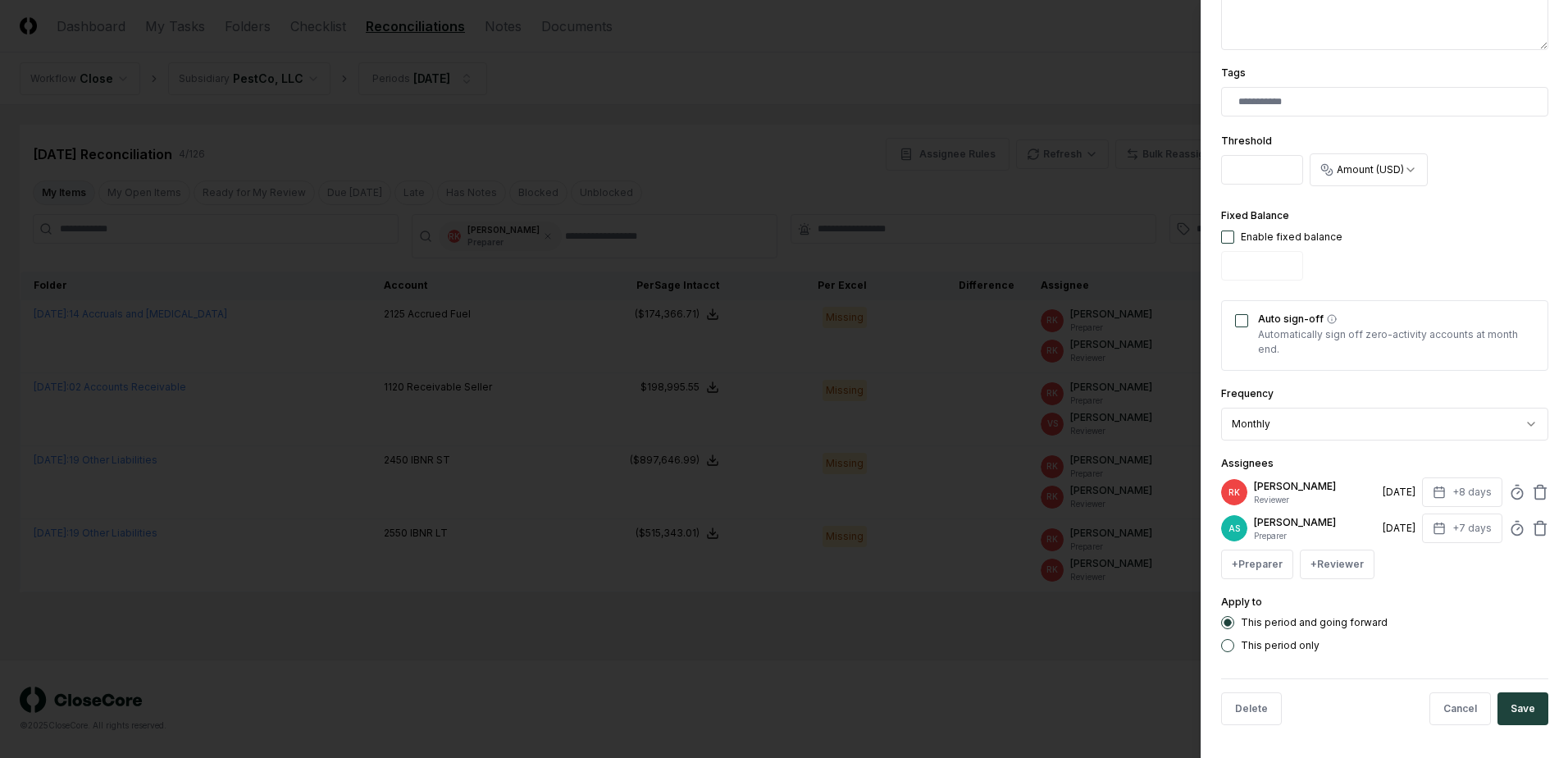
click at [1518, 708] on button "Save" at bounding box center [1523, 709] width 51 height 33
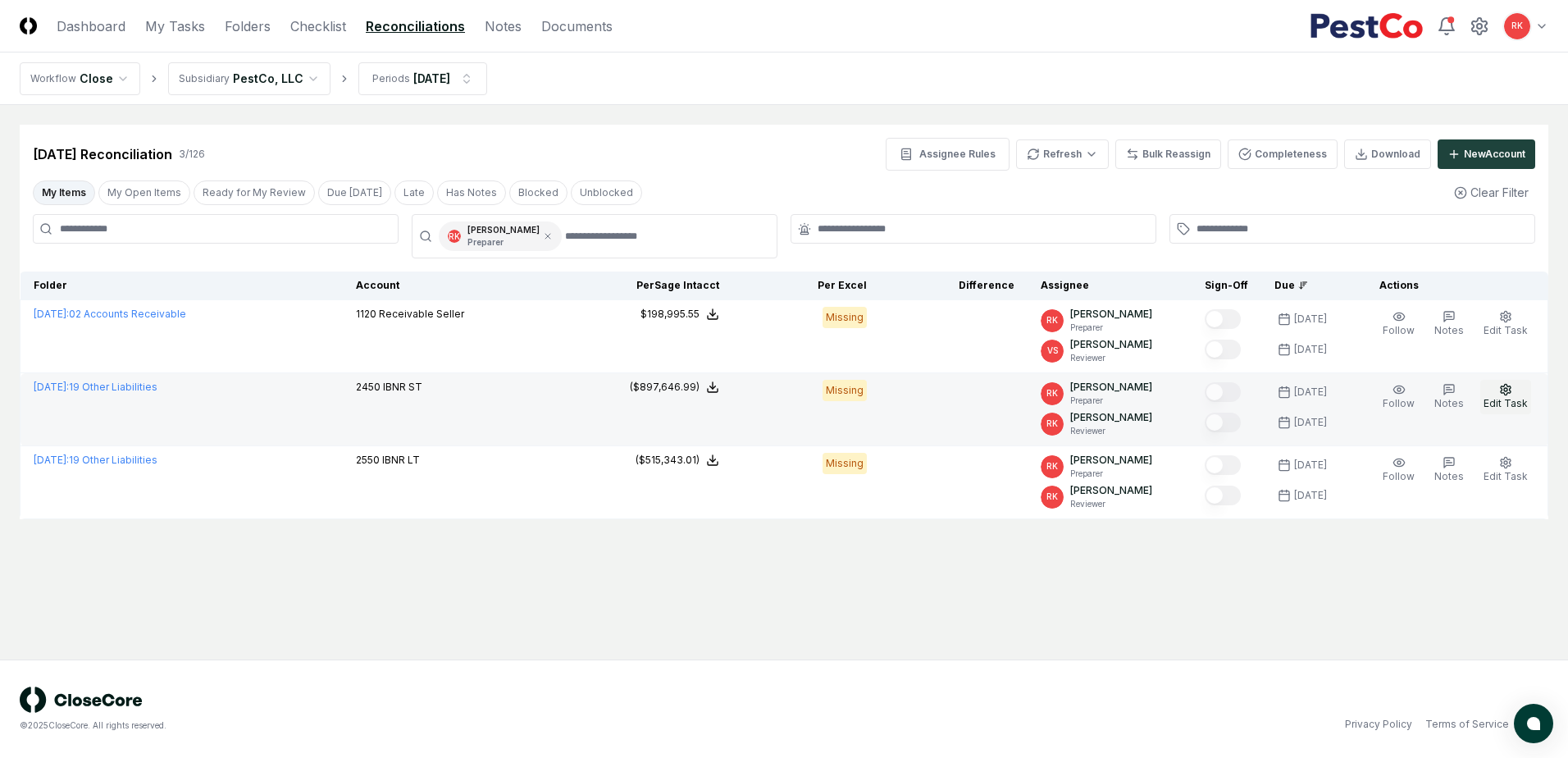
click at [1513, 387] on button "Edit Task" at bounding box center [1505, 397] width 51 height 34
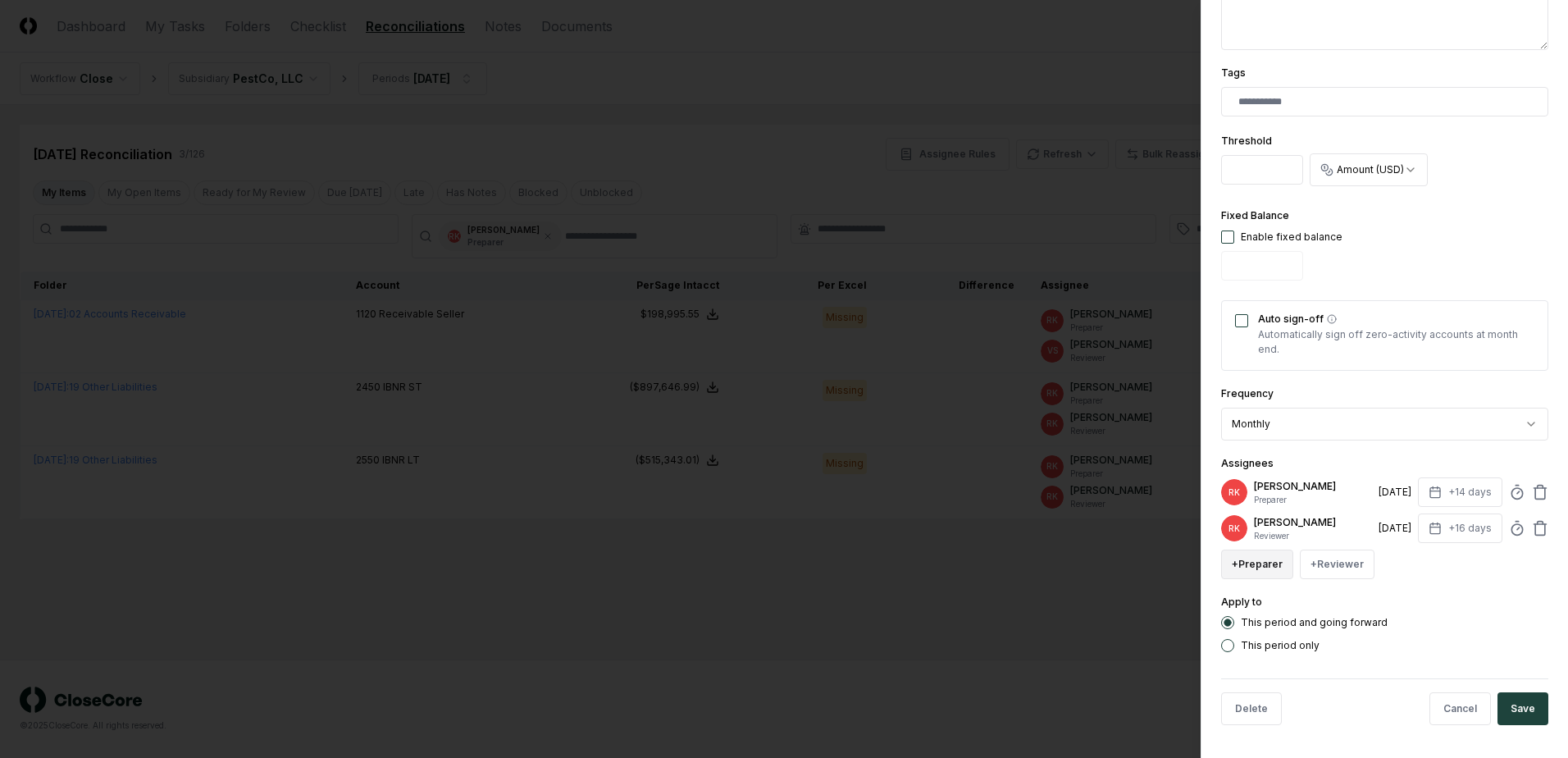
click at [1258, 572] on button "+ Preparer" at bounding box center [1258, 564] width 72 height 29
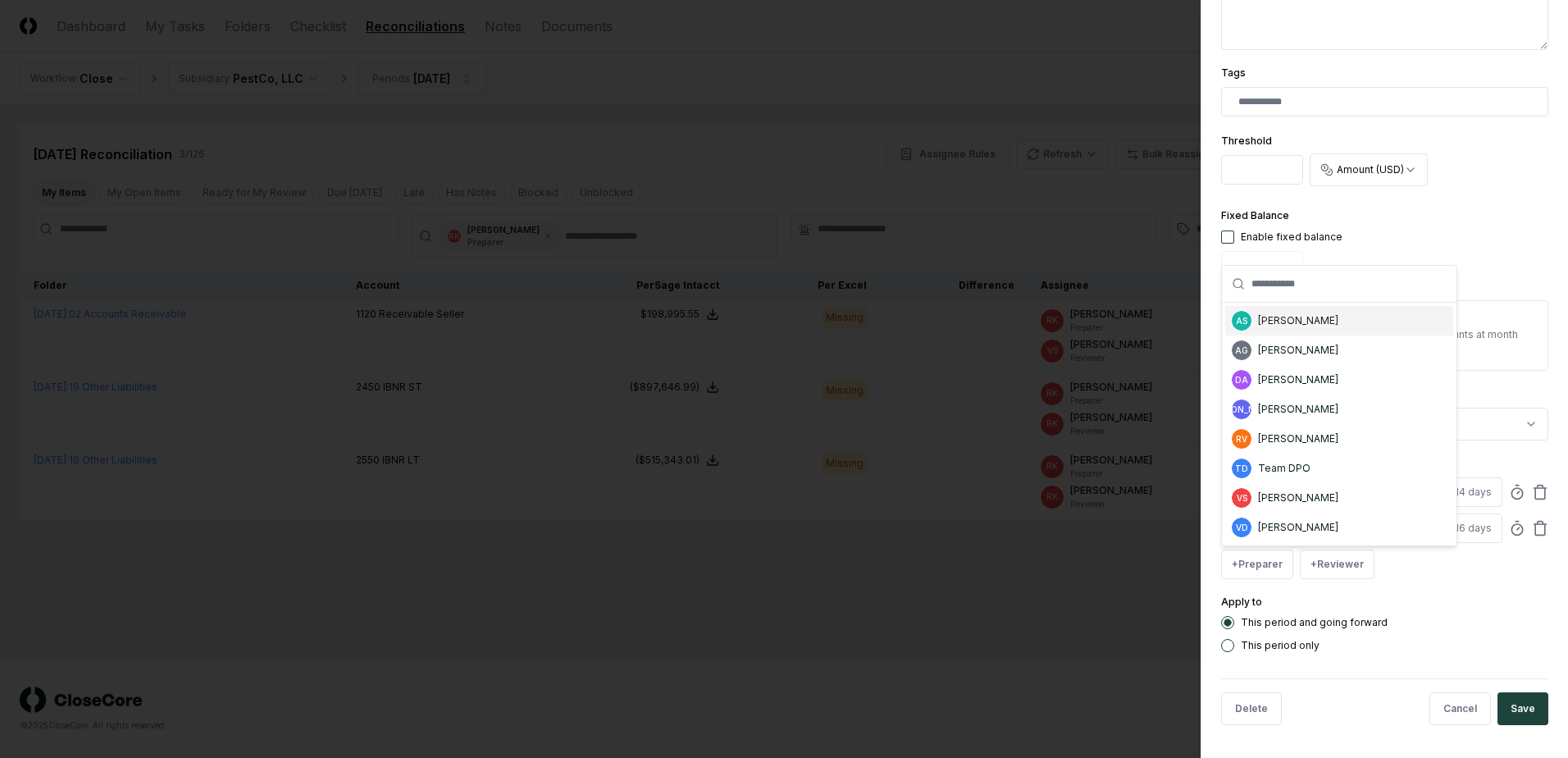
click at [1299, 326] on div "[PERSON_NAME]" at bounding box center [1297, 320] width 80 height 15
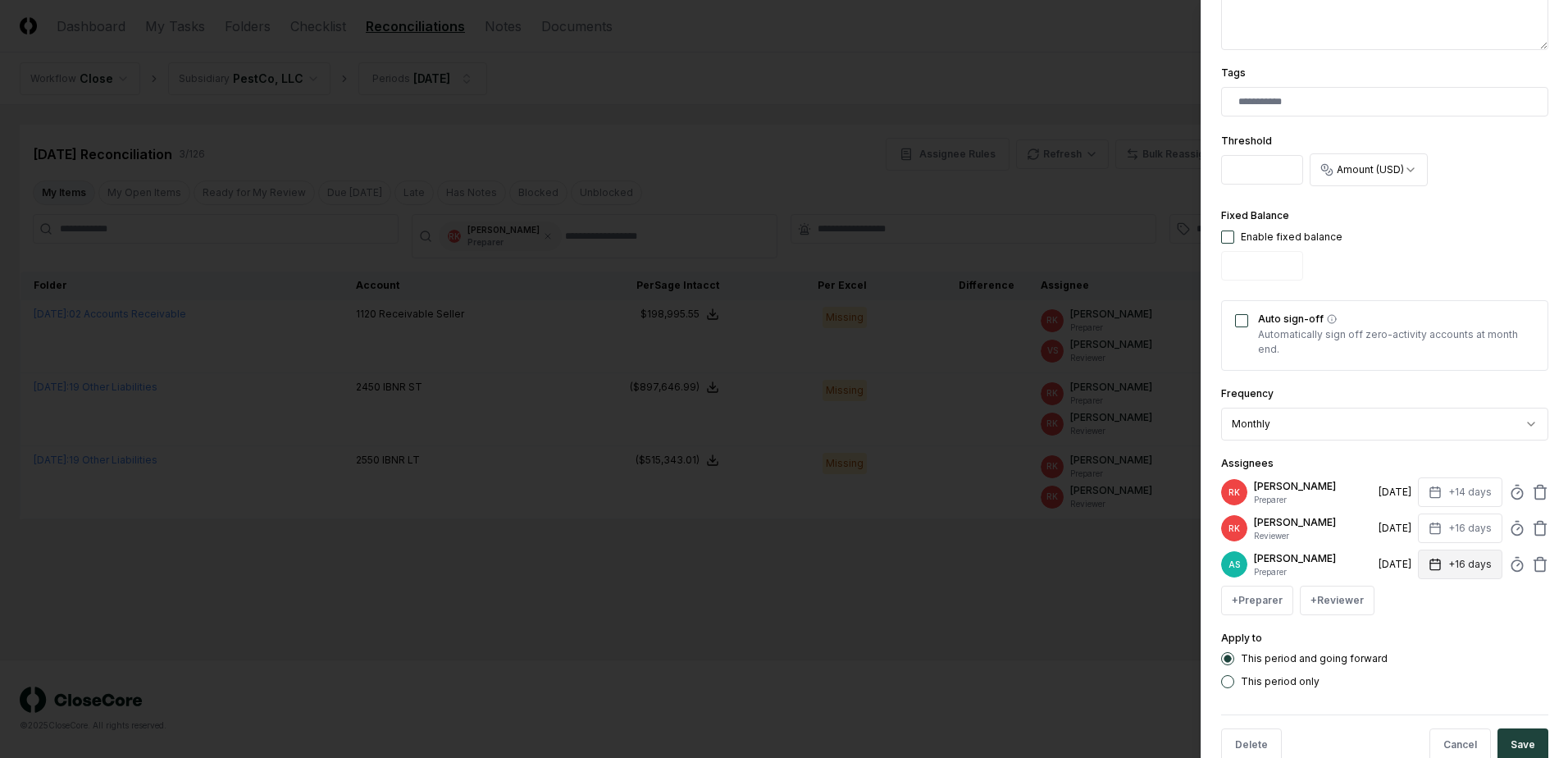
click at [1457, 570] on button "+16 days" at bounding box center [1460, 564] width 85 height 29
click at [1409, 633] on input "**" at bounding box center [1398, 628] width 57 height 29
type input "**"
click at [1409, 633] on input "**" at bounding box center [1398, 628] width 57 height 29
click at [1534, 492] on icon at bounding box center [1540, 492] width 17 height 17
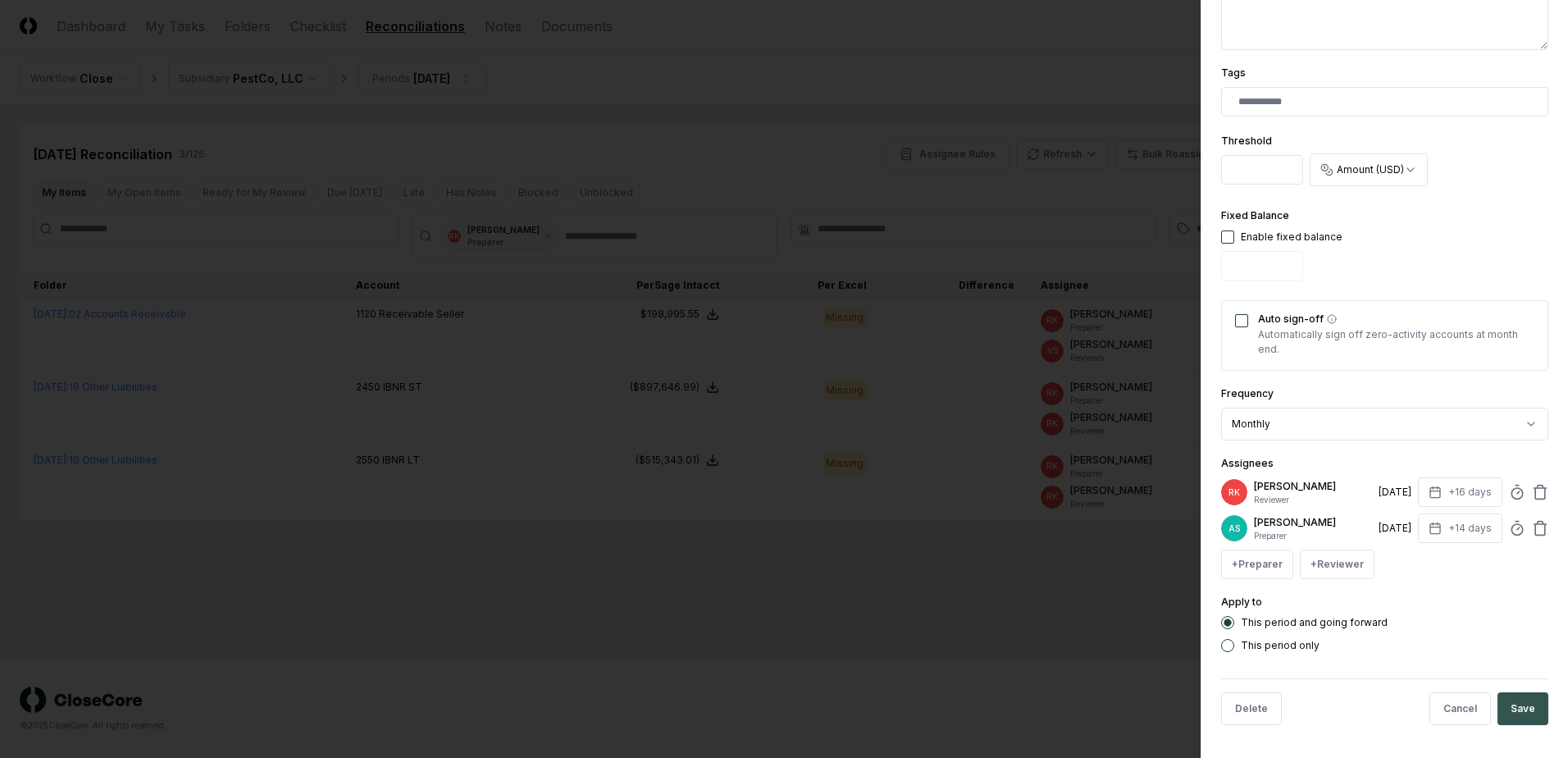
click at [1526, 709] on button "Save" at bounding box center [1523, 709] width 51 height 33
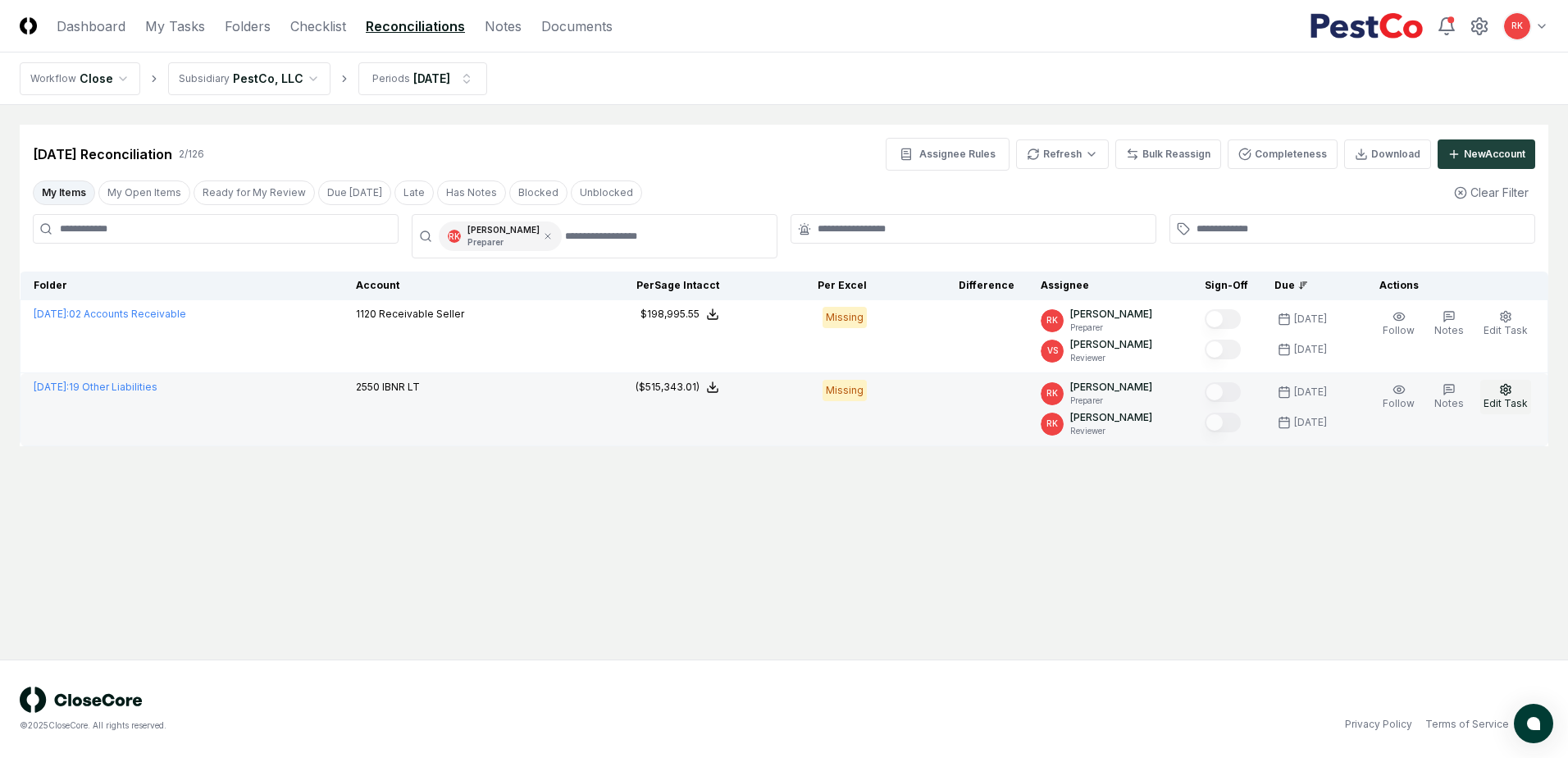
click at [1507, 400] on span "Edit Task" at bounding box center [1505, 403] width 44 height 12
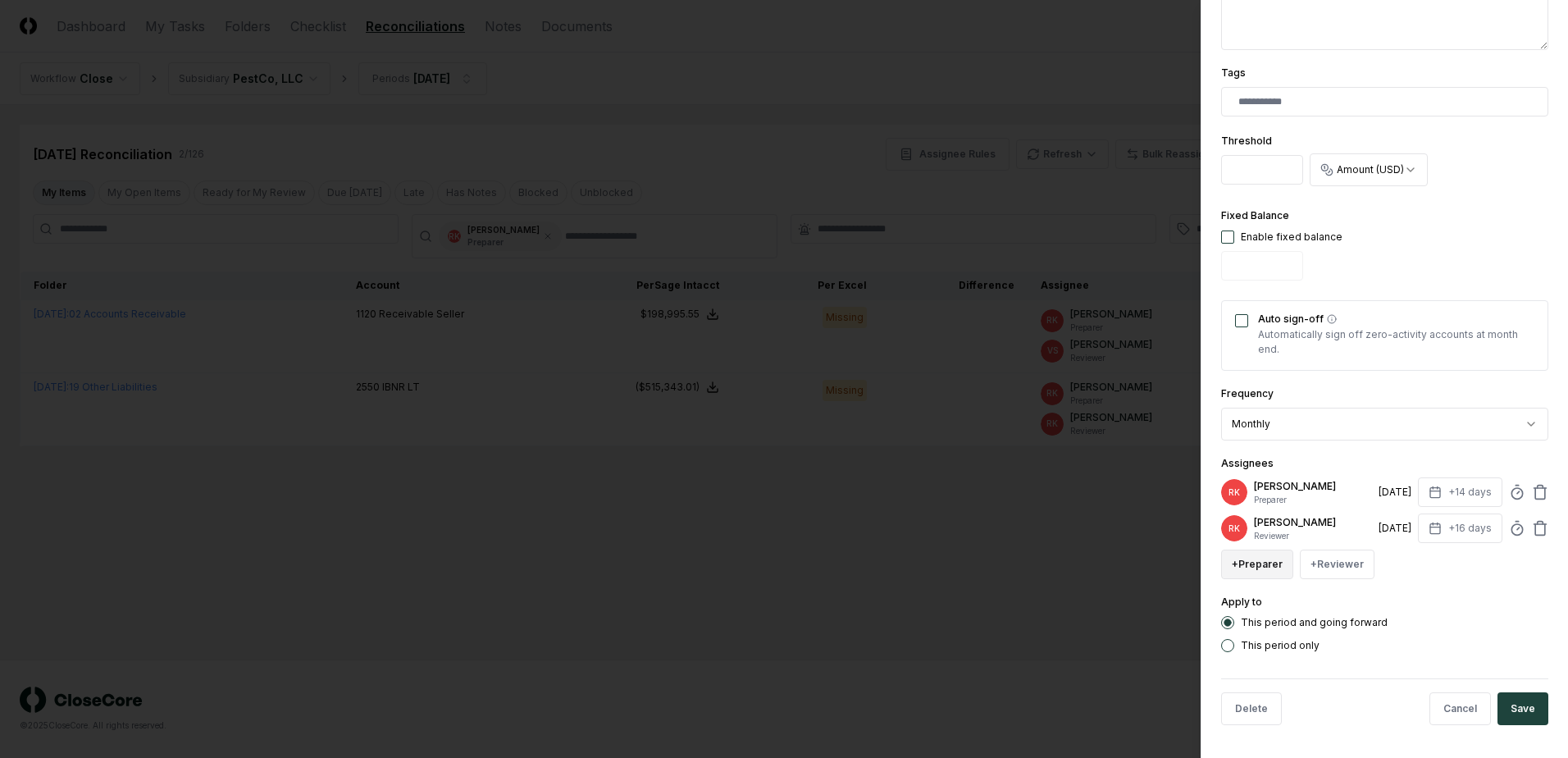
click at [1271, 567] on button "+ Preparer" at bounding box center [1258, 564] width 72 height 29
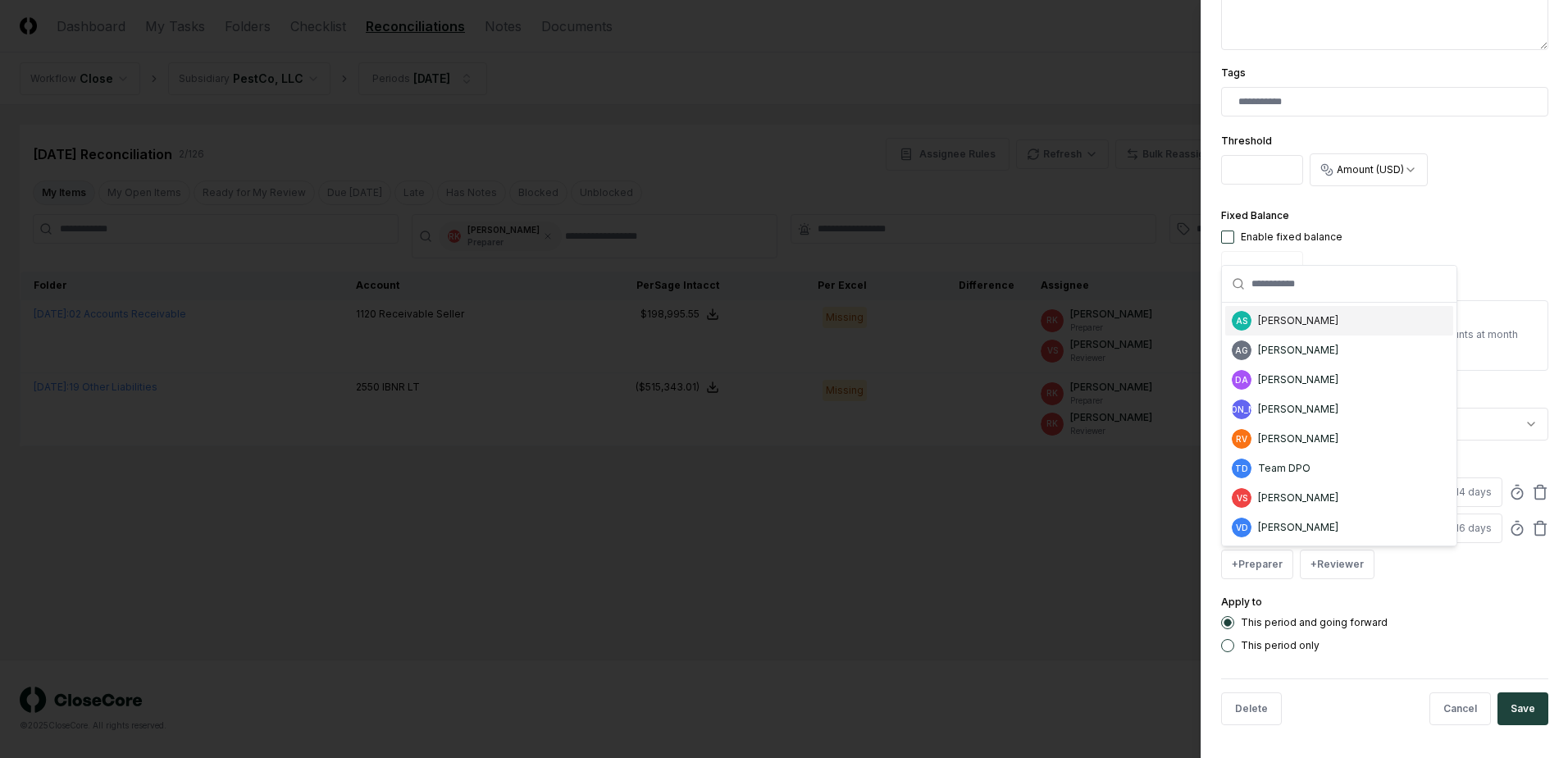
click at [1283, 326] on div "[PERSON_NAME]" at bounding box center [1297, 320] width 80 height 15
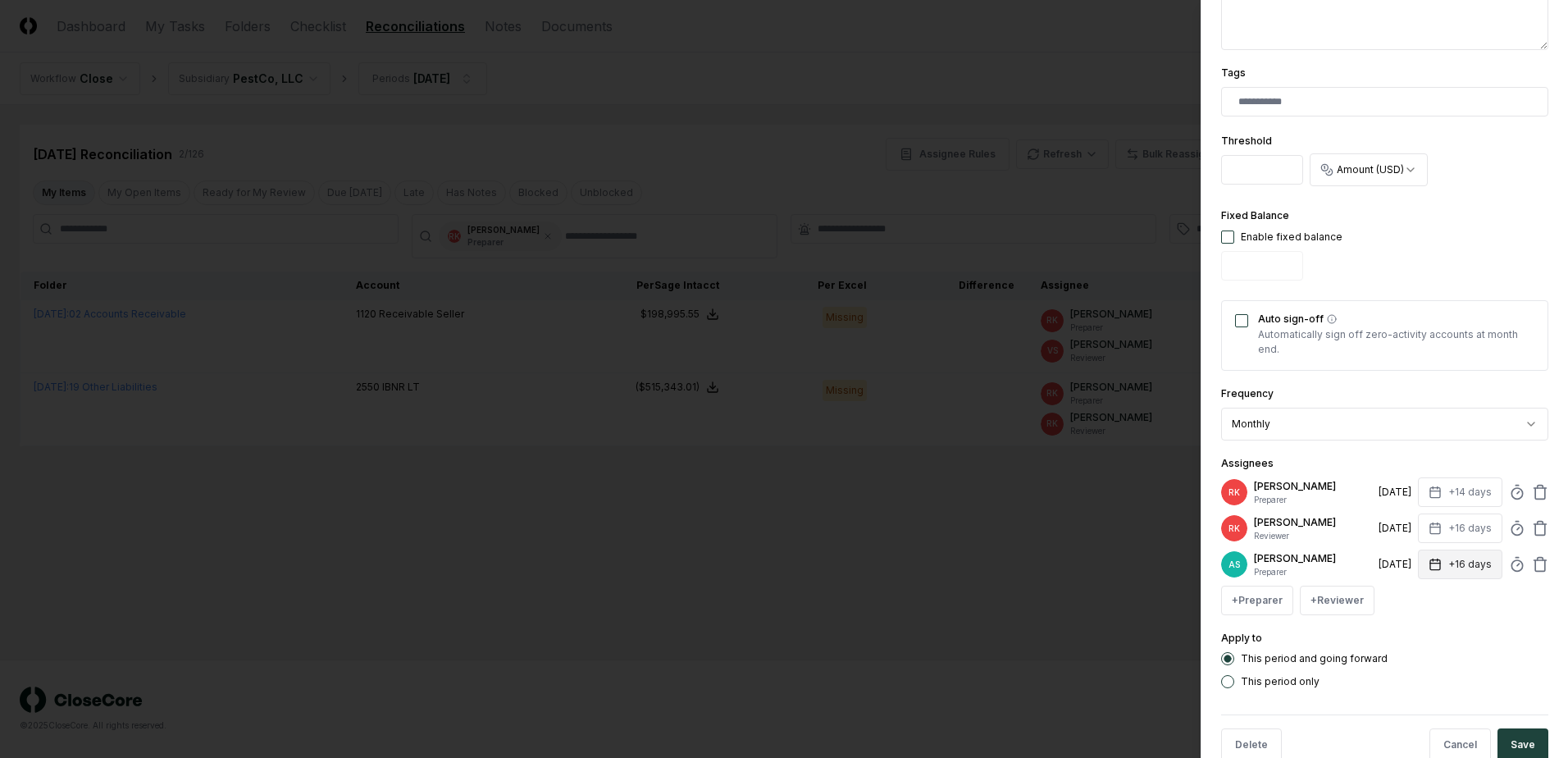
click at [1454, 565] on button "+16 days" at bounding box center [1460, 564] width 85 height 29
click at [1411, 634] on input "**" at bounding box center [1398, 628] width 57 height 29
type input "**"
click at [1411, 634] on input "**" at bounding box center [1398, 628] width 57 height 29
click at [1532, 487] on icon at bounding box center [1540, 492] width 17 height 17
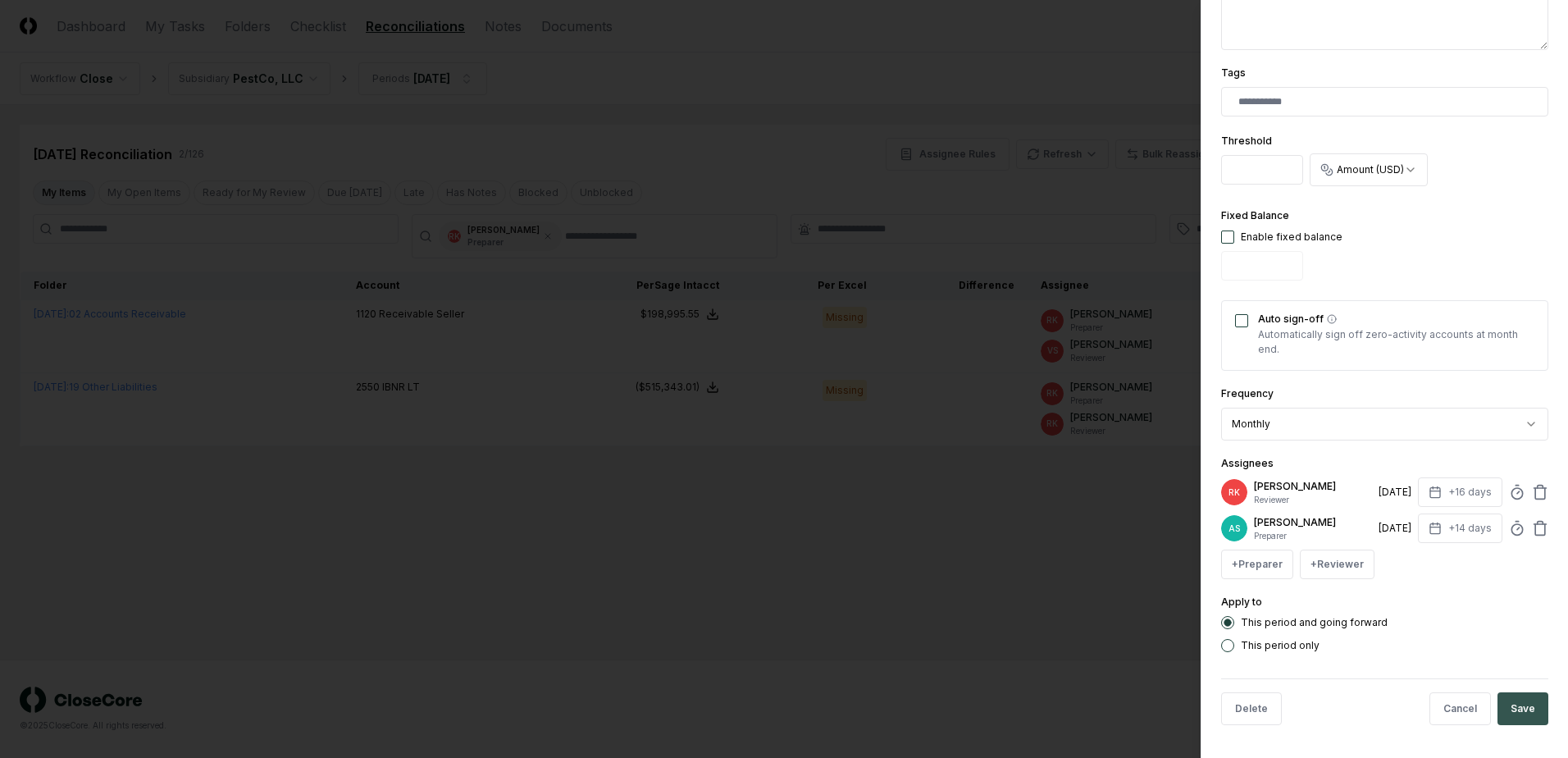
click at [1531, 712] on div "**********" at bounding box center [1384, 379] width 368 height 758
click at [1531, 710] on button "Save" at bounding box center [1523, 709] width 51 height 33
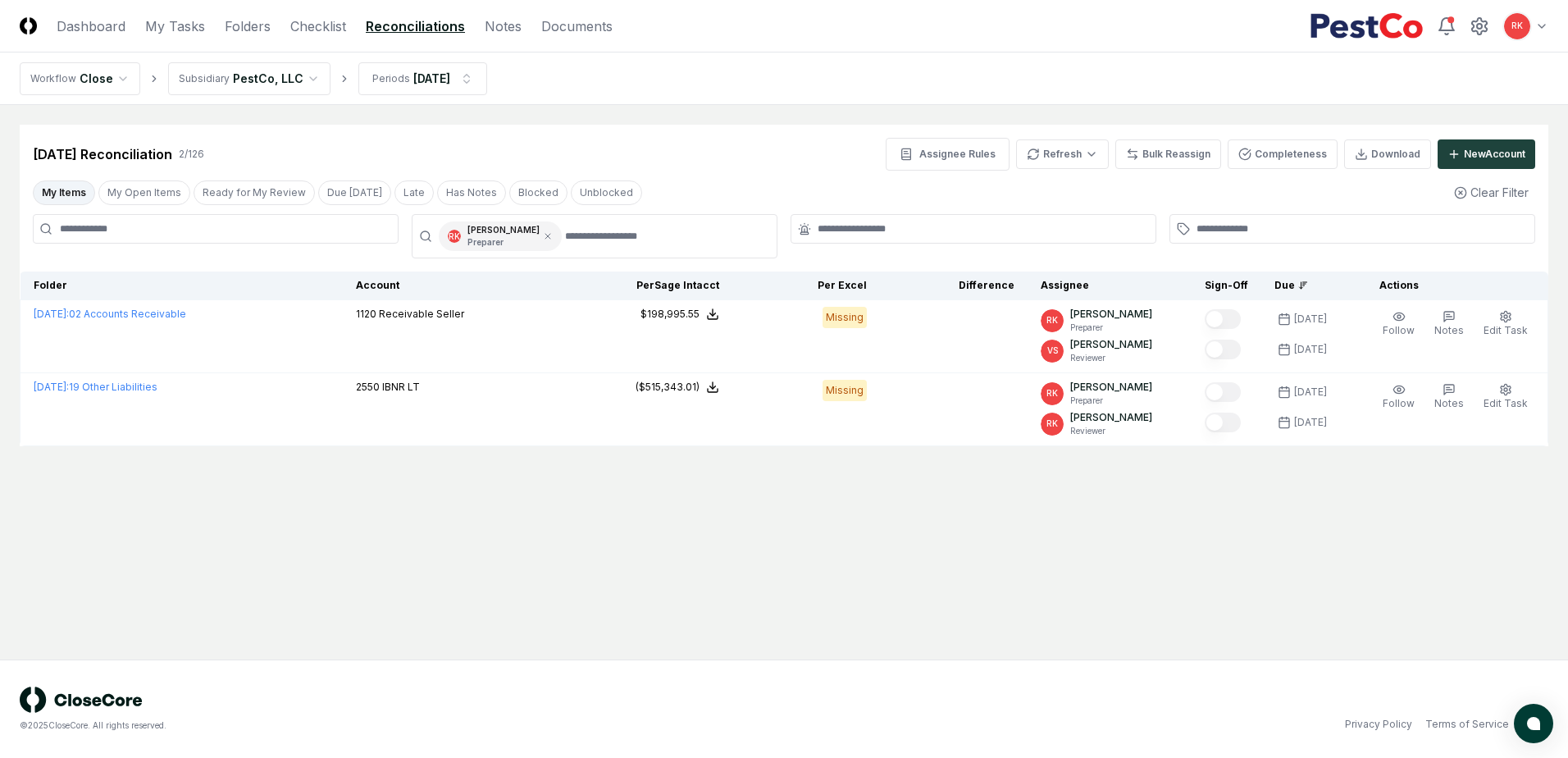
click at [1263, 590] on main "Cancel Reassign Aug 2025 Reconciliation 2 / 126 Assignee Rules Refresh Bulk Rea…" at bounding box center [784, 382] width 1568 height 555
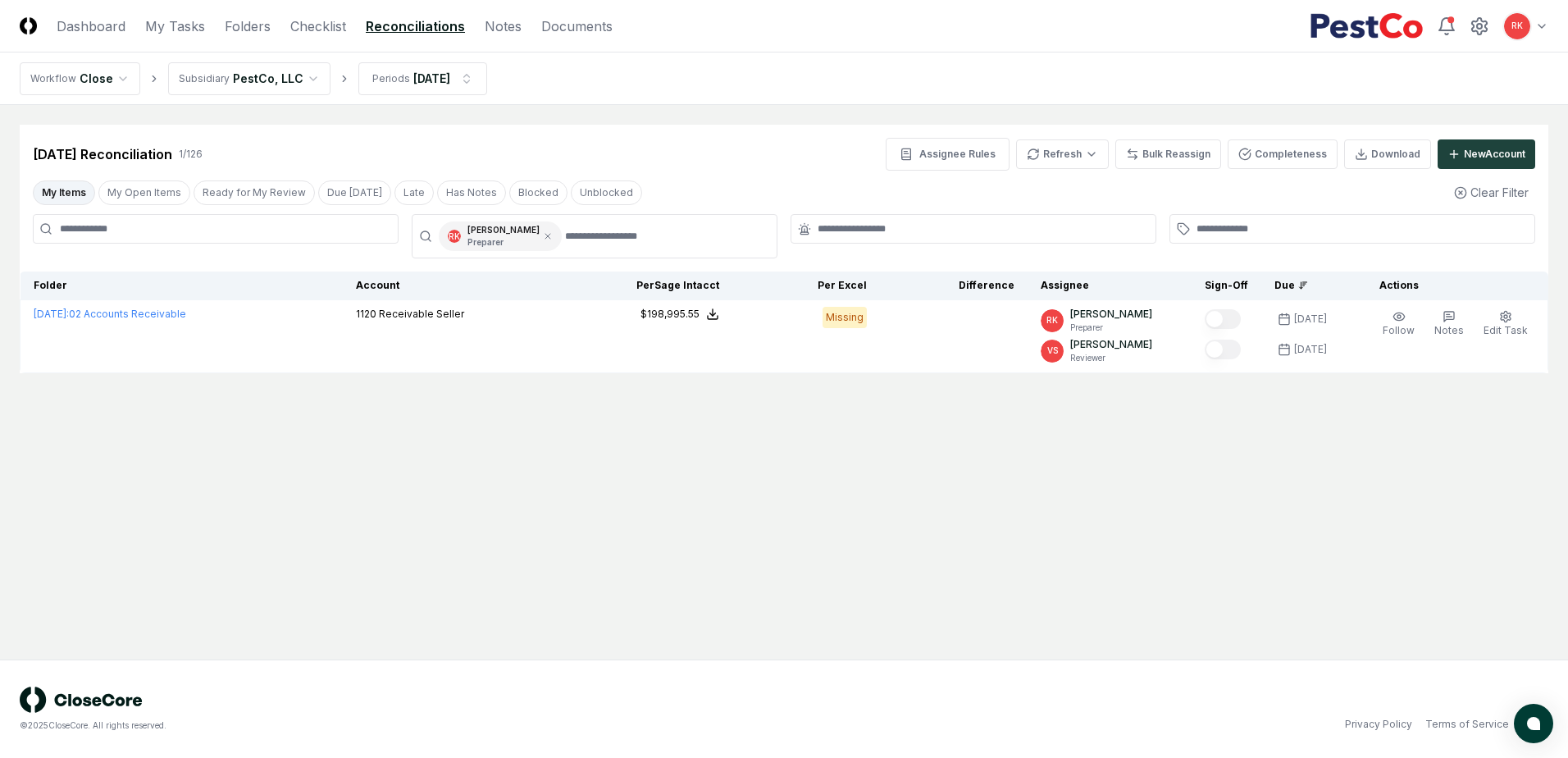
click at [41, 195] on button "My Items" at bounding box center [63, 193] width 63 height 25
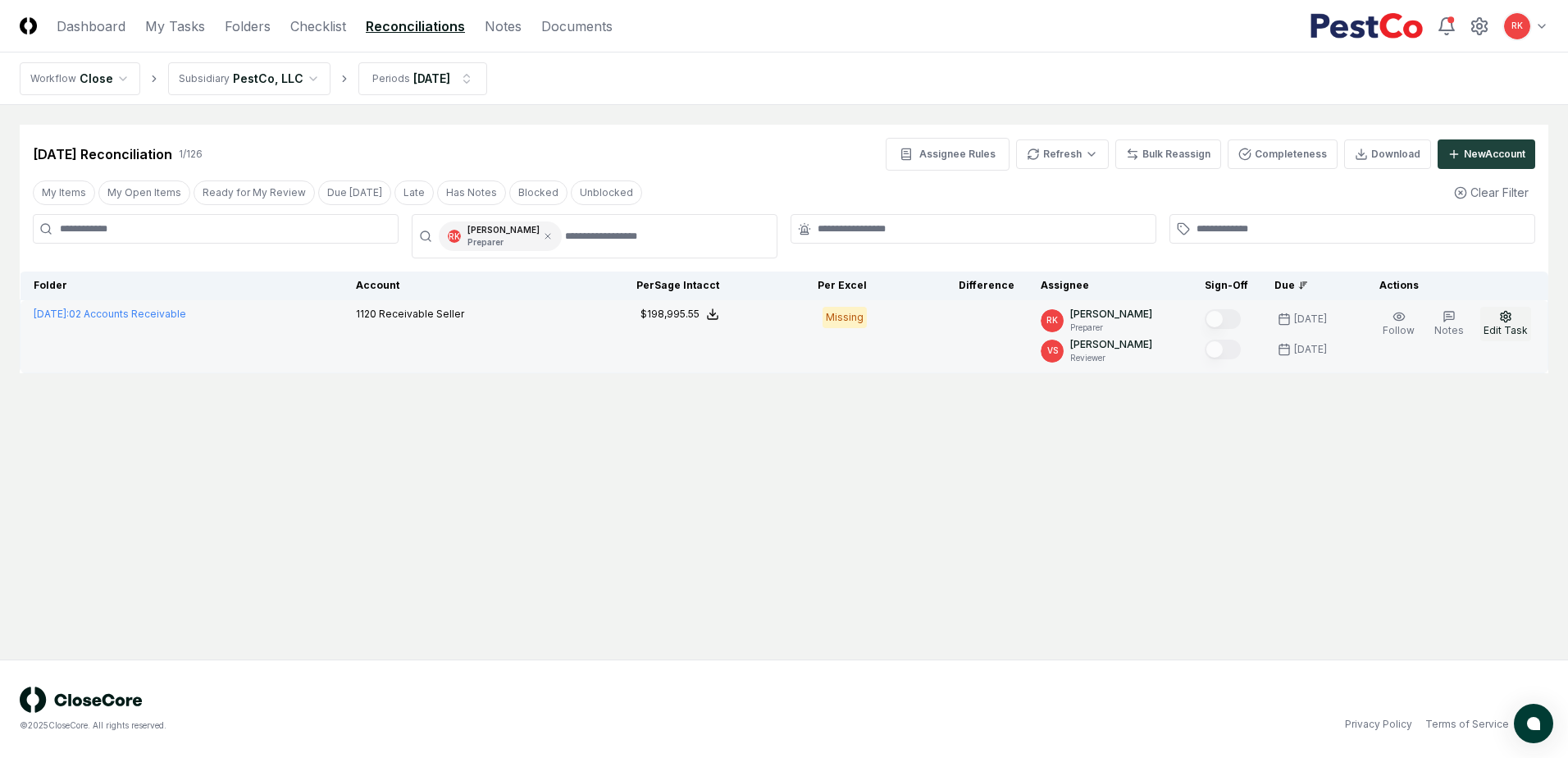
click at [1499, 318] on button "Edit Task" at bounding box center [1505, 324] width 51 height 34
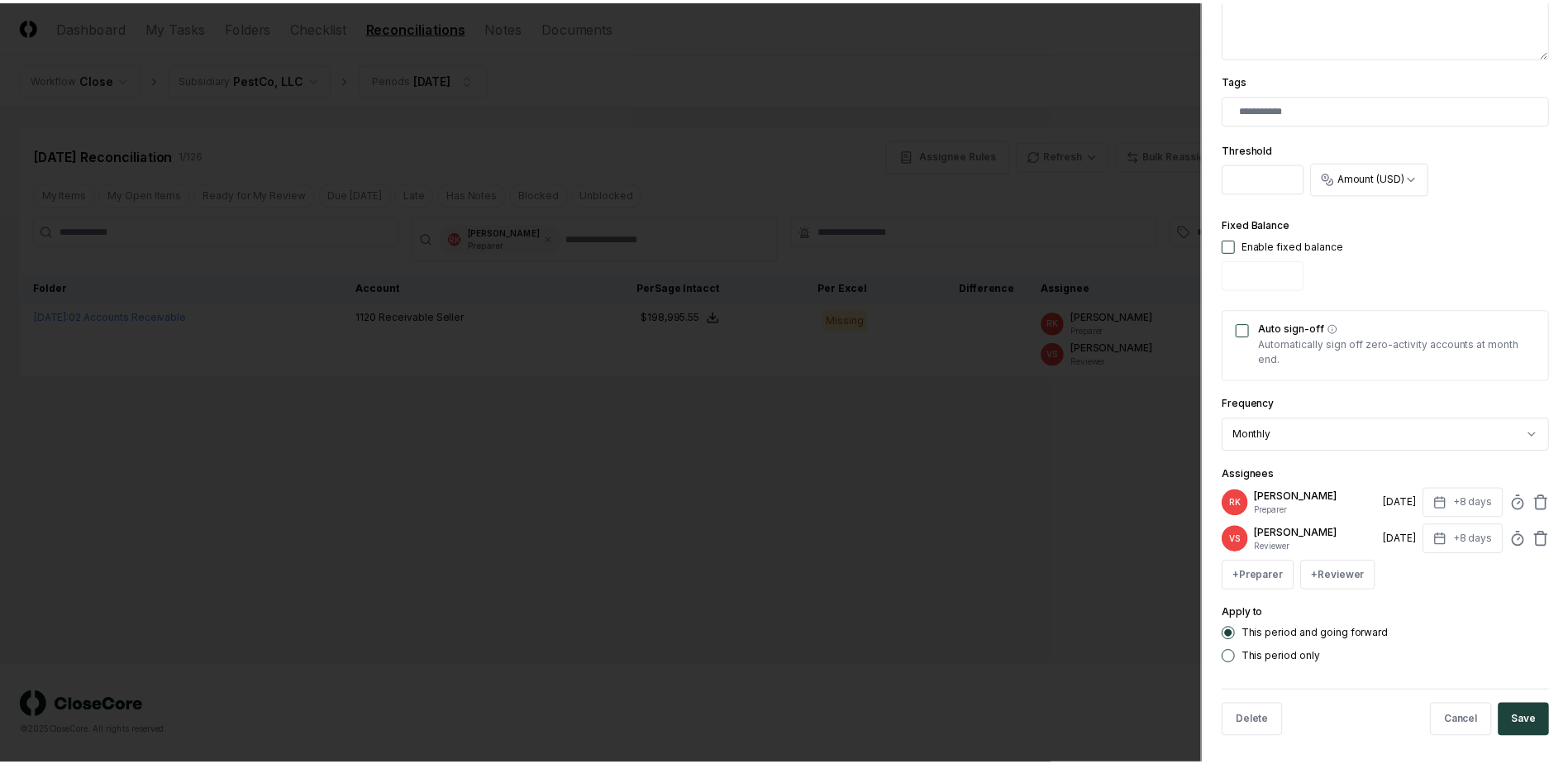
scroll to position [406, 0]
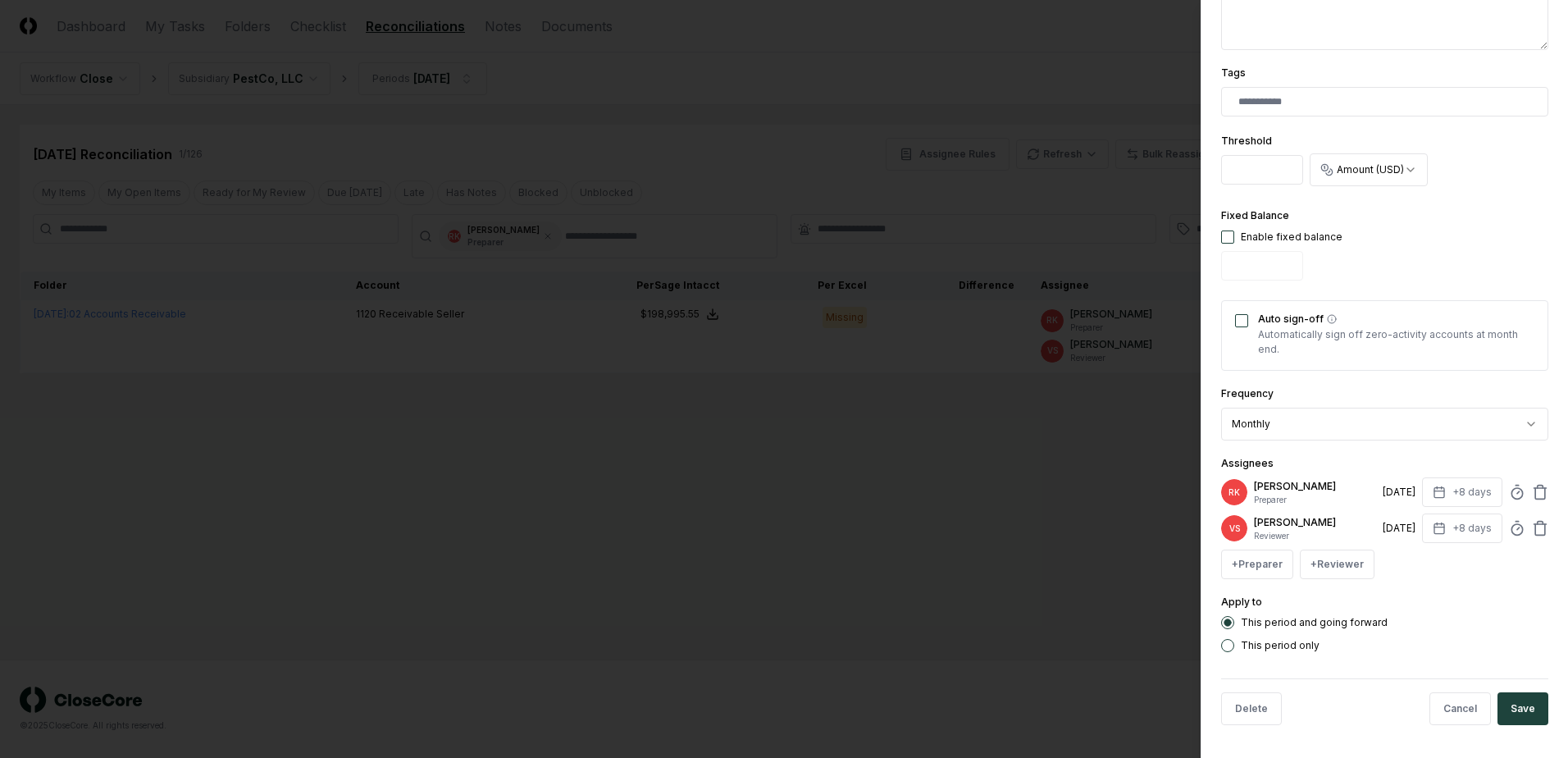
click at [1085, 578] on div at bounding box center [784, 379] width 1568 height 758
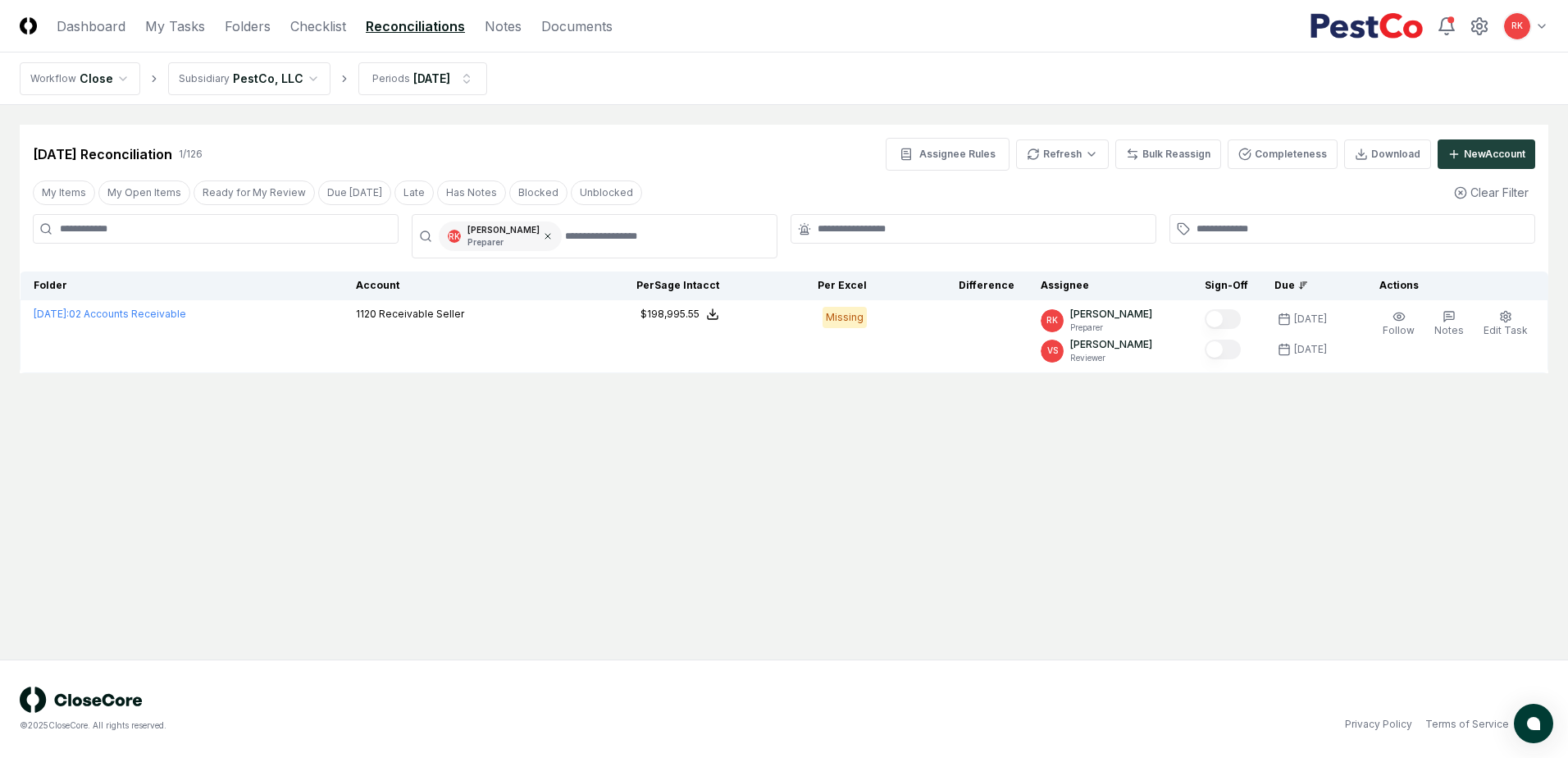
click at [543, 236] on icon at bounding box center [548, 236] width 10 height 10
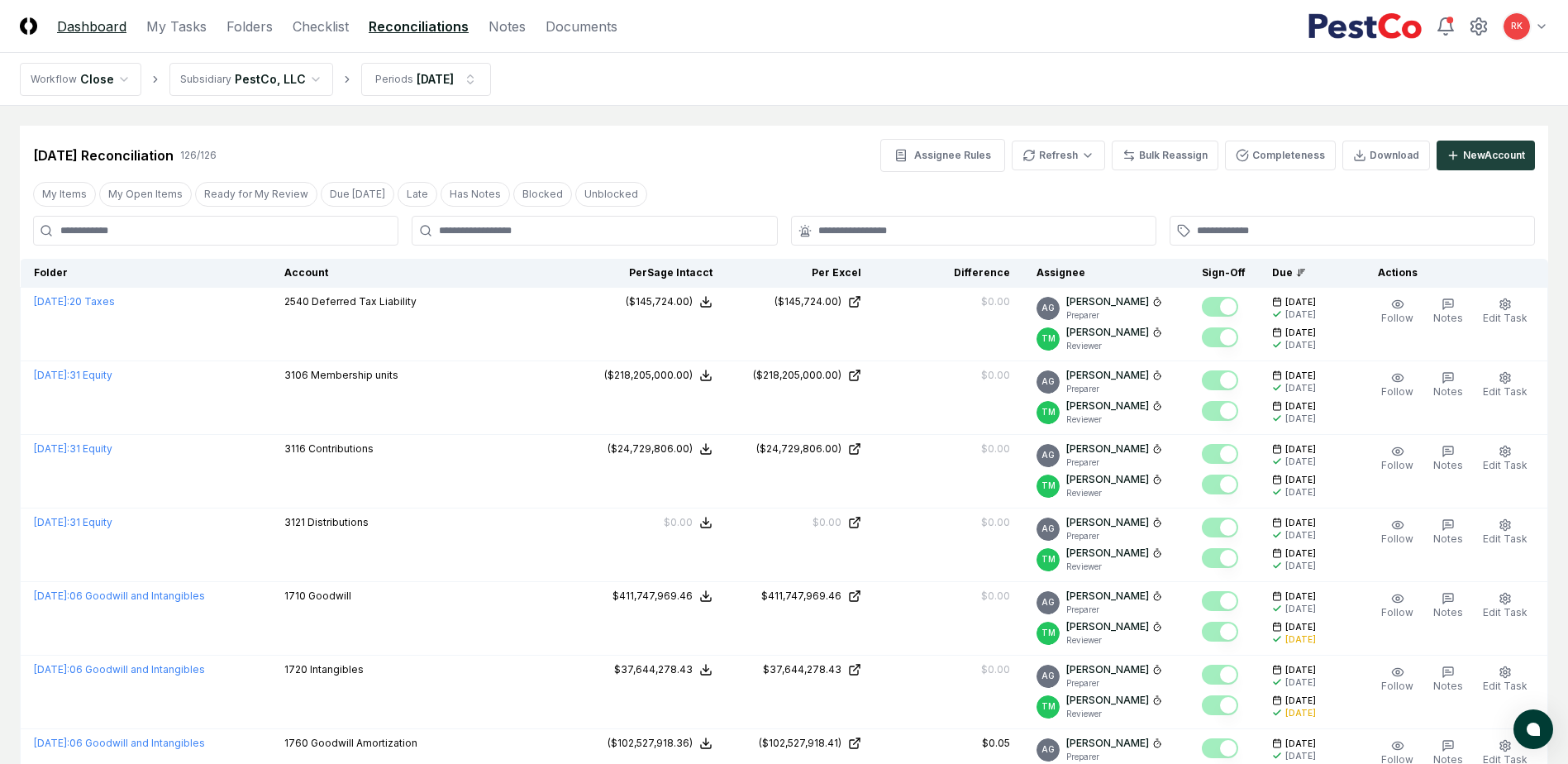
click at [104, 22] on link "Dashboard" at bounding box center [92, 27] width 69 height 20
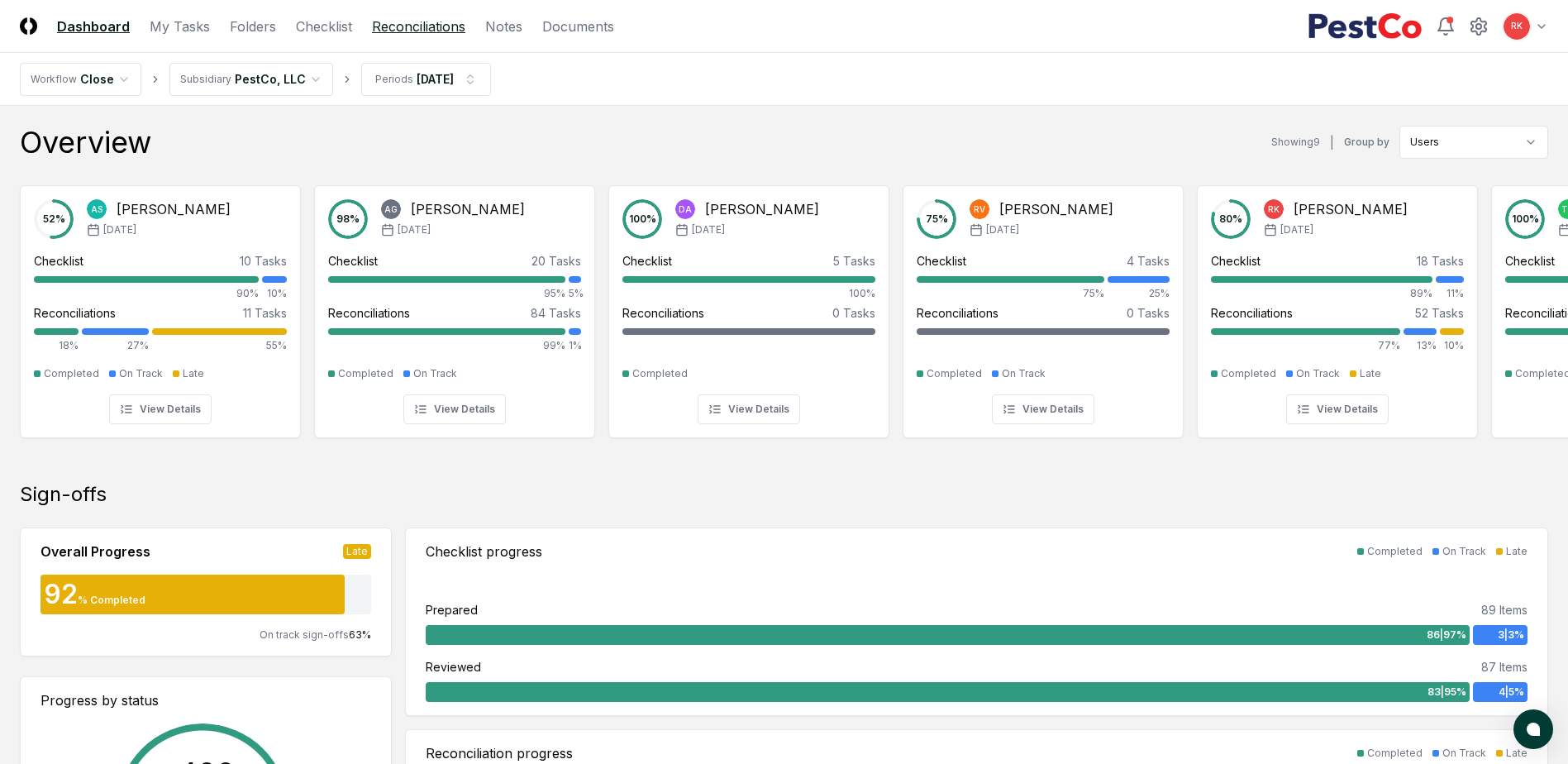
click at [414, 29] on link "Reconciliations" at bounding box center [418, 27] width 93 height 20
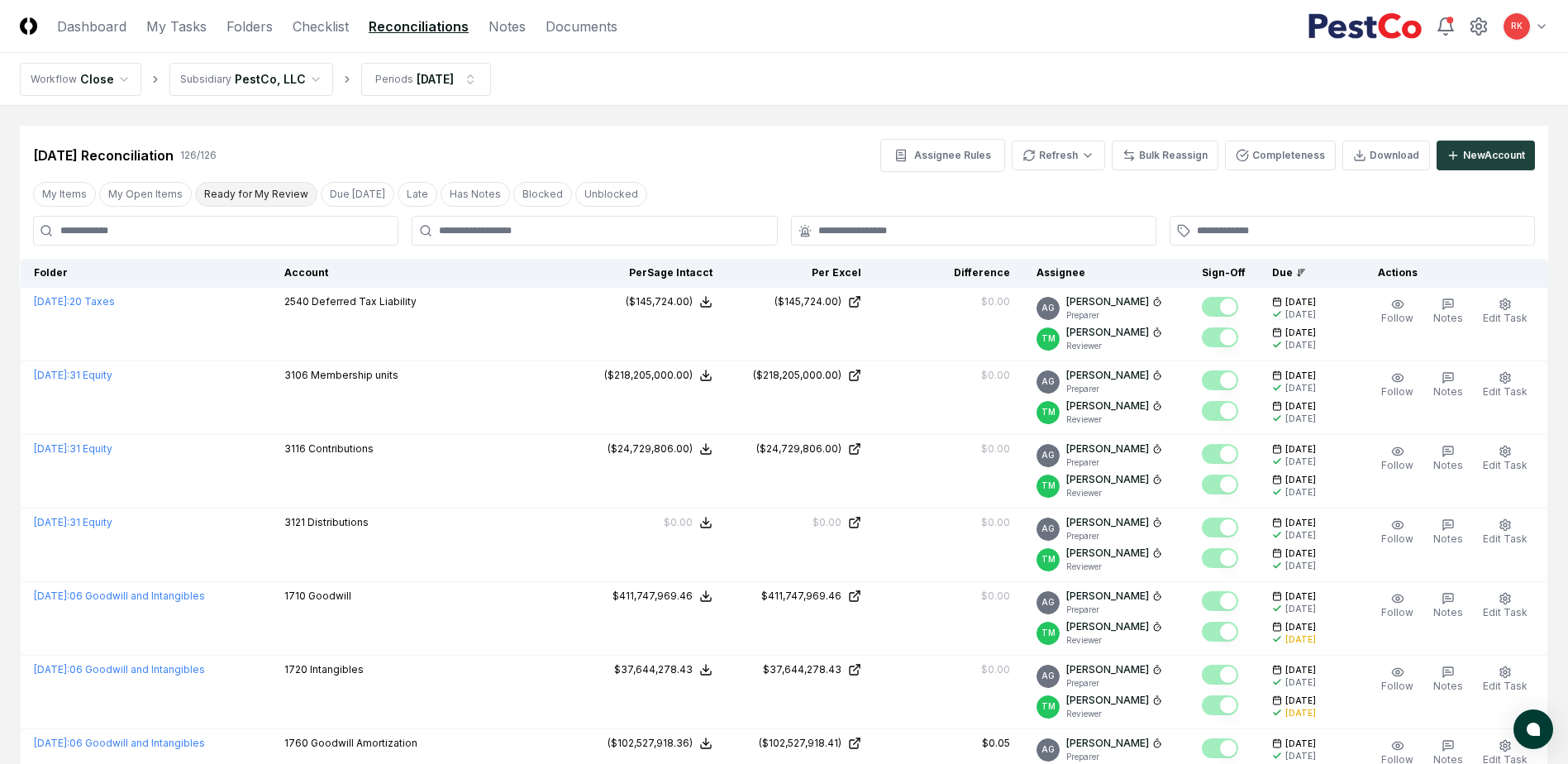
click at [261, 186] on button "Ready for My Review" at bounding box center [256, 195] width 123 height 25
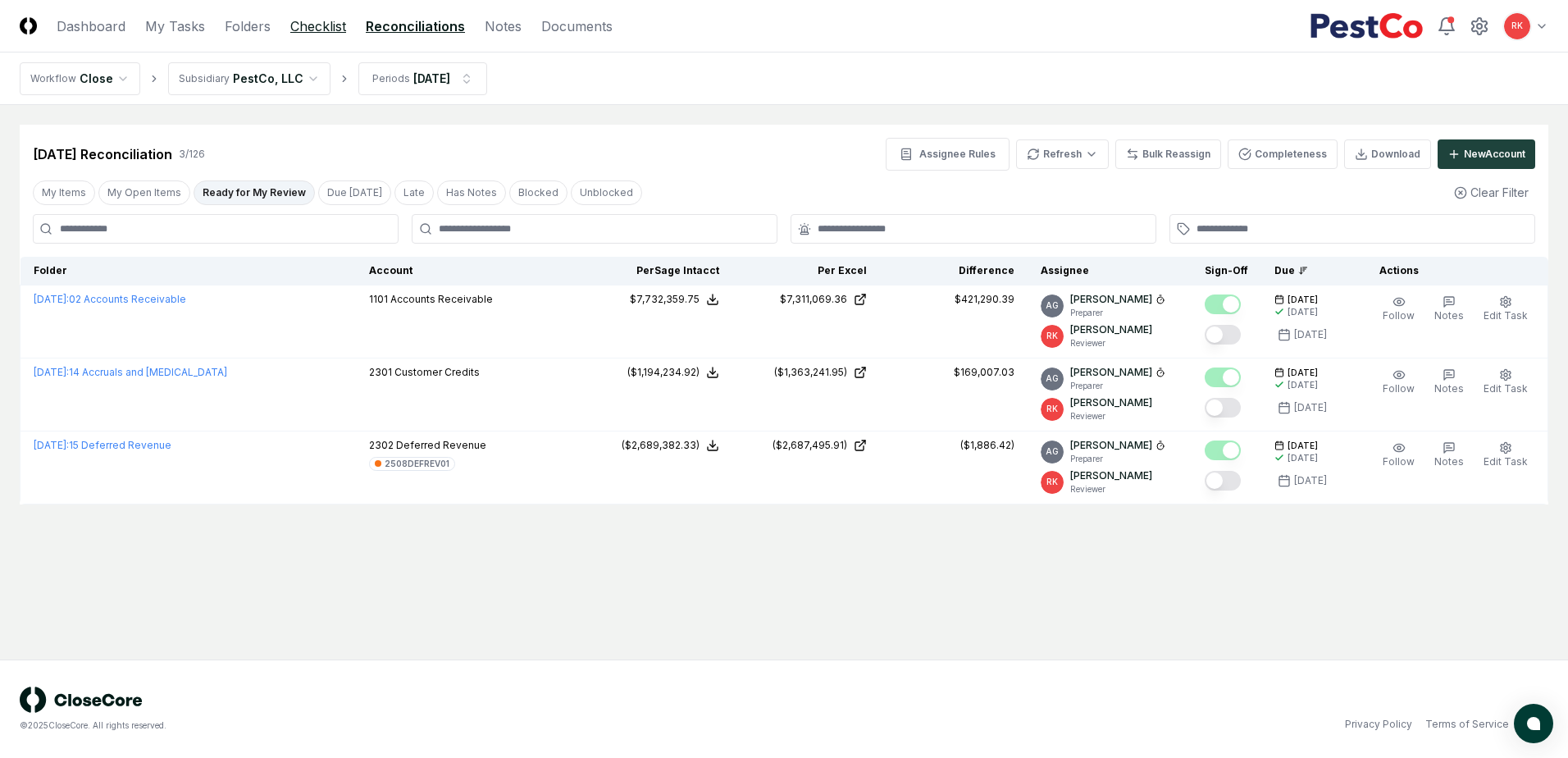
click at [322, 26] on link "Checklist" at bounding box center [317, 26] width 56 height 19
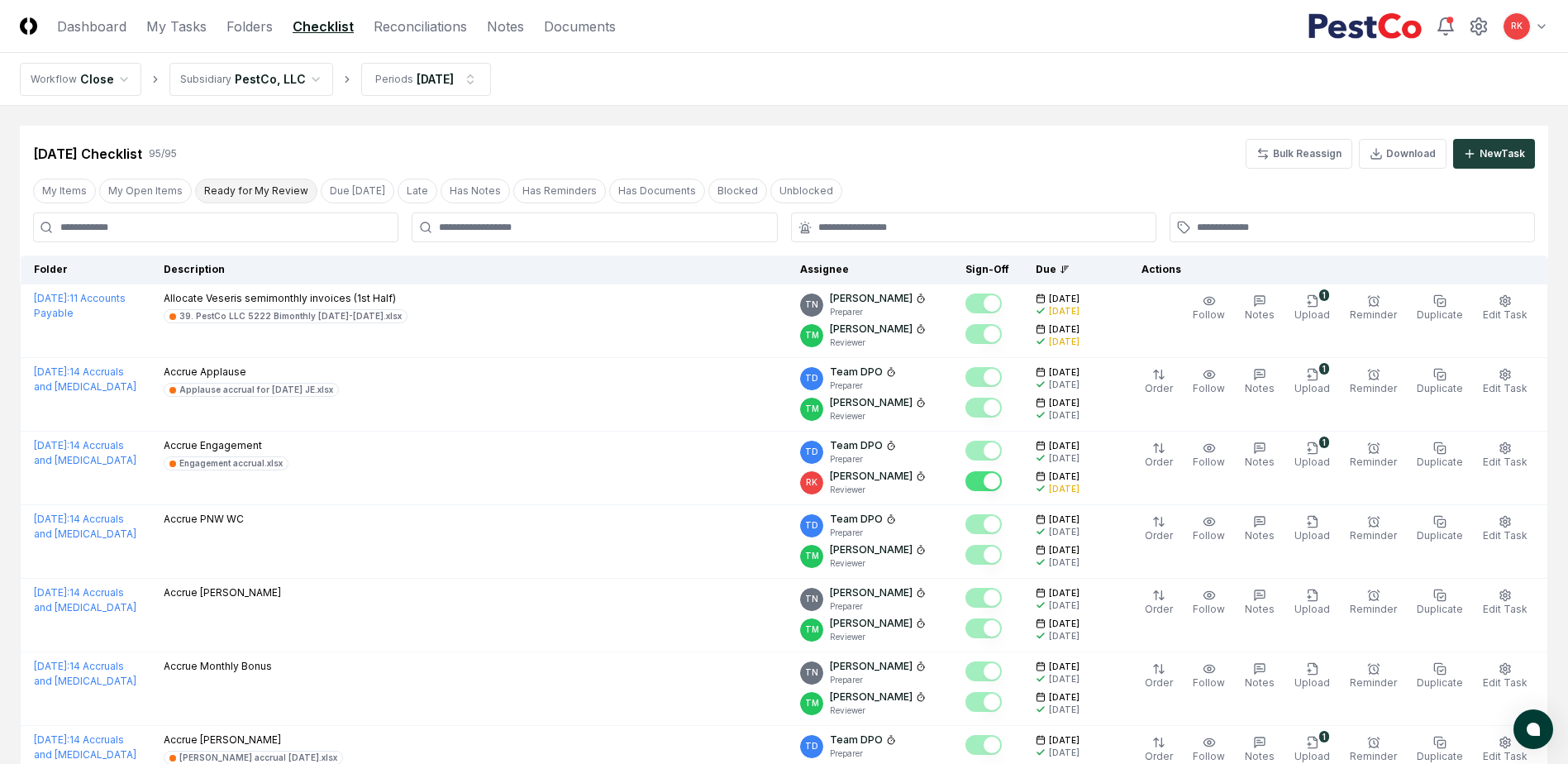
click at [244, 197] on button "Ready for My Review" at bounding box center [256, 191] width 123 height 25
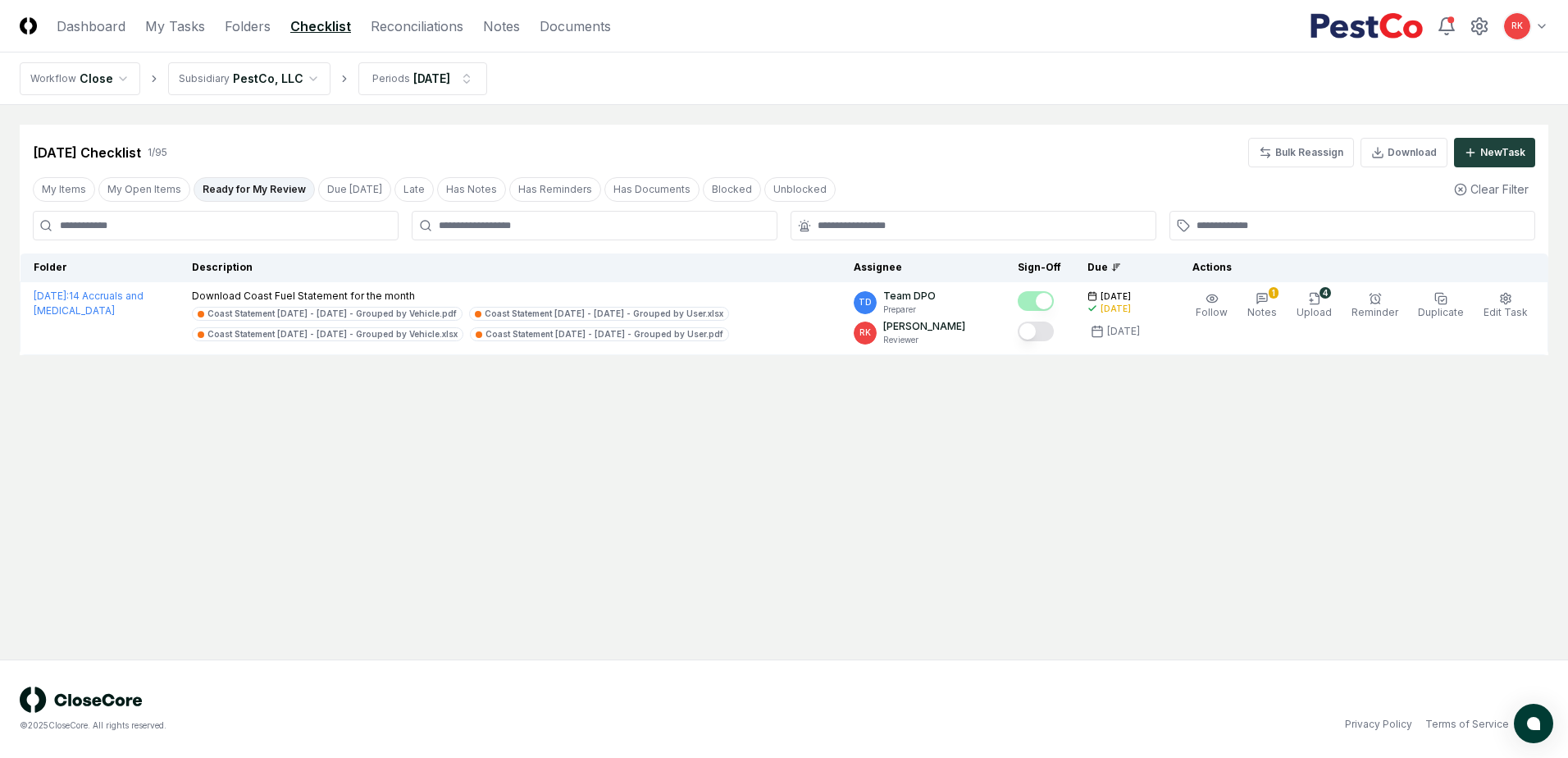
click at [252, 186] on button "Ready for My Review" at bounding box center [254, 190] width 122 height 25
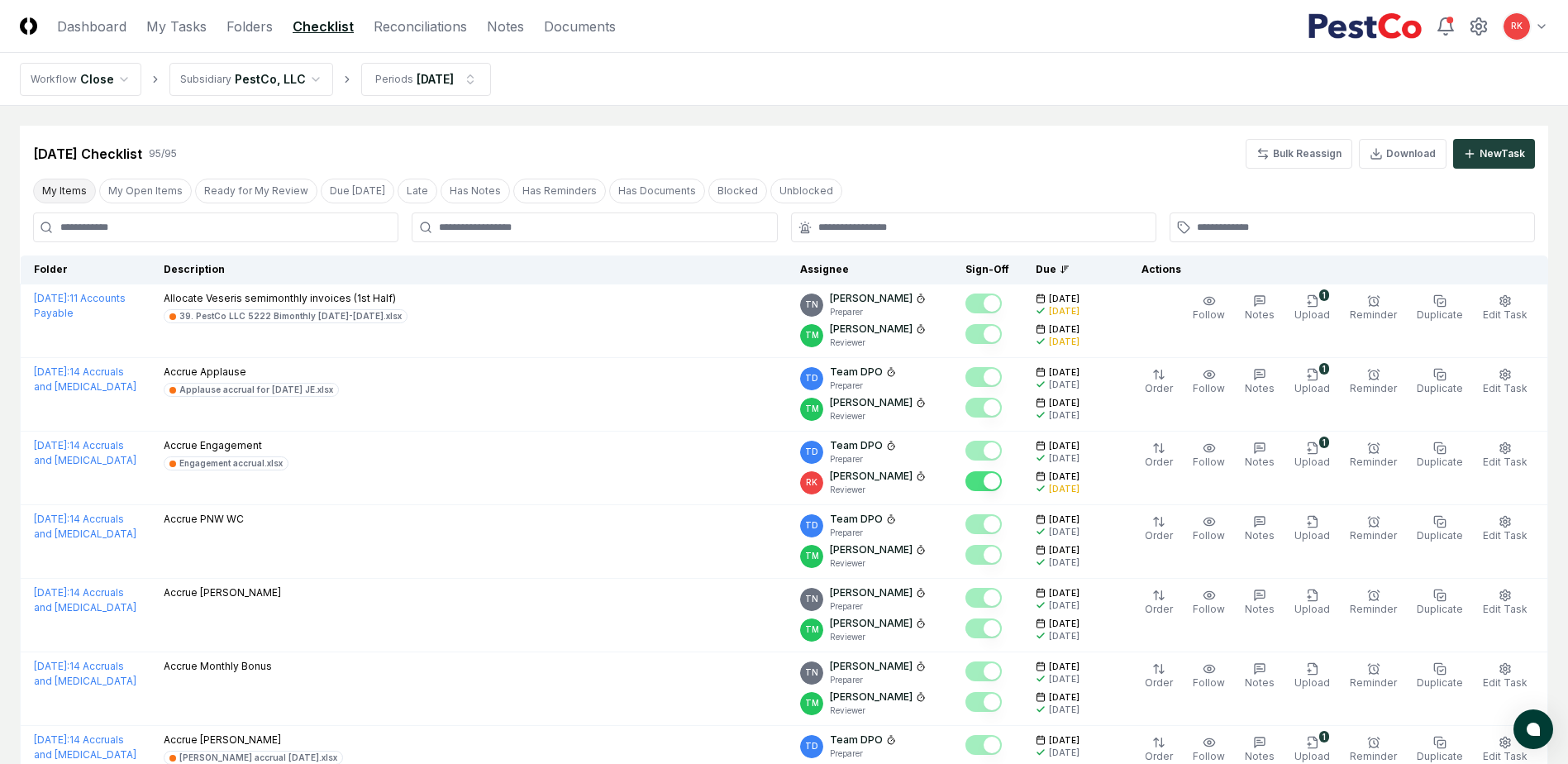
click at [72, 188] on button "My Items" at bounding box center [64, 191] width 63 height 25
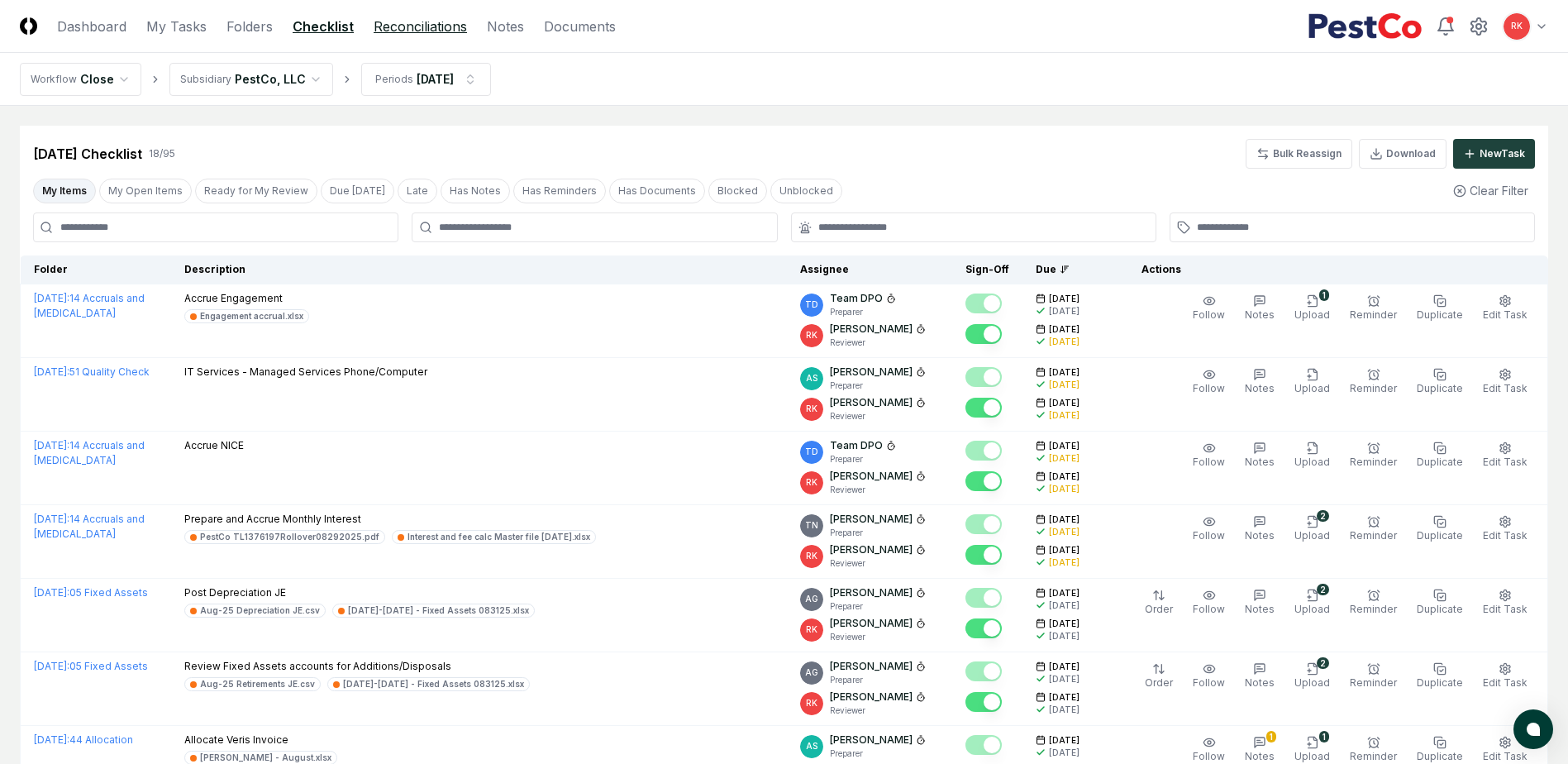
click at [389, 29] on link "Reconciliations" at bounding box center [420, 27] width 93 height 20
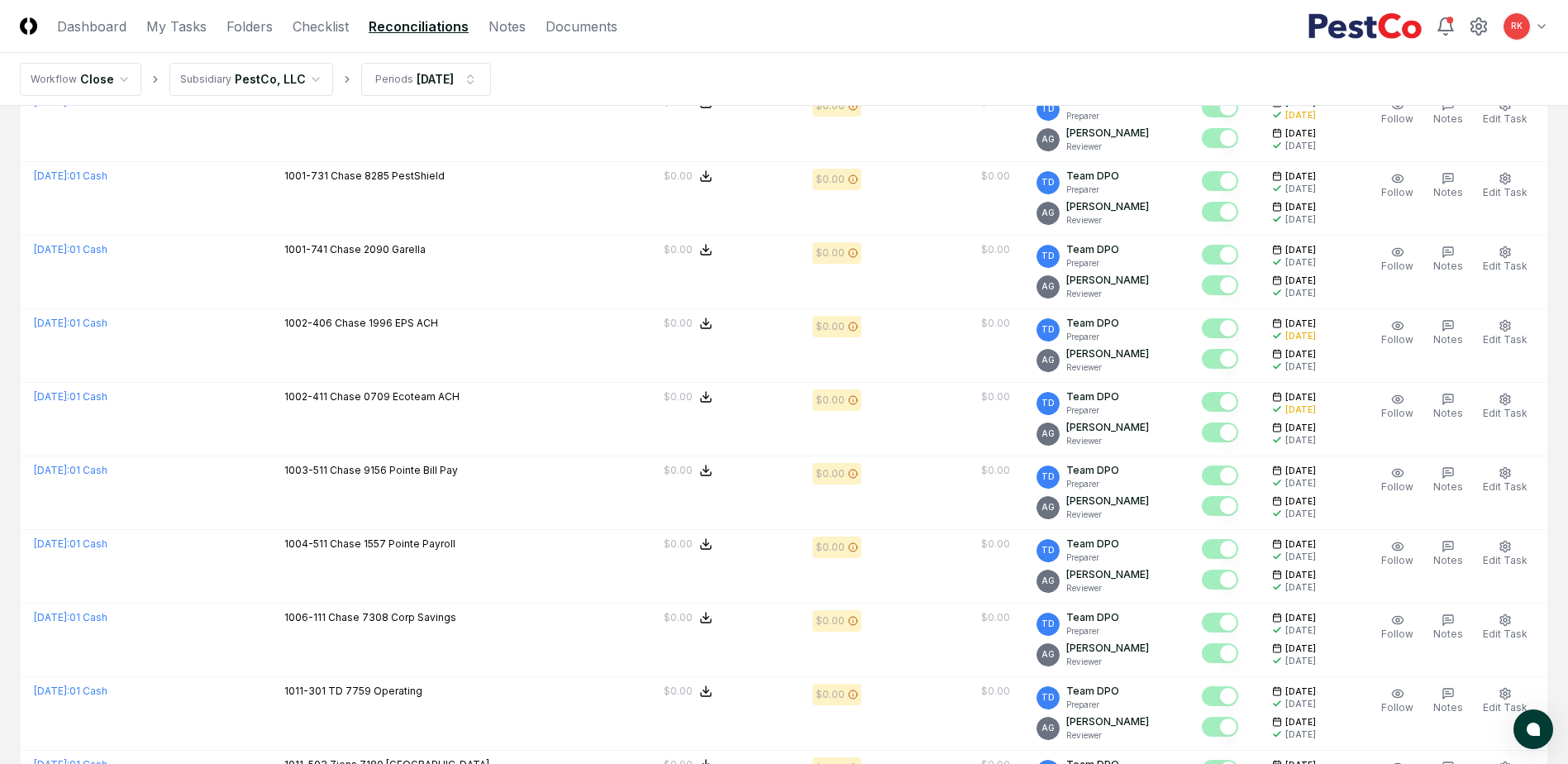
scroll to position [3356, 0]
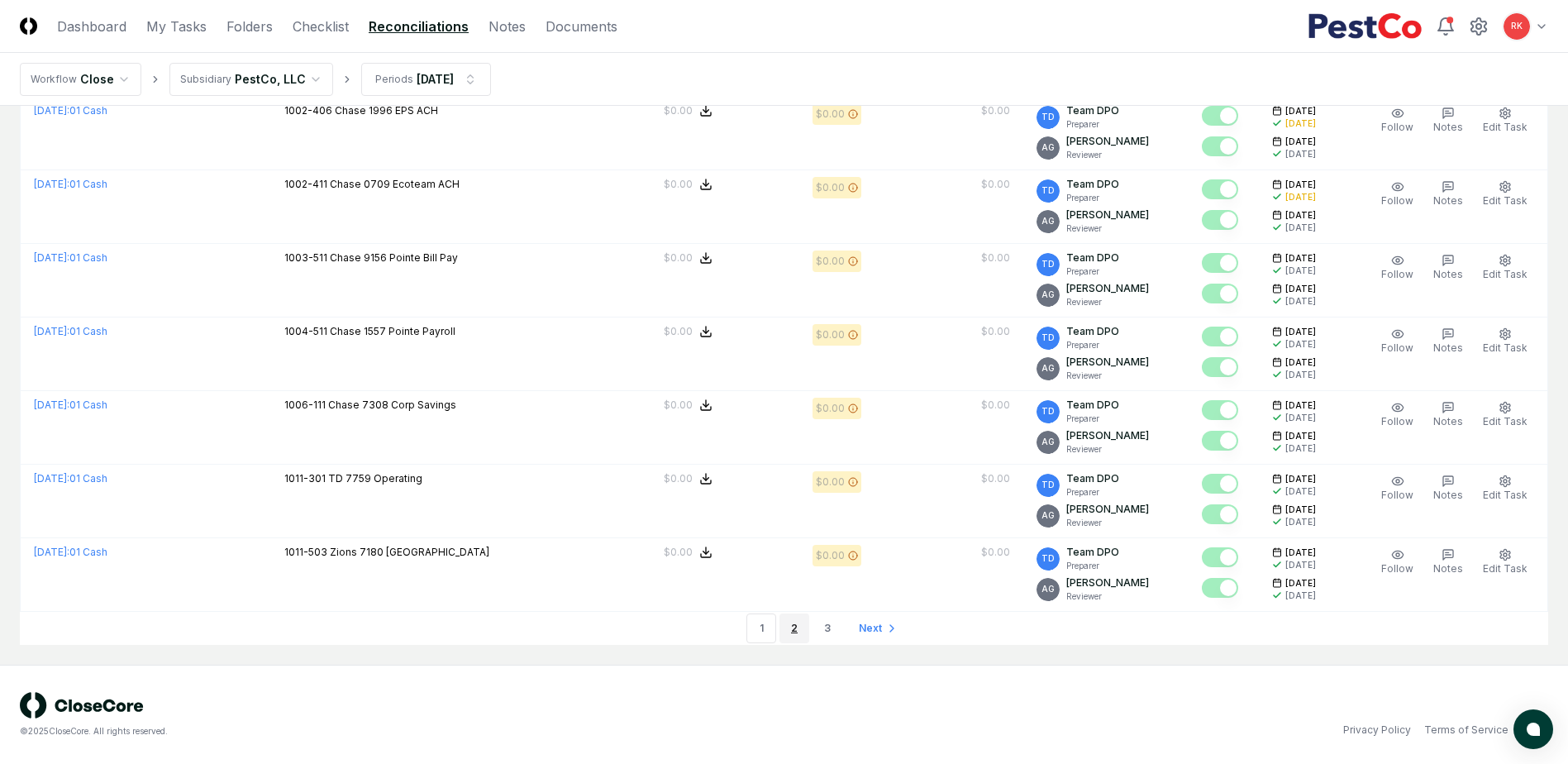
click at [801, 629] on link "2" at bounding box center [794, 628] width 29 height 29
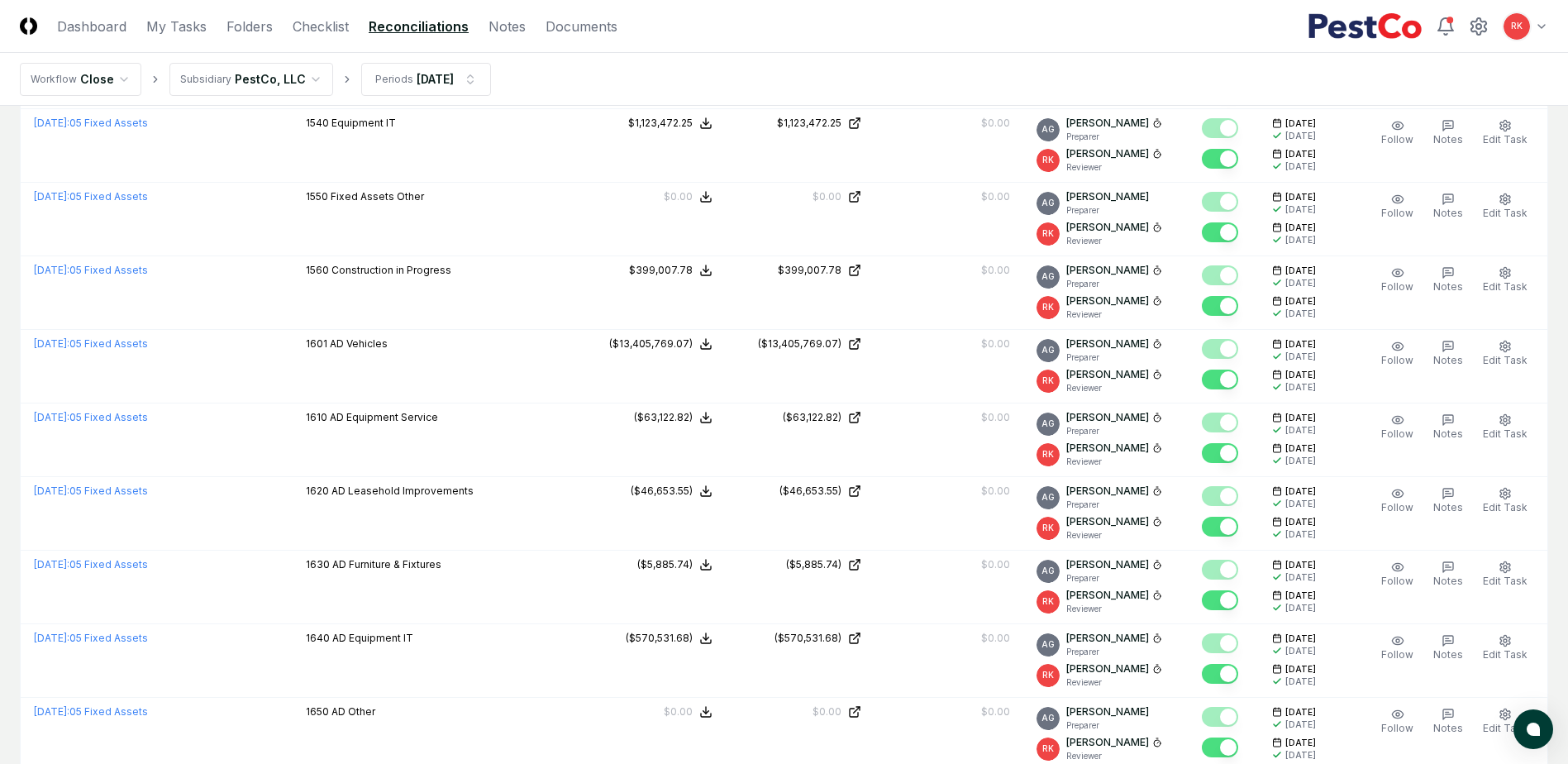
scroll to position [3356, 0]
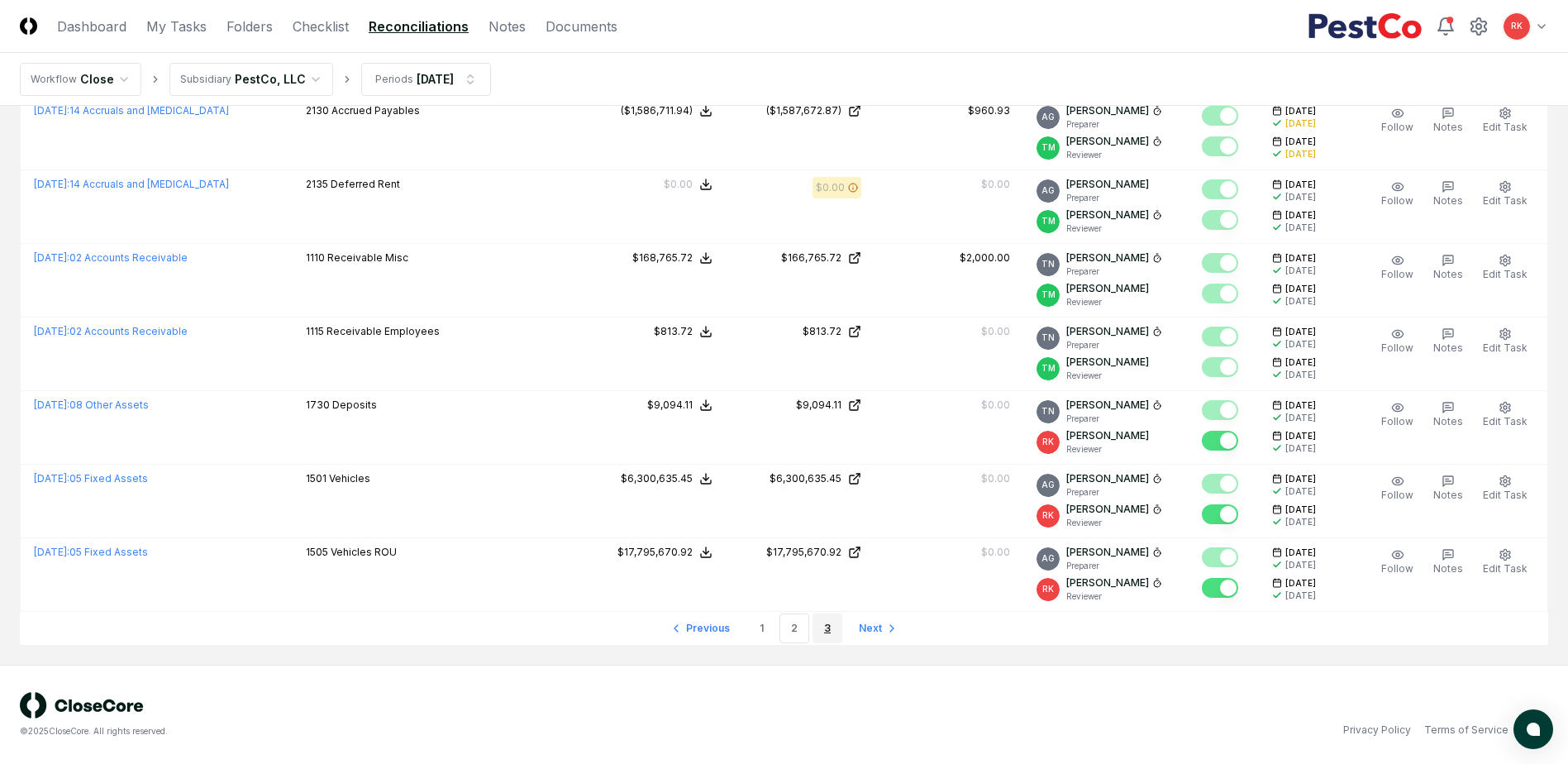
click at [829, 625] on link "3" at bounding box center [827, 628] width 29 height 29
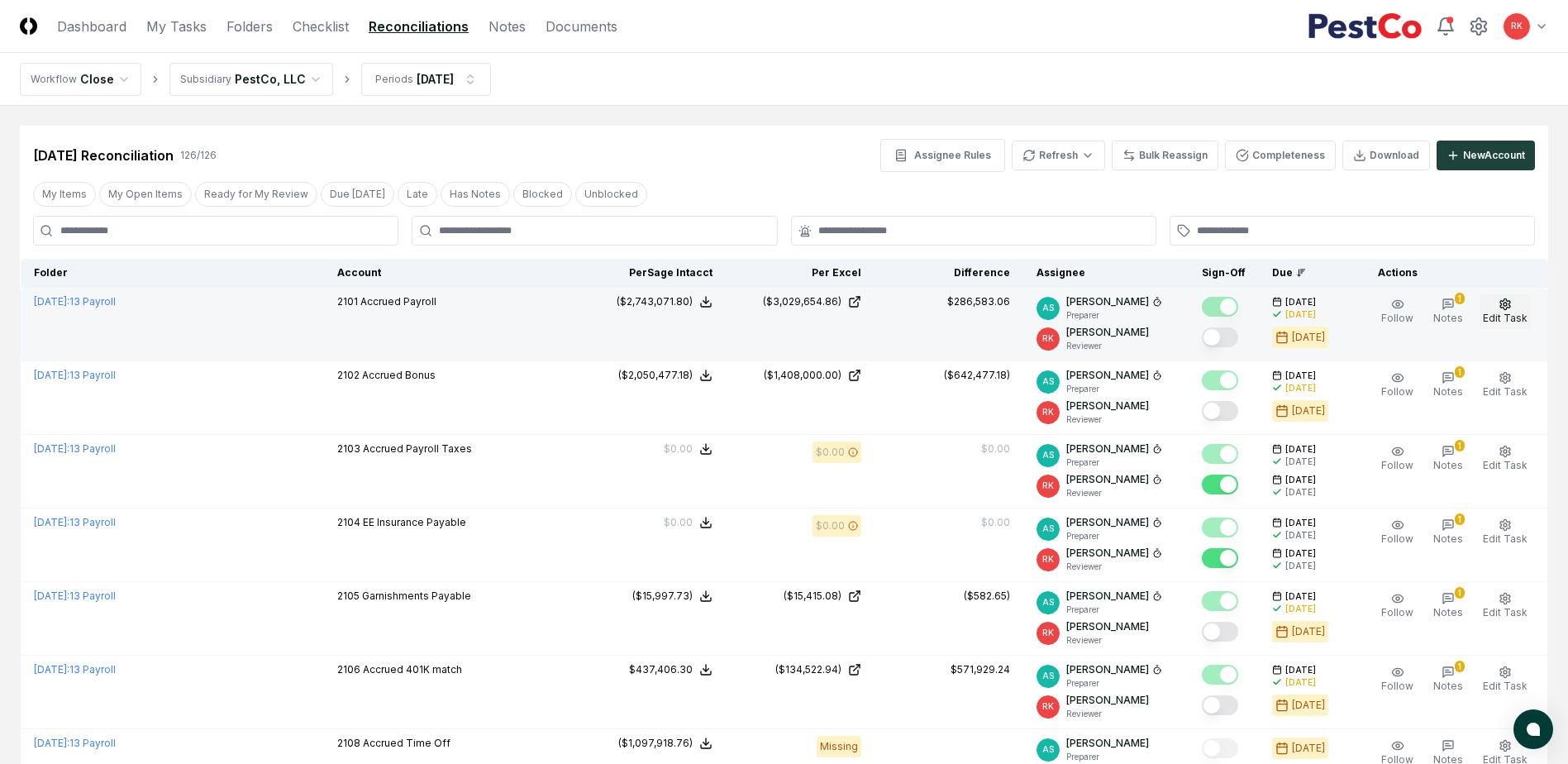
click at [1511, 318] on span "Edit Task" at bounding box center [1505, 318] width 44 height 12
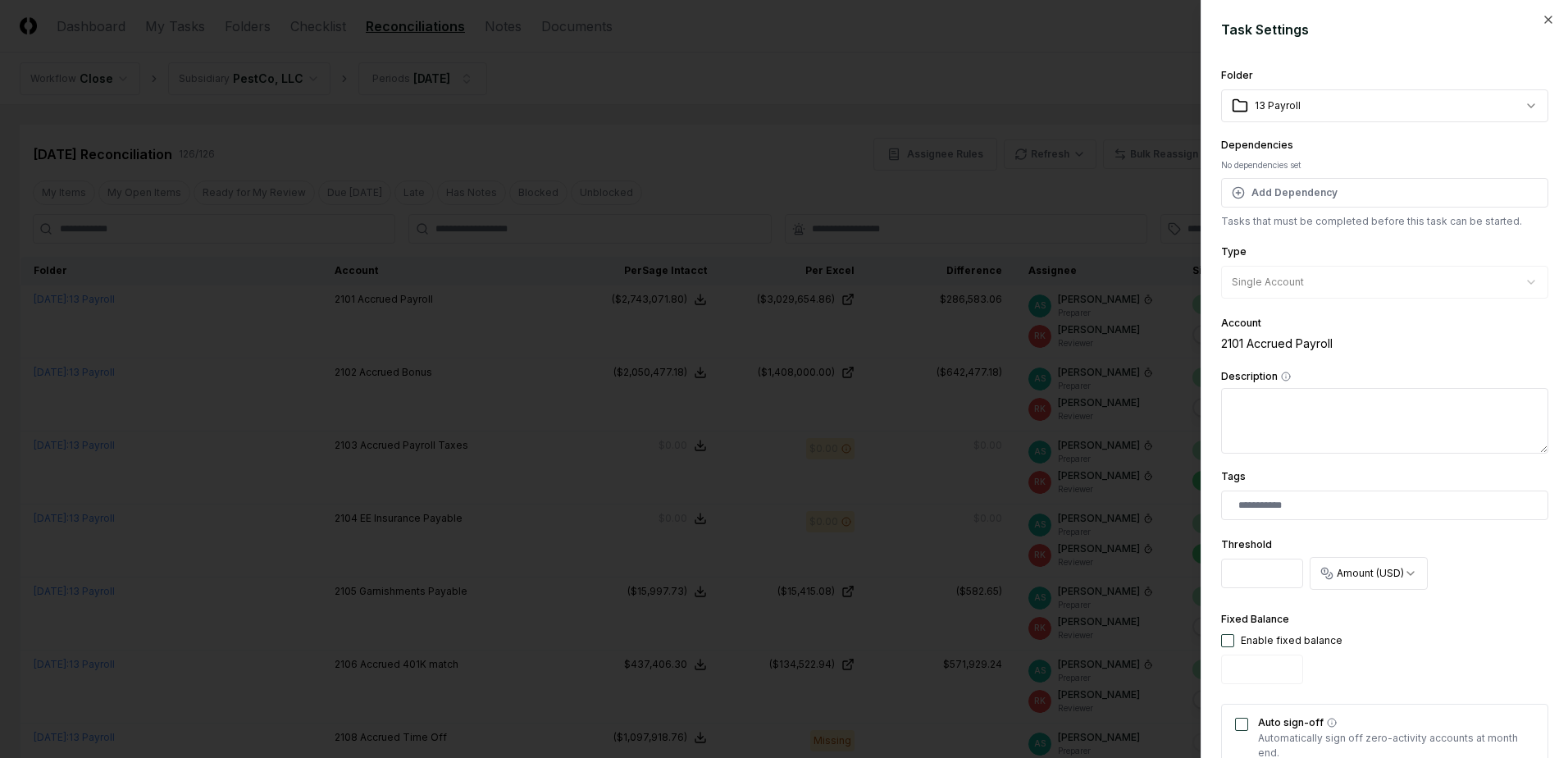
scroll to position [403, 0]
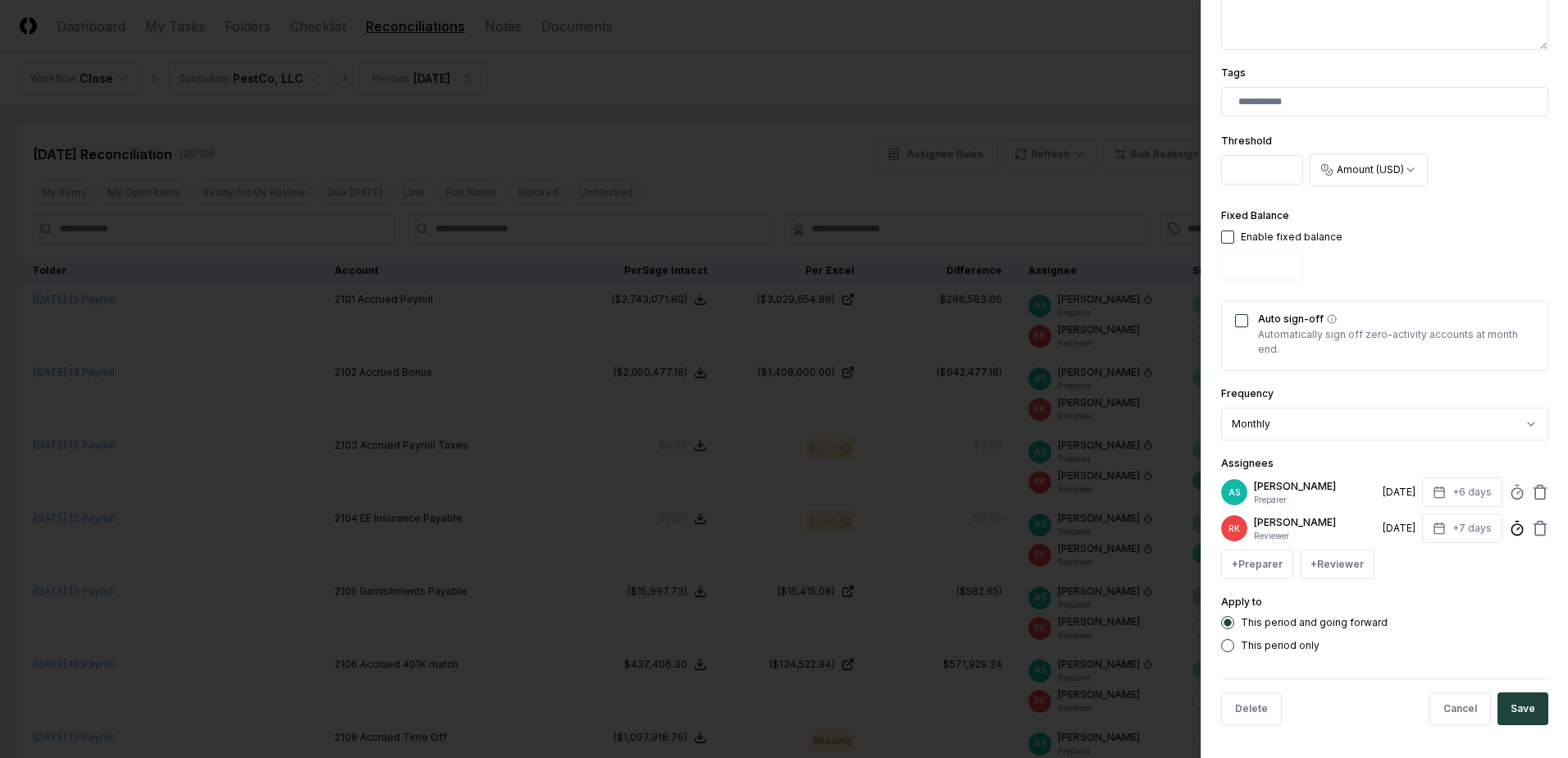
click at [1512, 529] on circle at bounding box center [1517, 529] width 11 height 11
drag, startPoint x: 1292, startPoint y: 621, endPoint x: 1279, endPoint y: 603, distance: 22.2
type input "******"
click at [1513, 596] on div "Apply to This period and going forward This period only" at bounding box center [1385, 622] width 327 height 60
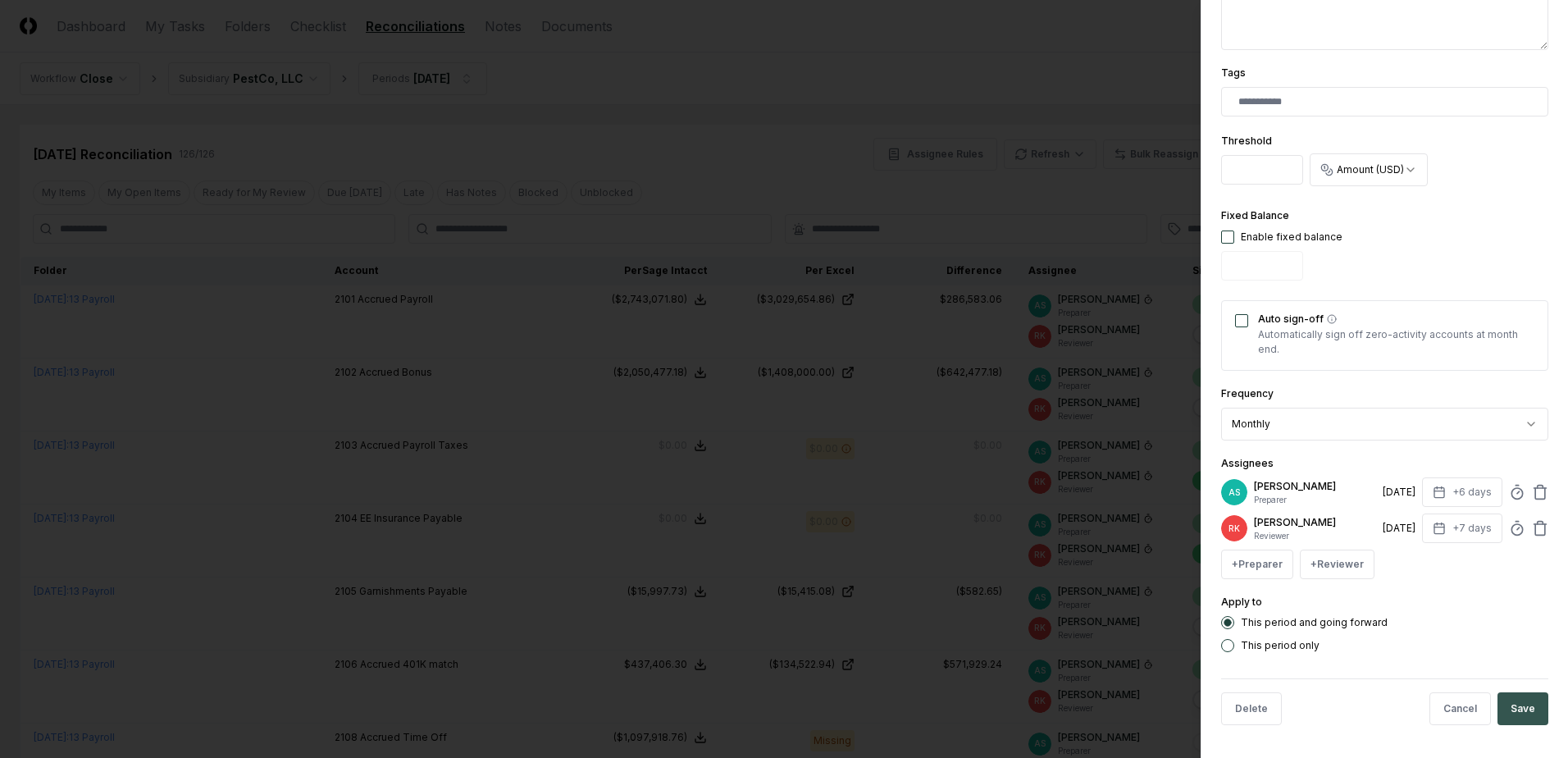
click at [1517, 717] on button "Save" at bounding box center [1523, 709] width 51 height 33
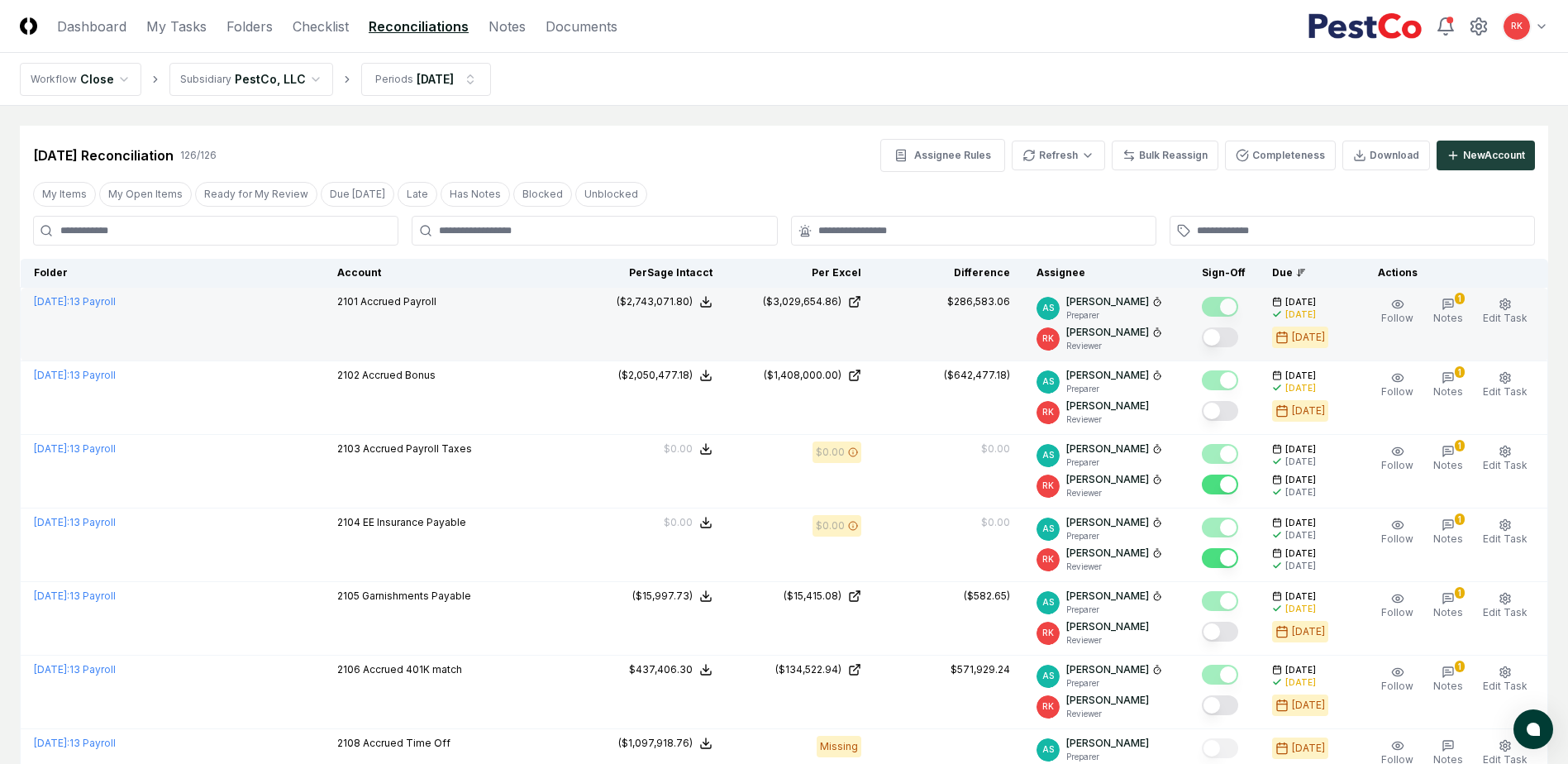
click at [1220, 333] on button "Mark complete" at bounding box center [1220, 337] width 36 height 20
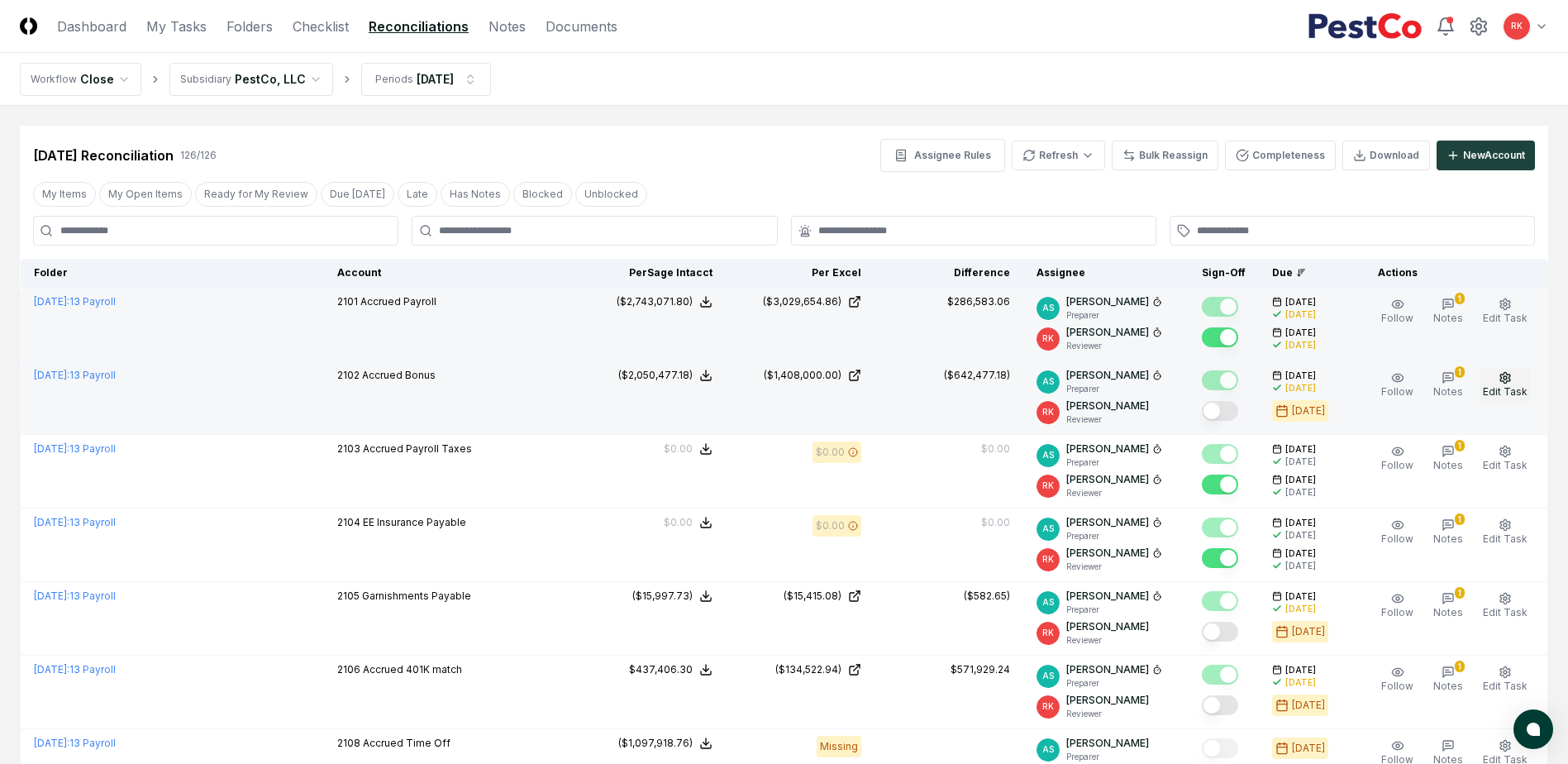
click at [1512, 382] on icon "button" at bounding box center [1505, 377] width 13 height 13
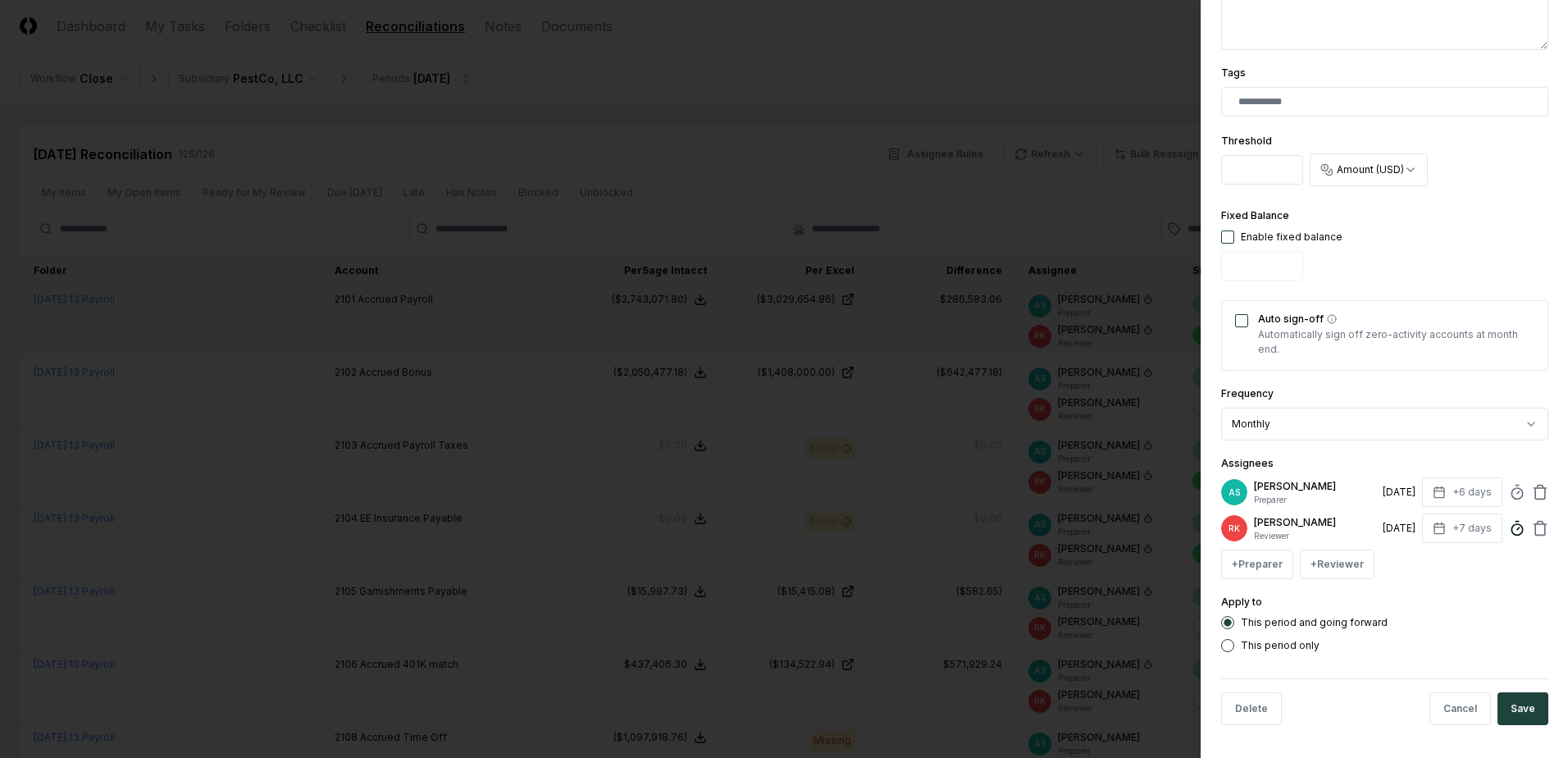
click at [1509, 523] on icon at bounding box center [1517, 529] width 17 height 17
type input "******"
click at [1525, 638] on div "This period and going forward This period only" at bounding box center [1385, 634] width 327 height 36
click at [1521, 722] on button "Save" at bounding box center [1523, 709] width 51 height 33
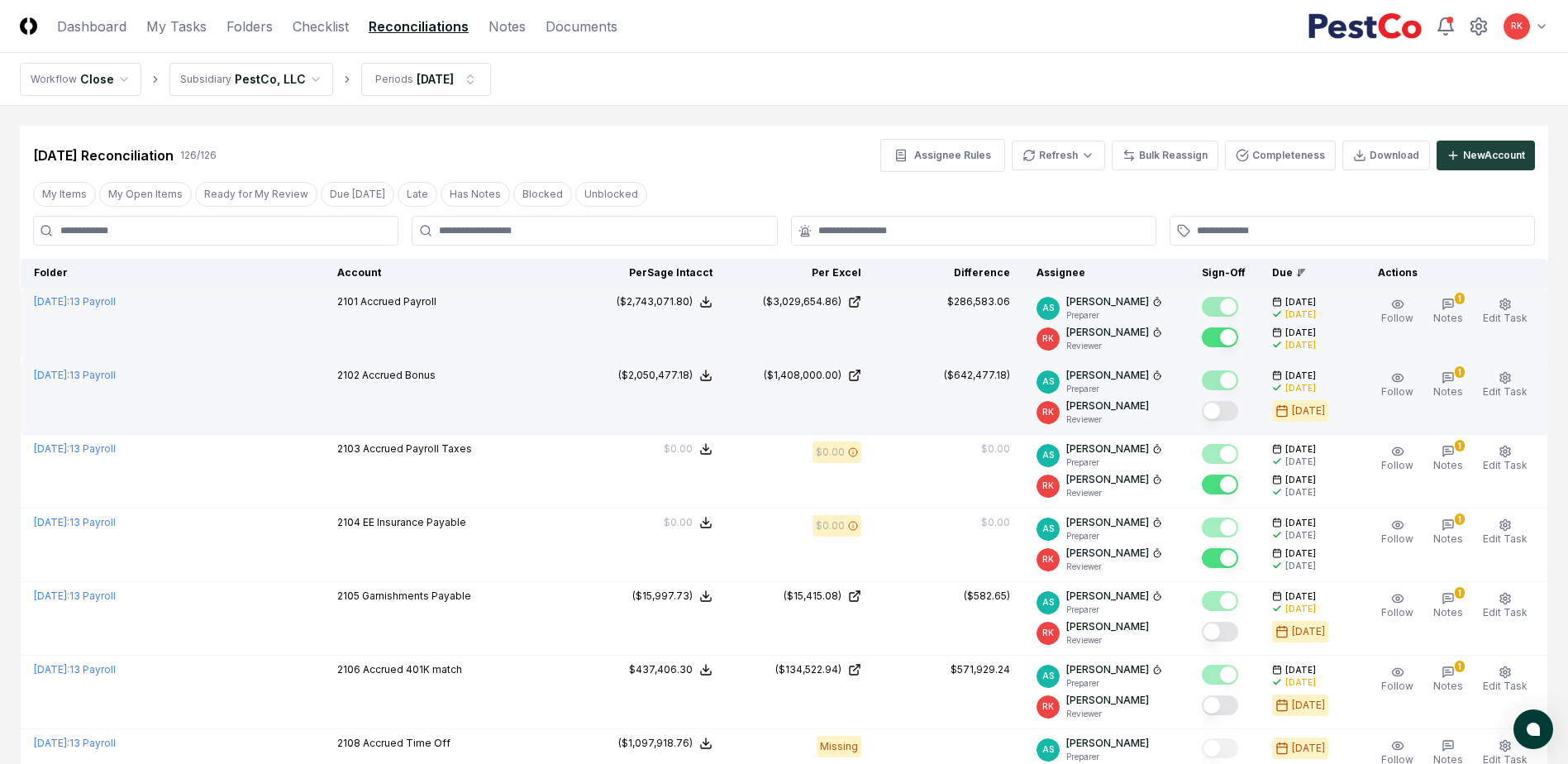
click at [1220, 408] on button "Mark complete" at bounding box center [1220, 411] width 36 height 20
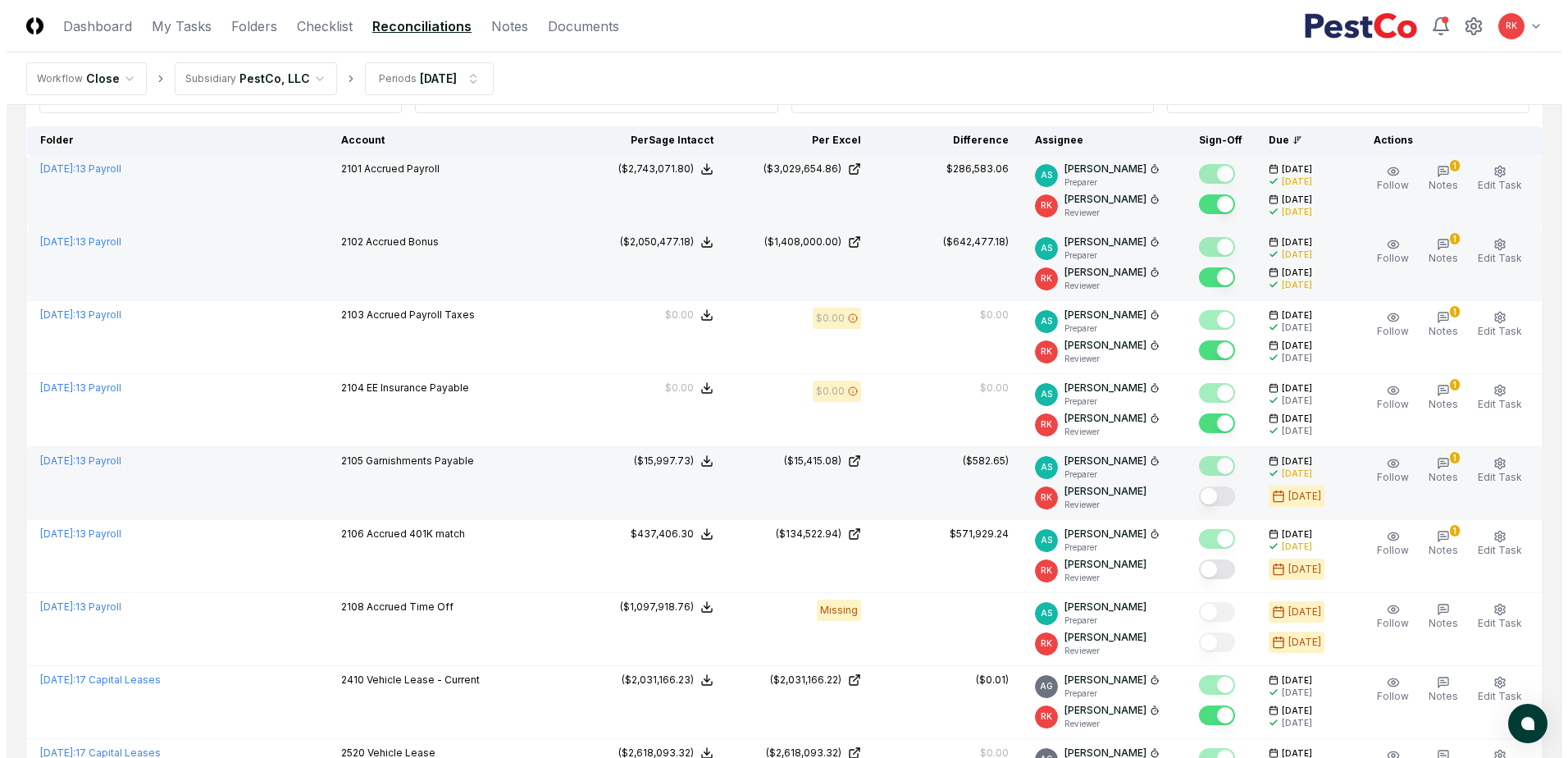
scroll to position [164, 0]
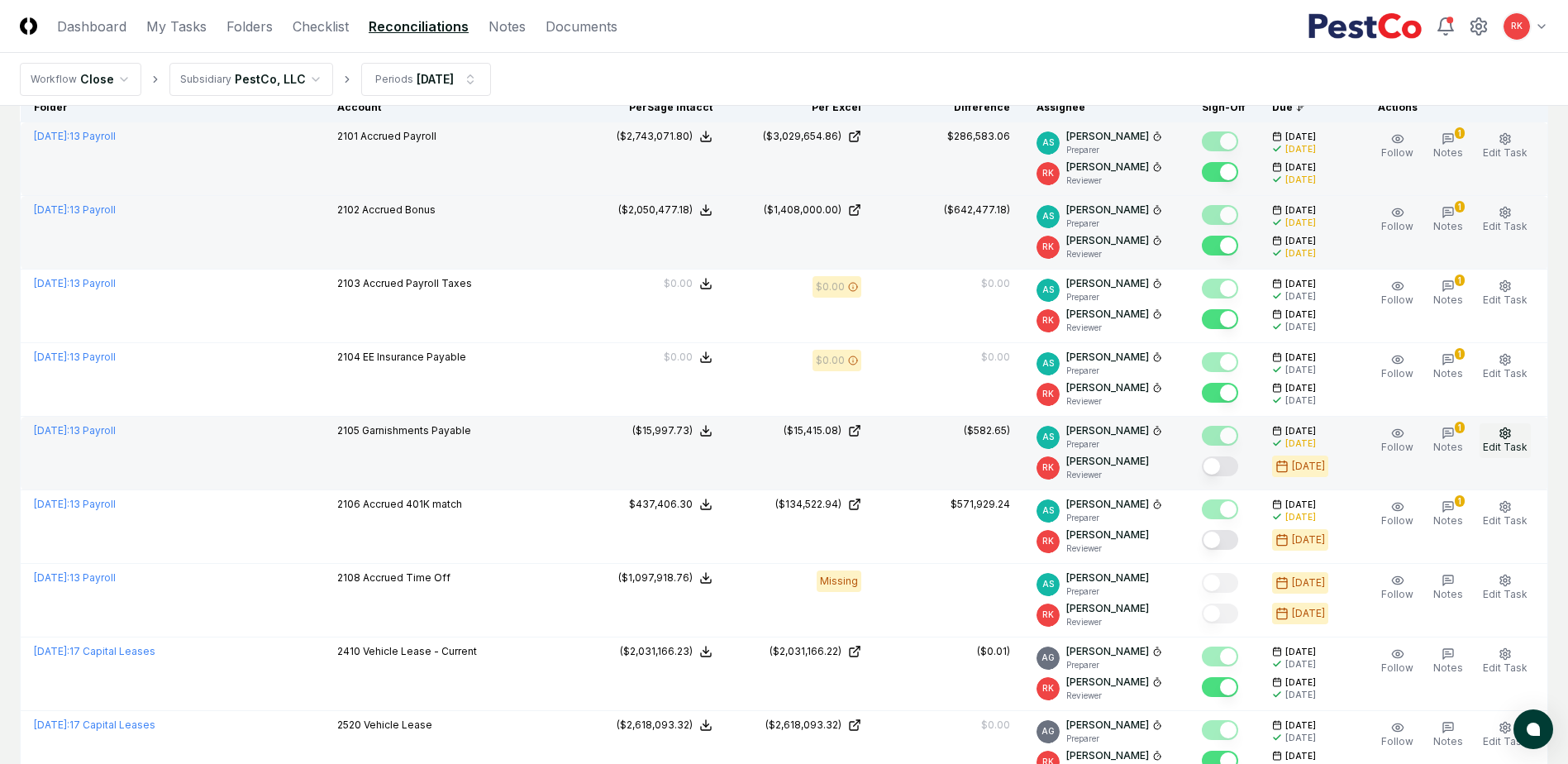
click at [1503, 440] on button "Edit Task" at bounding box center [1505, 440] width 52 height 35
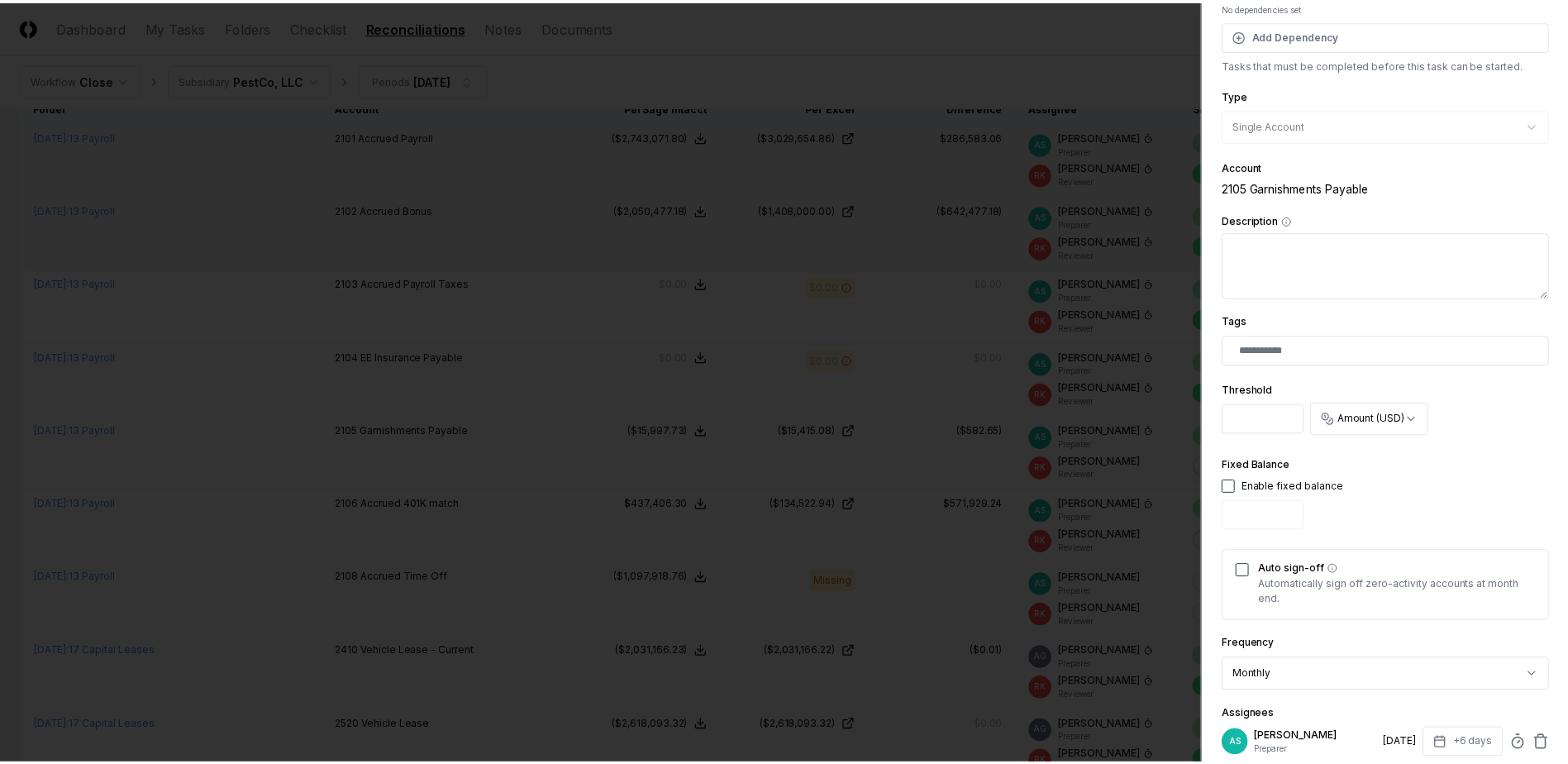
scroll to position [406, 0]
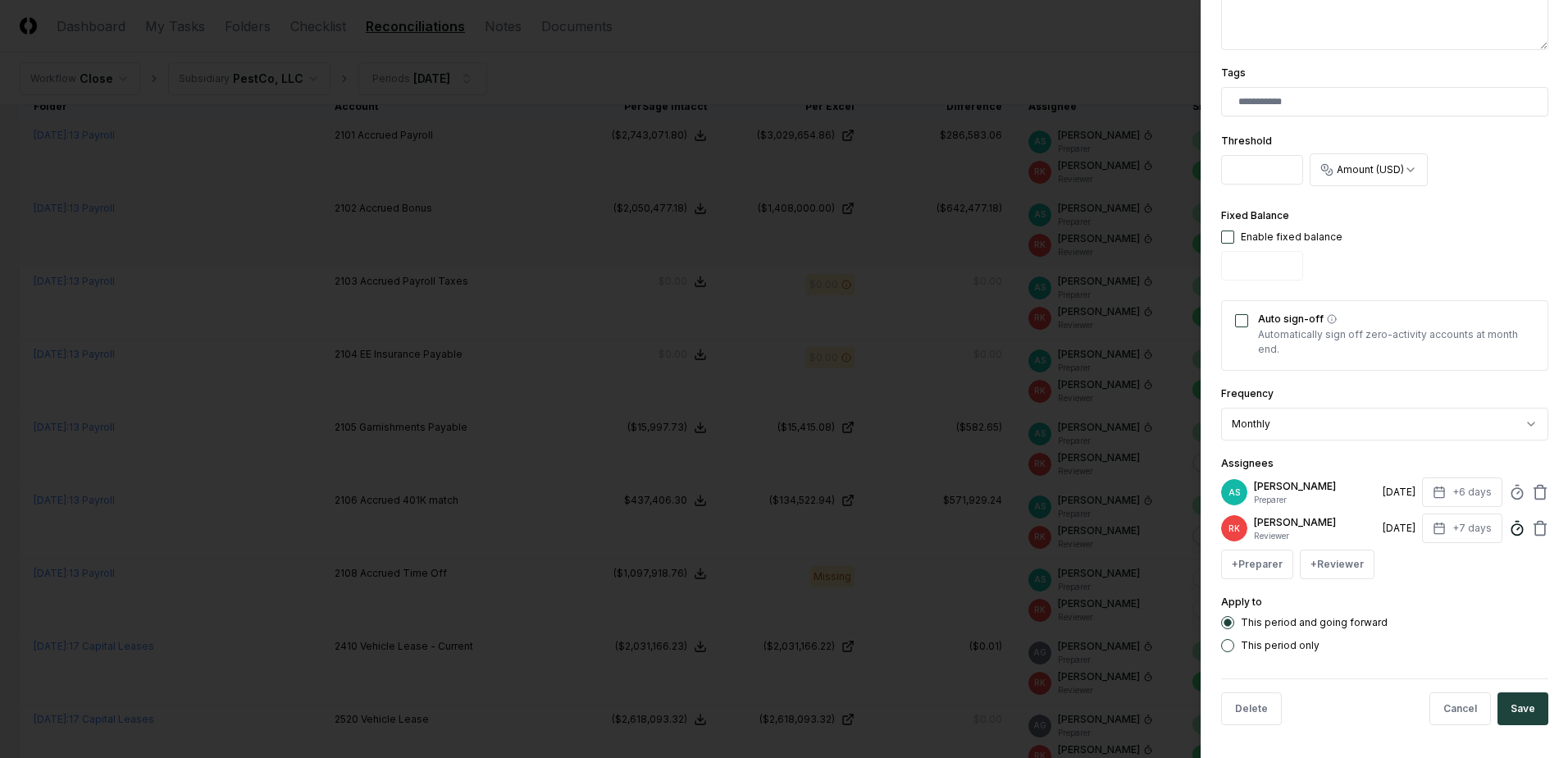
click at [1509, 529] on icon at bounding box center [1517, 529] width 17 height 17
type input "*****"
click at [1537, 615] on div "**********" at bounding box center [1384, 379] width 368 height 758
click at [1519, 713] on button "Save" at bounding box center [1523, 709] width 51 height 33
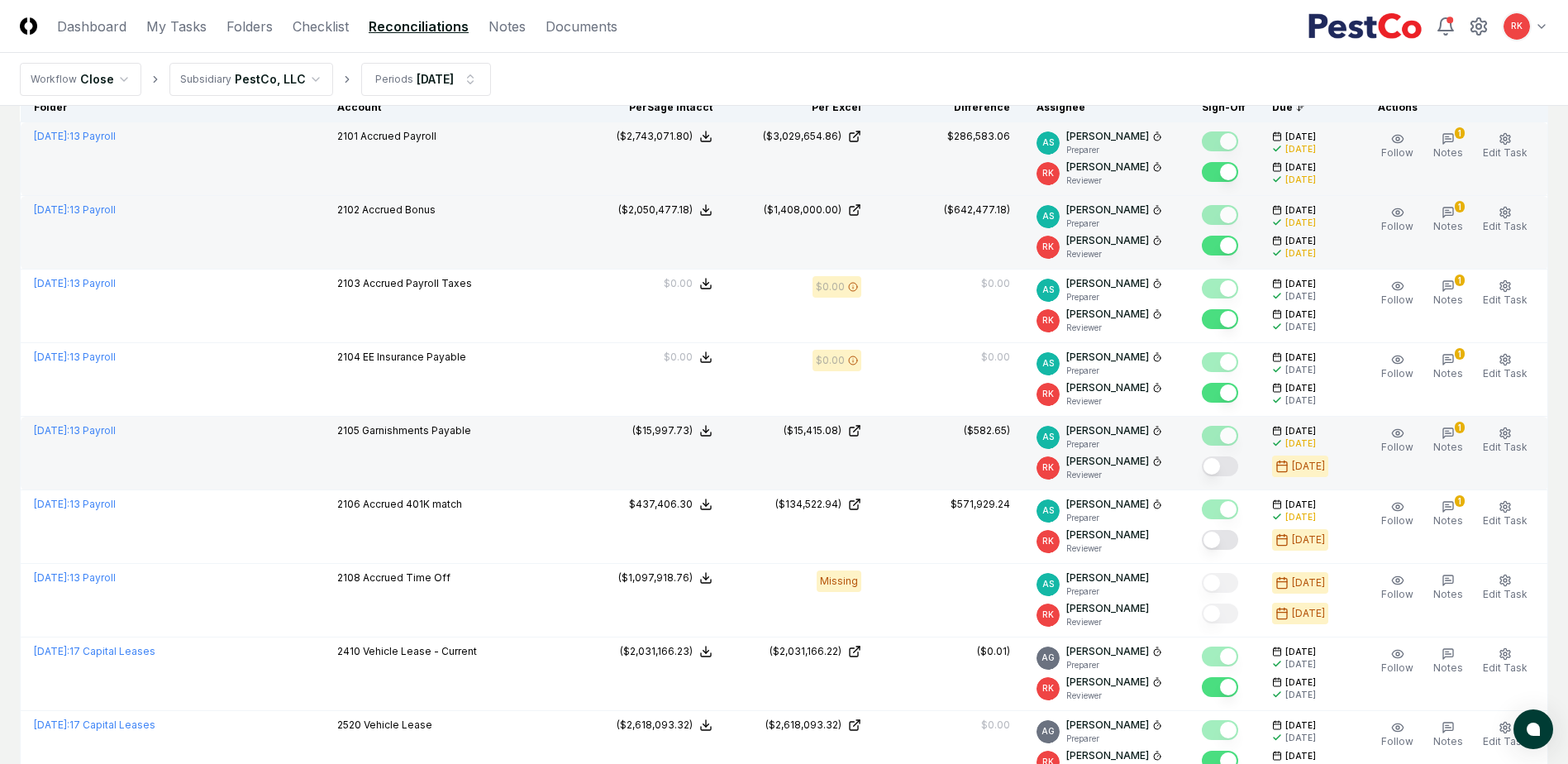
click at [1220, 465] on button "Mark complete" at bounding box center [1220, 466] width 36 height 20
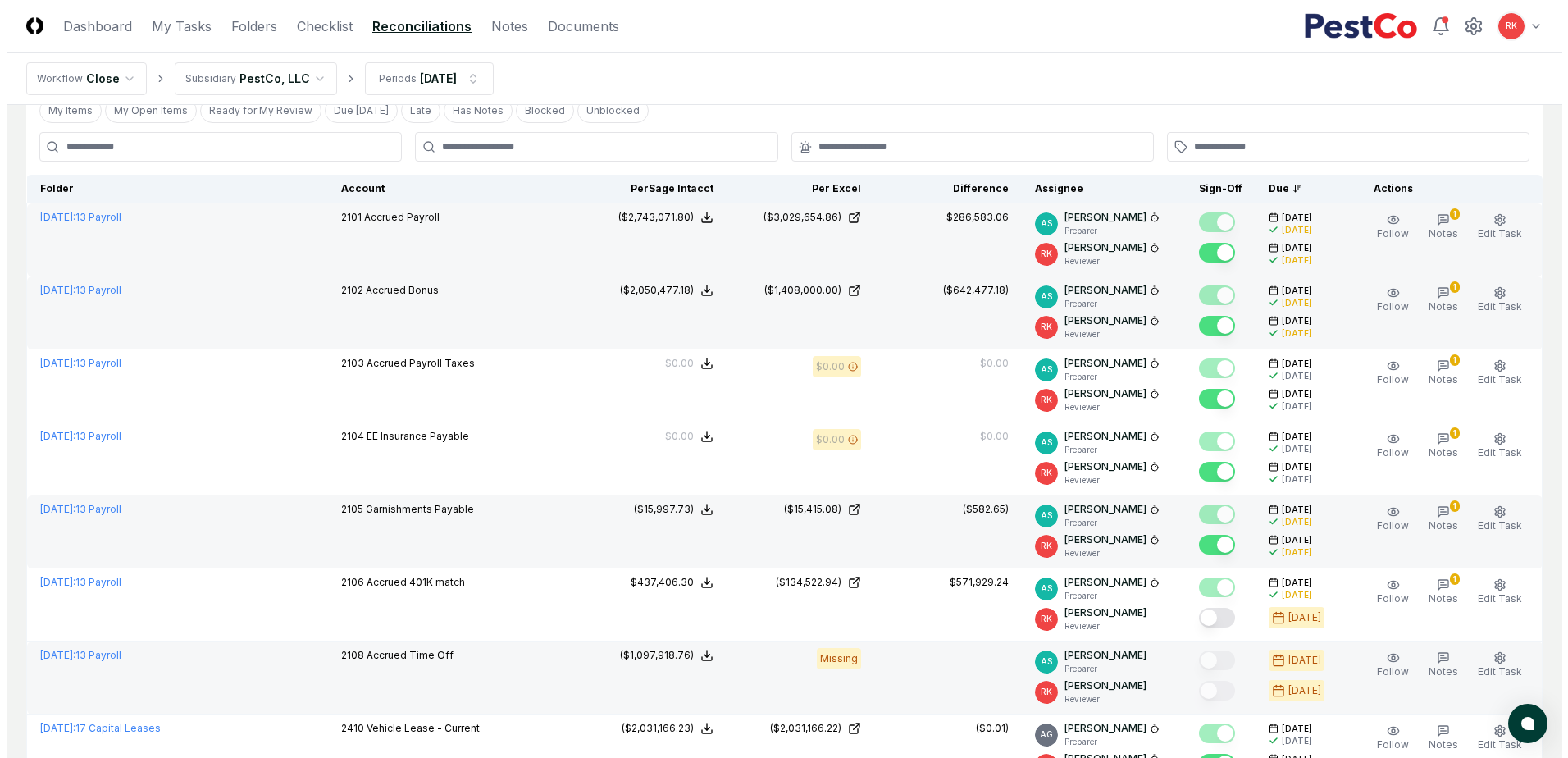
scroll to position [164, 0]
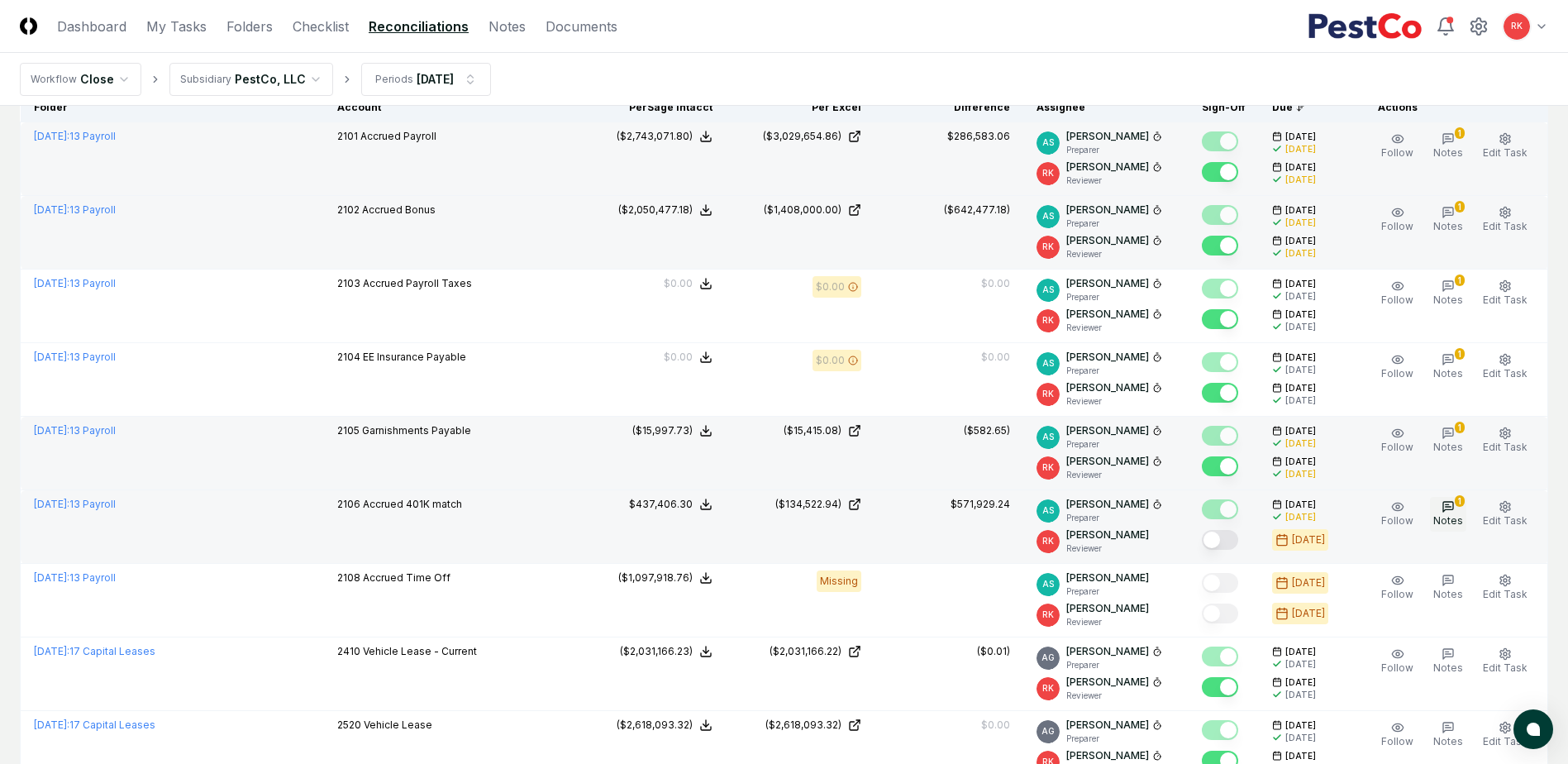
click at [1450, 503] on icon "button" at bounding box center [1448, 507] width 13 height 13
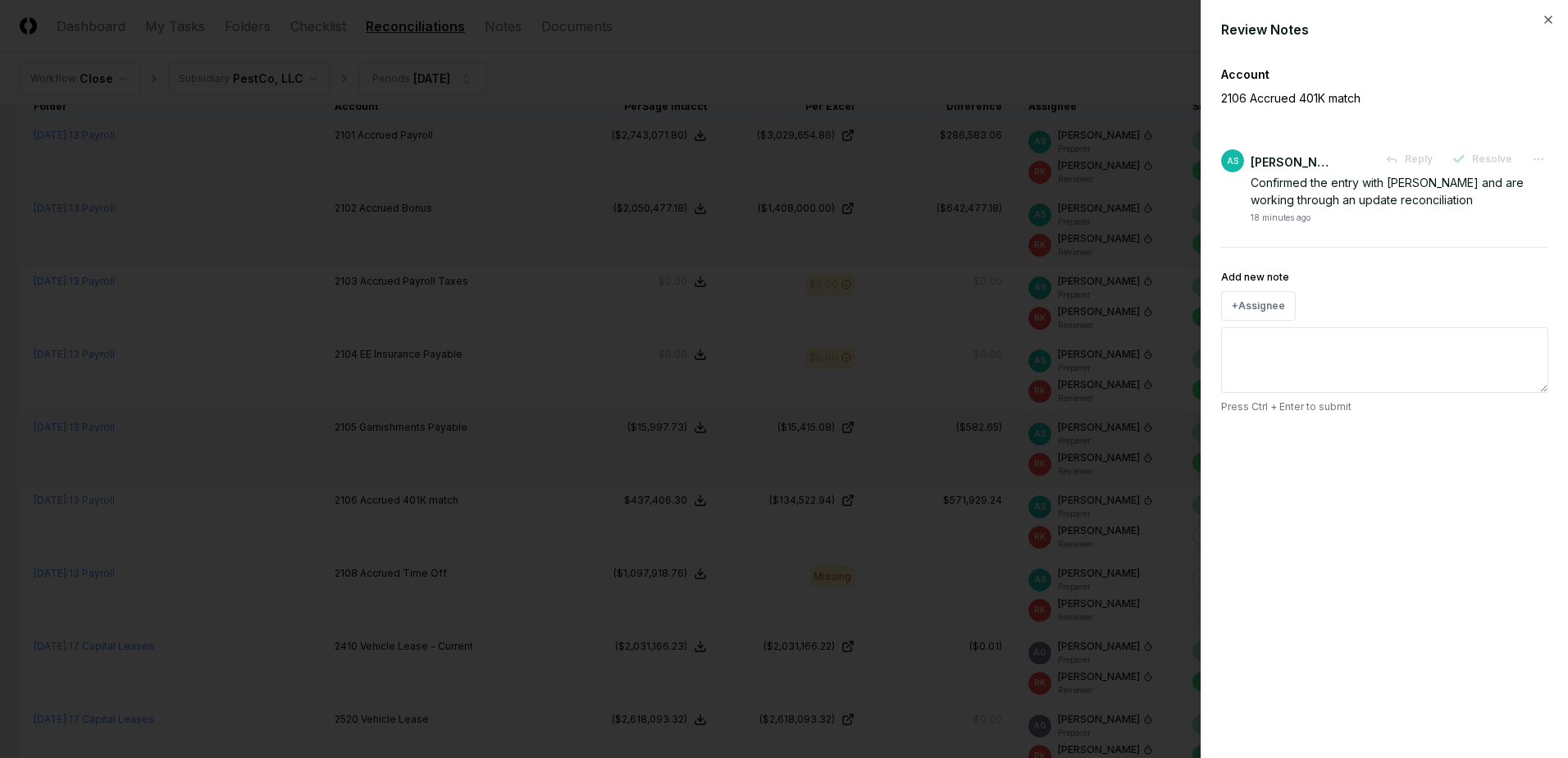
click at [1261, 360] on textarea "Add new note" at bounding box center [1385, 360] width 327 height 65
type textarea "*"
type textarea "**"
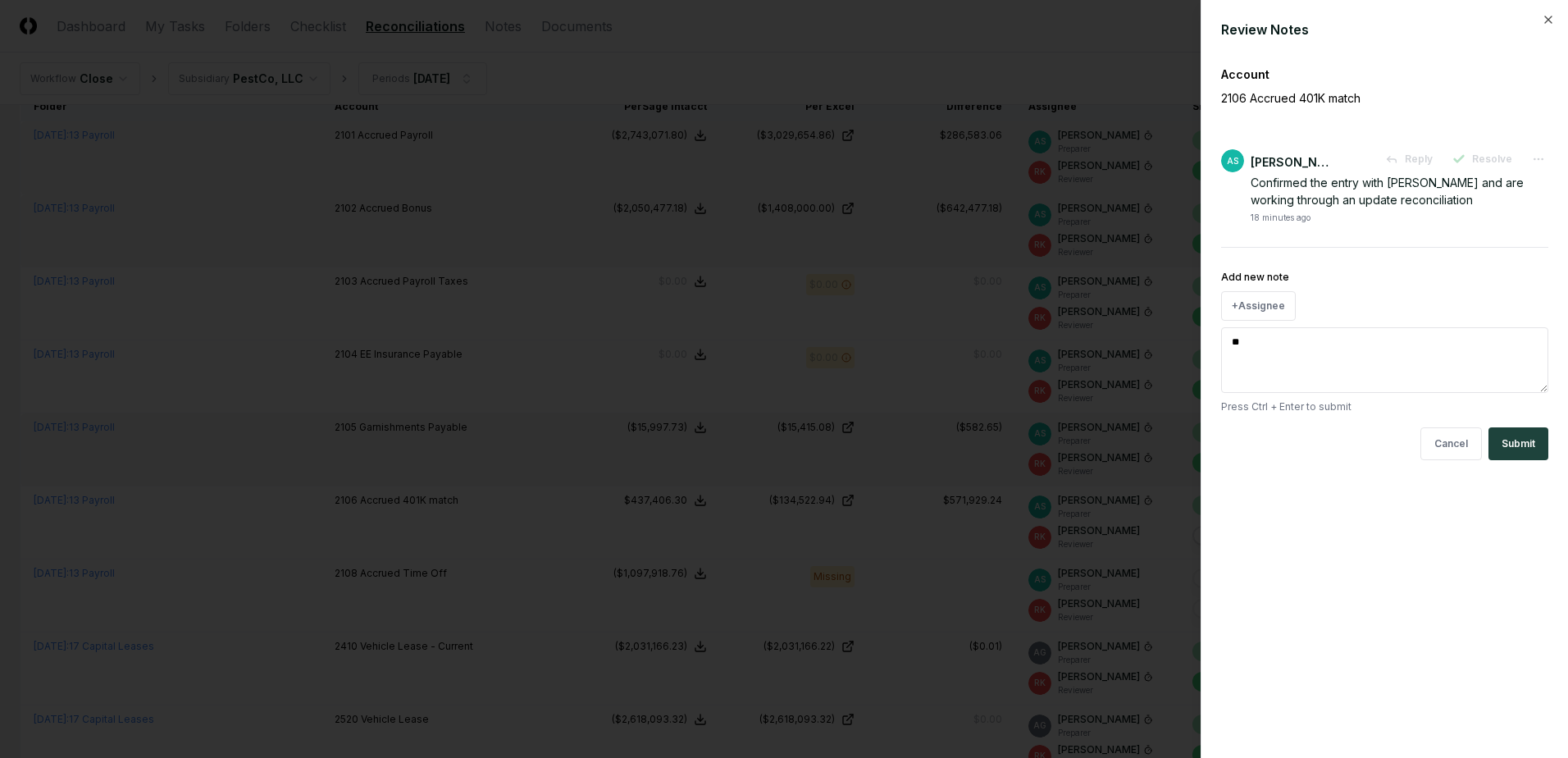
type textarea "*"
type textarea "***"
type textarea "*"
type textarea "****"
type textarea "*"
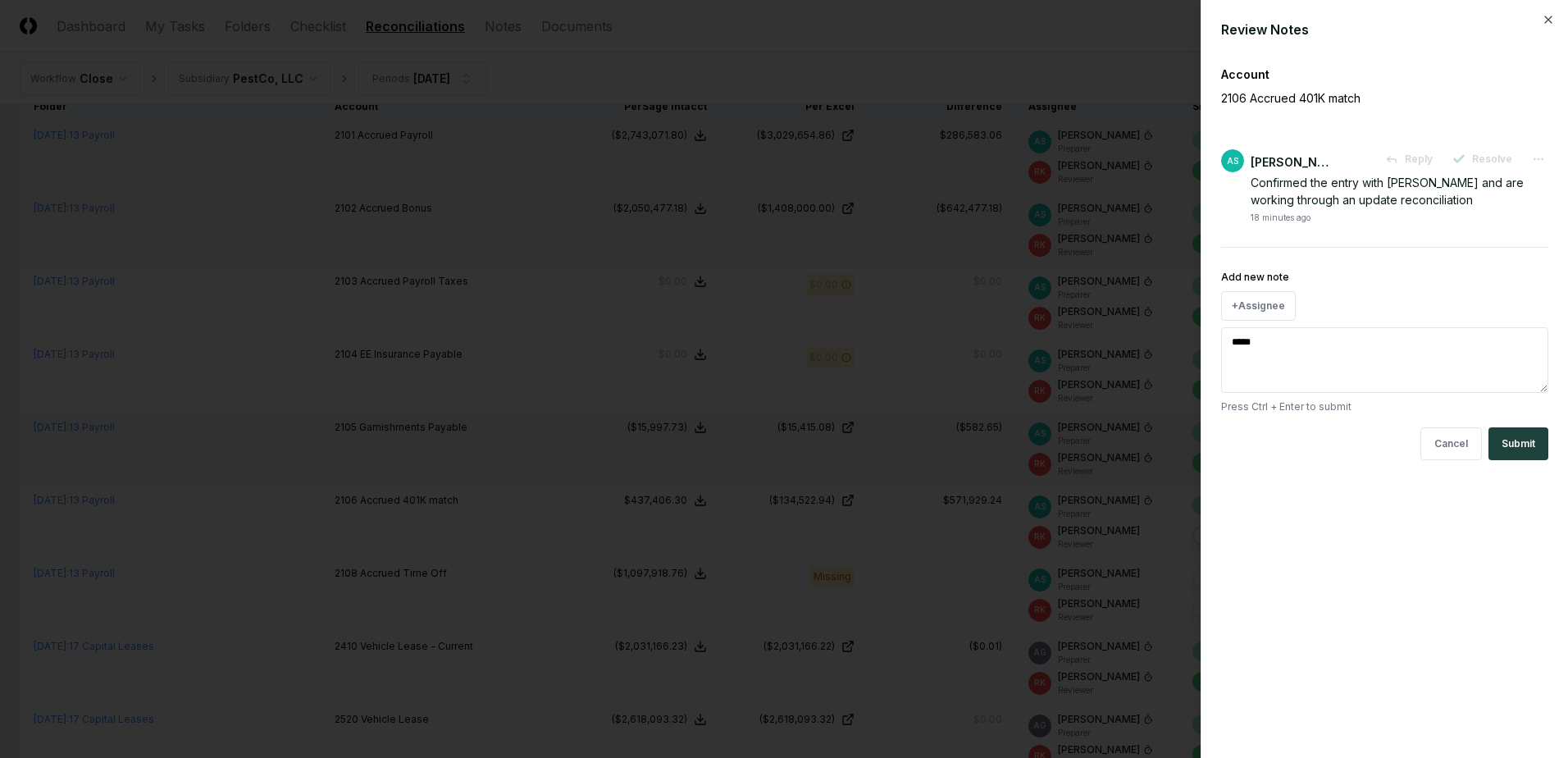
type textarea "******"
type textarea "*"
type textarea "*******"
type textarea "*"
type textarea "********"
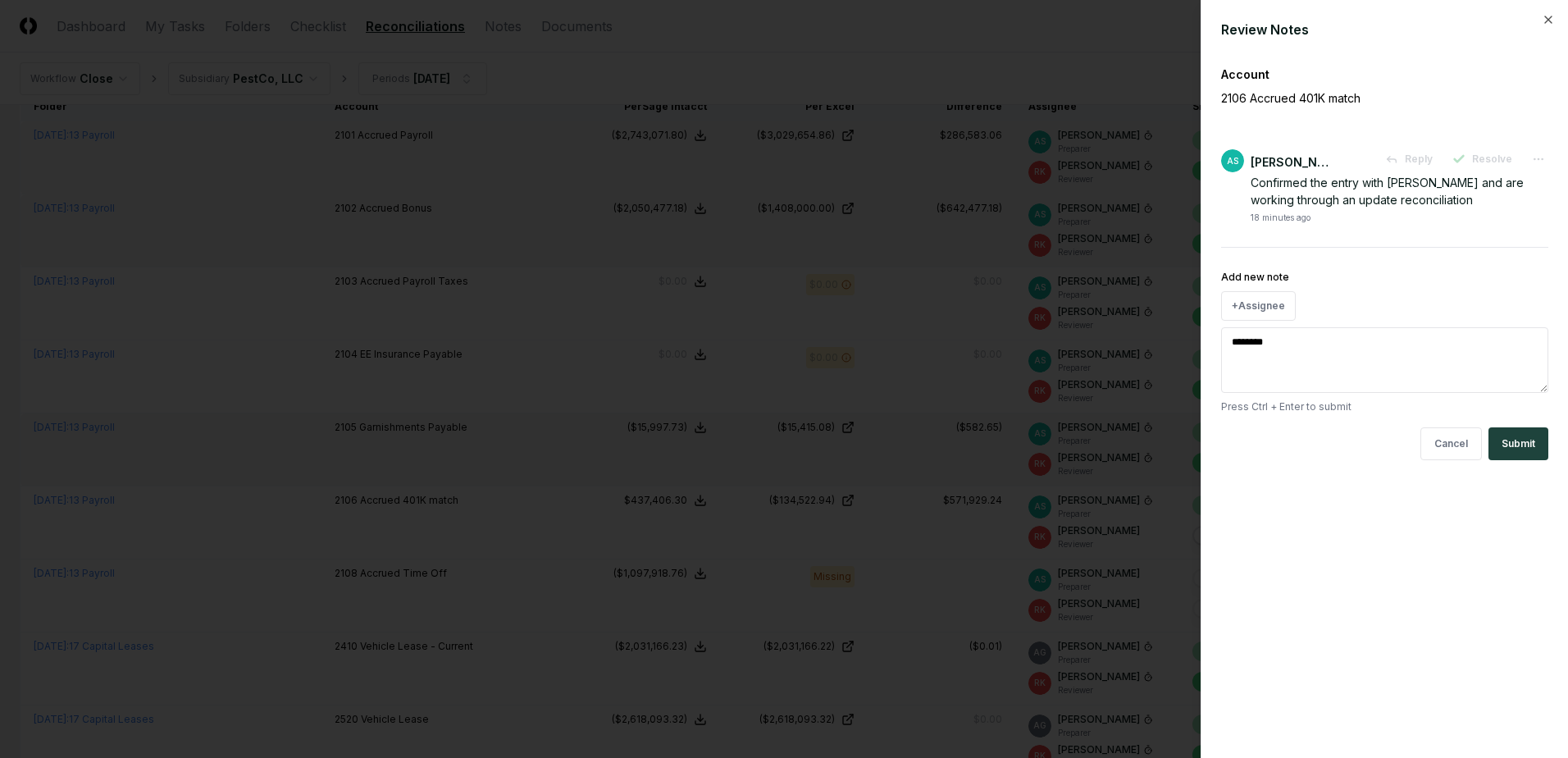
type textarea "*"
type textarea "********"
type textarea "*"
type textarea "**********"
type textarea "*"
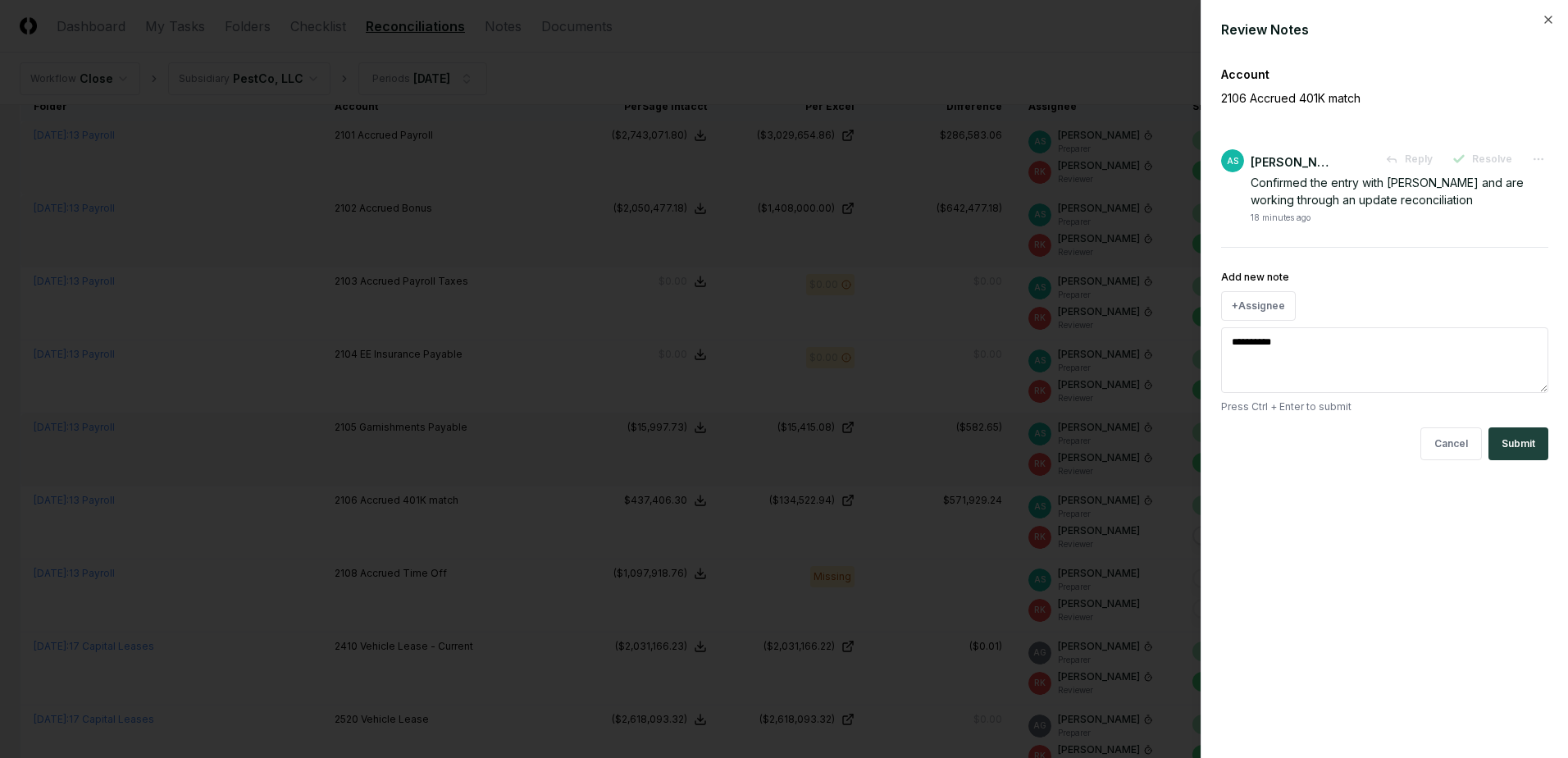
type textarea "**********"
type textarea "*"
type textarea "**********"
type textarea "*"
type textarea "**********"
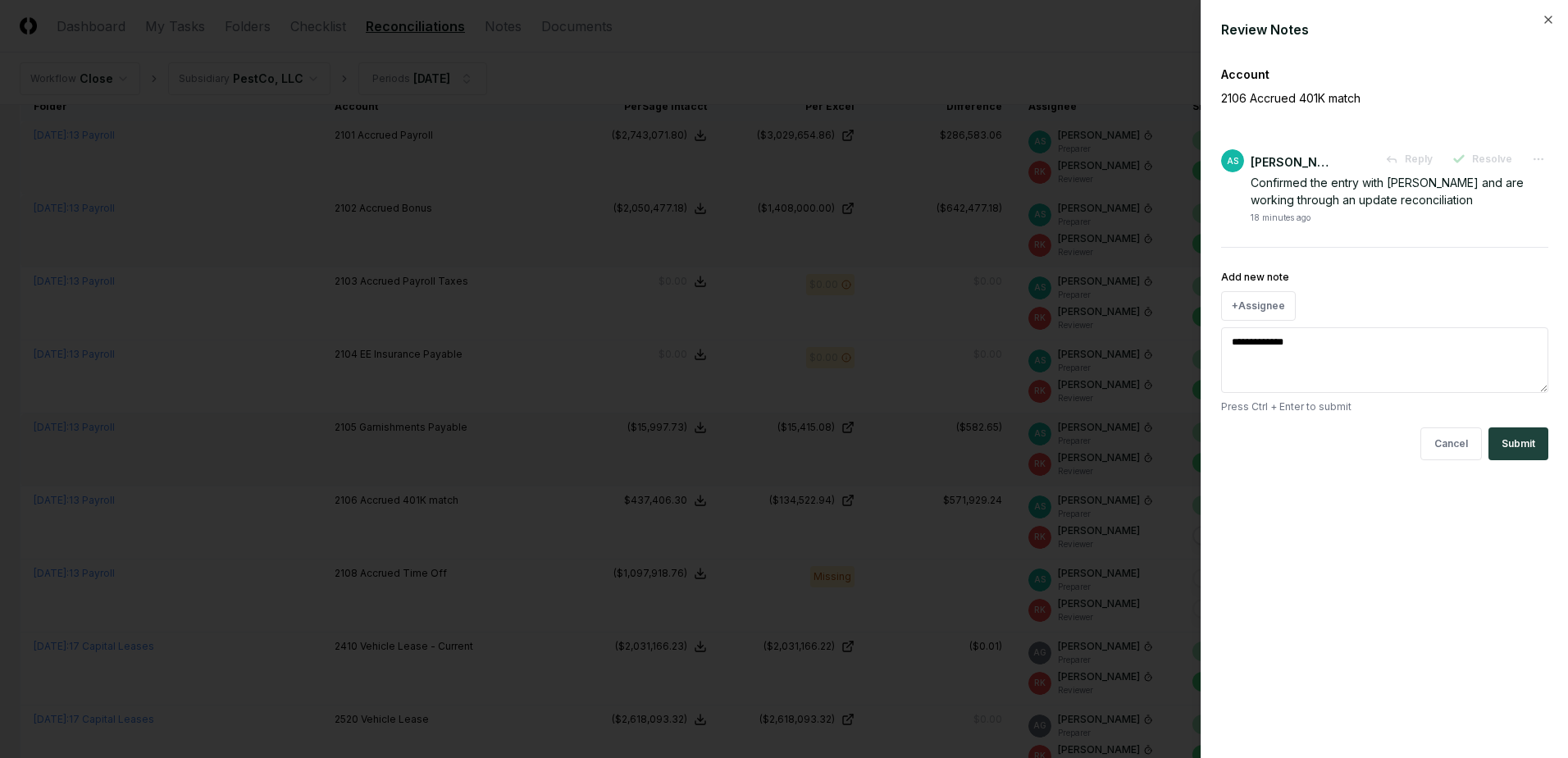
type textarea "*"
type textarea "**********"
type textarea "*"
type textarea "**********"
type textarea "*"
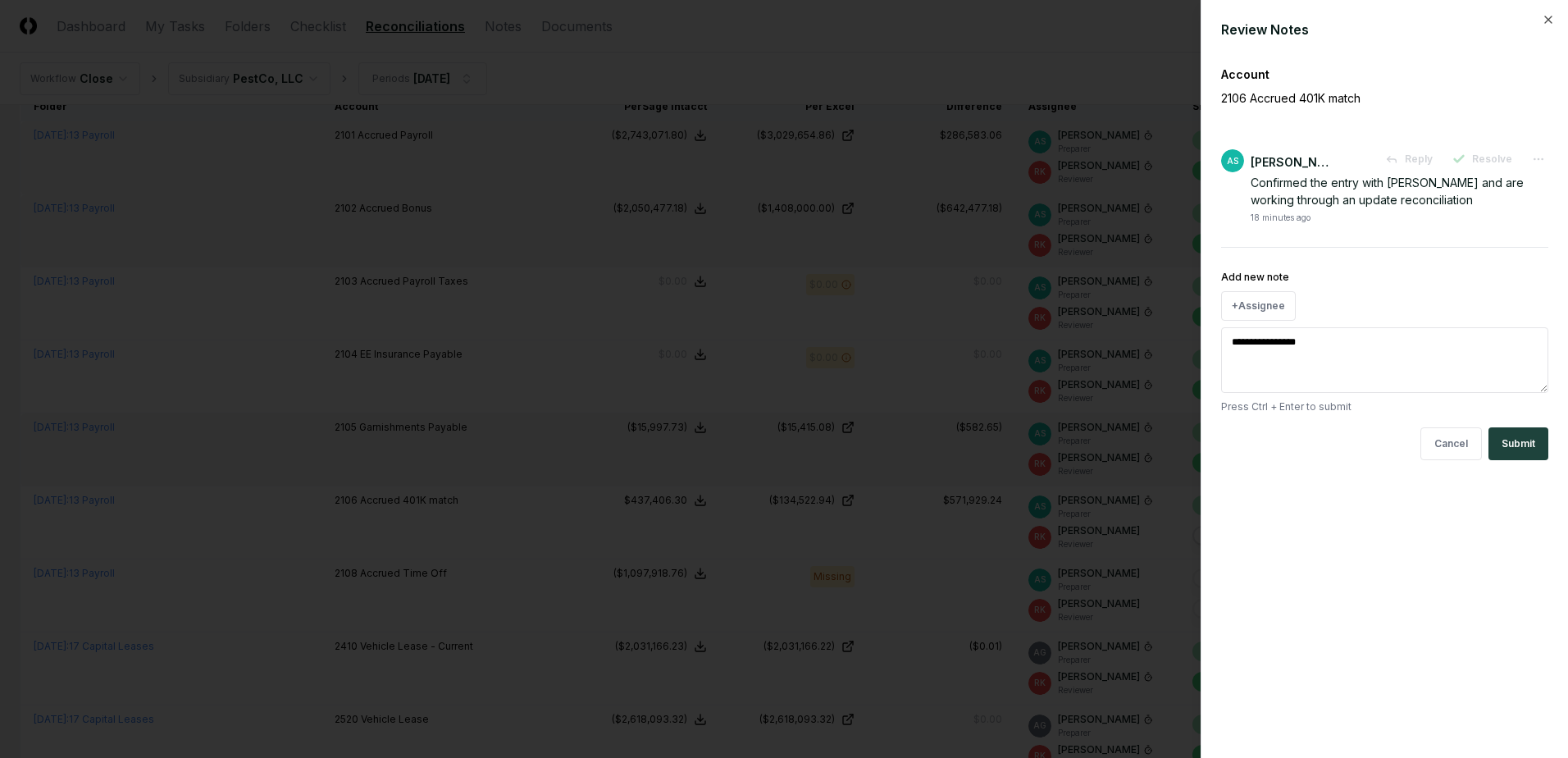
type textarea "**********"
type textarea "*"
type textarea "**********"
type textarea "*"
type textarea "**********"
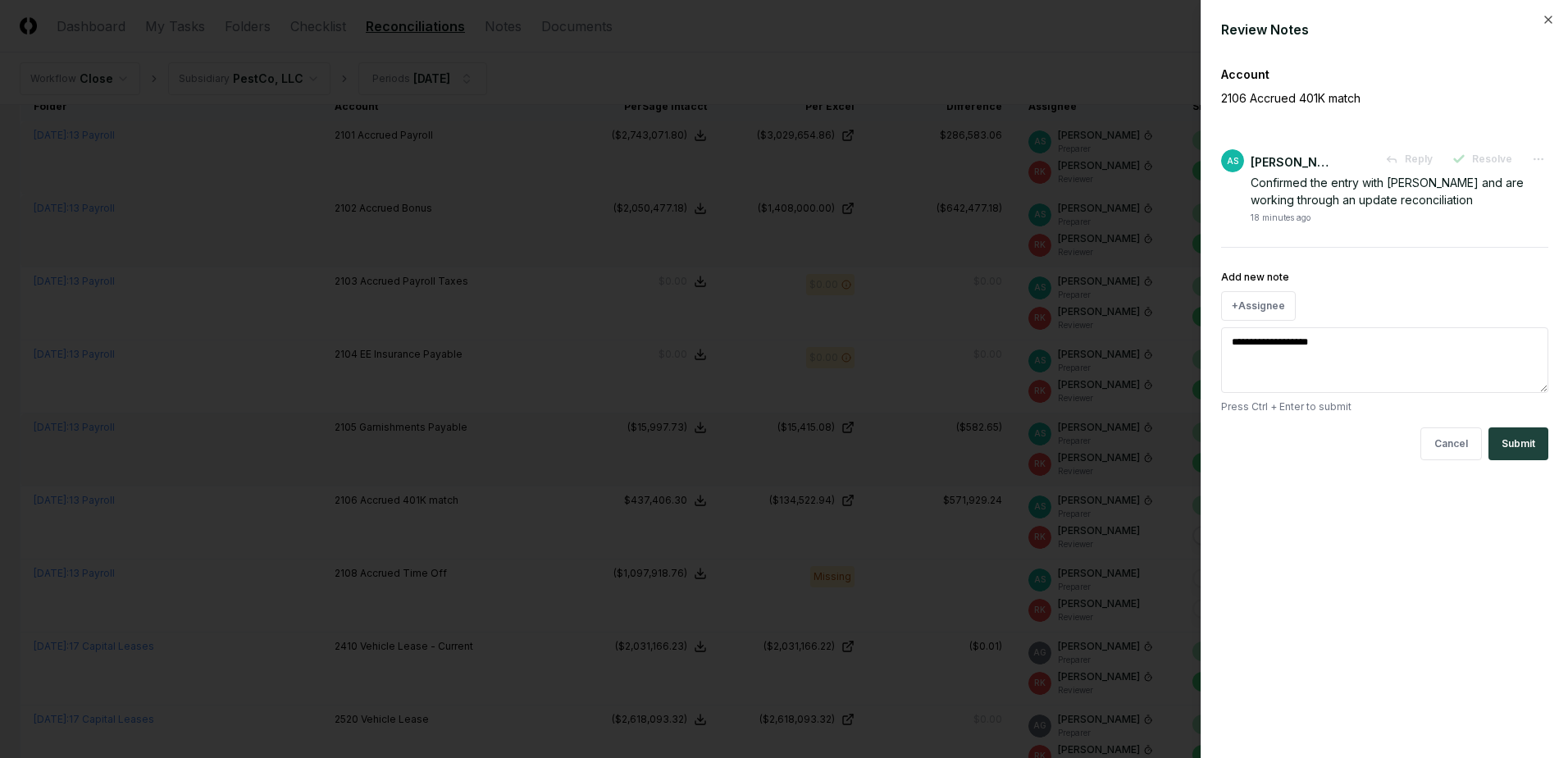
type textarea "*"
type textarea "**********"
type textarea "*"
type textarea "**********"
type textarea "*"
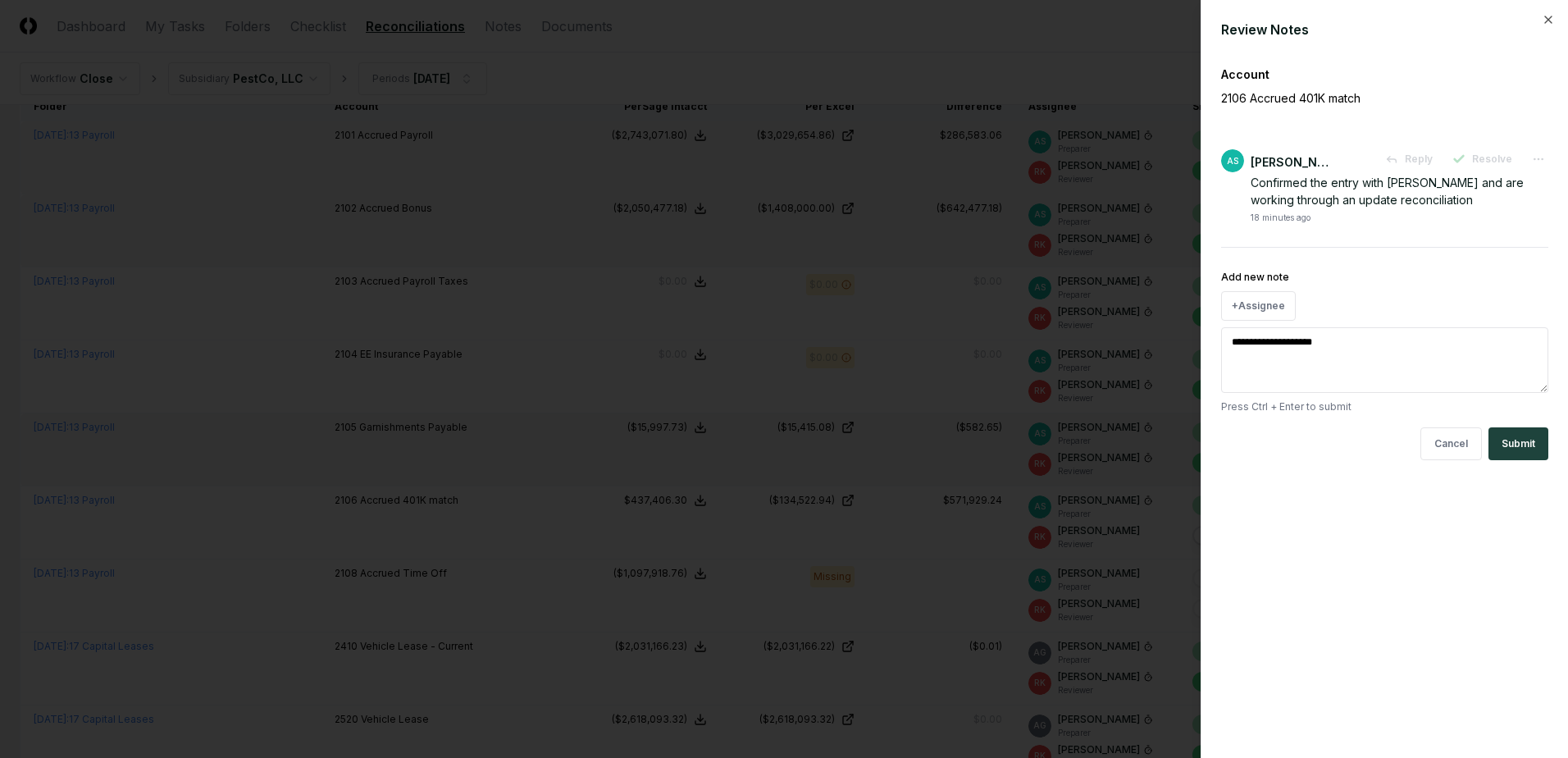
type textarea "**********"
type textarea "*"
type textarea "**********"
type textarea "*"
type textarea "**********"
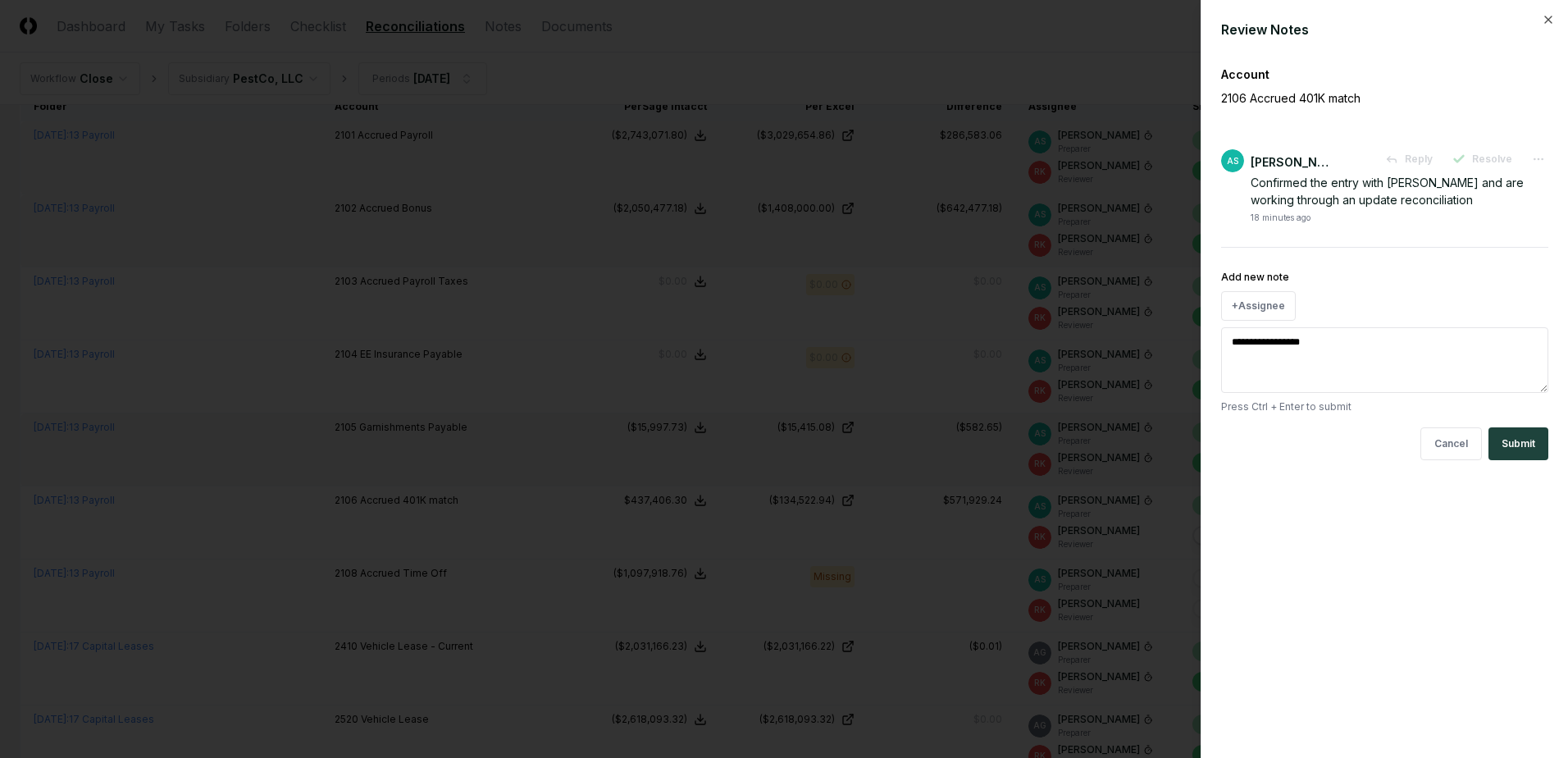
type textarea "*"
type textarea "**********"
type textarea "*"
type textarea "**********"
type textarea "*"
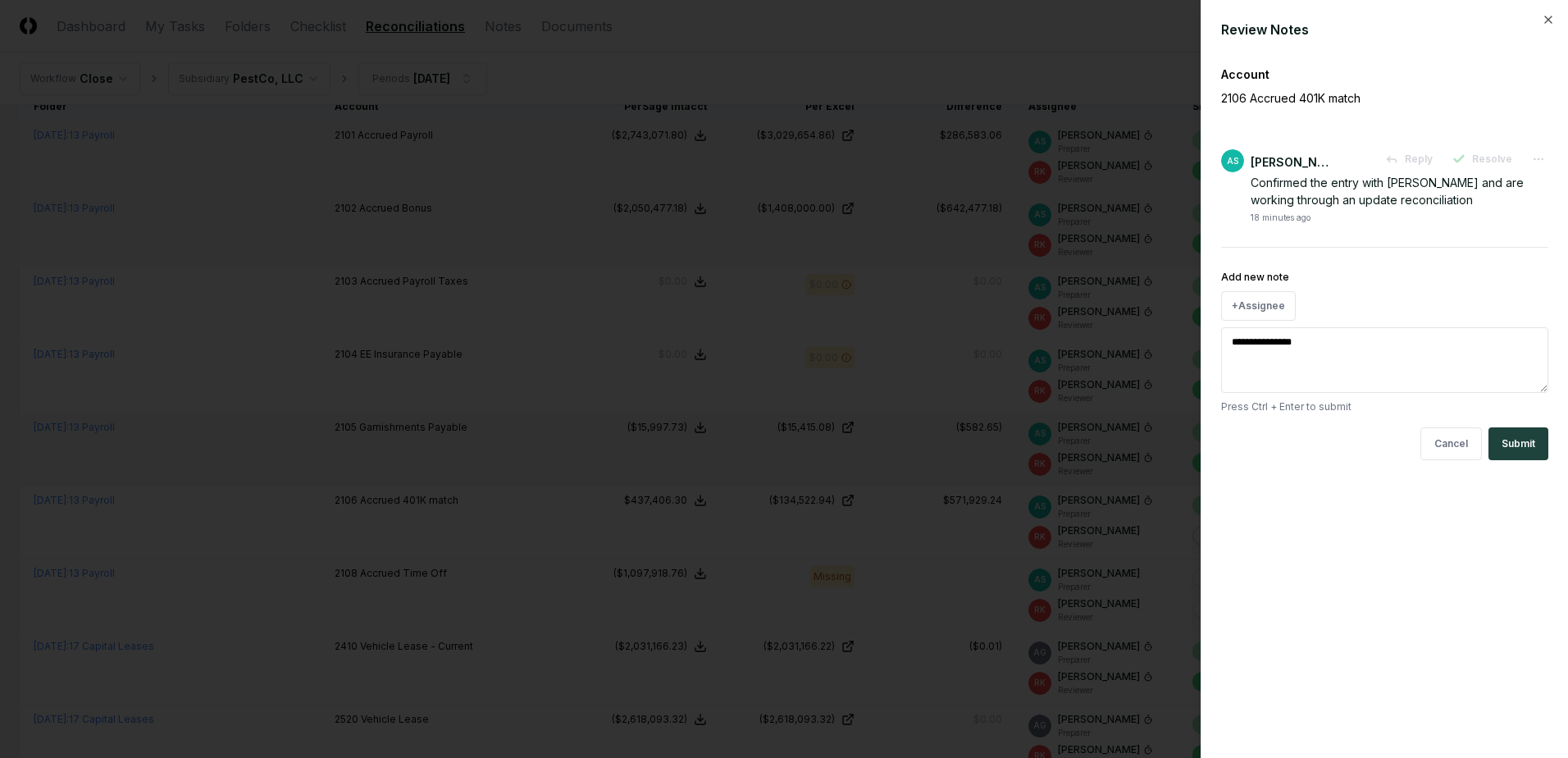
type textarea "**********"
type textarea "*"
type textarea "**********"
type textarea "*"
type textarea "**********"
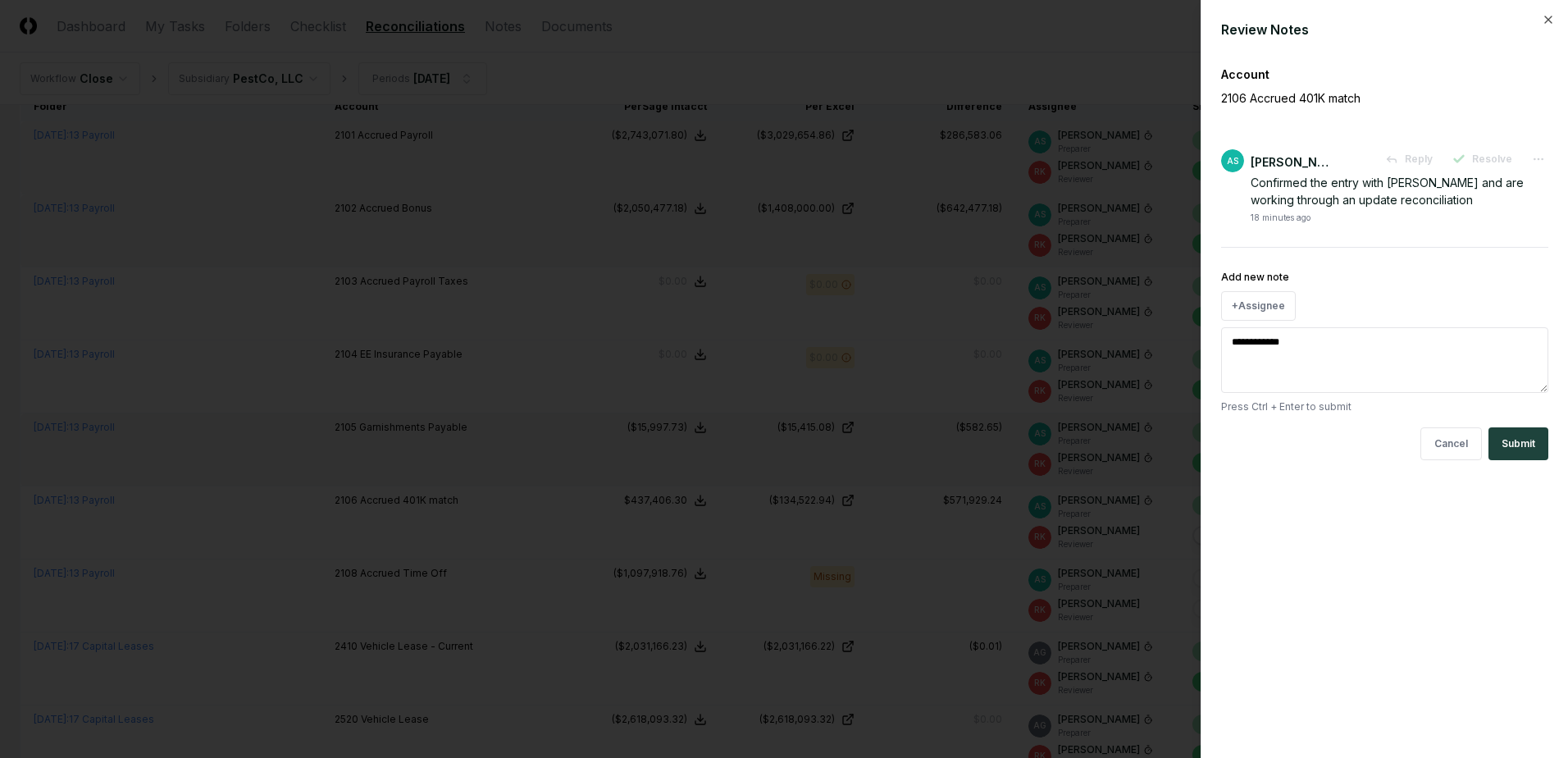
type textarea "*"
type textarea "**********"
type textarea "*"
type textarea "**********"
type textarea "*"
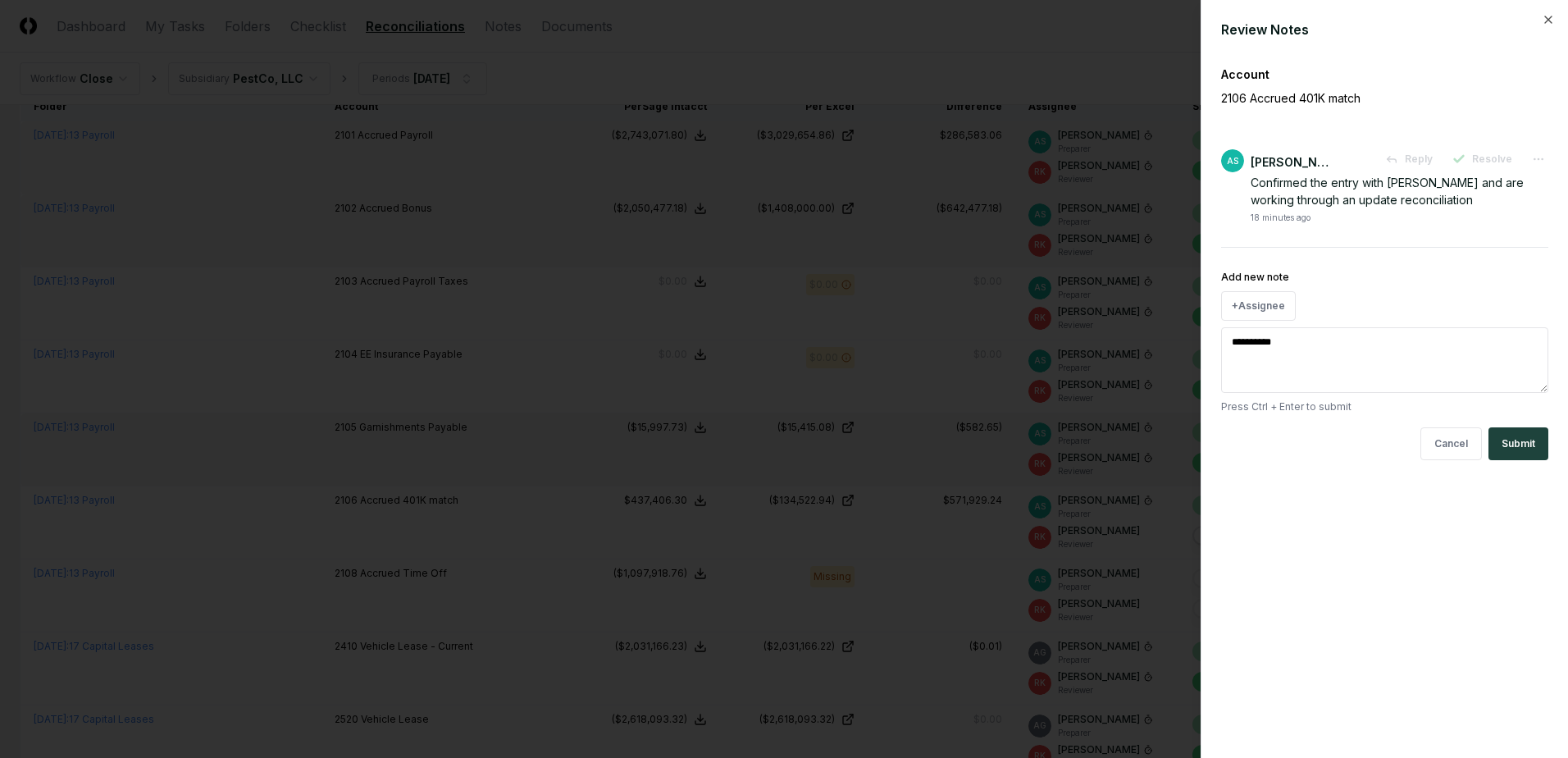
type textarea "********"
type textarea "*"
type textarea "********"
type textarea "*"
type textarea "*******"
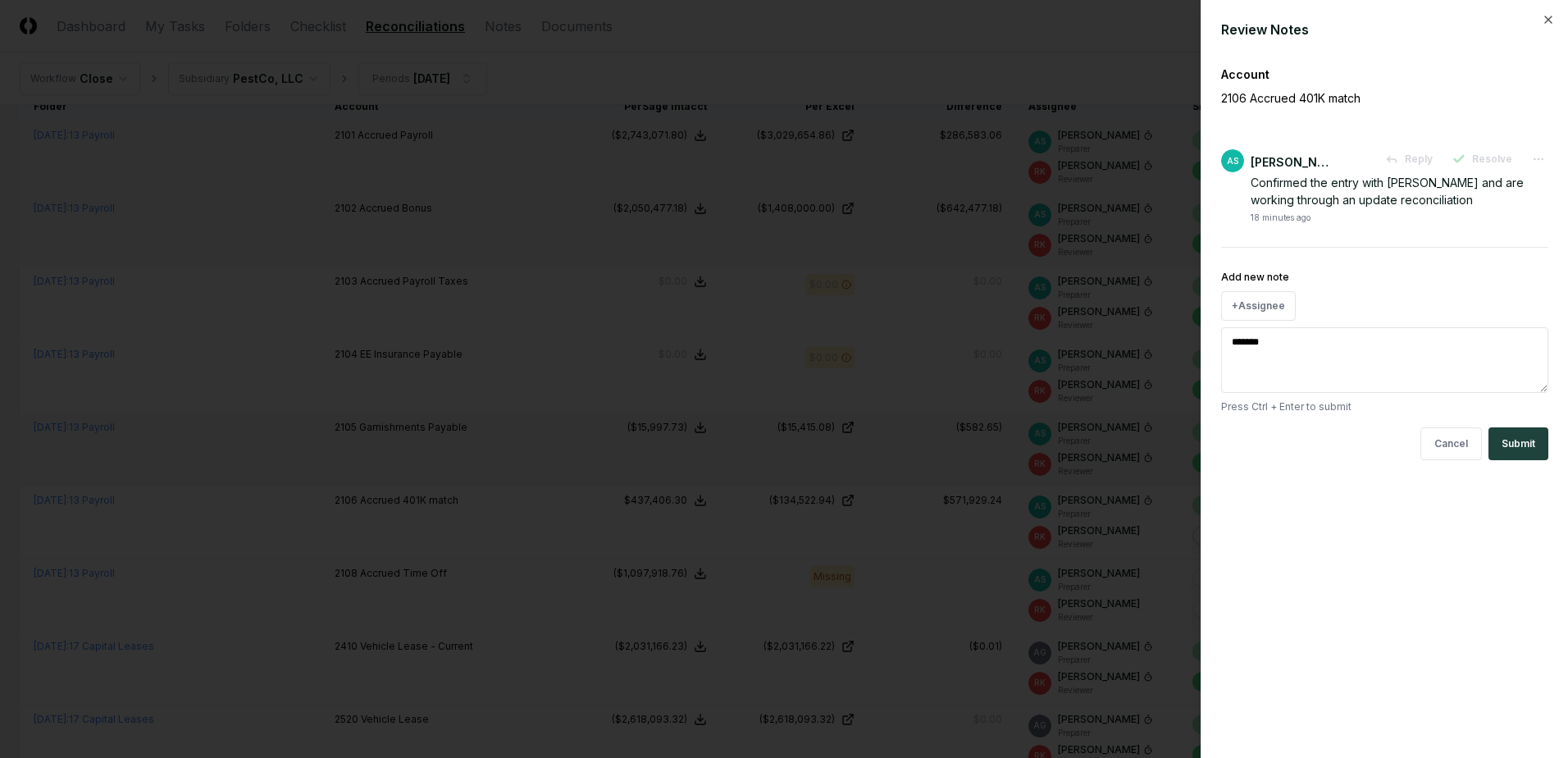
type textarea "*"
type textarea "******"
type textarea "*"
type textarea "****"
type textarea "*"
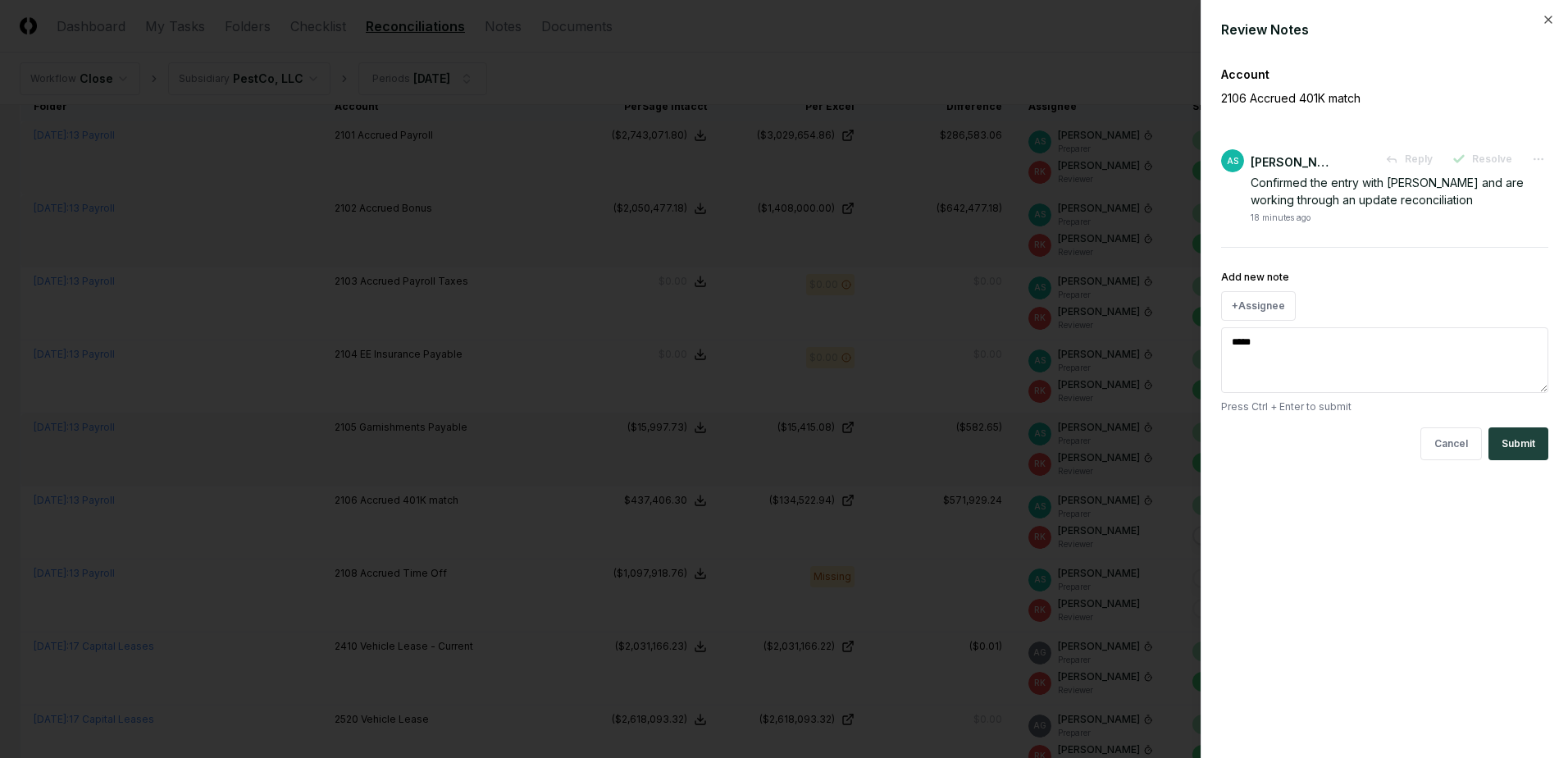
type textarea "****"
type textarea "*"
type textarea "***"
type textarea "*"
type textarea "**"
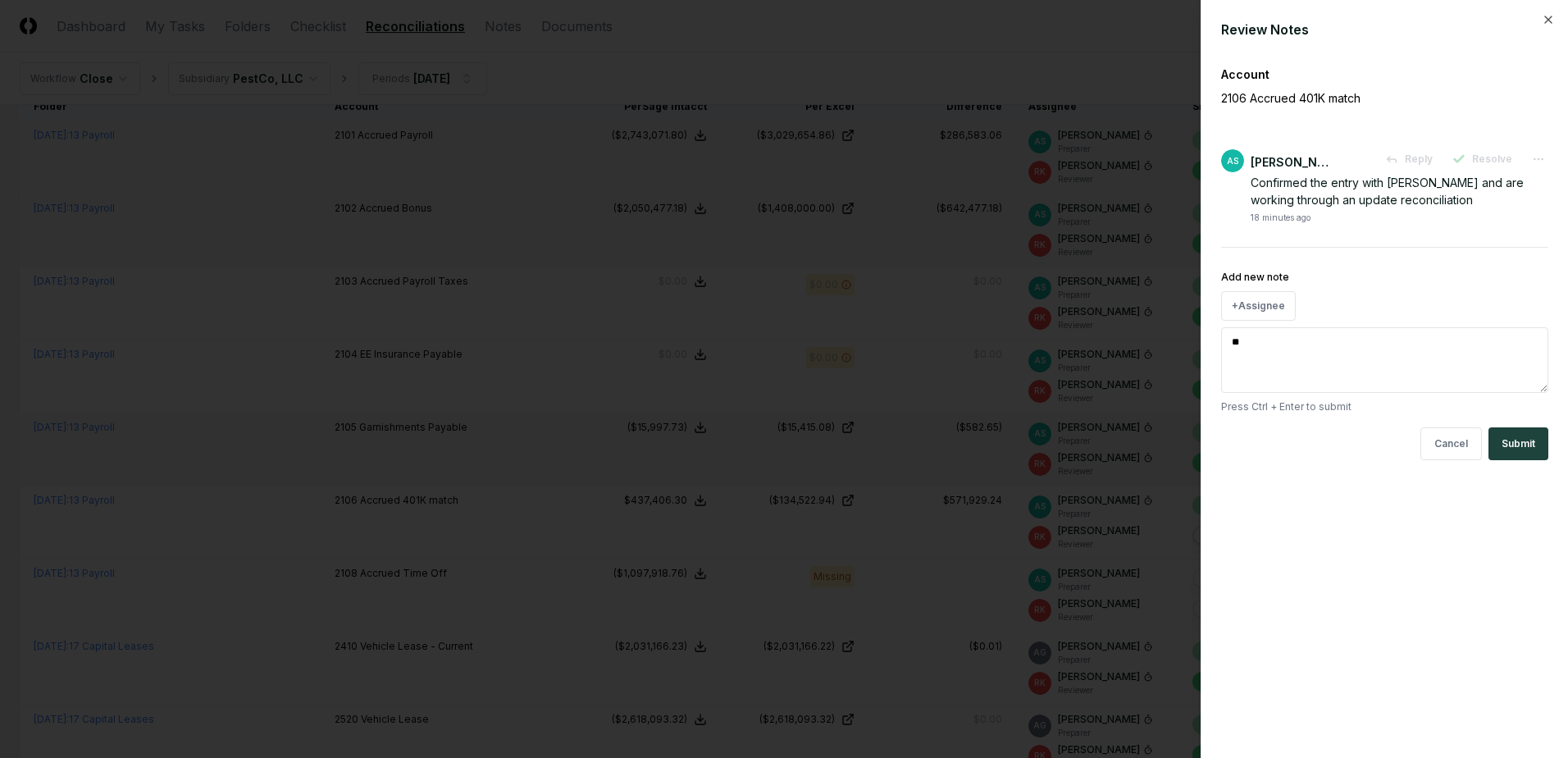
type textarea "*"
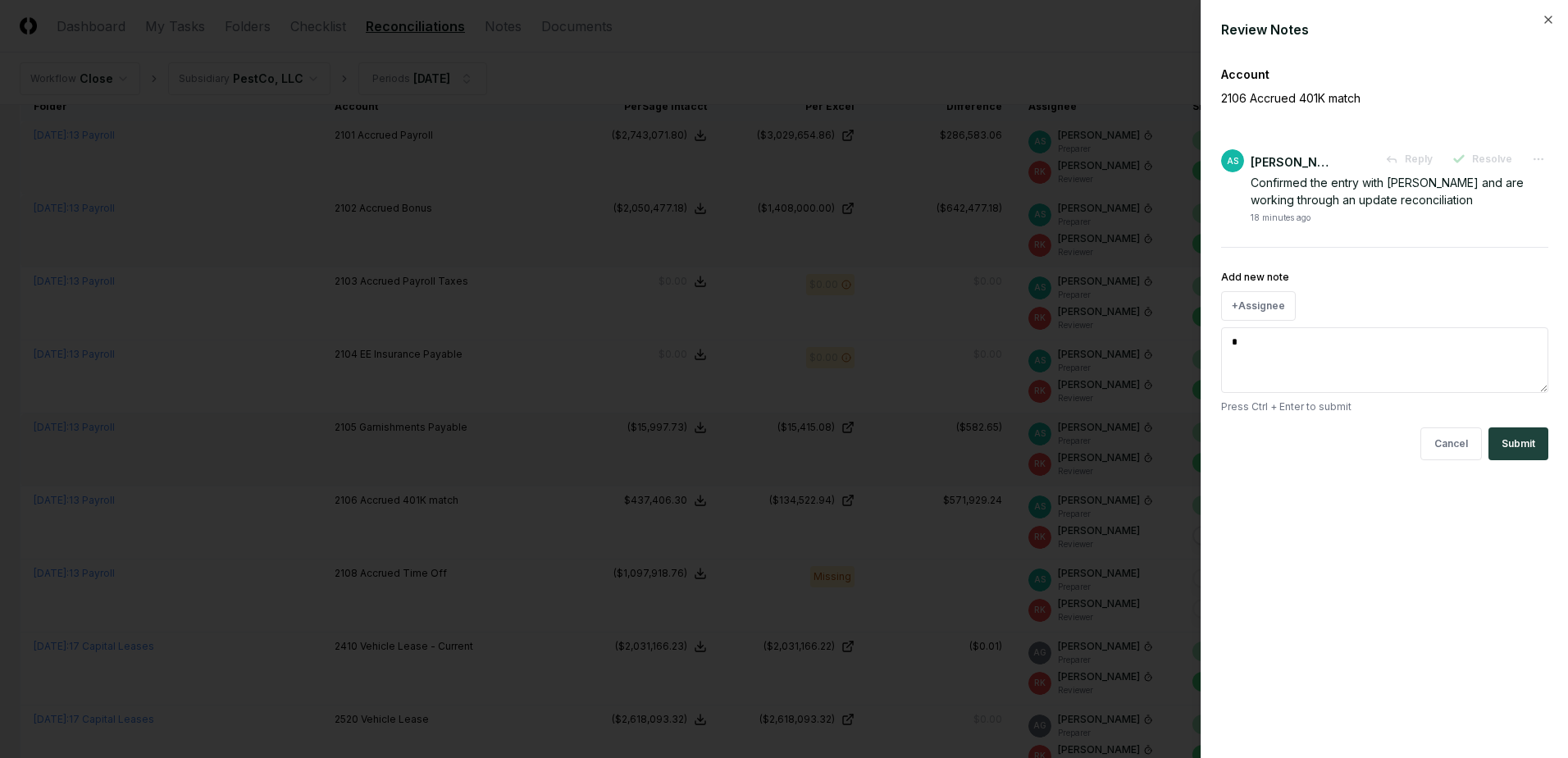
type textarea "**"
type textarea "*"
type textarea "**"
type textarea "*"
type textarea "****"
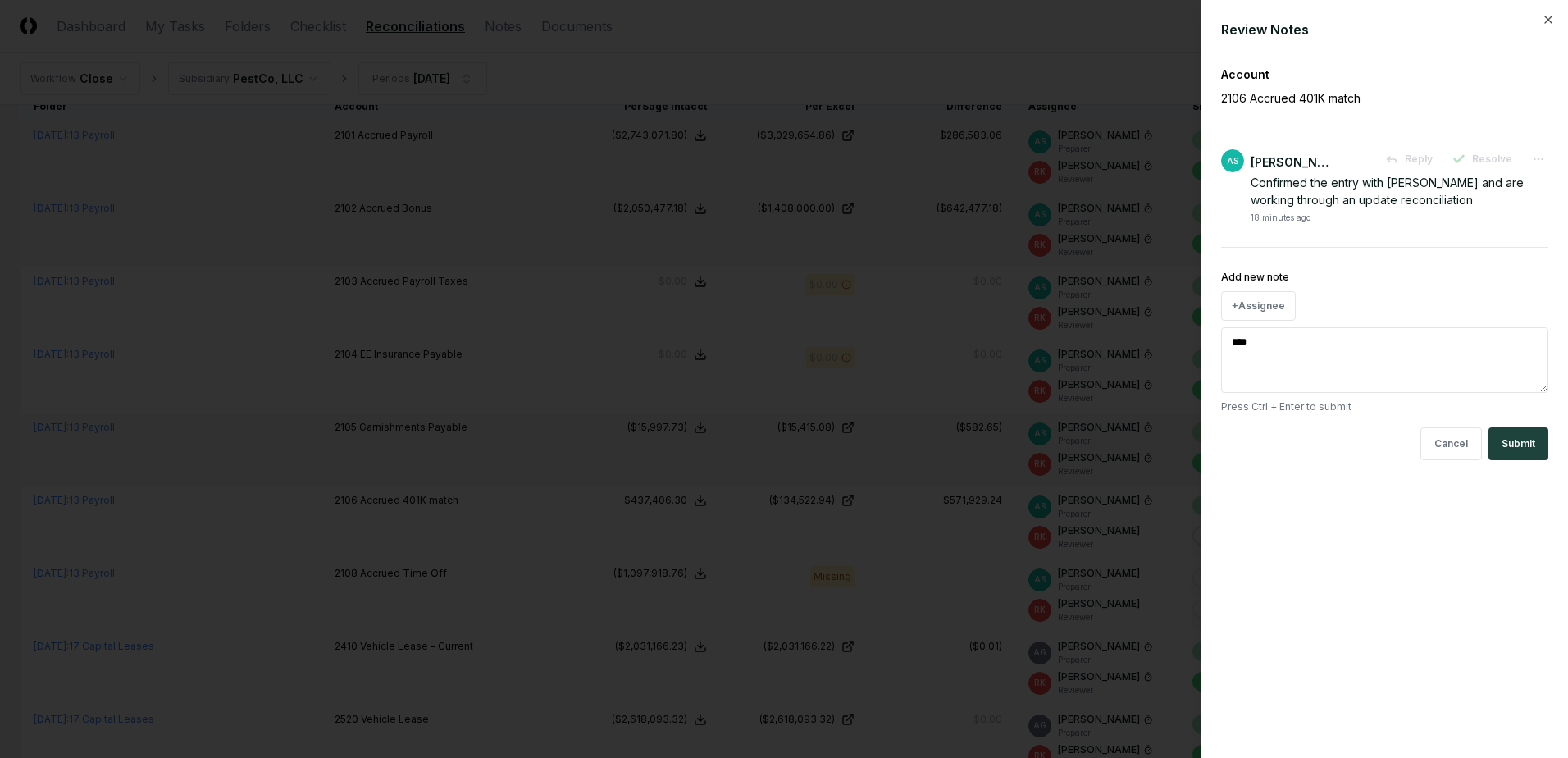
type textarea "*"
type textarea "*****"
type textarea "*"
type textarea "******"
type textarea "*"
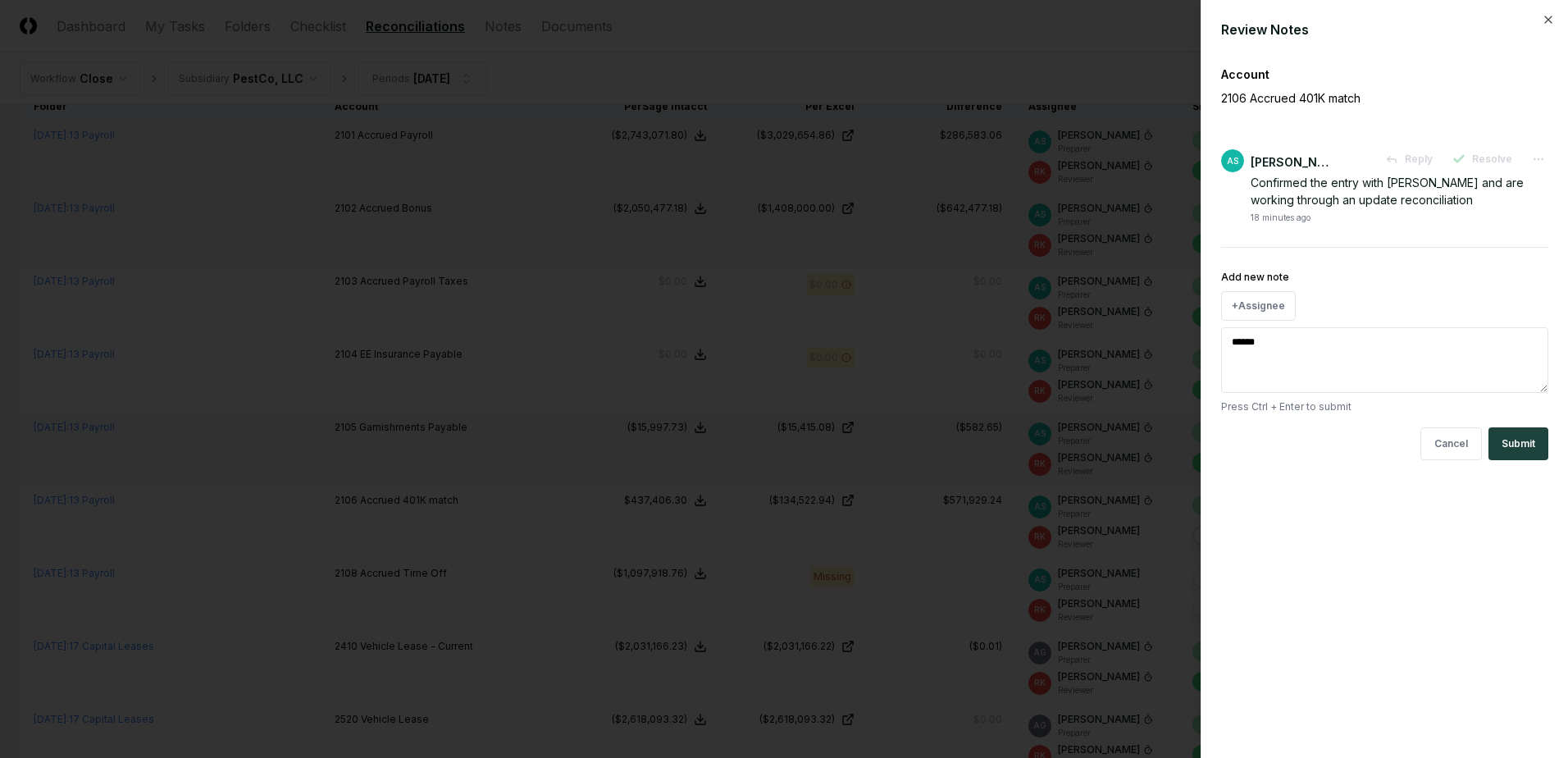
type textarea "*******"
type textarea "*"
type textarea "*******"
type textarea "*"
type textarea "*********"
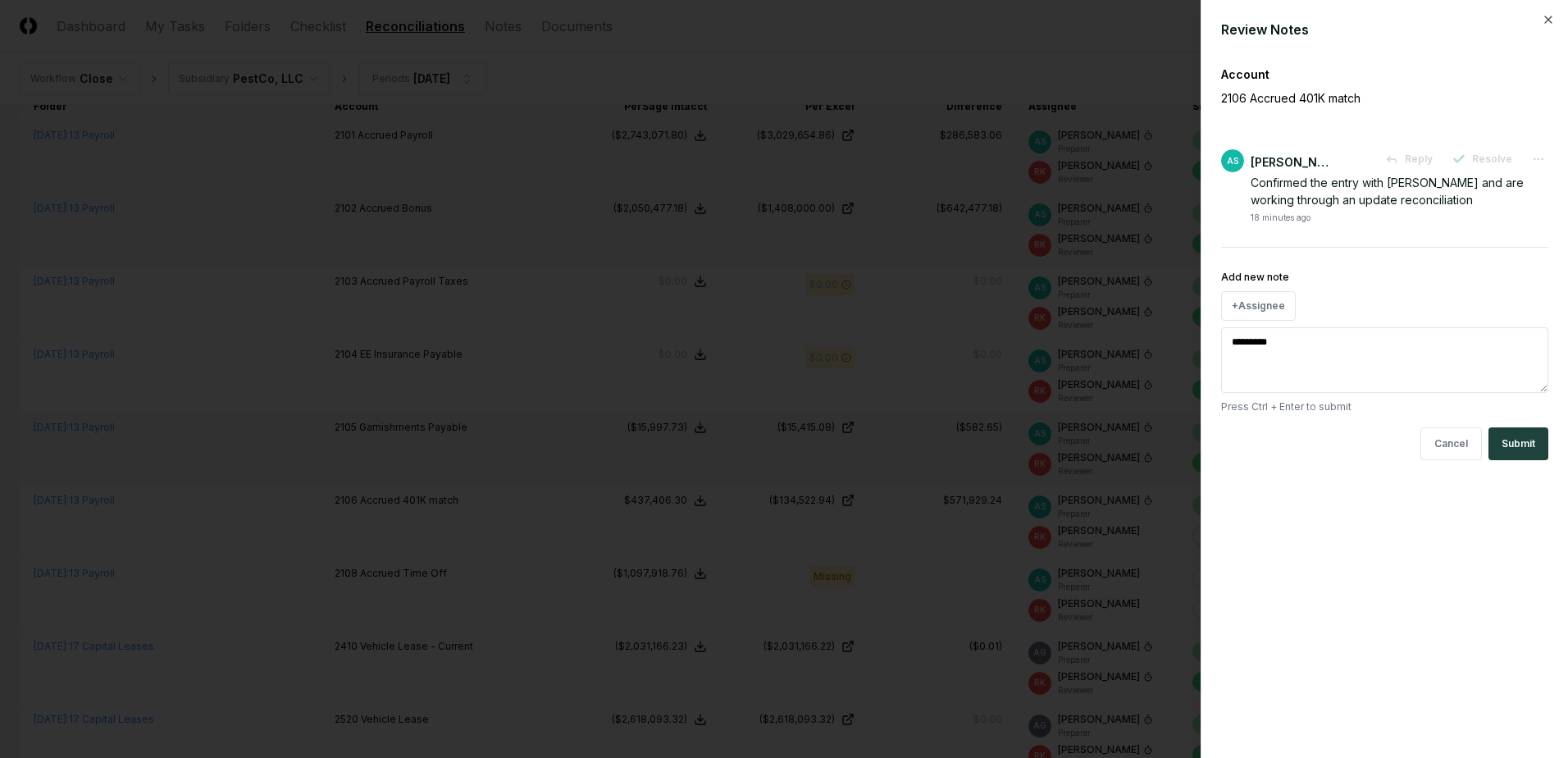
type textarea "*"
type textarea "**********"
type textarea "*"
type textarea "**********"
type textarea "*"
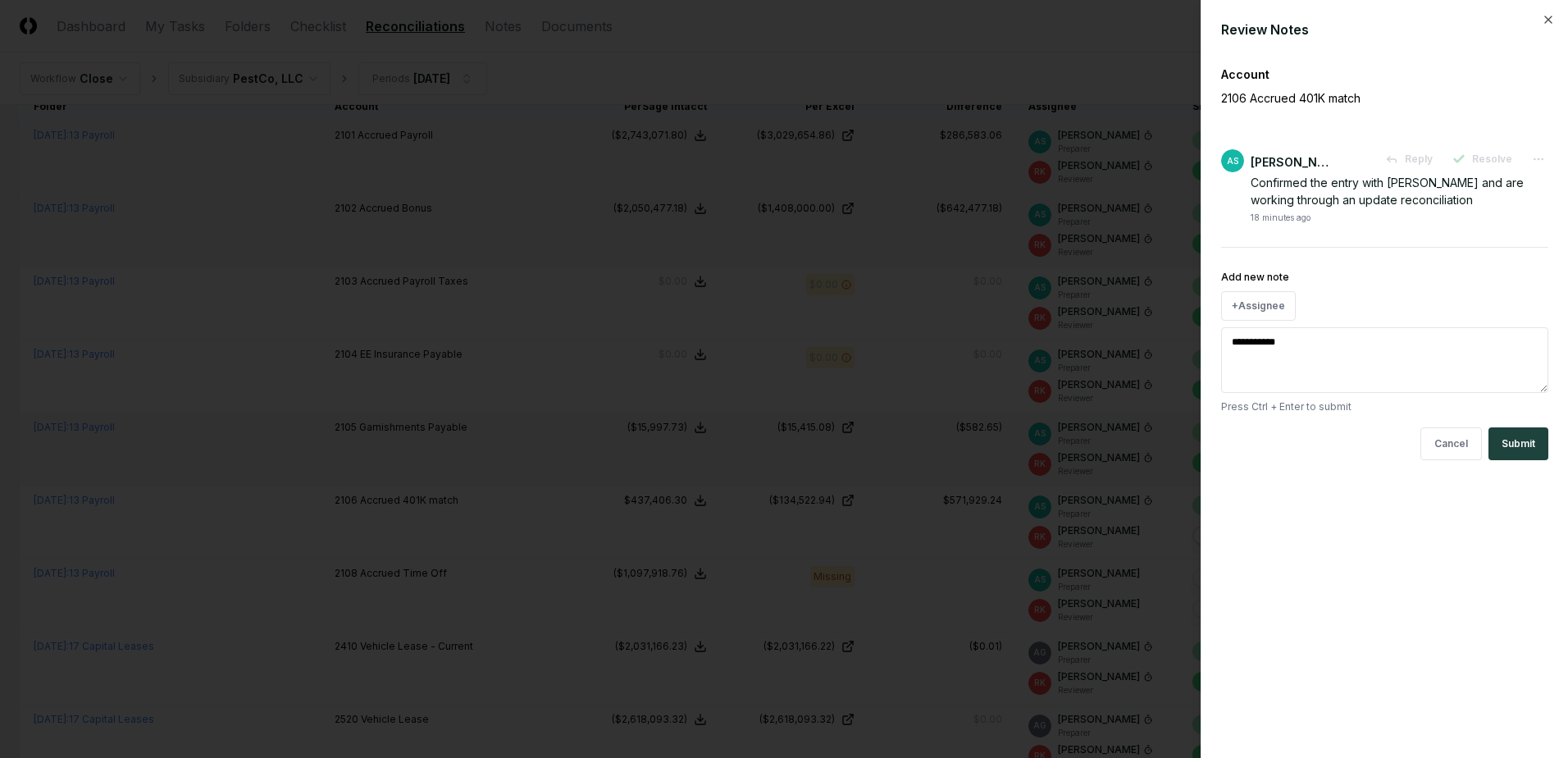
type textarea "**********"
type textarea "*"
type textarea "**********"
type textarea "*"
type textarea "**********"
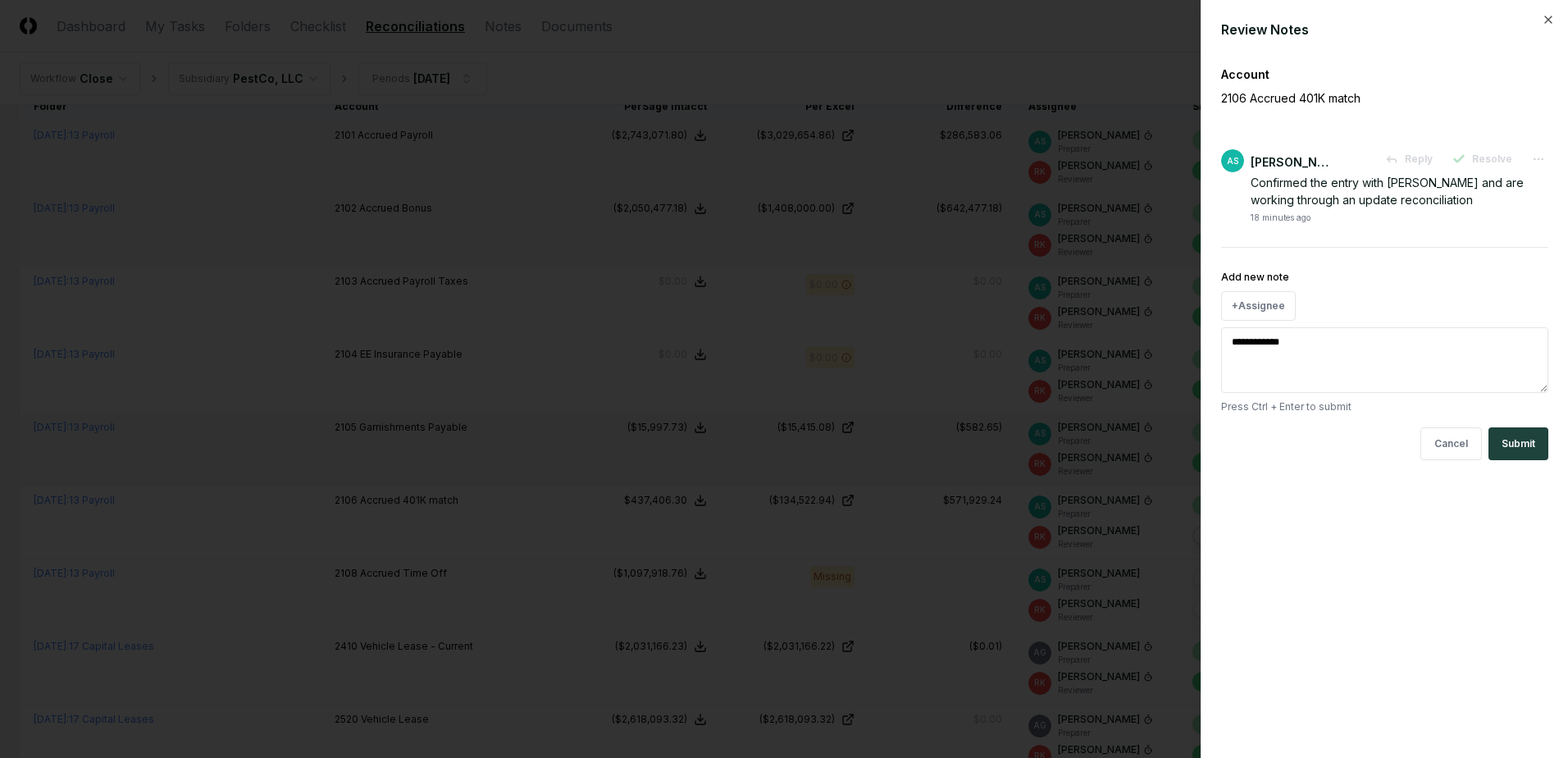
type textarea "*"
type textarea "**********"
type textarea "*"
type textarea "**********"
type textarea "*"
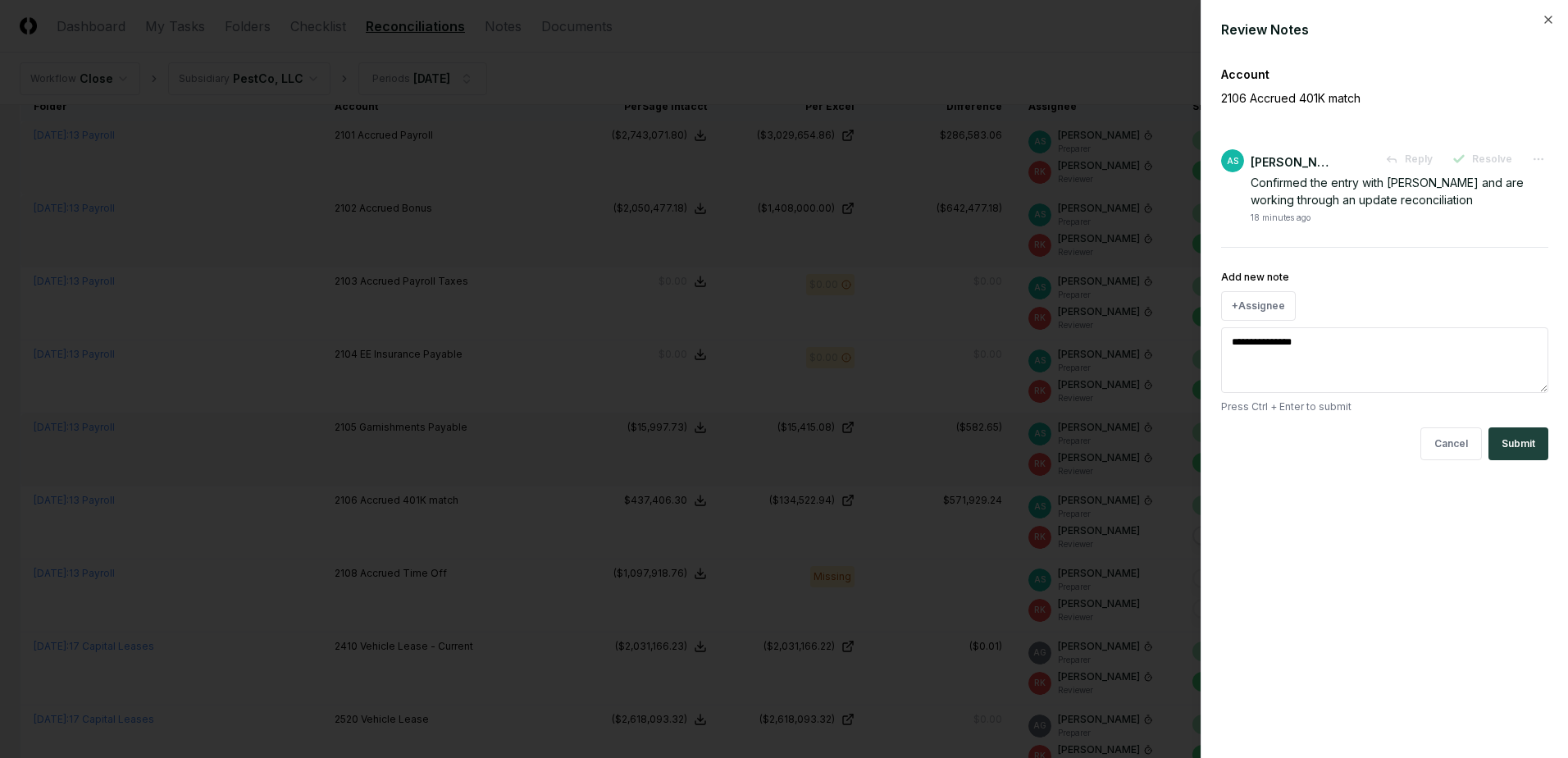
type textarea "**********"
type textarea "*"
type textarea "**********"
type textarea "*"
type textarea "**********"
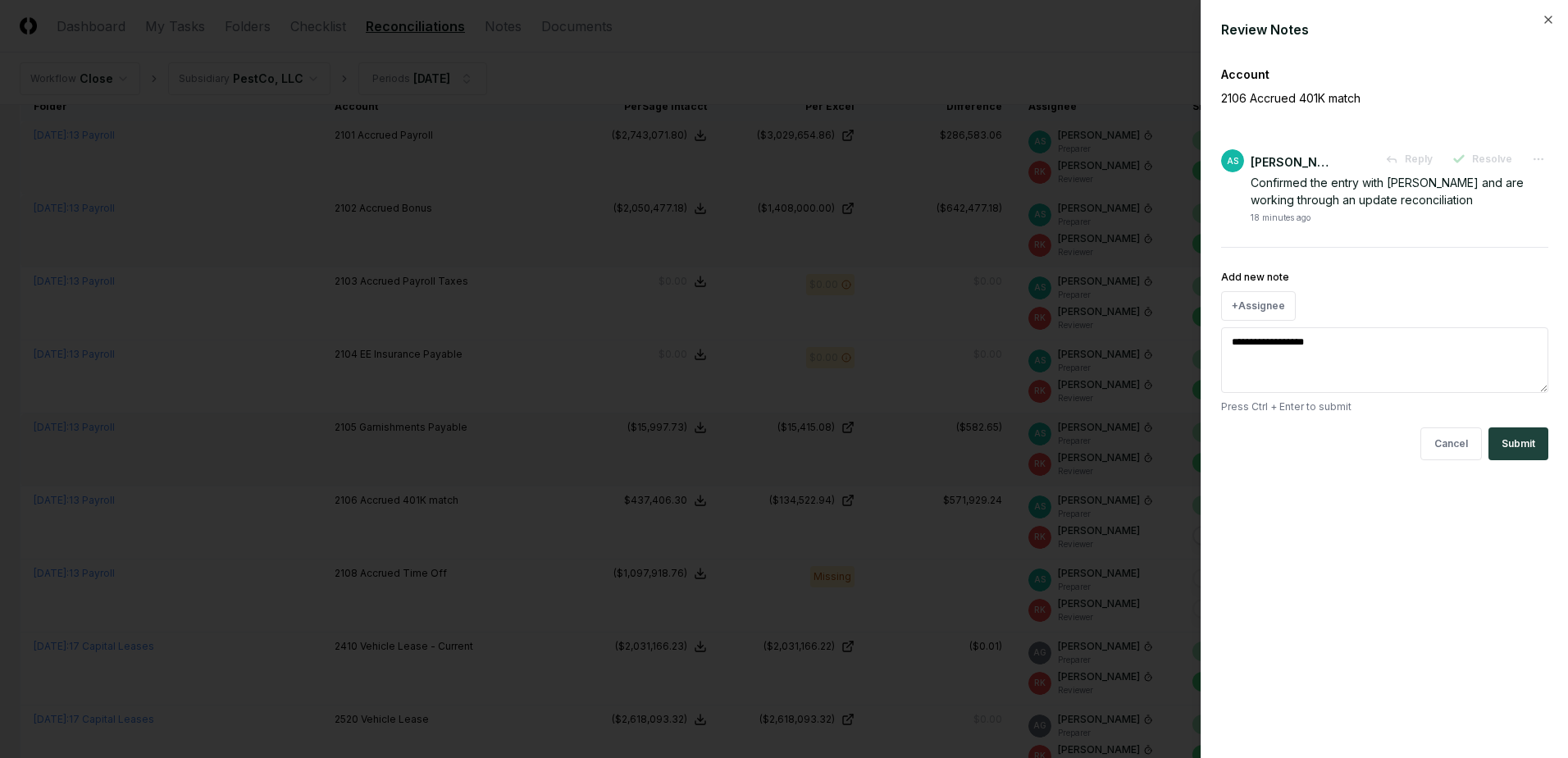
type textarea "*"
type textarea "**********"
type textarea "*"
type textarea "**********"
type textarea "*"
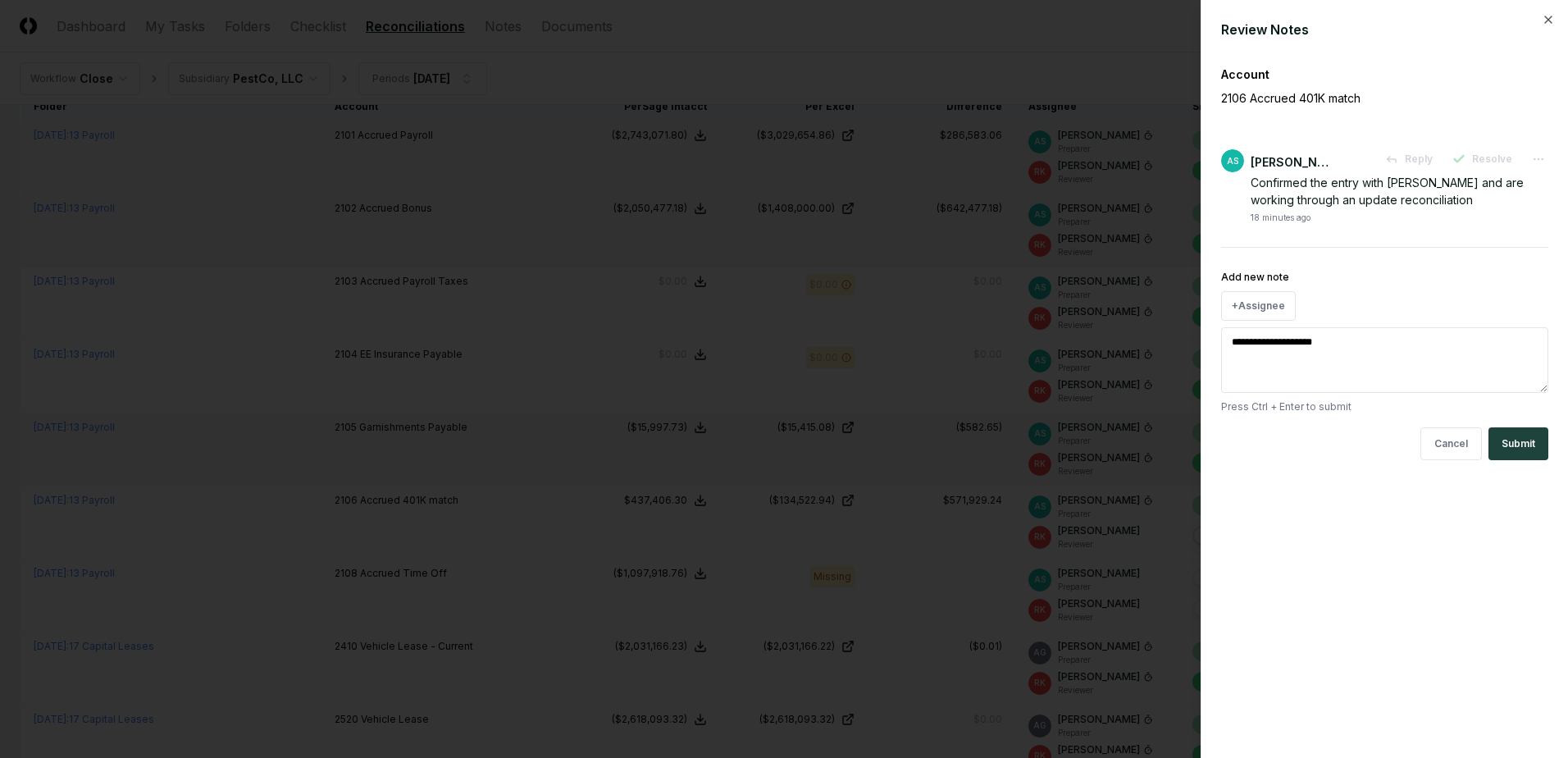
type textarea "**********"
type textarea "*"
type textarea "**********"
type textarea "*"
type textarea "**********"
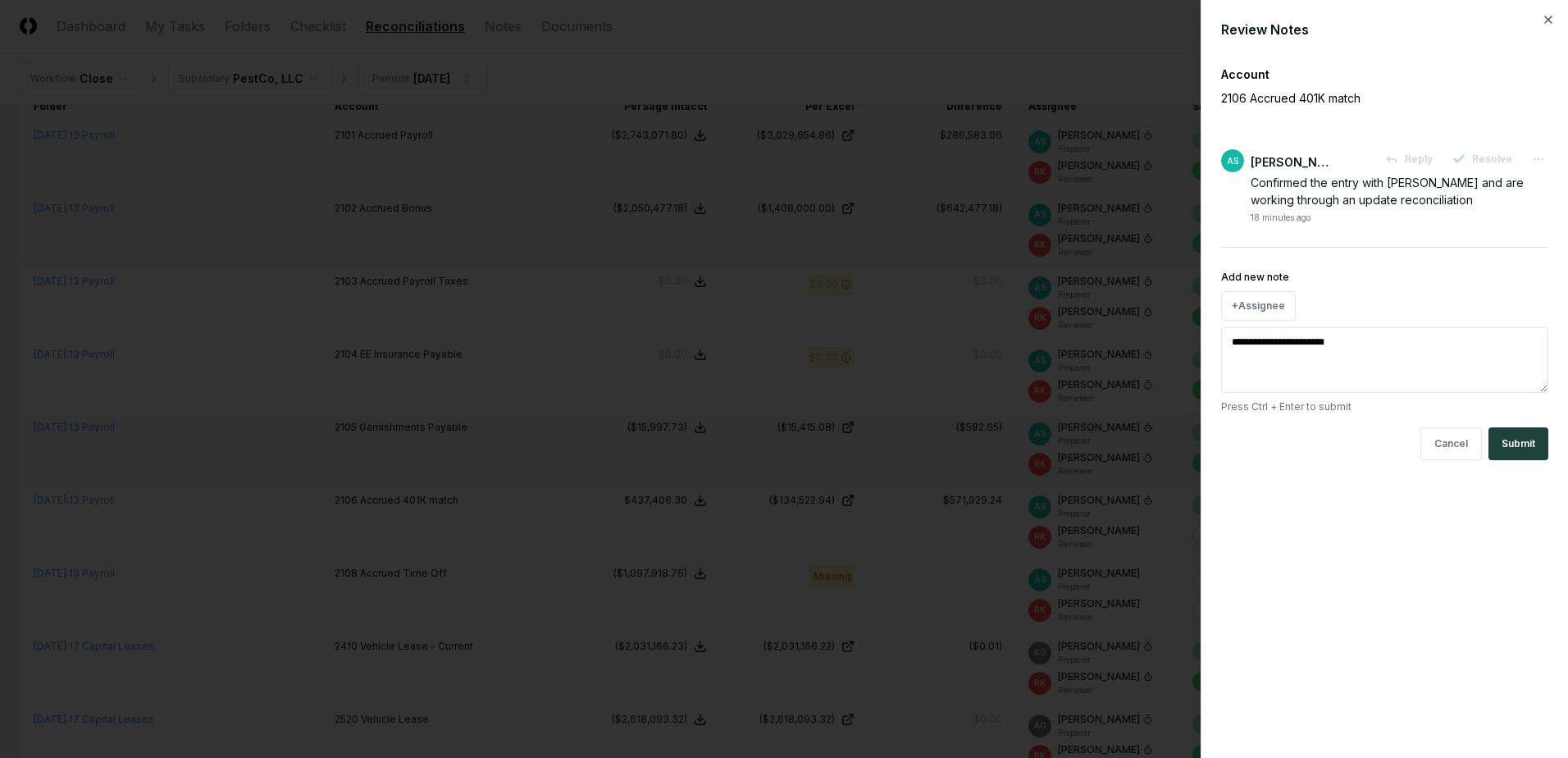
type textarea "*"
type textarea "**********"
type textarea "*"
type textarea "**********"
type textarea "*"
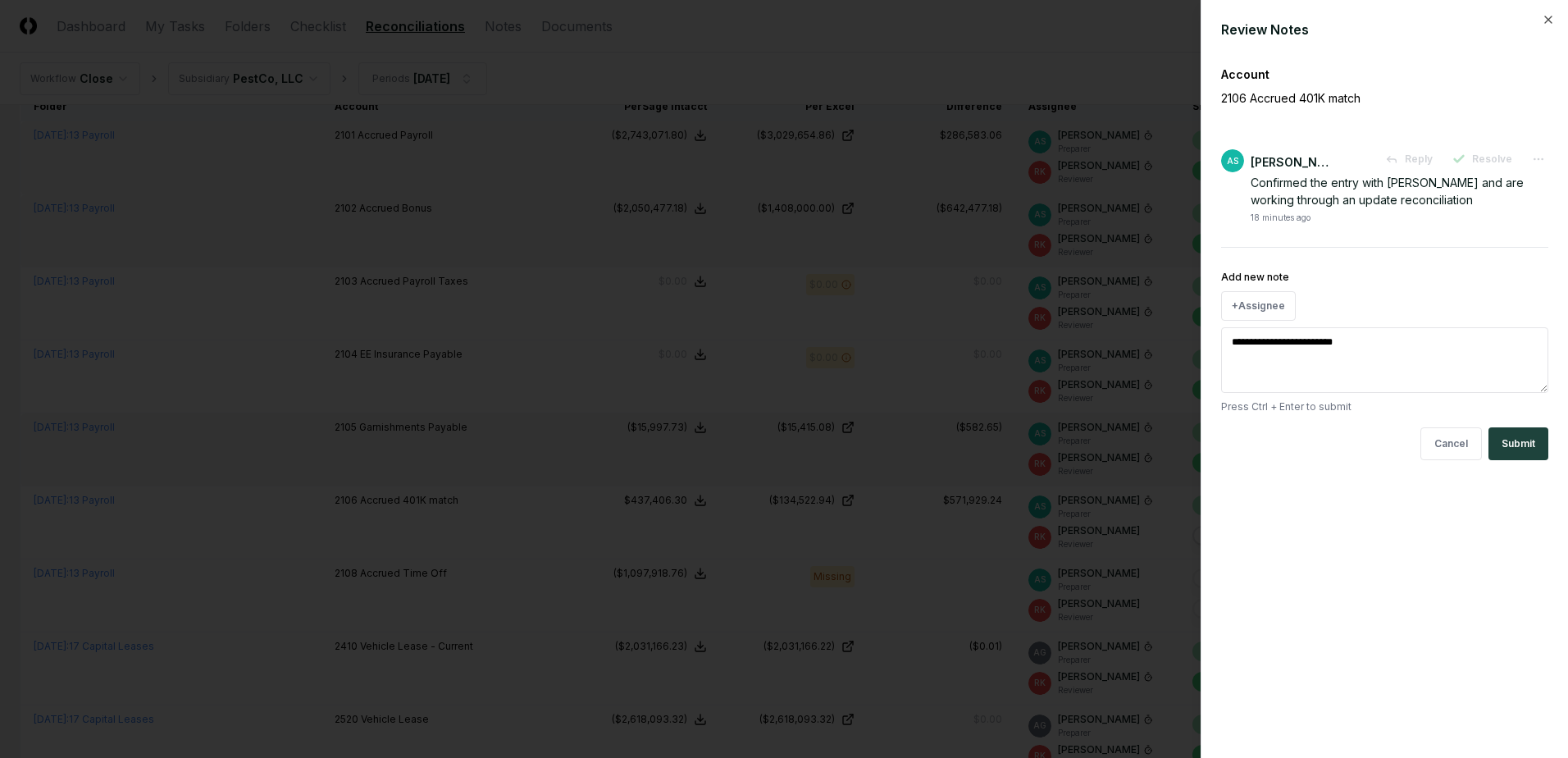
type textarea "**********"
type textarea "*"
type textarea "**********"
type textarea "*"
type textarea "**********"
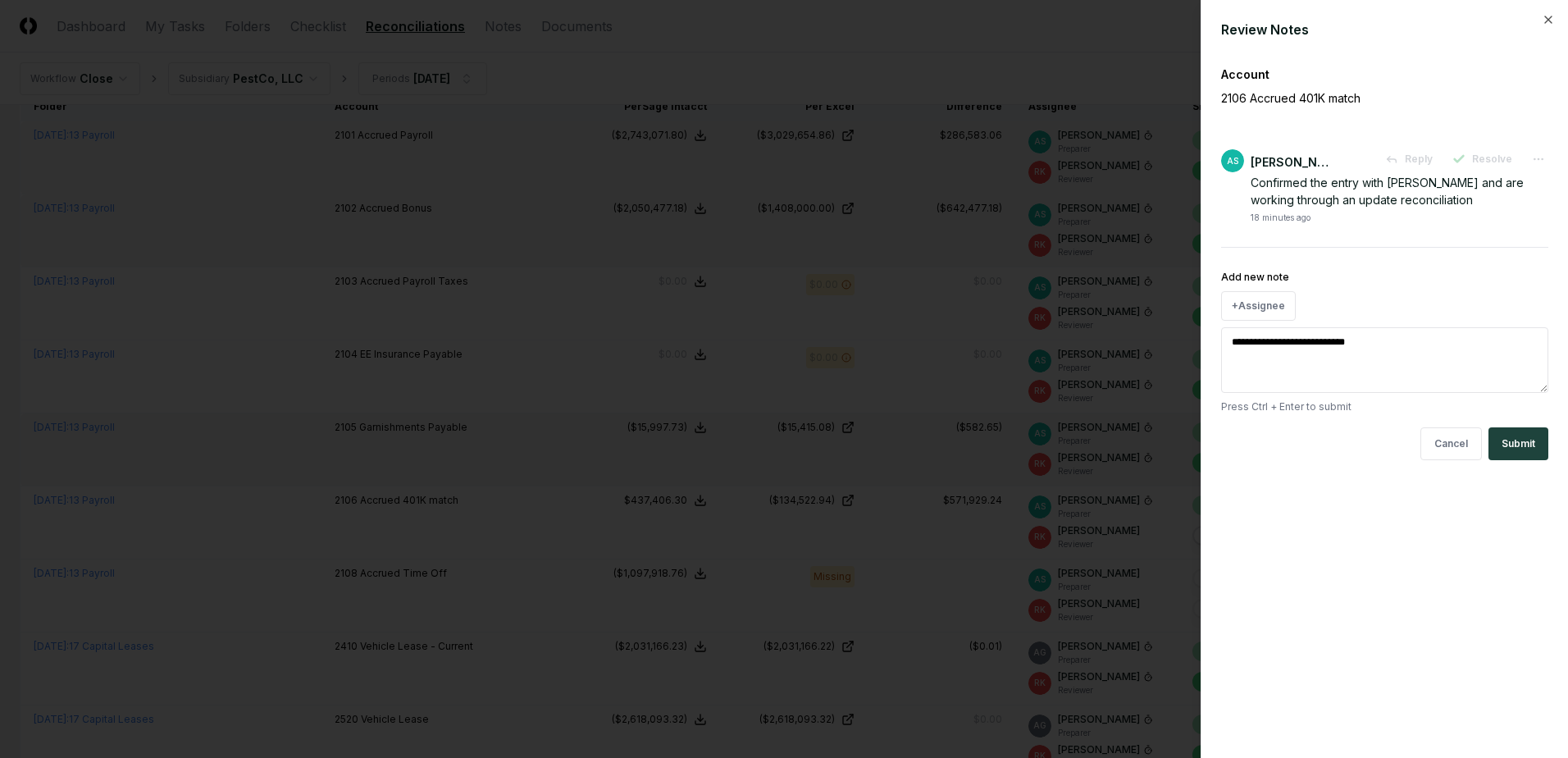
type textarea "*"
type textarea "**********"
type textarea "*"
type textarea "**********"
type textarea "*"
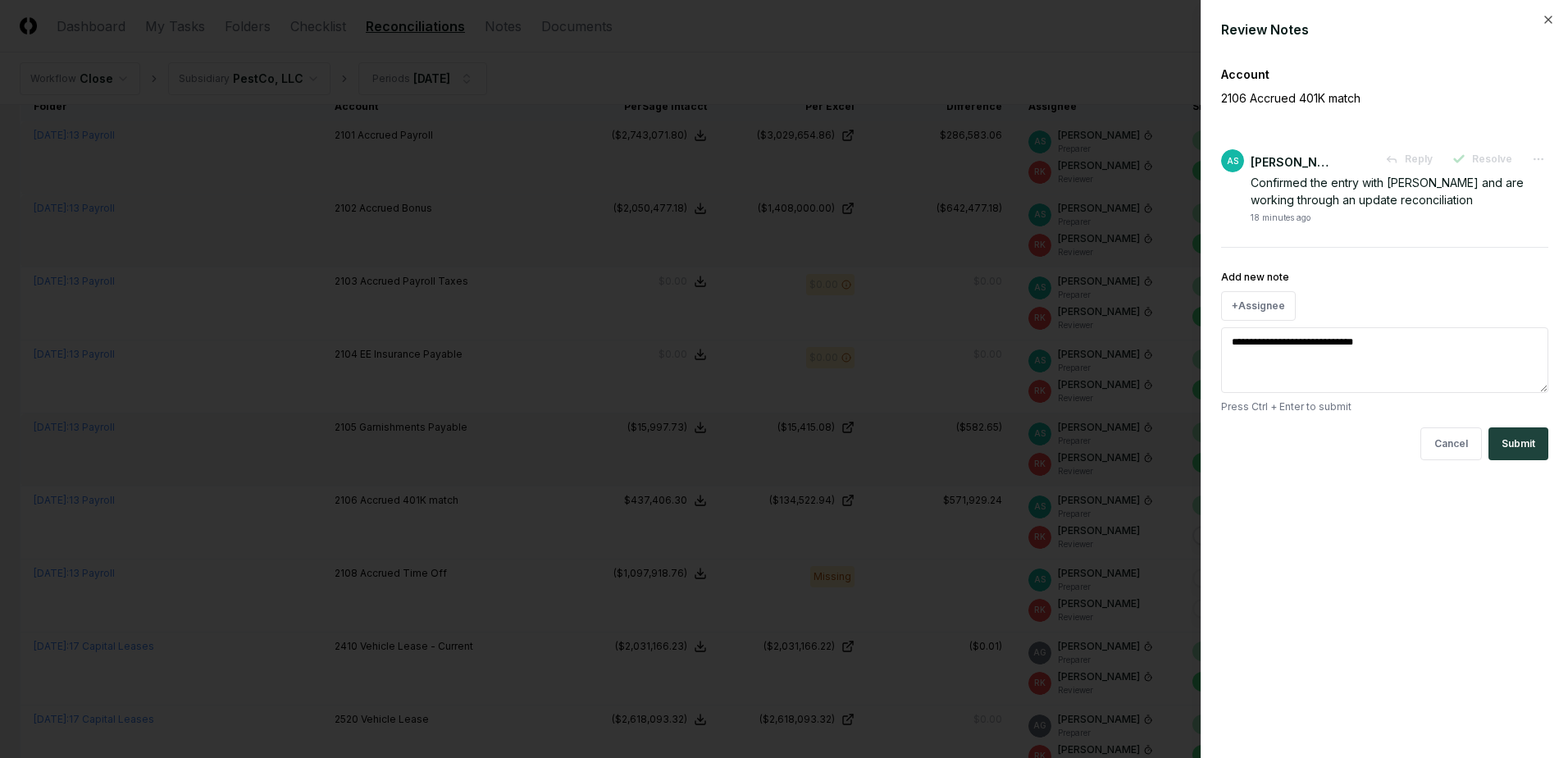
type textarea "**********"
type textarea "*"
type textarea "**********"
type textarea "*"
type textarea "**********"
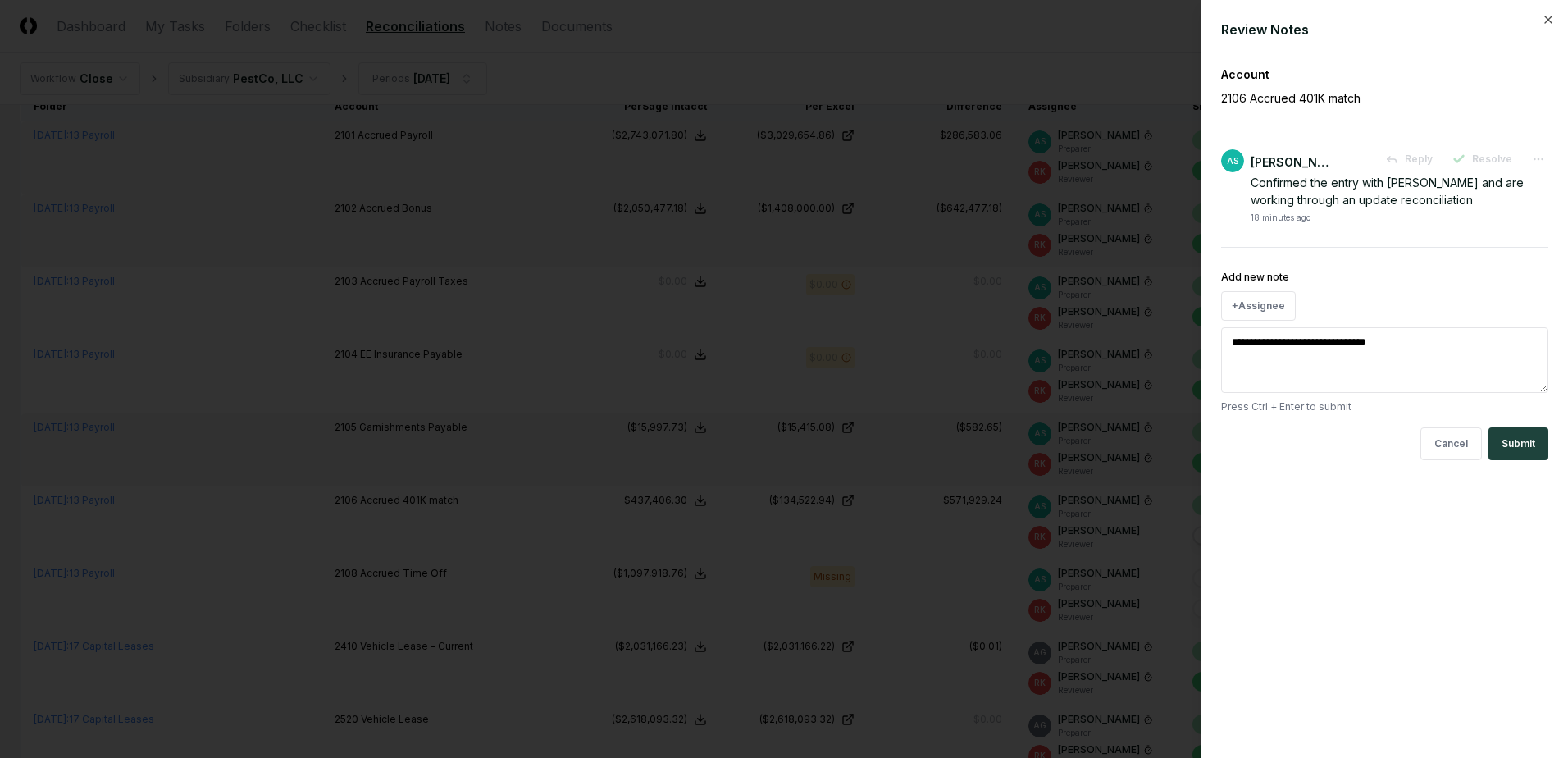
type textarea "*"
type textarea "**********"
type textarea "*"
type textarea "**********"
type textarea "*"
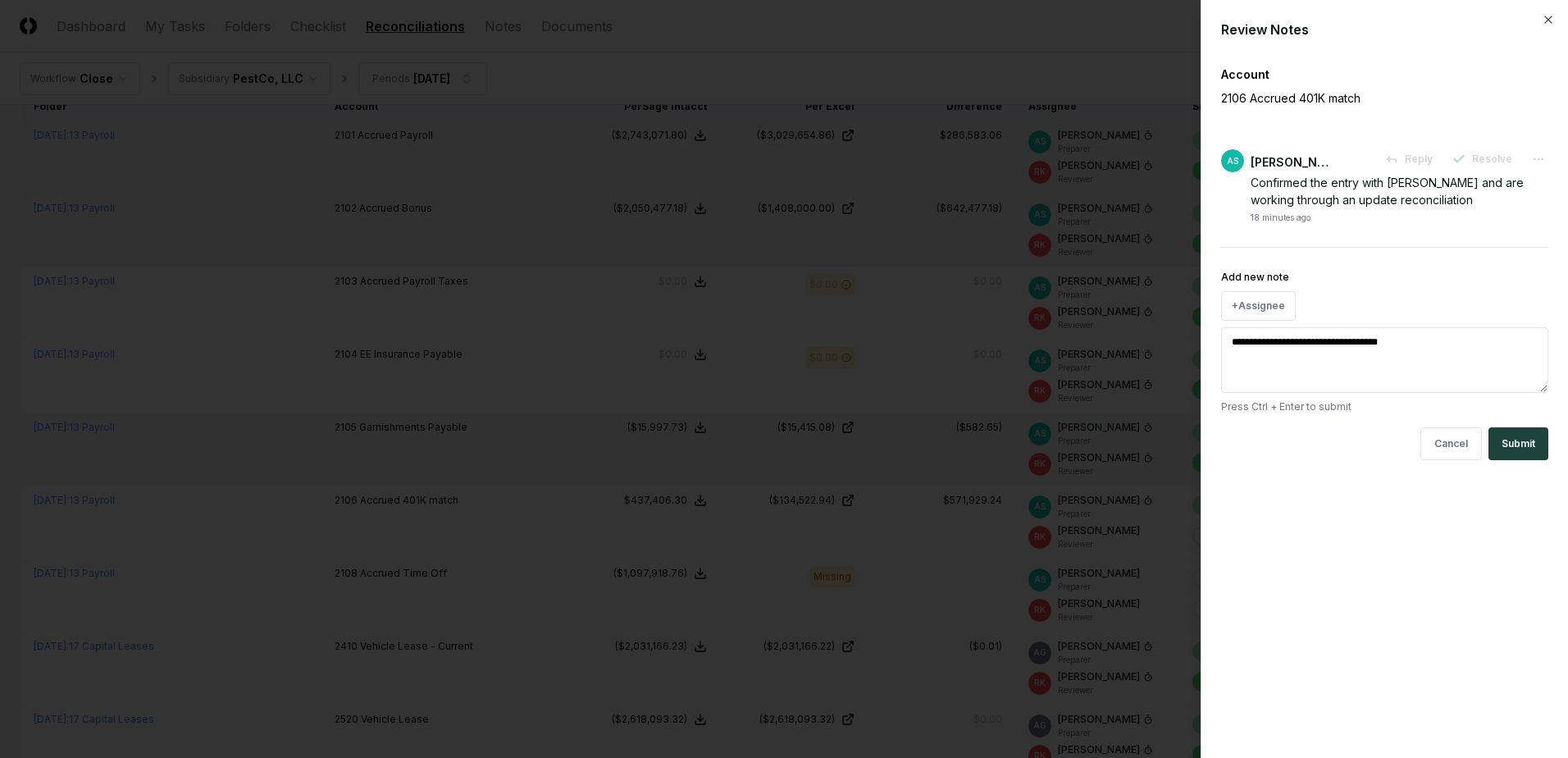
type textarea "**********"
type textarea "*"
type textarea "**********"
type textarea "*"
type textarea "**********"
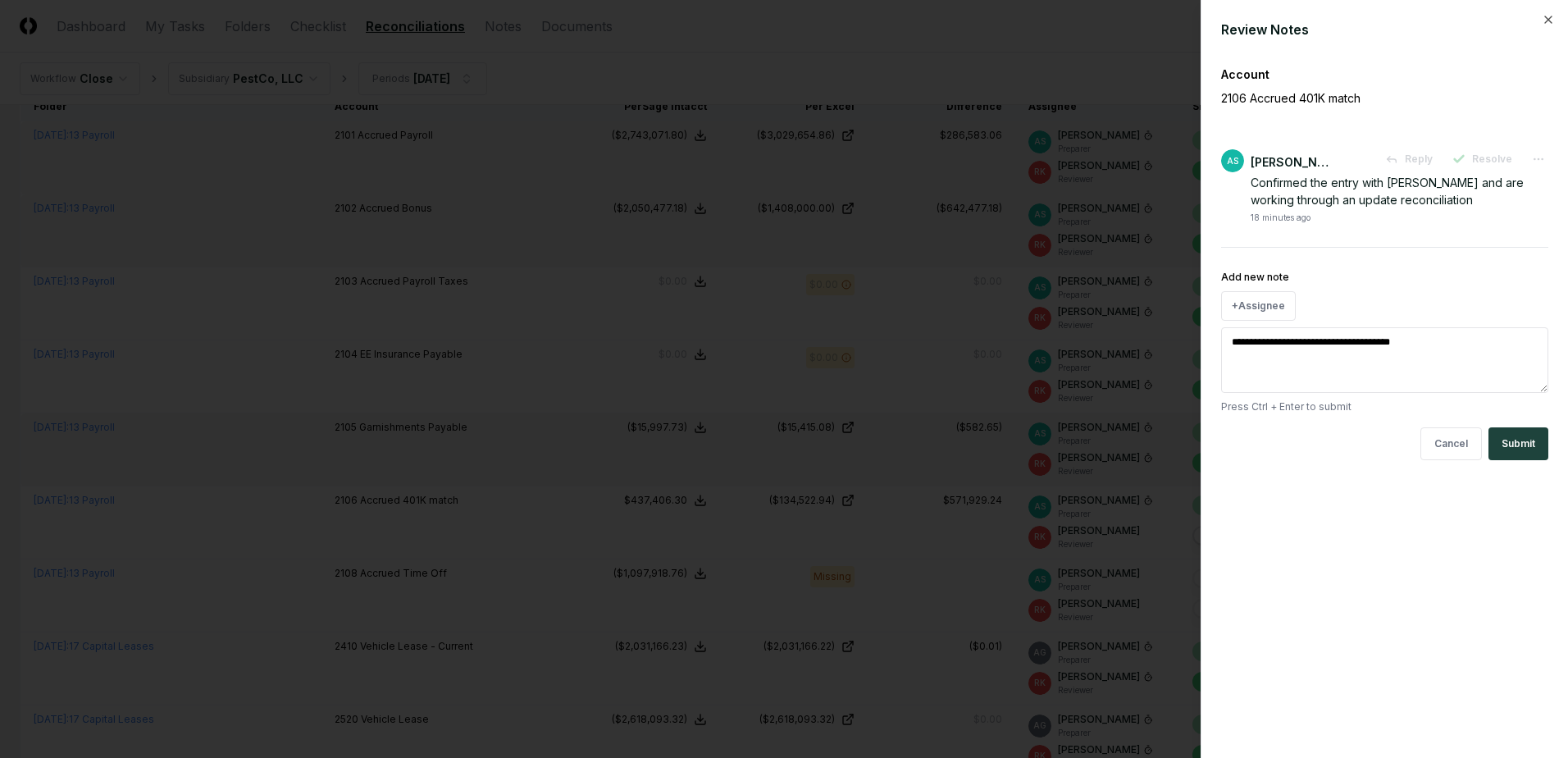
type textarea "*"
type textarea "**********"
type textarea "*"
type textarea "**********"
type textarea "*"
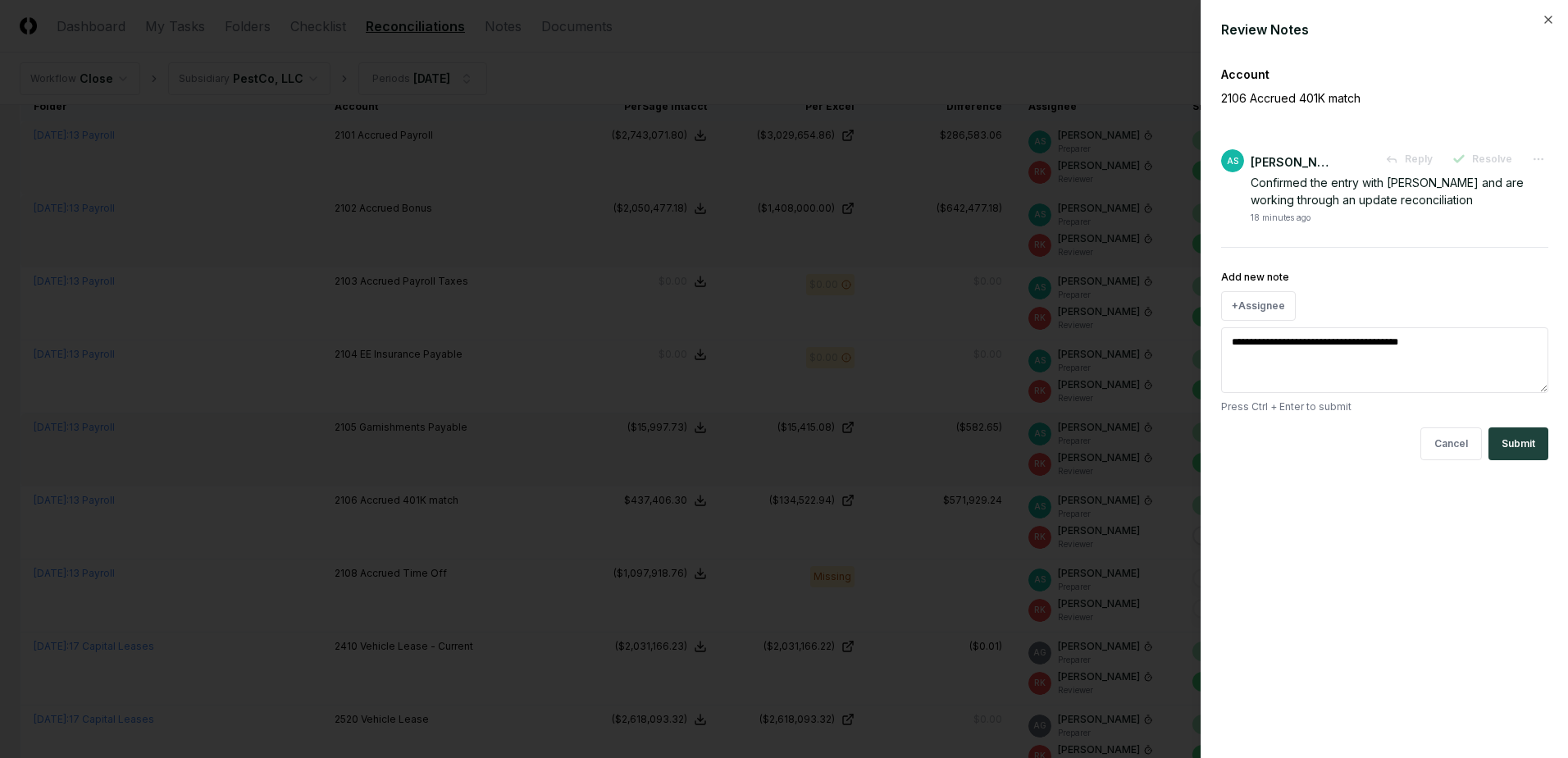
type textarea "**********"
type textarea "*"
type textarea "**********"
type textarea "*"
type textarea "**********"
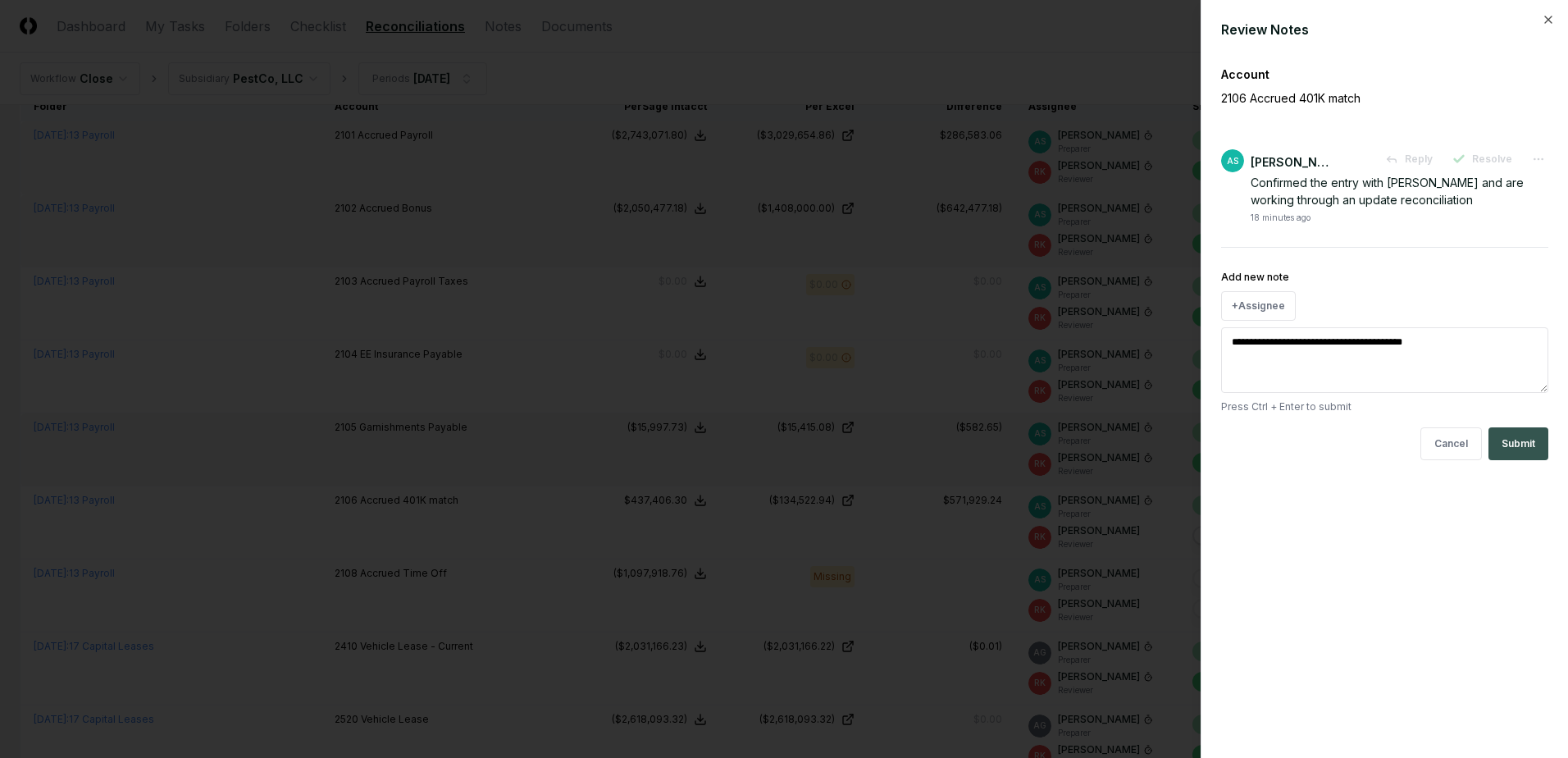
click at [1532, 453] on button "Submit" at bounding box center [1519, 443] width 60 height 33
type textarea "*"
click at [949, 562] on div at bounding box center [784, 379] width 1568 height 758
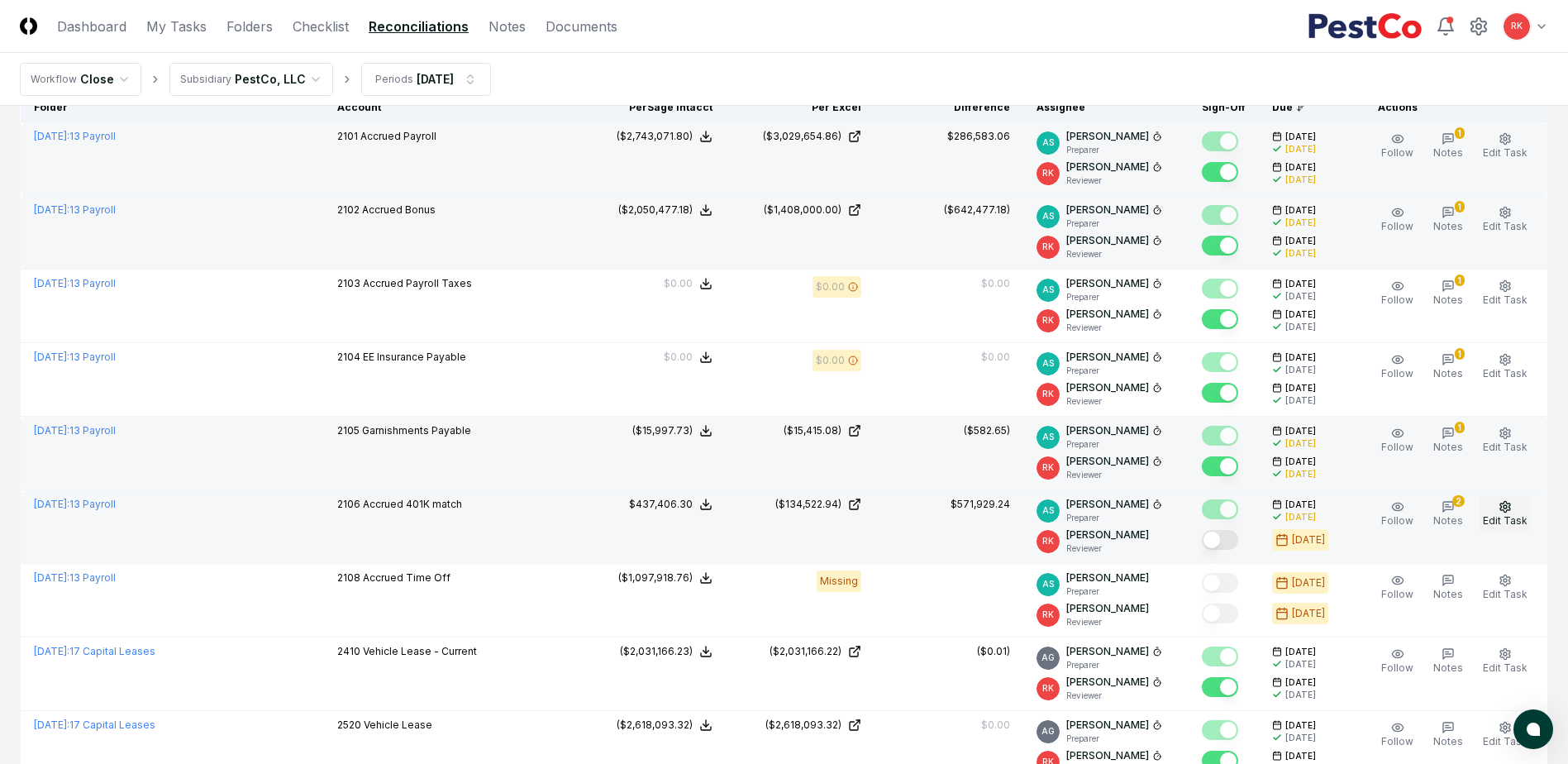
click at [1493, 516] on span "Edit Task" at bounding box center [1505, 520] width 44 height 12
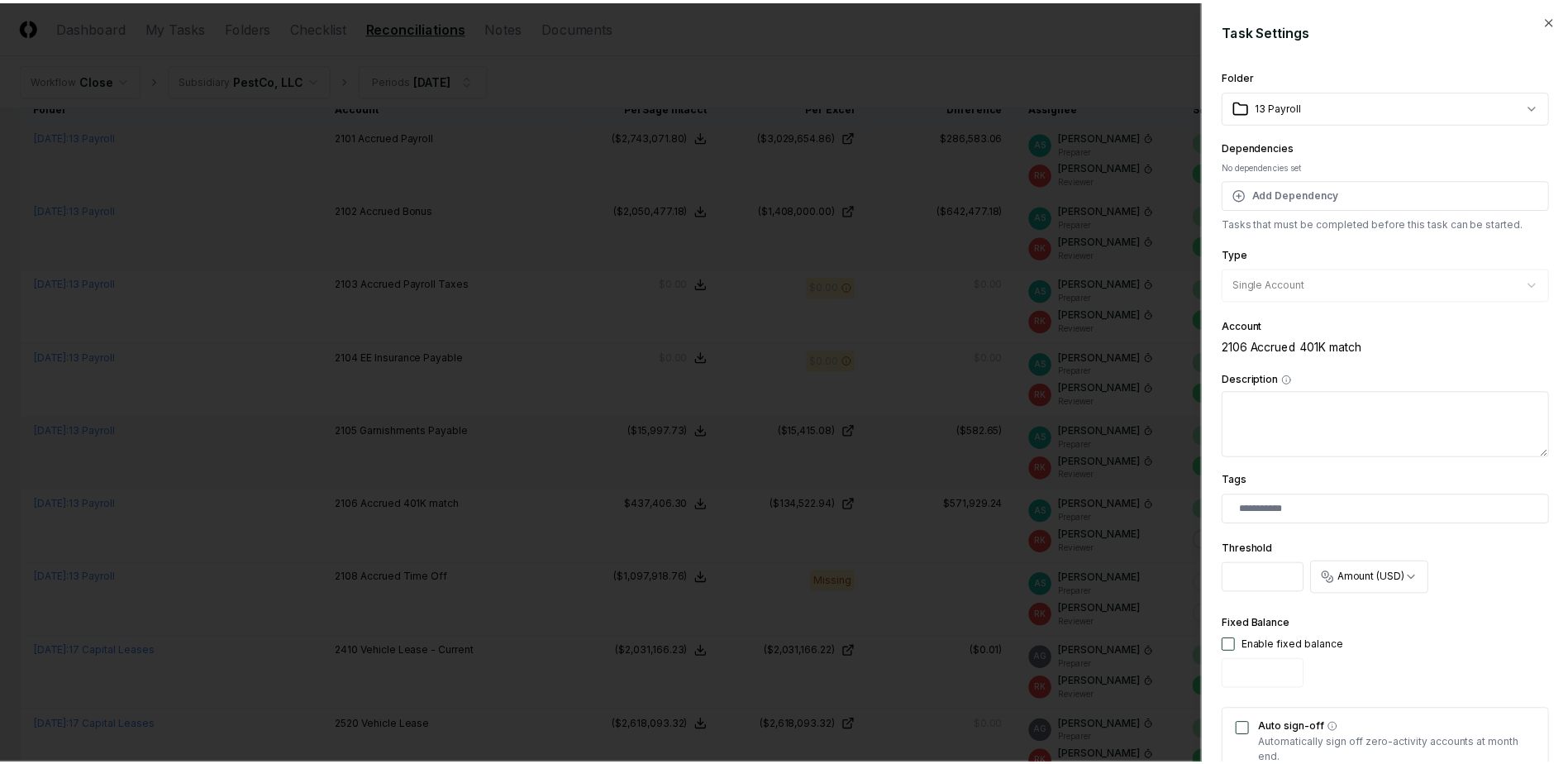
scroll to position [406, 0]
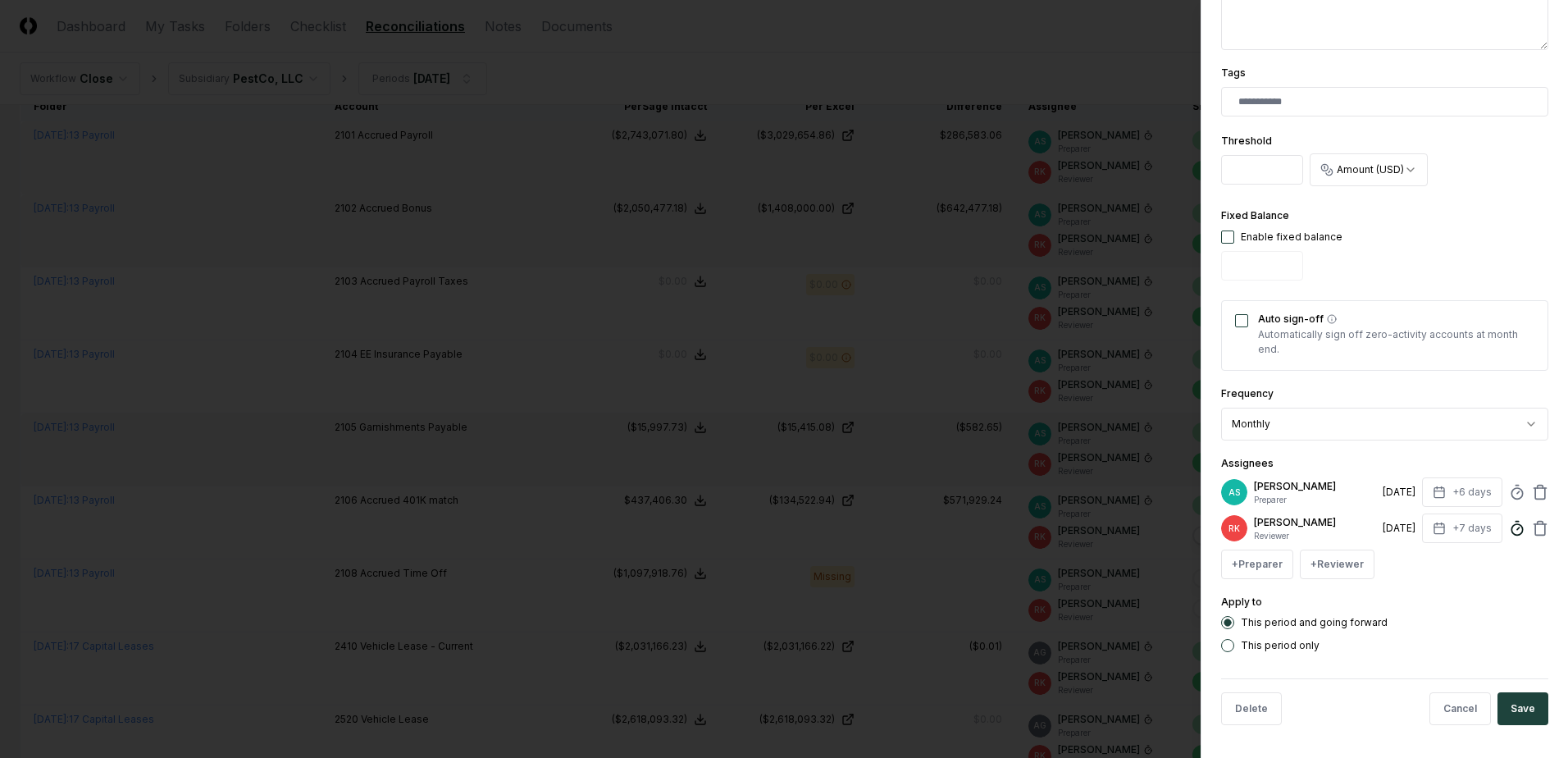
click at [1512, 525] on circle at bounding box center [1517, 529] width 11 height 11
type input "*****"
click at [1505, 695] on button "Save" at bounding box center [1523, 709] width 51 height 33
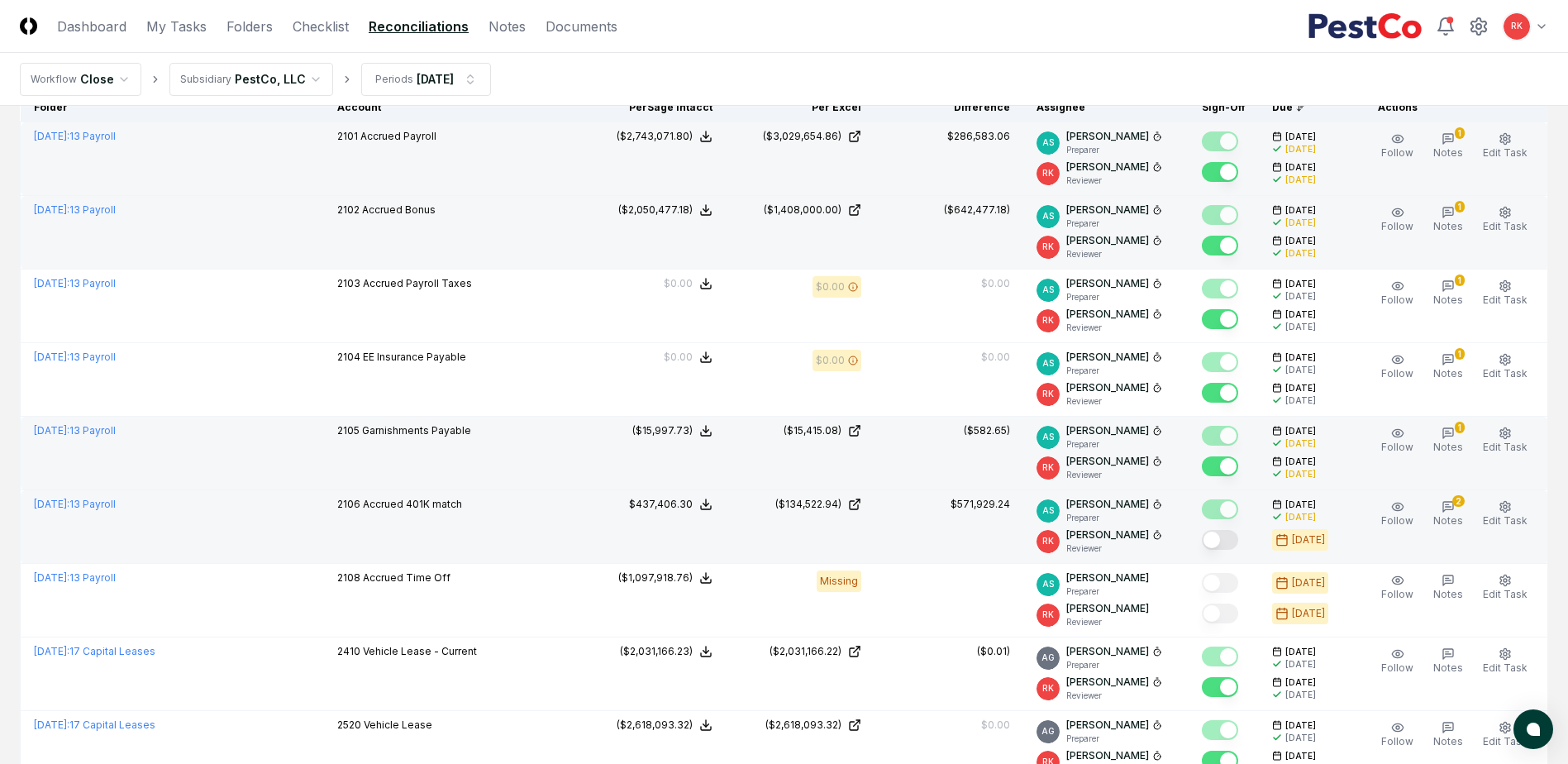
click at [1227, 545] on button "Mark complete" at bounding box center [1220, 540] width 36 height 20
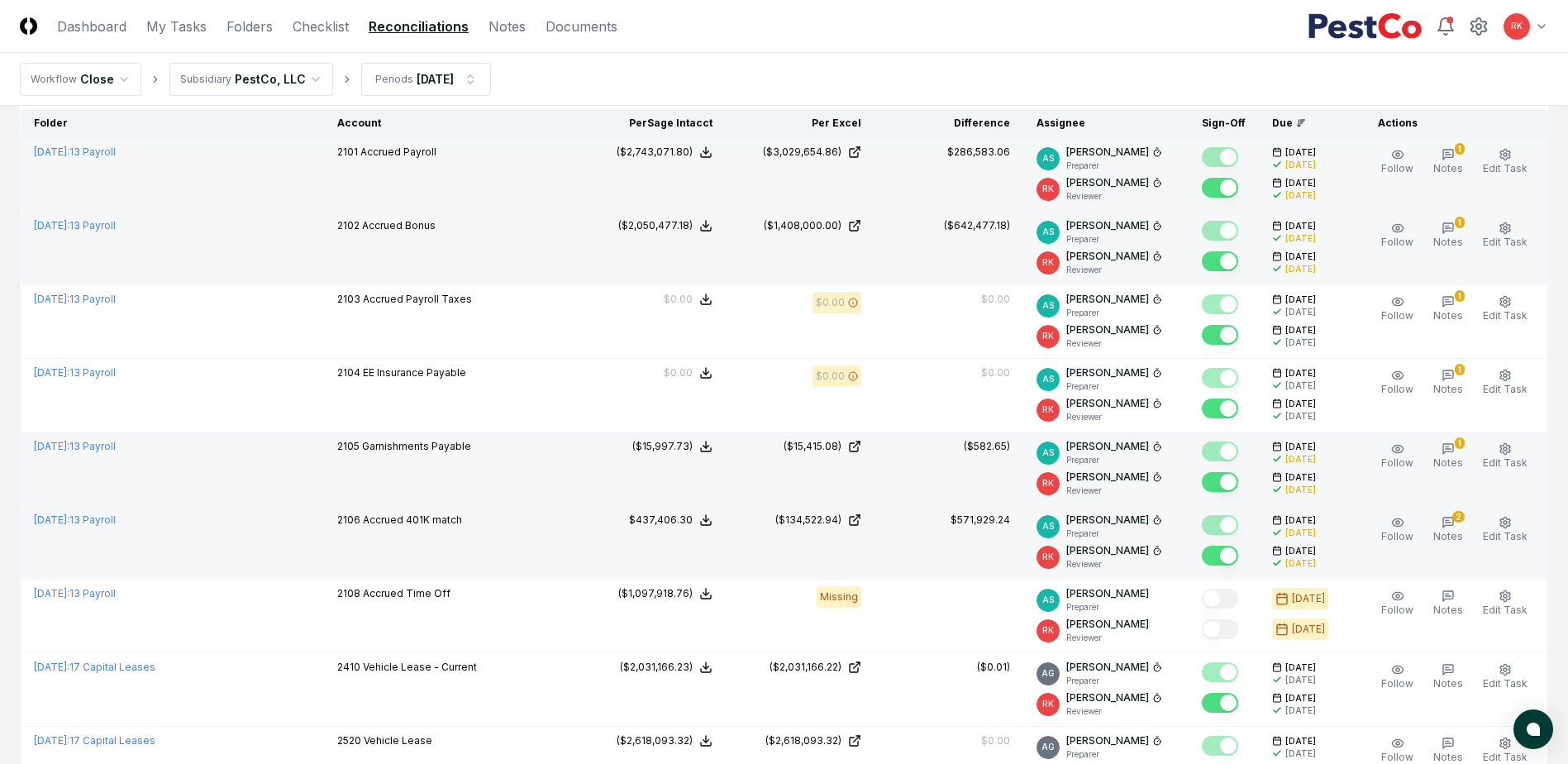
scroll to position [0, 0]
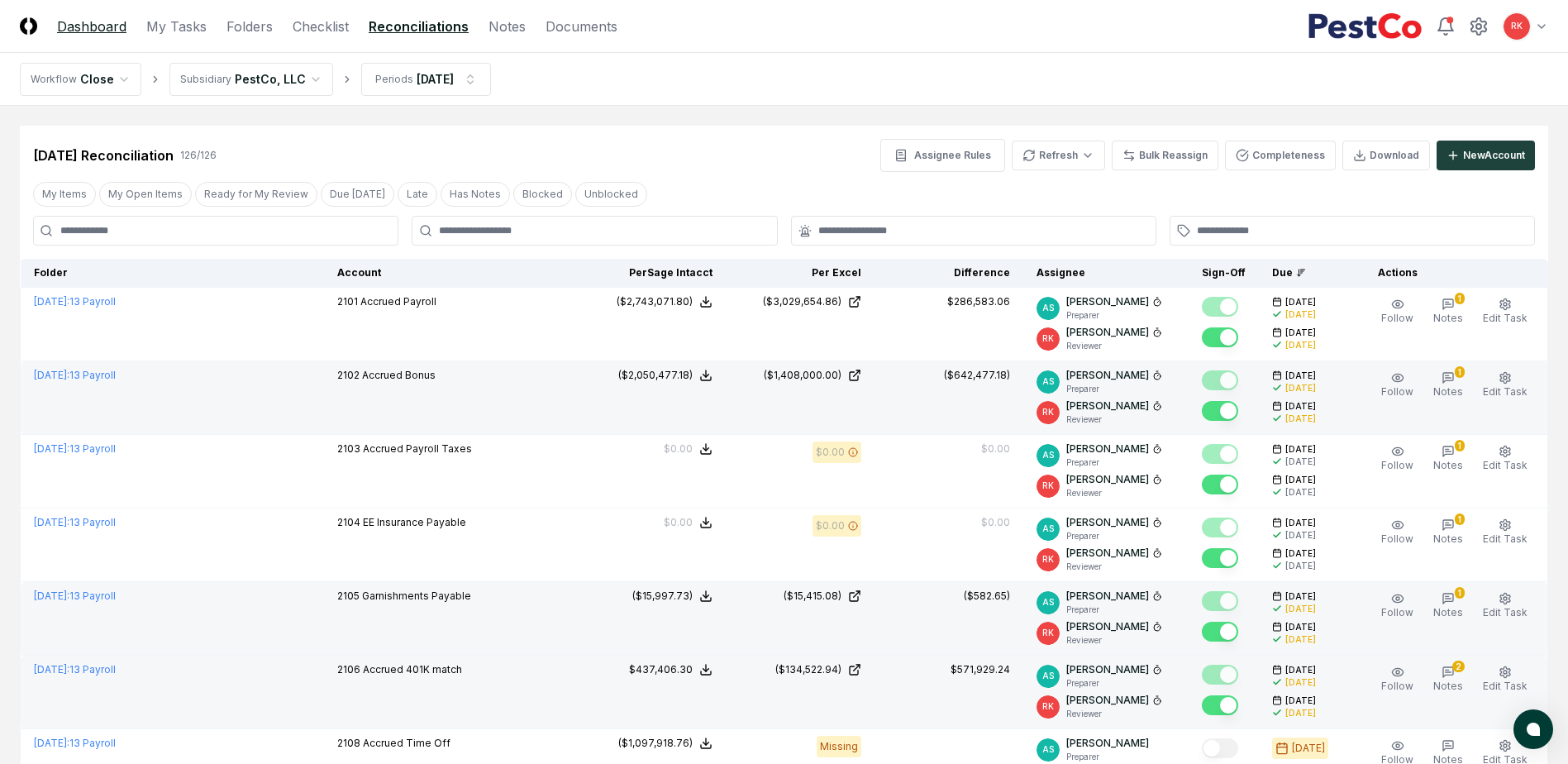
click at [83, 37] on header "CloseCore Dashboard My Tasks Folders Checklist Reconciliations Notes Documents …" at bounding box center [784, 27] width 1568 height 53
click at [88, 31] on link "Dashboard" at bounding box center [92, 27] width 69 height 20
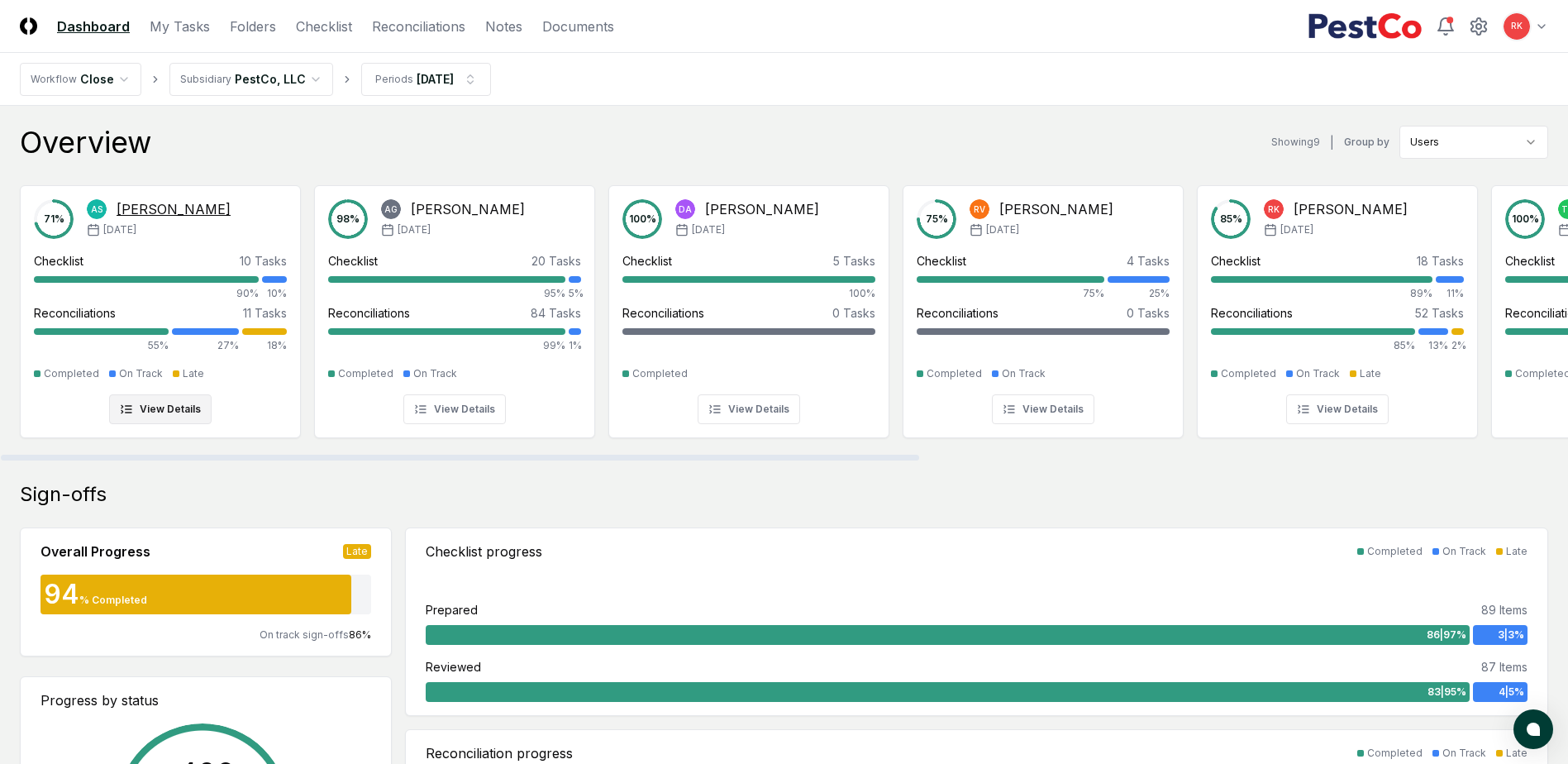
click at [265, 325] on div "Reconciliations 11 Tasks 55% 27% 18%" at bounding box center [160, 328] width 253 height 49
click at [1462, 334] on div at bounding box center [1458, 331] width 12 height 6
click at [420, 24] on link "Reconciliations" at bounding box center [418, 27] width 93 height 20
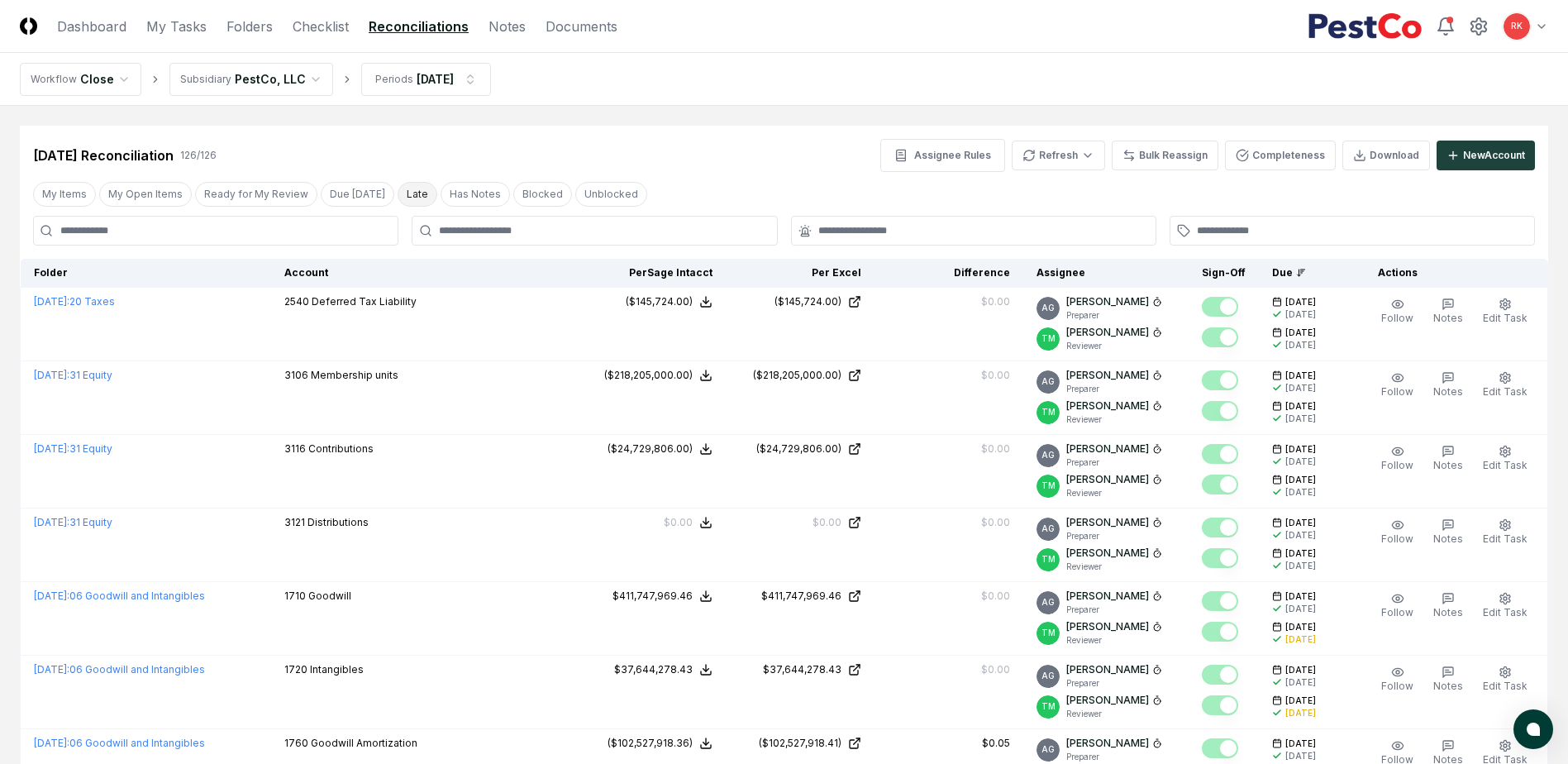
click at [403, 191] on button "Late" at bounding box center [417, 195] width 40 height 25
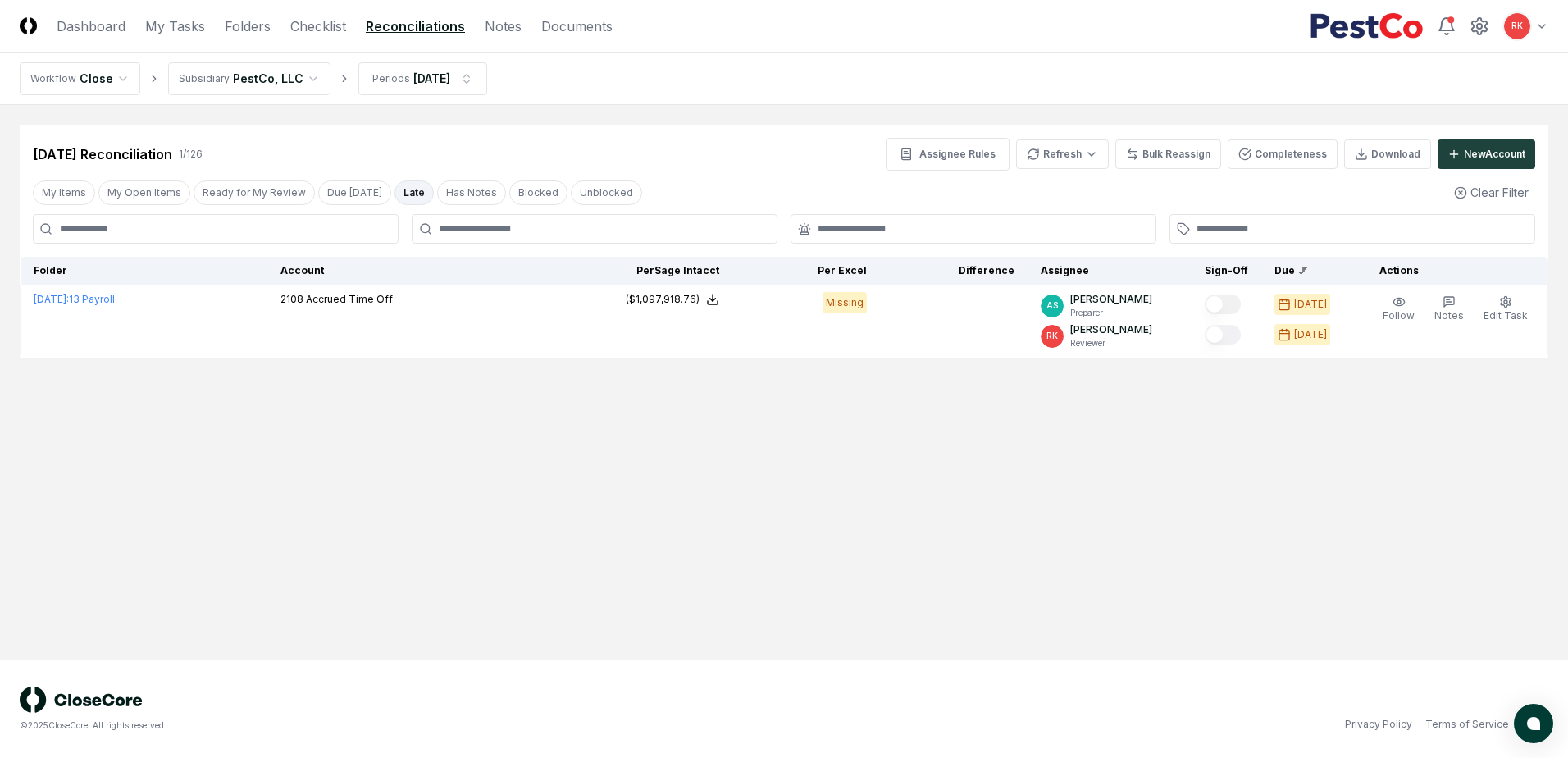
click at [399, 190] on button "Late" at bounding box center [414, 193] width 40 height 25
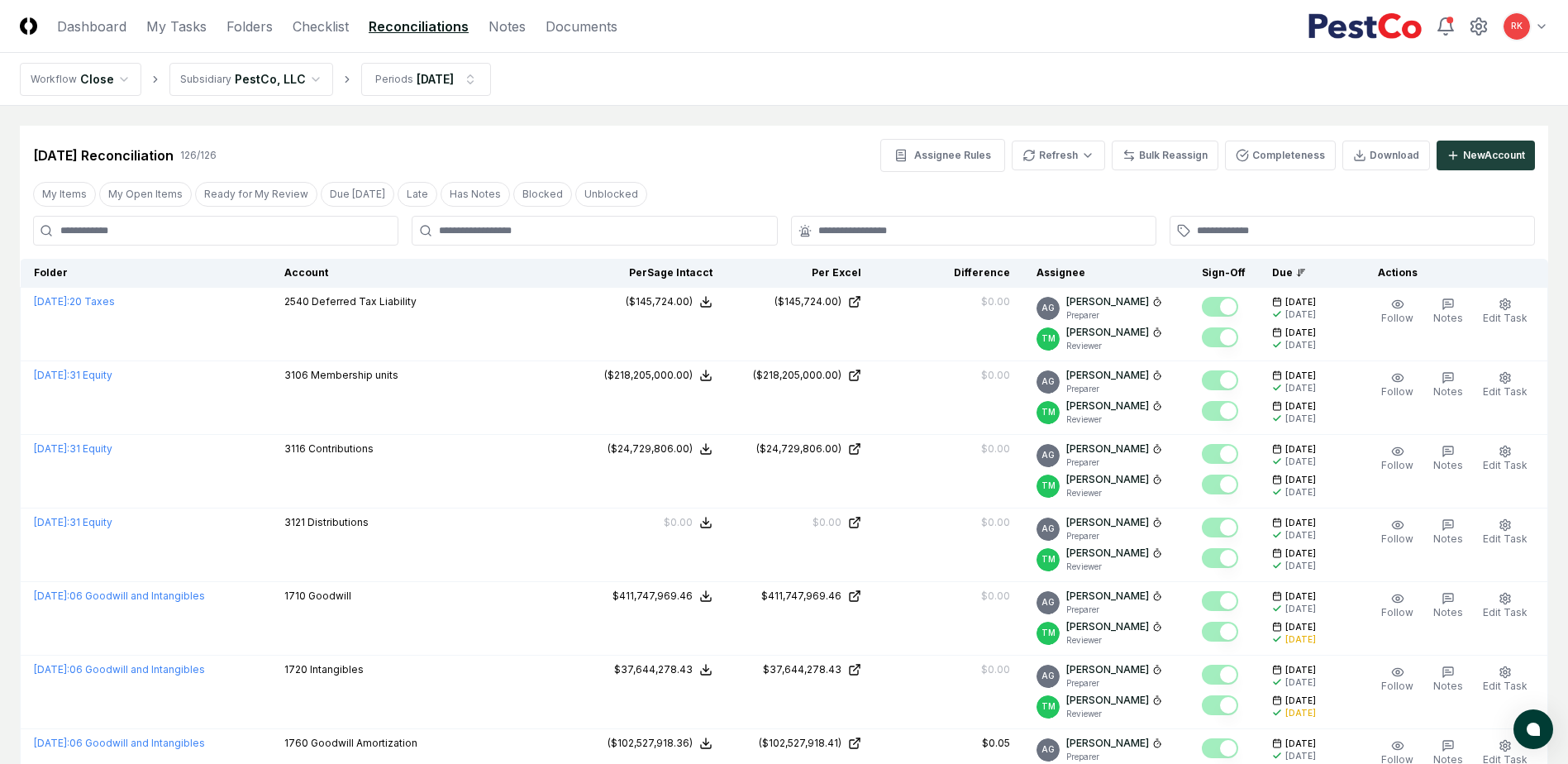
click at [323, 38] on header "CloseCore Dashboard My Tasks Folders Checklist Reconciliations Notes Documents …" at bounding box center [784, 27] width 1568 height 53
click at [316, 33] on link "Checklist" at bounding box center [320, 27] width 56 height 20
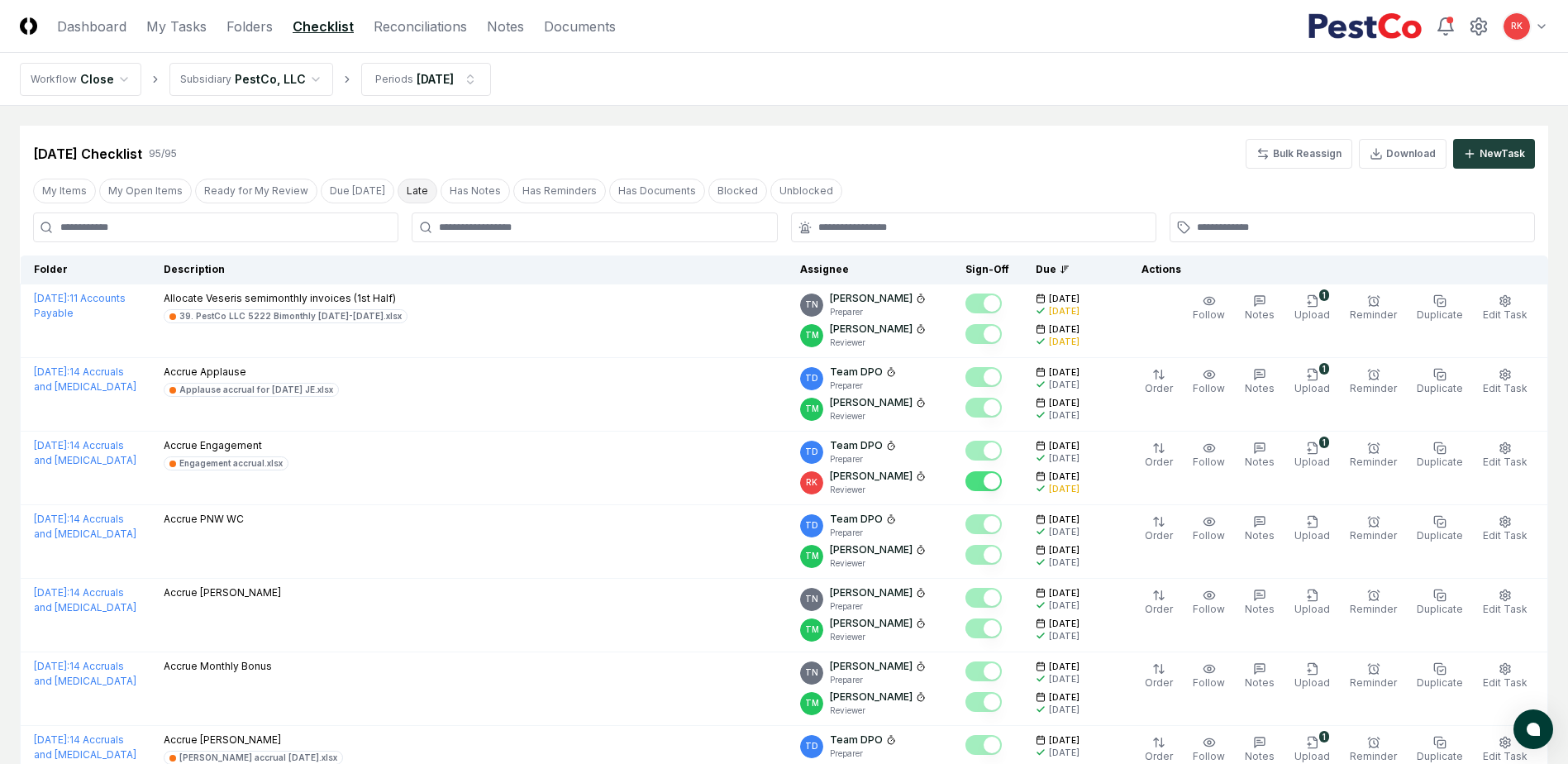
click at [398, 194] on button "Late" at bounding box center [417, 191] width 40 height 25
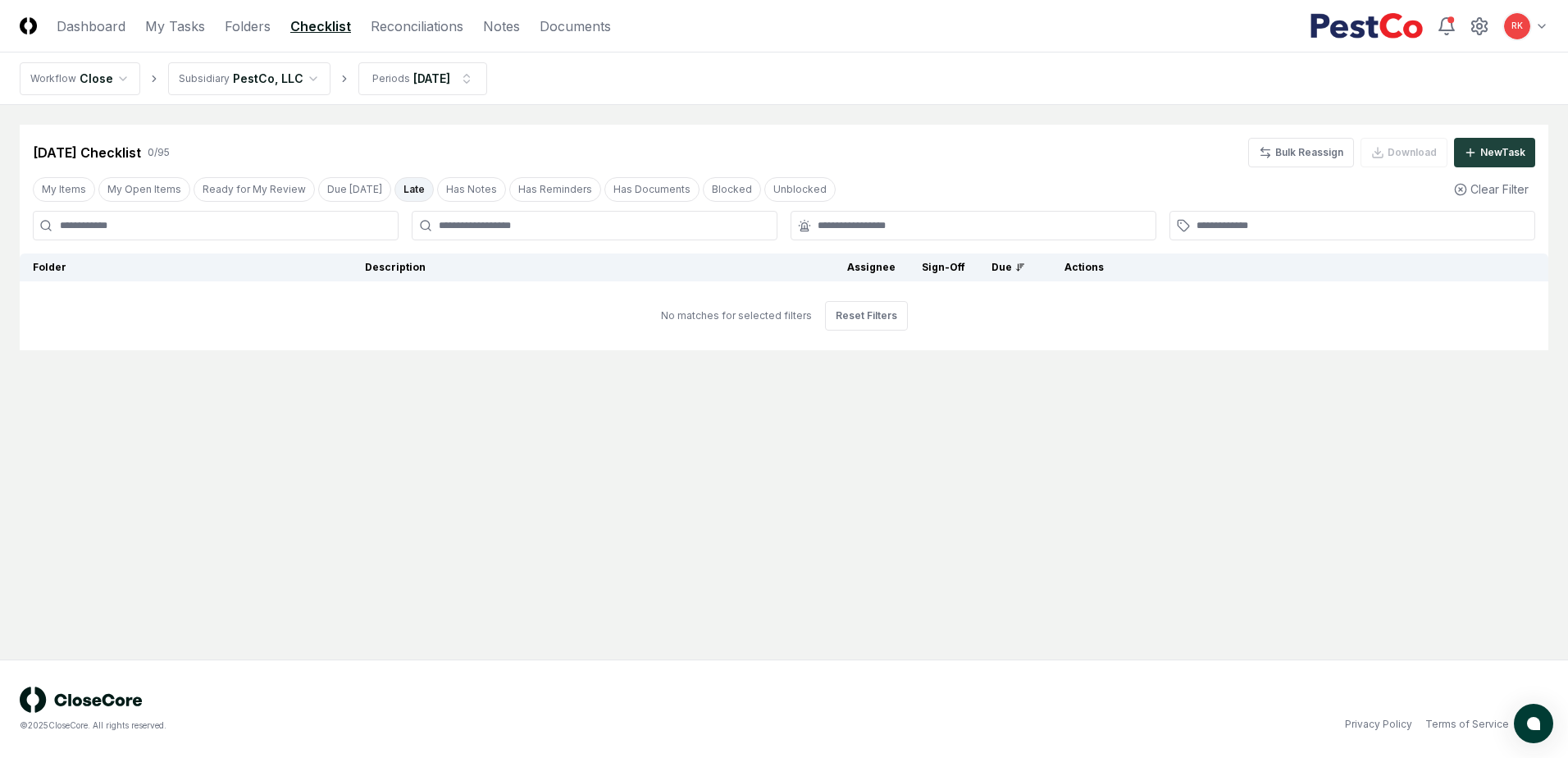
click at [397, 192] on button "Late" at bounding box center [414, 190] width 40 height 25
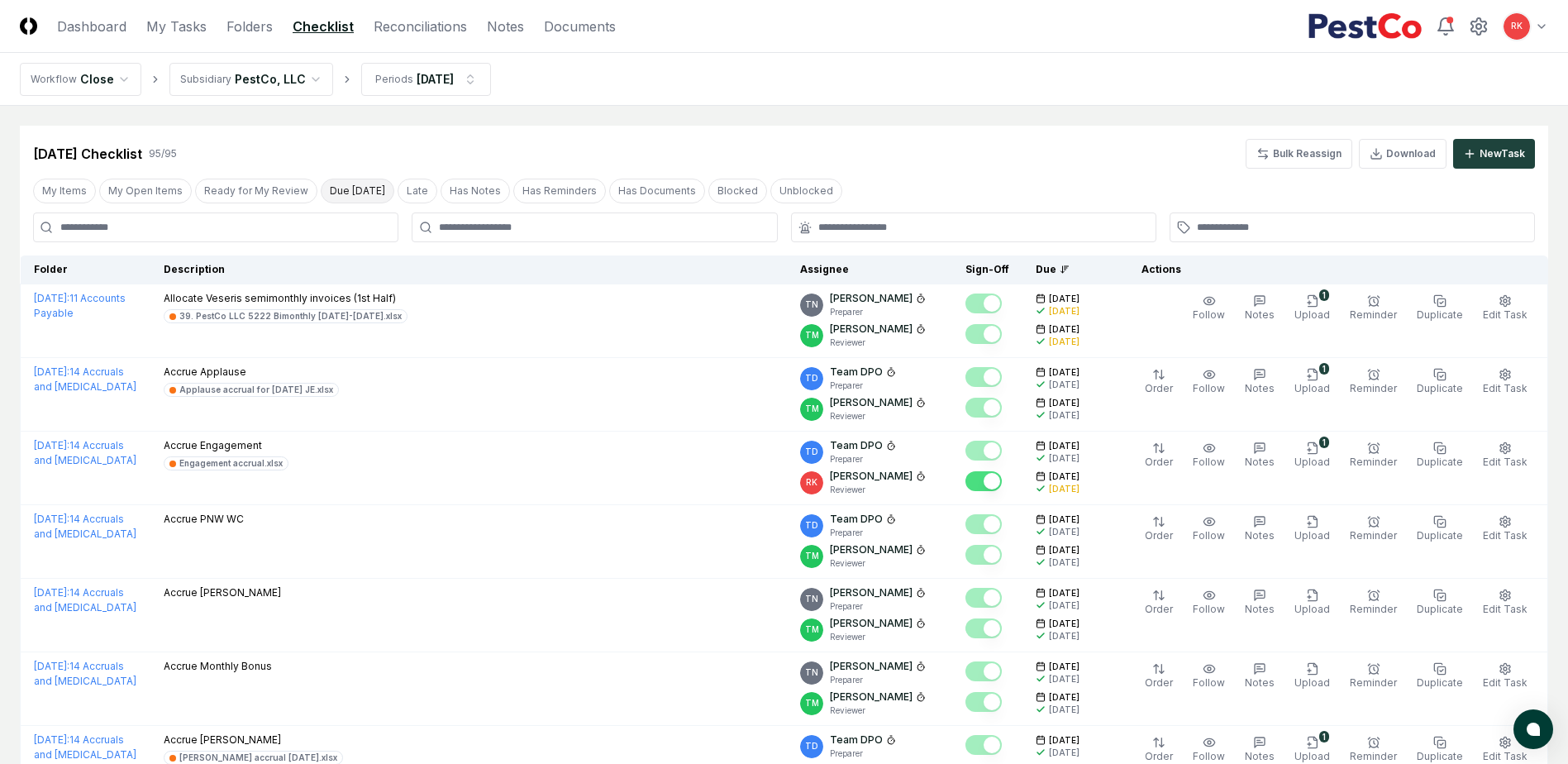
click at [339, 179] on button "Due [DATE]" at bounding box center [357, 191] width 74 height 25
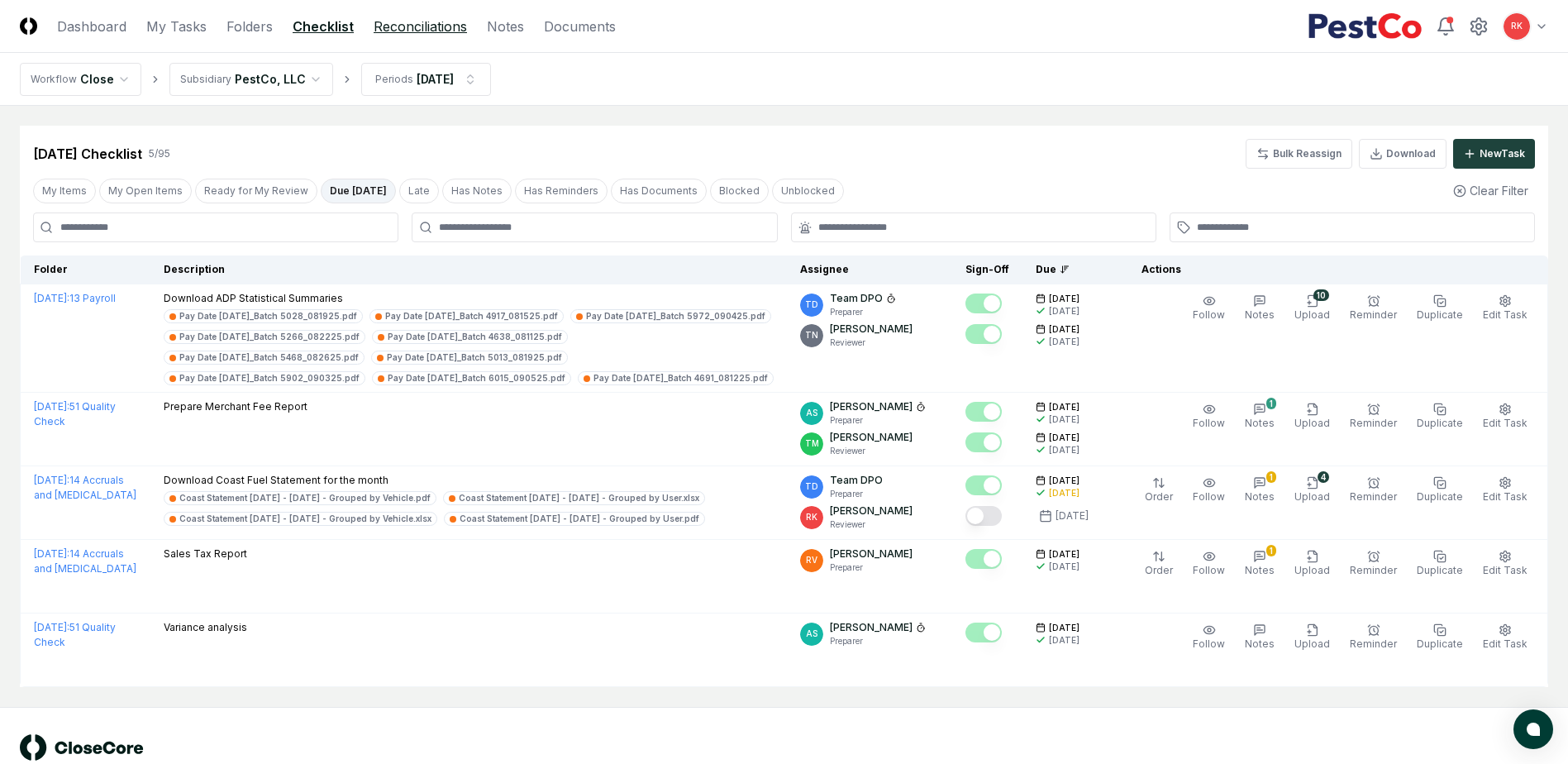
click at [398, 35] on link "Reconciliations" at bounding box center [420, 27] width 93 height 20
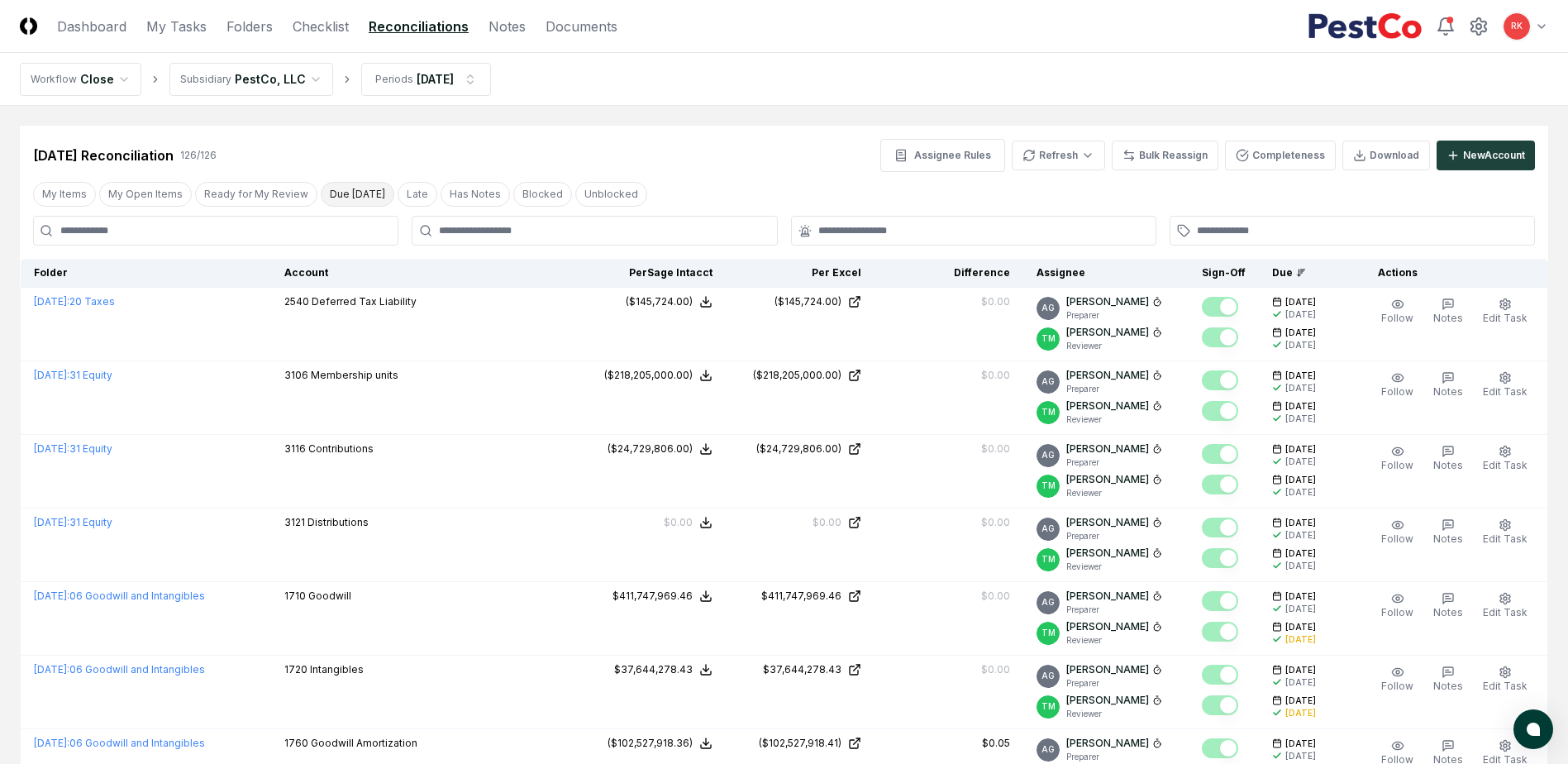
click at [348, 195] on button "Due [DATE]" at bounding box center [357, 195] width 74 height 25
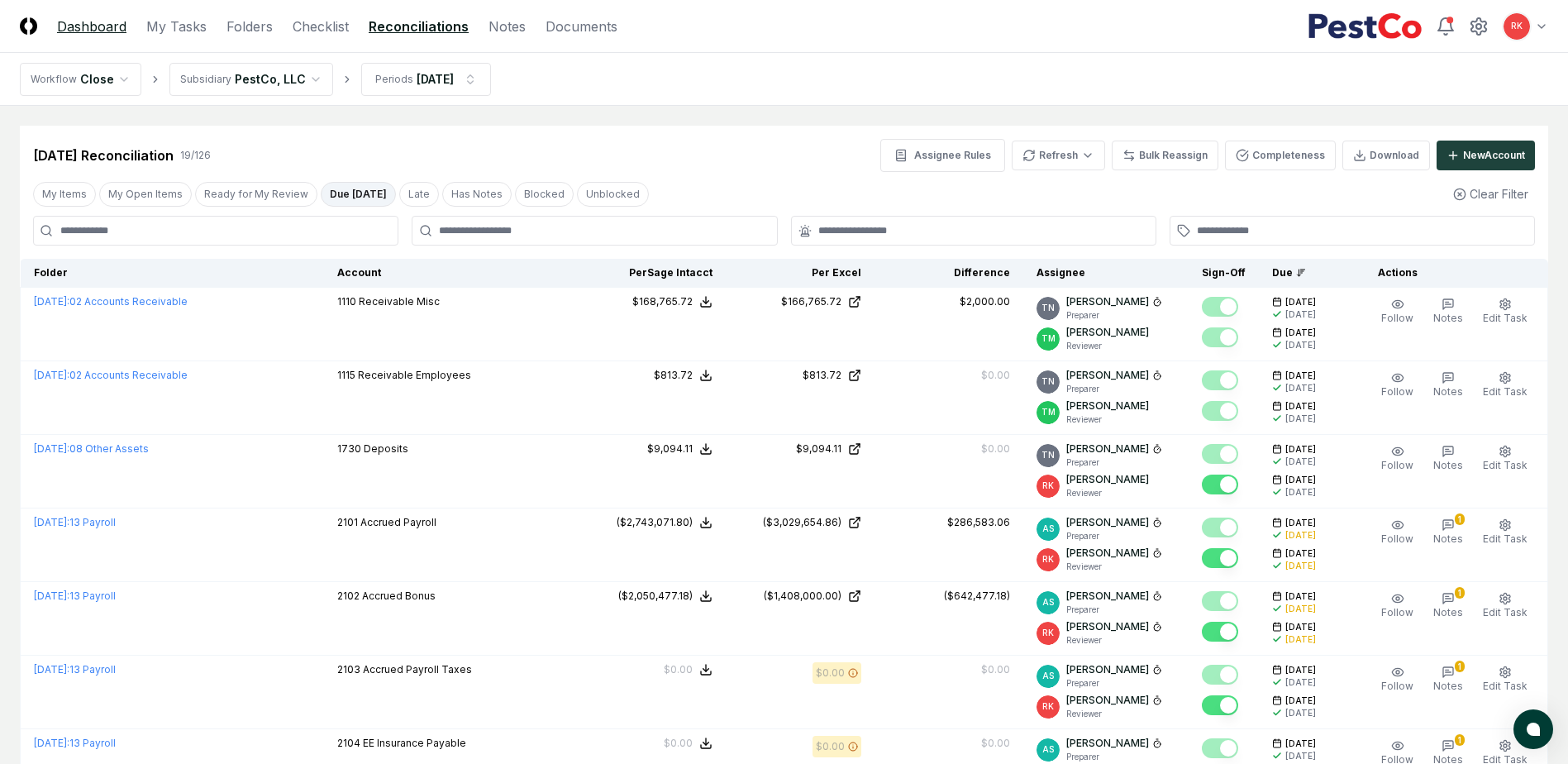
click at [98, 29] on link "Dashboard" at bounding box center [92, 27] width 69 height 20
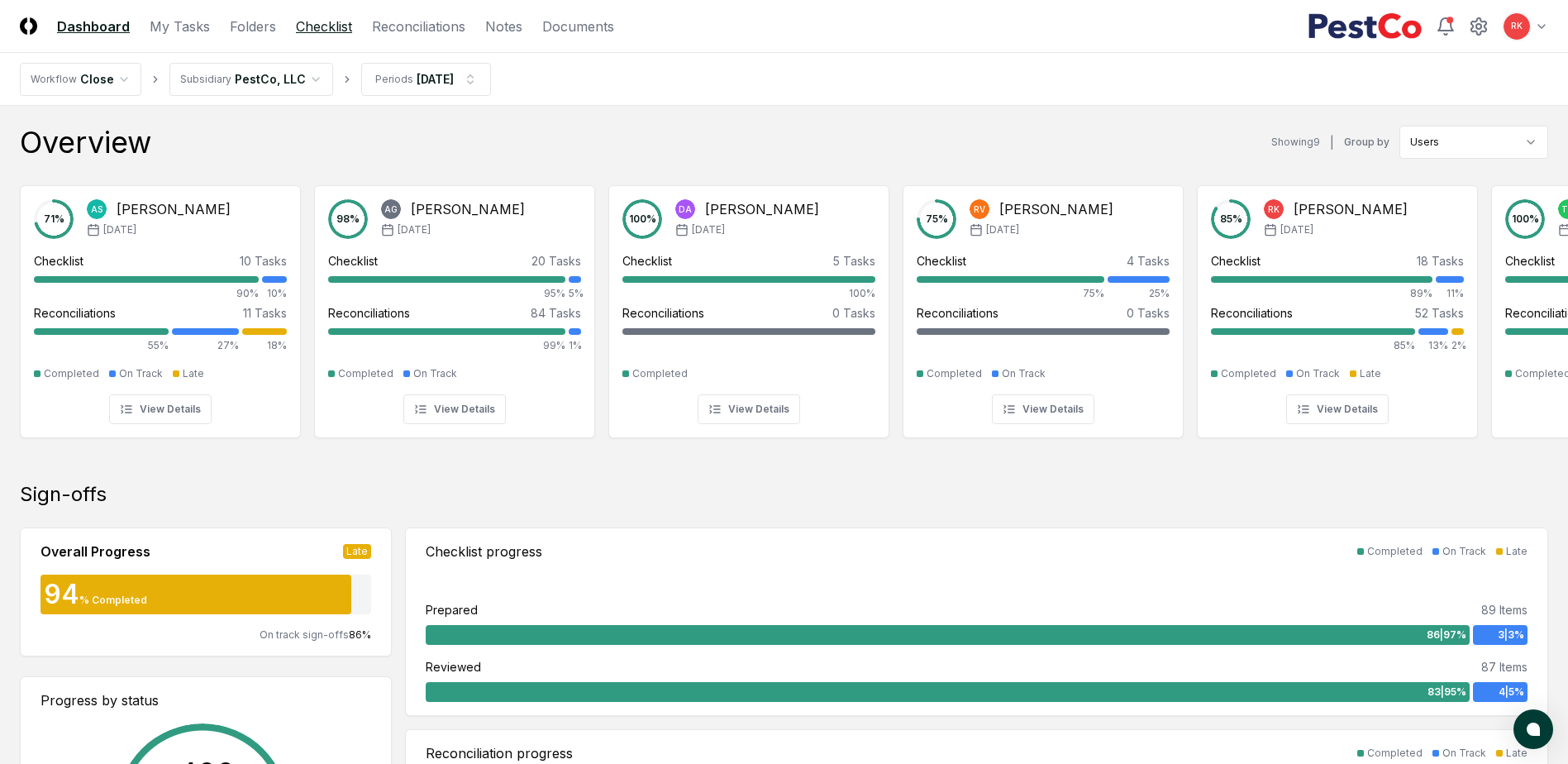
click at [310, 22] on link "Checklist" at bounding box center [324, 27] width 56 height 20
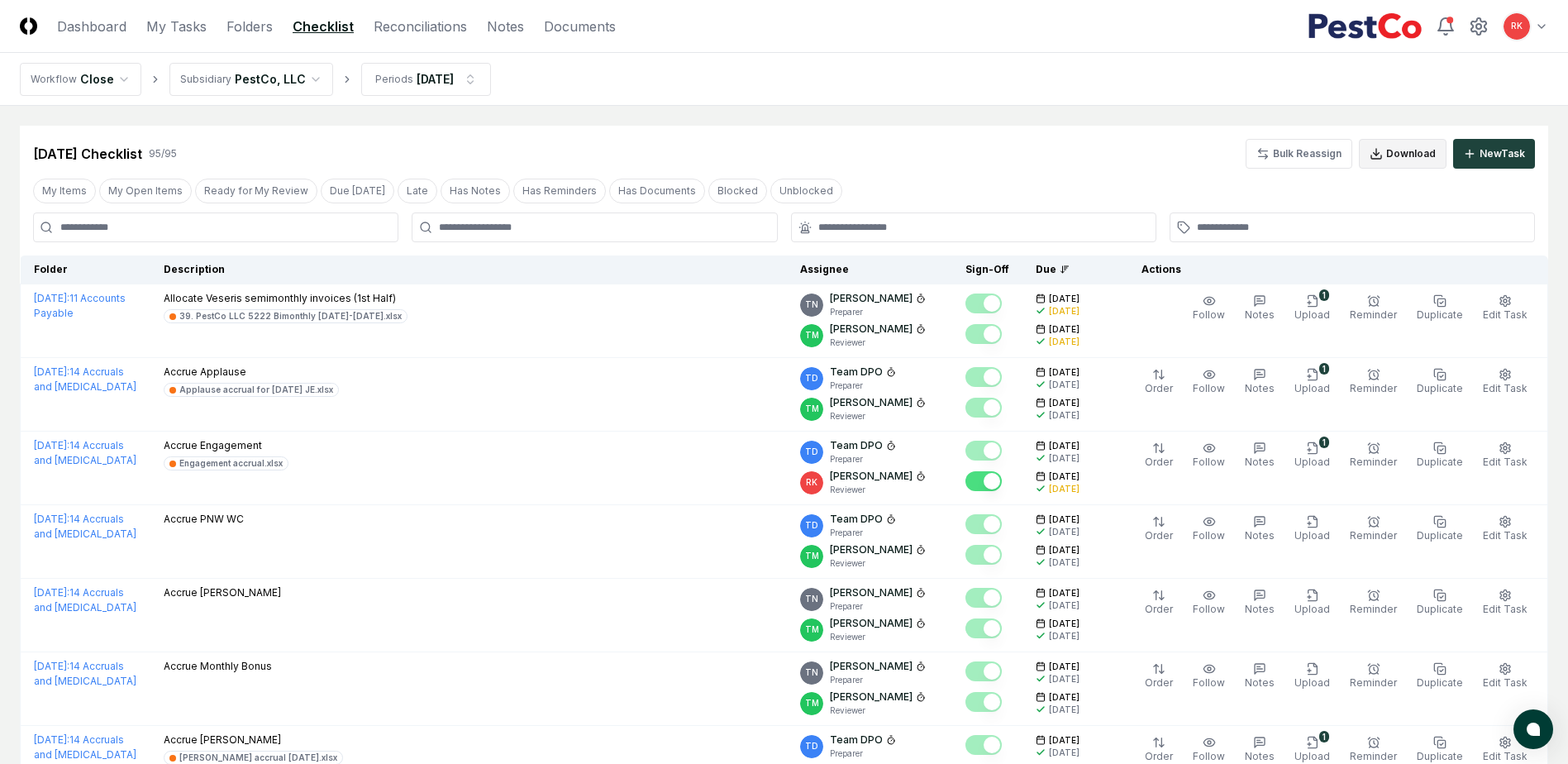
click at [1397, 154] on button "Download" at bounding box center [1403, 153] width 88 height 29
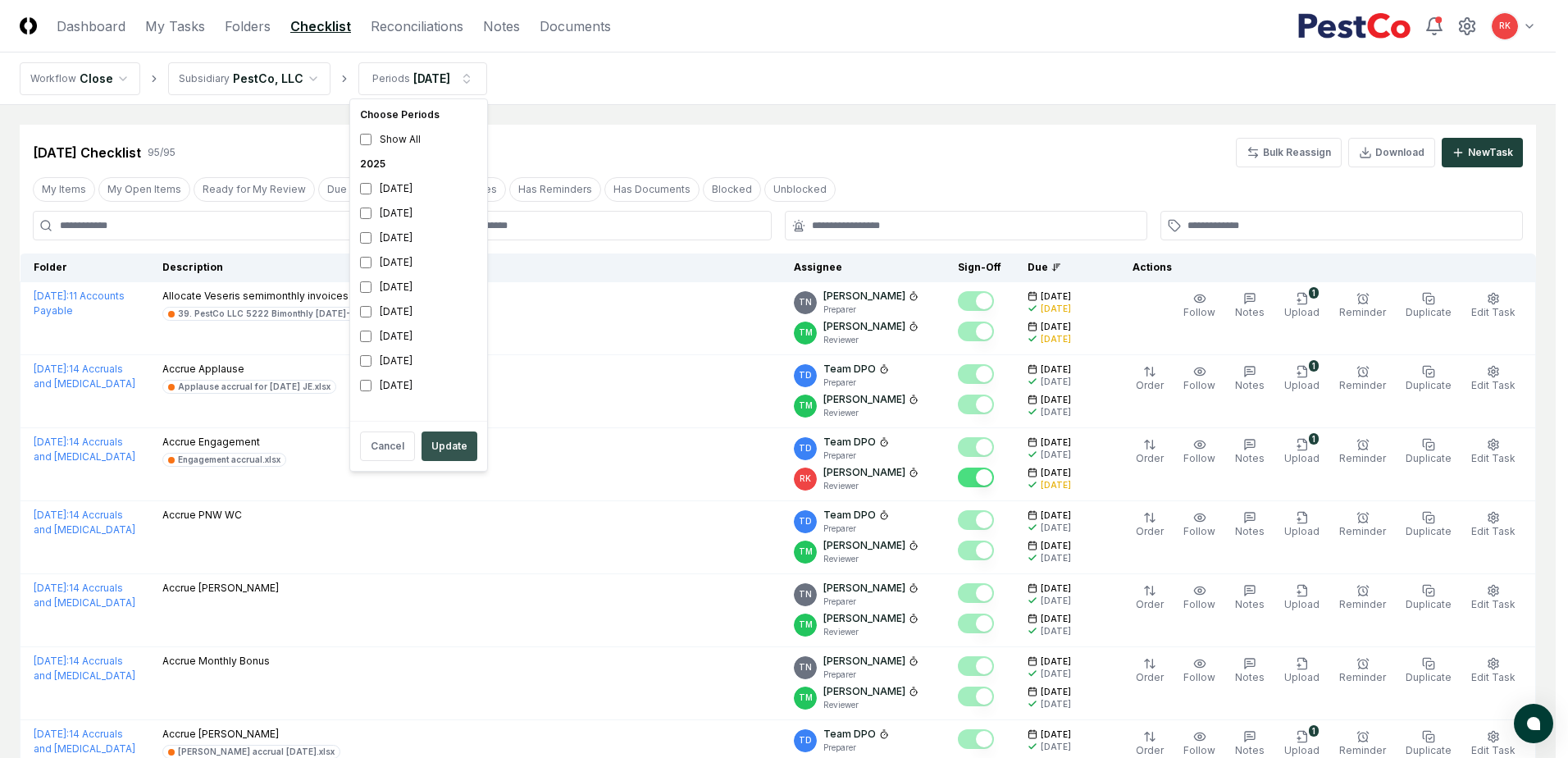
click at [451, 451] on button "Update" at bounding box center [449, 446] width 56 height 29
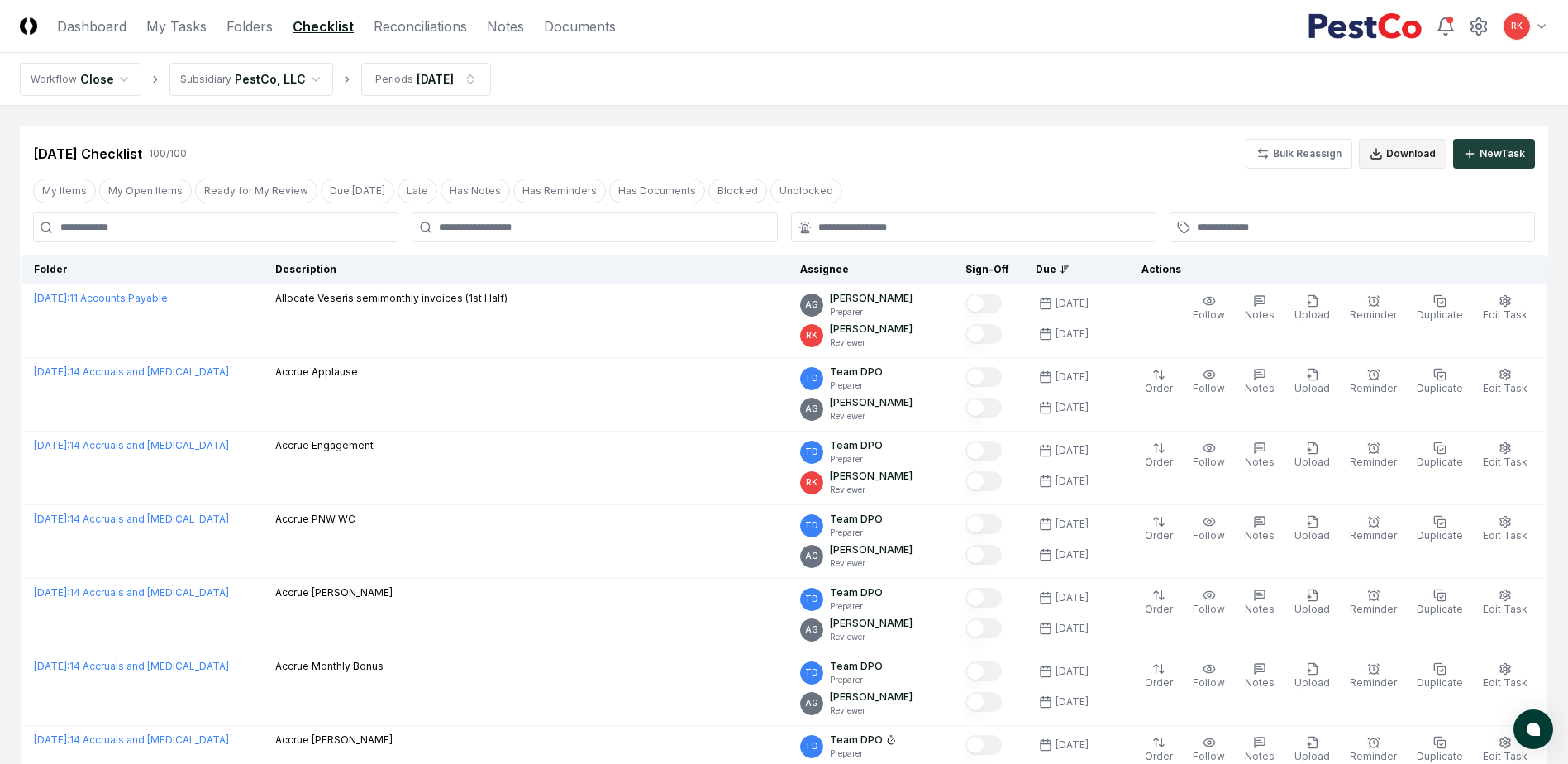
click at [1383, 148] on icon at bounding box center [1376, 154] width 13 height 13
